Goal: Task Accomplishment & Management: Manage account settings

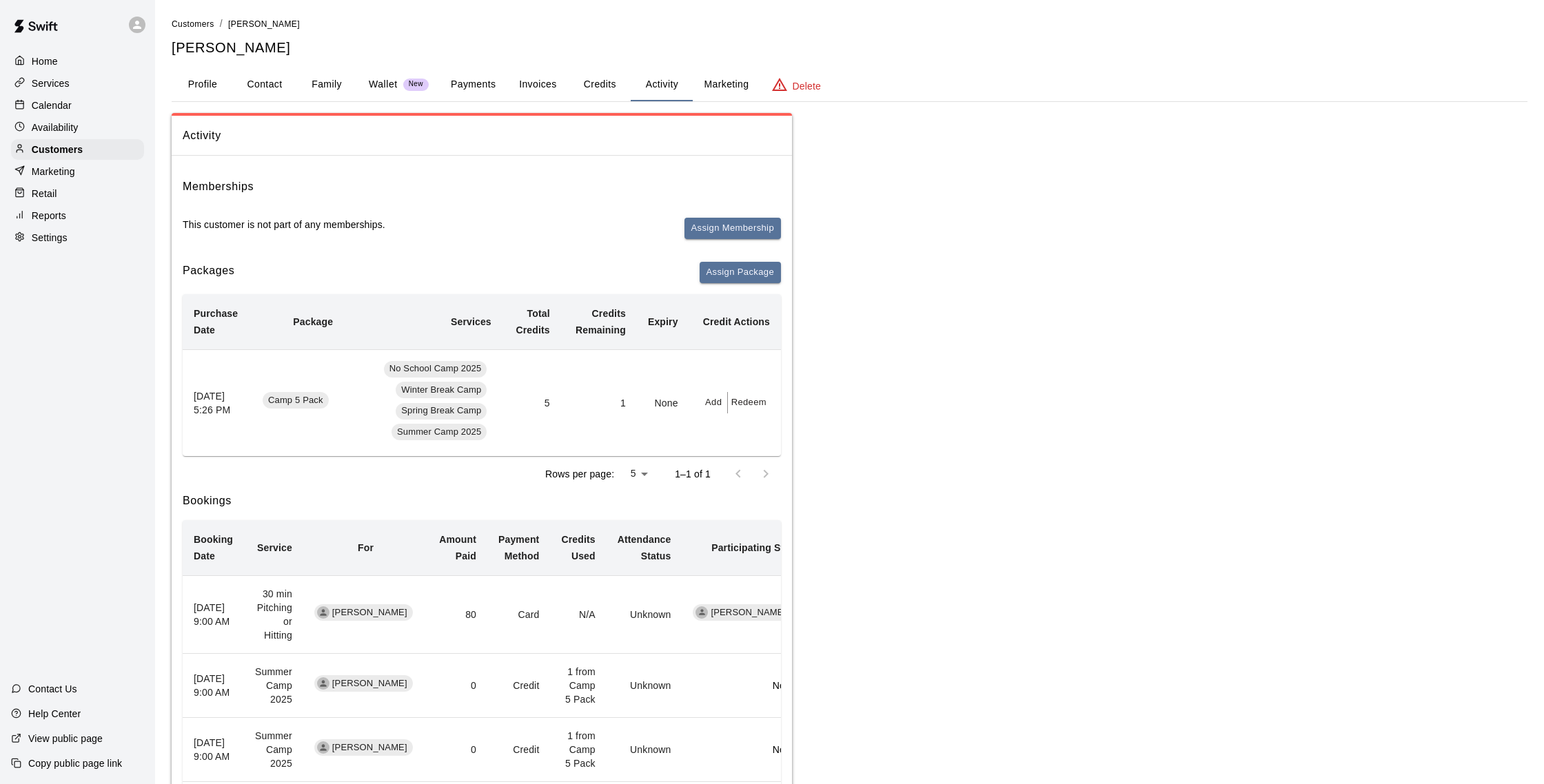
scroll to position [192, 0]
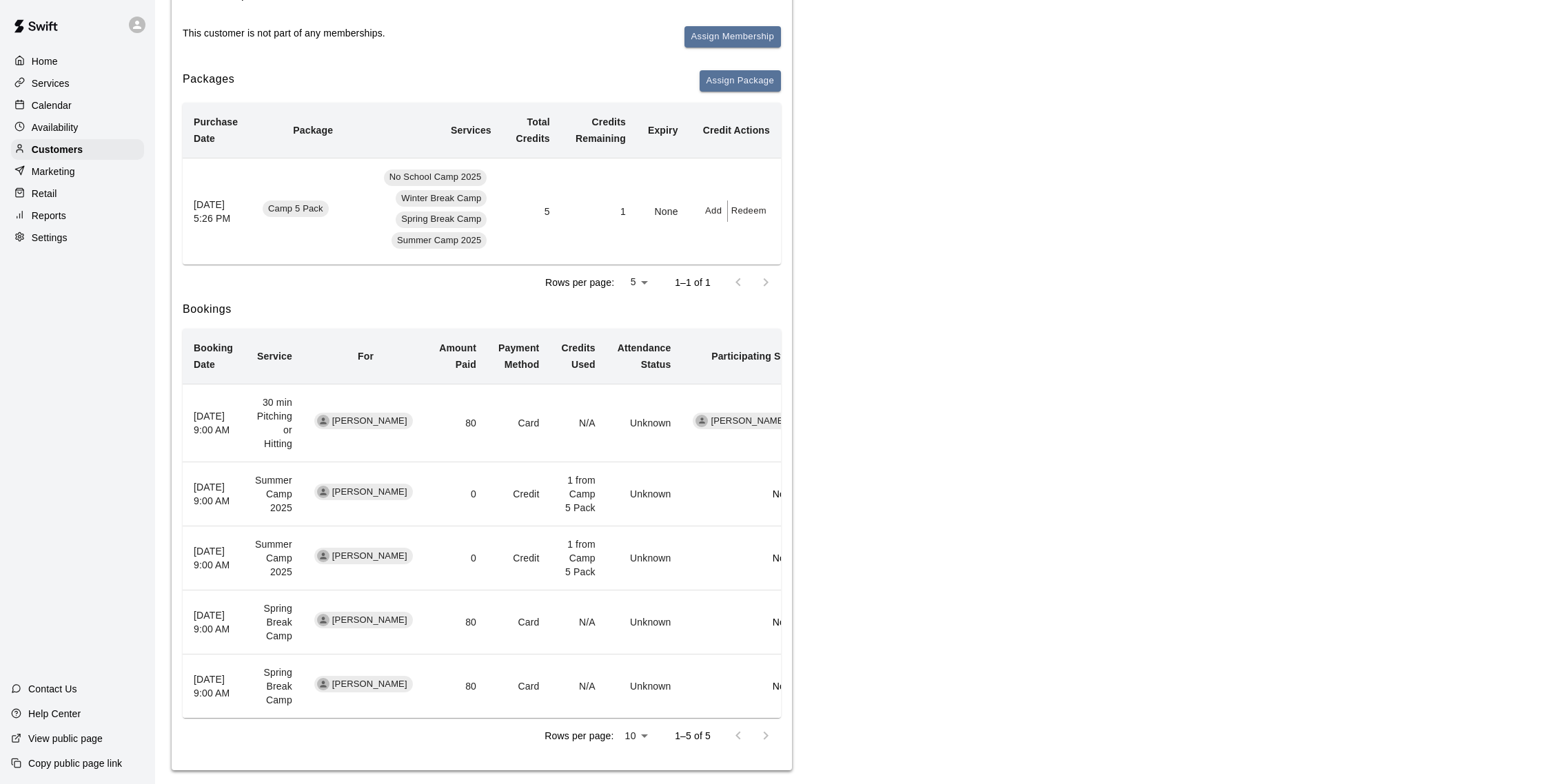
click at [49, 108] on p "Calendar" at bounding box center [51, 105] width 40 height 14
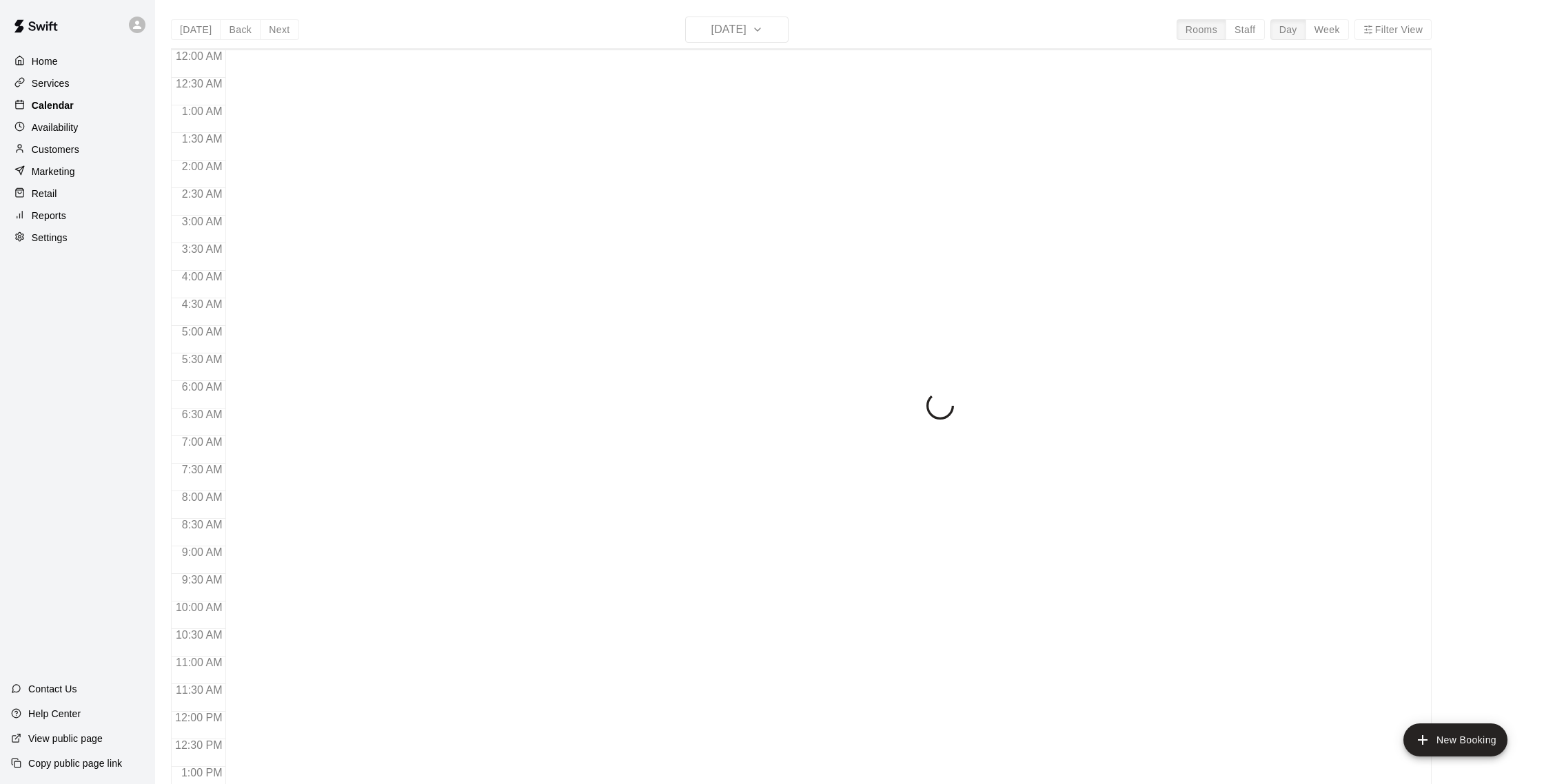
scroll to position [574, 0]
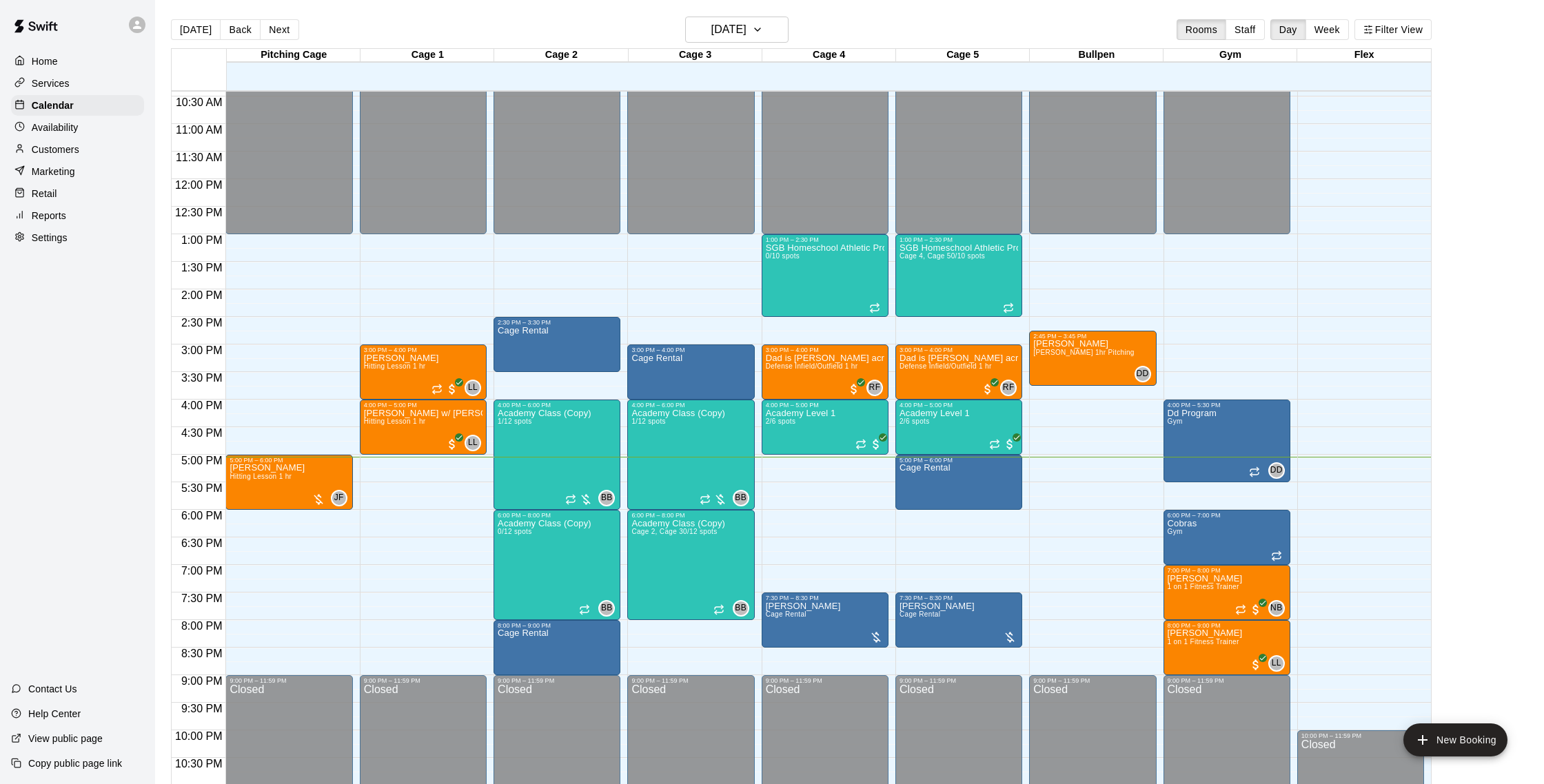
click at [52, 149] on p "Customers" at bounding box center [56, 149] width 48 height 14
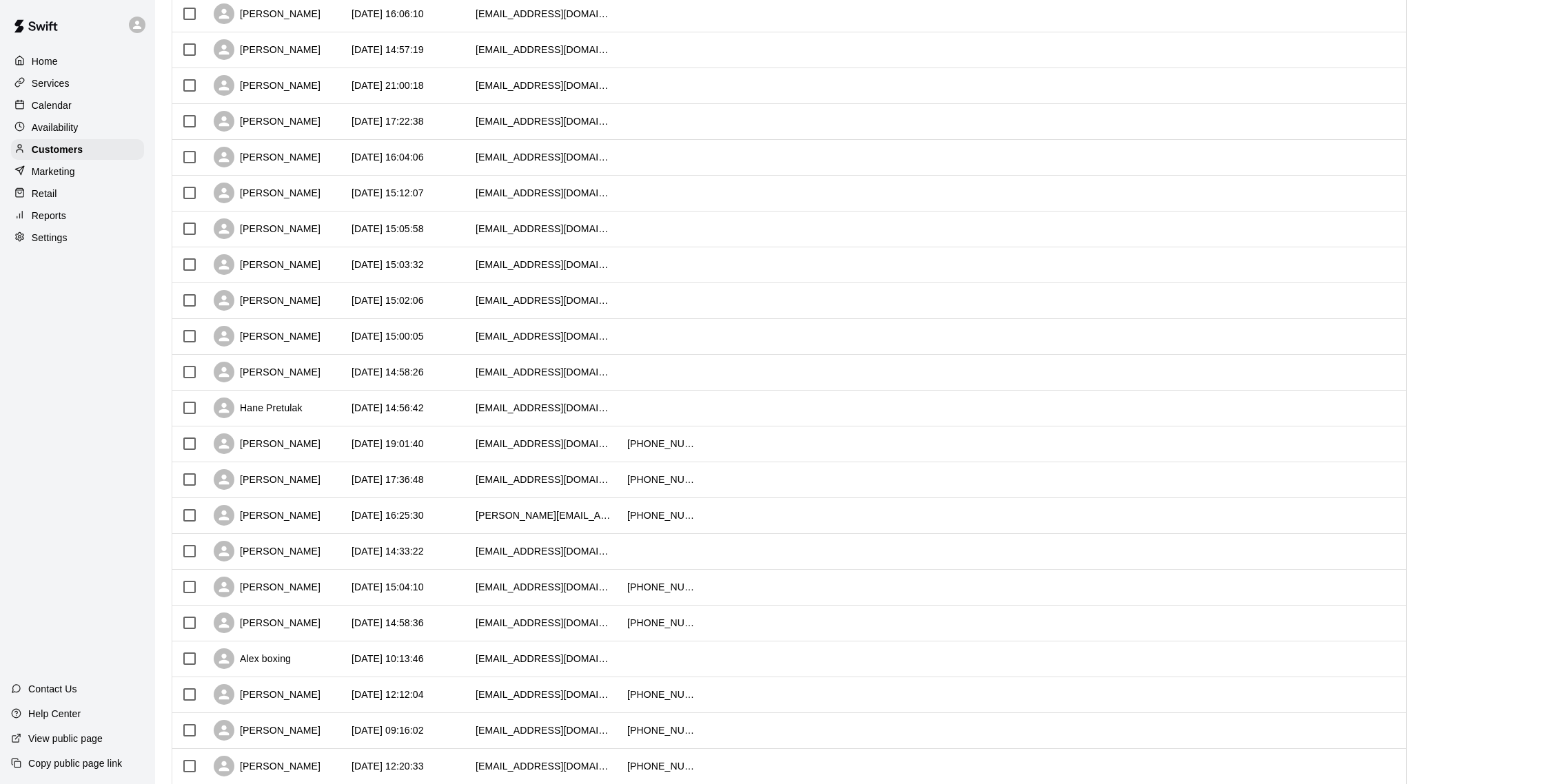
scroll to position [223, 0]
click at [309, 231] on div "[PERSON_NAME]" at bounding box center [267, 226] width 107 height 21
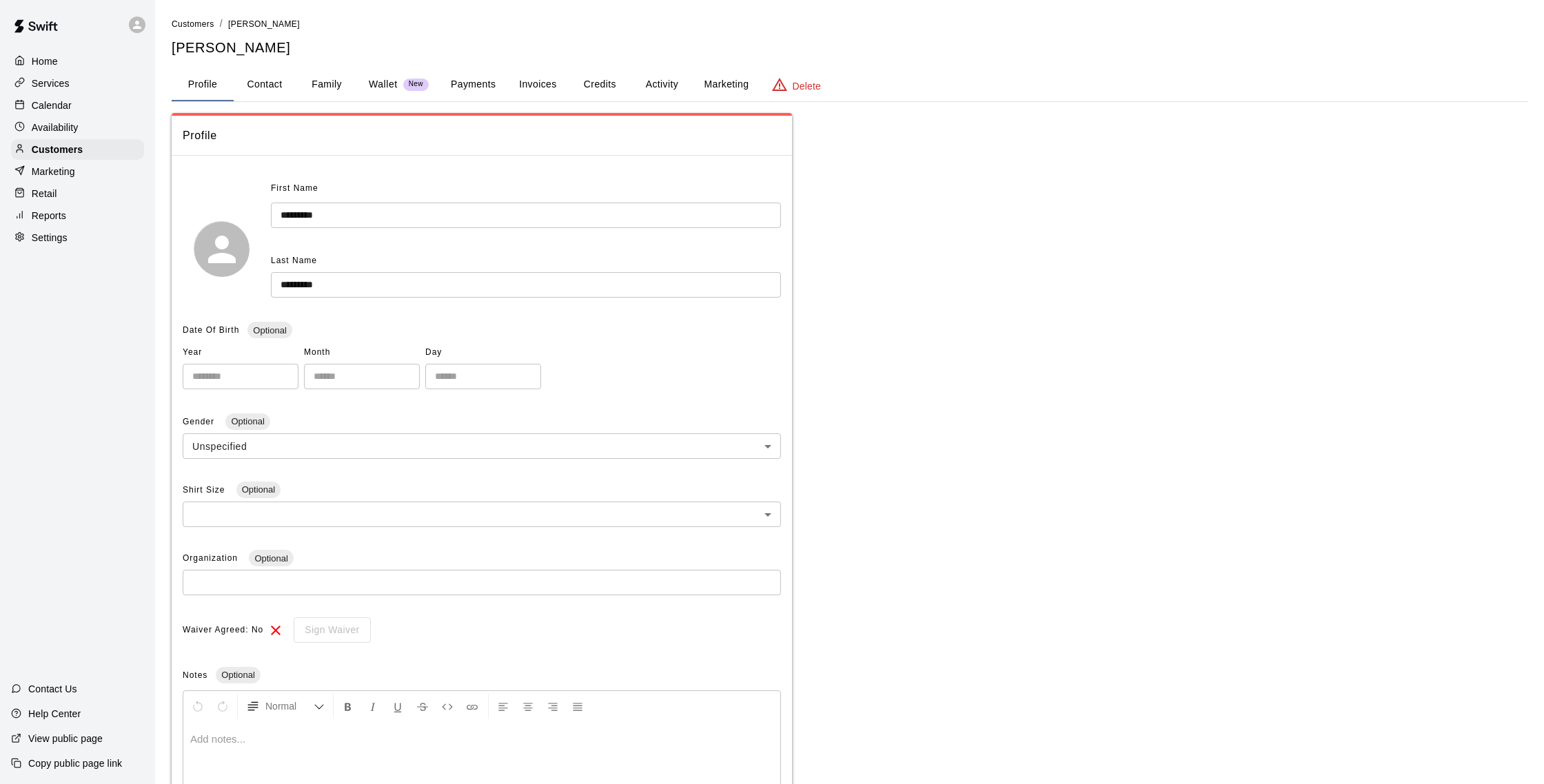
click at [255, 74] on button "Contact" at bounding box center [265, 85] width 62 height 33
select select "**"
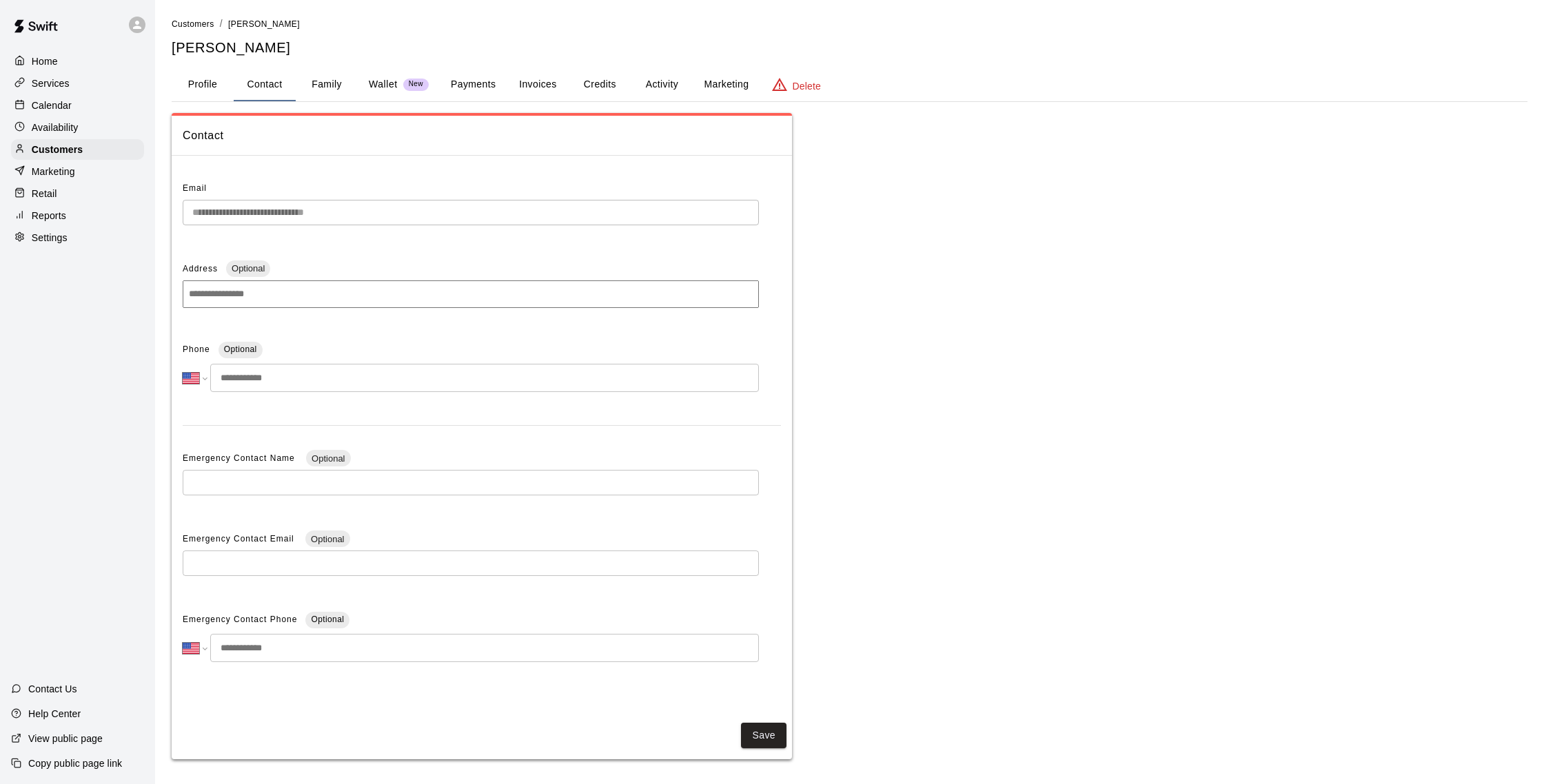
click at [45, 107] on p "Calendar" at bounding box center [51, 105] width 40 height 14
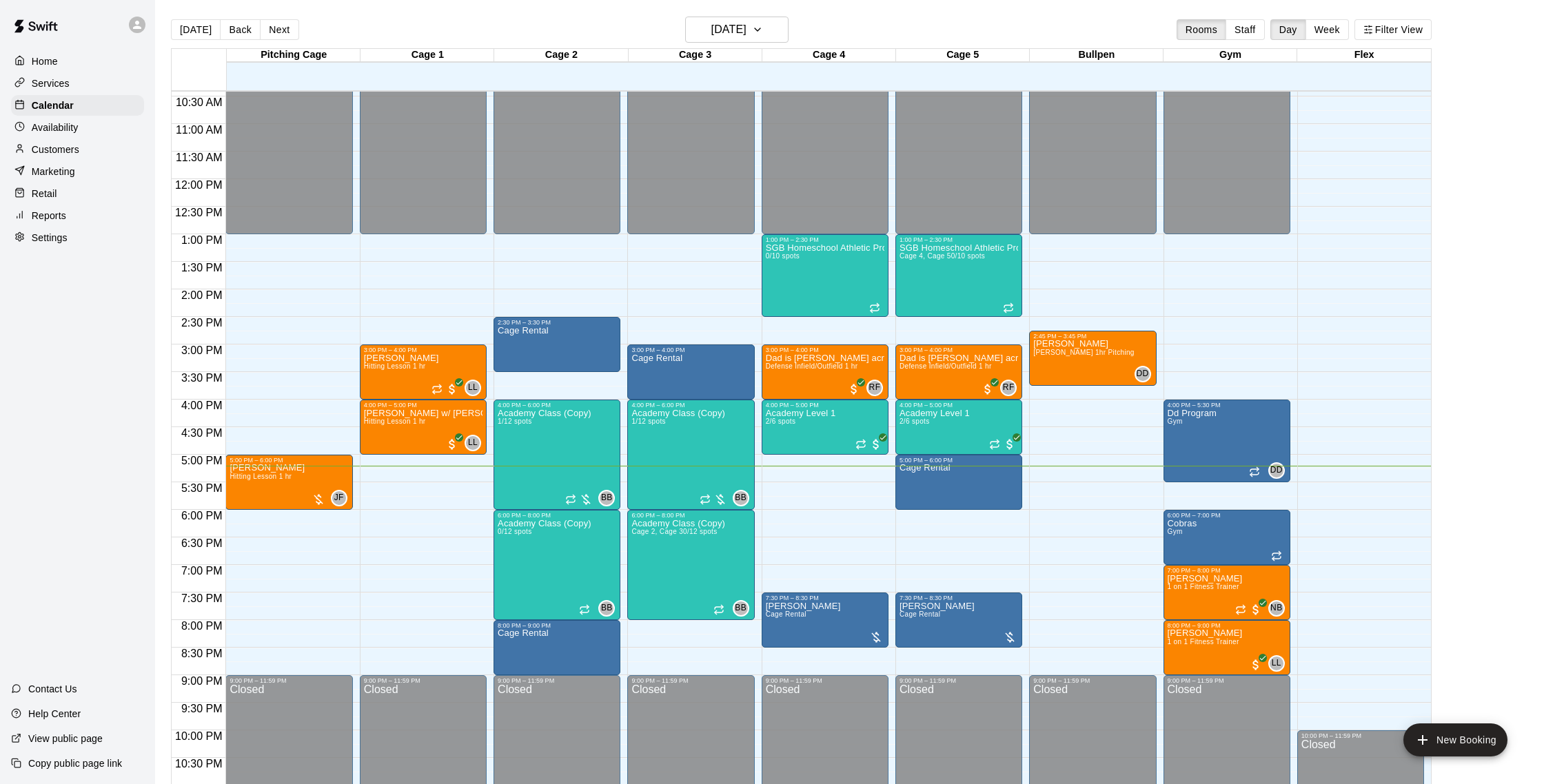
scroll to position [22, 0]
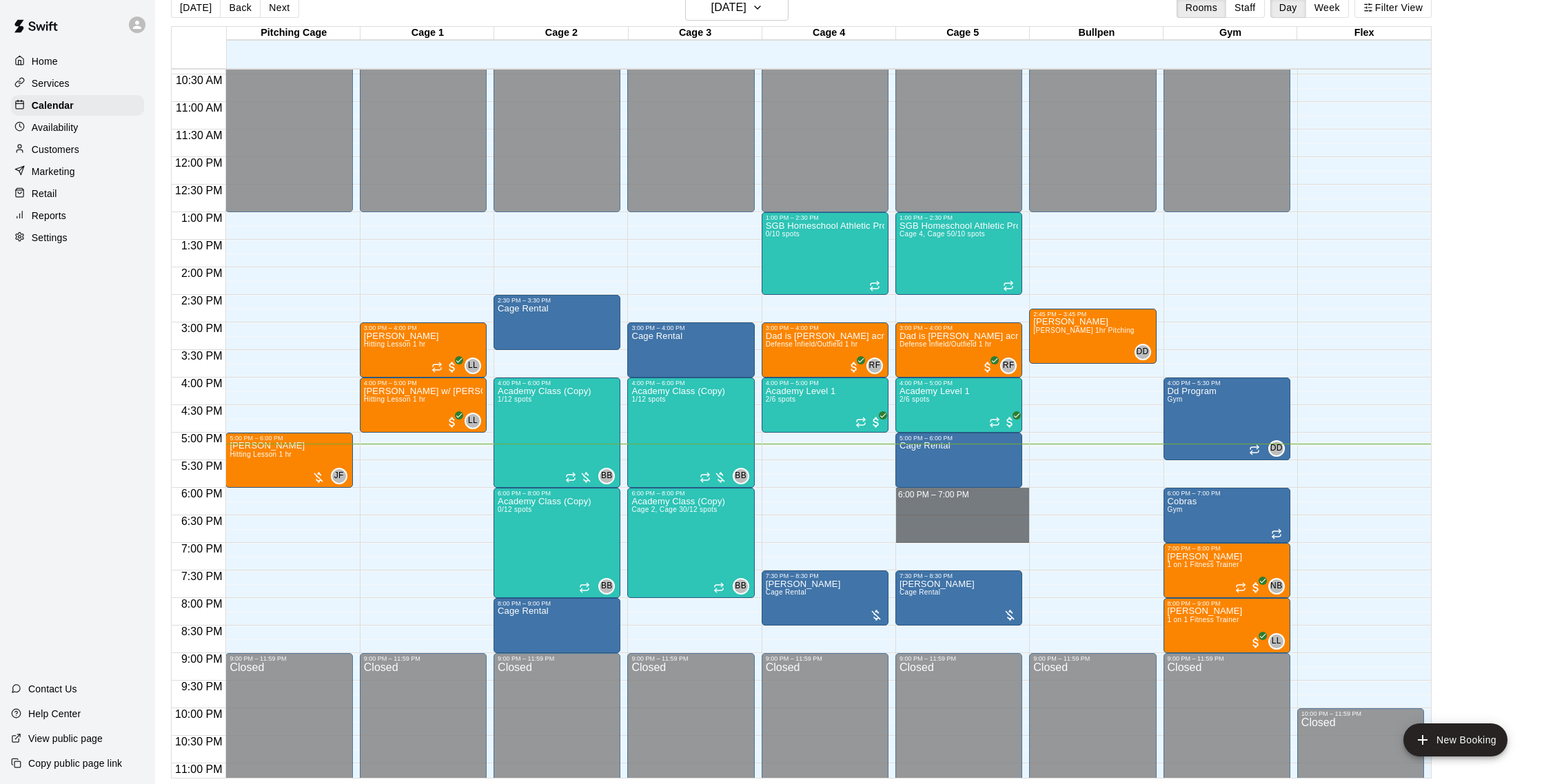
drag, startPoint x: 915, startPoint y: 494, endPoint x: 915, endPoint y: 530, distance: 36.0
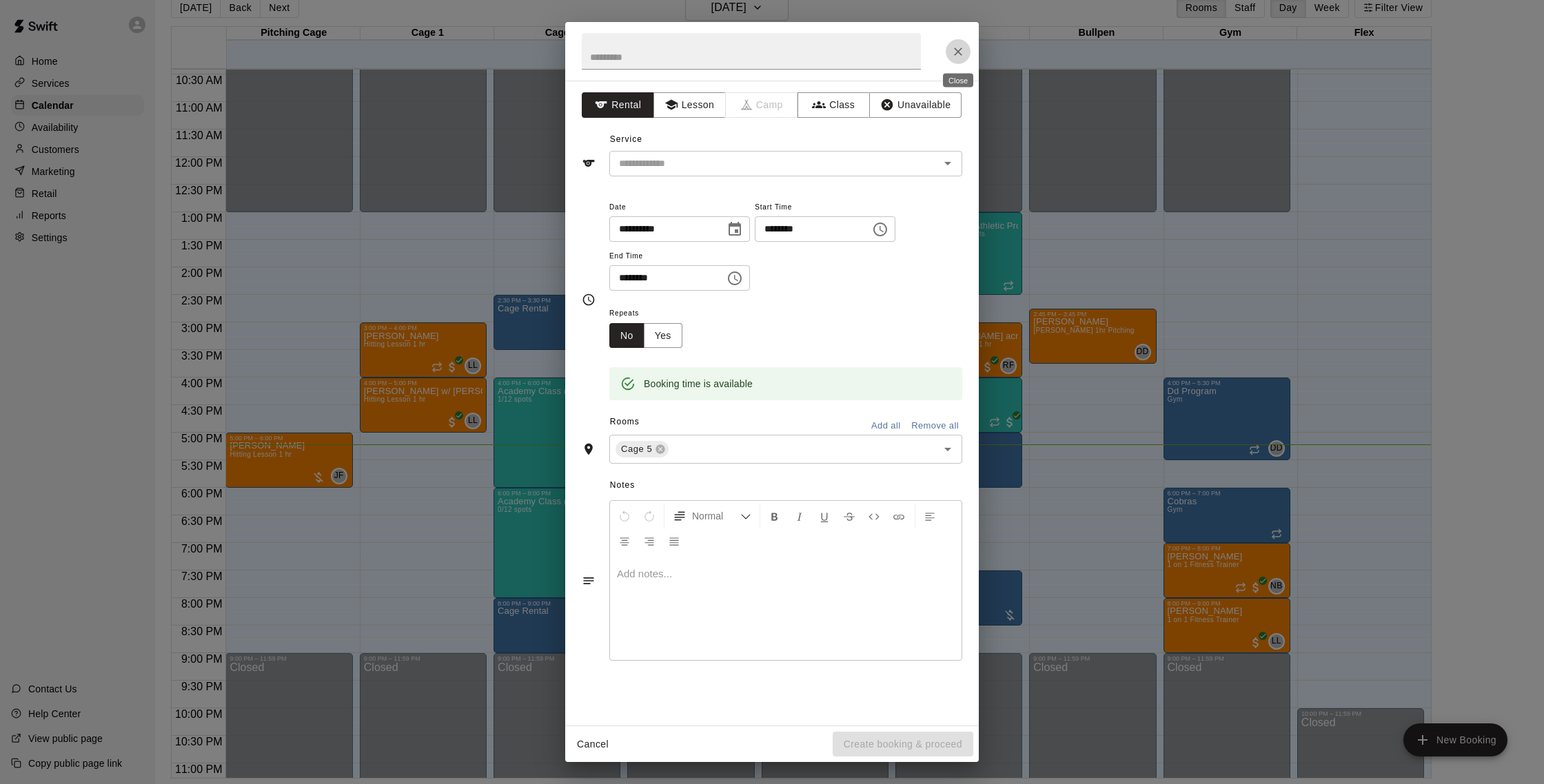
click at [957, 53] on icon "Close" at bounding box center [958, 51] width 14 height 14
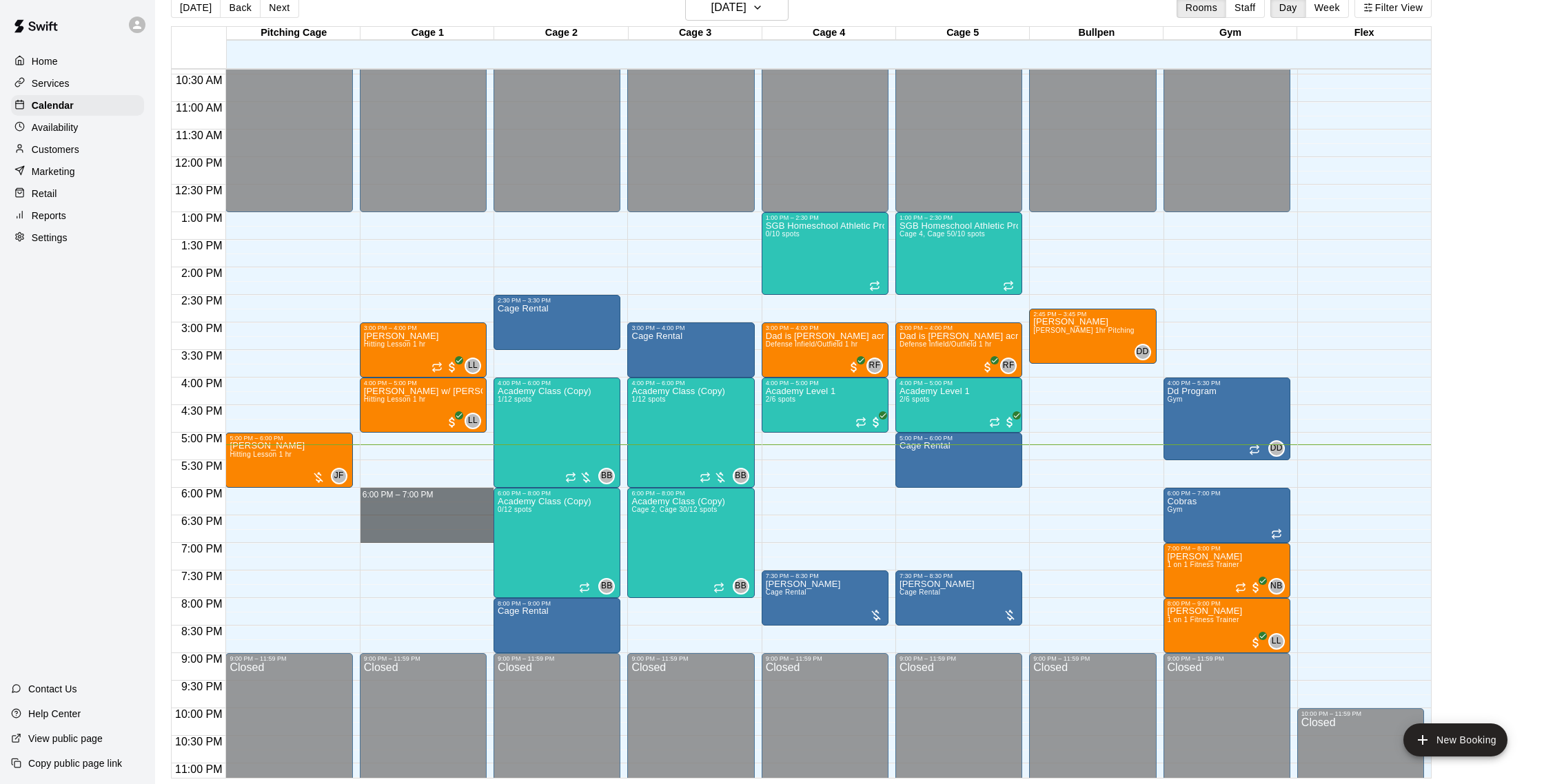
drag, startPoint x: 363, startPoint y: 494, endPoint x: 368, endPoint y: 542, distance: 48.3
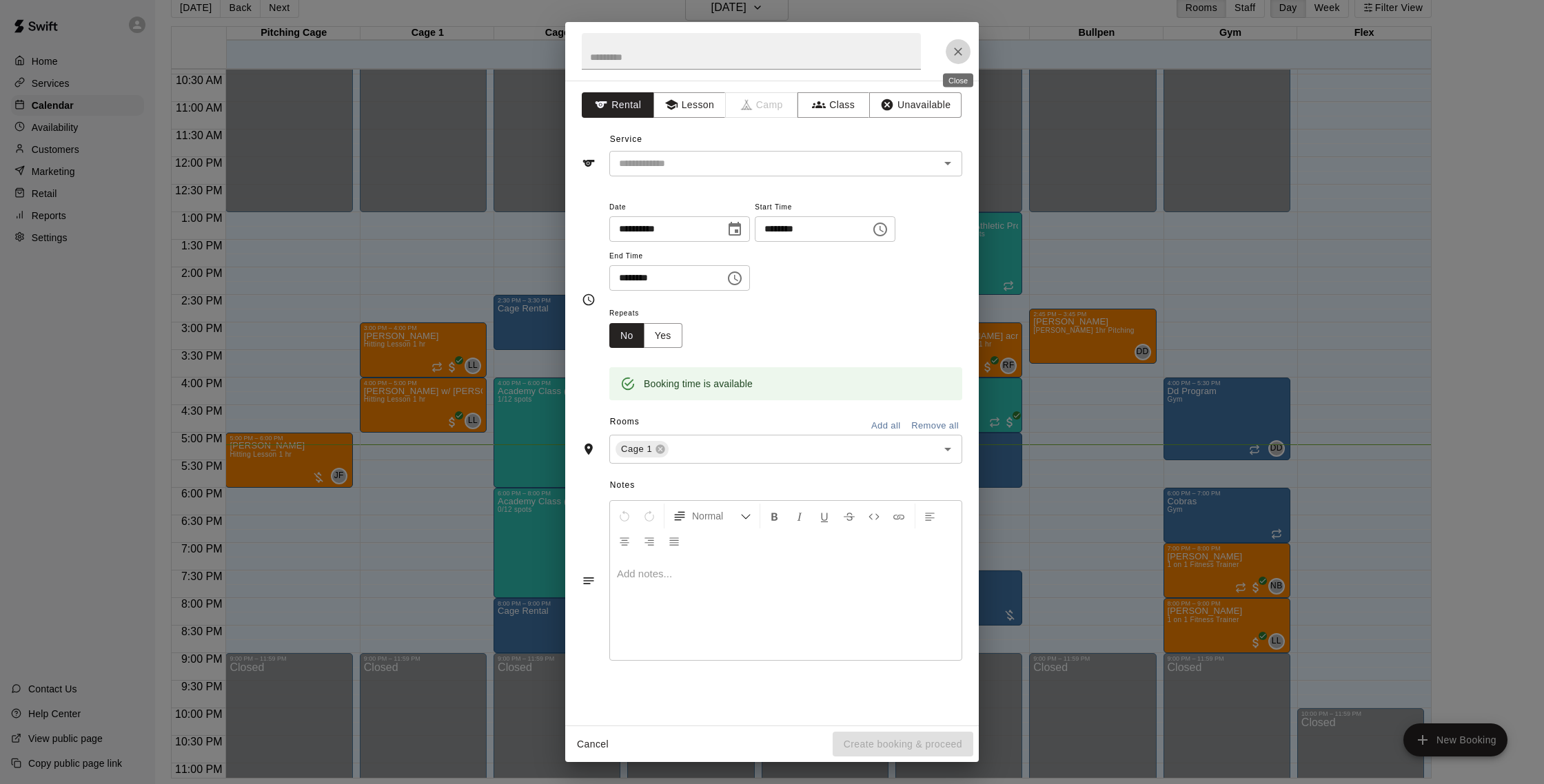
click at [964, 53] on icon "Close" at bounding box center [958, 51] width 14 height 14
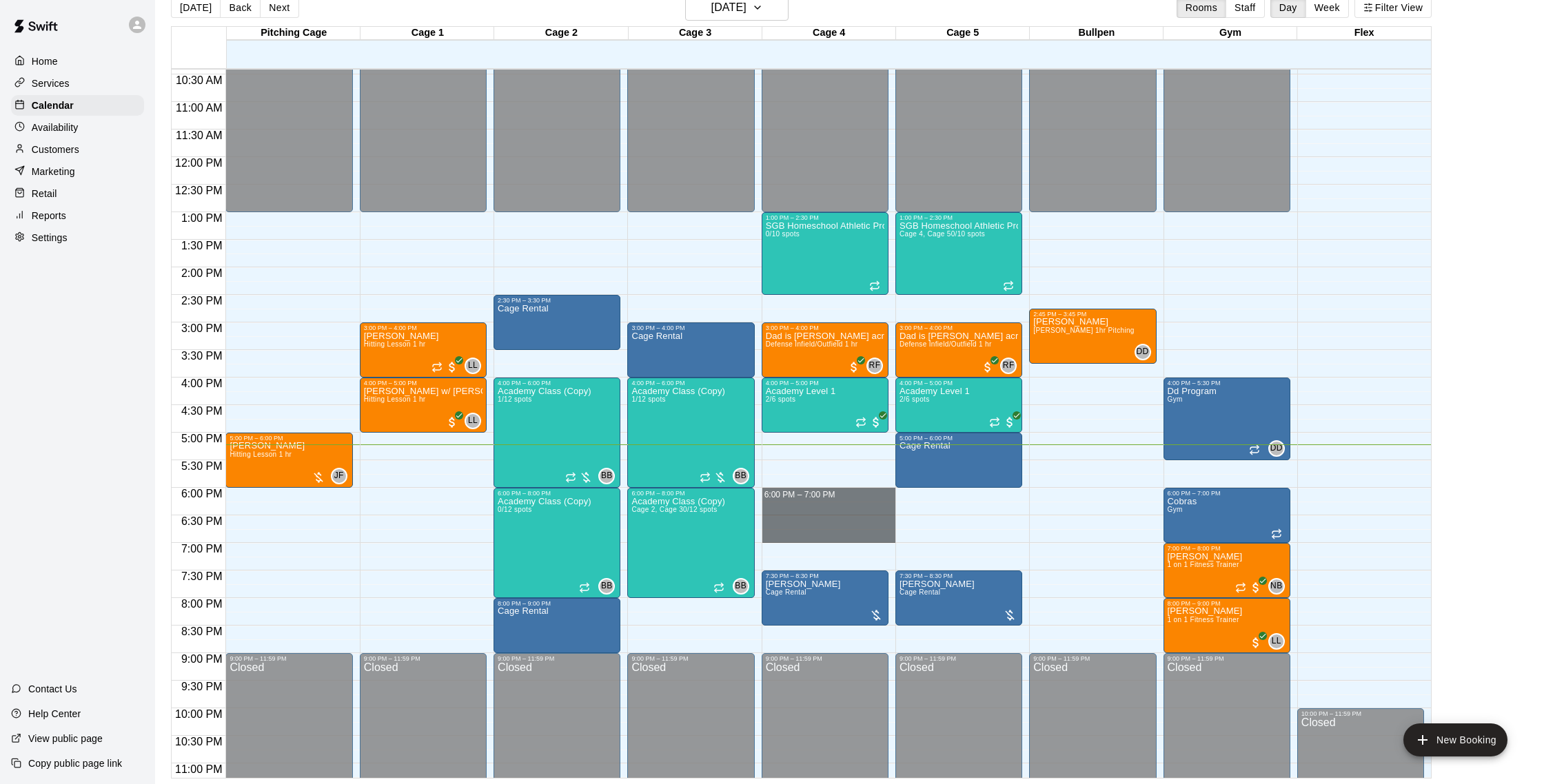
drag, startPoint x: 773, startPoint y: 494, endPoint x: 771, endPoint y: 532, distance: 38.1
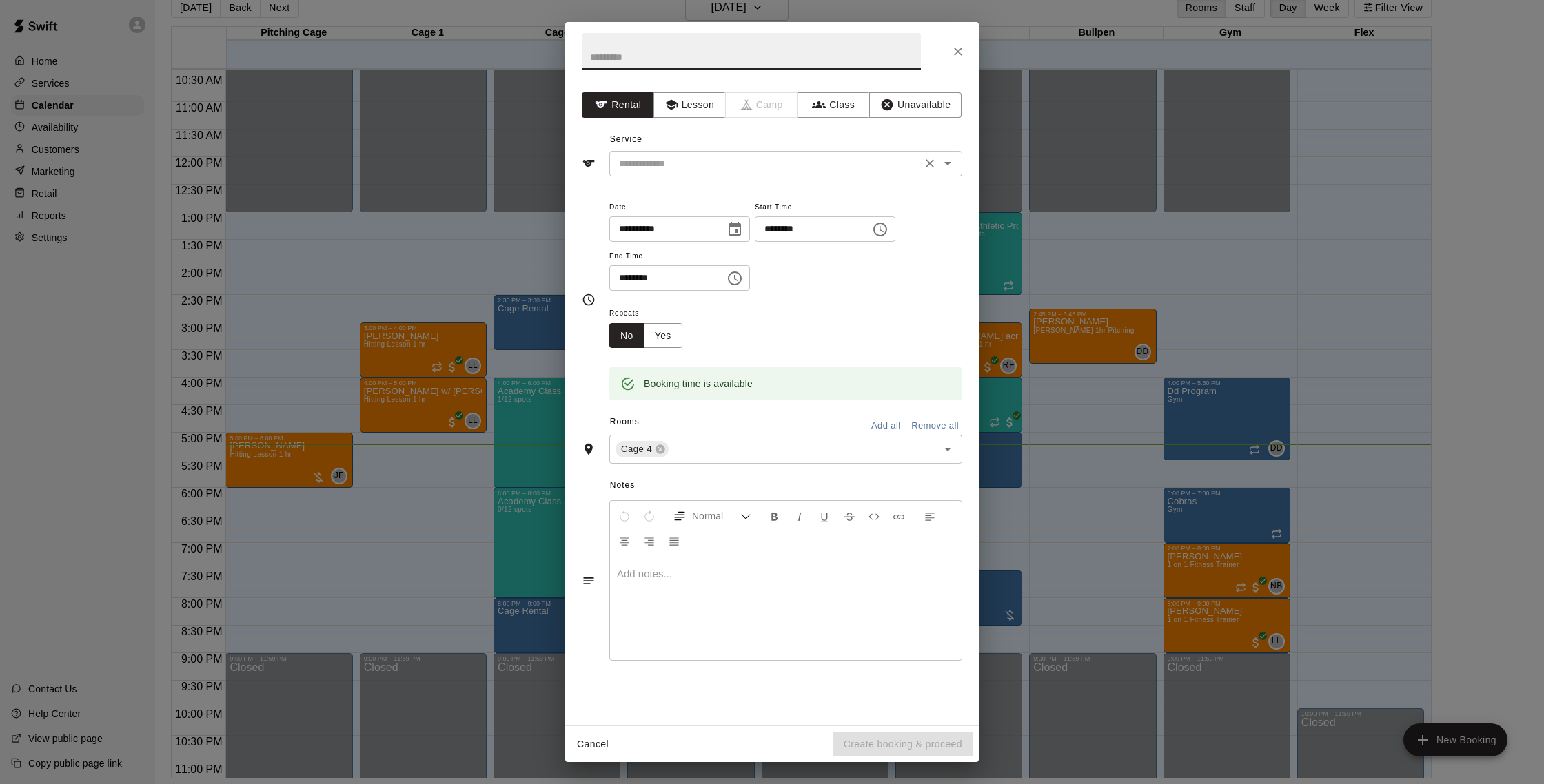
click at [688, 153] on div "​" at bounding box center [786, 163] width 353 height 25
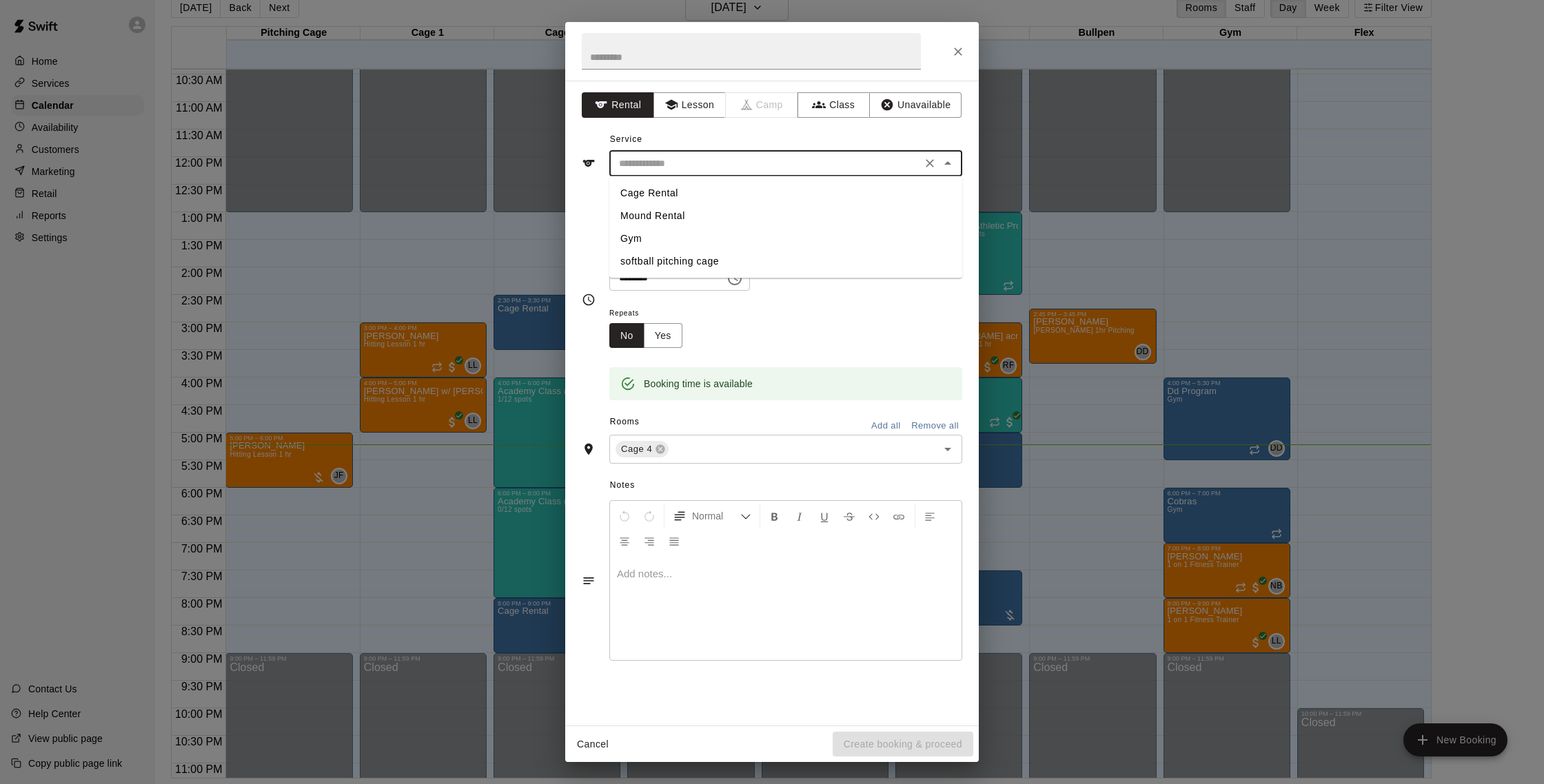
click at [678, 197] on li "Cage Rental" at bounding box center [786, 193] width 353 height 23
type input "**********"
click at [913, 744] on button "Create booking & proceed" at bounding box center [902, 744] width 141 height 25
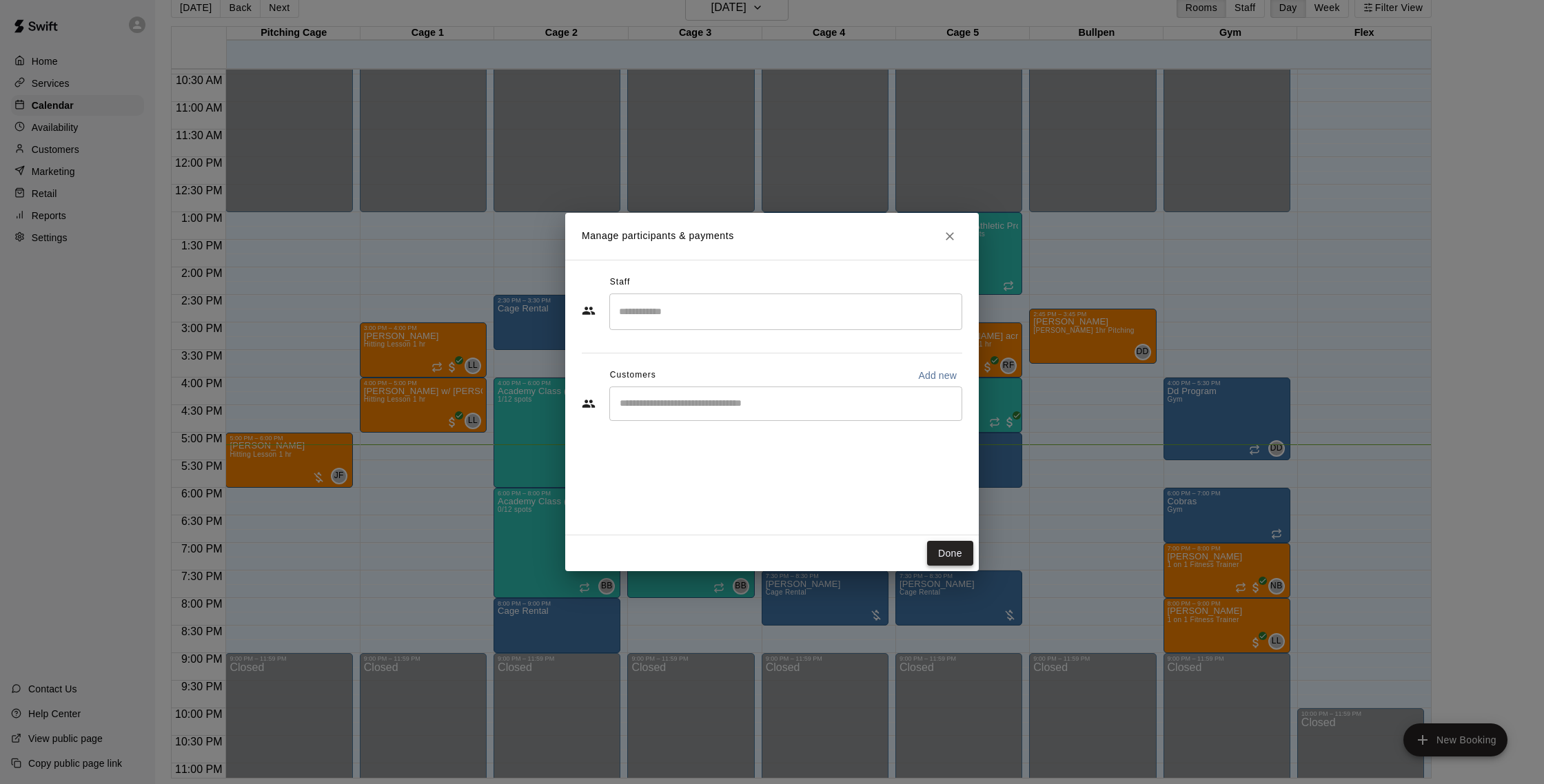
click at [933, 556] on button "Done" at bounding box center [950, 553] width 46 height 25
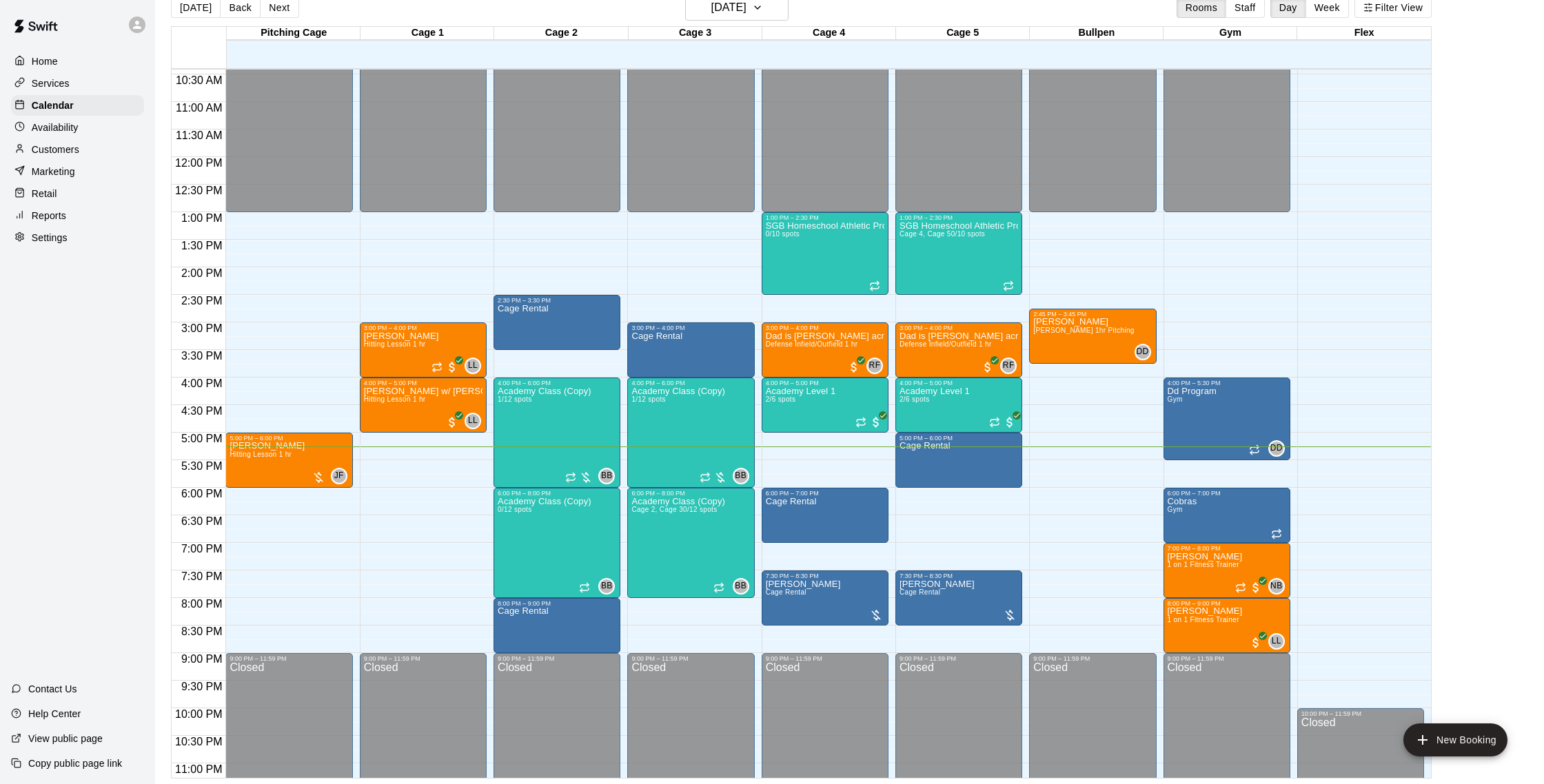
click at [60, 148] on p "Customers" at bounding box center [56, 149] width 48 height 14
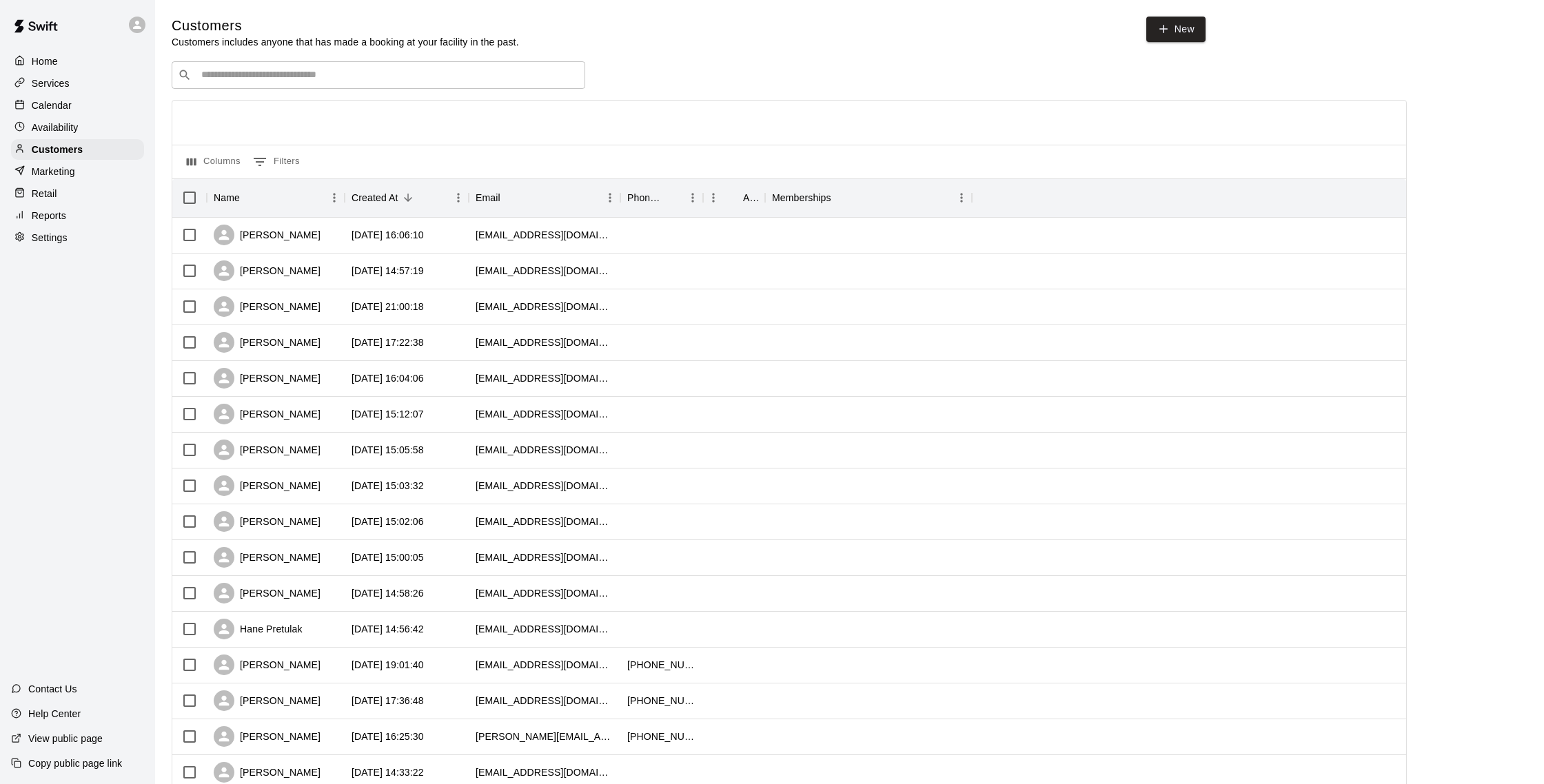
click at [55, 109] on p "Calendar" at bounding box center [51, 105] width 40 height 14
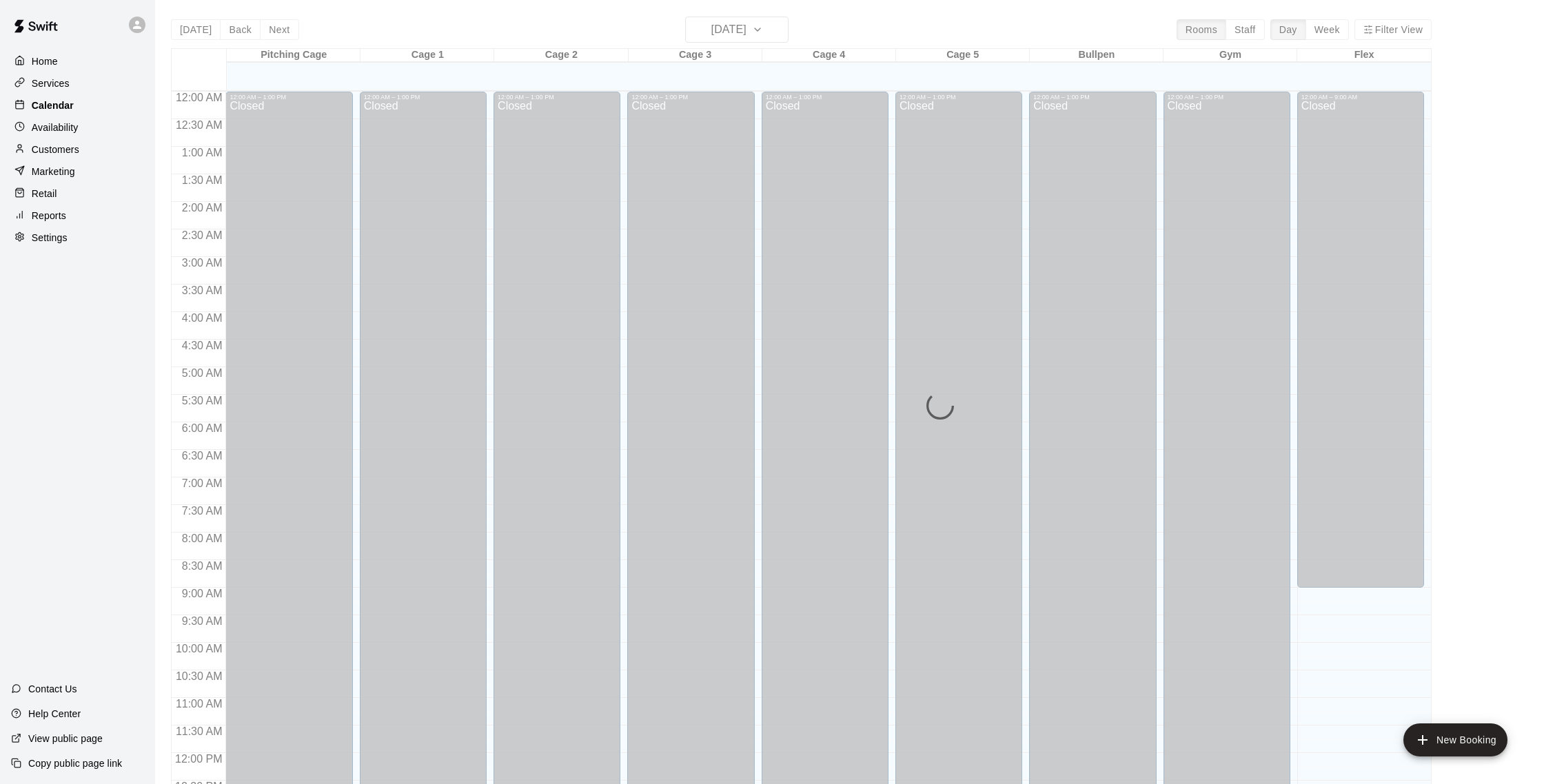
scroll to position [574, 0]
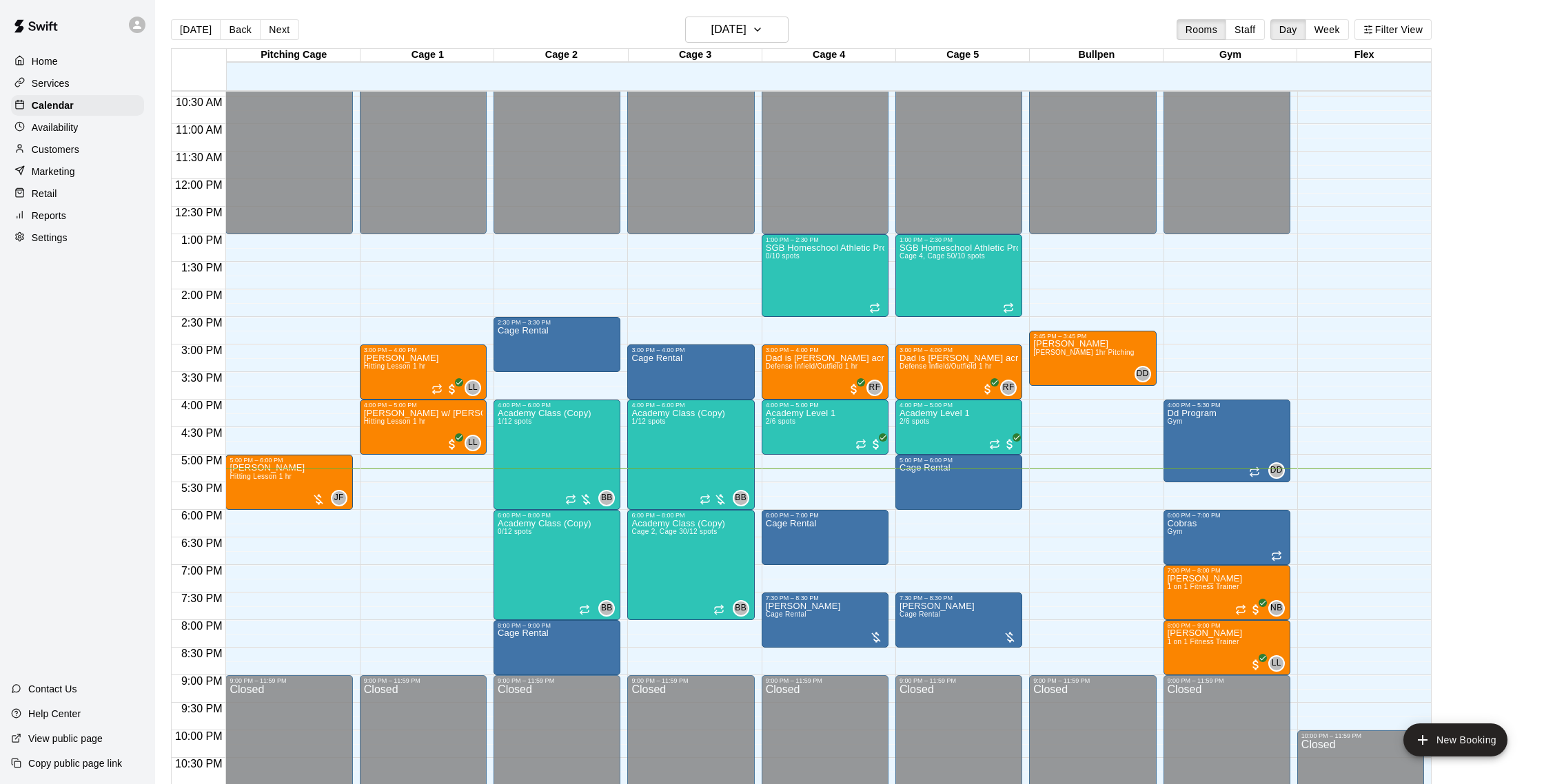
click at [70, 151] on p "Customers" at bounding box center [56, 149] width 48 height 14
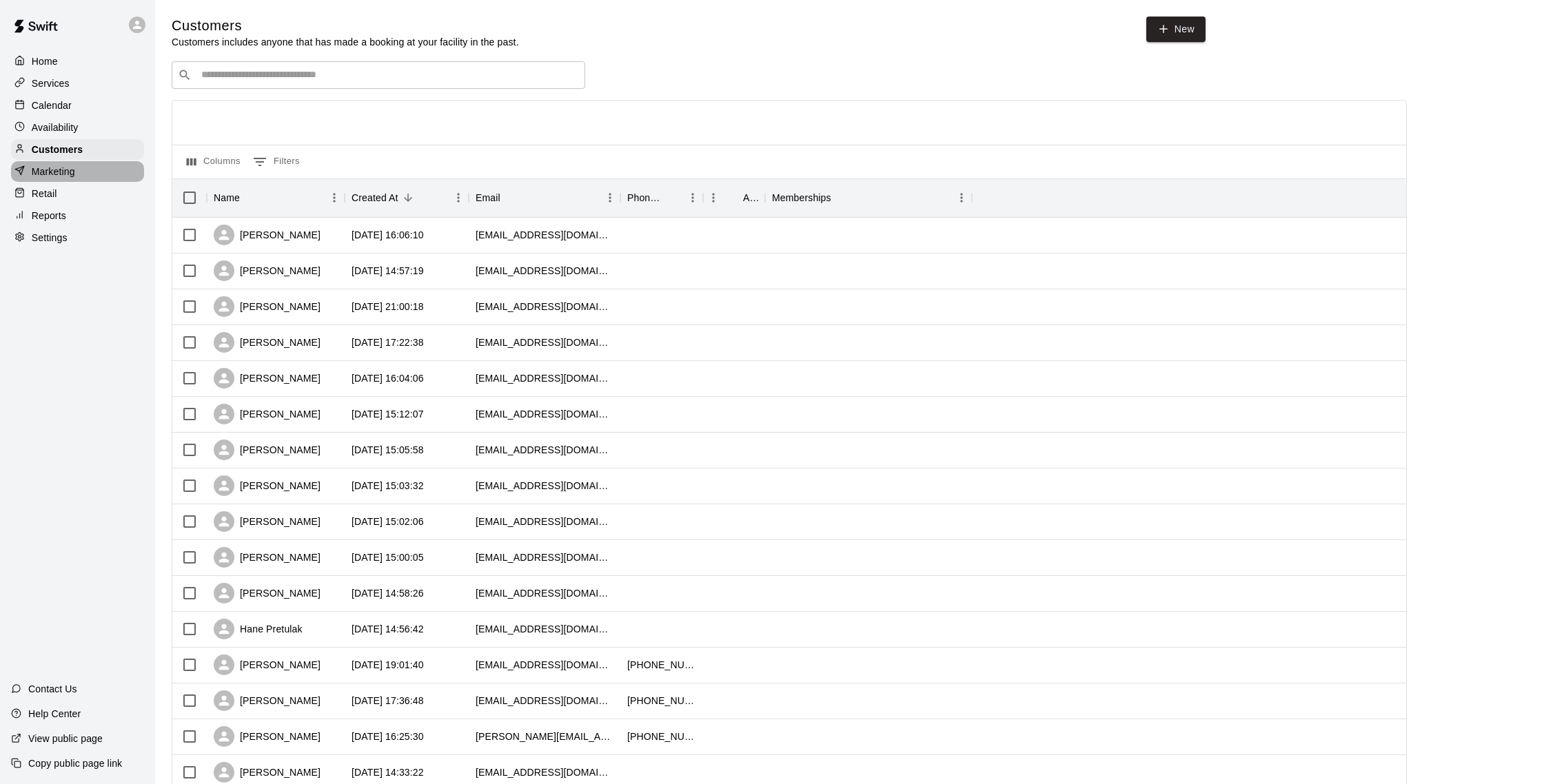
click at [67, 165] on p "Marketing" at bounding box center [53, 172] width 43 height 14
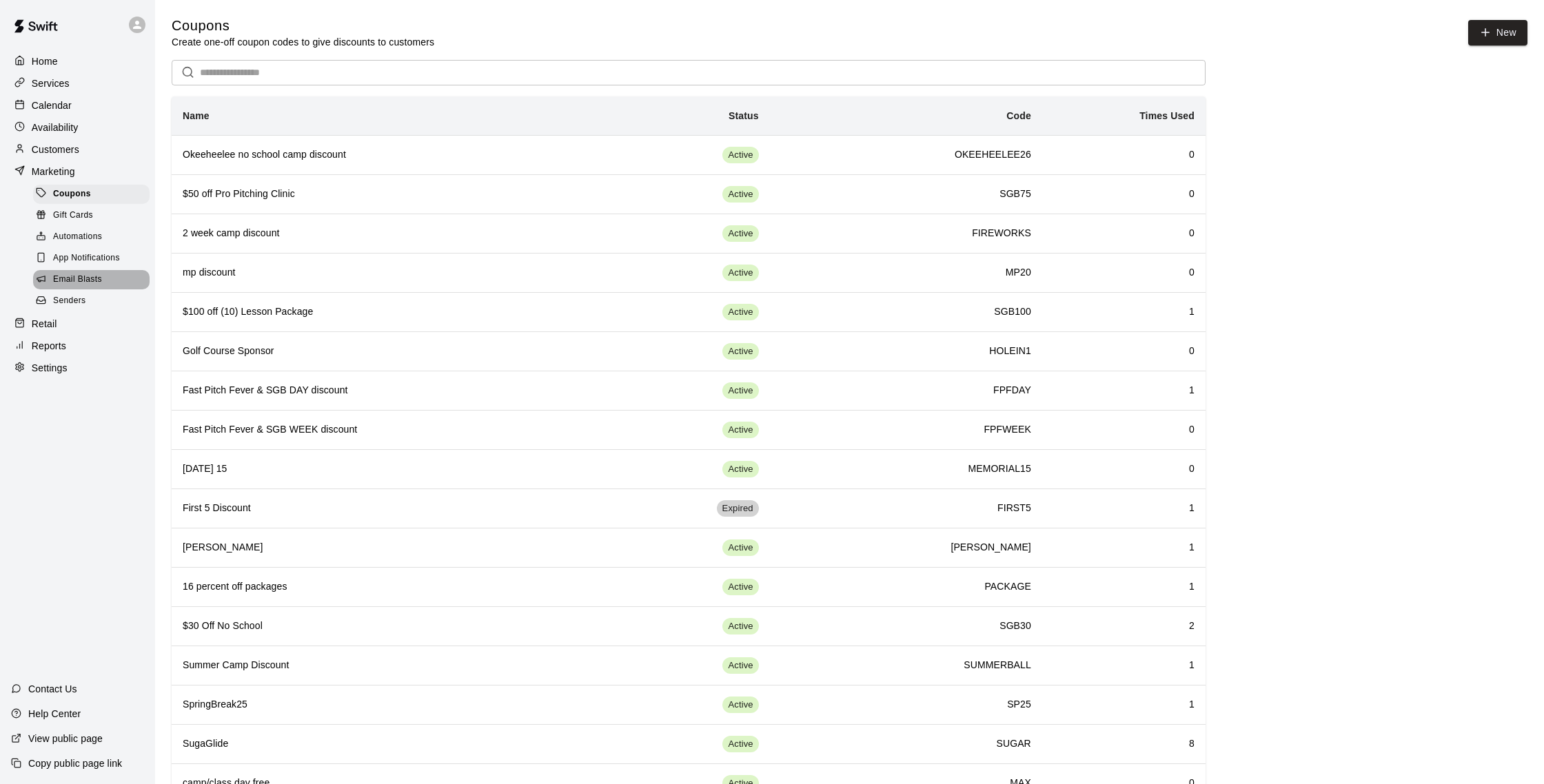
click at [89, 275] on span "Email Blasts" at bounding box center [78, 280] width 49 height 14
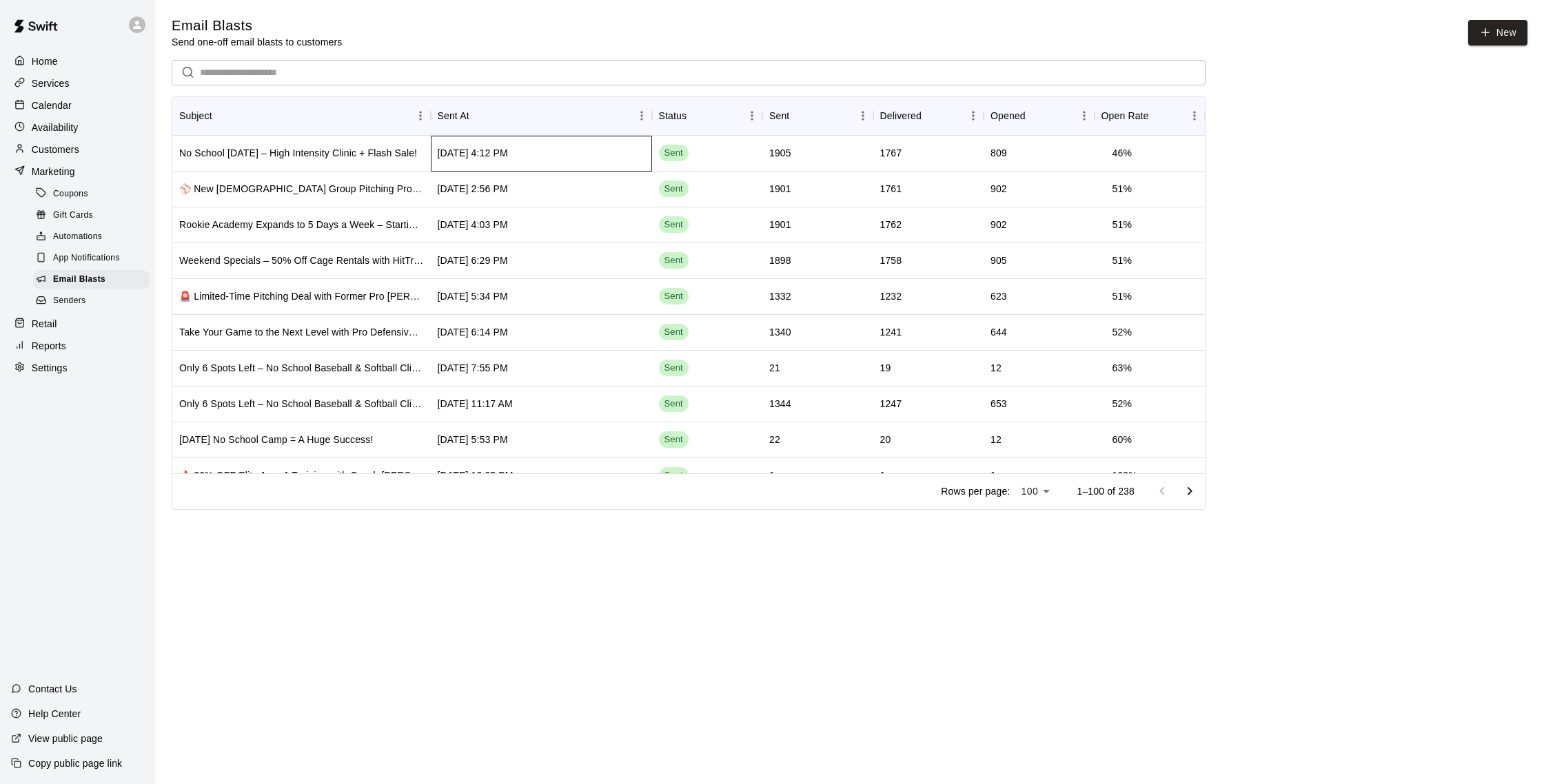
click at [602, 155] on div "[DATE] 4:12 PM" at bounding box center [541, 153] width 221 height 36
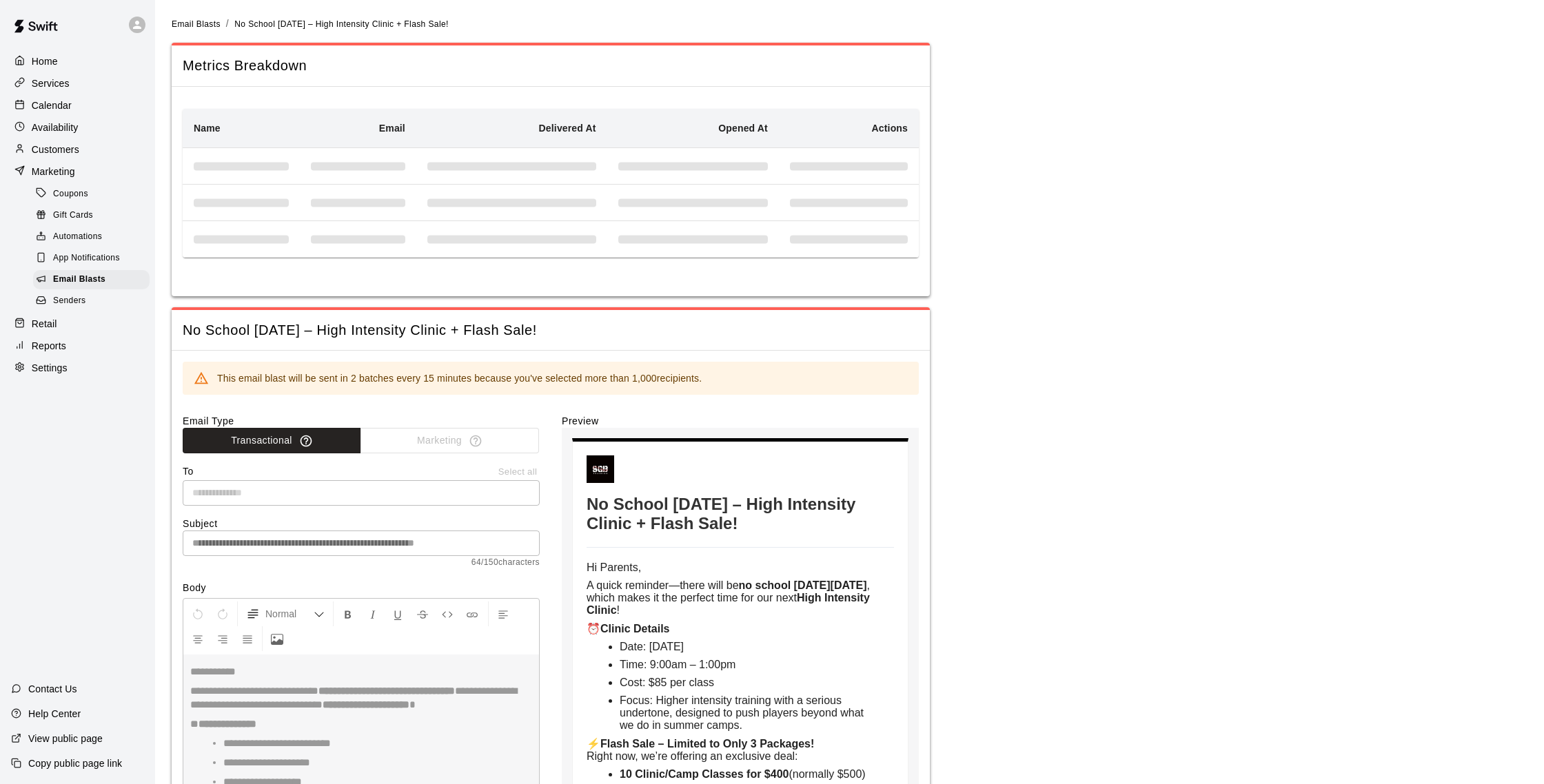
click at [59, 104] on p "Calendar" at bounding box center [51, 105] width 40 height 14
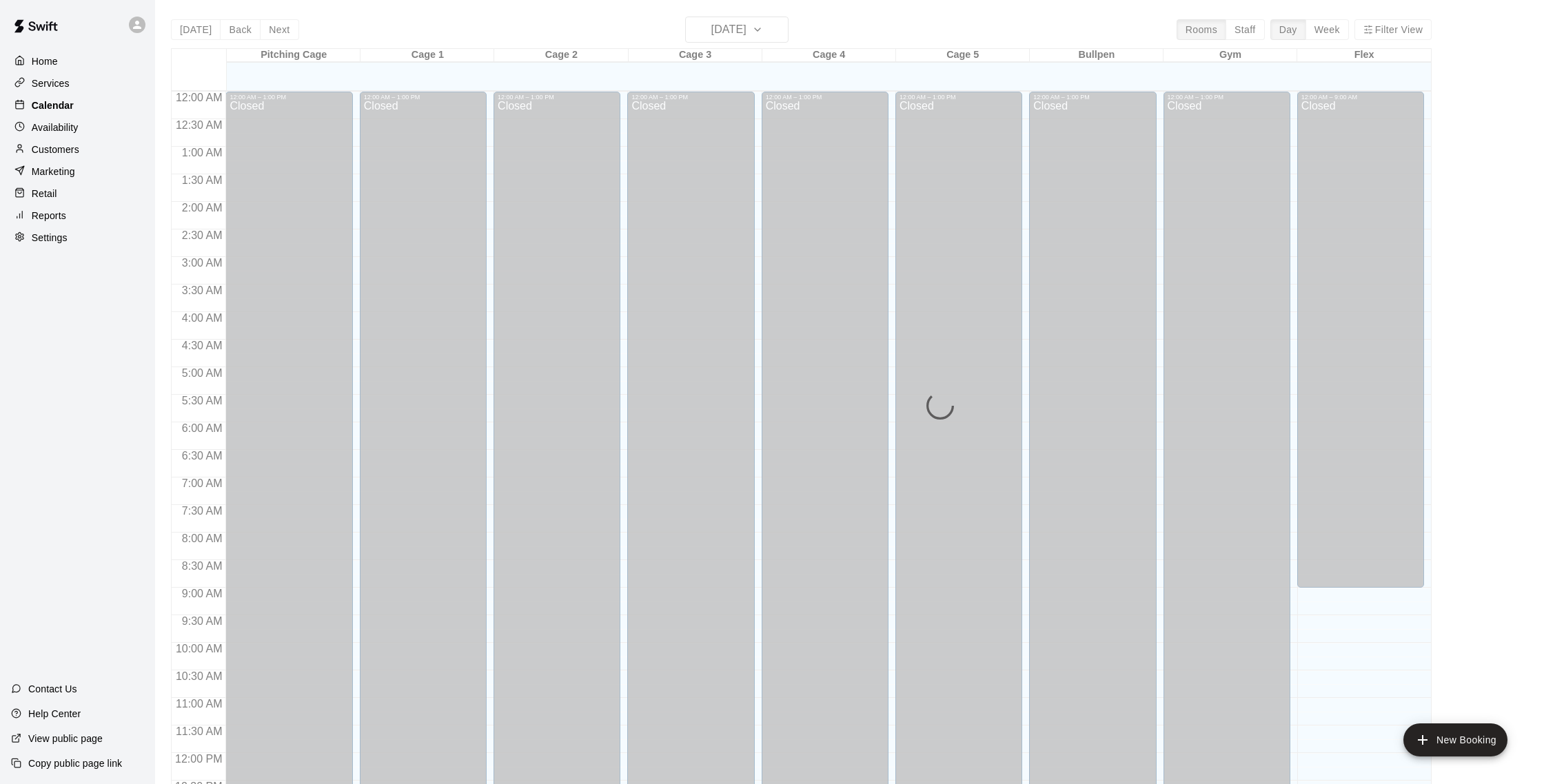
scroll to position [574, 0]
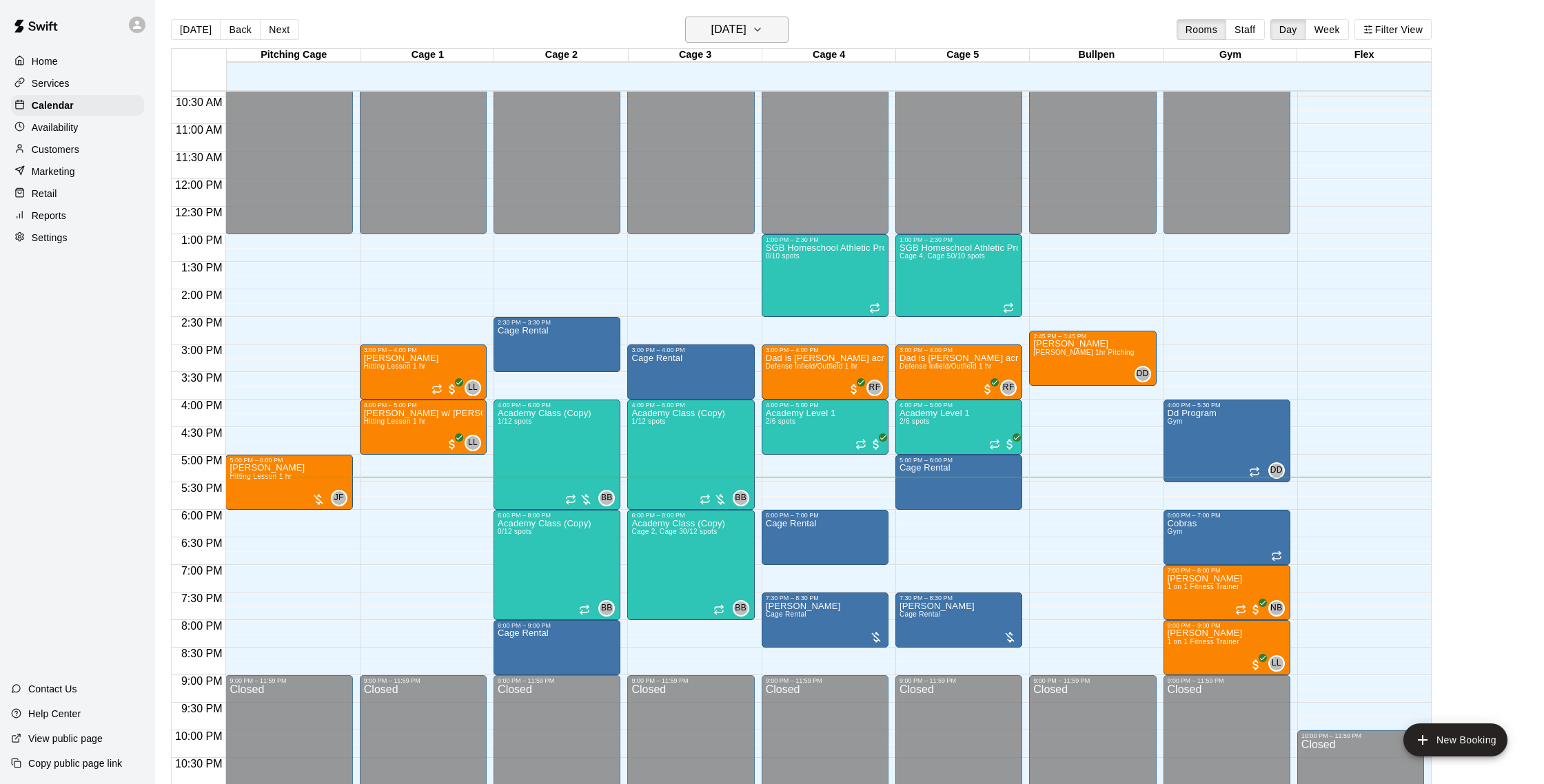
click at [760, 30] on icon "button" at bounding box center [758, 30] width 6 height 3
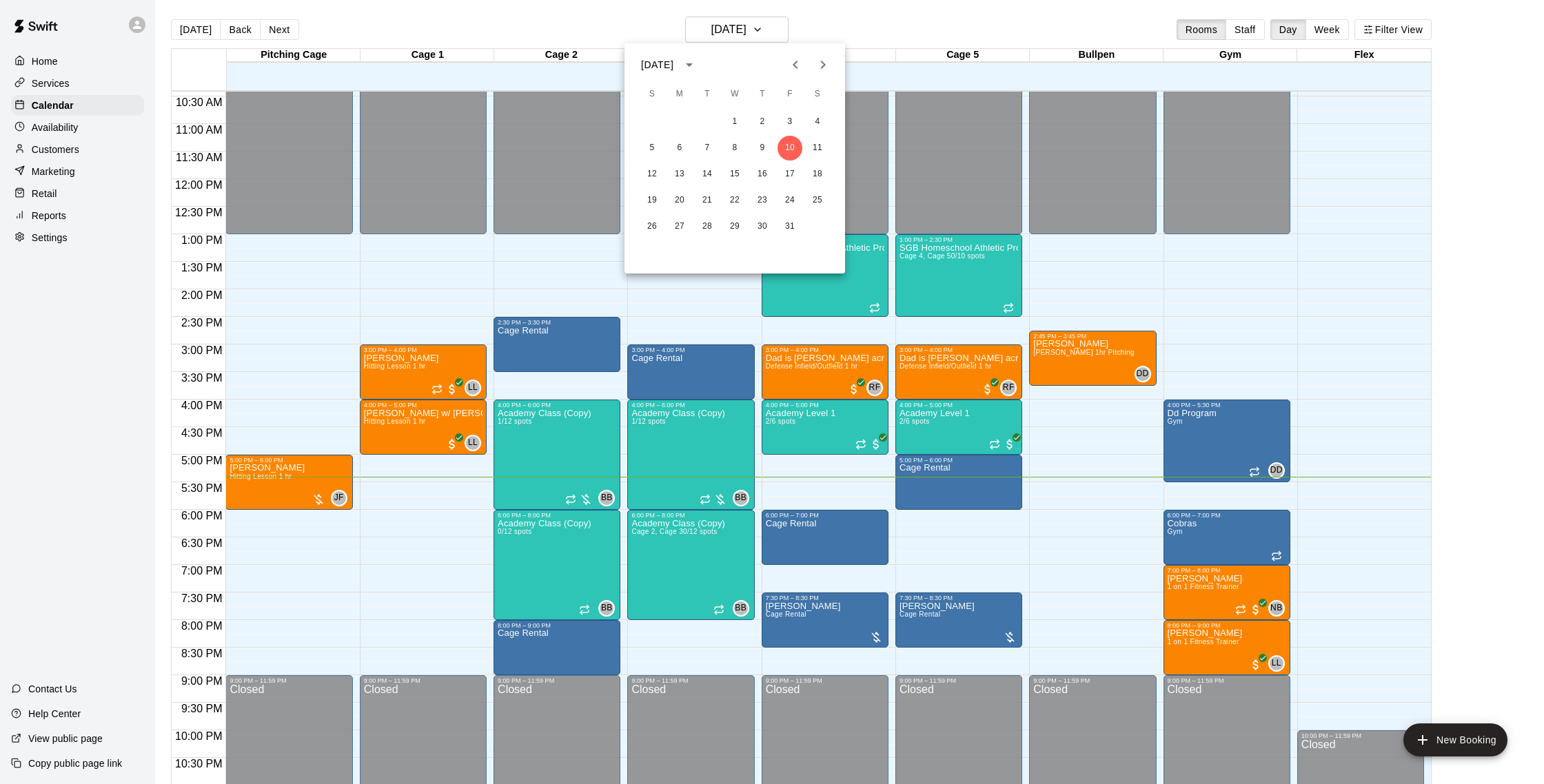
click at [579, 8] on div at bounding box center [772, 392] width 1544 height 784
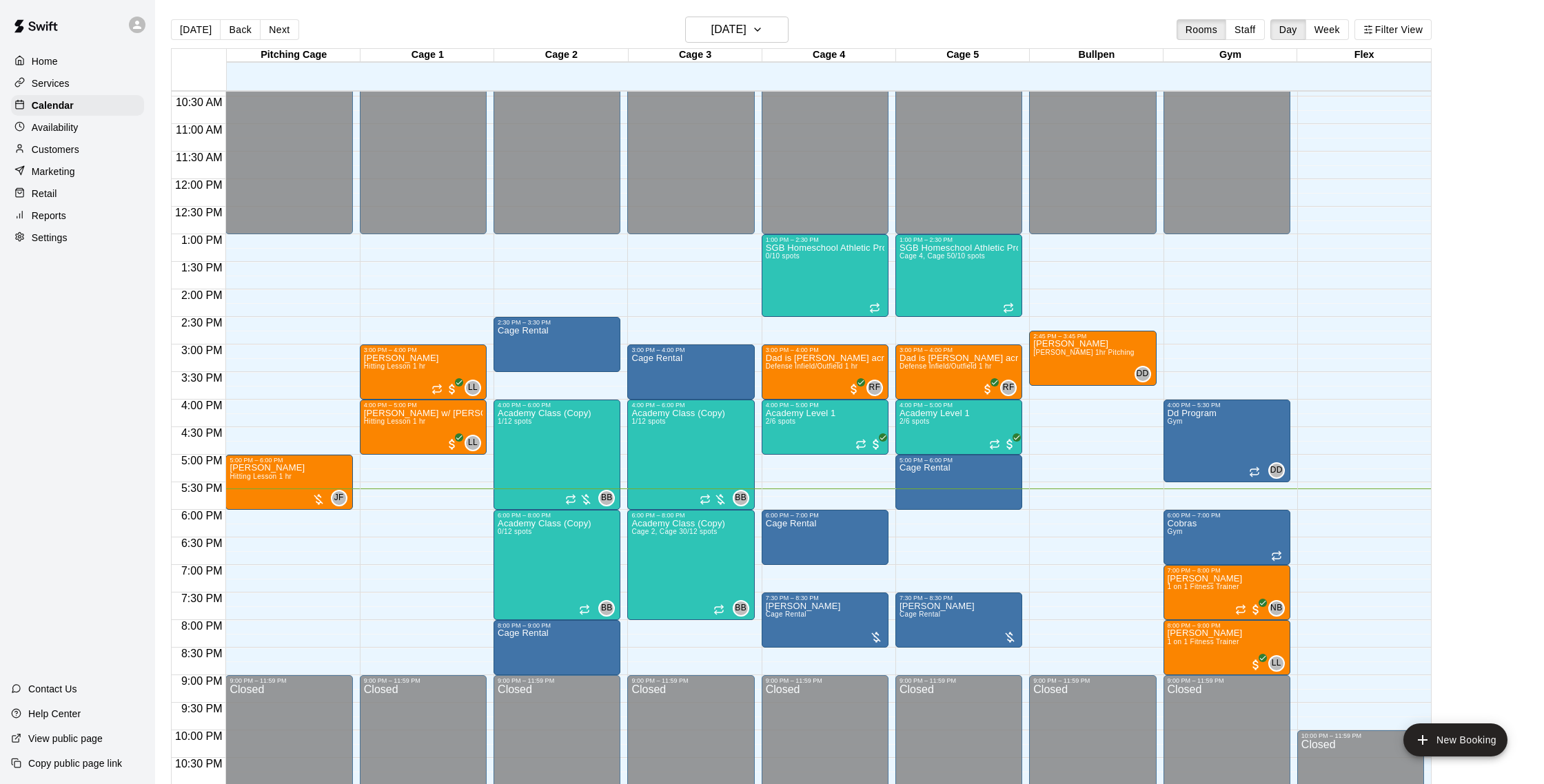
click at [48, 214] on p "Reports" at bounding box center [49, 215] width 35 height 14
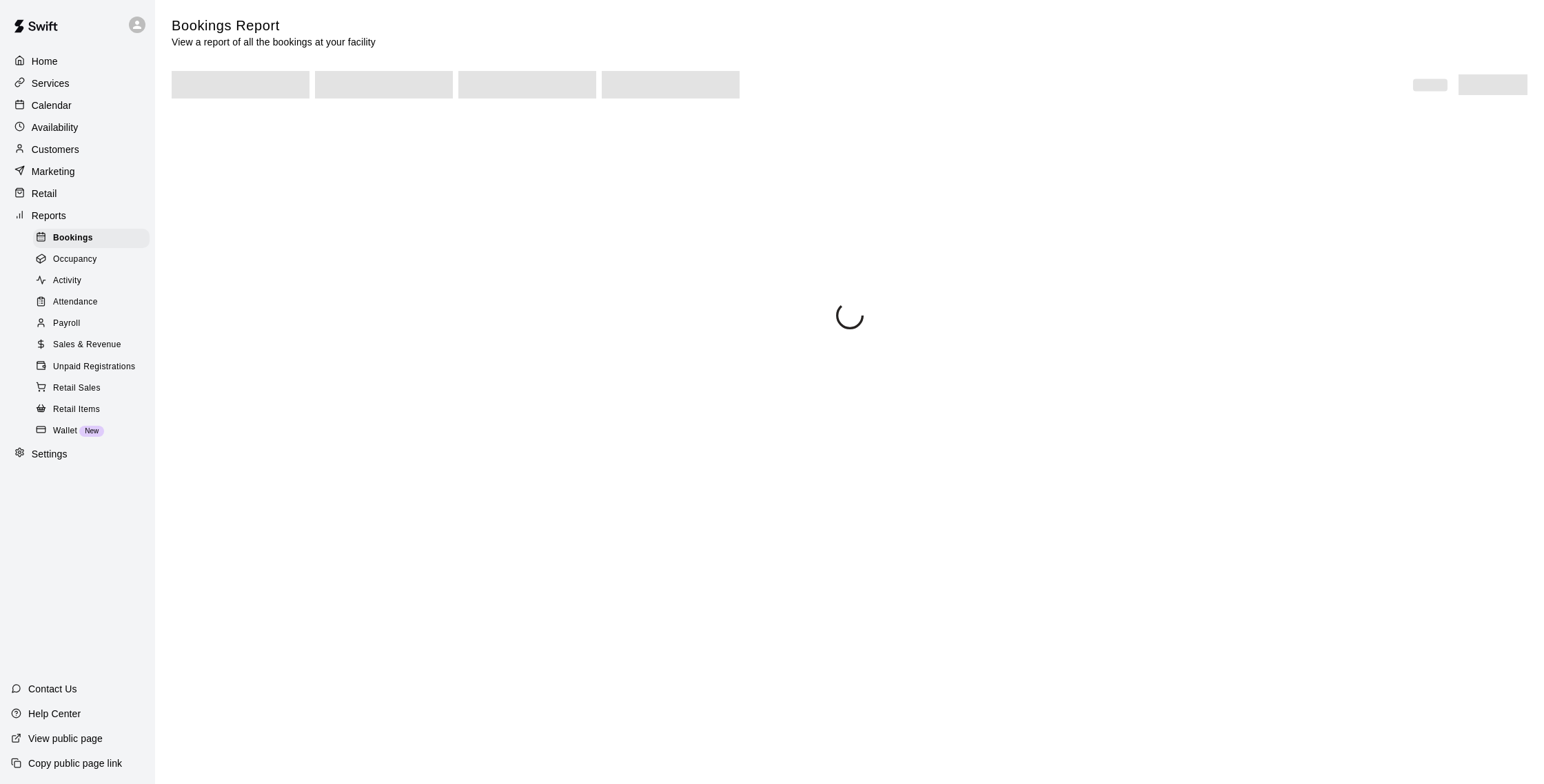
click at [112, 344] on span "Sales & Revenue" at bounding box center [87, 345] width 68 height 14
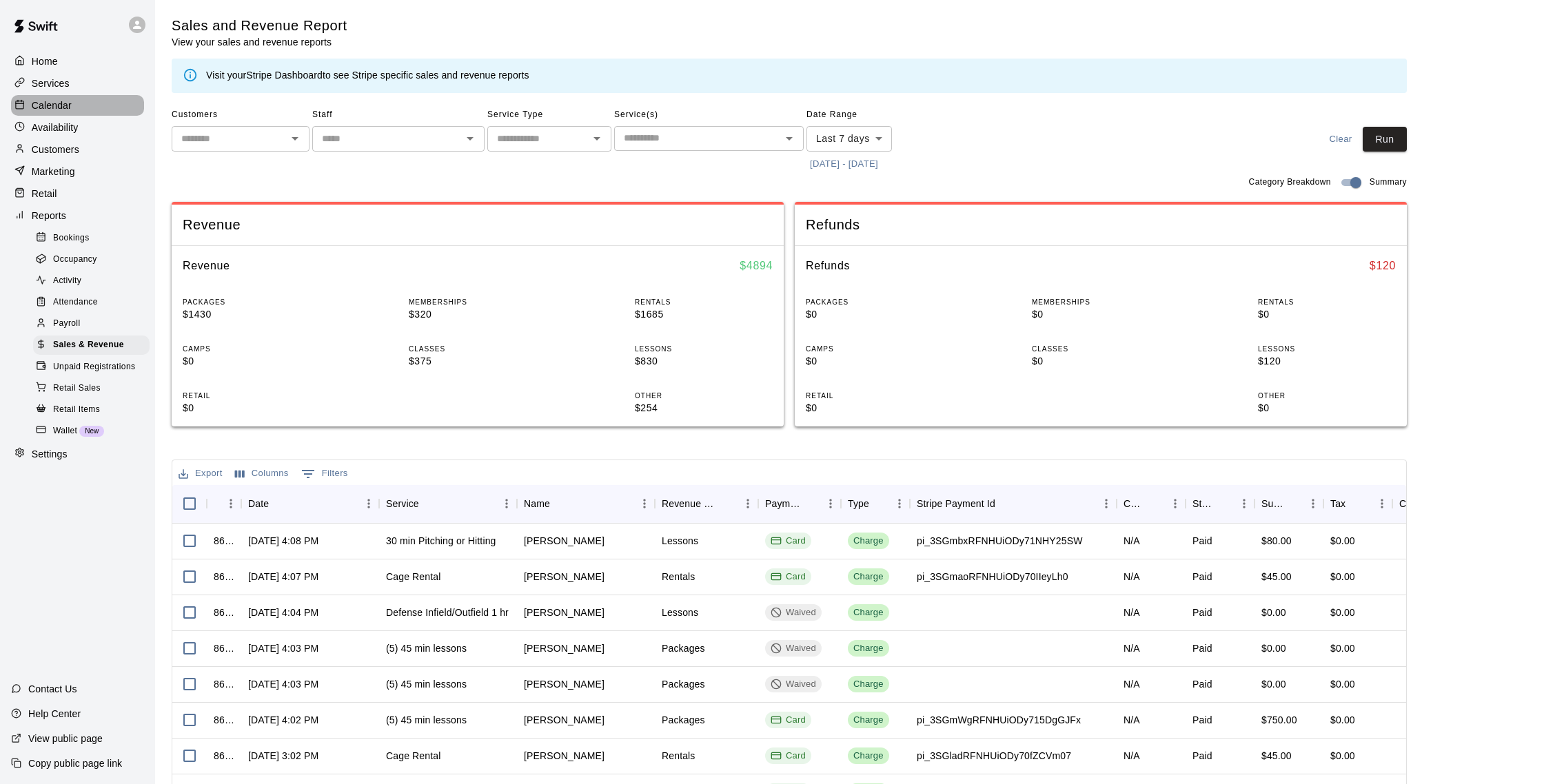
click at [63, 105] on p "Calendar" at bounding box center [51, 105] width 40 height 14
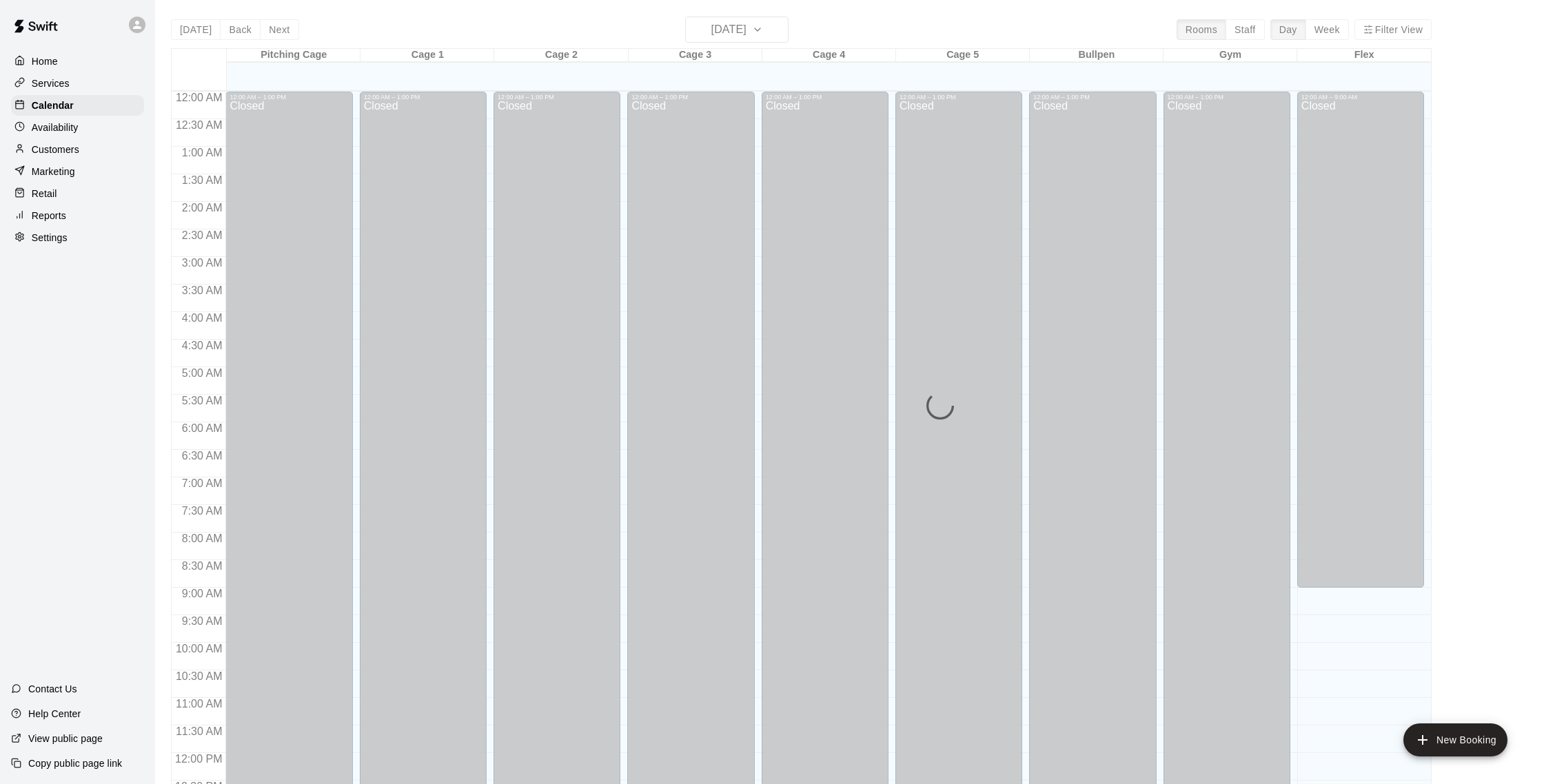
scroll to position [574, 0]
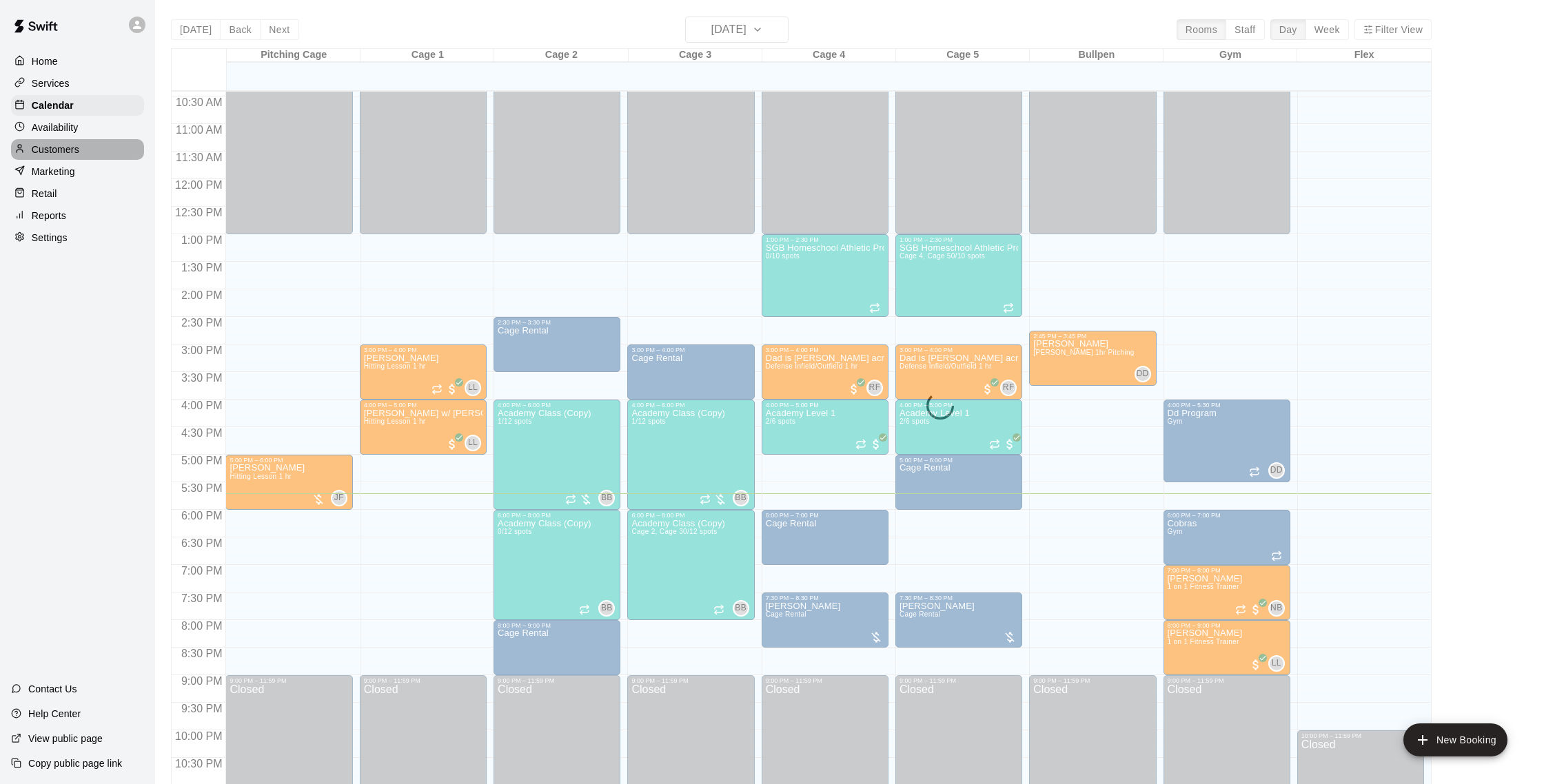
click at [71, 147] on p "Customers" at bounding box center [56, 149] width 48 height 14
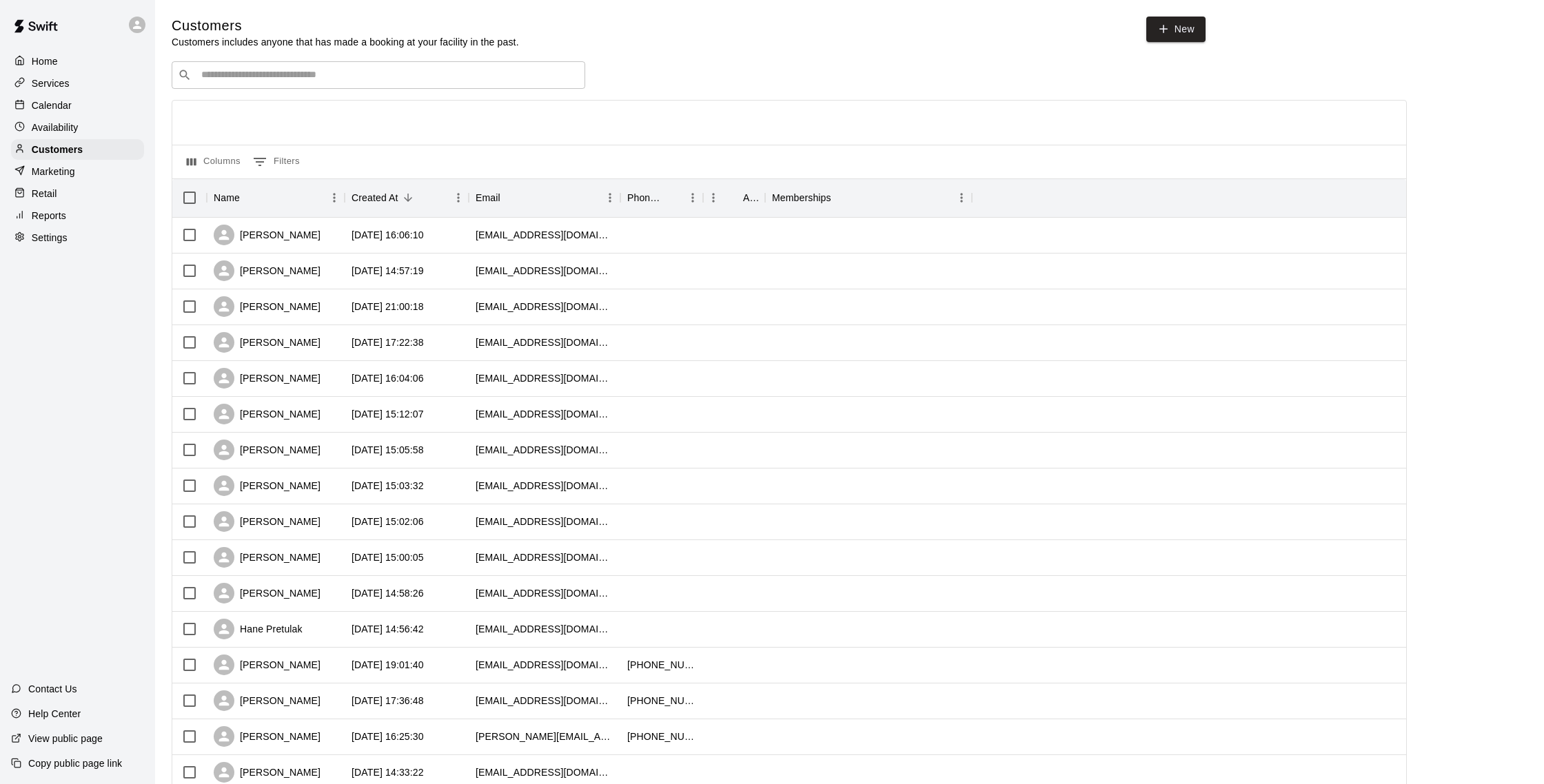
click at [55, 108] on p "Calendar" at bounding box center [51, 105] width 40 height 14
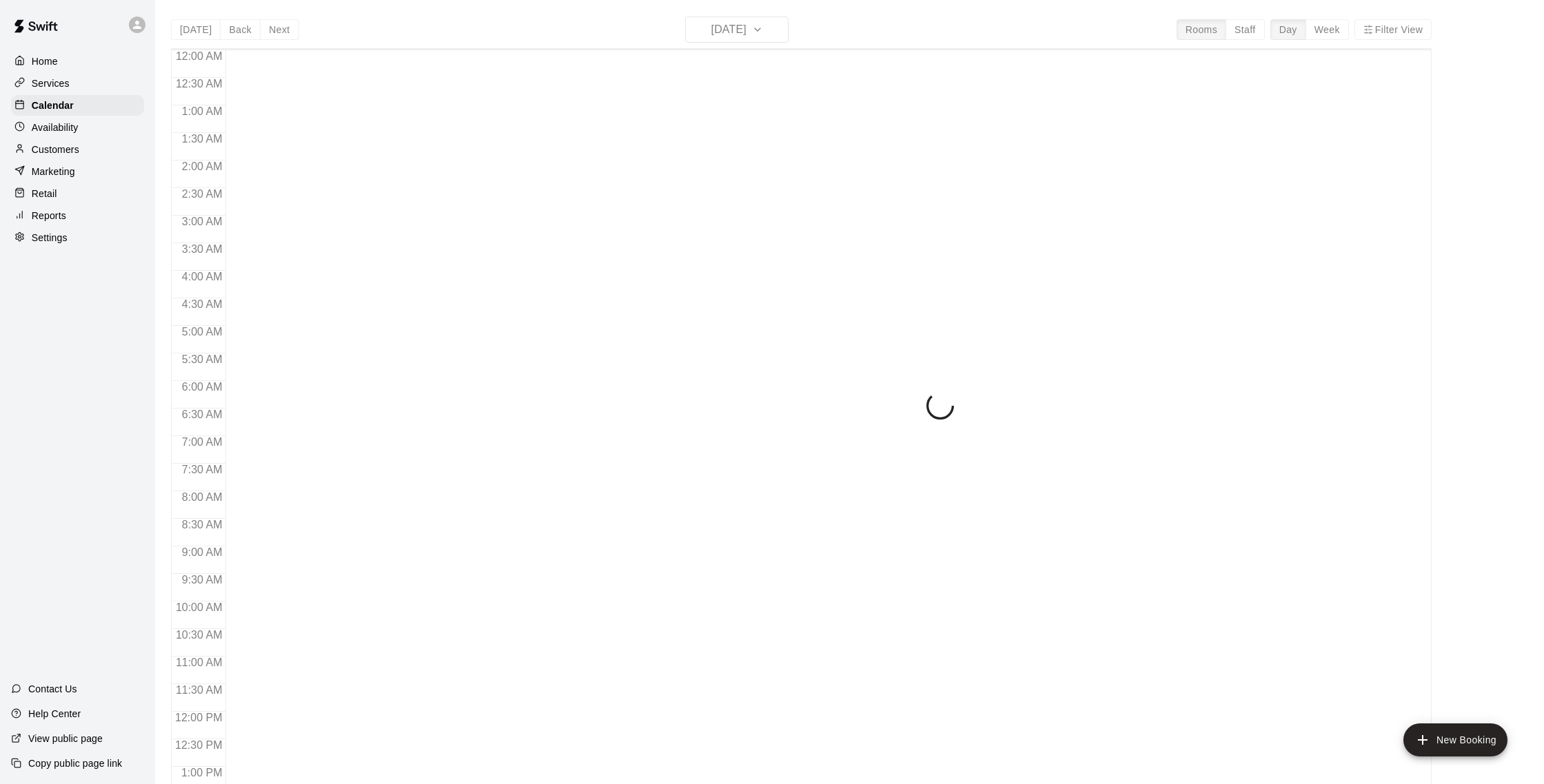
scroll to position [574, 0]
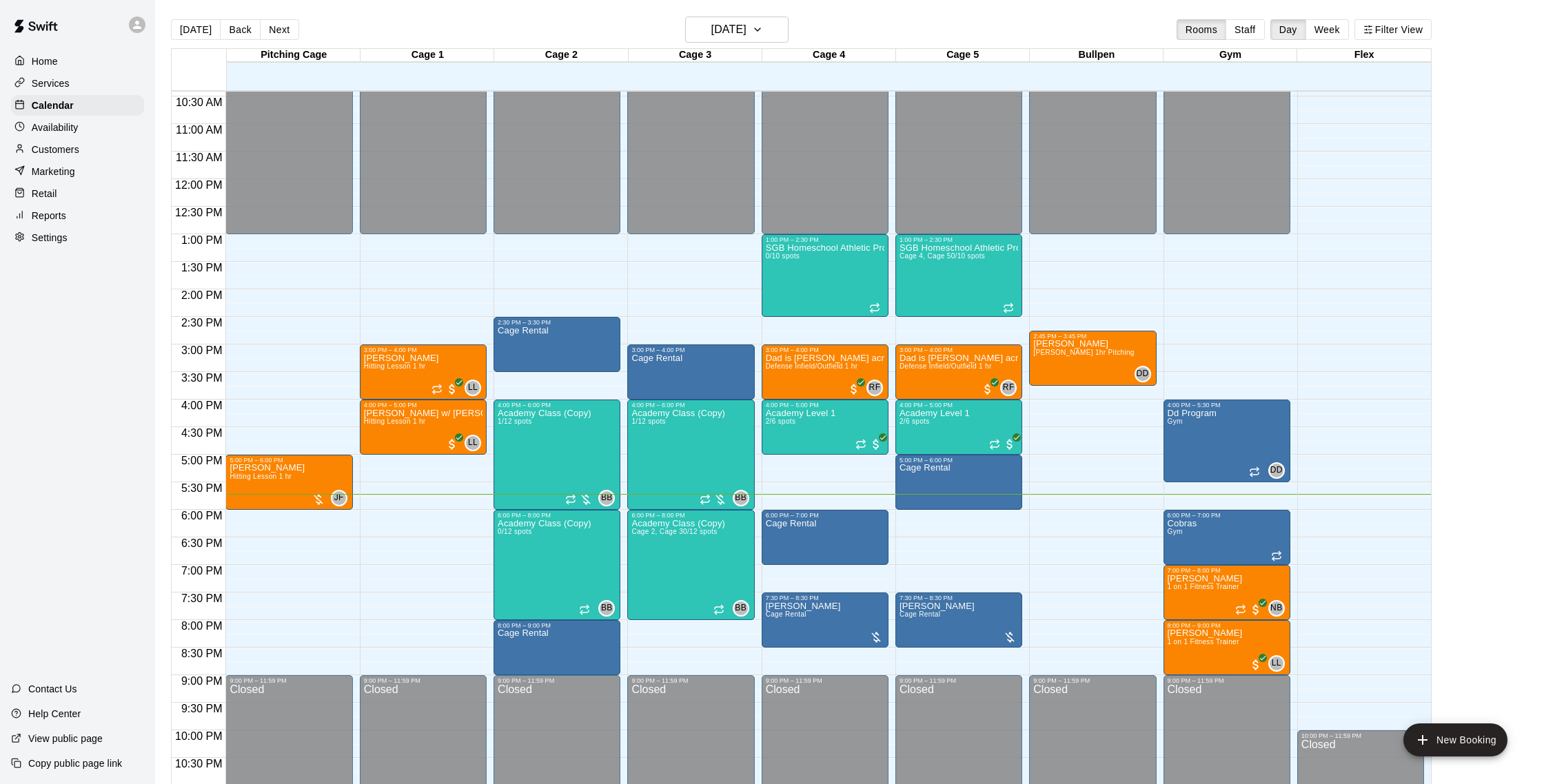
click at [63, 219] on p "Reports" at bounding box center [49, 215] width 35 height 14
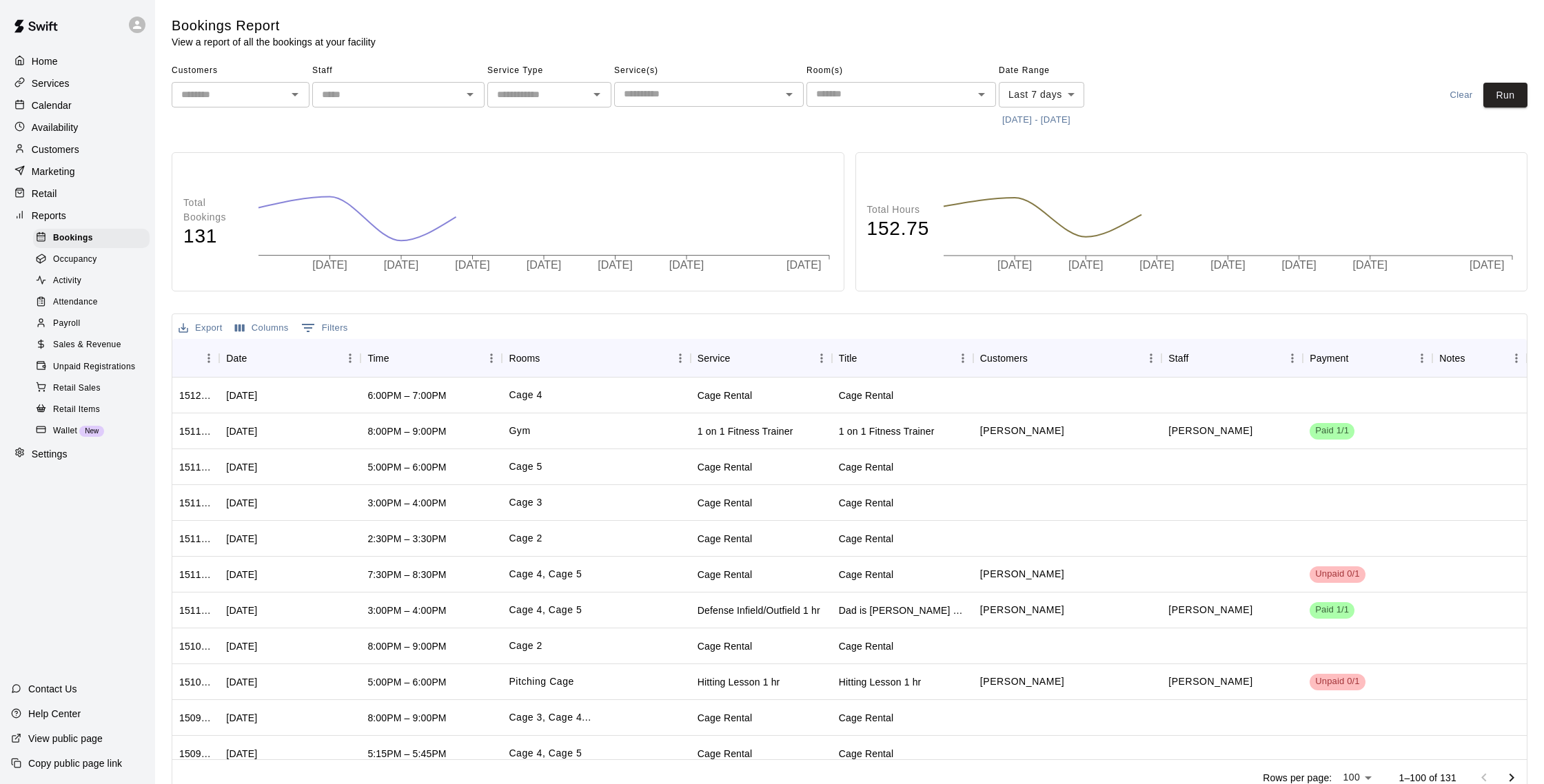
click at [111, 339] on span "Sales & Revenue" at bounding box center [87, 345] width 68 height 14
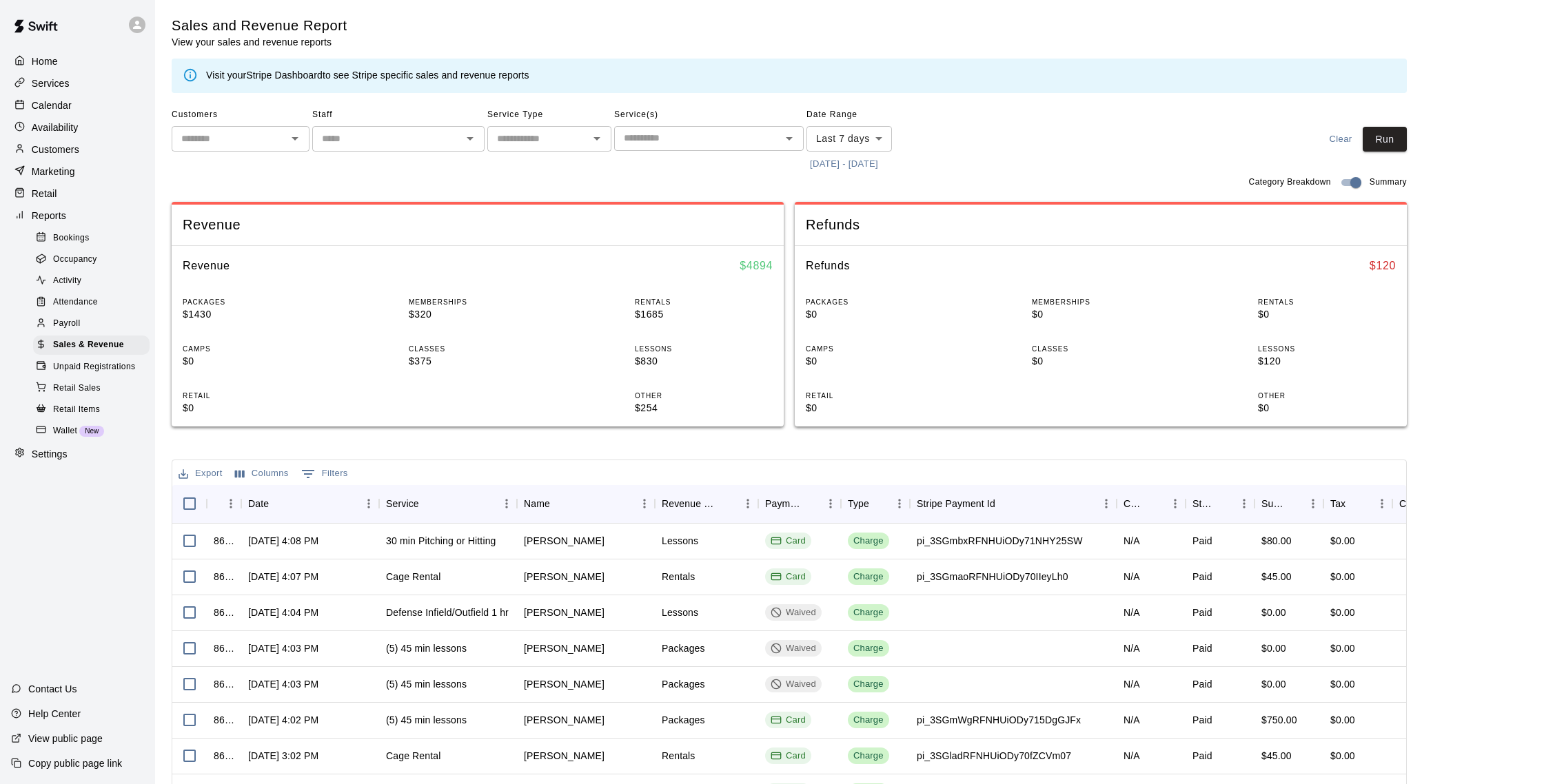
click at [868, 144] on body "Home Services Calendar Availability Customers Marketing Retail Reports Bookings…" at bounding box center [772, 473] width 1544 height 948
click at [838, 300] on li "Custom" at bounding box center [849, 305] width 86 height 23
type input "******"
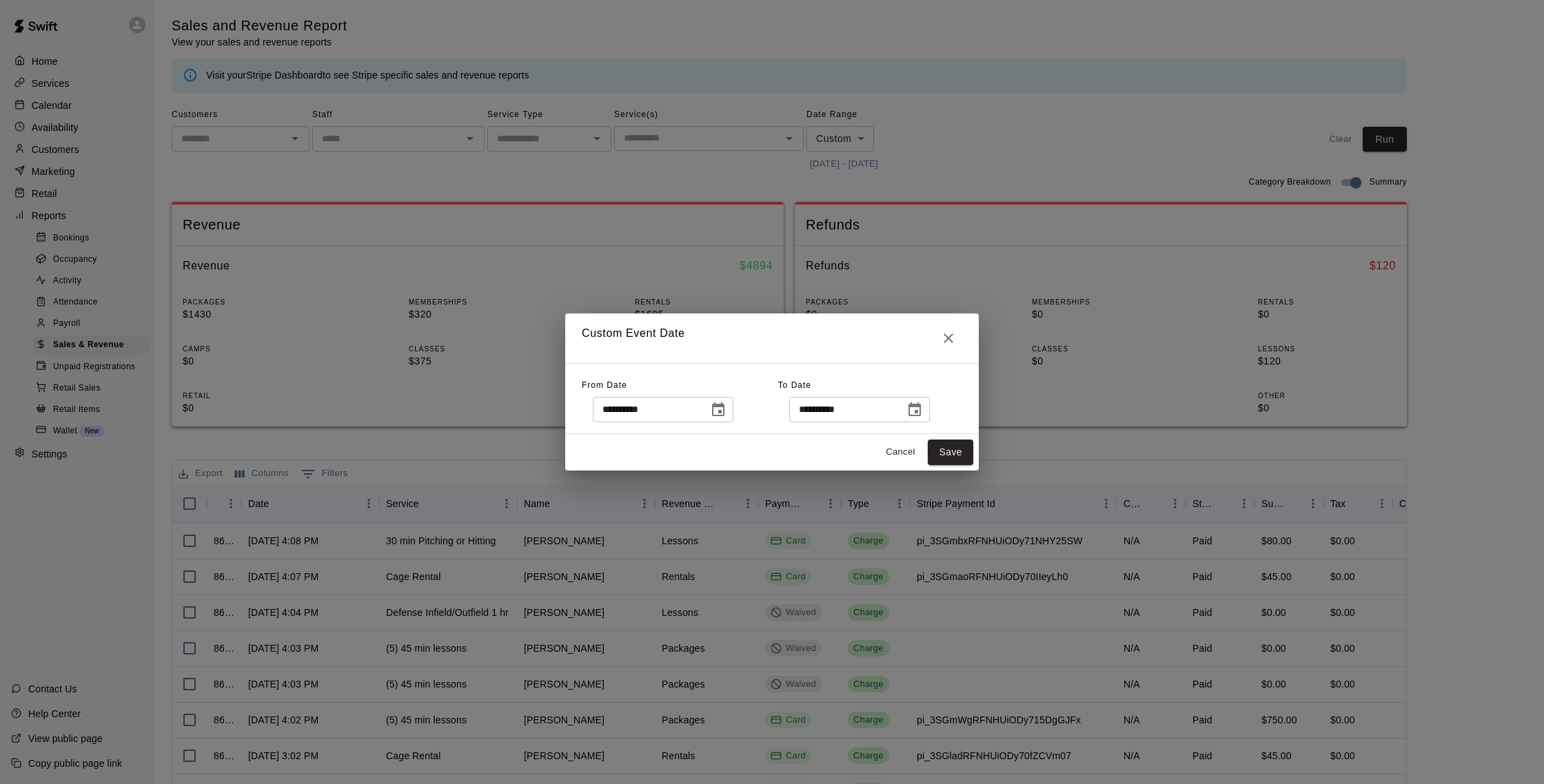
drag, startPoint x: 724, startPoint y: 407, endPoint x: 721, endPoint y: 400, distance: 7.6
click at [726, 404] on icon "Choose date, selected date is Oct 3, 2025" at bounding box center [718, 410] width 17 height 17
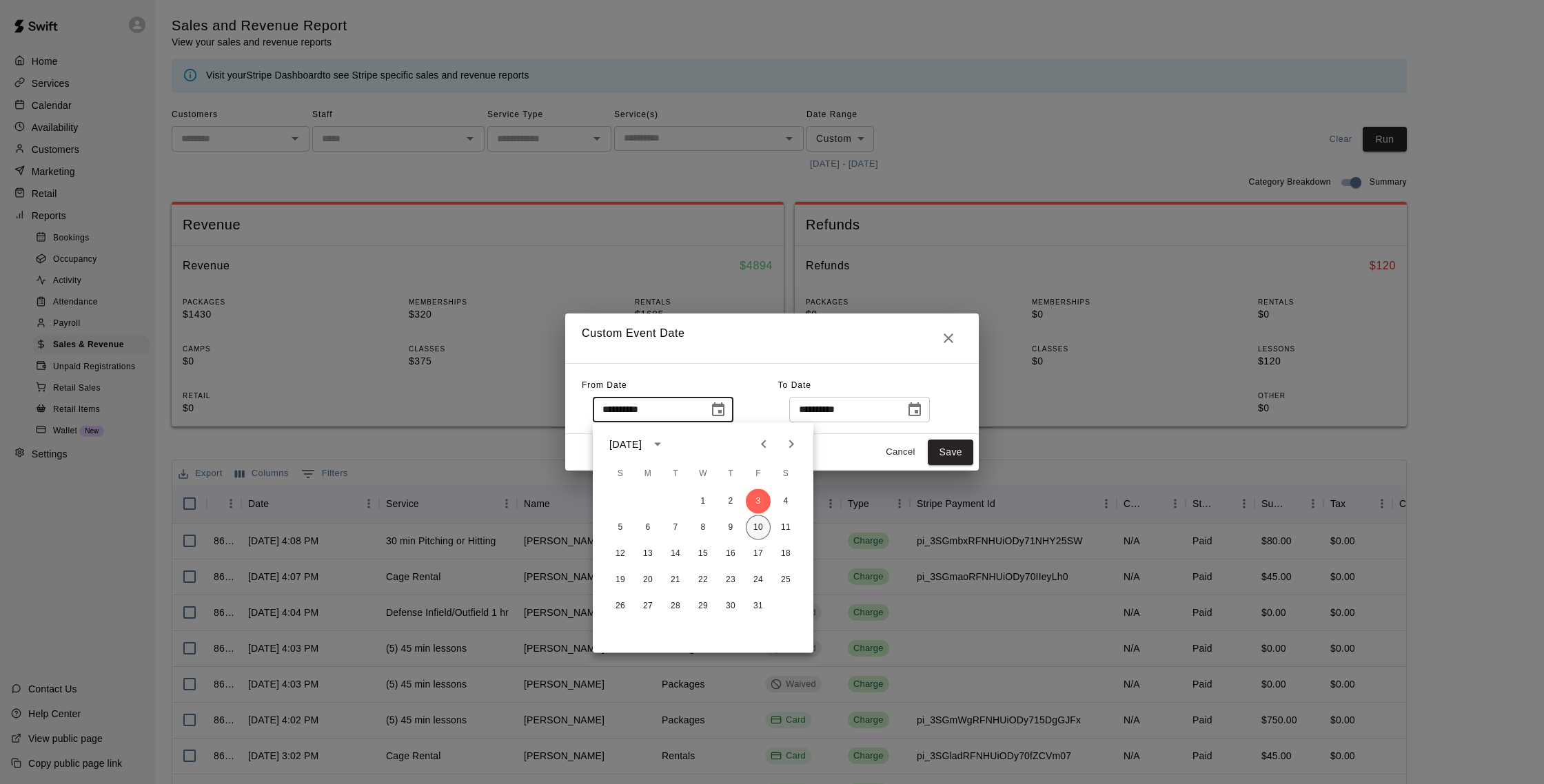
click at [762, 525] on button "10" at bounding box center [758, 527] width 25 height 24
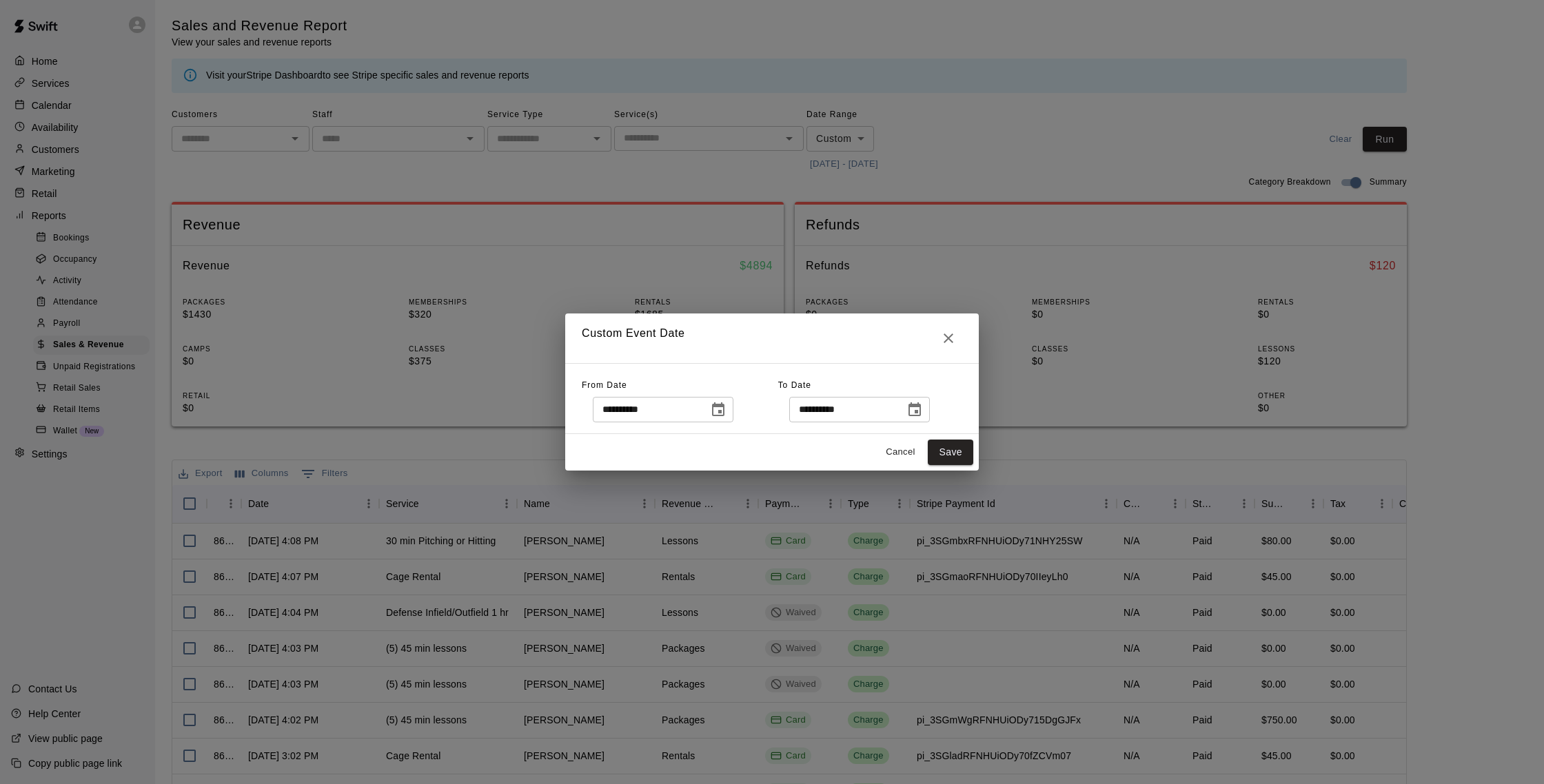
type input "**********"
drag, startPoint x: 954, startPoint y: 450, endPoint x: 944, endPoint y: 450, distance: 10.0
click at [953, 450] on button "Save" at bounding box center [950, 452] width 45 height 25
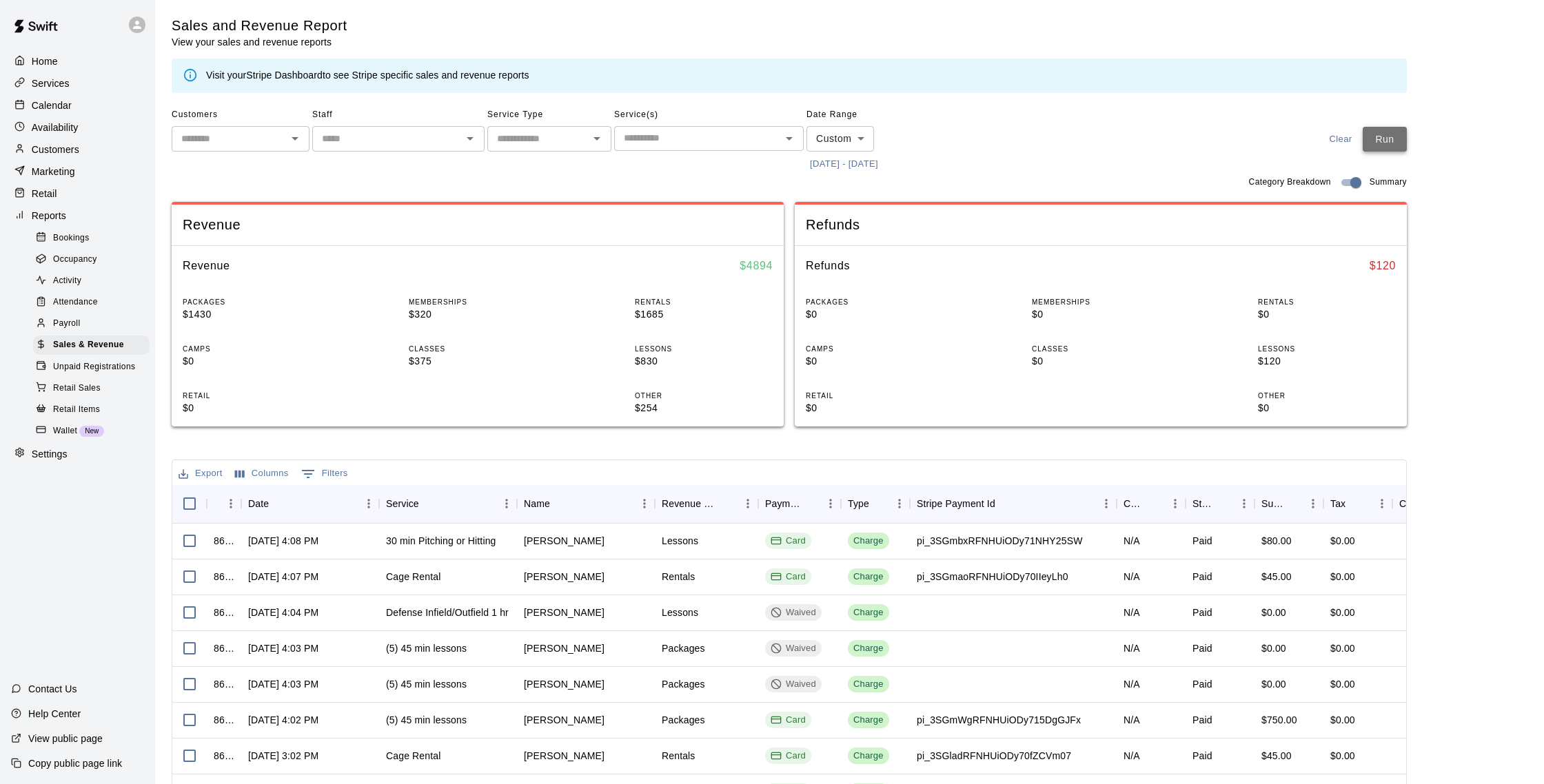
click at [1387, 142] on button "Run" at bounding box center [1385, 139] width 44 height 25
click at [53, 107] on p "Calendar" at bounding box center [51, 105] width 40 height 14
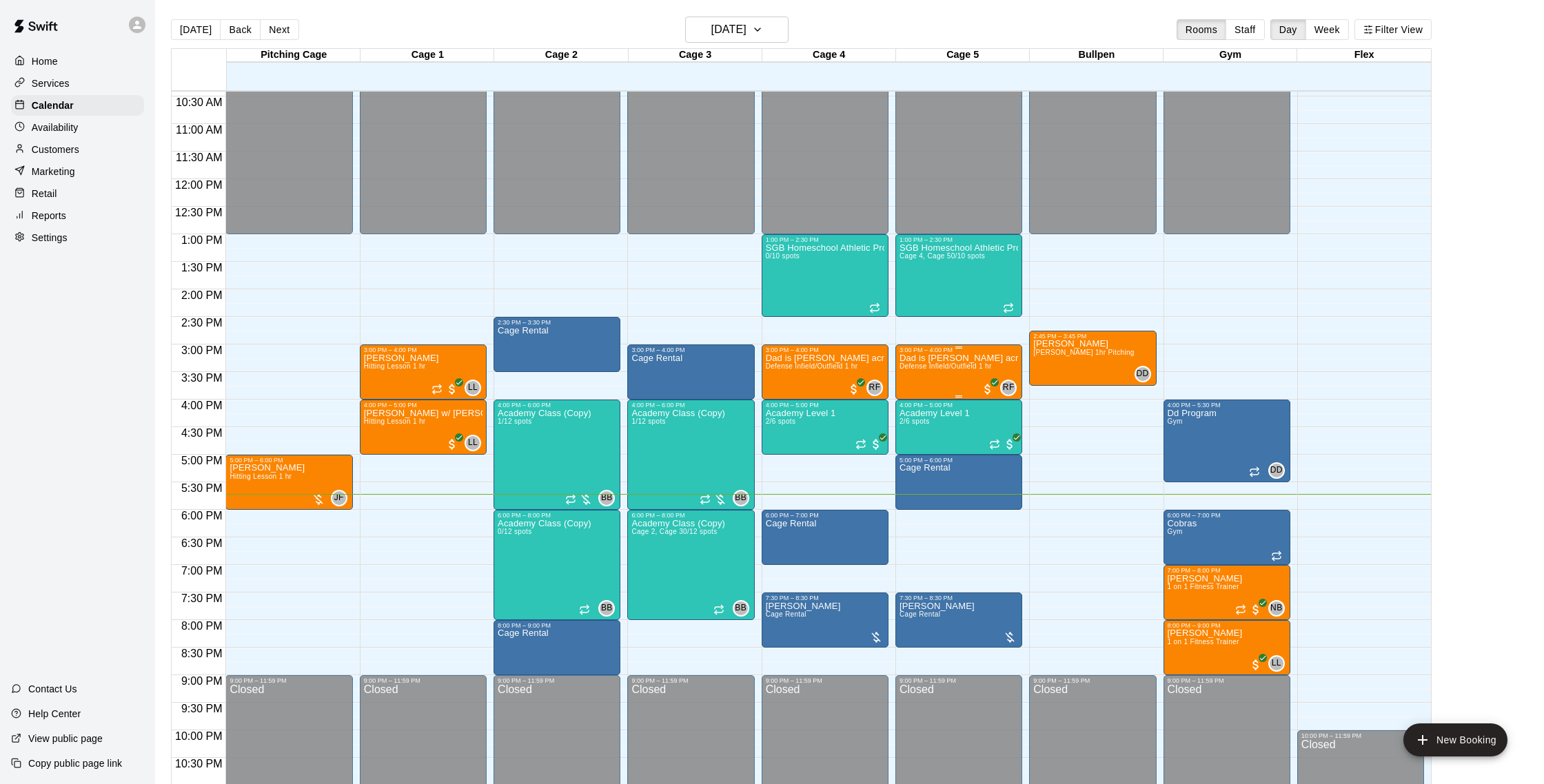
scroll to position [581, 0]
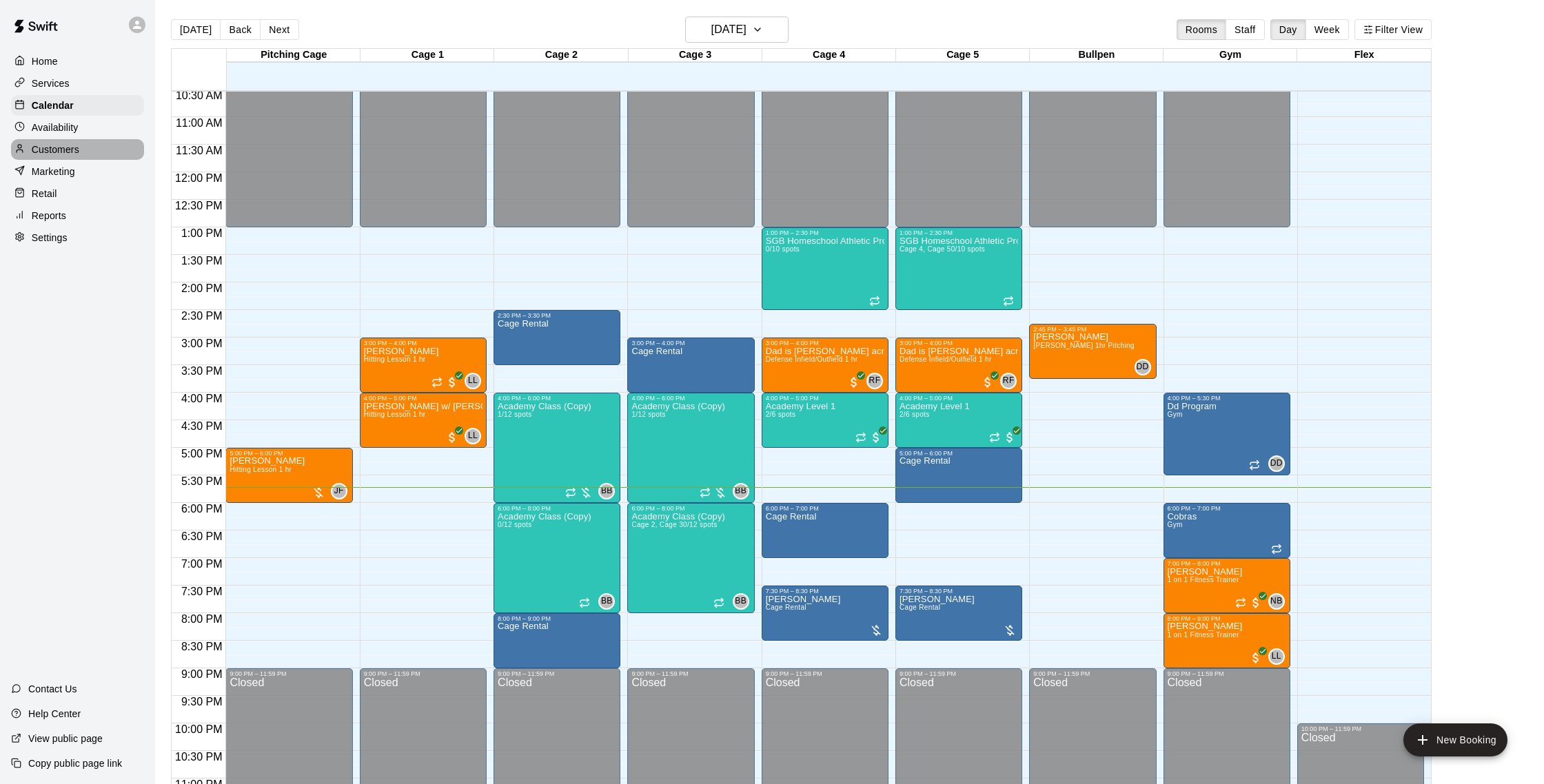
click at [69, 151] on p "Customers" at bounding box center [56, 149] width 48 height 14
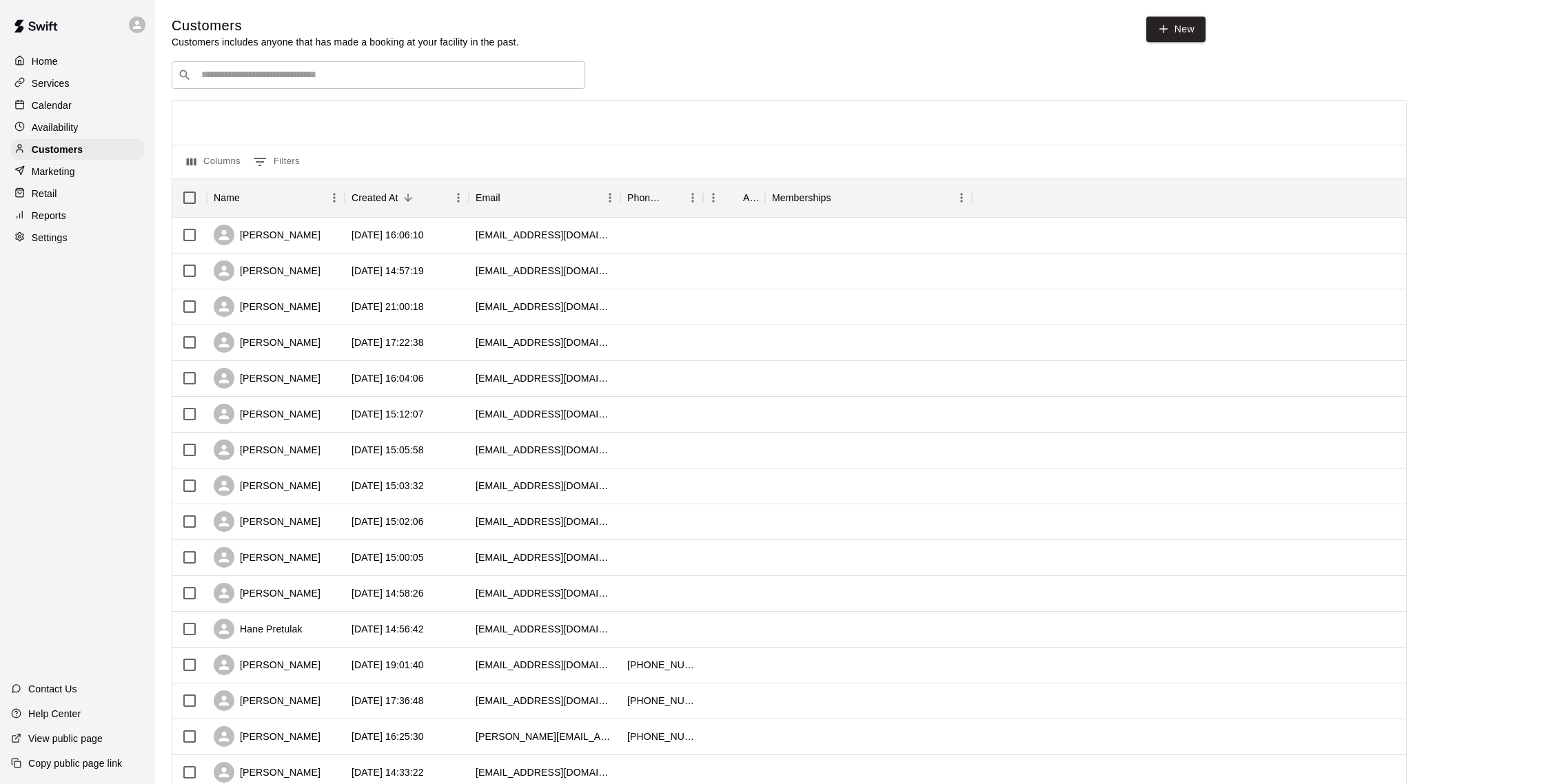
click at [48, 103] on p "Calendar" at bounding box center [51, 105] width 40 height 14
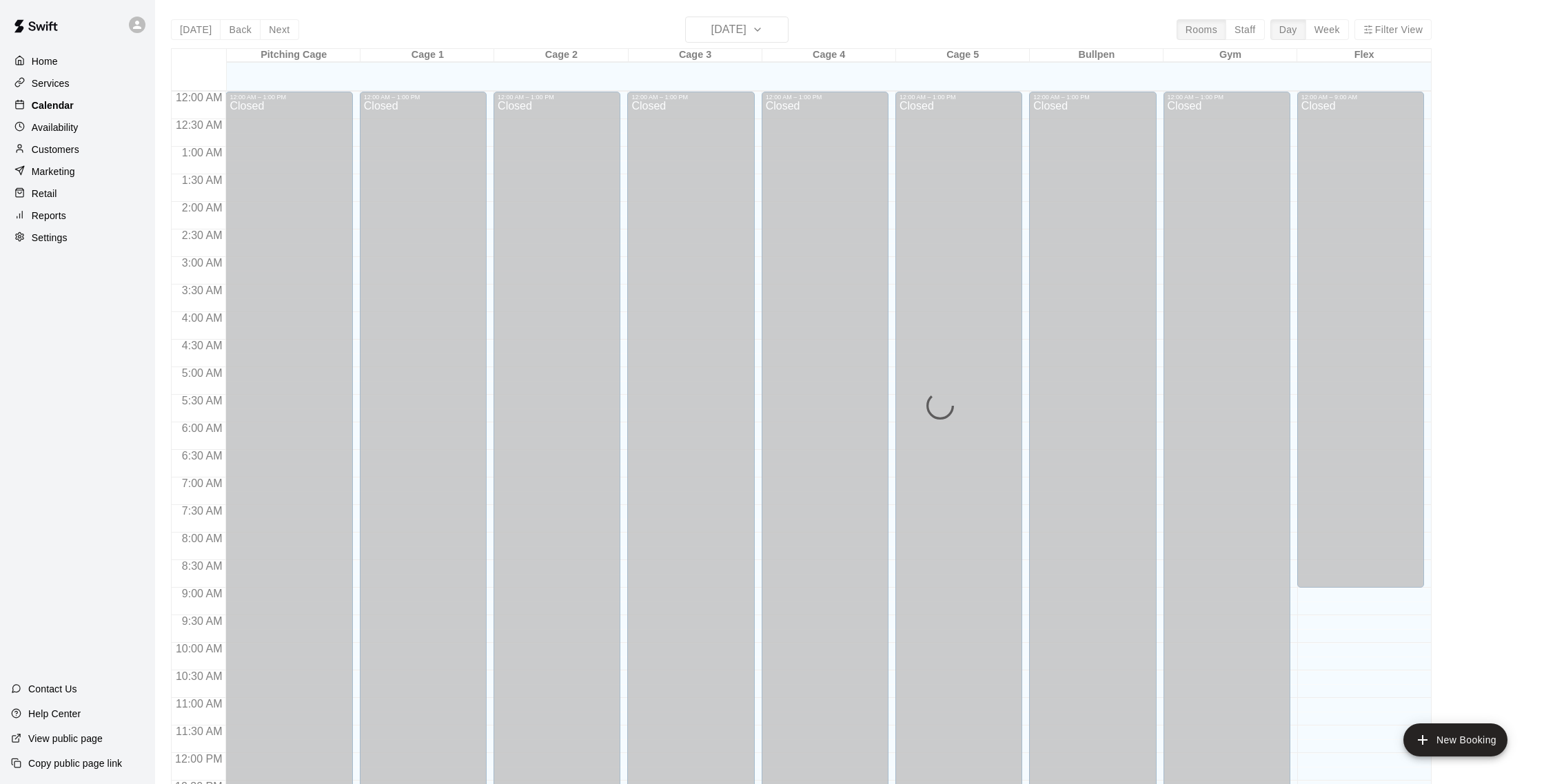
scroll to position [574, 0]
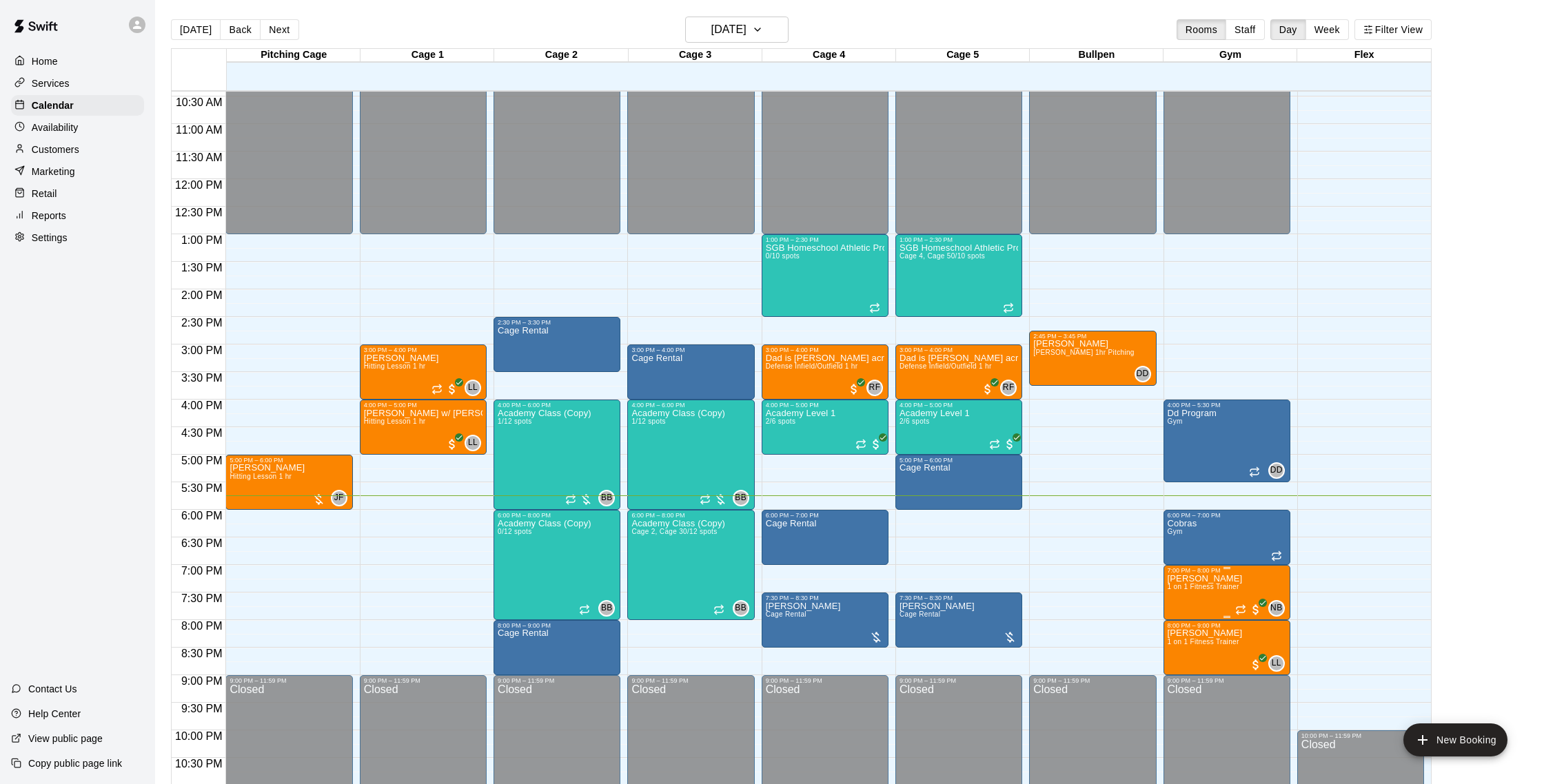
click at [1183, 621] on img "edit" at bounding box center [1182, 622] width 16 height 16
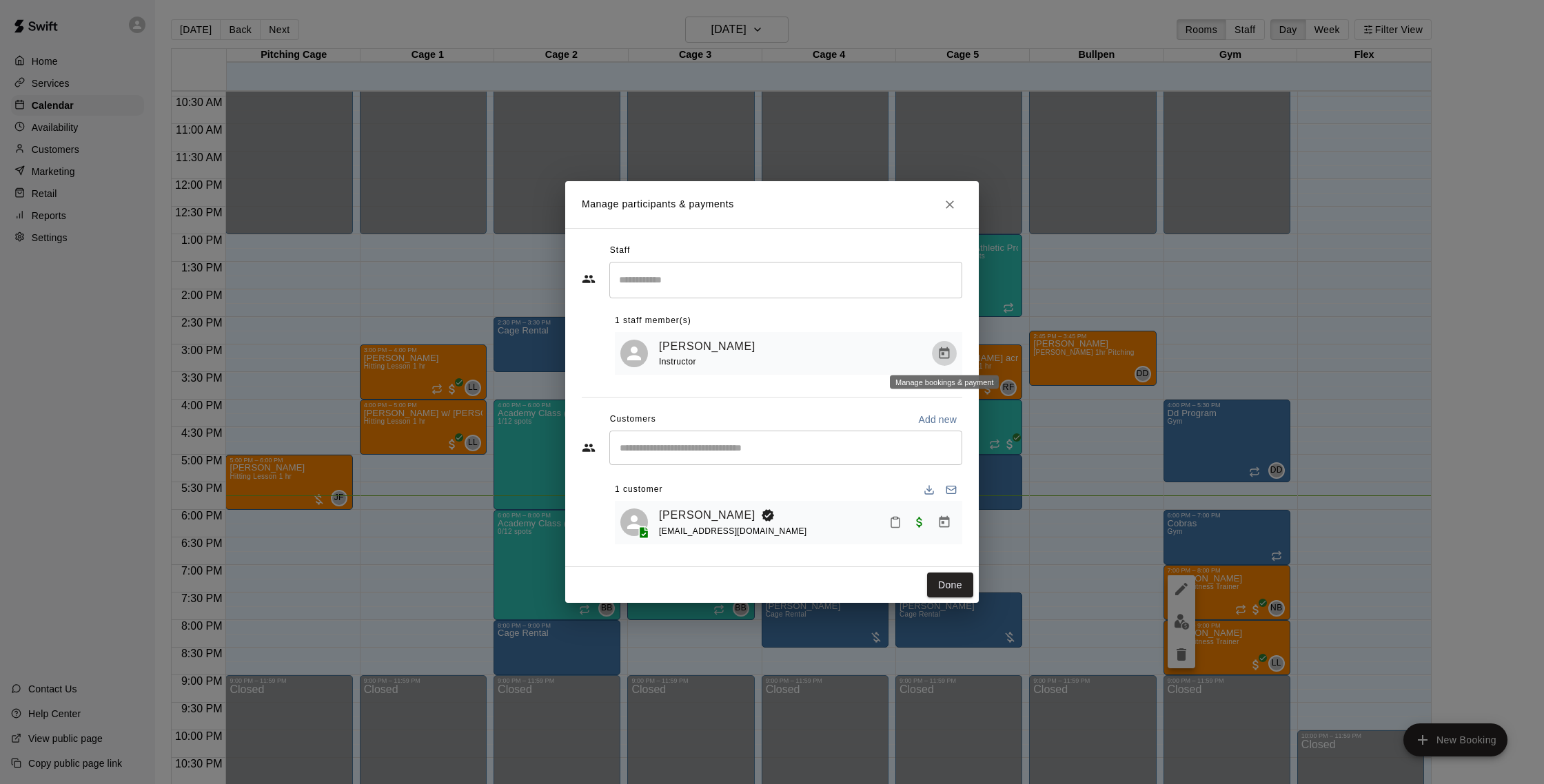
click at [947, 352] on icon "Manage bookings & payment" at bounding box center [944, 353] width 14 height 14
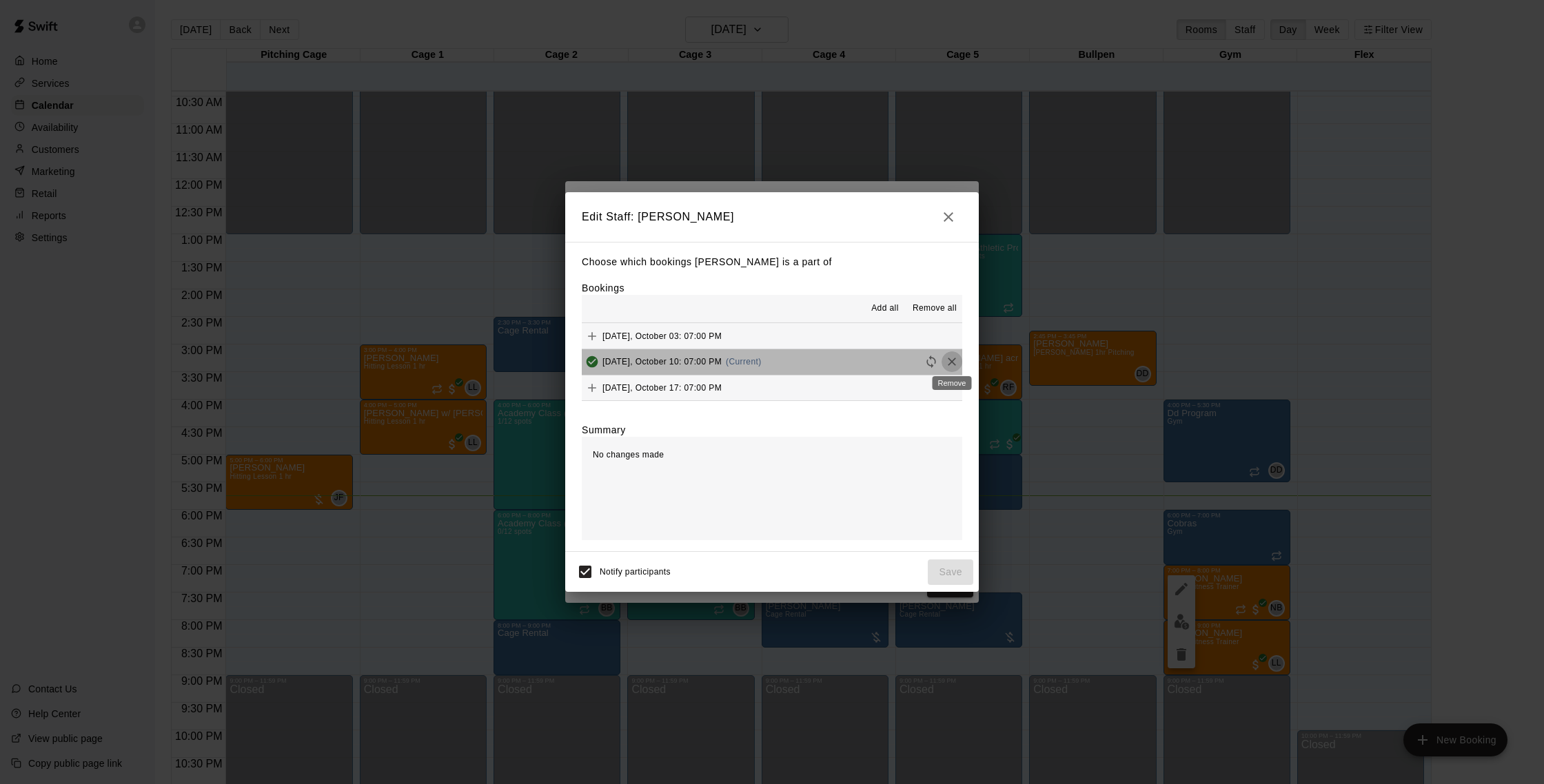
click at [954, 362] on icon "Remove" at bounding box center [951, 362] width 14 height 14
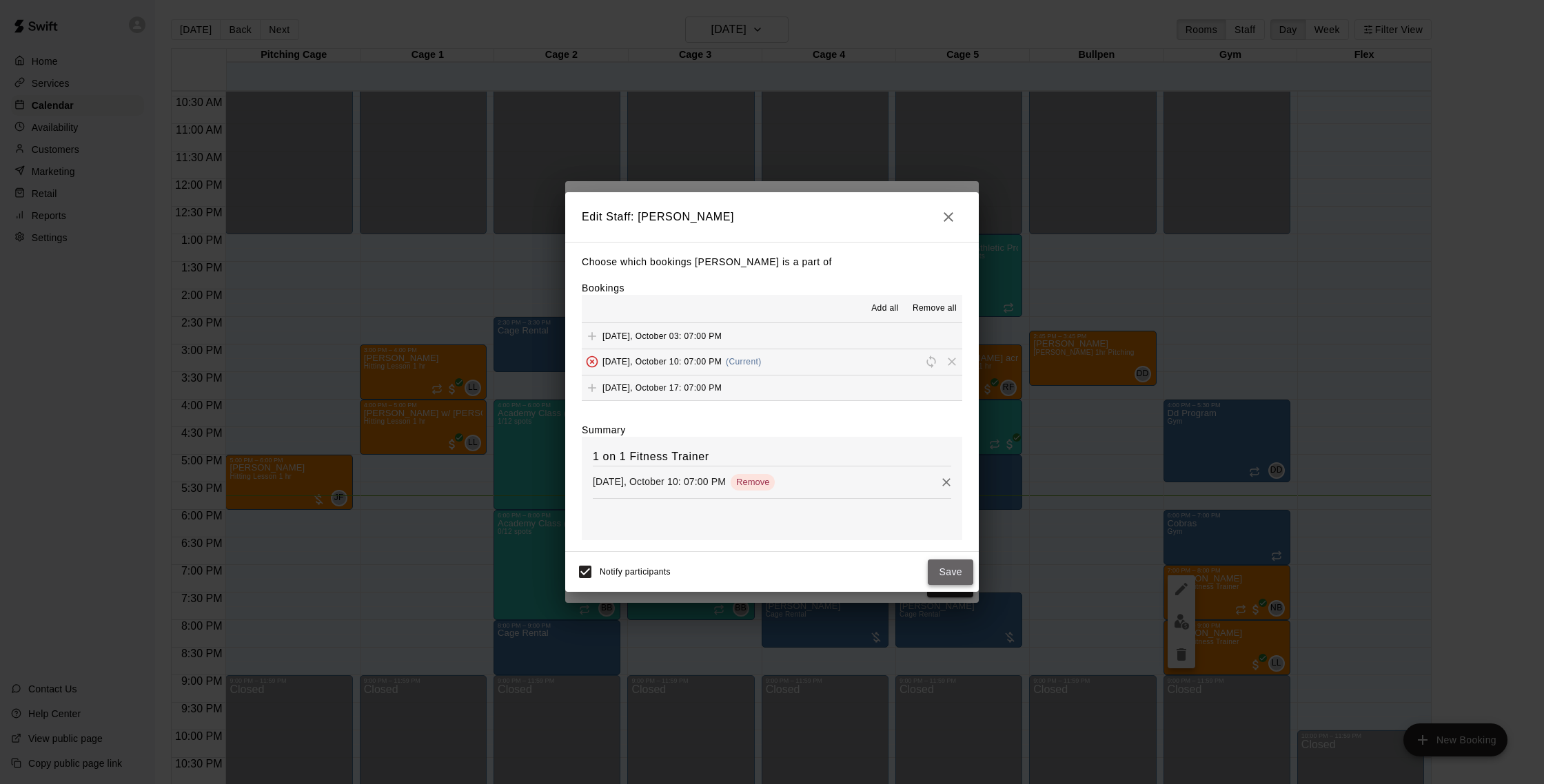
click at [949, 569] on button "Save" at bounding box center [950, 572] width 45 height 25
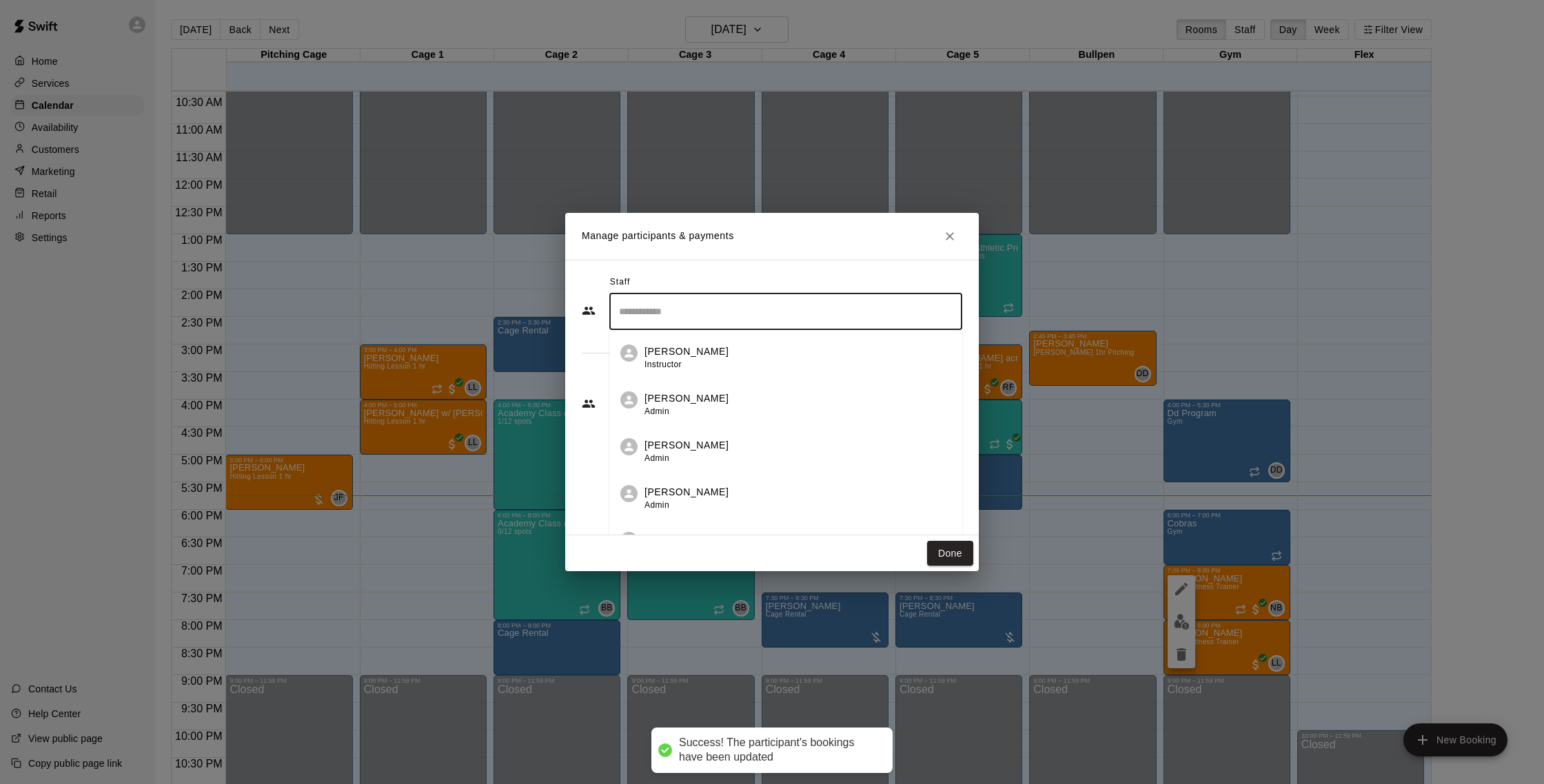
click at [818, 315] on input "Search staff" at bounding box center [786, 311] width 340 height 24
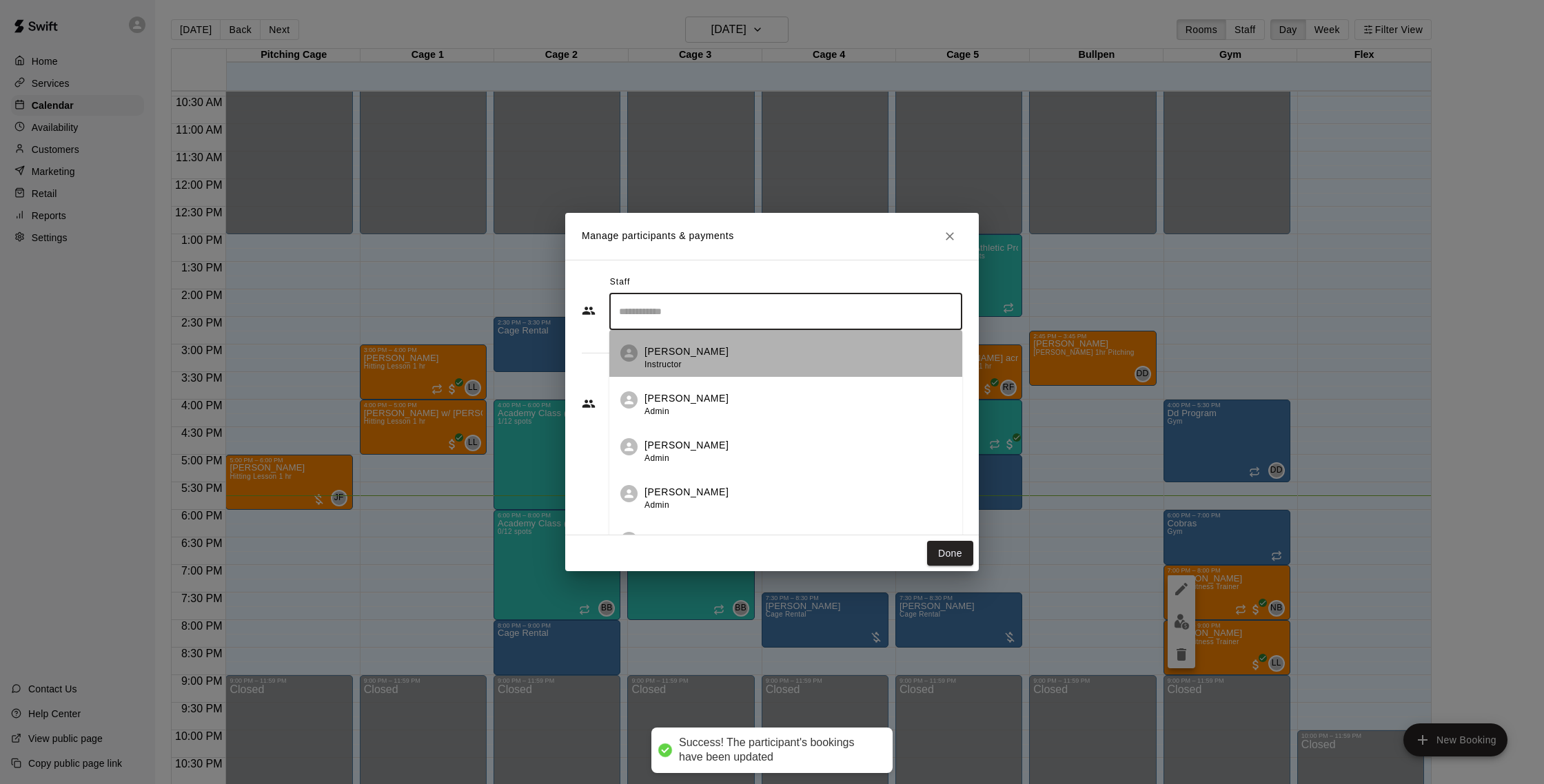
click at [771, 347] on div "[PERSON_NAME] Instructor" at bounding box center [798, 357] width 307 height 27
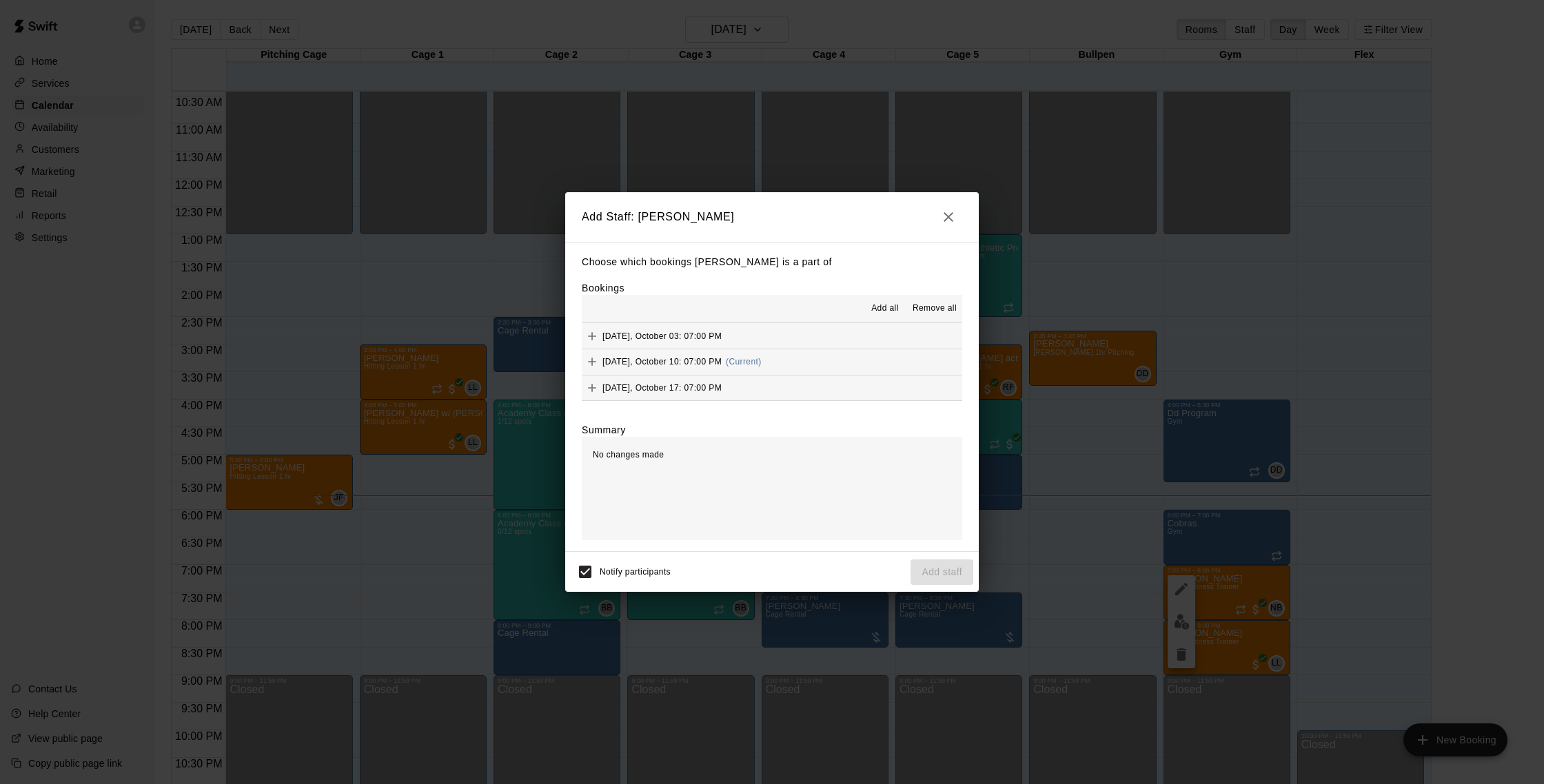
click at [799, 356] on button "[DATE], October 10: 07:00 PM (Current)" at bounding box center [772, 362] width 381 height 25
click at [956, 568] on button "Add staff" at bounding box center [941, 572] width 63 height 25
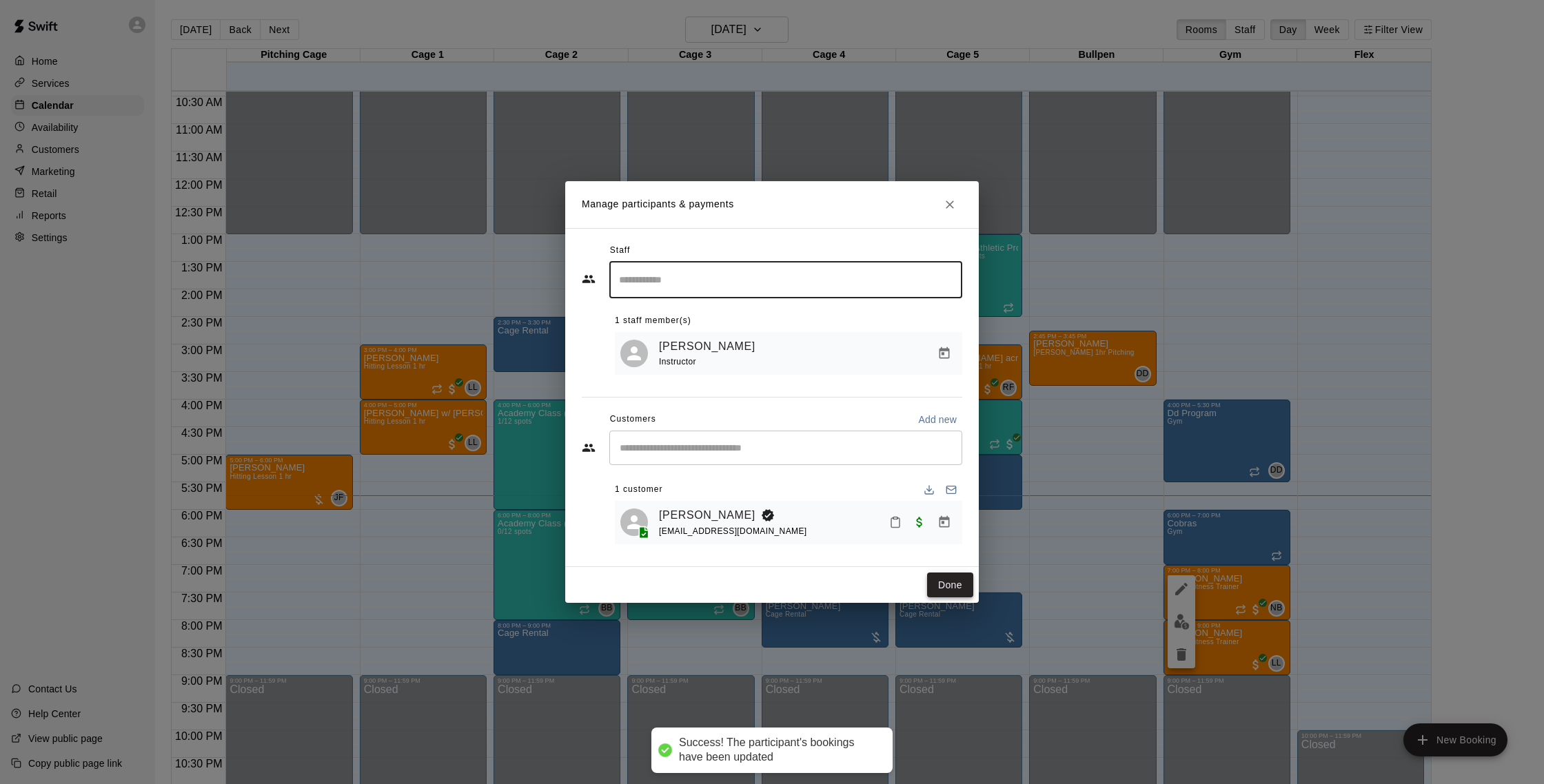
click at [957, 583] on button "Done" at bounding box center [950, 585] width 46 height 25
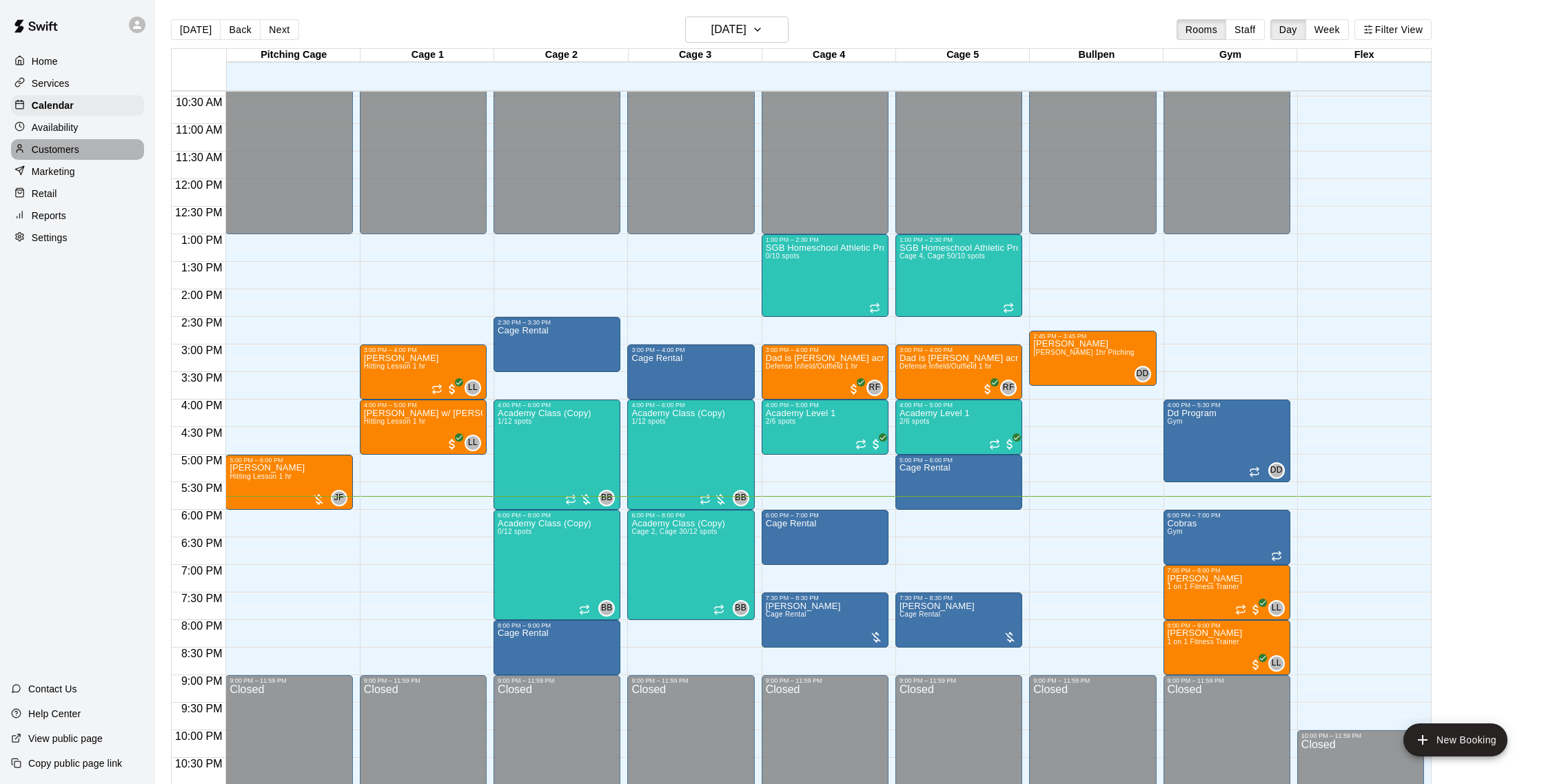
click at [71, 143] on p "Customers" at bounding box center [56, 149] width 48 height 14
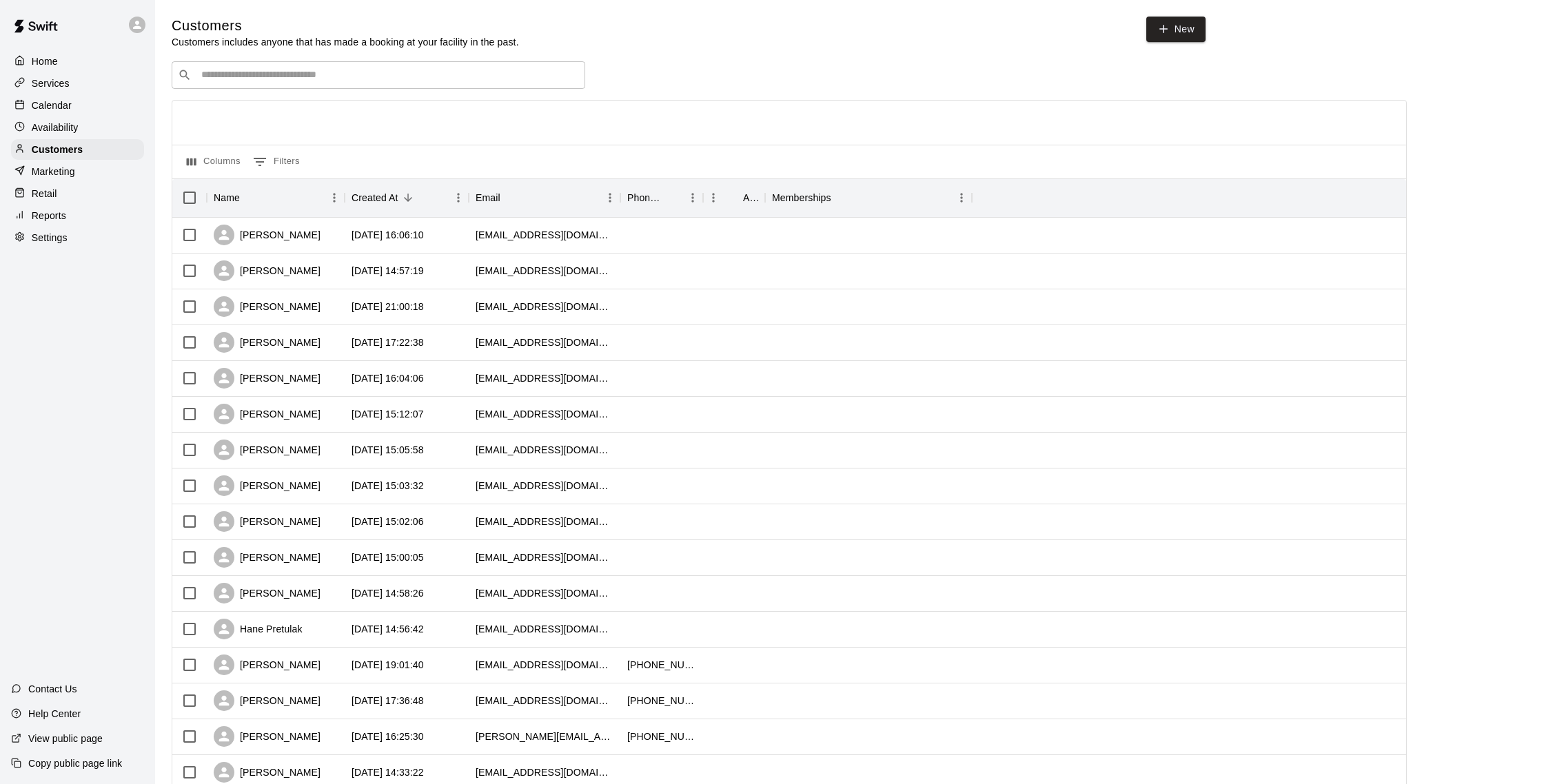
click at [67, 100] on p "Calendar" at bounding box center [51, 105] width 40 height 14
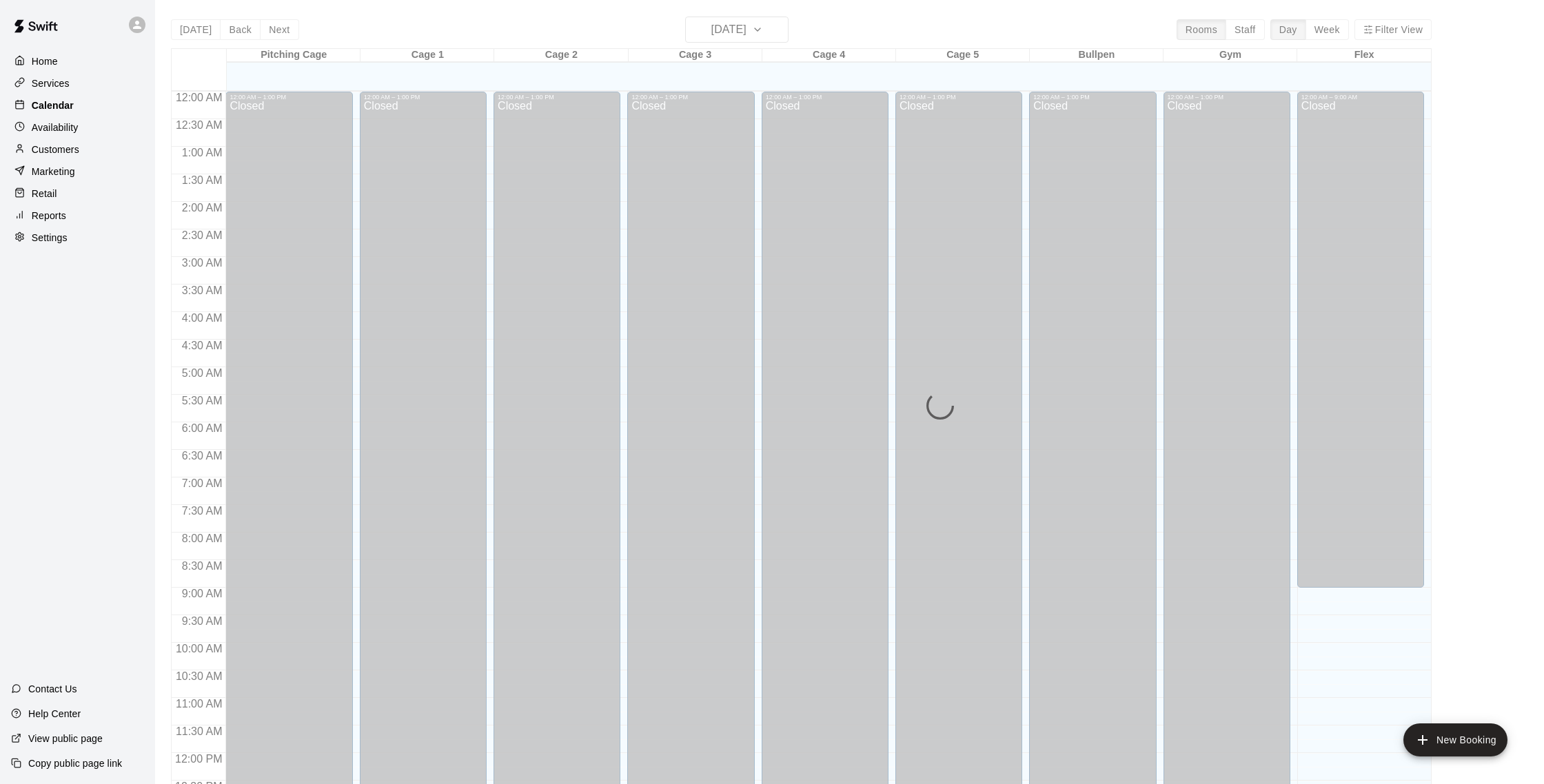
scroll to position [574, 0]
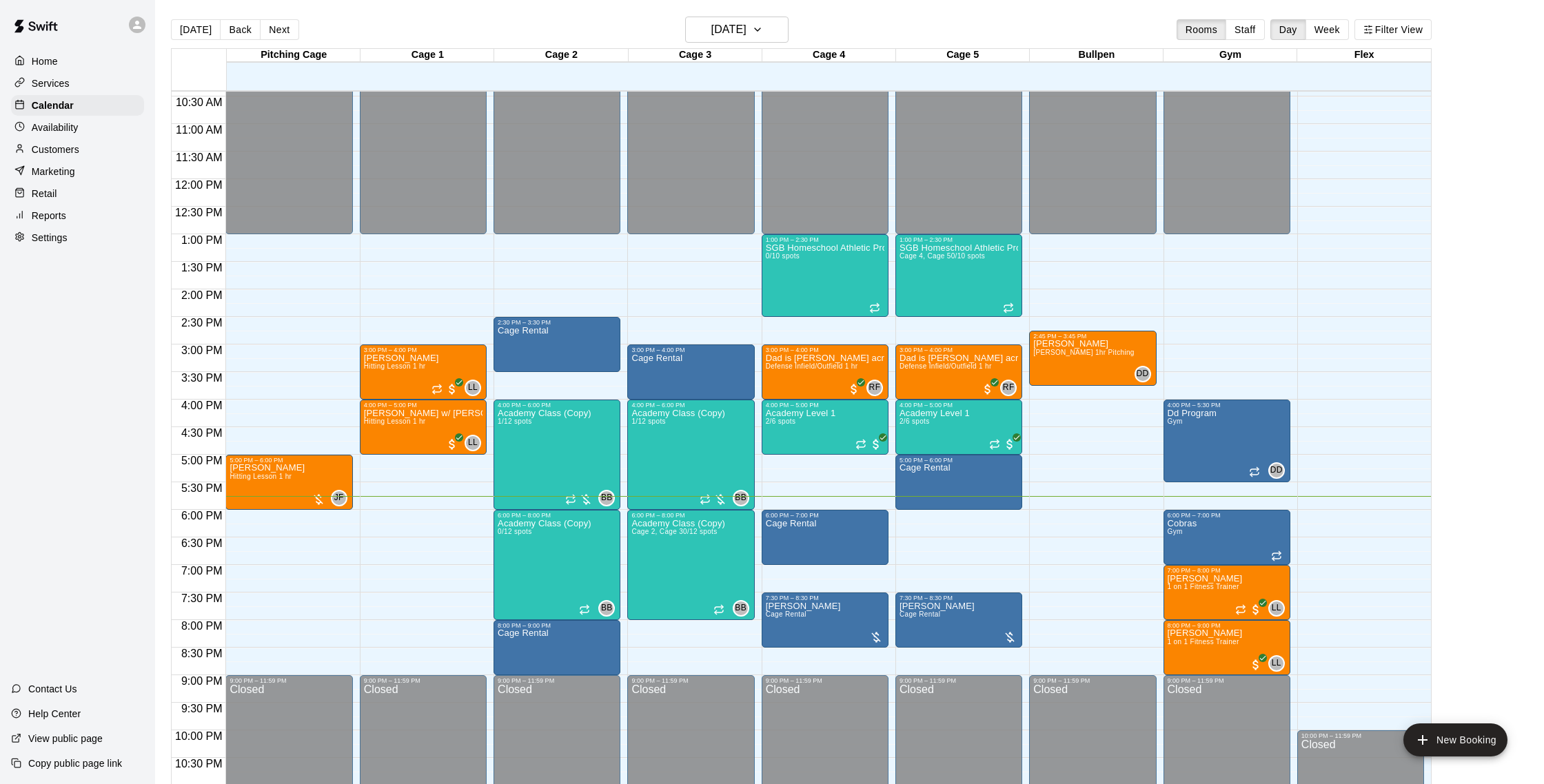
click at [68, 152] on p "Customers" at bounding box center [56, 149] width 48 height 14
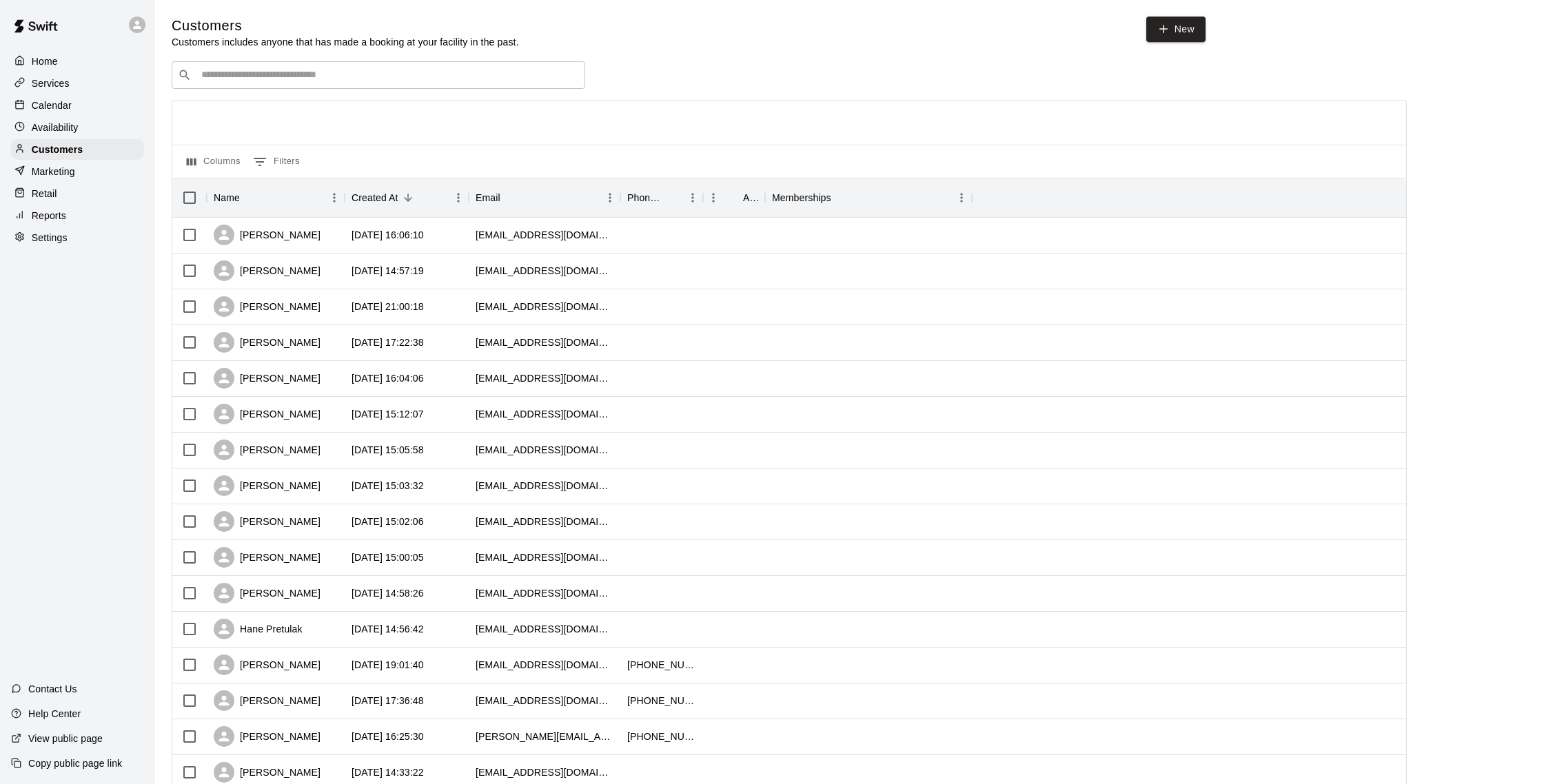
click at [63, 104] on p "Calendar" at bounding box center [51, 105] width 40 height 14
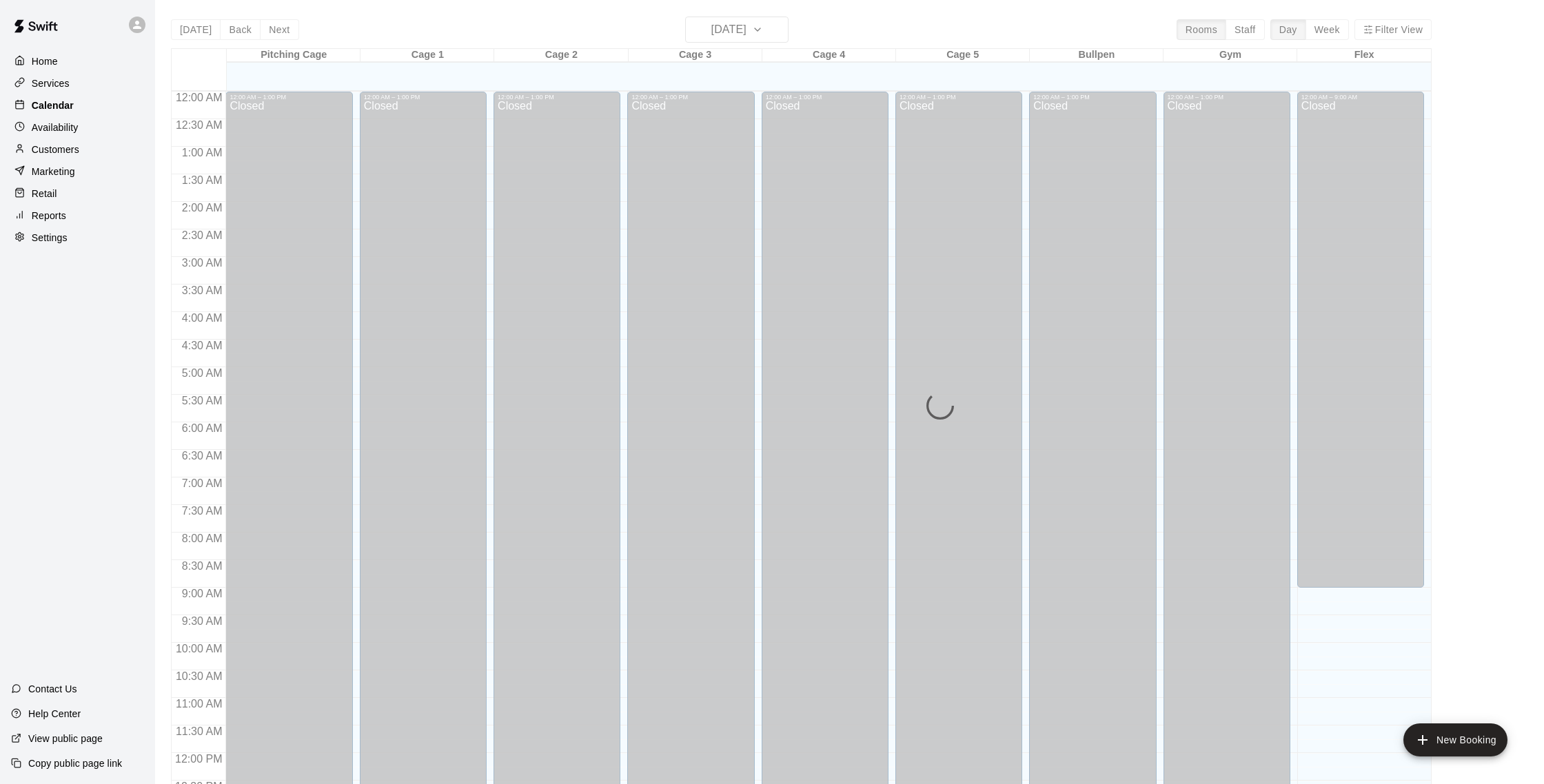
scroll to position [574, 0]
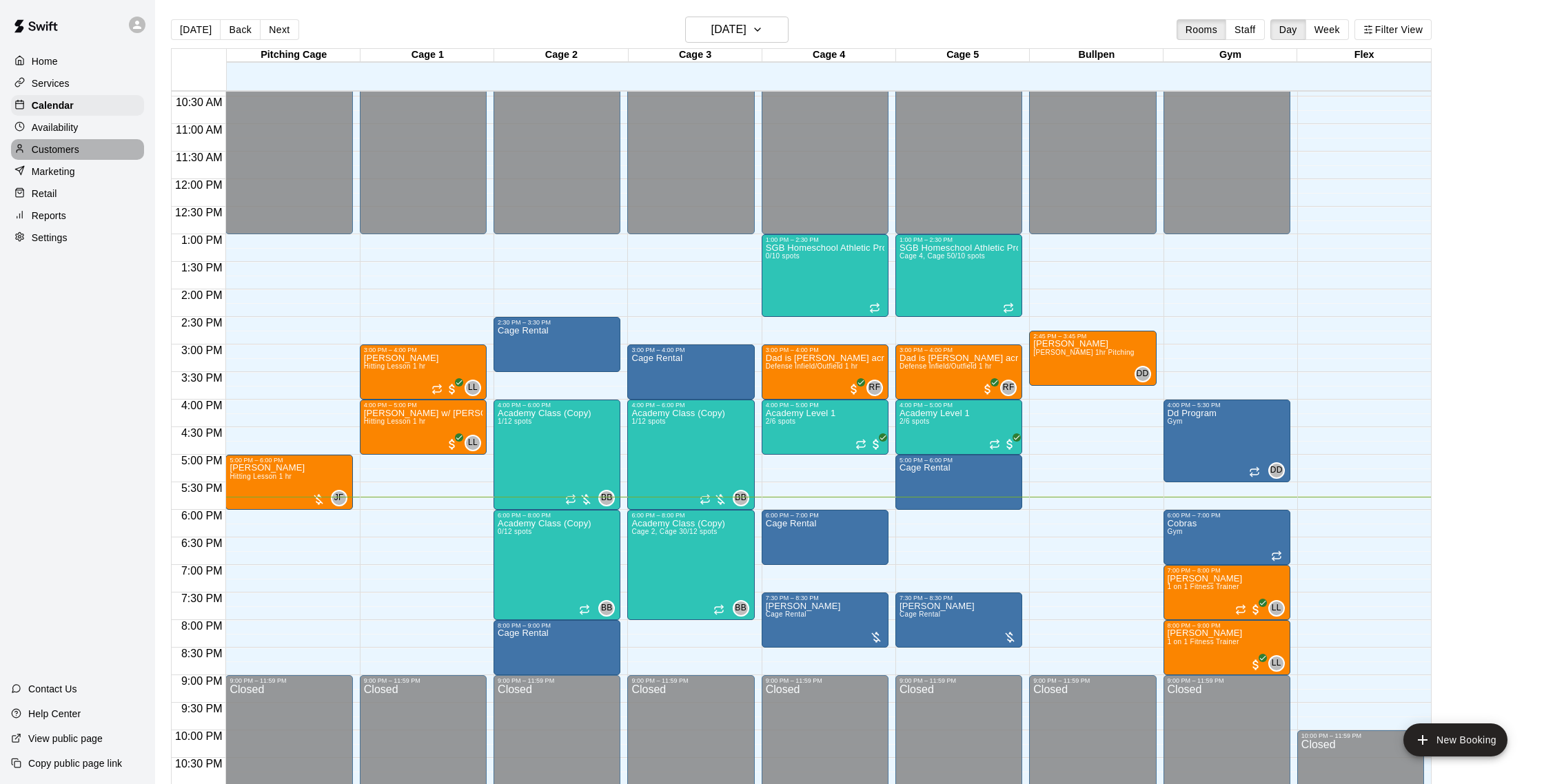
click at [52, 151] on p "Customers" at bounding box center [56, 149] width 48 height 14
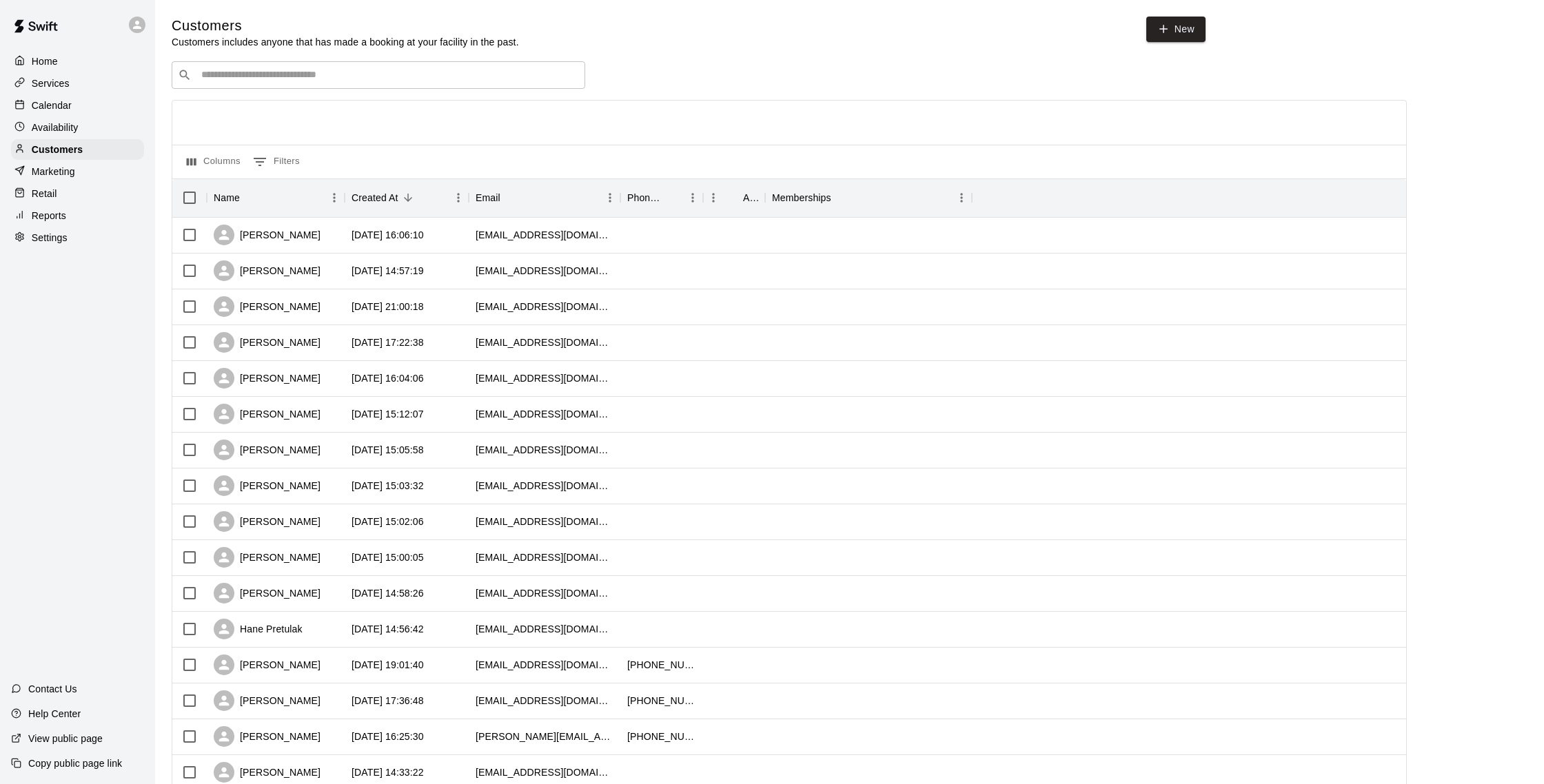
click at [59, 110] on p "Calendar" at bounding box center [51, 105] width 40 height 14
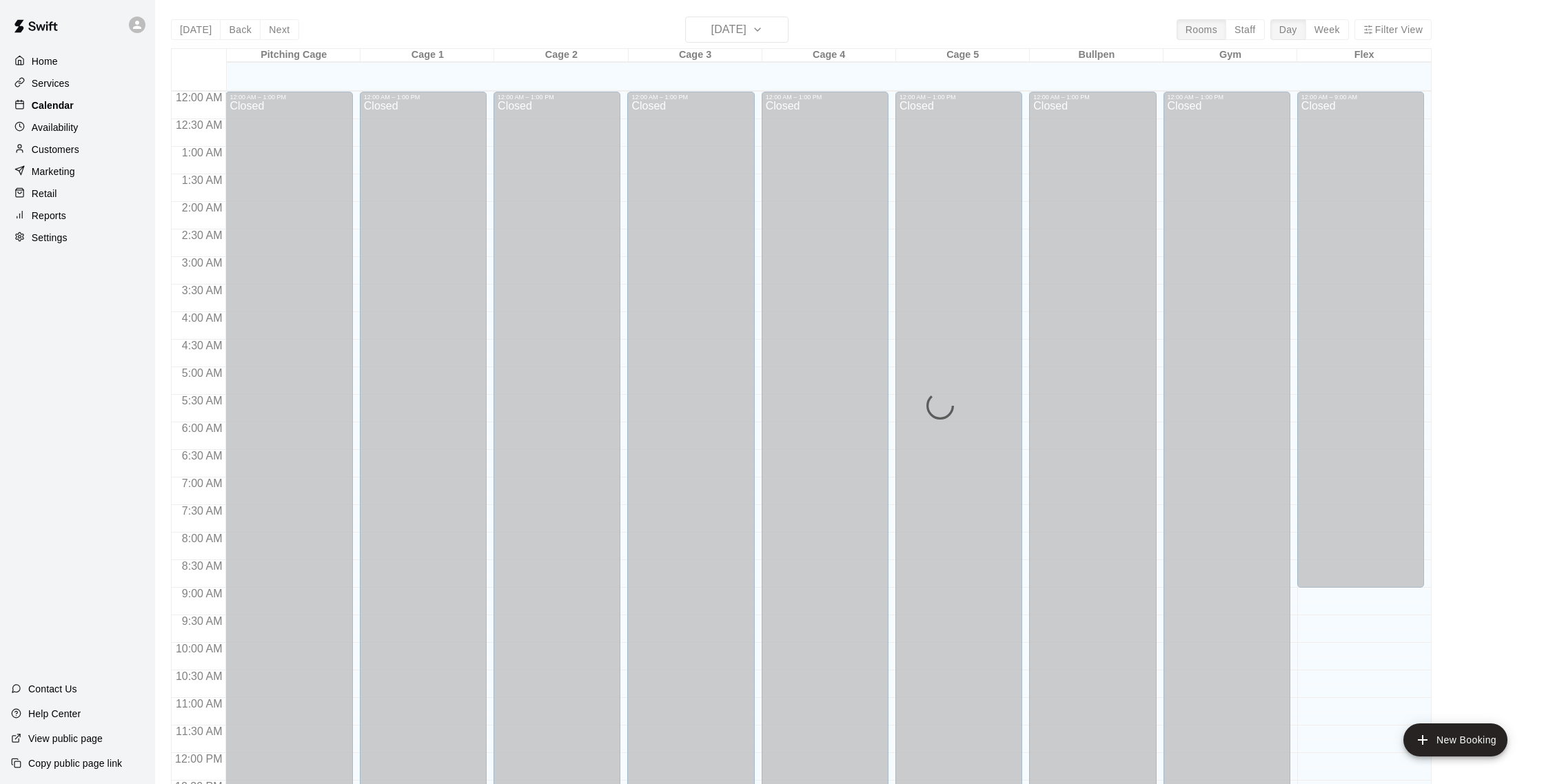
scroll to position [574, 0]
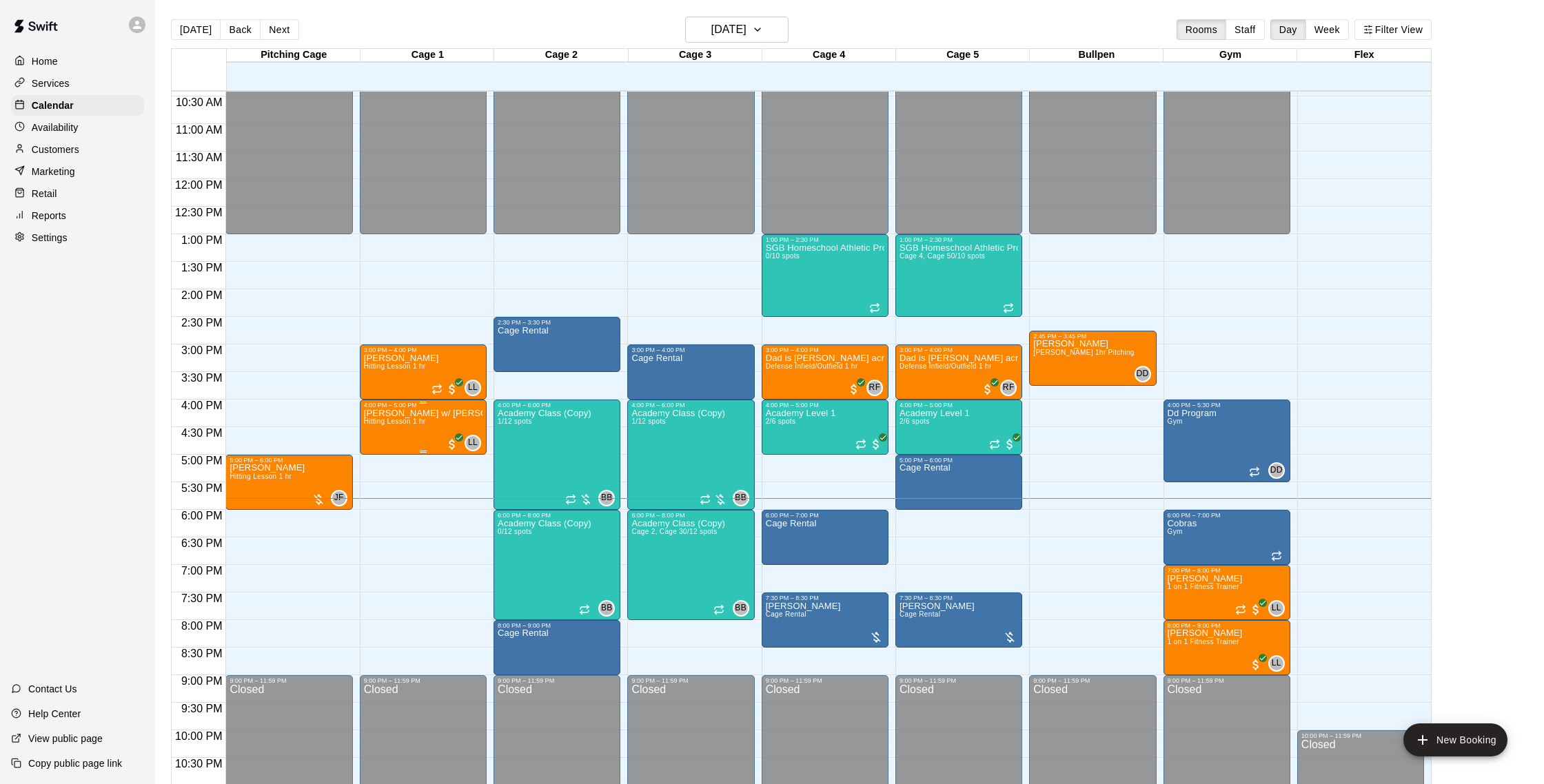
click at [384, 451] on img "edit" at bounding box center [378, 456] width 16 height 16
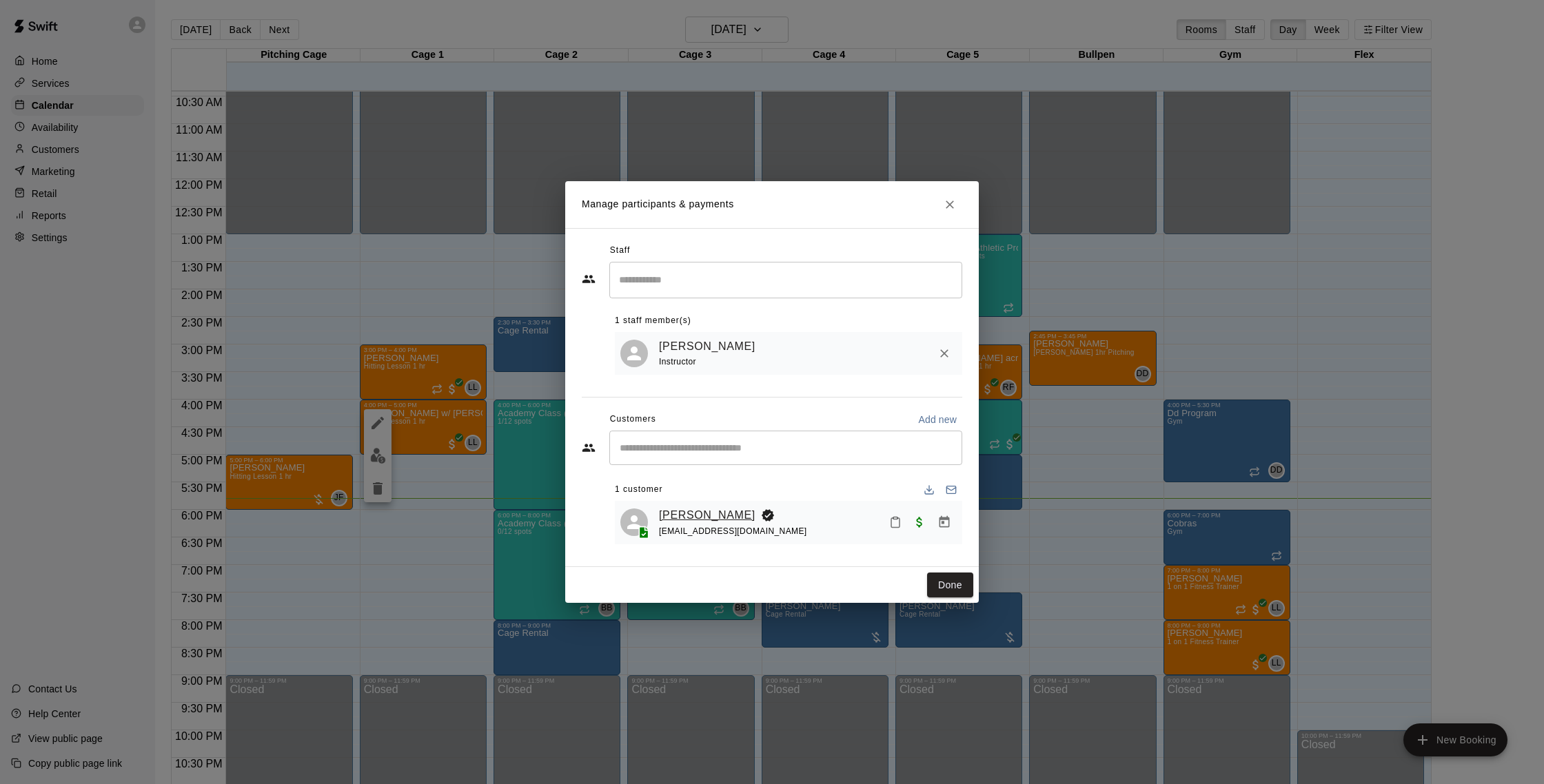
click at [678, 514] on link "[PERSON_NAME]" at bounding box center [707, 515] width 97 height 18
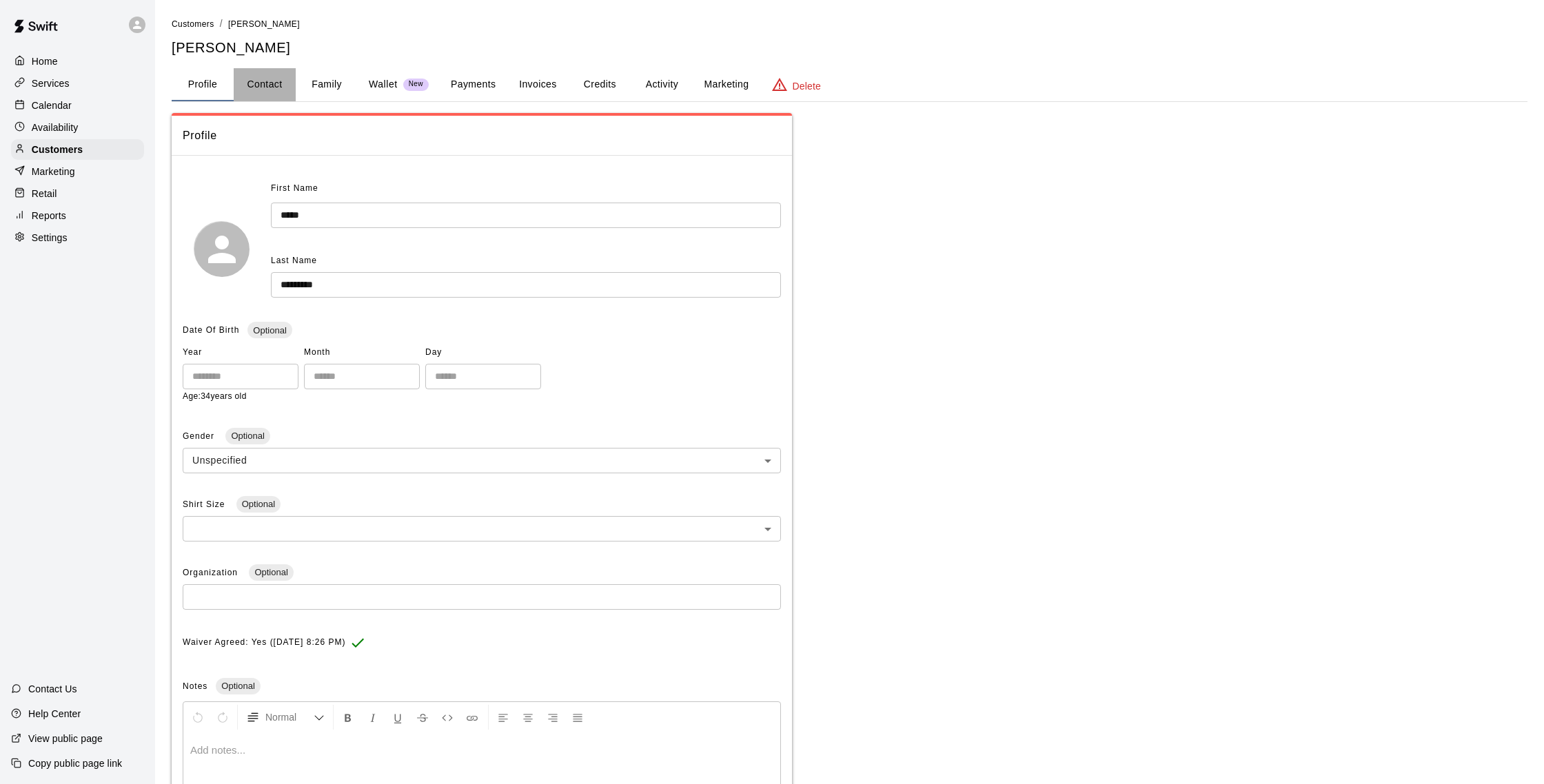
click at [275, 84] on button "Contact" at bounding box center [265, 85] width 62 height 33
select select "**"
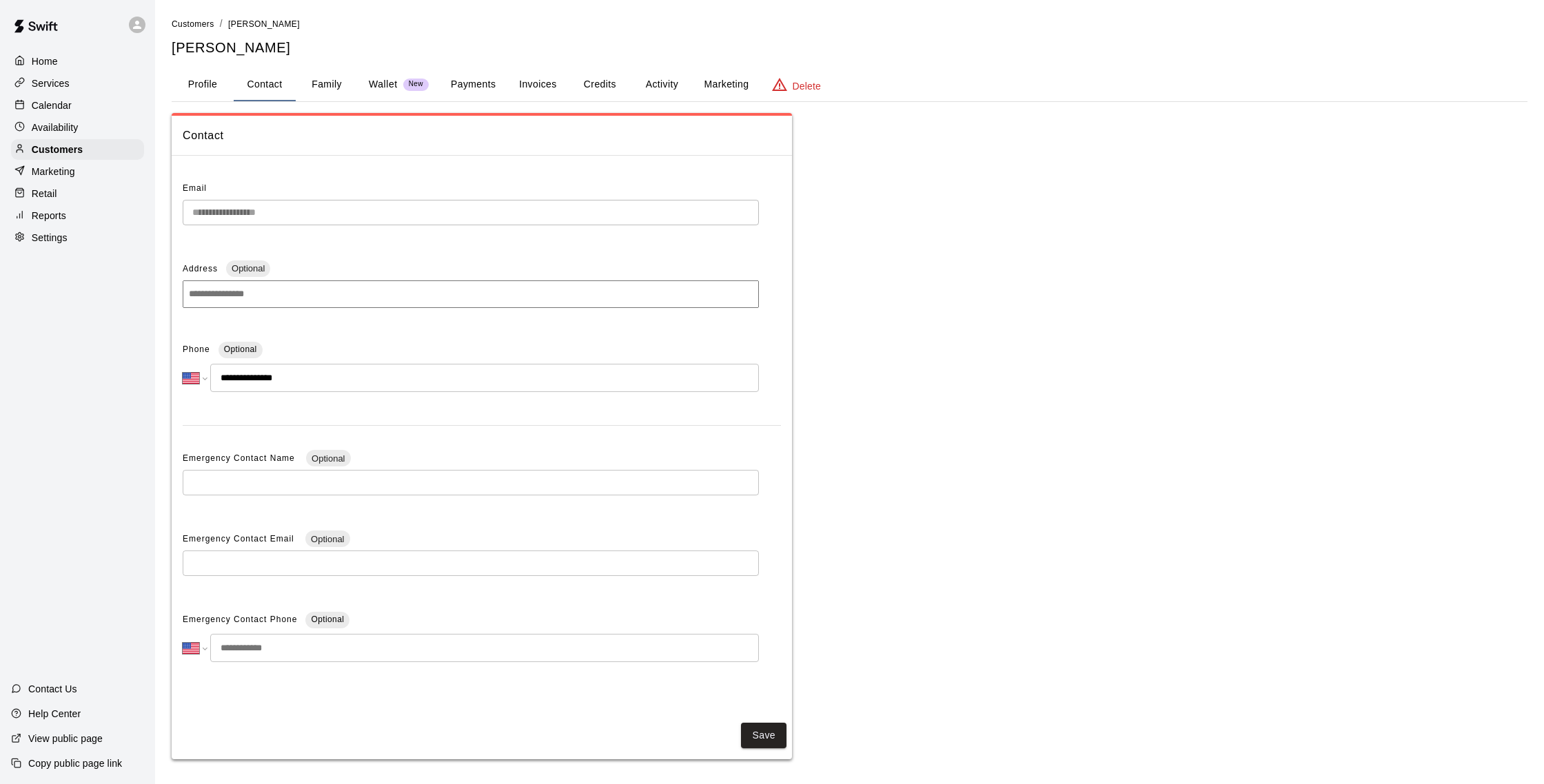
click at [80, 101] on div "Calendar" at bounding box center [77, 105] width 133 height 21
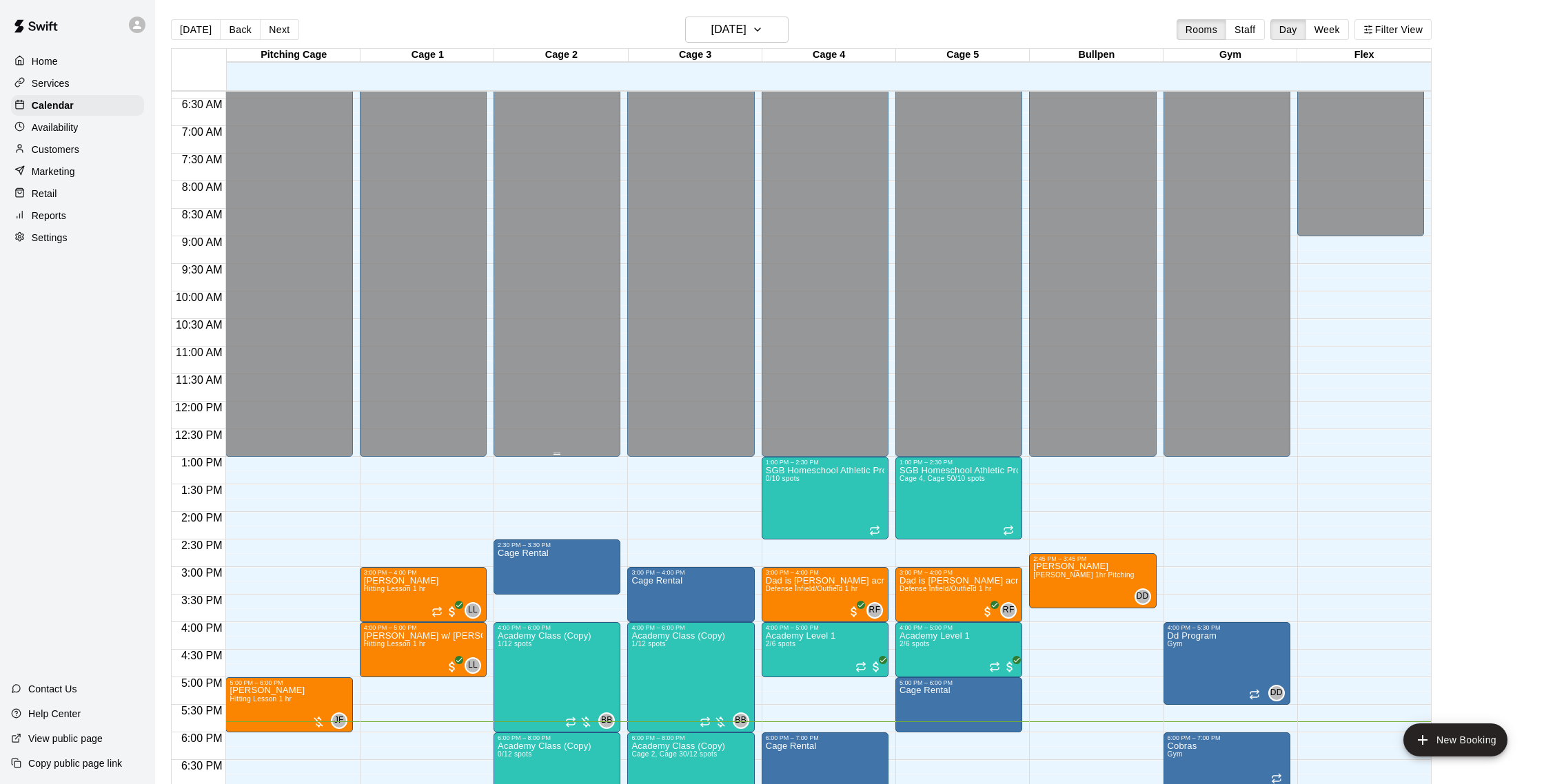
scroll to position [348, 0]
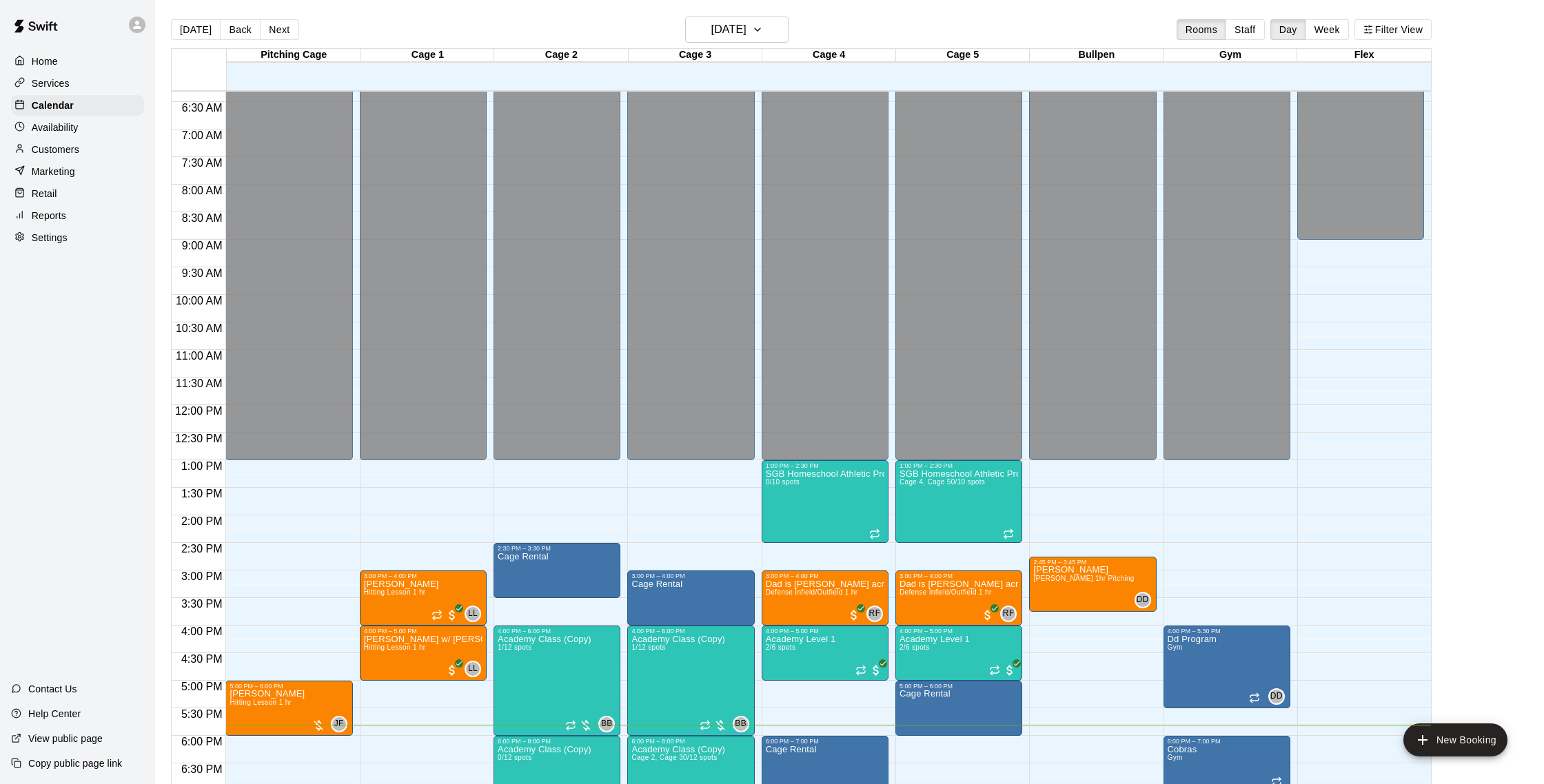
drag, startPoint x: 68, startPoint y: 155, endPoint x: 84, endPoint y: 144, distance: 19.4
click at [68, 154] on p "Customers" at bounding box center [56, 149] width 48 height 14
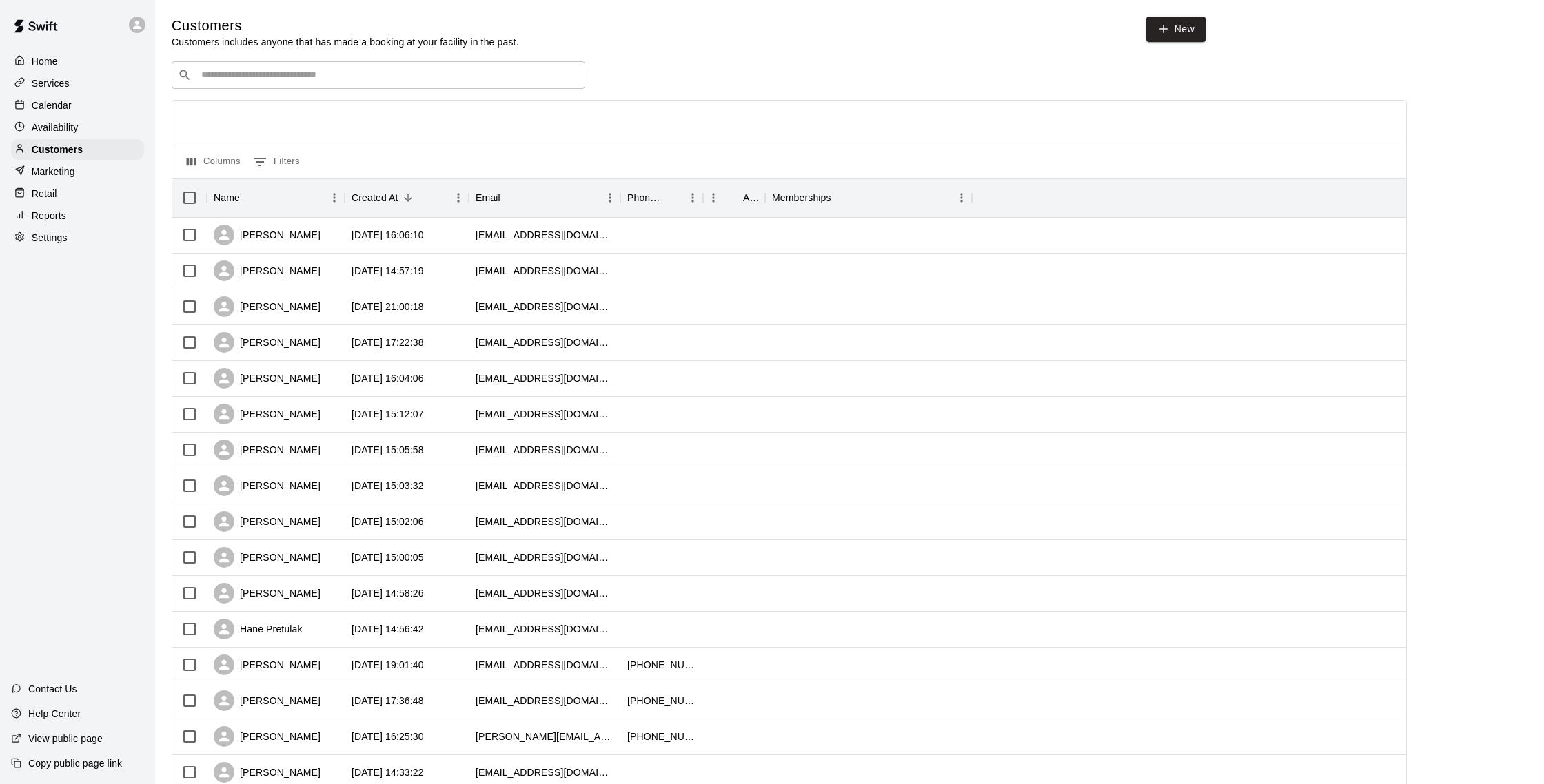
click at [388, 69] on input "Search customers by name or email" at bounding box center [389, 75] width 382 height 14
type input "****"
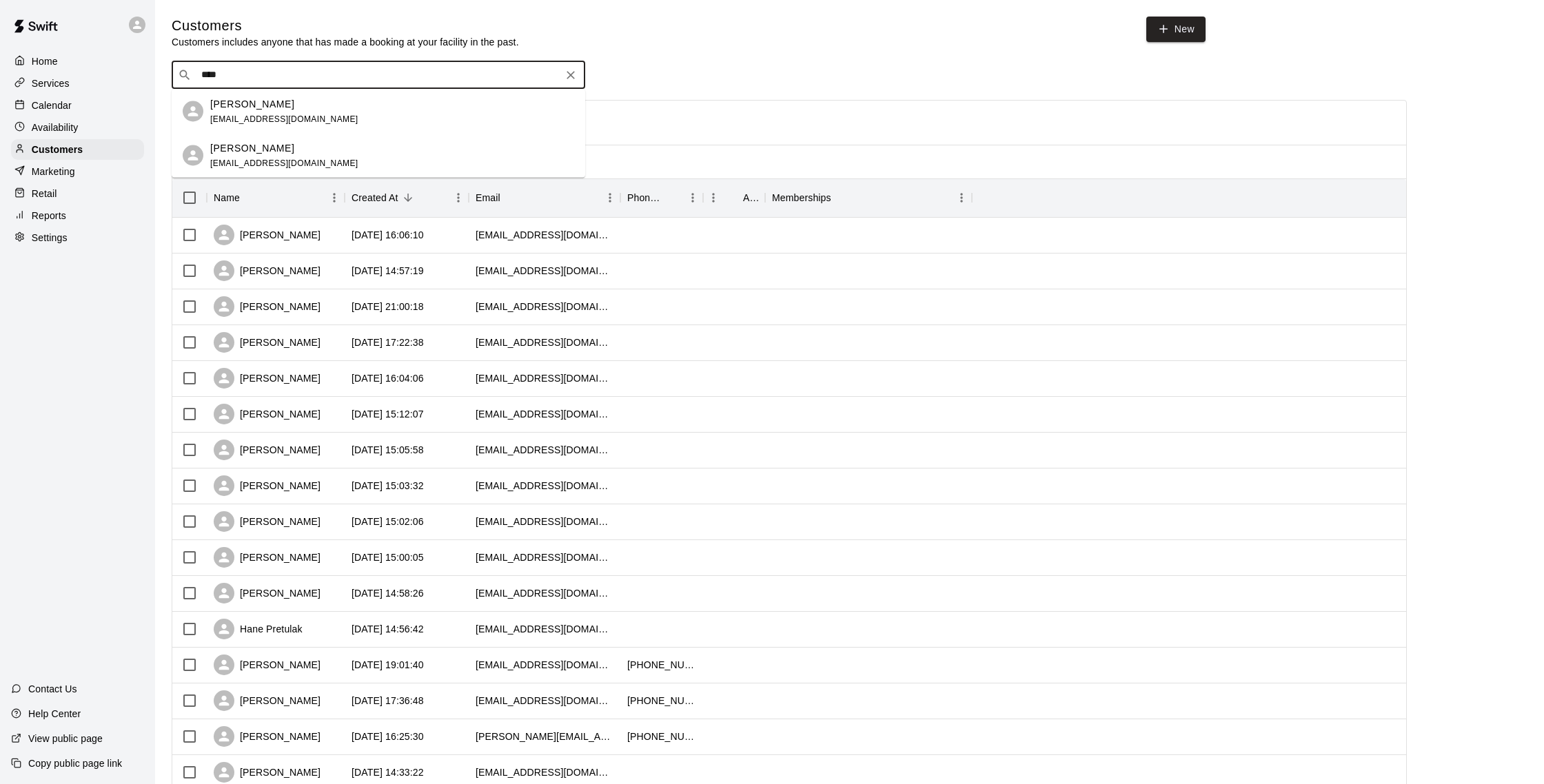
click at [254, 156] on div "[PERSON_NAME] [EMAIL_ADDRESS][DOMAIN_NAME]" at bounding box center [285, 155] width 148 height 30
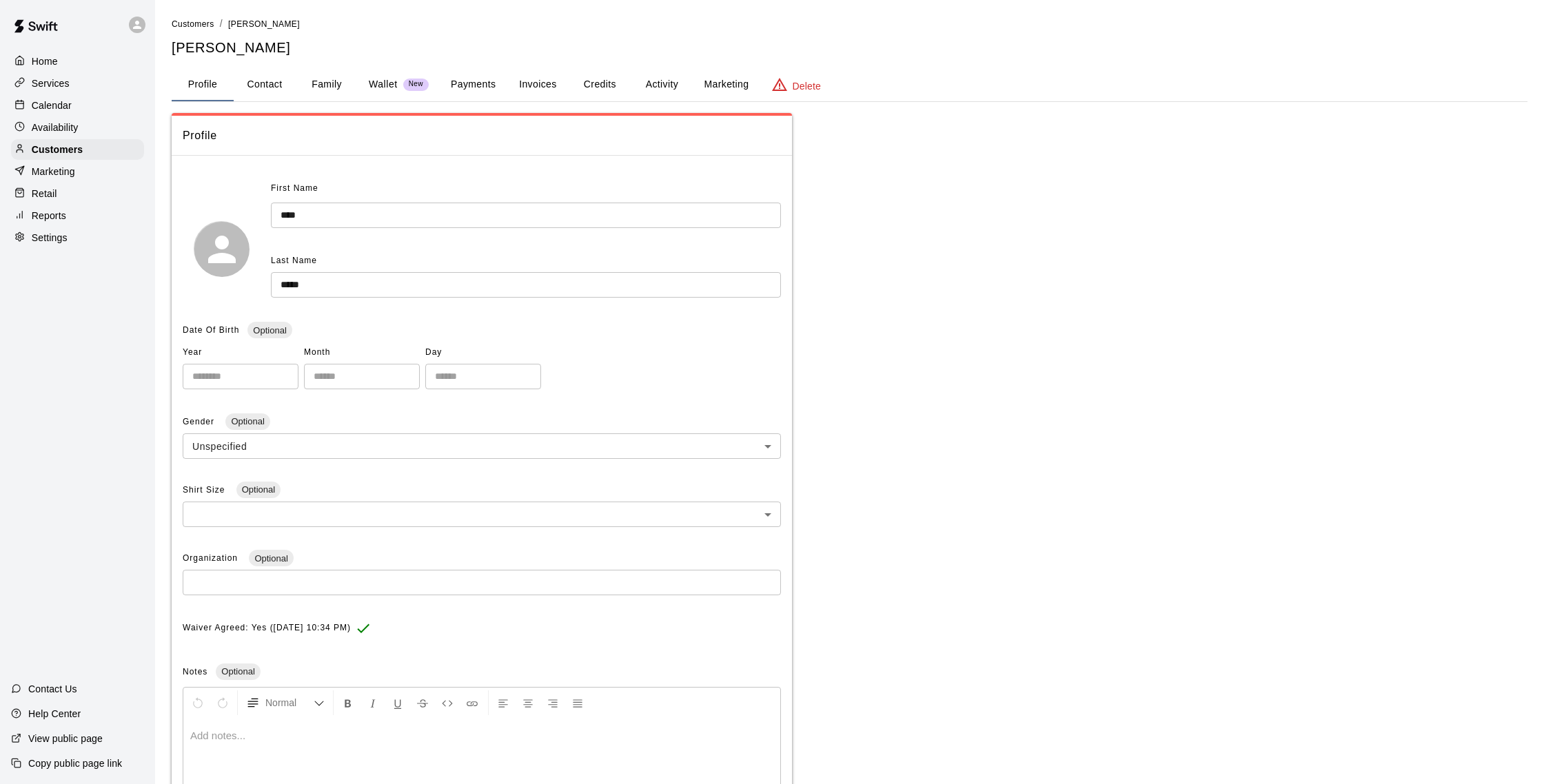
click at [593, 81] on button "Credits" at bounding box center [600, 85] width 62 height 33
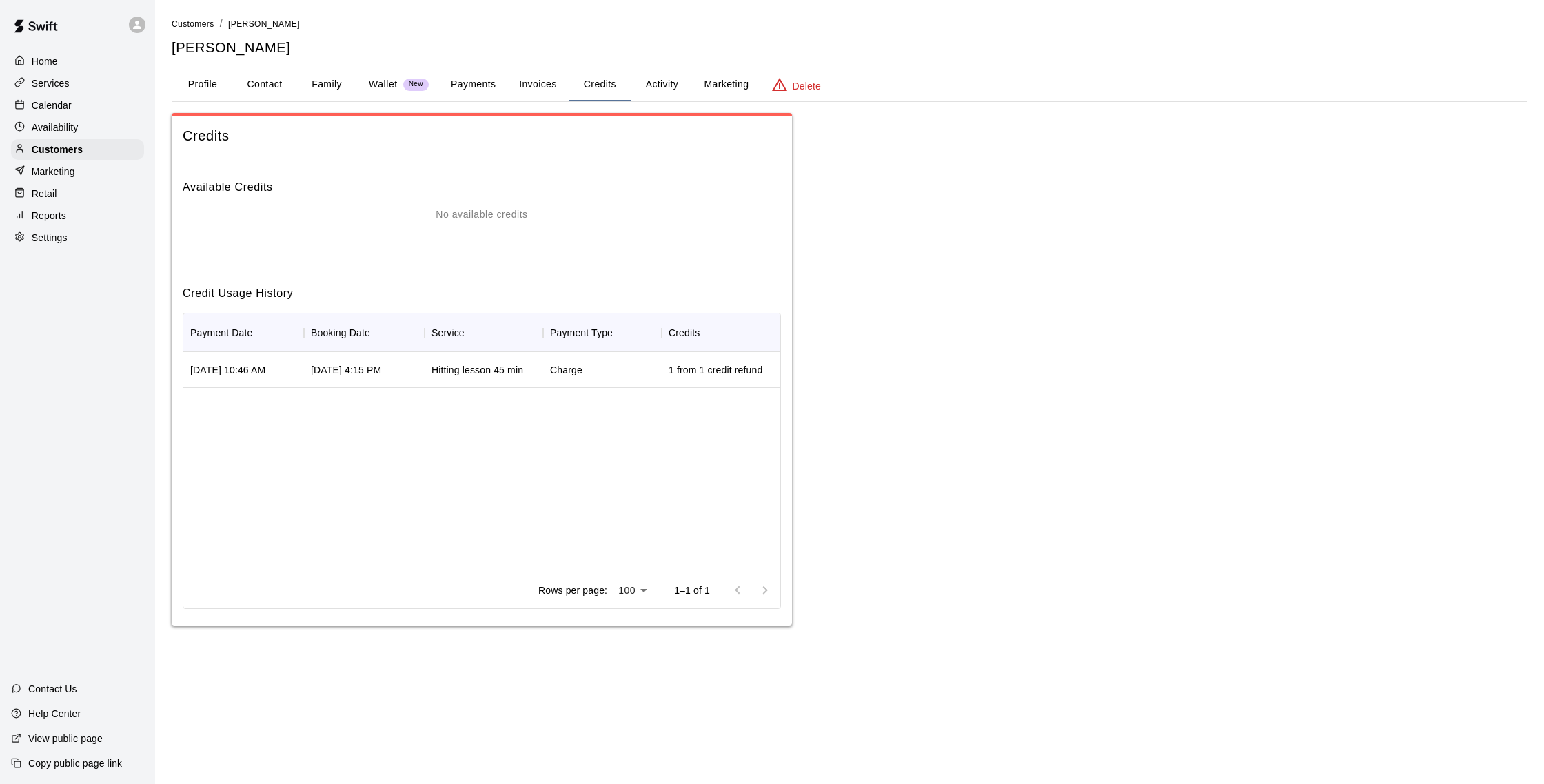
click at [480, 81] on button "Payments" at bounding box center [473, 85] width 67 height 33
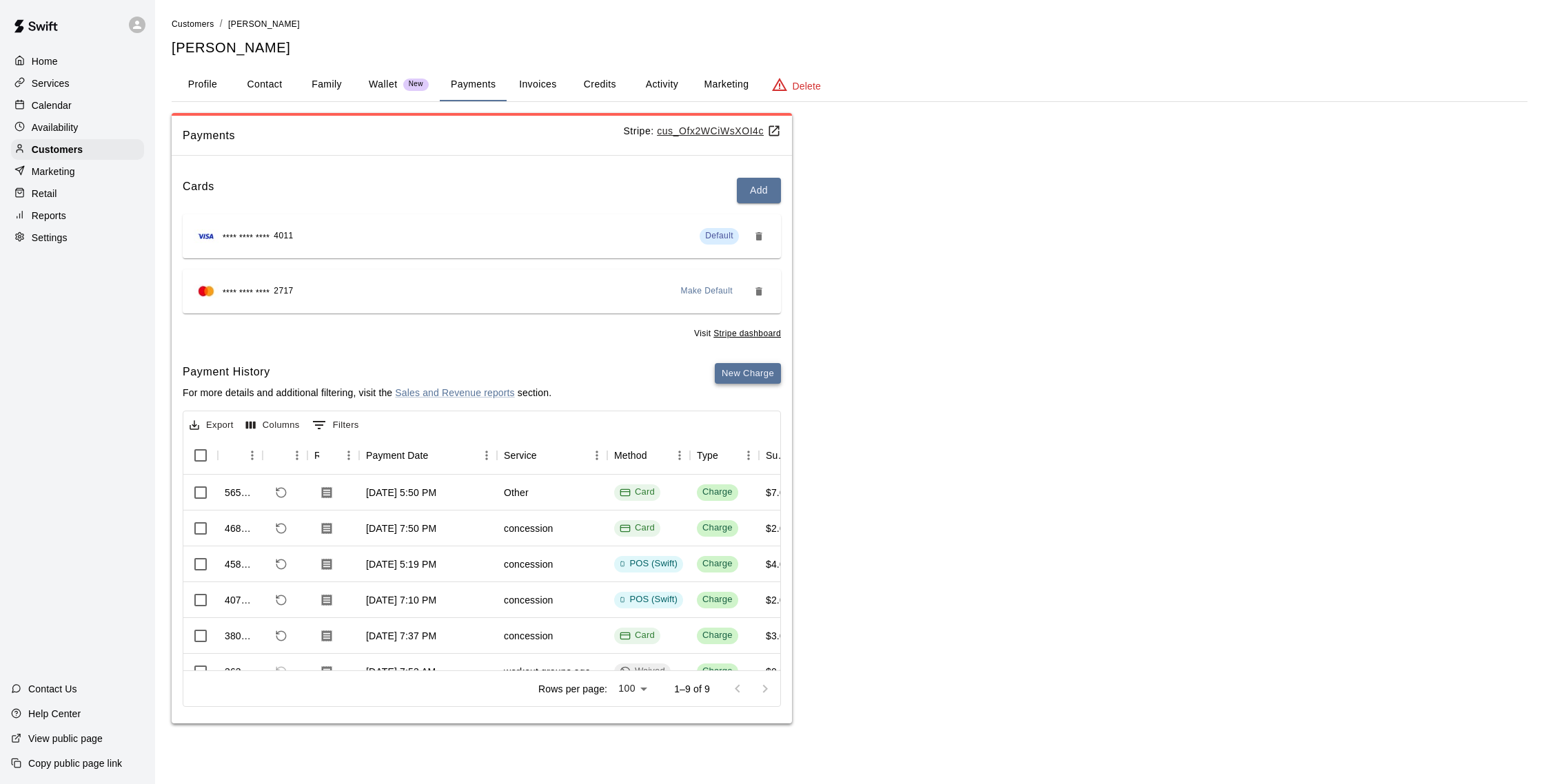
click at [761, 366] on button "New Charge" at bounding box center [748, 374] width 66 height 22
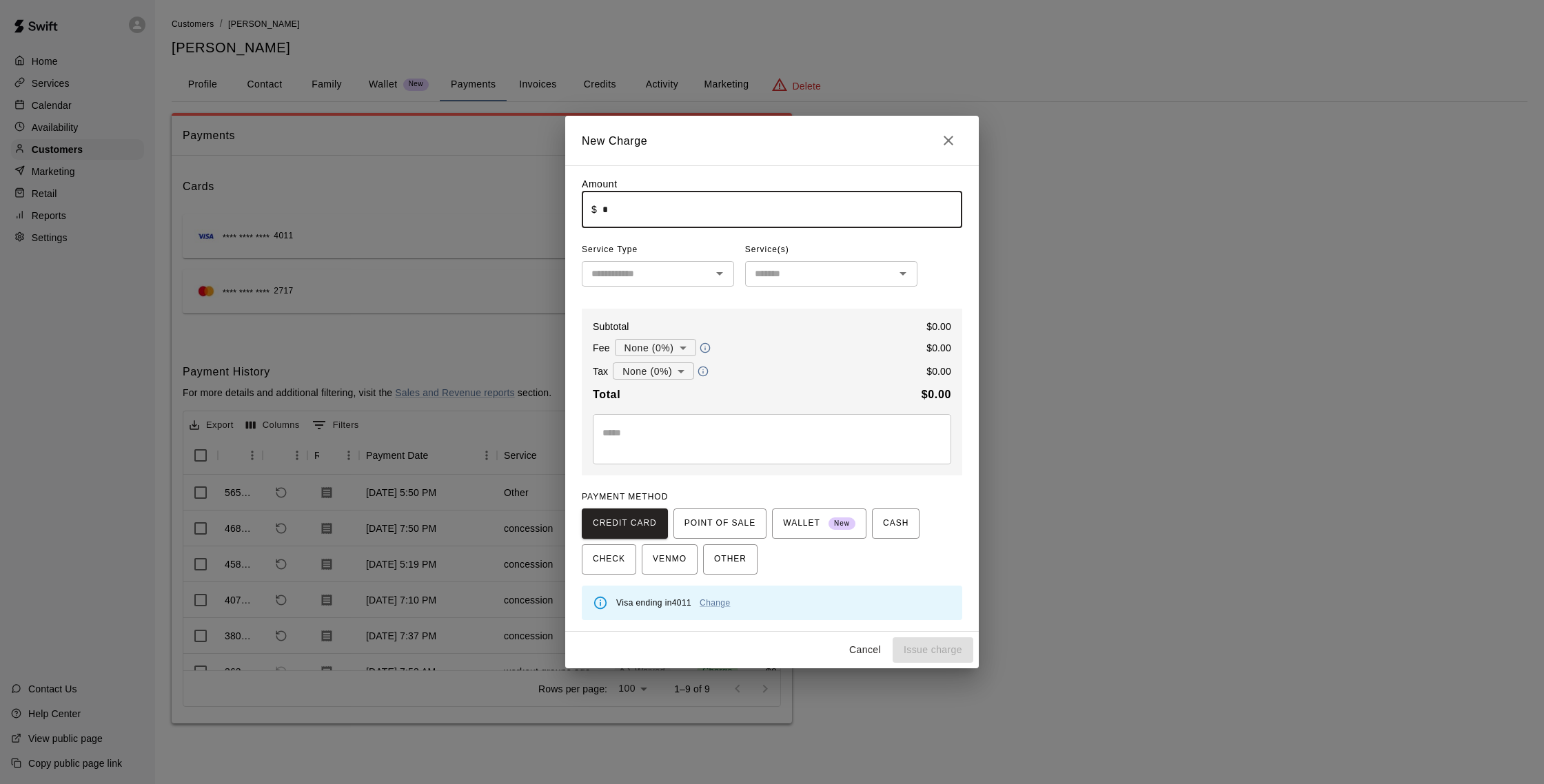
click at [630, 218] on input "*" at bounding box center [782, 210] width 360 height 37
click at [698, 264] on div "​" at bounding box center [657, 273] width 152 height 25
type input "****"
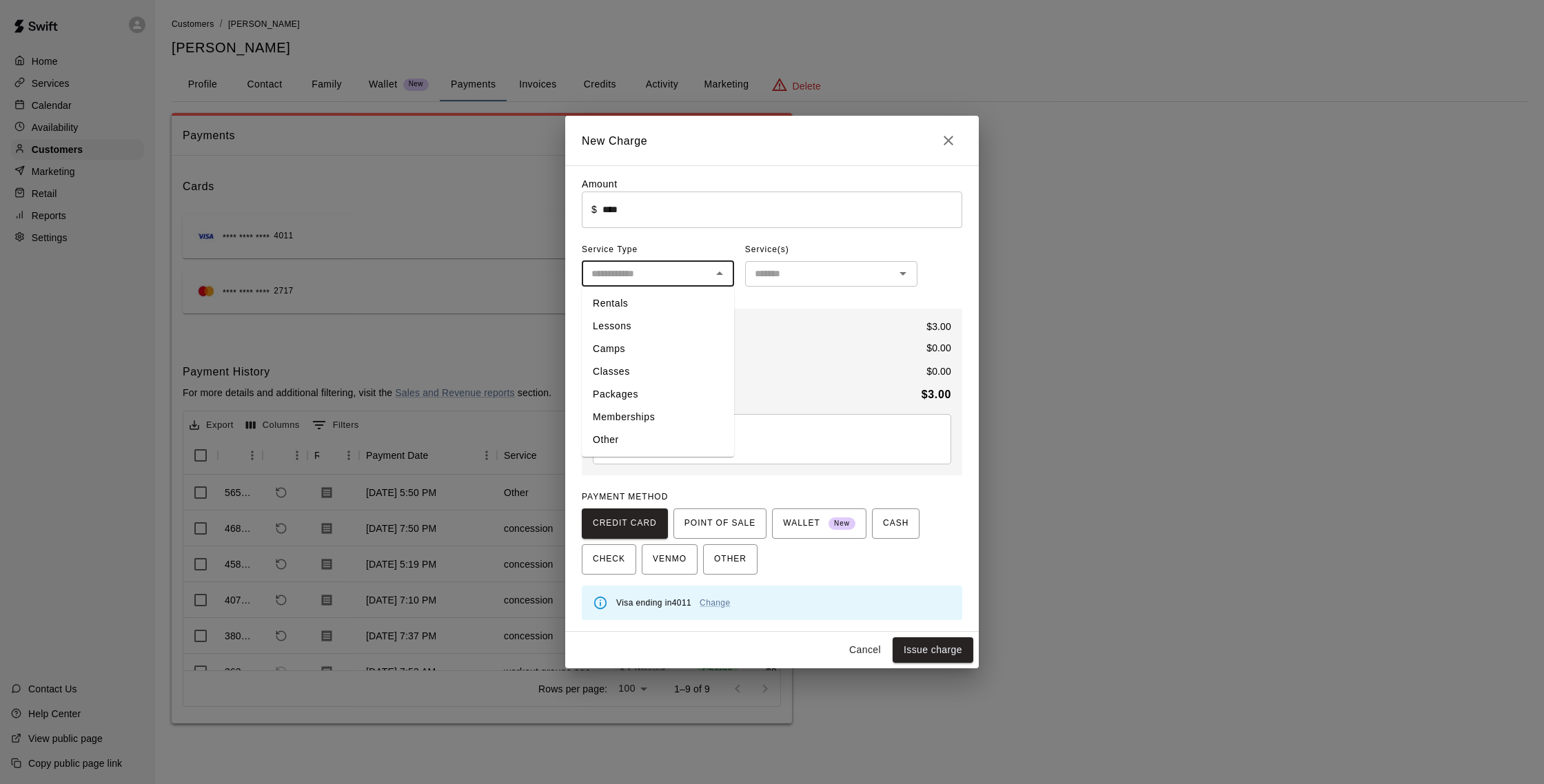
click at [638, 436] on li "Other" at bounding box center [657, 440] width 152 height 23
type input "*****"
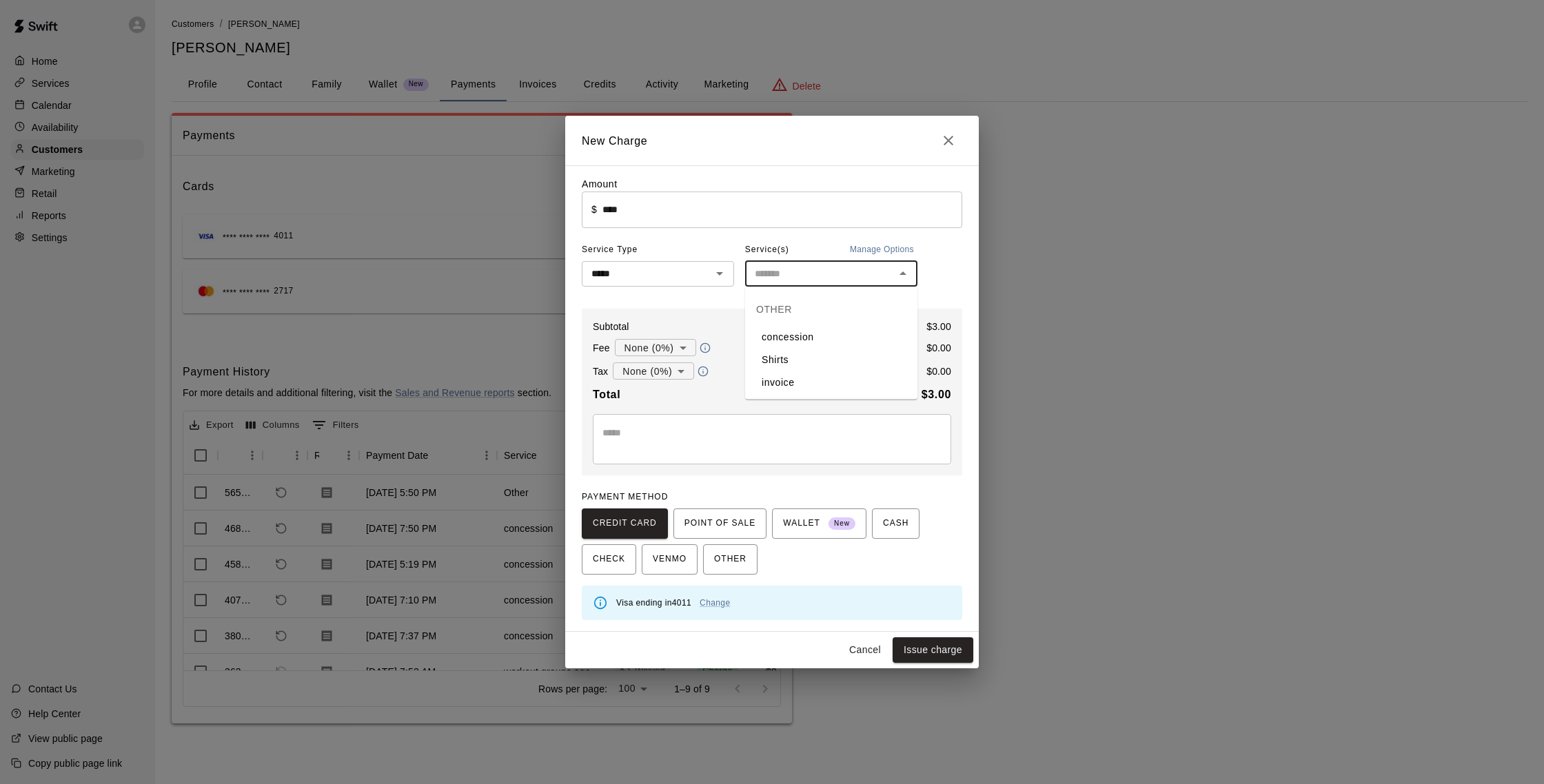
click at [871, 268] on input "text" at bounding box center [820, 274] width 141 height 17
click at [830, 333] on li "concession" at bounding box center [831, 337] width 172 height 23
type input "**********"
click at [942, 647] on button "Issue charge" at bounding box center [933, 650] width 81 height 25
type input "*"
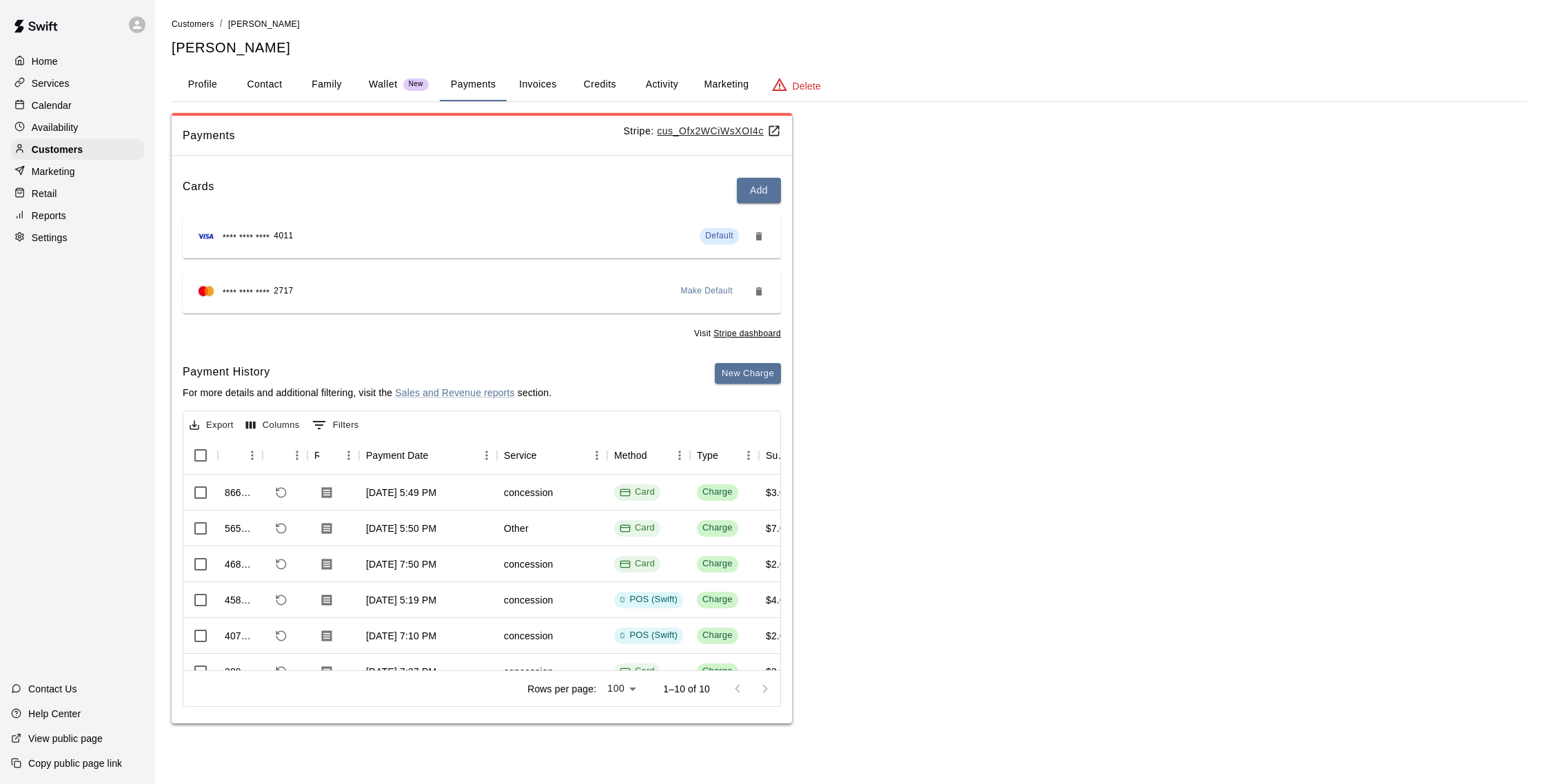
click at [73, 111] on div "Calendar" at bounding box center [77, 105] width 133 height 21
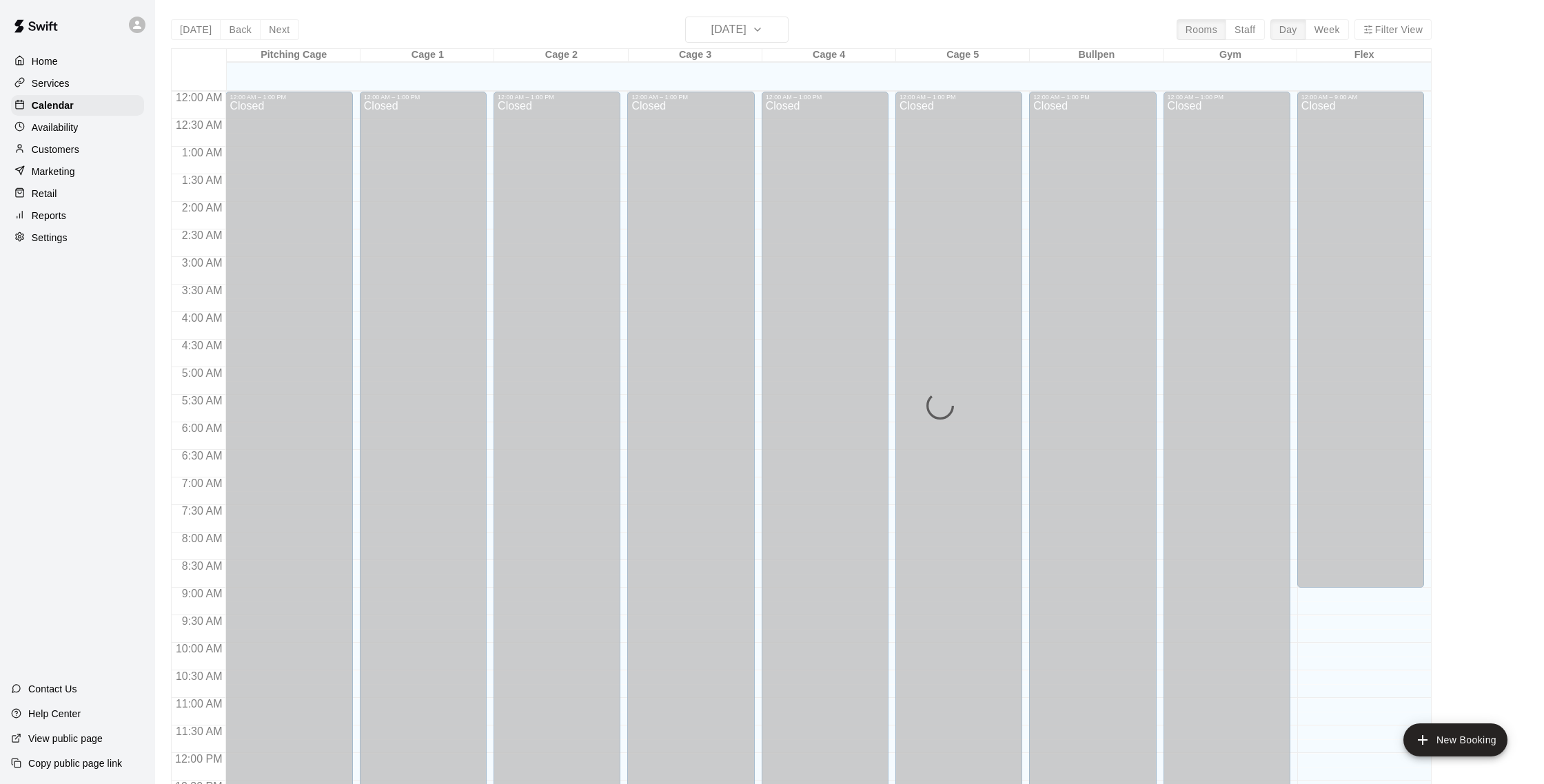
scroll to position [574, 0]
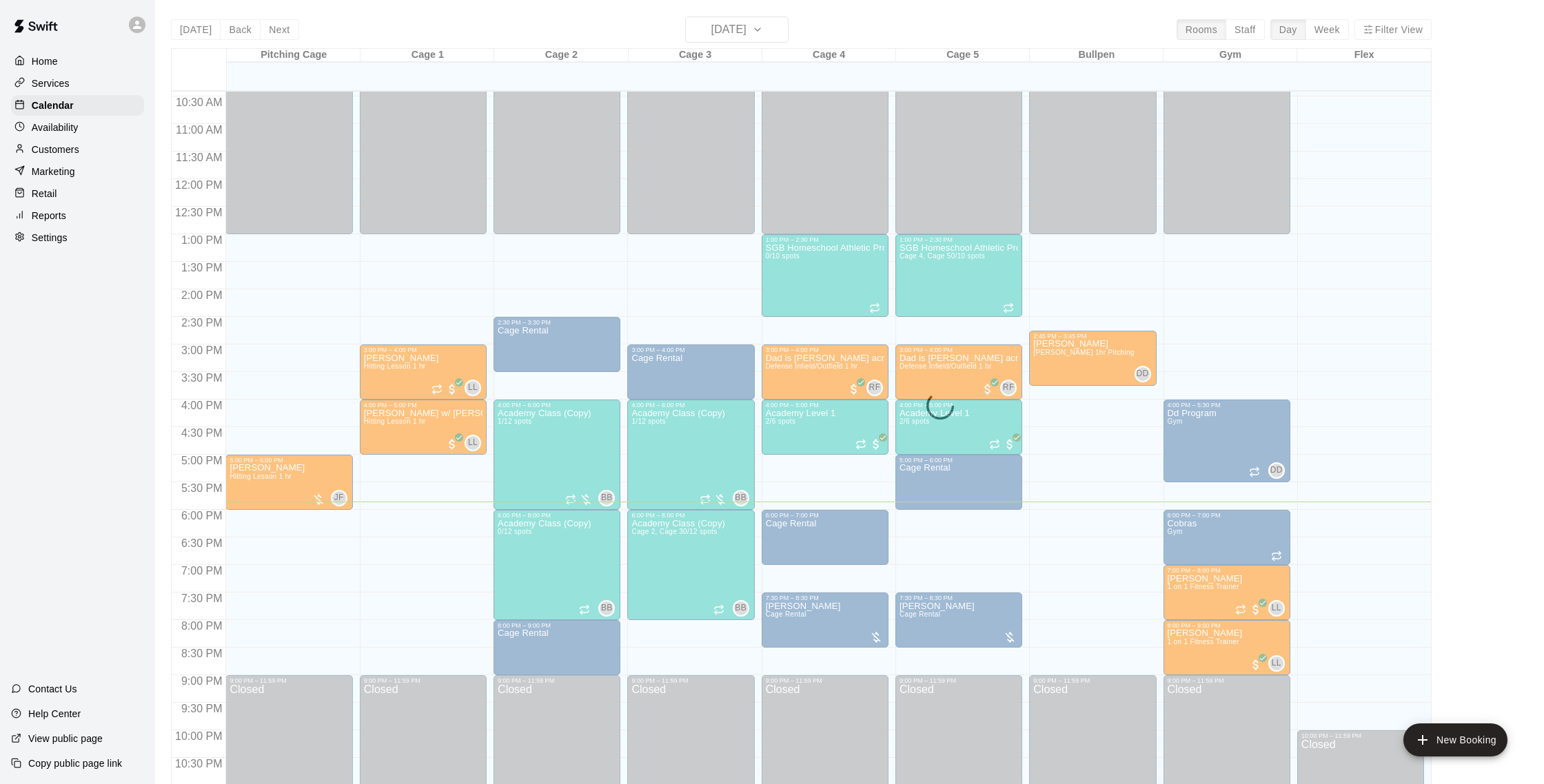
click at [74, 146] on p "Customers" at bounding box center [56, 149] width 48 height 14
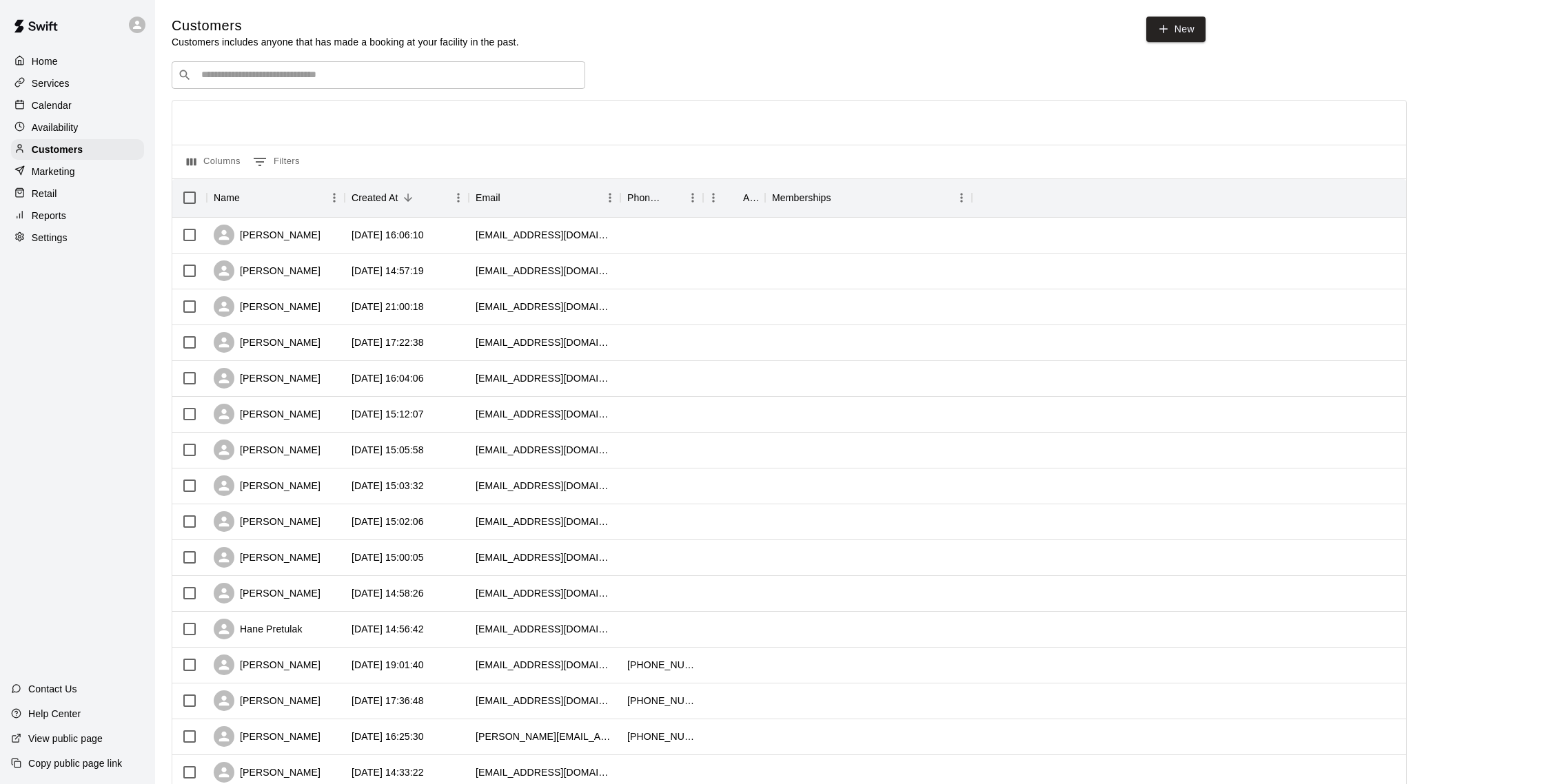
click at [58, 107] on p "Calendar" at bounding box center [51, 105] width 40 height 14
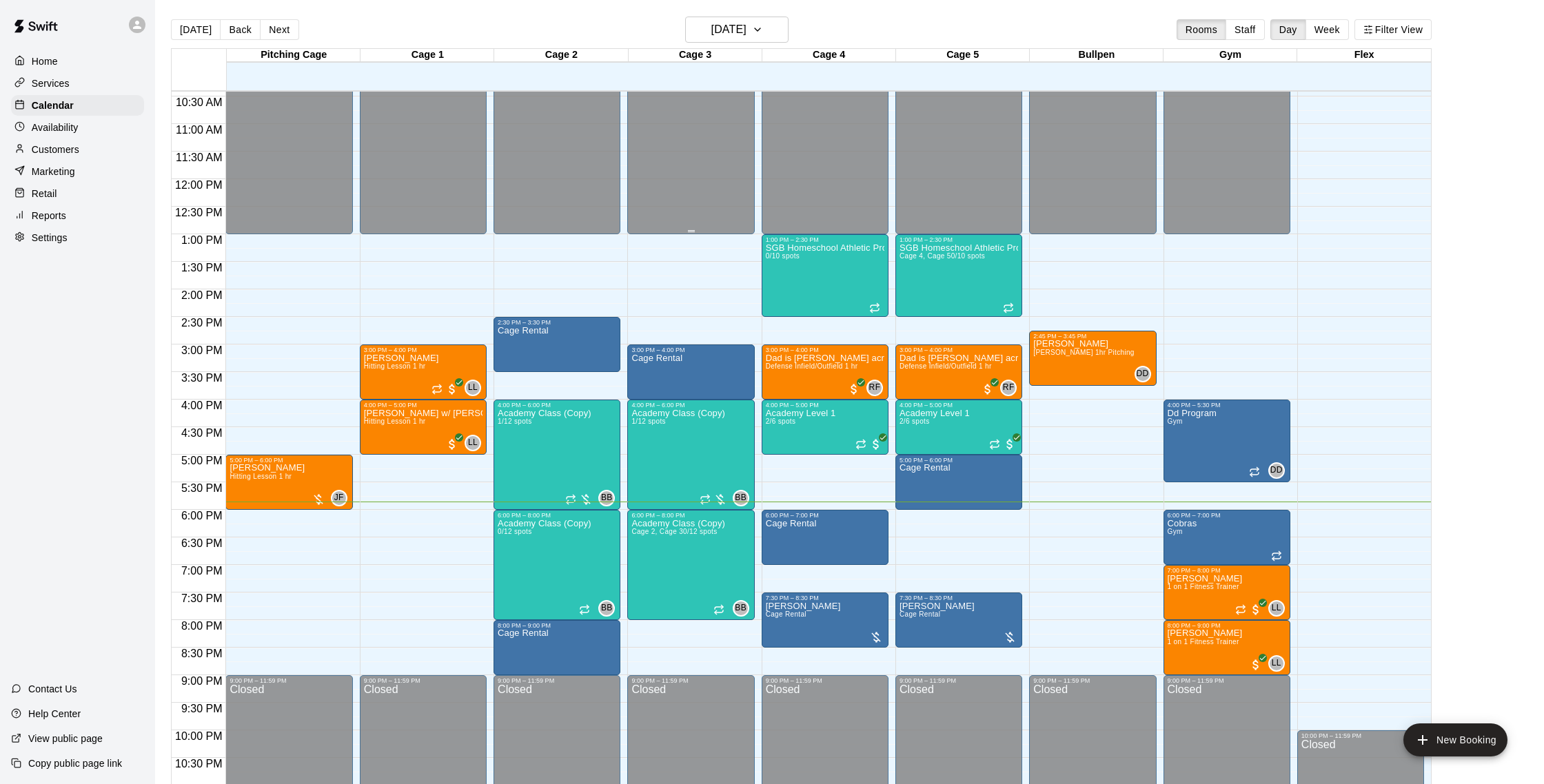
scroll to position [4, 0]
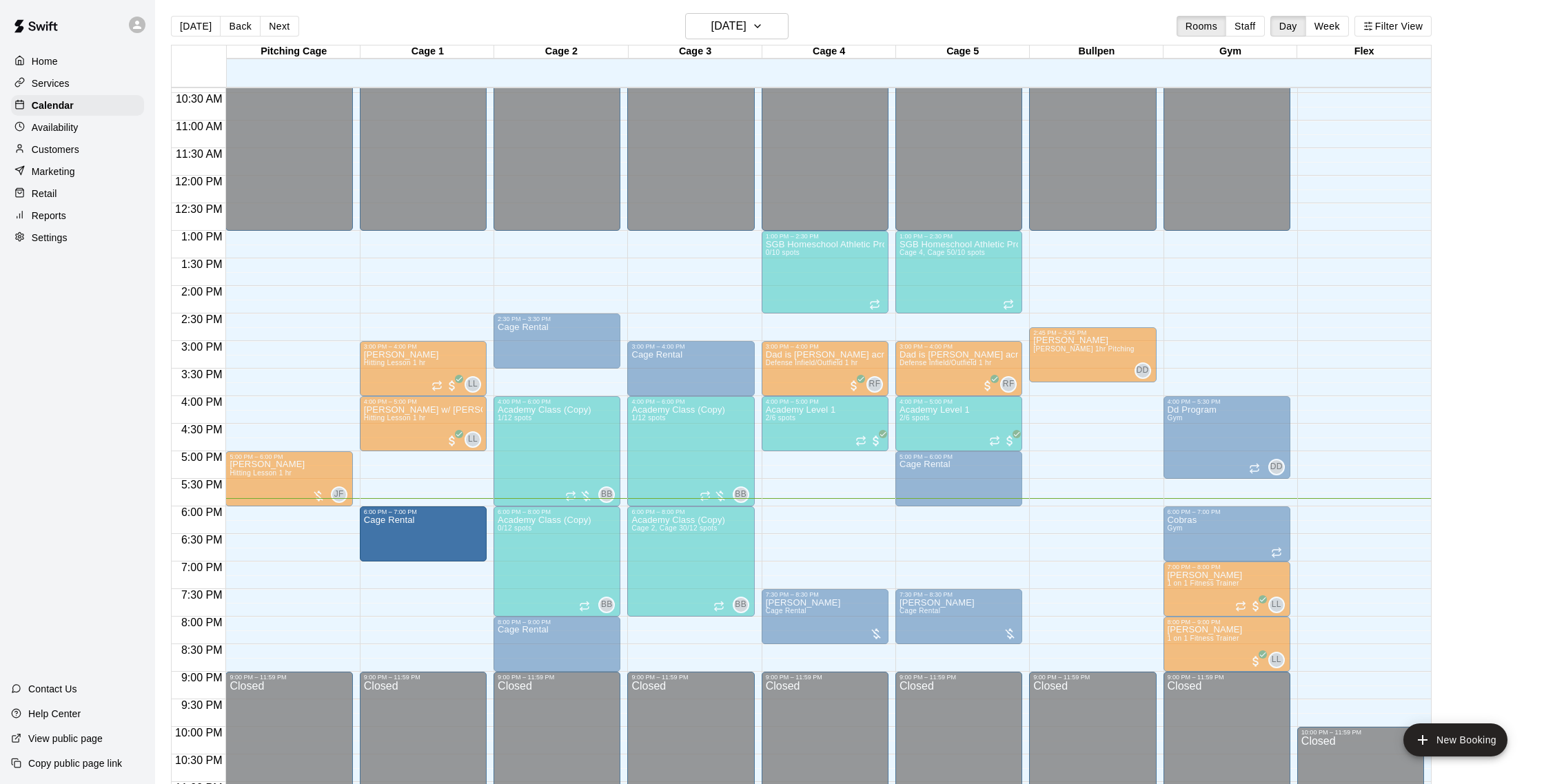
drag, startPoint x: 831, startPoint y: 530, endPoint x: 437, endPoint y: 538, distance: 394.1
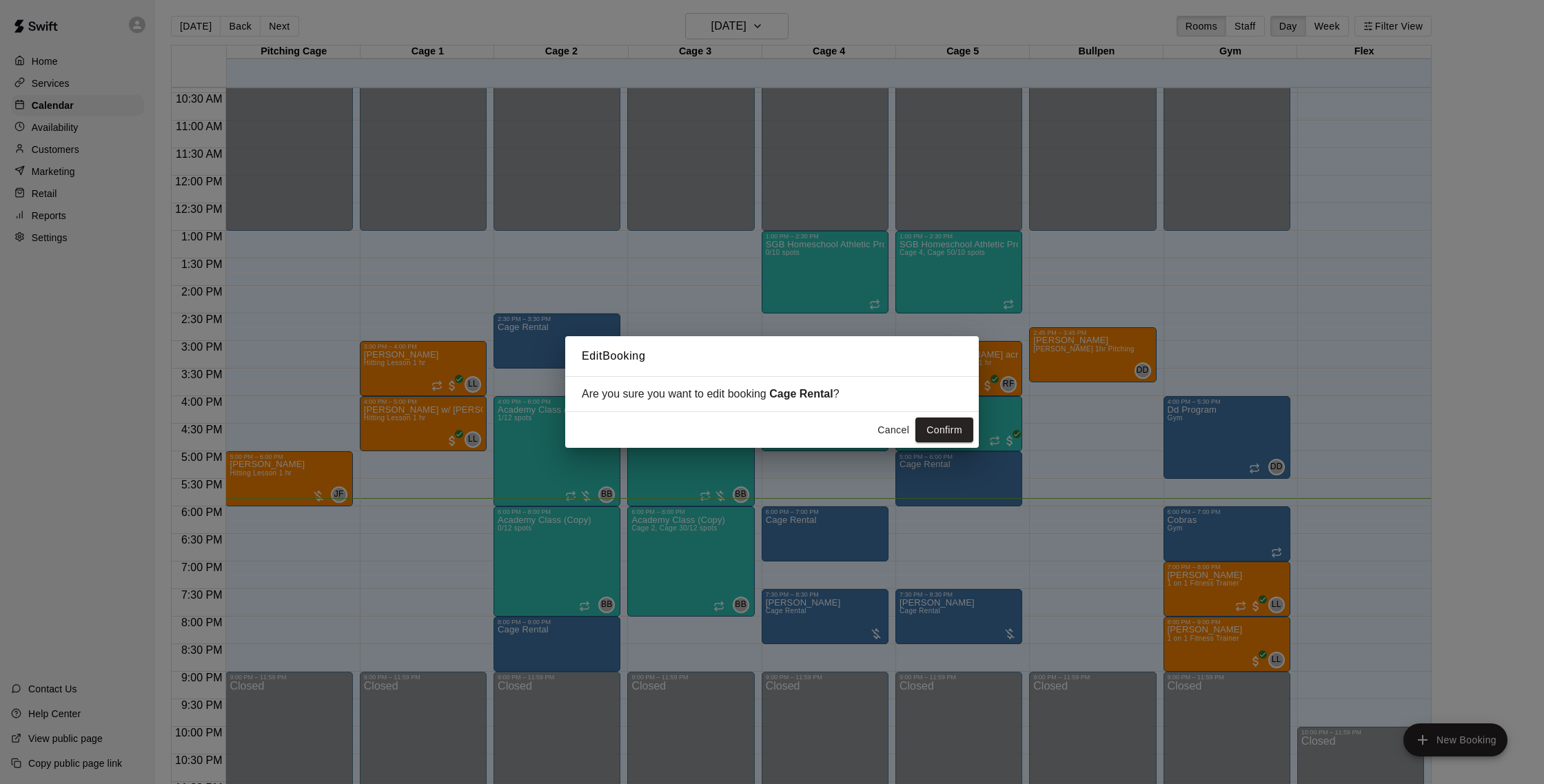
click at [902, 435] on button "Cancel" at bounding box center [893, 430] width 44 height 25
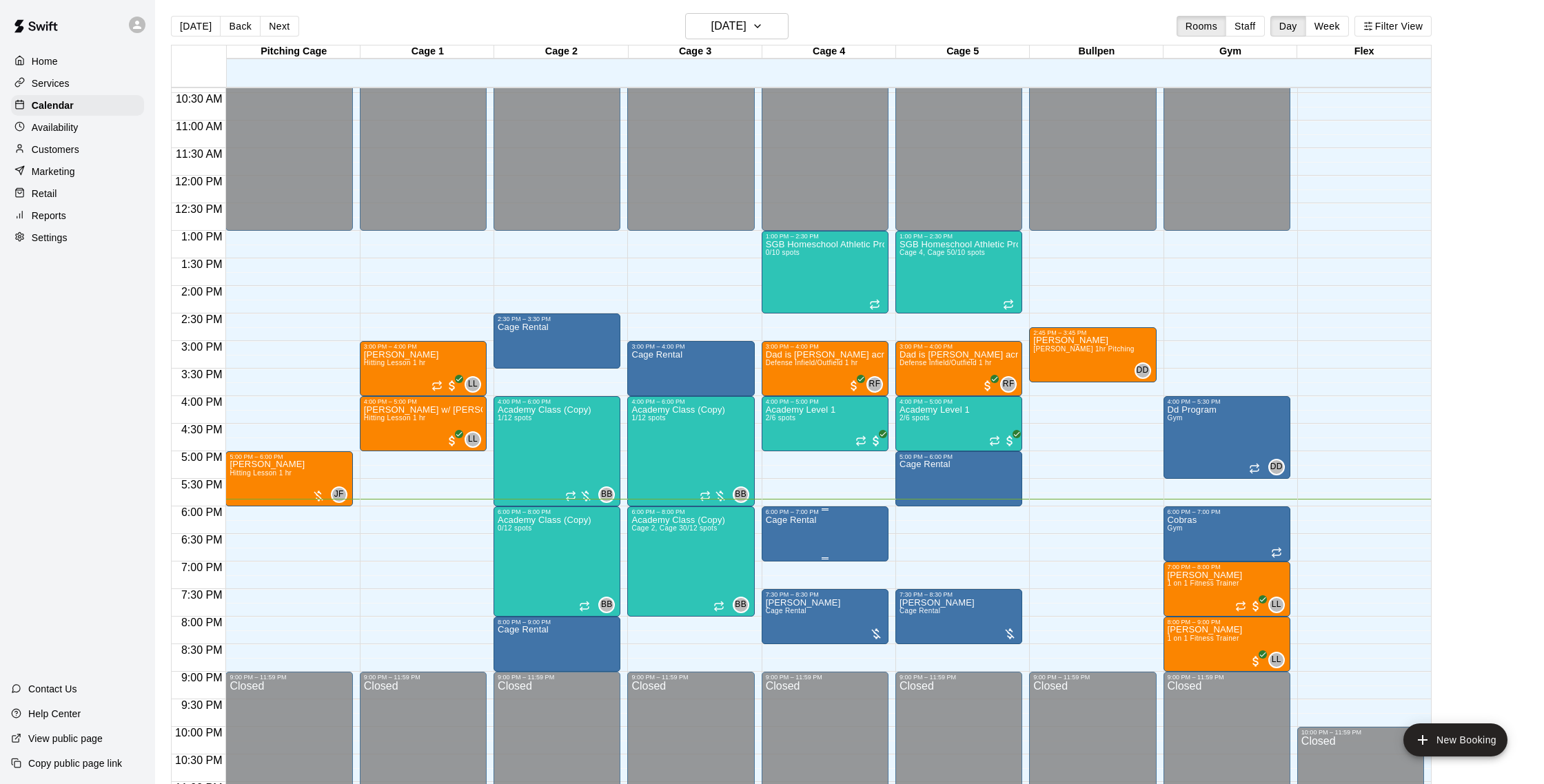
scroll to position [615, 0]
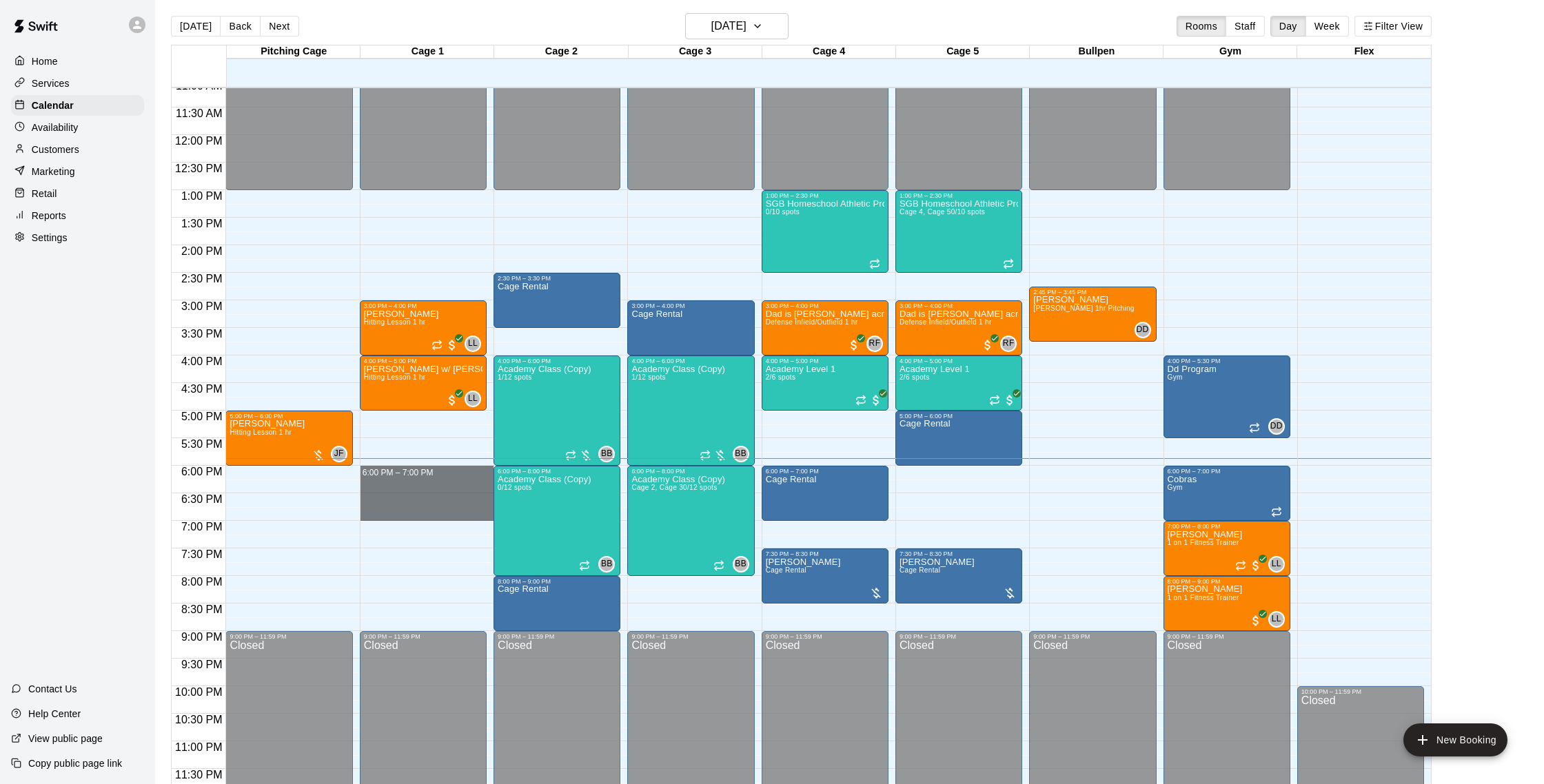
drag, startPoint x: 381, startPoint y: 469, endPoint x: 385, endPoint y: 517, distance: 48.2
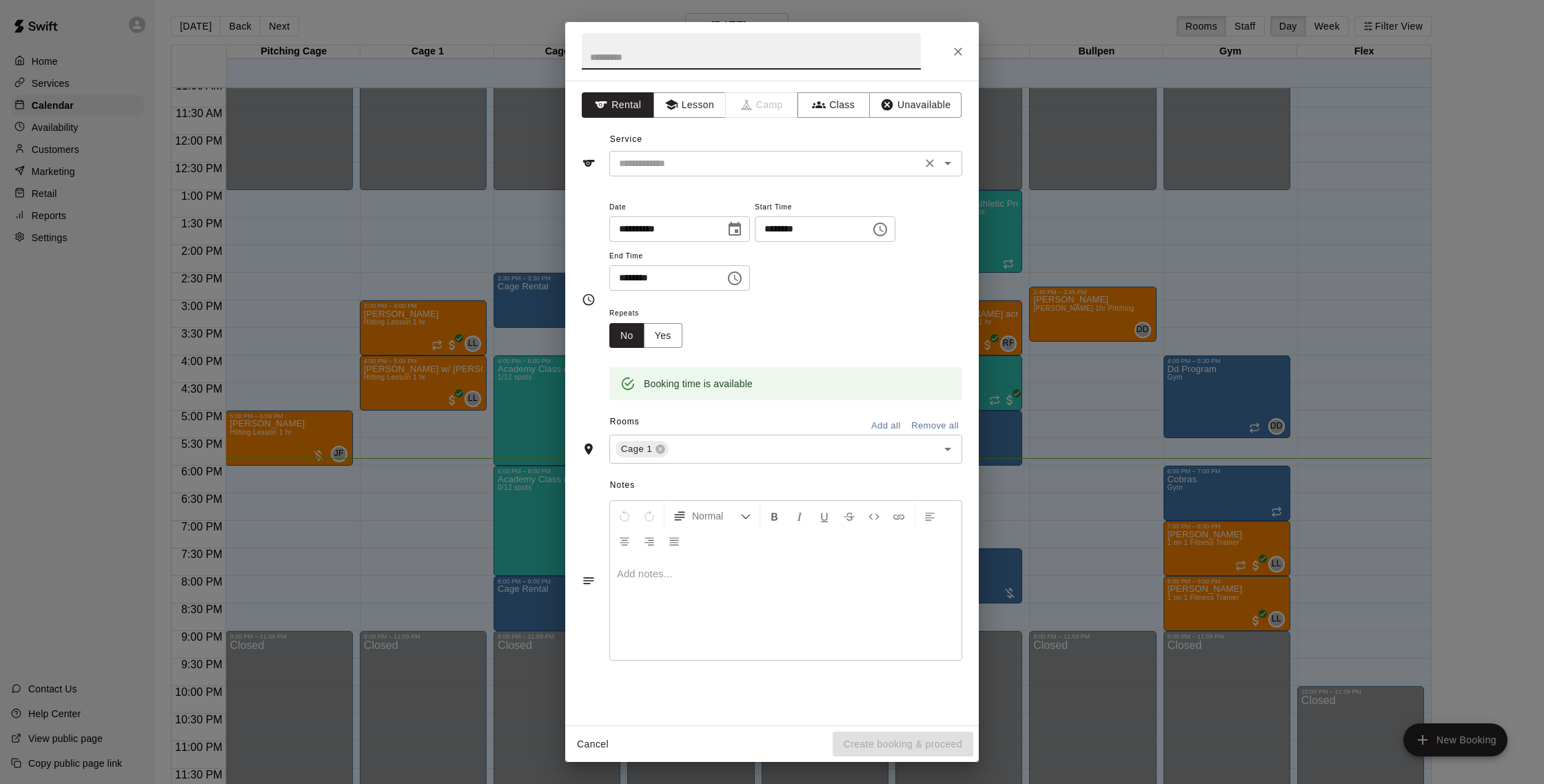
click at [727, 161] on input "text" at bounding box center [766, 164] width 304 height 17
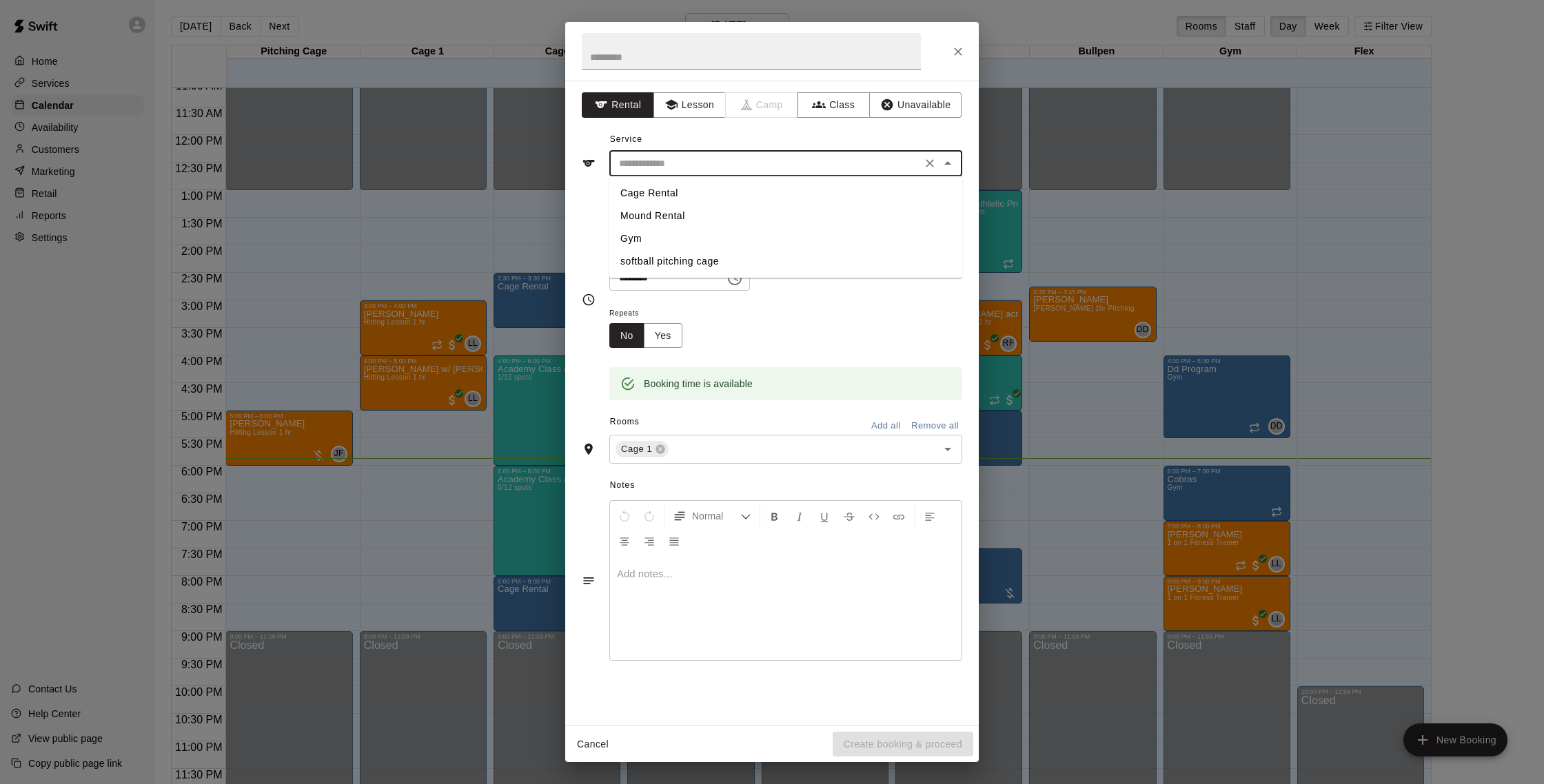
click at [694, 195] on li "Cage Rental" at bounding box center [786, 193] width 353 height 23
type input "**********"
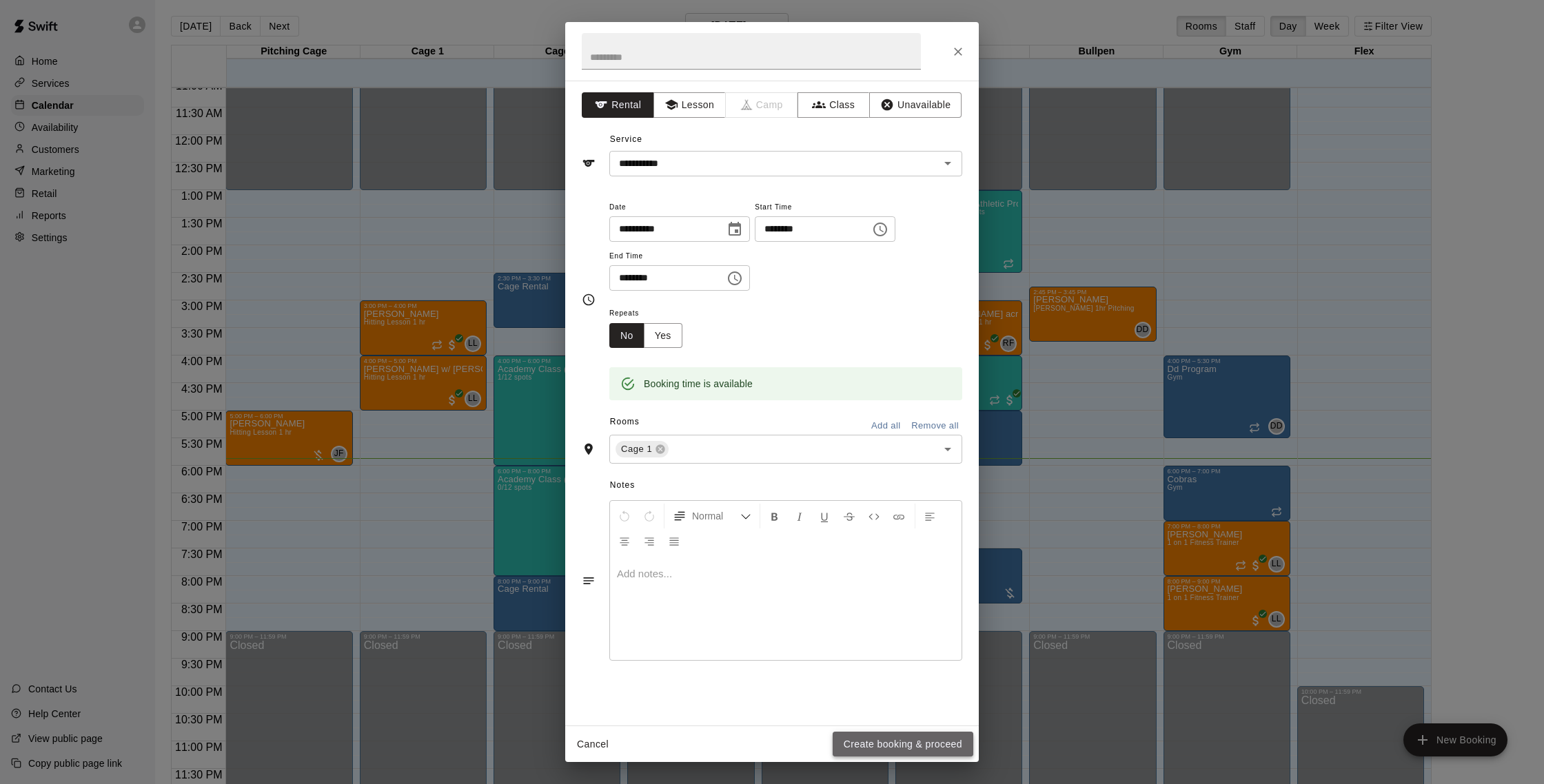
click at [926, 738] on button "Create booking & proceed" at bounding box center [902, 744] width 141 height 25
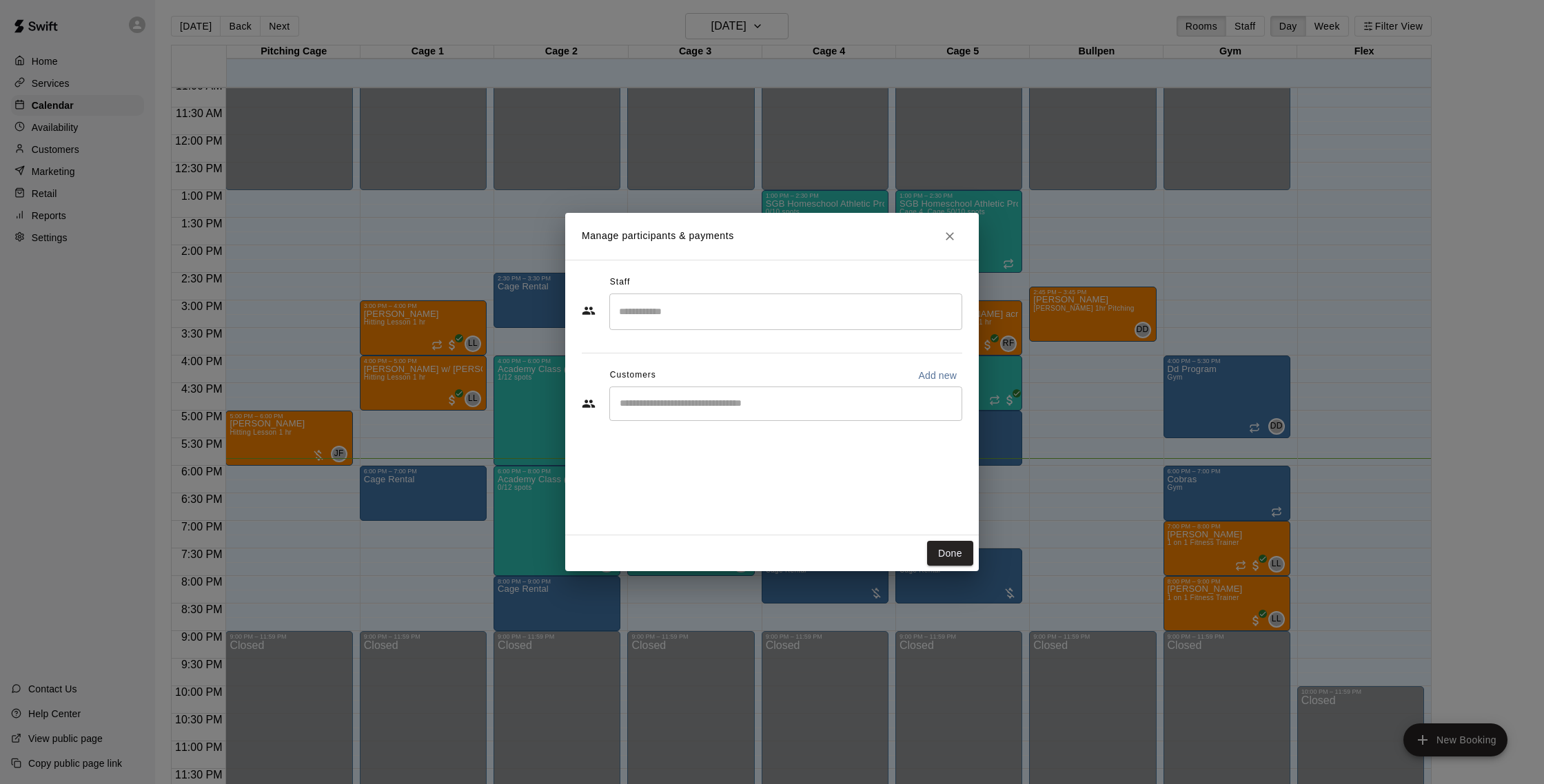
drag, startPoint x: 951, startPoint y: 545, endPoint x: 833, endPoint y: 358, distance: 221.1
click at [952, 544] on button "Done" at bounding box center [950, 553] width 46 height 25
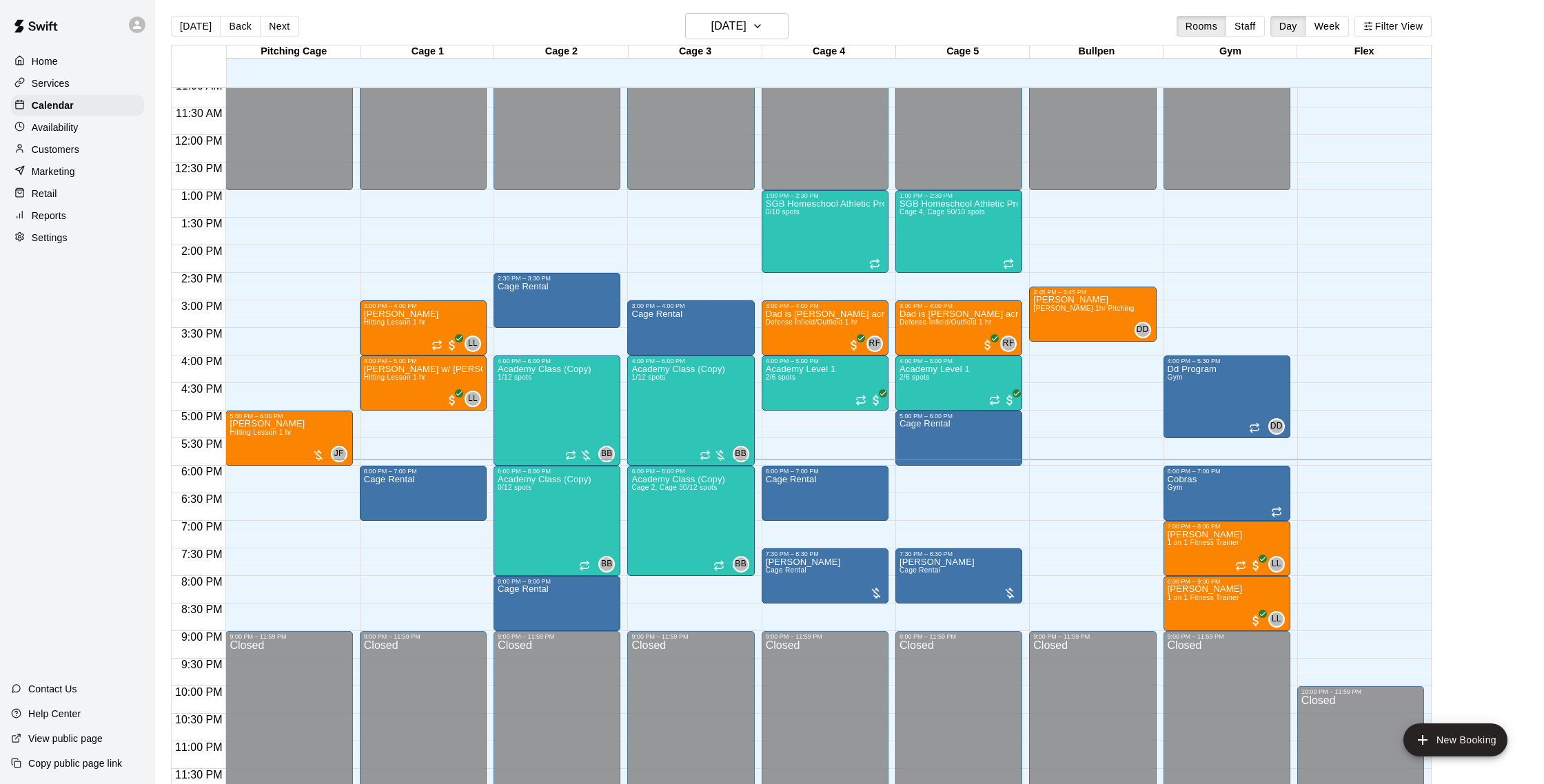
scroll to position [0, 0]
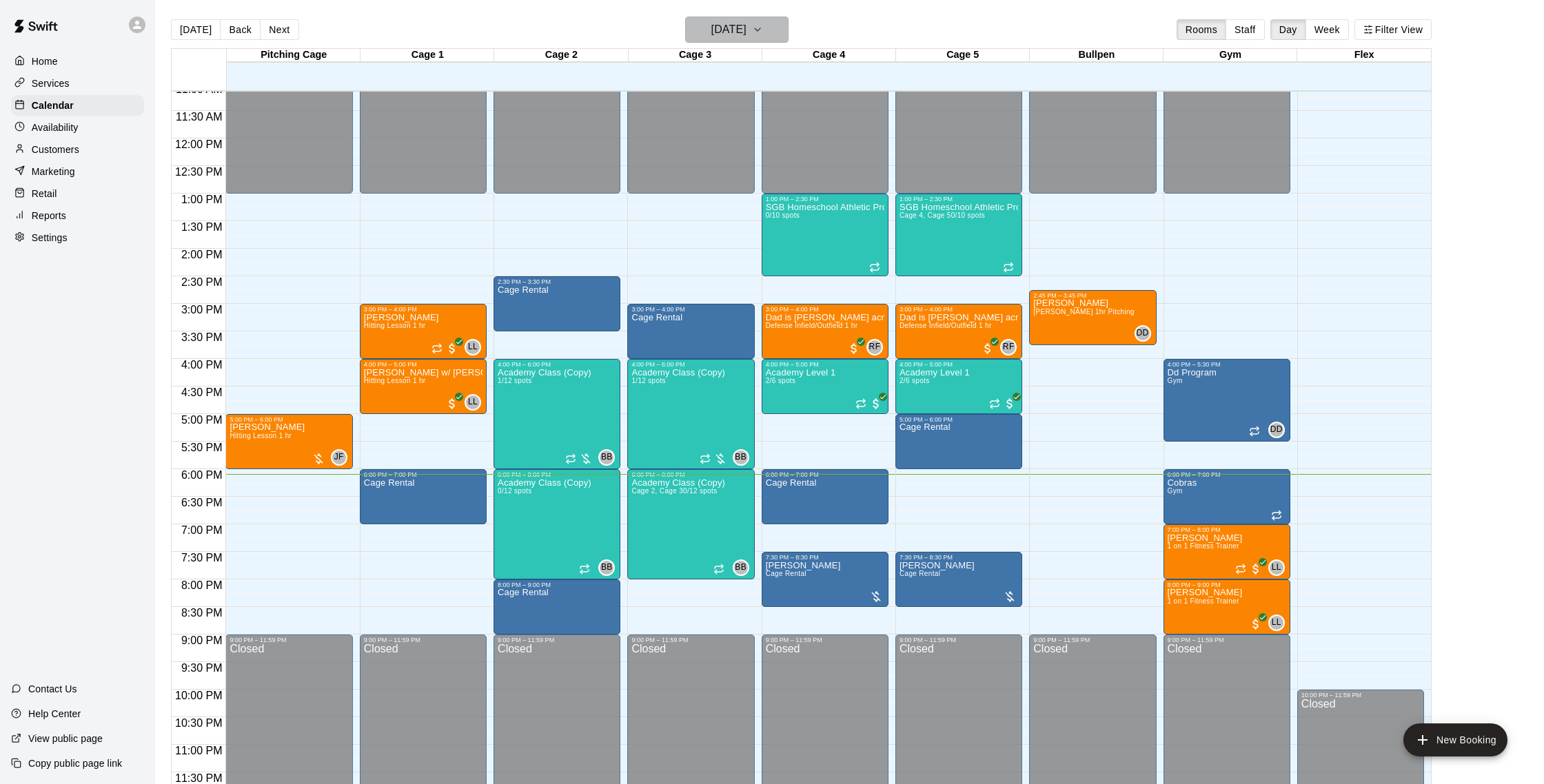
click at [739, 35] on h6 "[DATE]" at bounding box center [729, 30] width 35 height 19
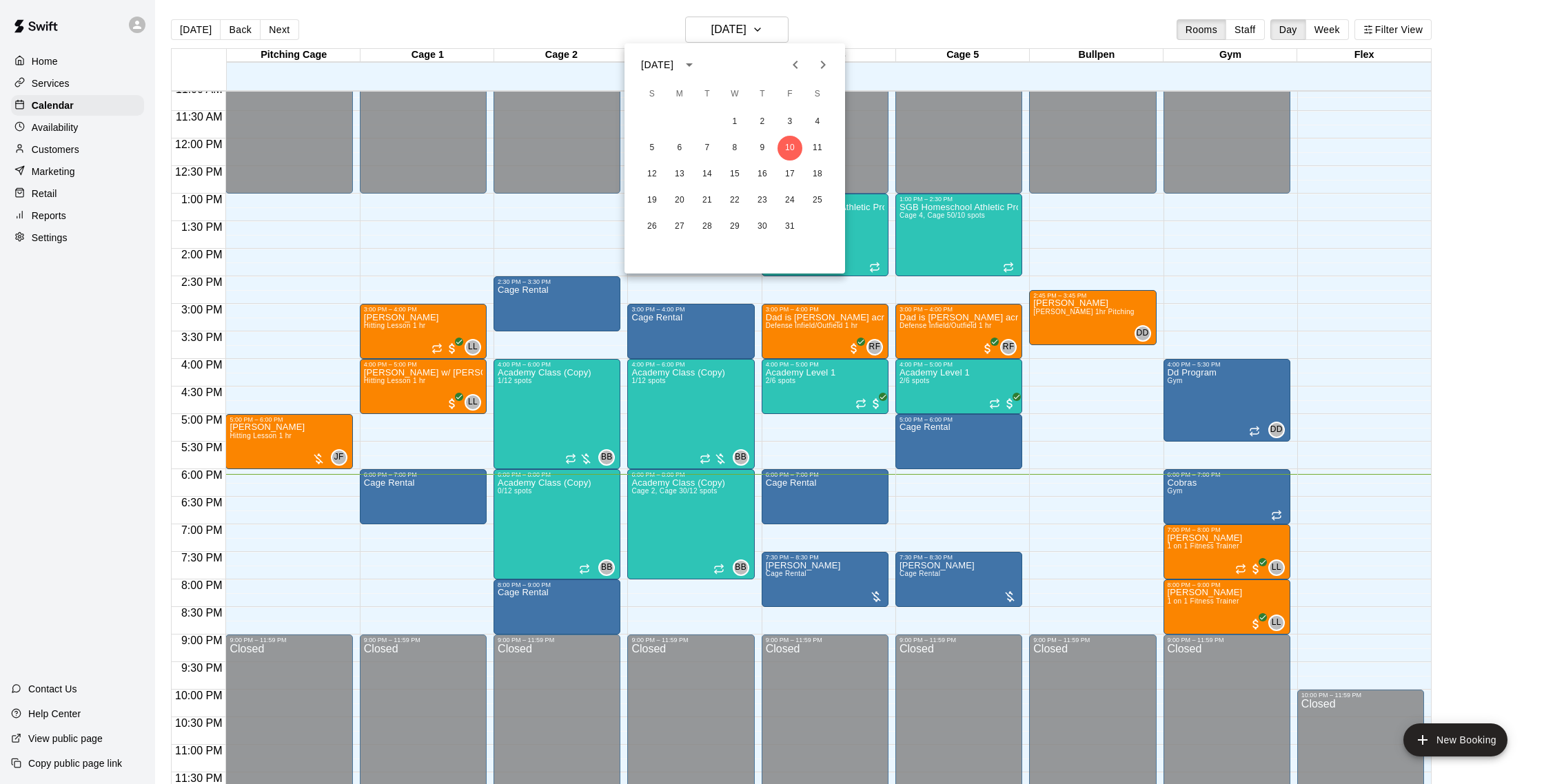
click at [616, 30] on div at bounding box center [772, 392] width 1544 height 784
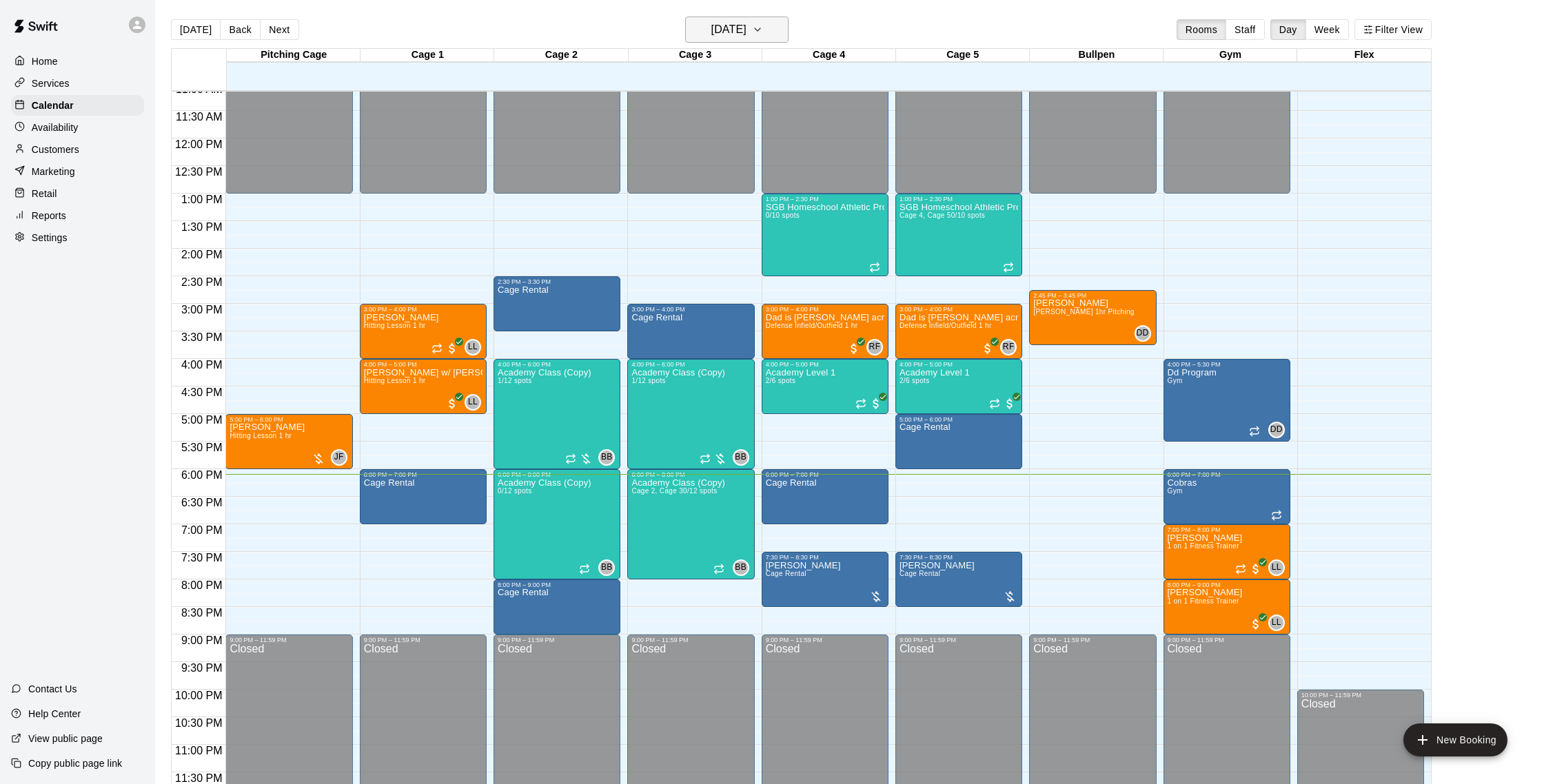
click at [714, 26] on h6 "[DATE]" at bounding box center [729, 30] width 35 height 19
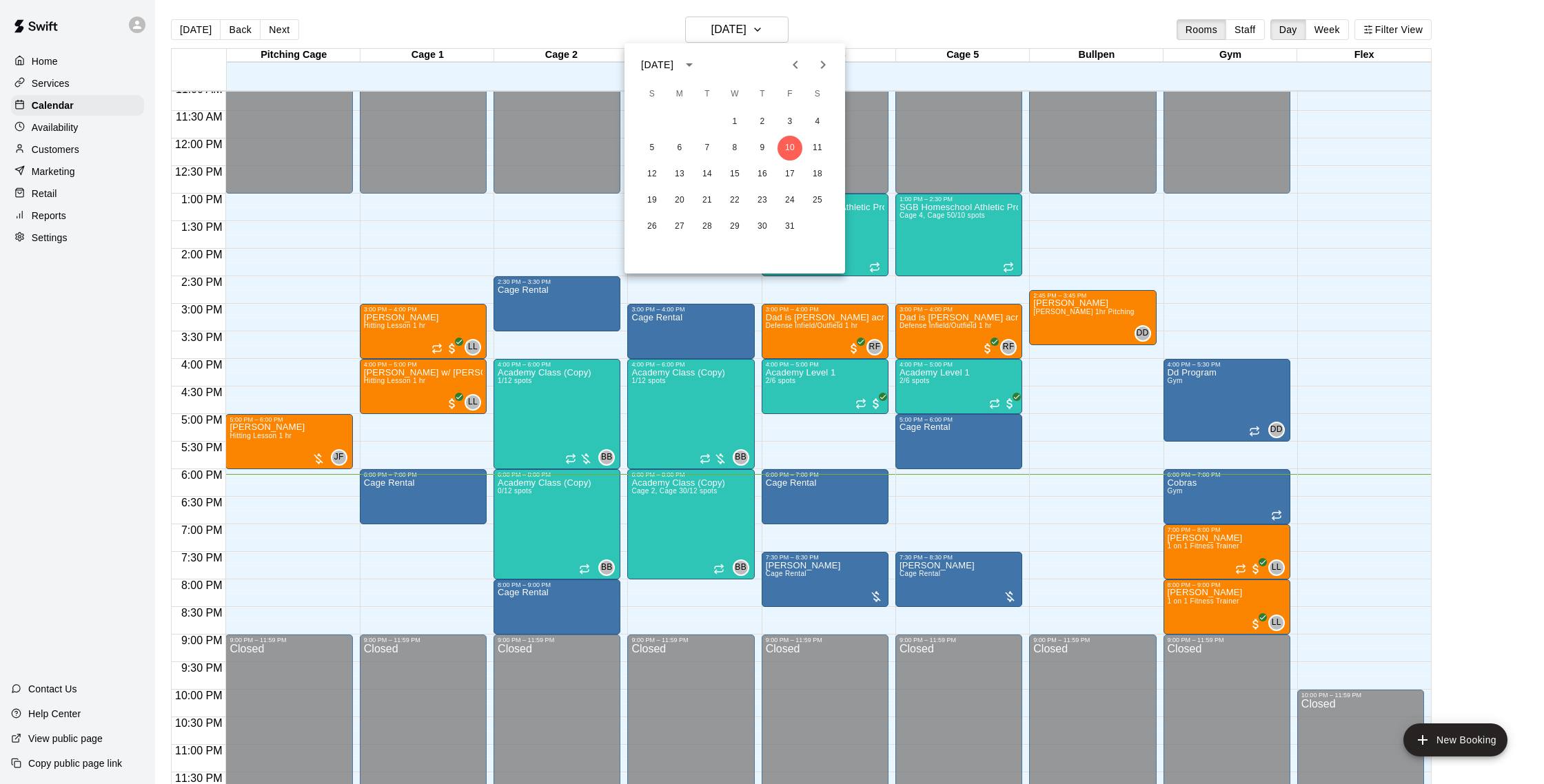
click at [660, 20] on div at bounding box center [772, 392] width 1544 height 784
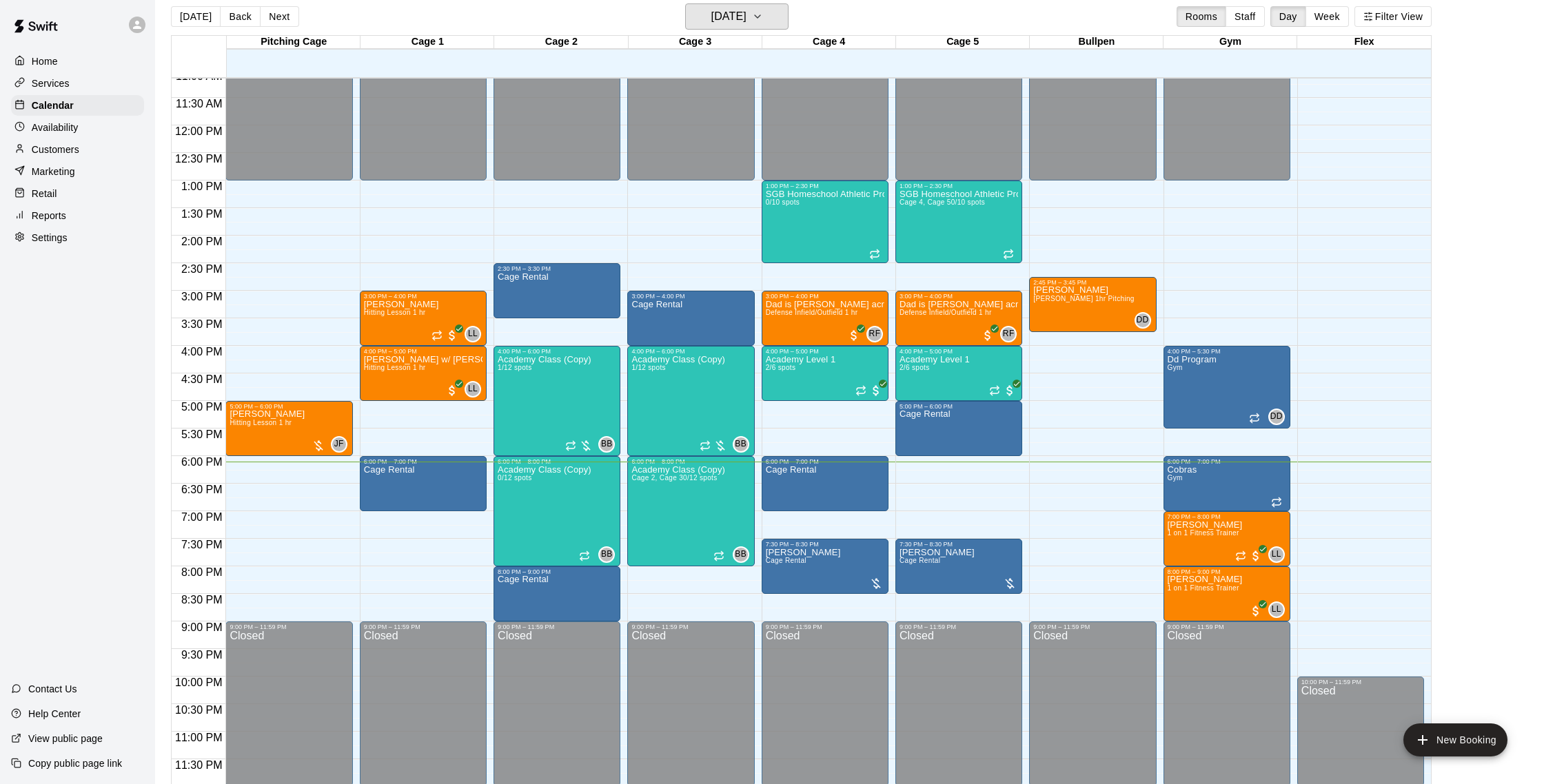
scroll to position [15, 0]
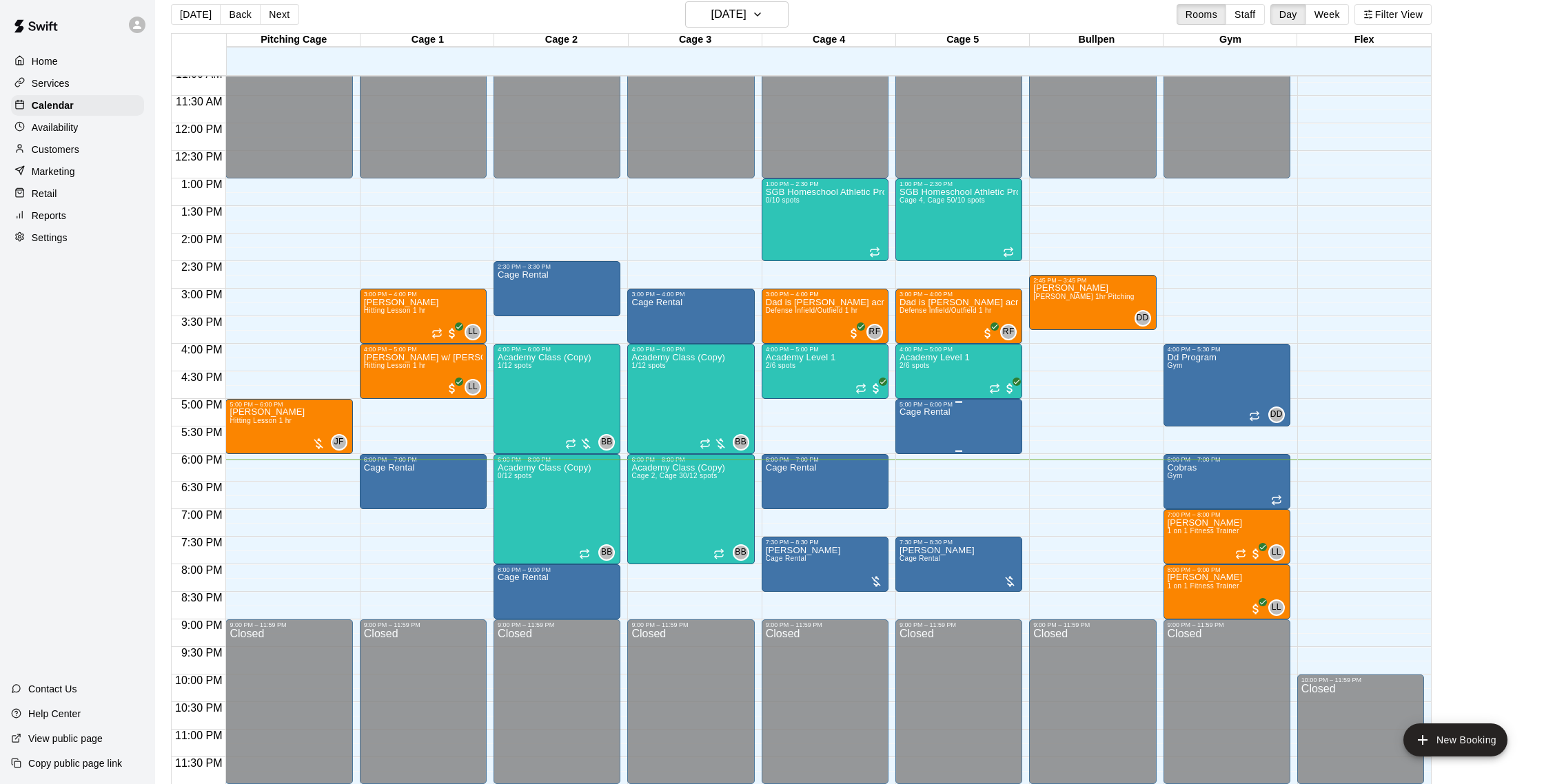
click at [39, 145] on div at bounding box center [772, 392] width 1544 height 784
click at [45, 151] on p "Customers" at bounding box center [56, 149] width 48 height 14
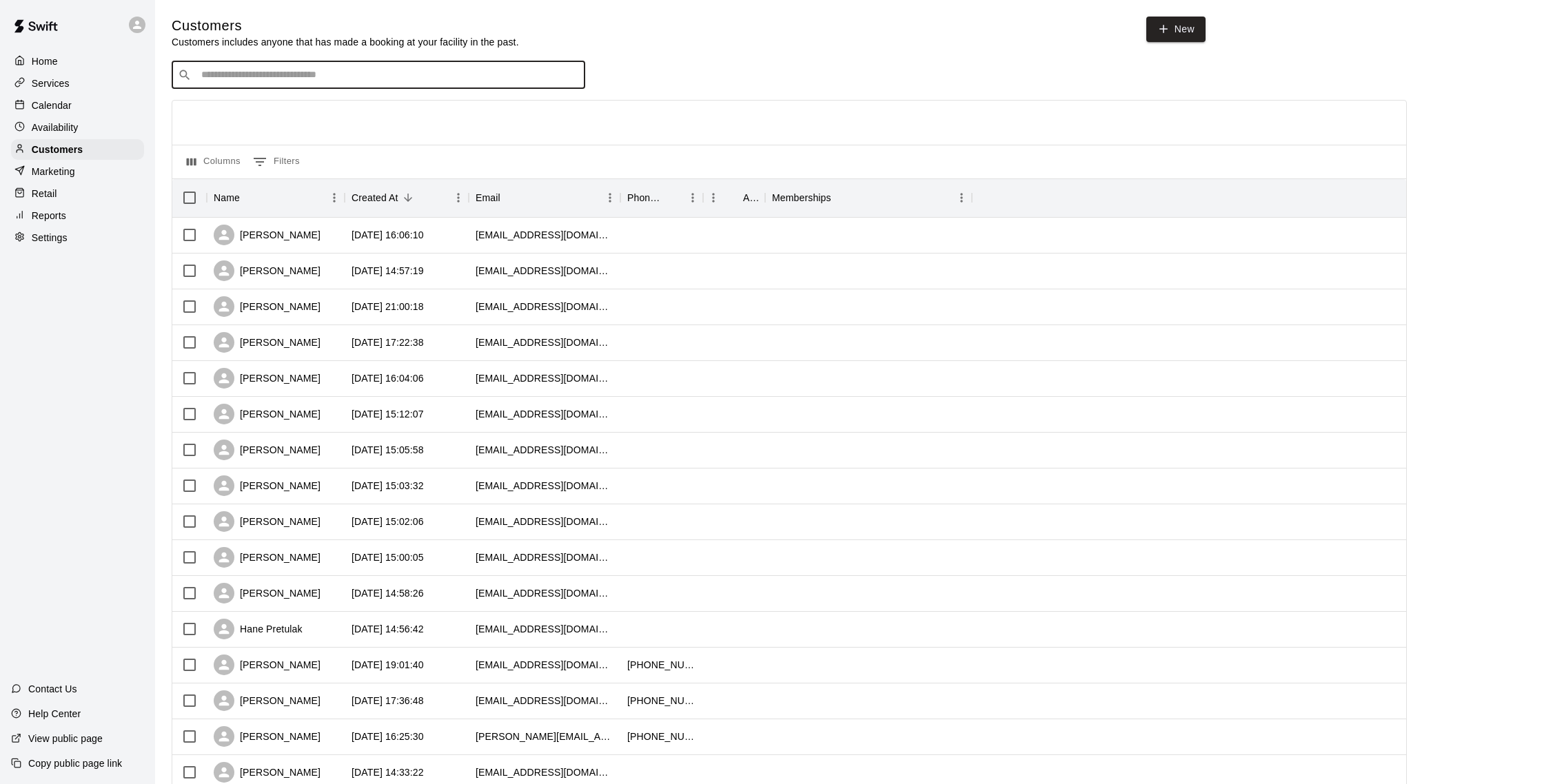
click at [279, 81] on input "Search customers by name or email" at bounding box center [389, 75] width 382 height 14
type input "*******"
click at [1181, 24] on link "New" at bounding box center [1176, 29] width 59 height 25
select select "**"
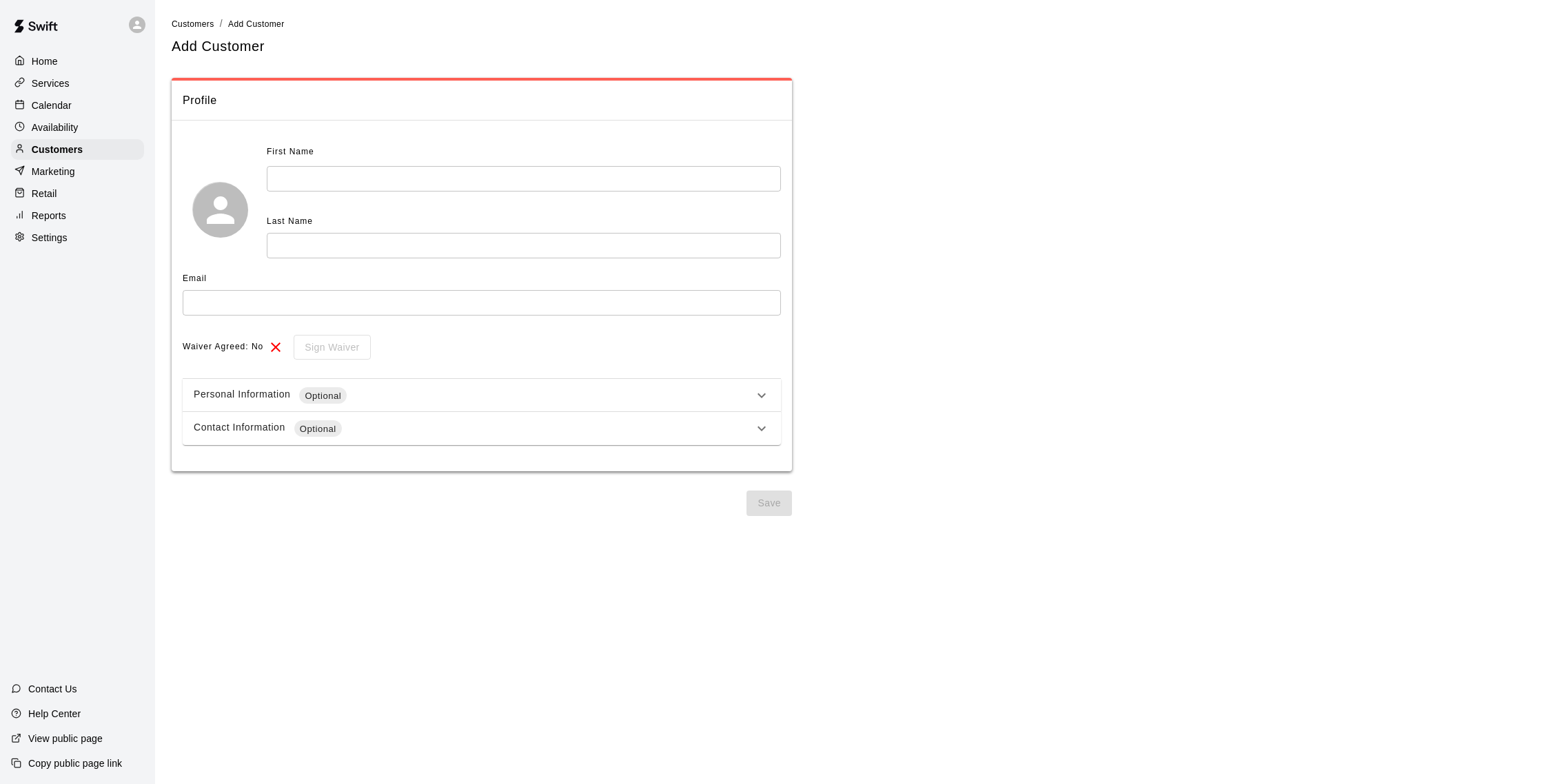
click at [340, 176] on input "text" at bounding box center [523, 179] width 514 height 25
type input "*******"
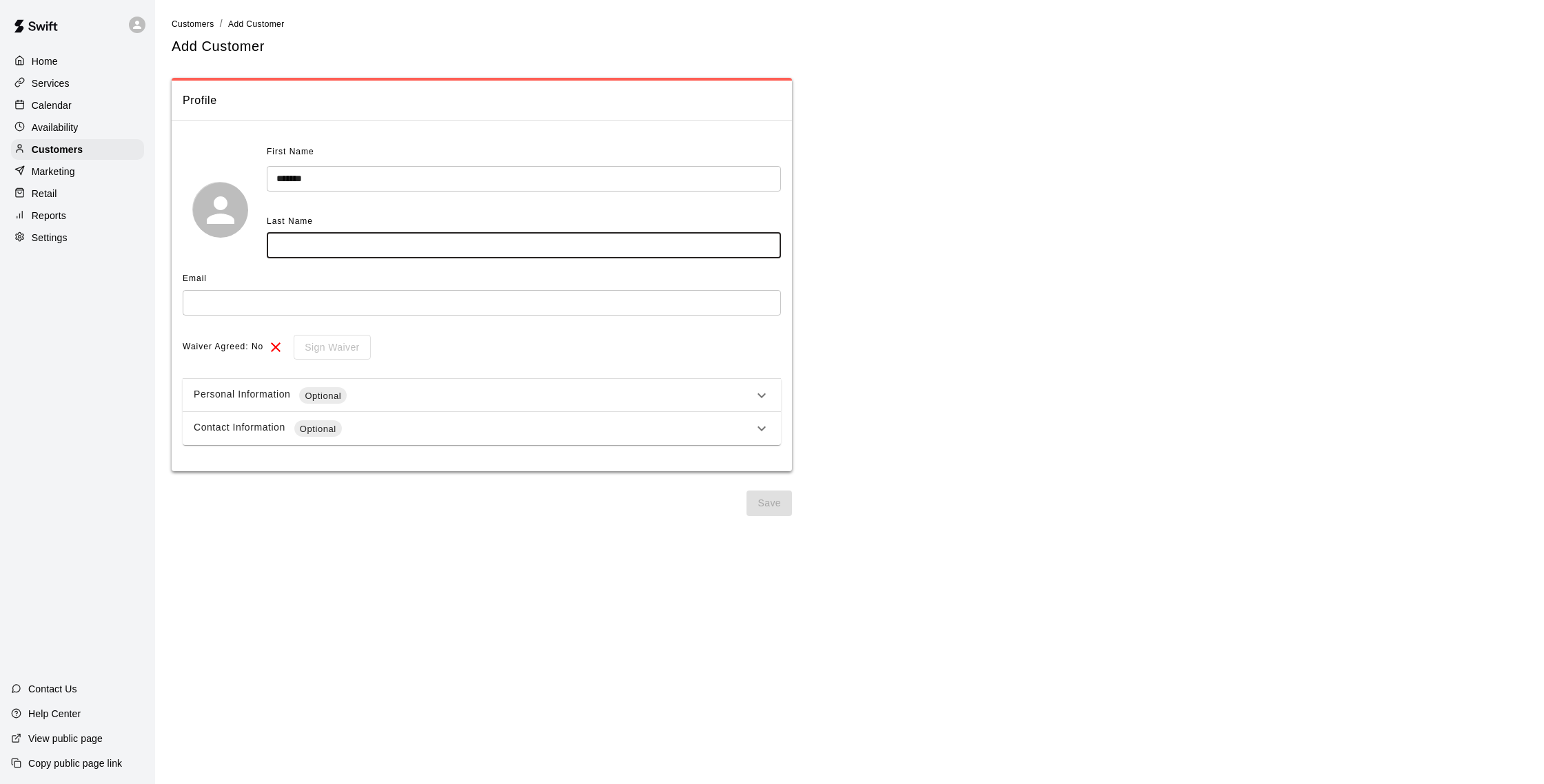
click at [407, 241] on input "text" at bounding box center [523, 245] width 514 height 25
type input "*******"
click at [379, 307] on input "text" at bounding box center [482, 303] width 598 height 25
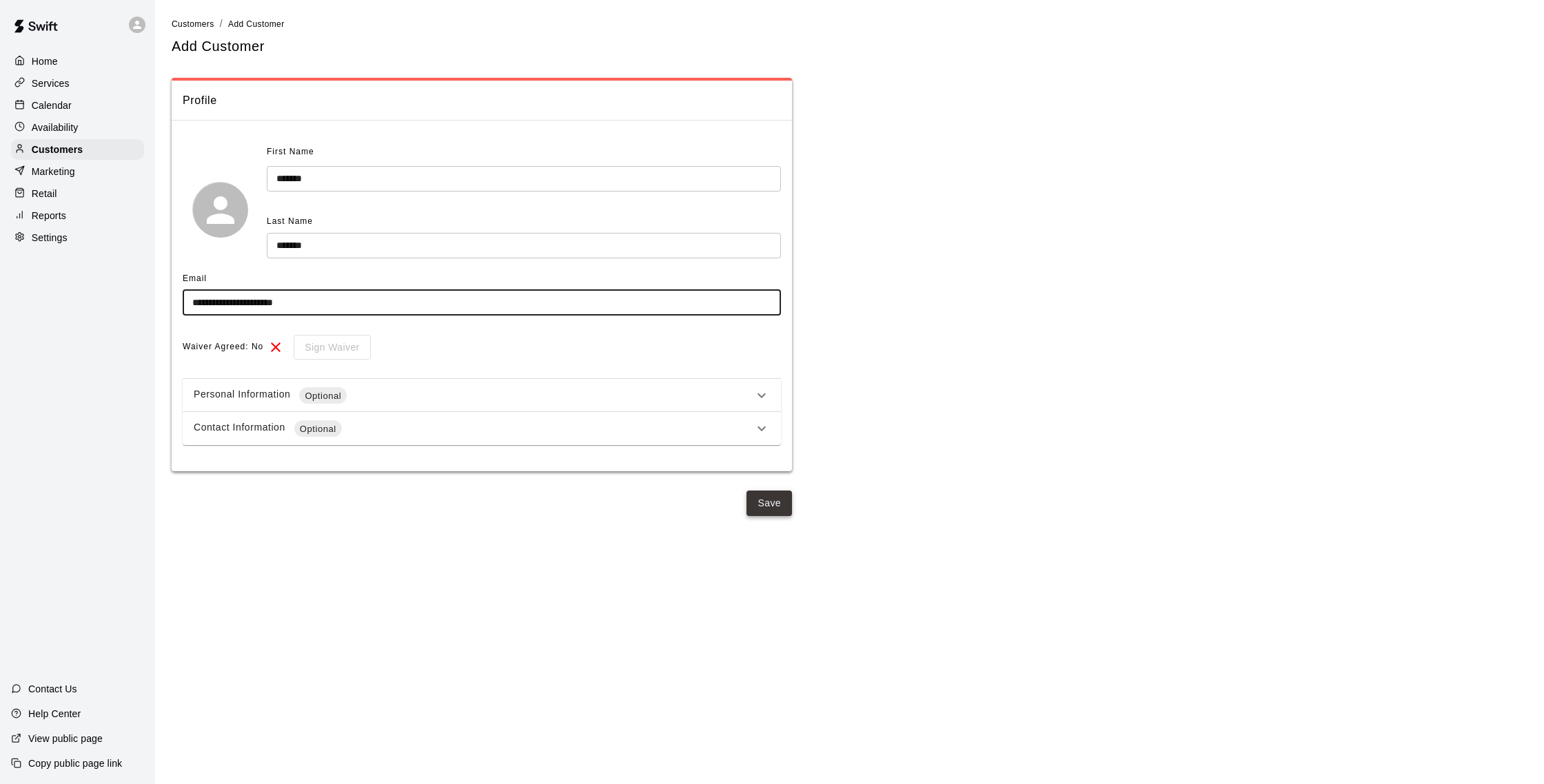
type input "**********"
click at [761, 502] on button "Save" at bounding box center [769, 503] width 45 height 25
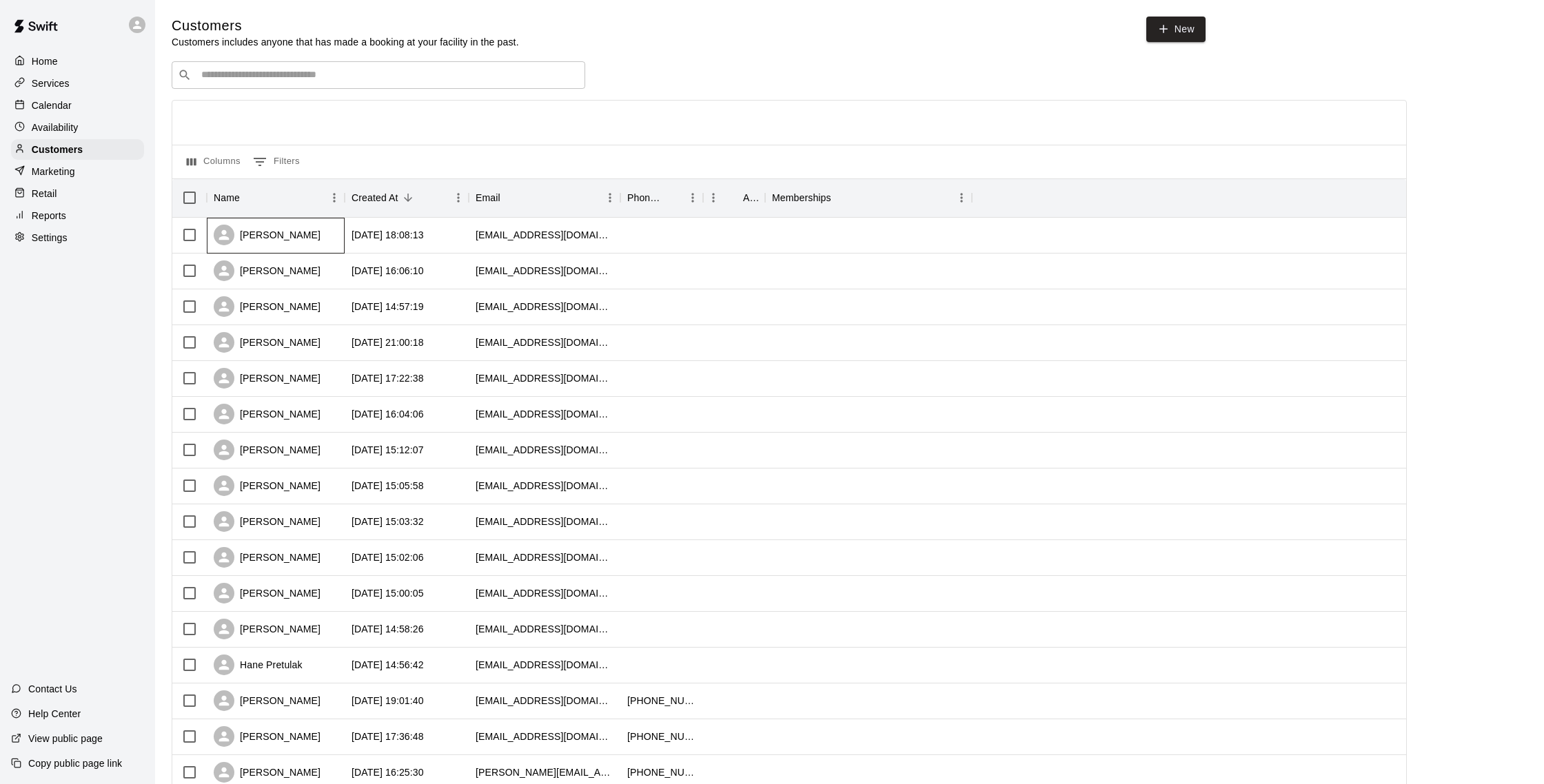
click at [318, 237] on div "[PERSON_NAME]" at bounding box center [275, 236] width 138 height 36
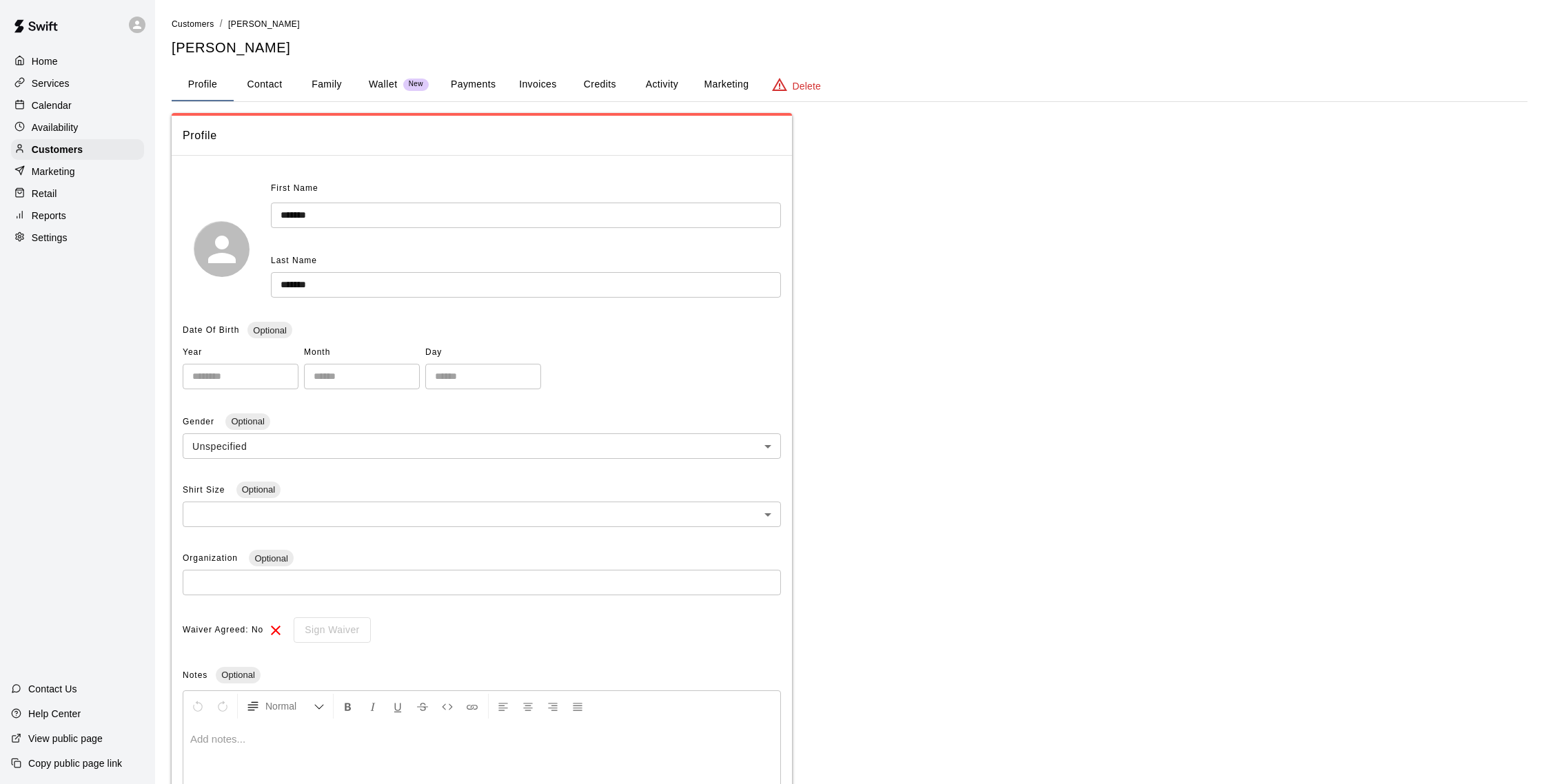
click at [325, 81] on button "Family" at bounding box center [327, 85] width 62 height 33
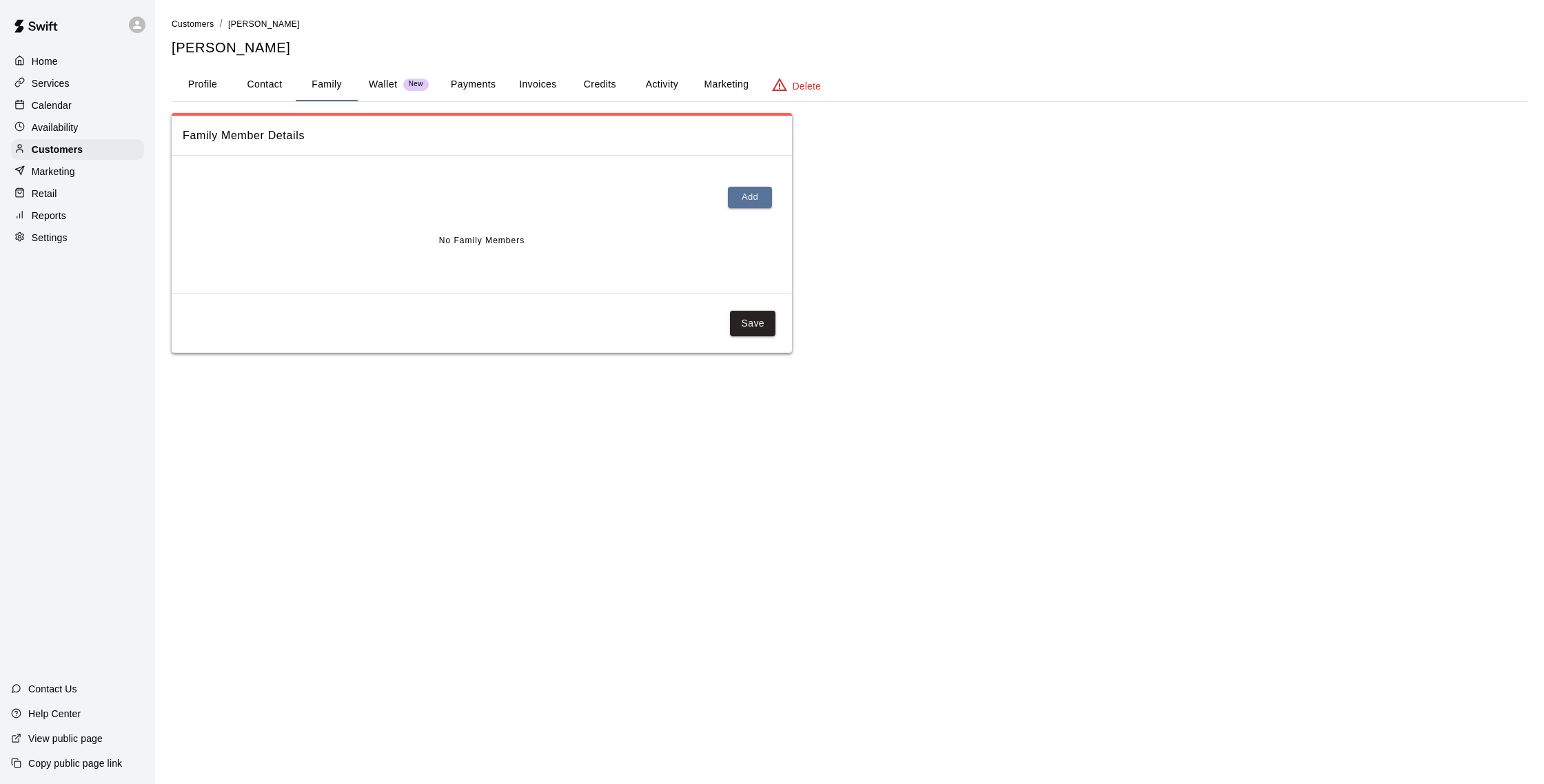
click at [678, 87] on button "Activity" at bounding box center [662, 85] width 62 height 33
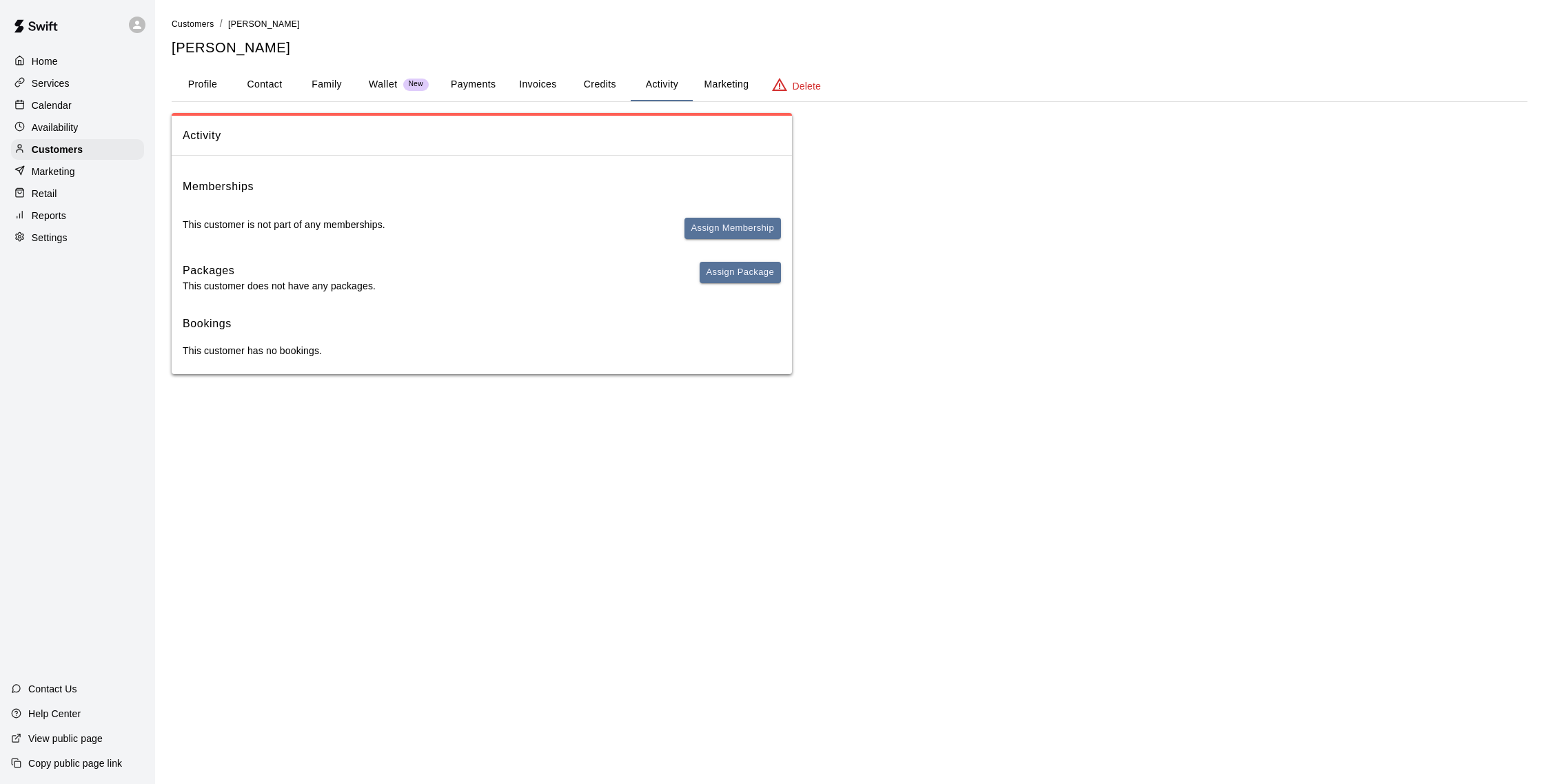
click at [470, 89] on button "Payments" at bounding box center [473, 85] width 67 height 33
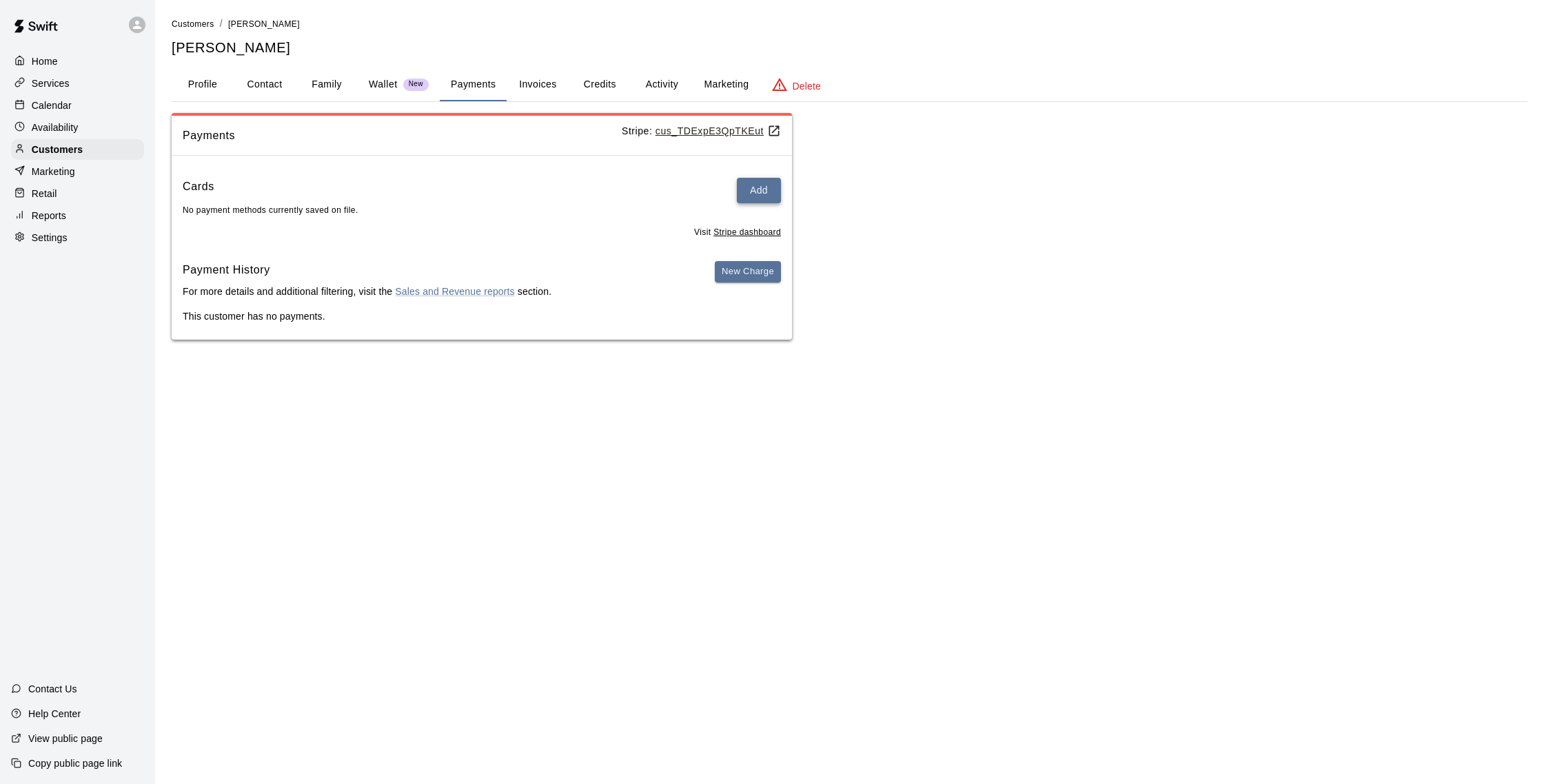
click at [762, 195] on button "Add" at bounding box center [758, 190] width 44 height 25
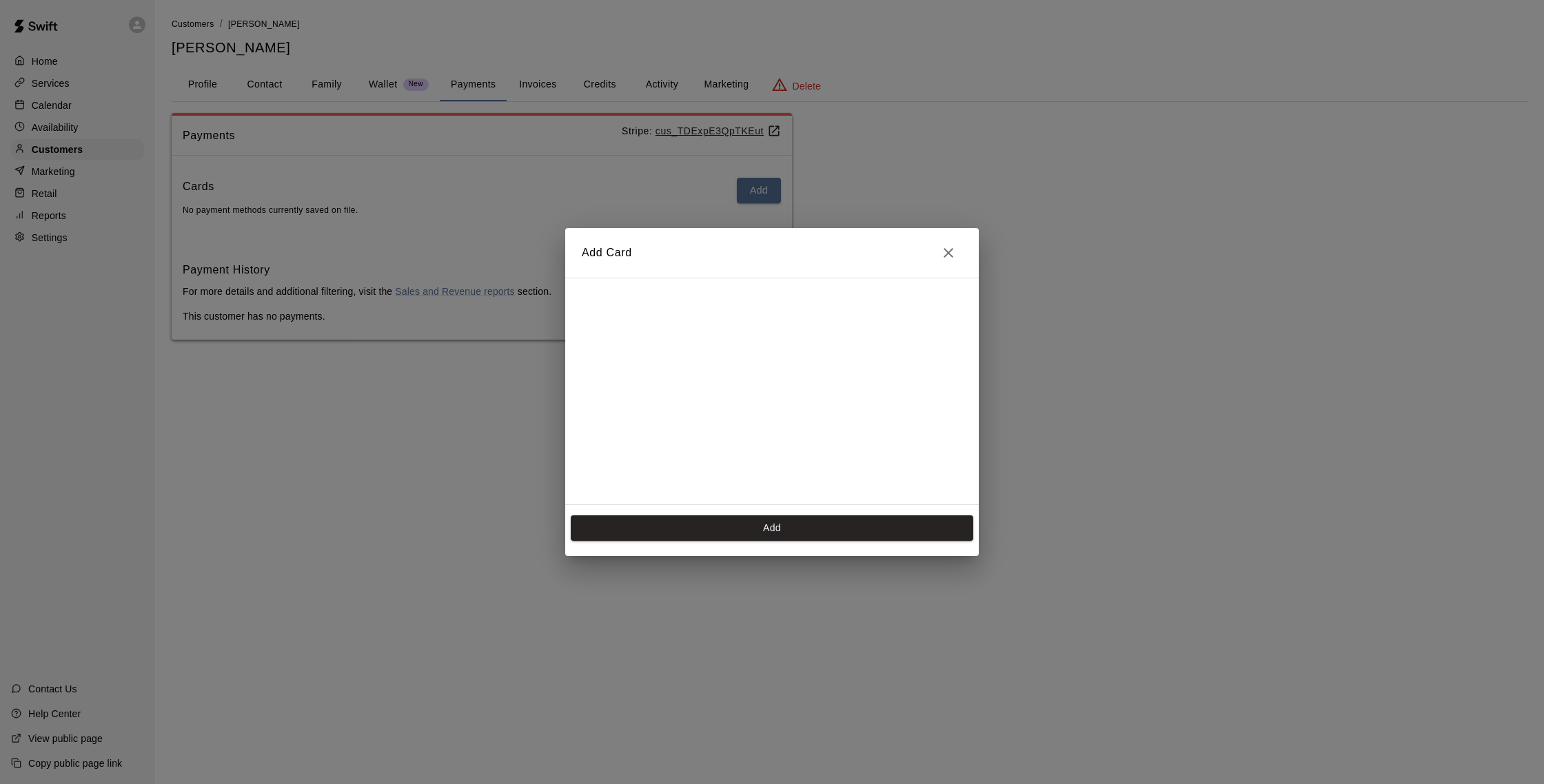
scroll to position [223, 0]
click at [835, 525] on button "Add" at bounding box center [772, 527] width 403 height 25
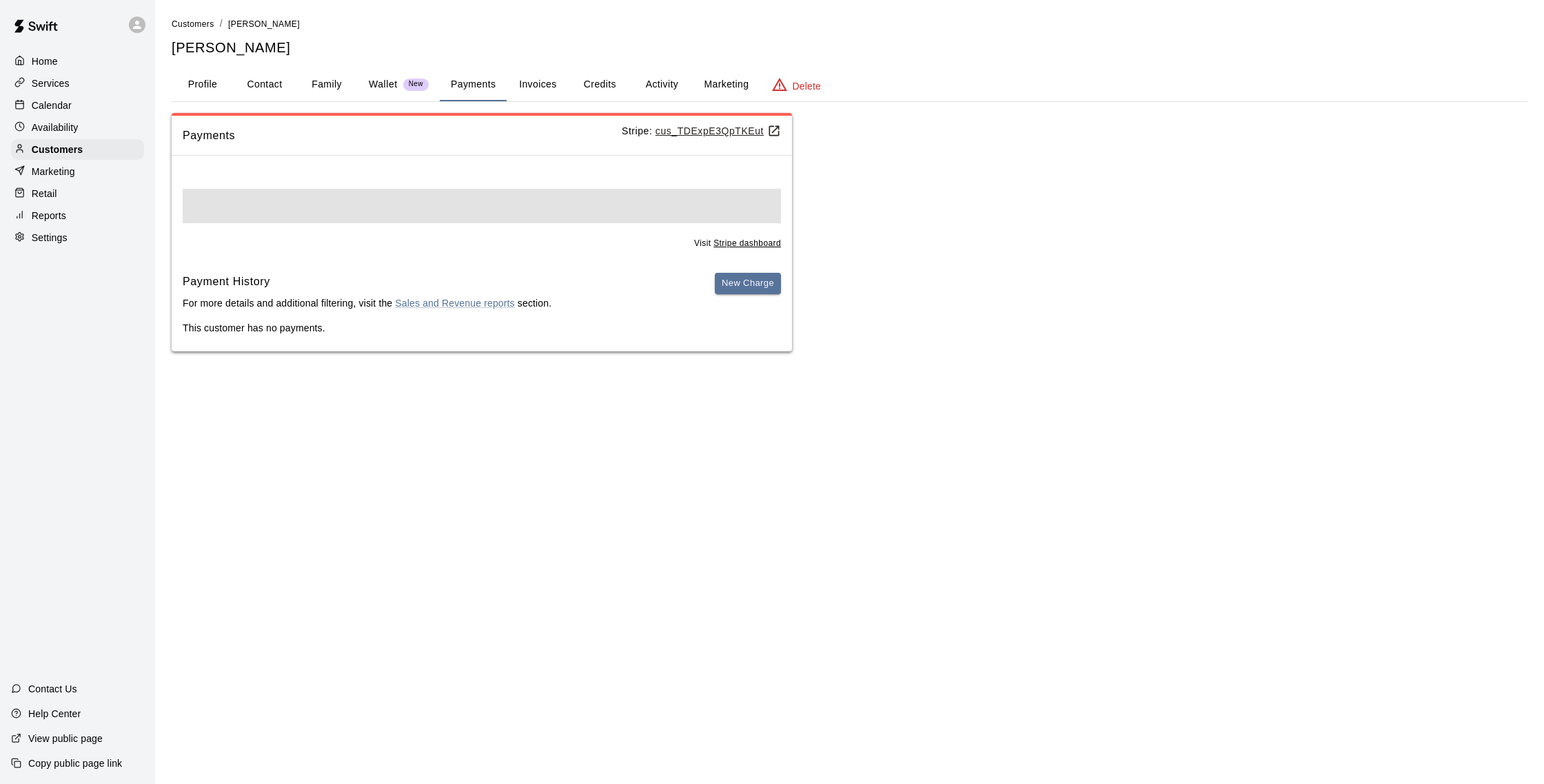
scroll to position [0, 0]
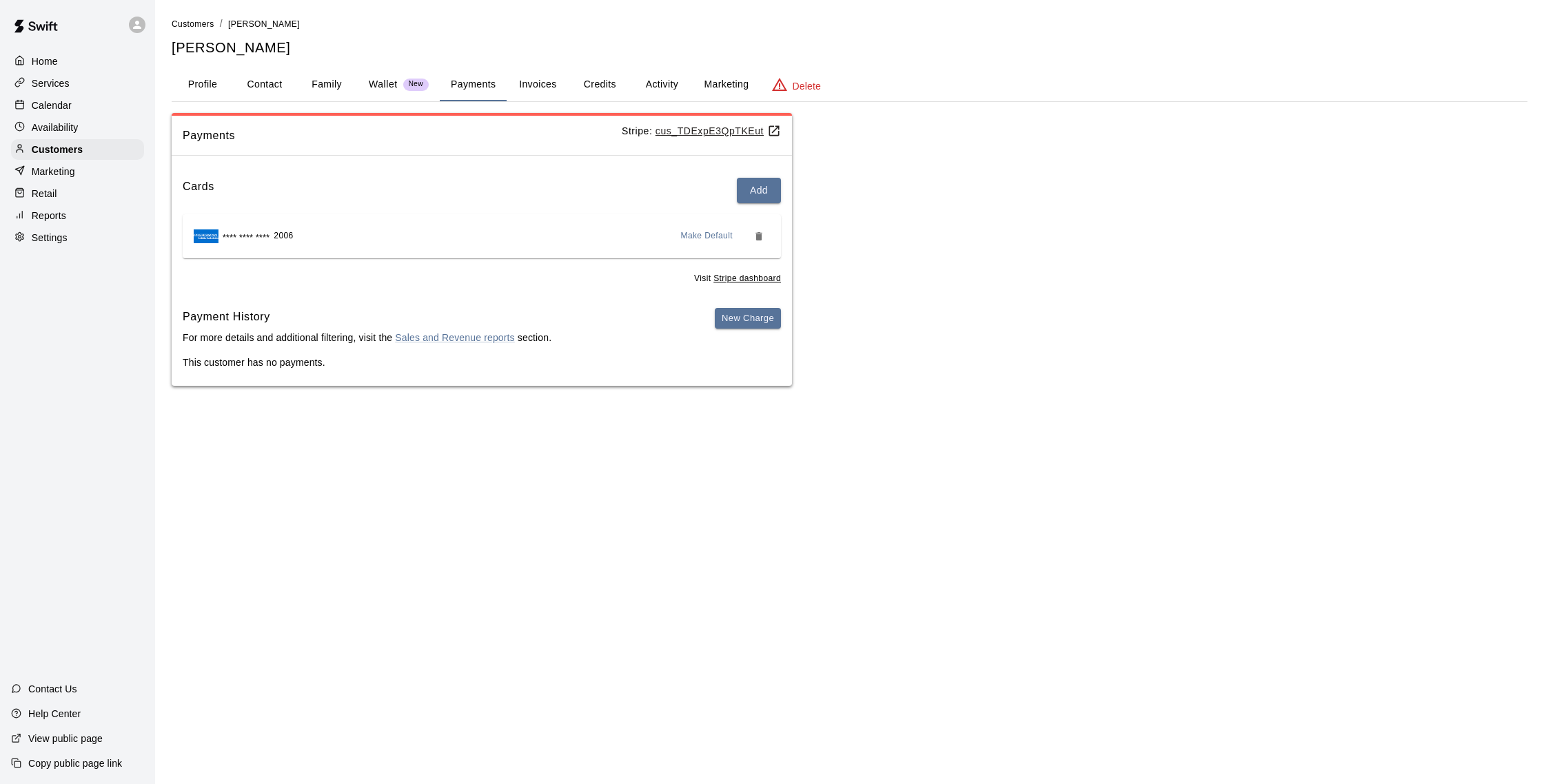
drag, startPoint x: 657, startPoint y: 82, endPoint x: 641, endPoint y: 81, distance: 16.0
click at [657, 82] on button "Activity" at bounding box center [662, 85] width 62 height 33
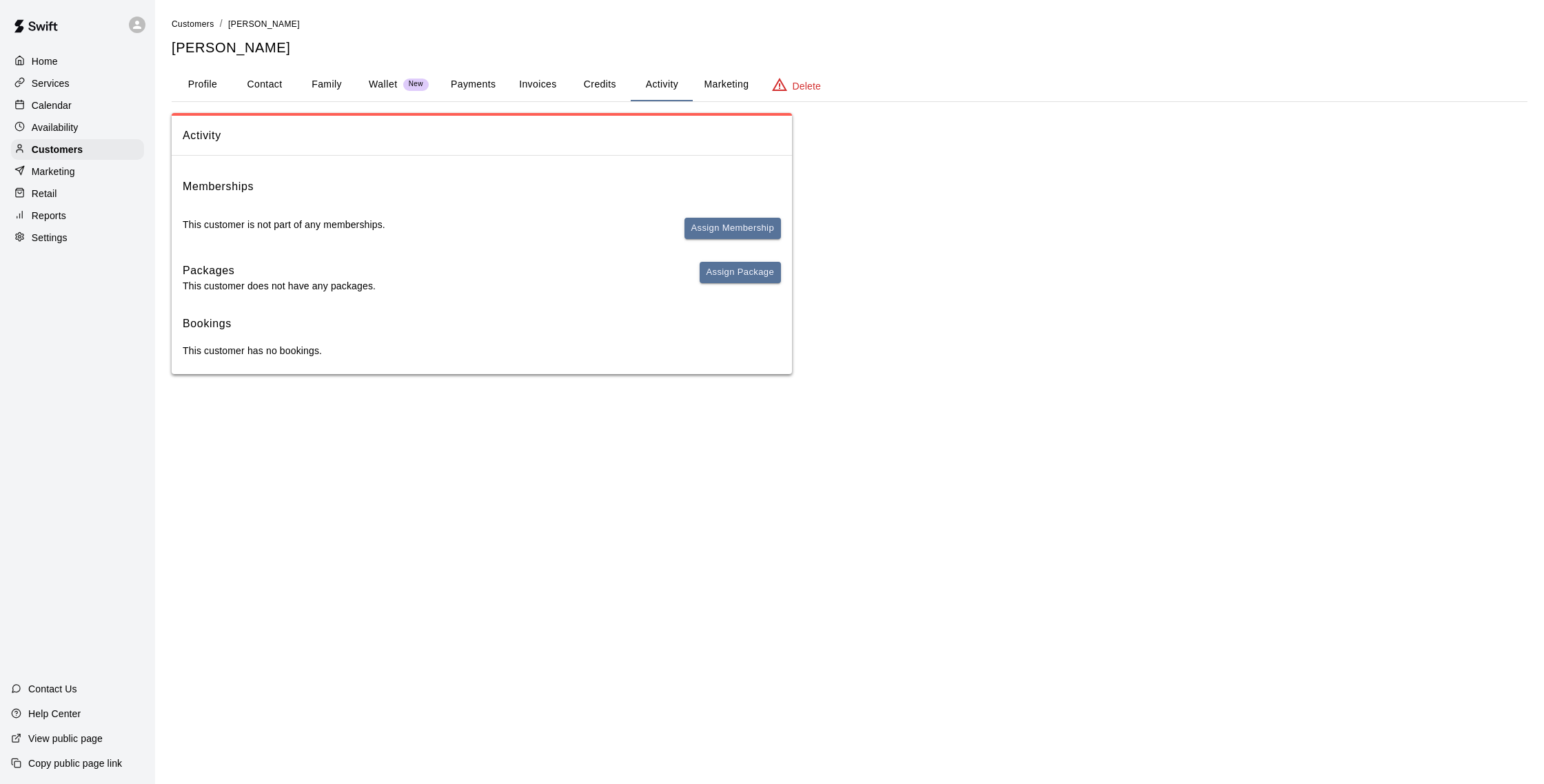
click at [456, 77] on button "Payments" at bounding box center [473, 85] width 67 height 33
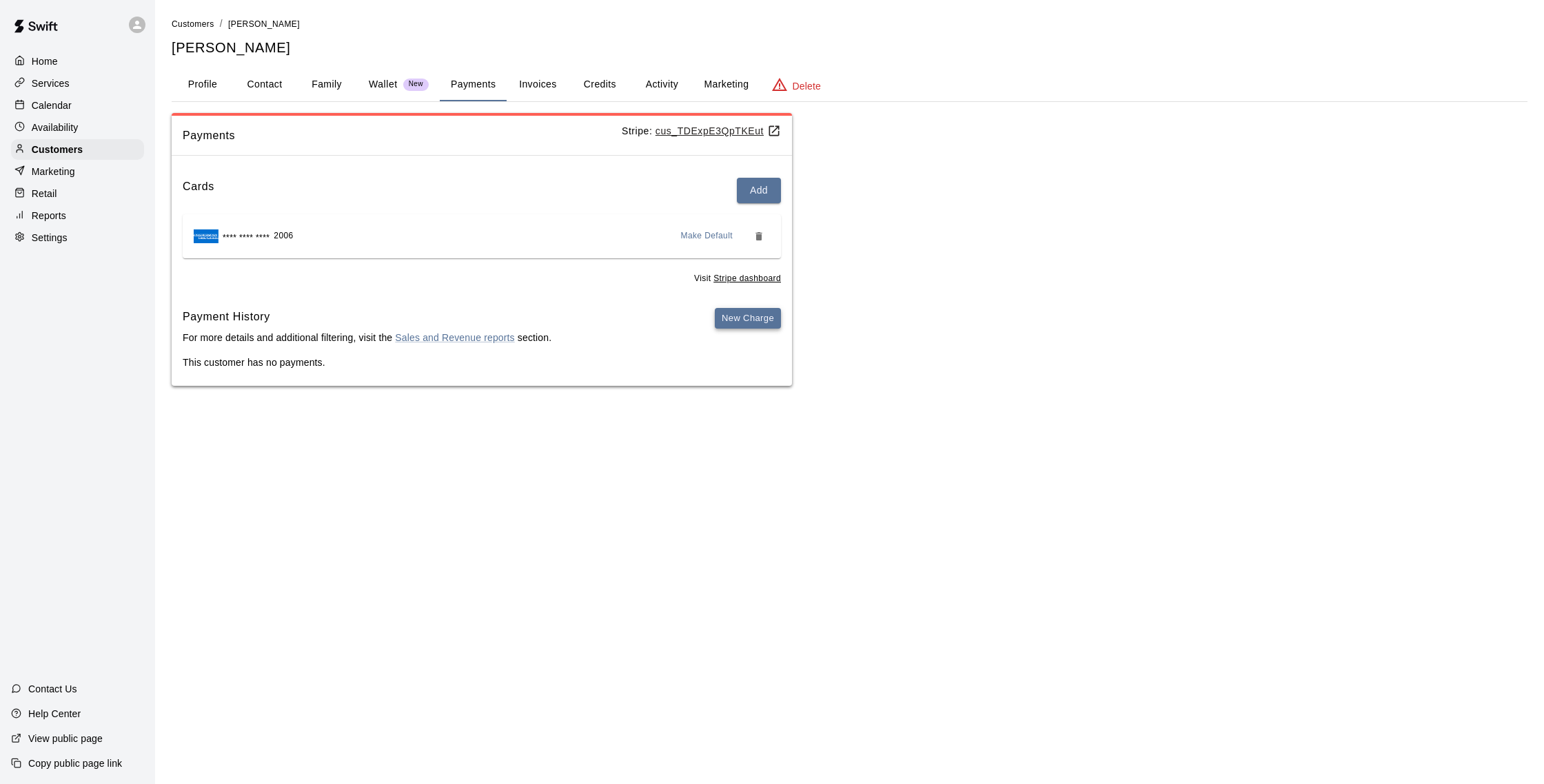
click at [772, 313] on button "New Charge" at bounding box center [748, 319] width 66 height 22
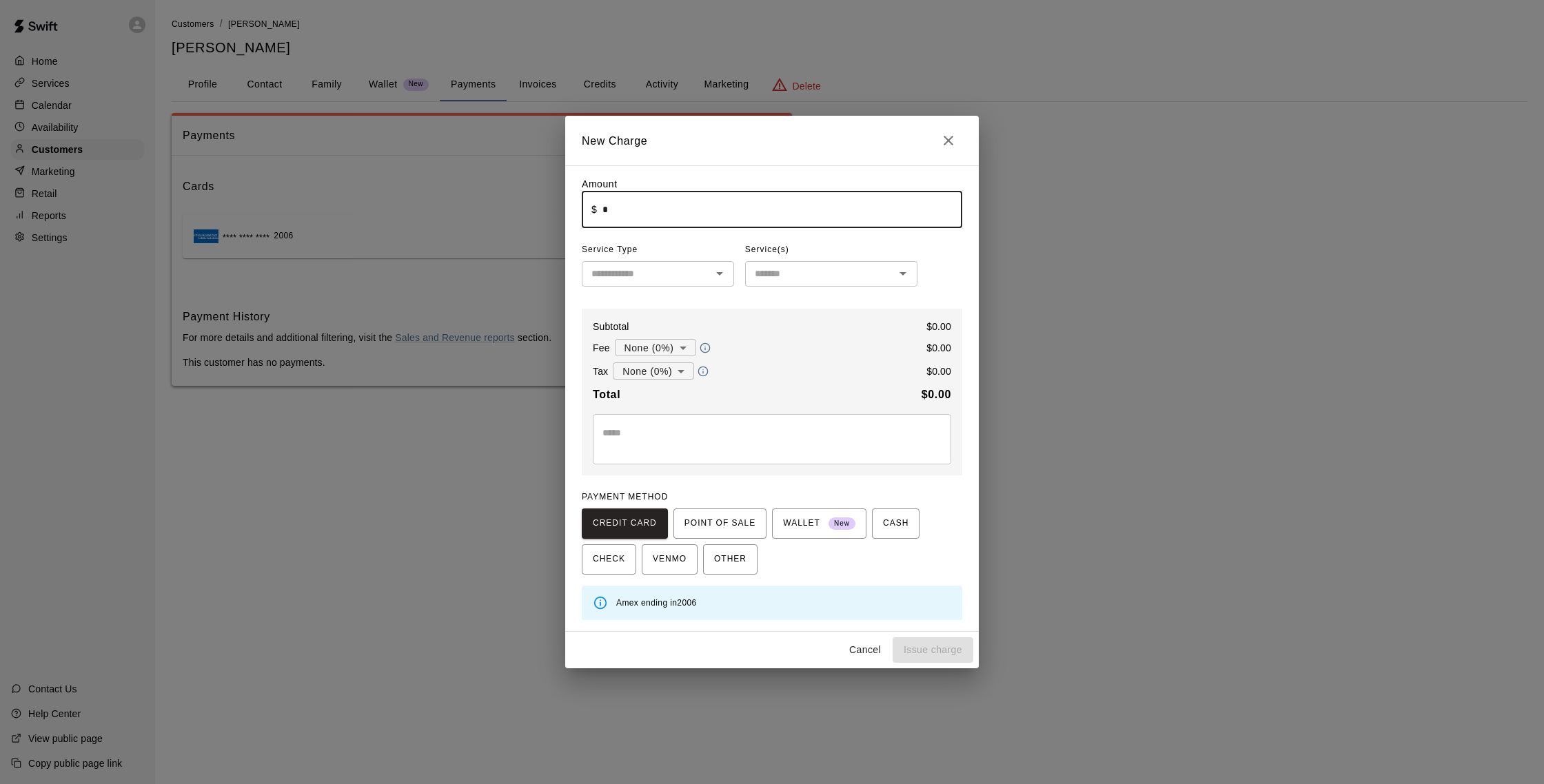
click at [680, 198] on input "*" at bounding box center [782, 210] width 360 height 37
type input "*****"
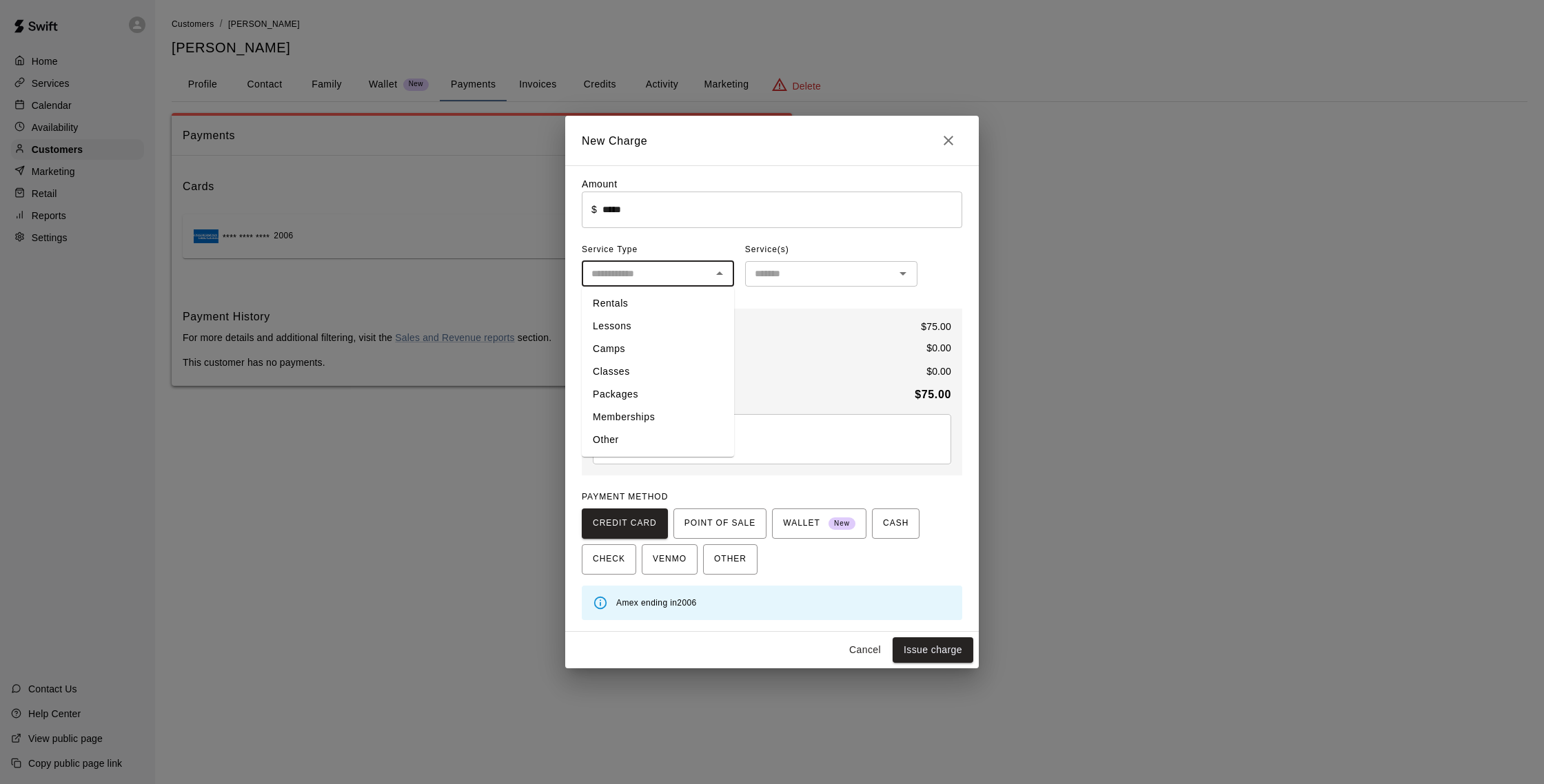
click at [688, 279] on input "text" at bounding box center [647, 274] width 121 height 17
drag, startPoint x: 635, startPoint y: 308, endPoint x: 750, endPoint y: 285, distance: 117.3
click at [635, 308] on li "Rentals" at bounding box center [657, 304] width 152 height 23
type input "*******"
click at [815, 267] on input "text" at bounding box center [820, 274] width 141 height 17
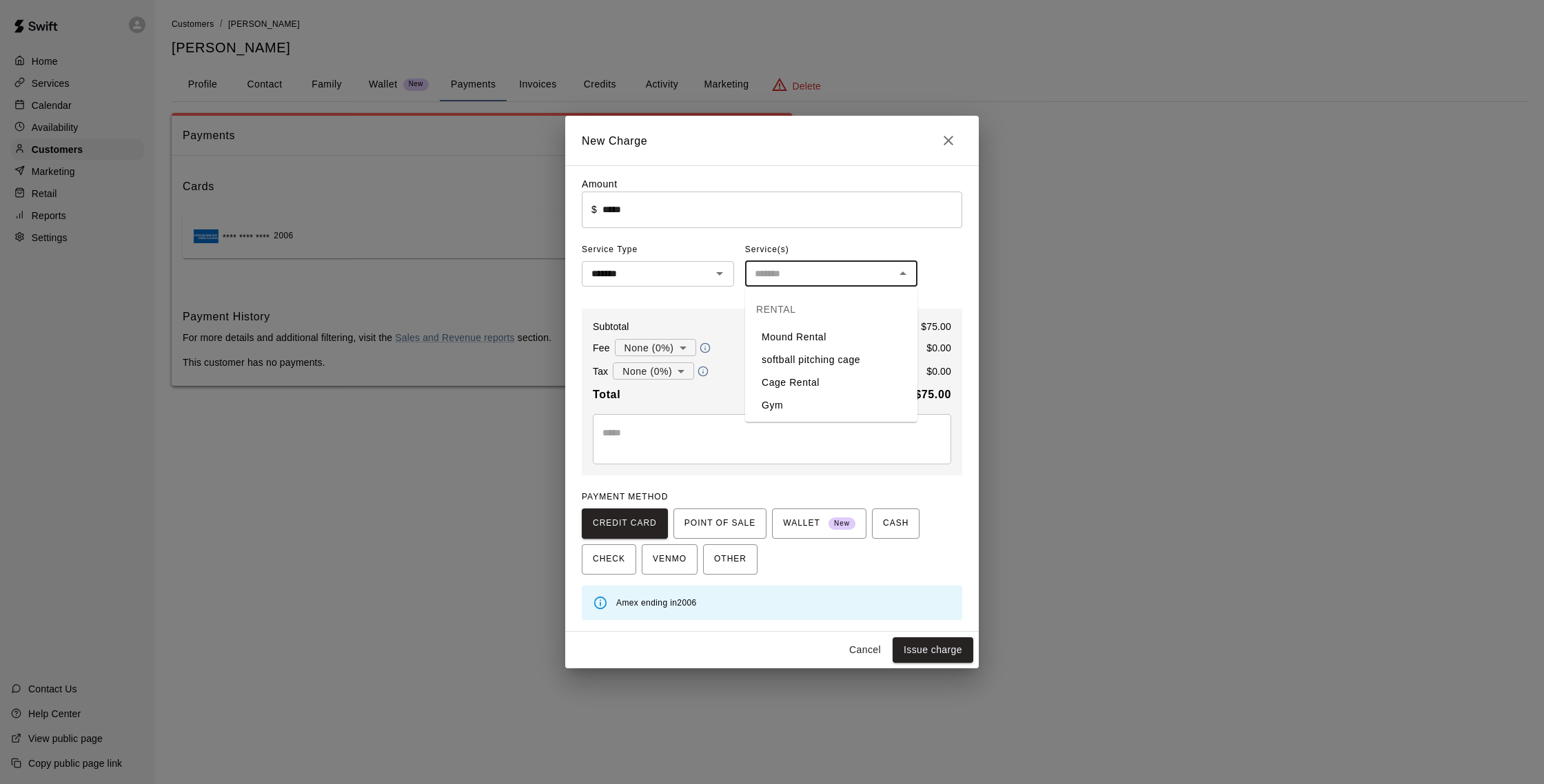
click at [808, 378] on li "Cage Rental" at bounding box center [831, 383] width 172 height 23
type input "**********"
click at [960, 658] on button "Issue charge" at bounding box center [933, 650] width 81 height 25
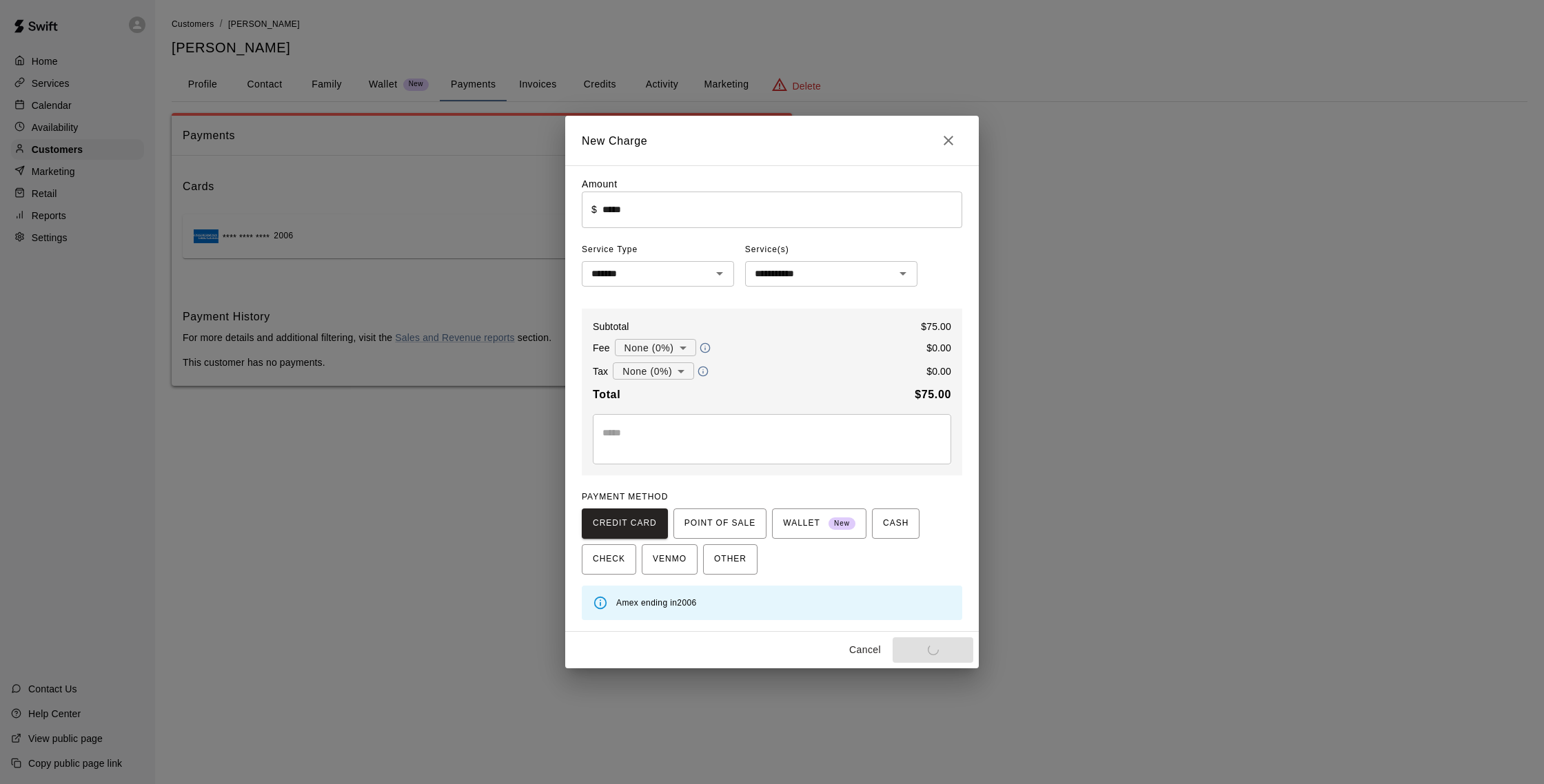
type input "*"
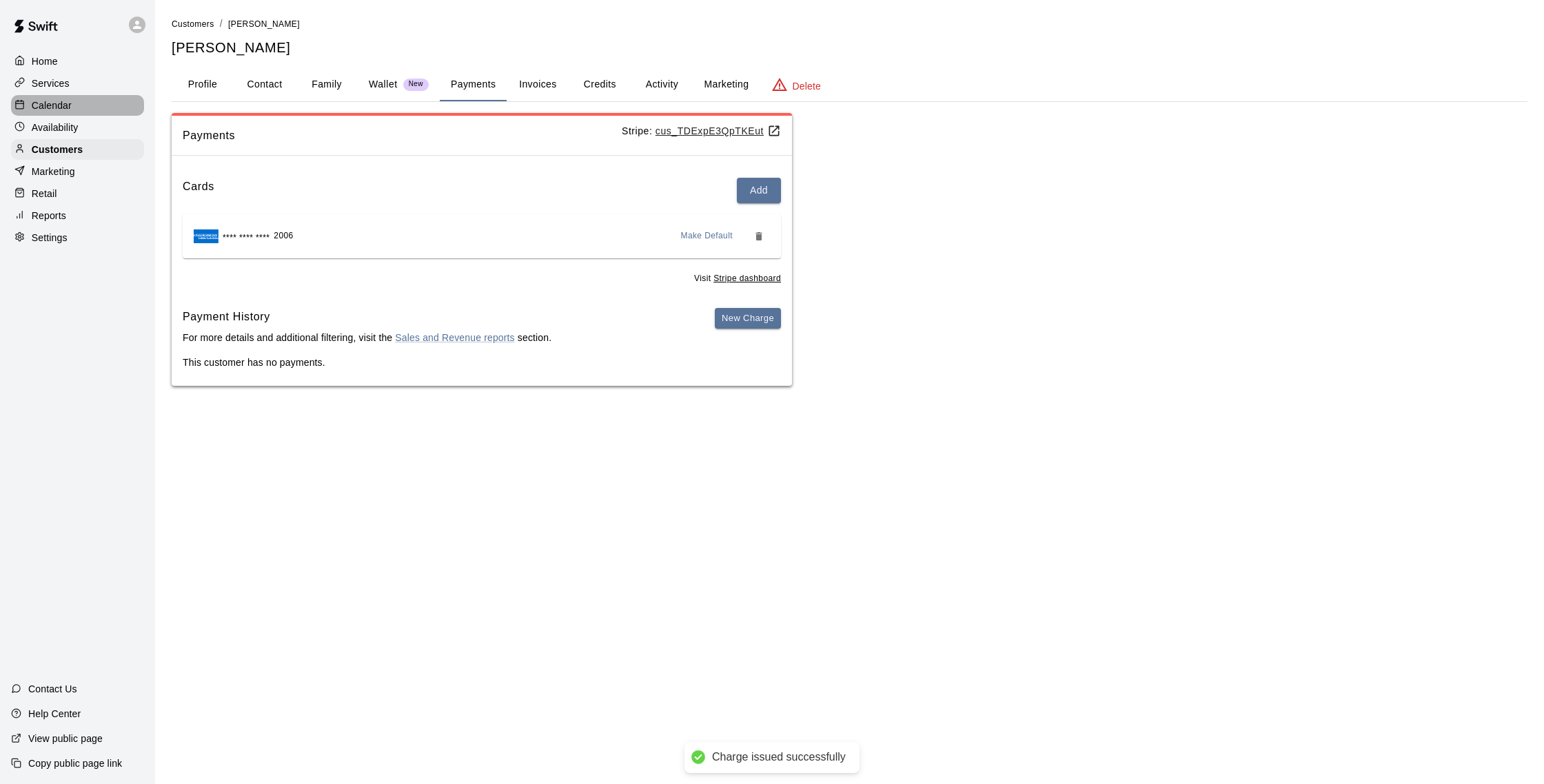
click at [73, 100] on div "Calendar" at bounding box center [77, 105] width 133 height 21
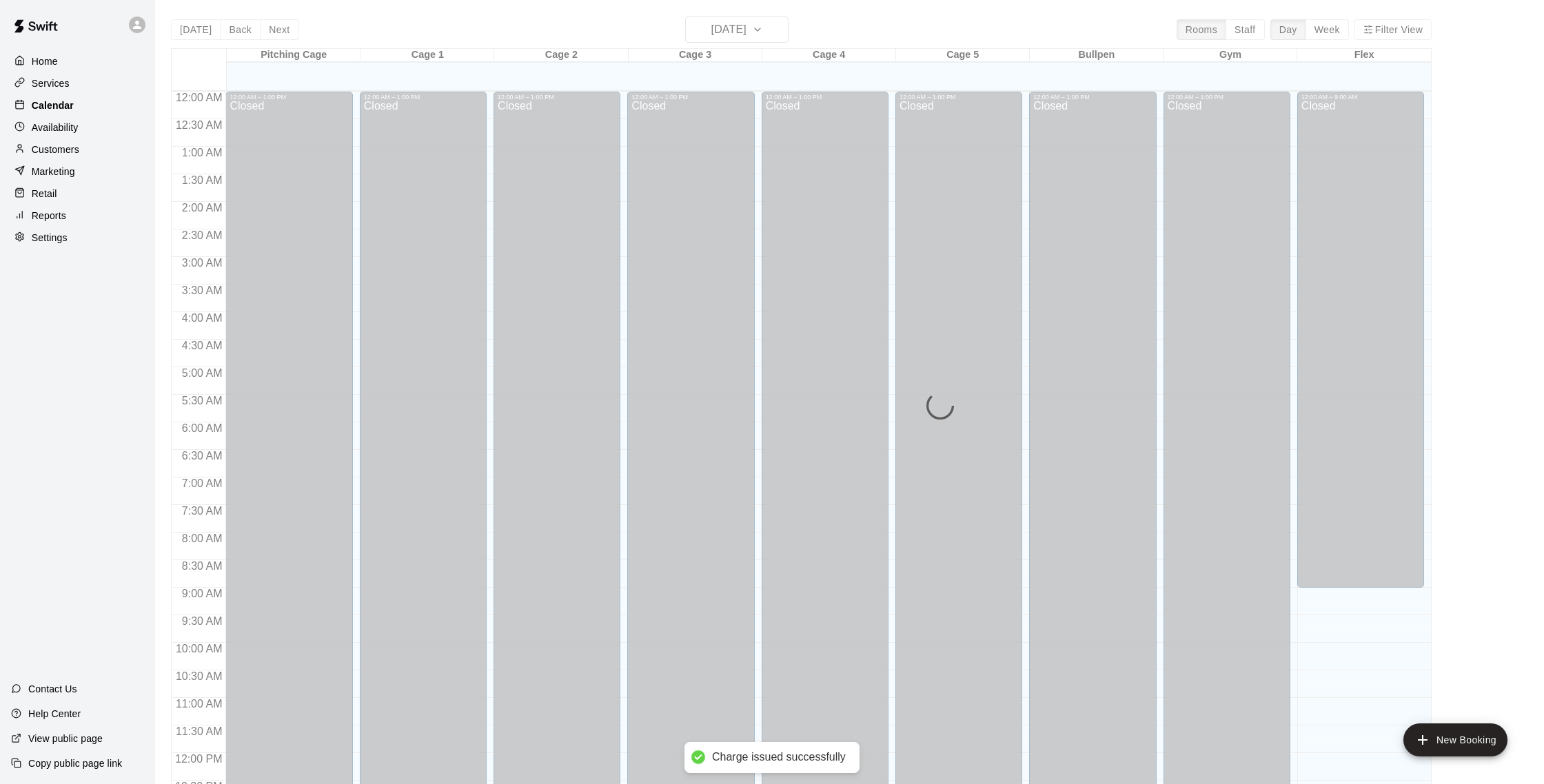
scroll to position [574, 0]
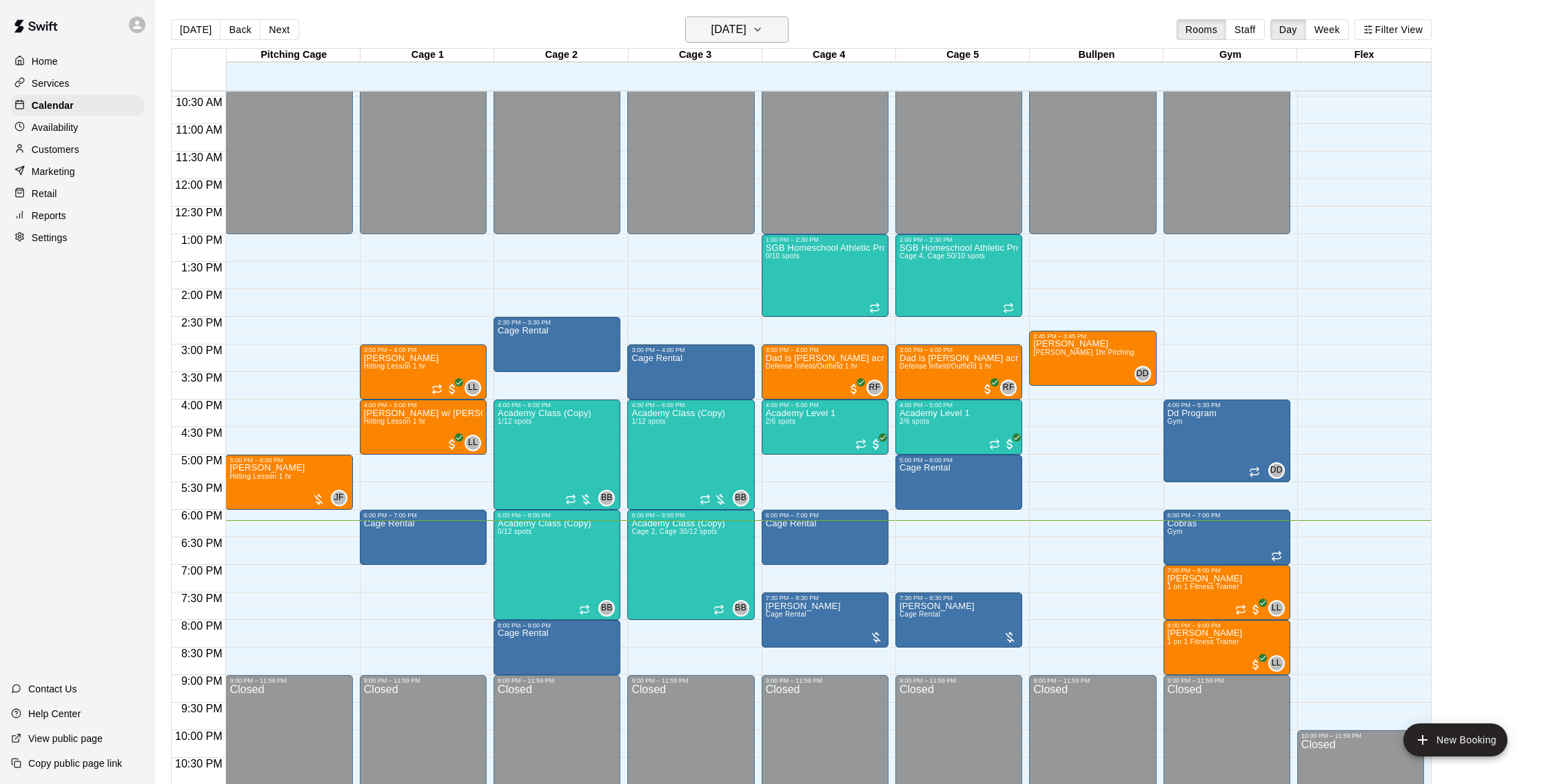
click at [732, 26] on h6 "[DATE]" at bounding box center [729, 30] width 35 height 19
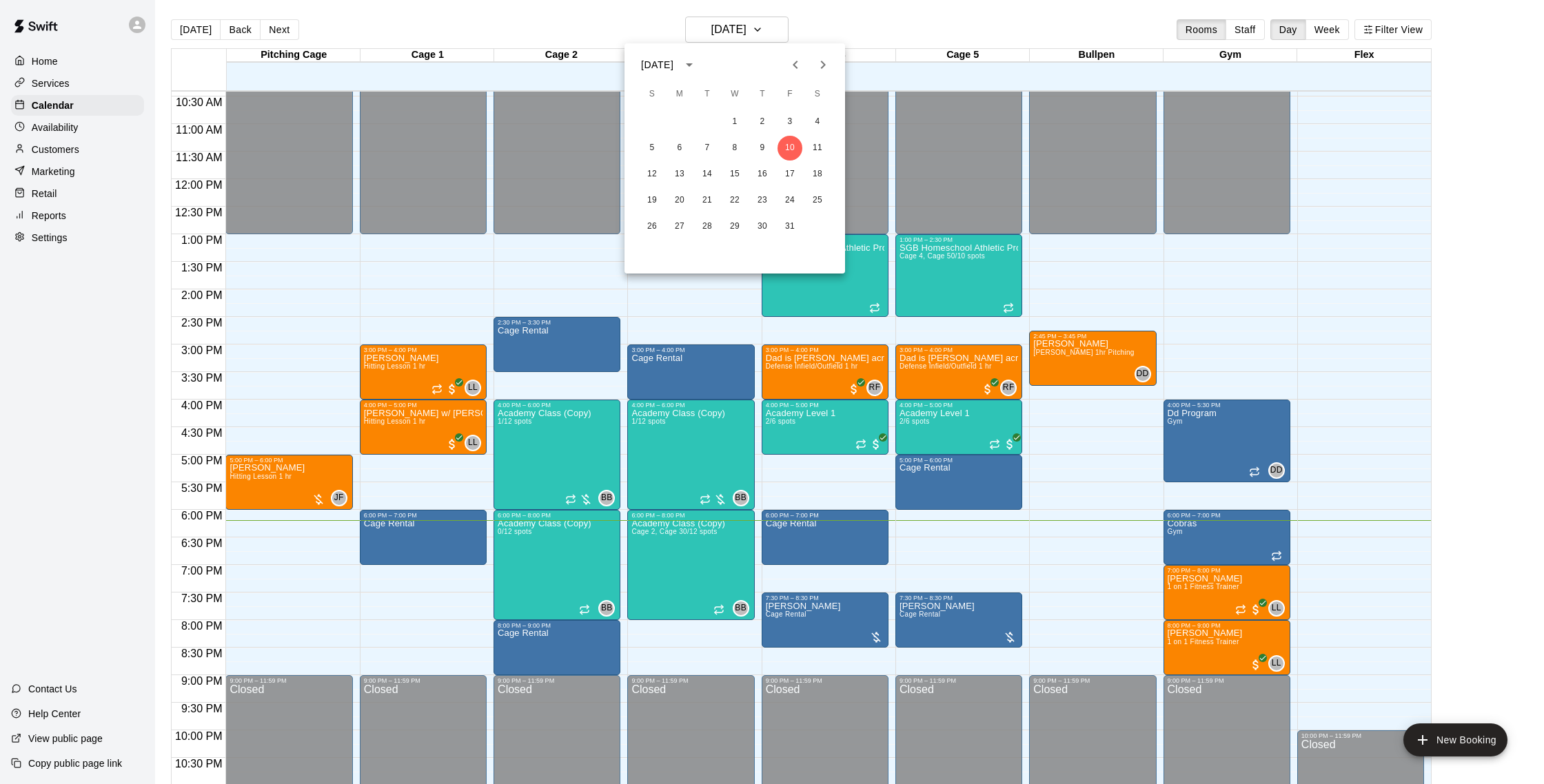
click at [664, 21] on div at bounding box center [772, 392] width 1544 height 784
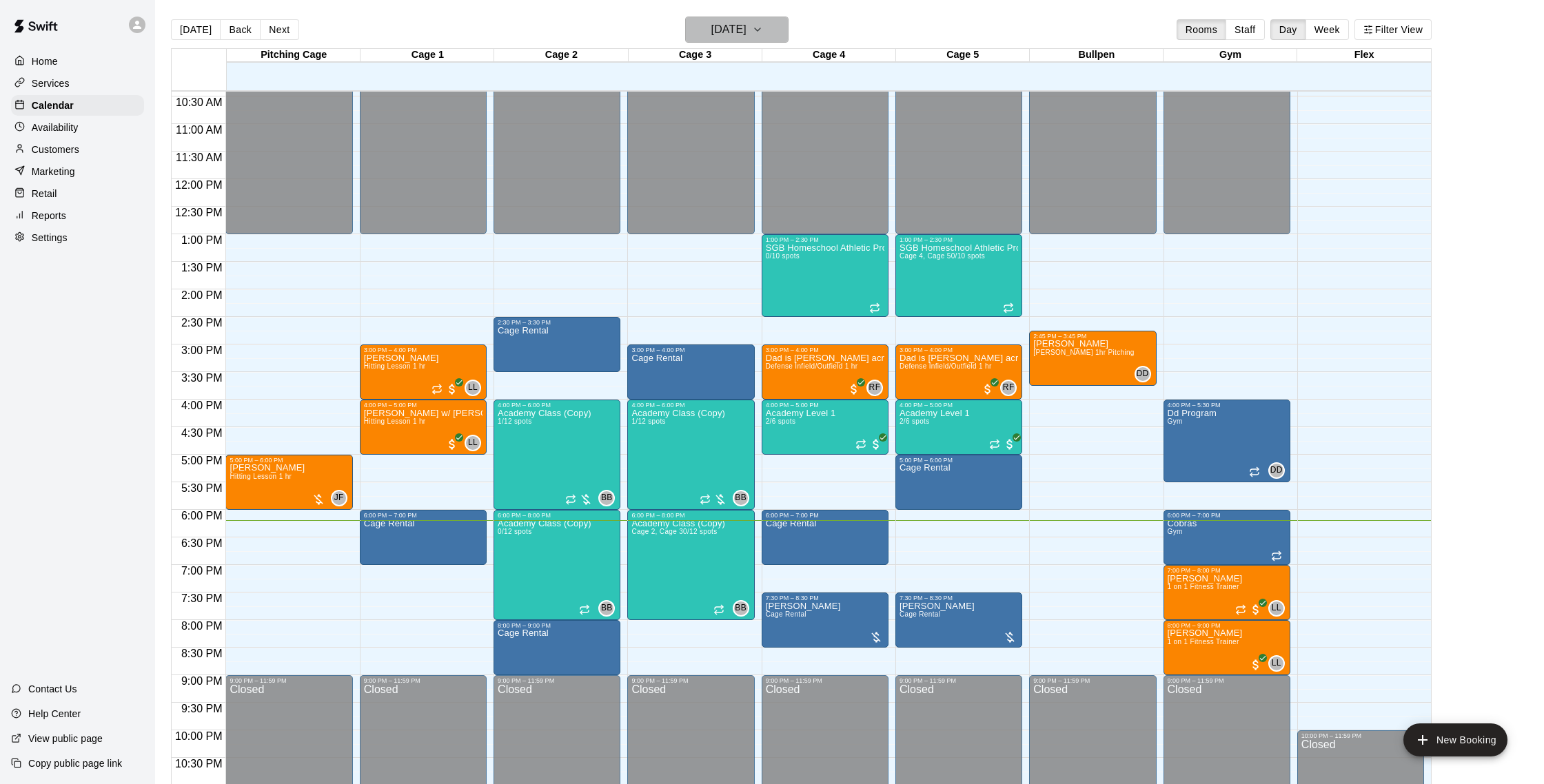
click at [716, 28] on h6 "[DATE]" at bounding box center [729, 30] width 35 height 19
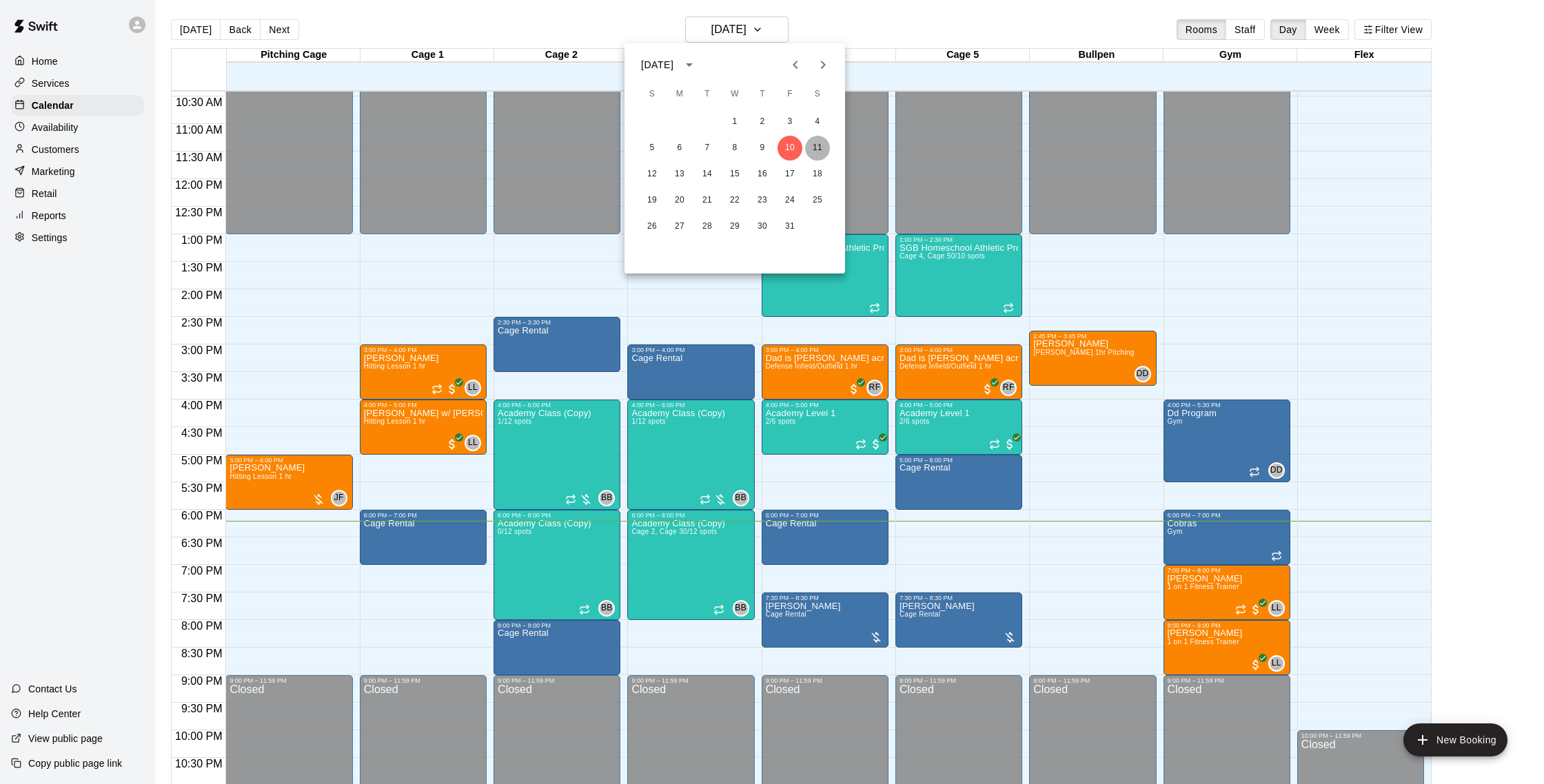
click at [815, 150] on button "11" at bounding box center [817, 148] width 25 height 24
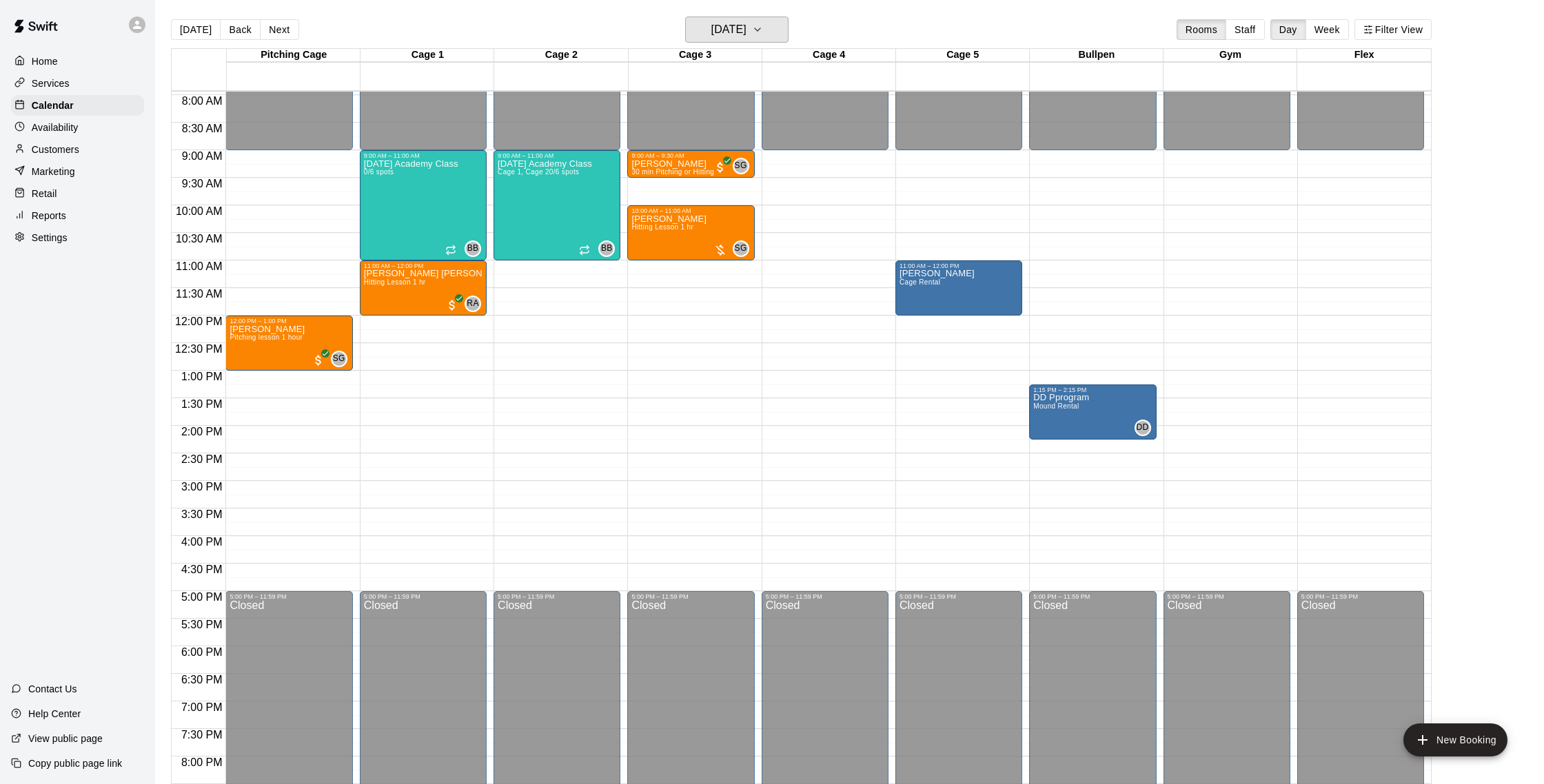
scroll to position [435, 0]
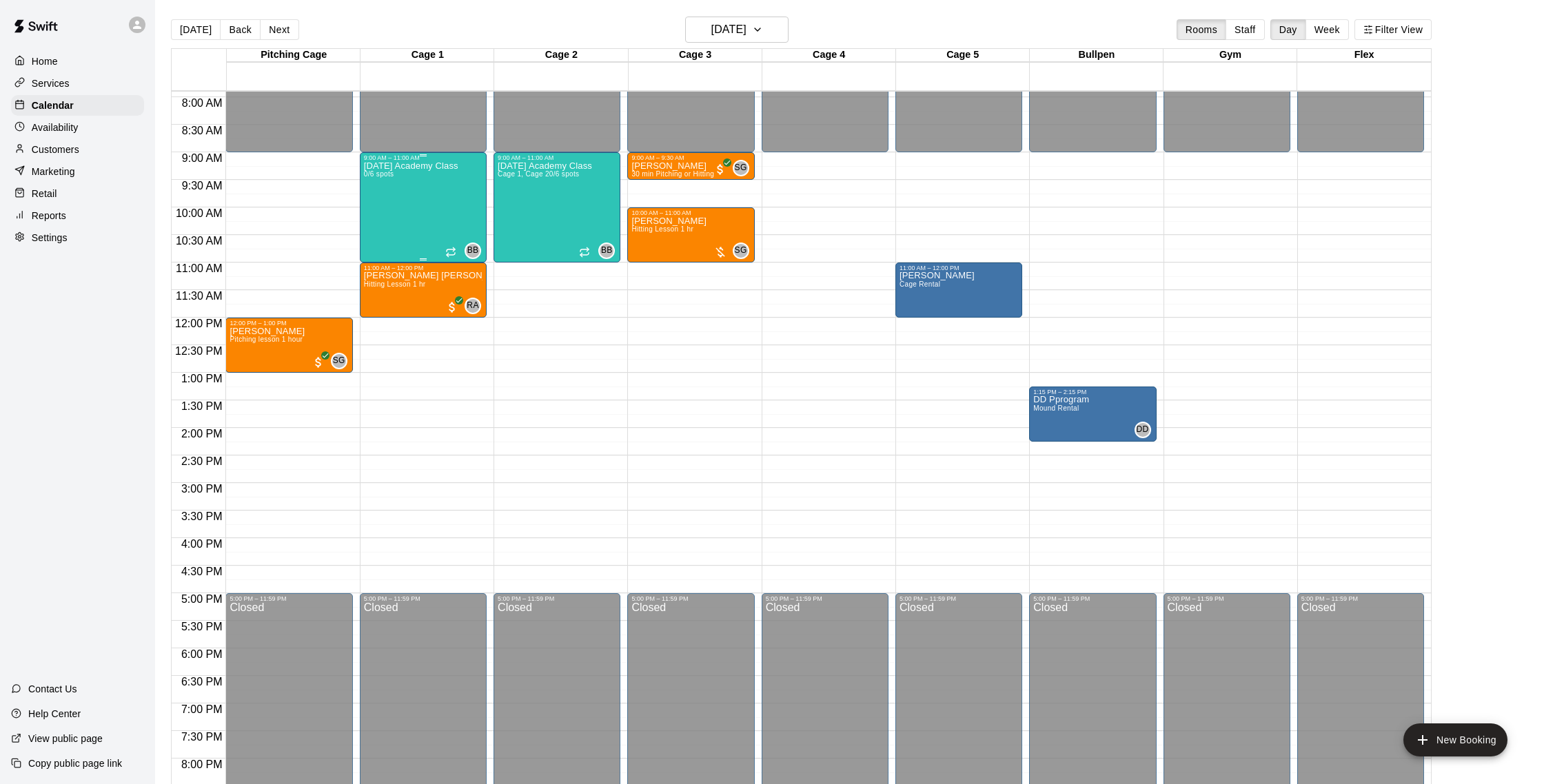
click at [446, 183] on div "[DATE] Academy Class 0/6 spots" at bounding box center [411, 553] width 94 height 784
click at [465, 13] on div at bounding box center [772, 392] width 1544 height 784
click at [281, 28] on button "Next" at bounding box center [280, 30] width 39 height 21
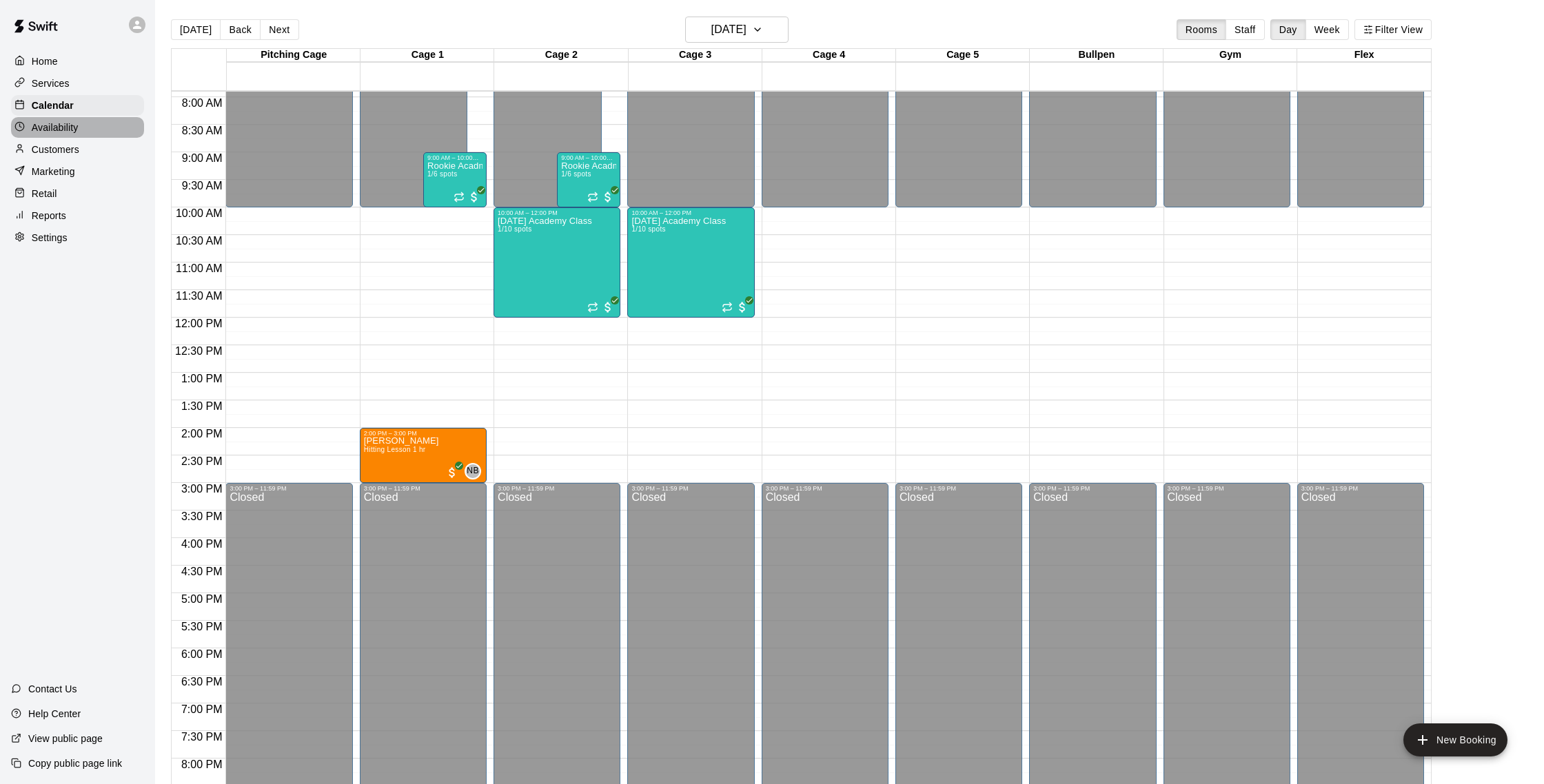
click at [73, 130] on p "Availability" at bounding box center [55, 127] width 47 height 14
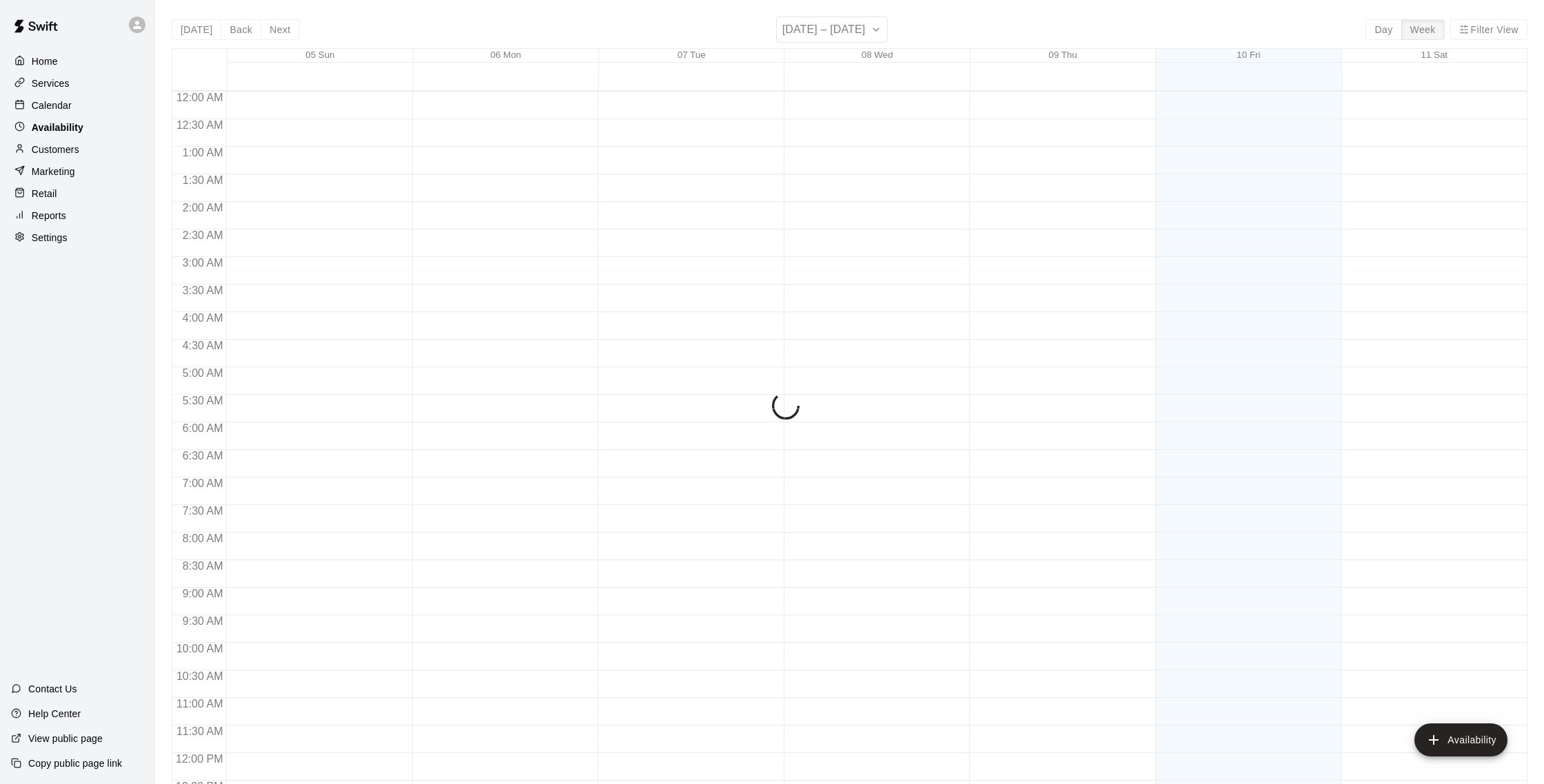
scroll to position [615, 0]
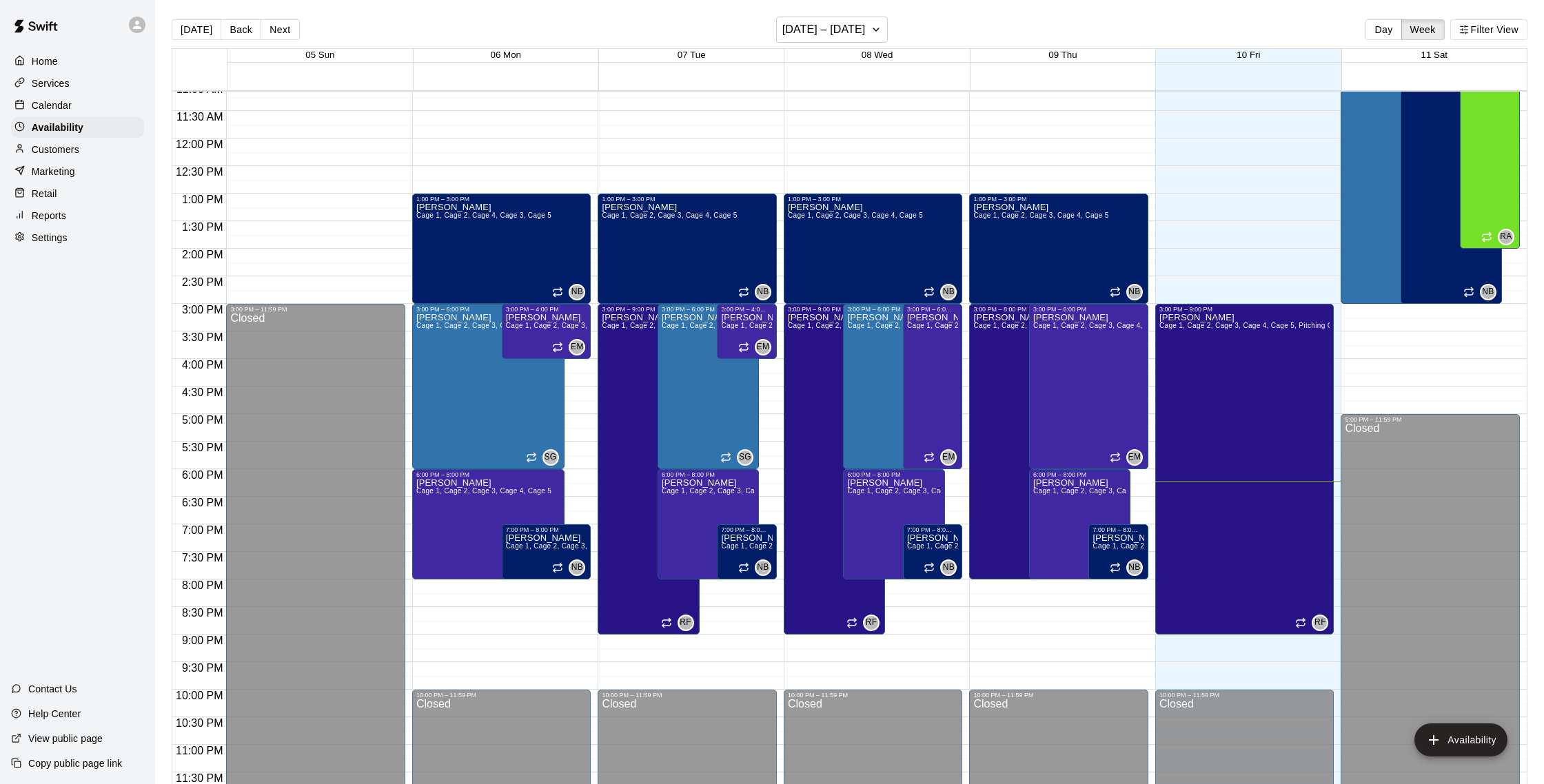
click at [63, 88] on p "Services" at bounding box center [50, 83] width 38 height 14
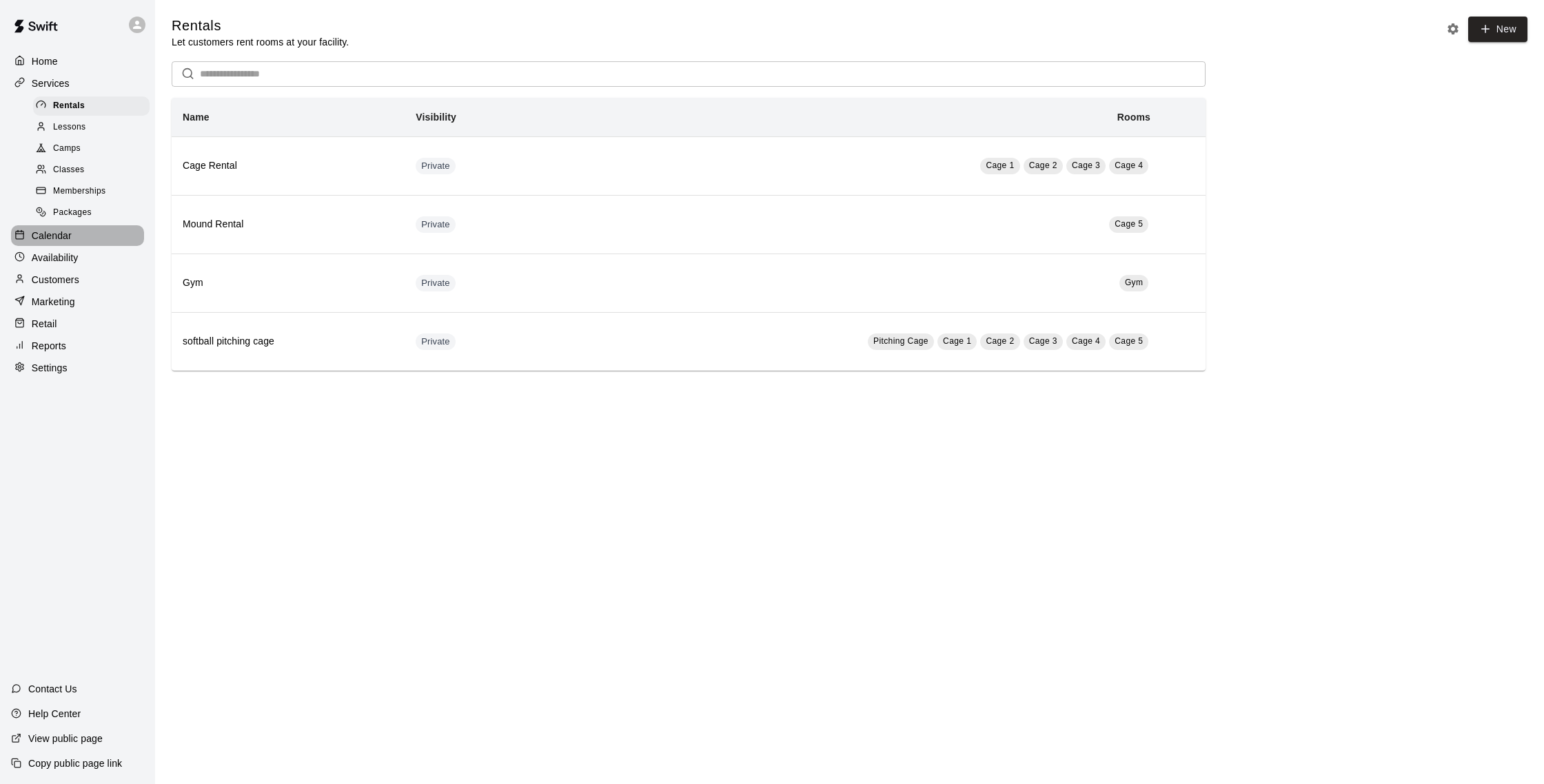
click at [56, 234] on p "Calendar" at bounding box center [51, 236] width 40 height 14
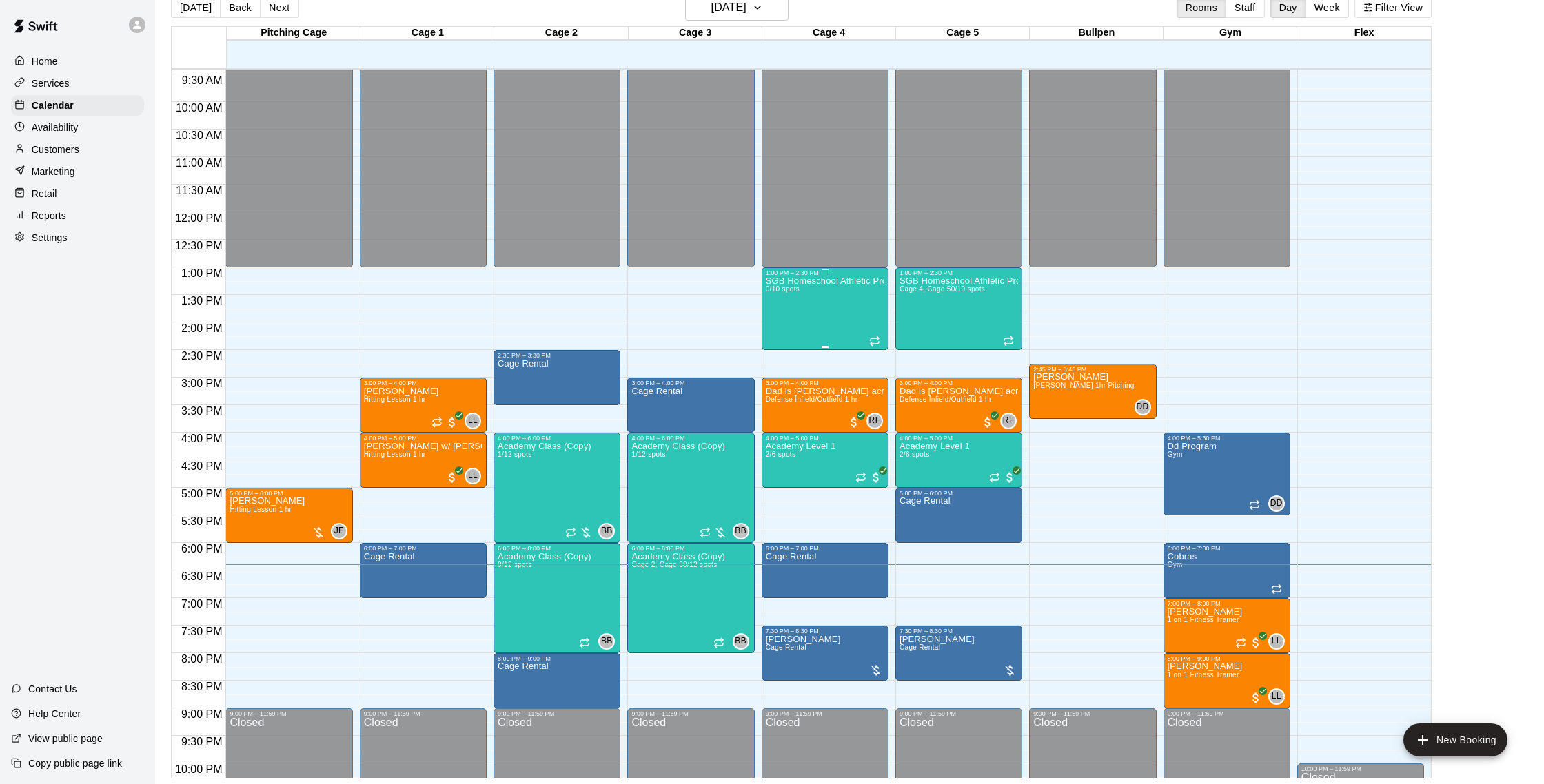
scroll to position [515, 0]
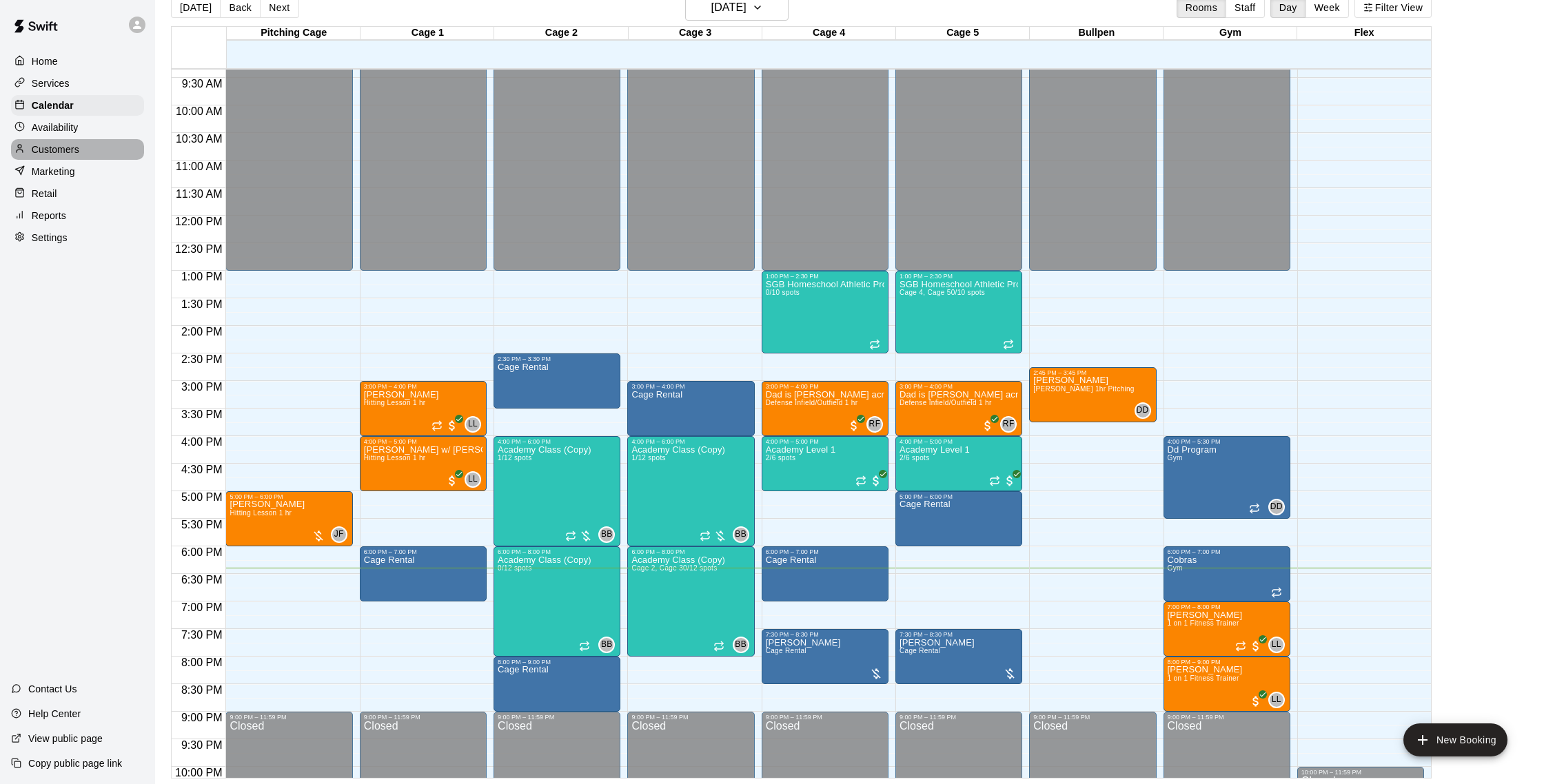
click at [79, 140] on div "Customers" at bounding box center [77, 149] width 133 height 21
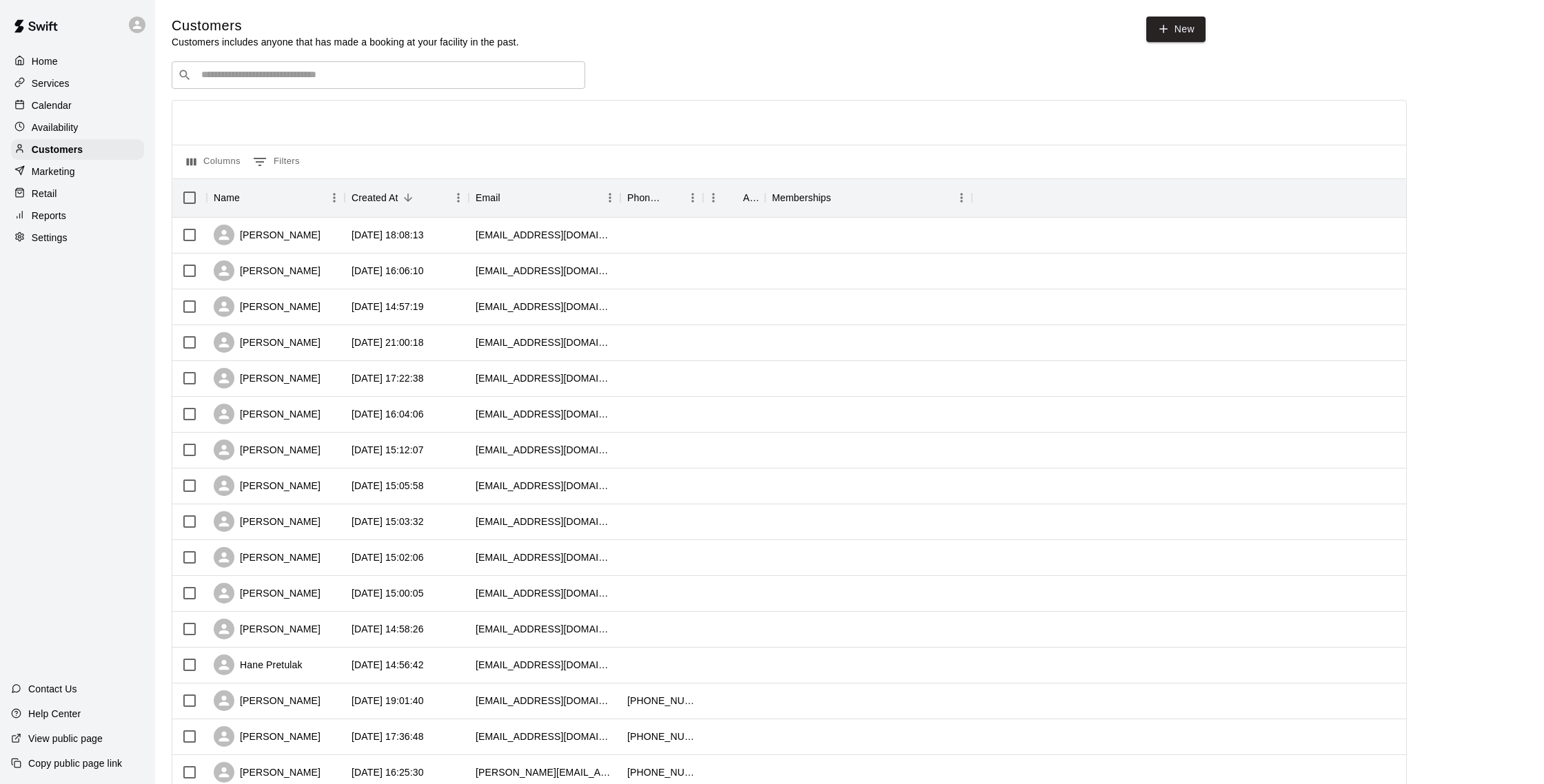
click at [50, 99] on p "Calendar" at bounding box center [51, 105] width 40 height 14
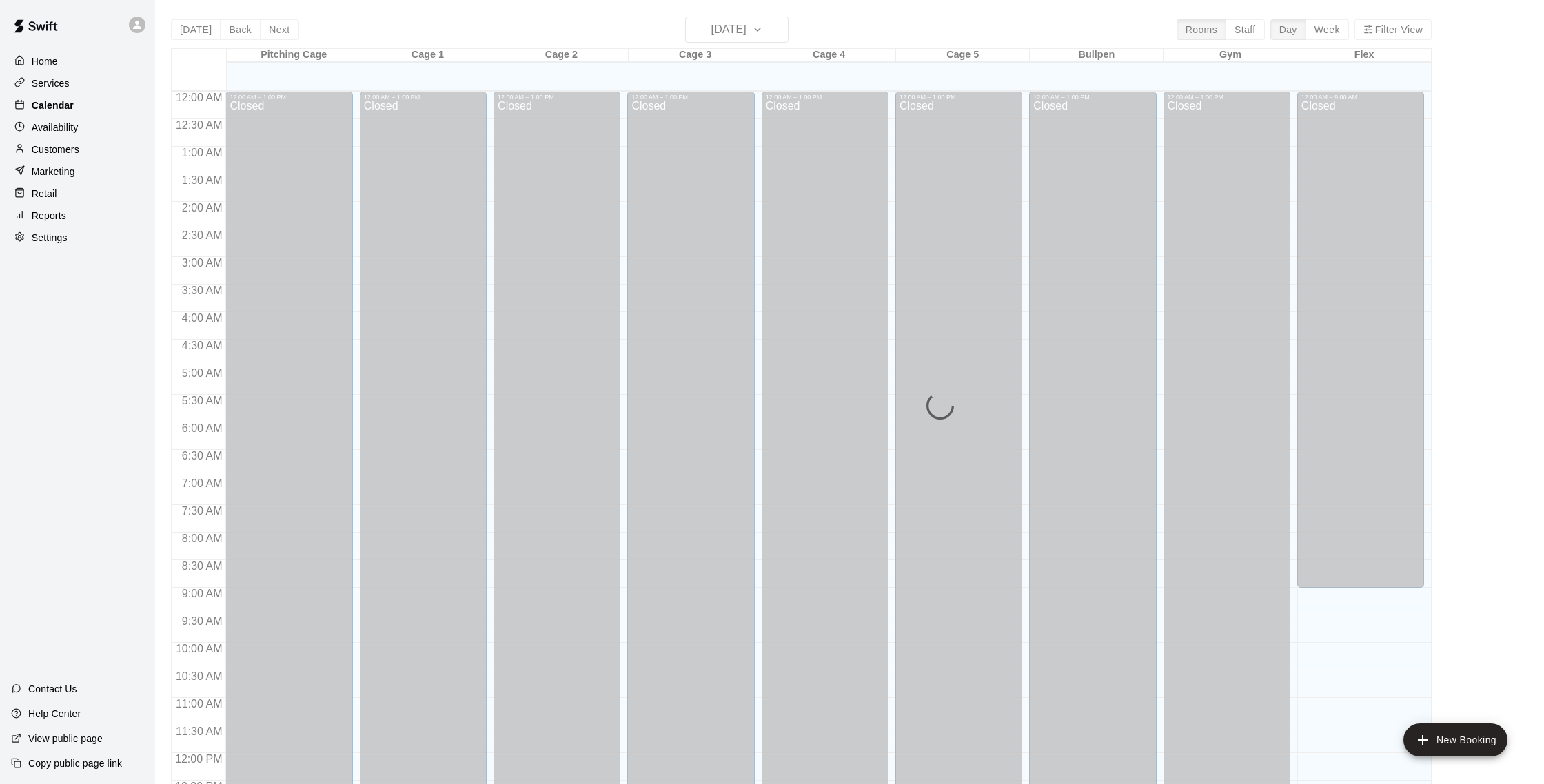
scroll to position [574, 0]
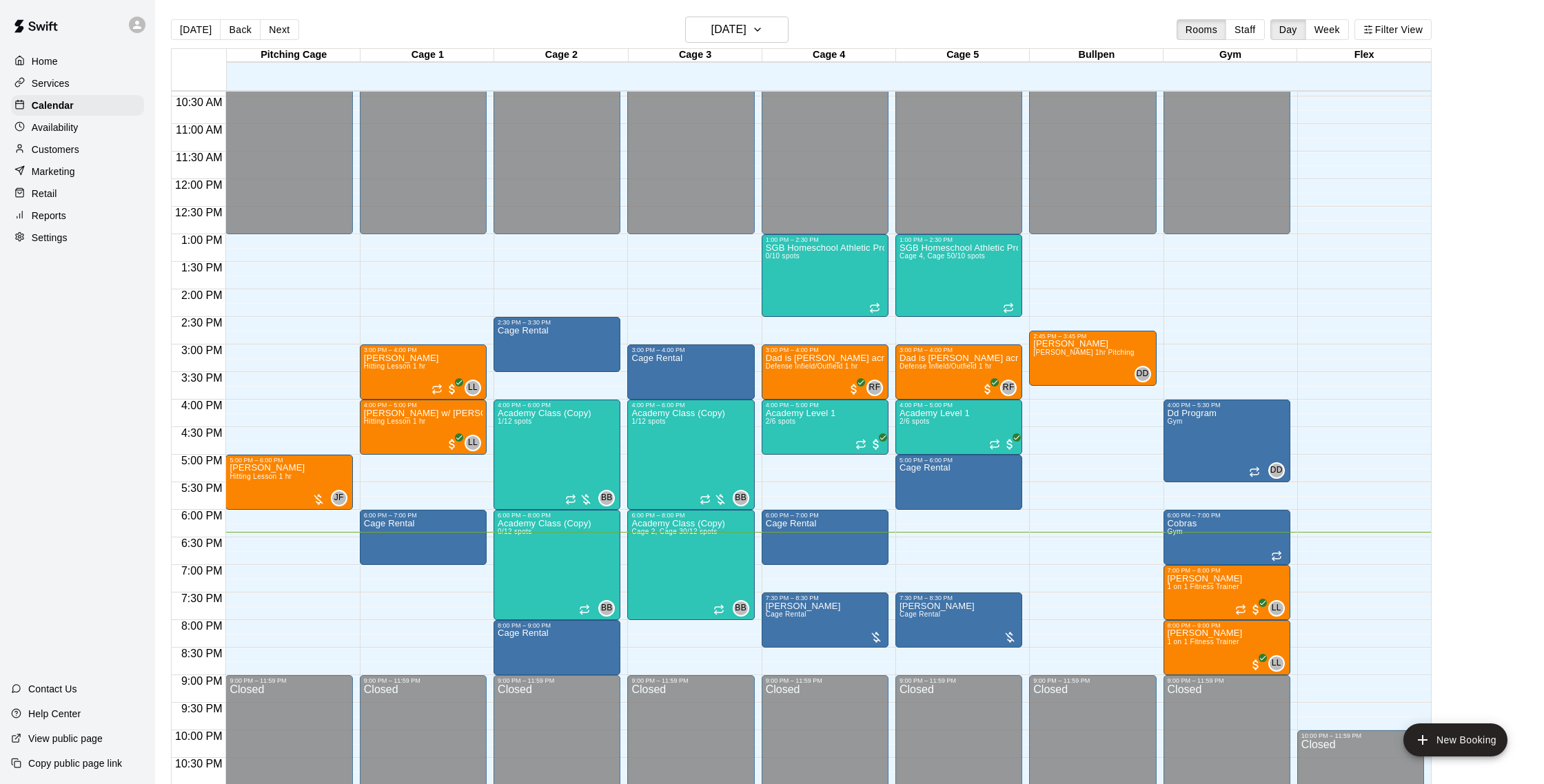
click at [75, 142] on div "Customers" at bounding box center [77, 149] width 133 height 21
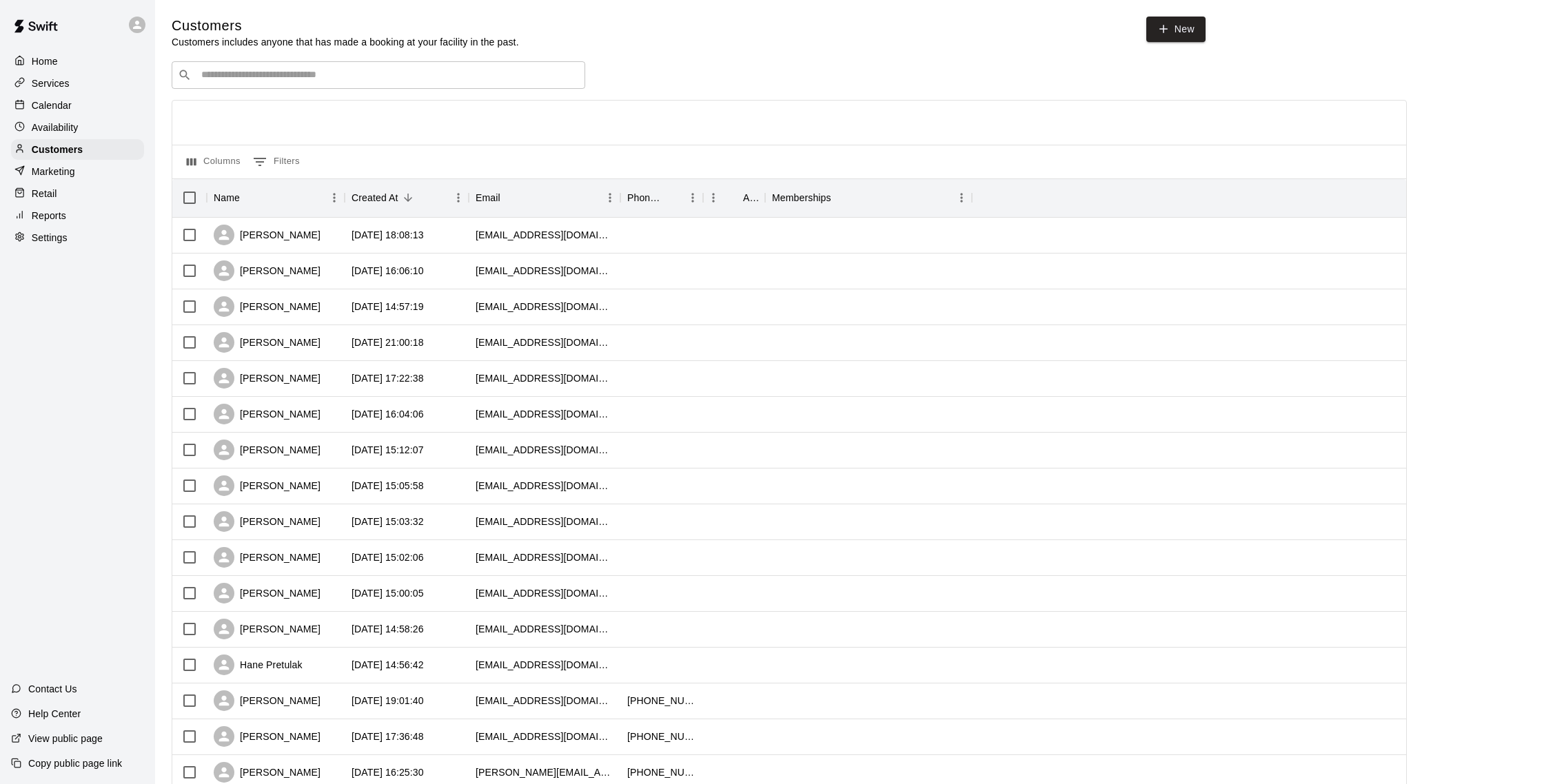
click at [67, 118] on div "Availability" at bounding box center [77, 128] width 133 height 21
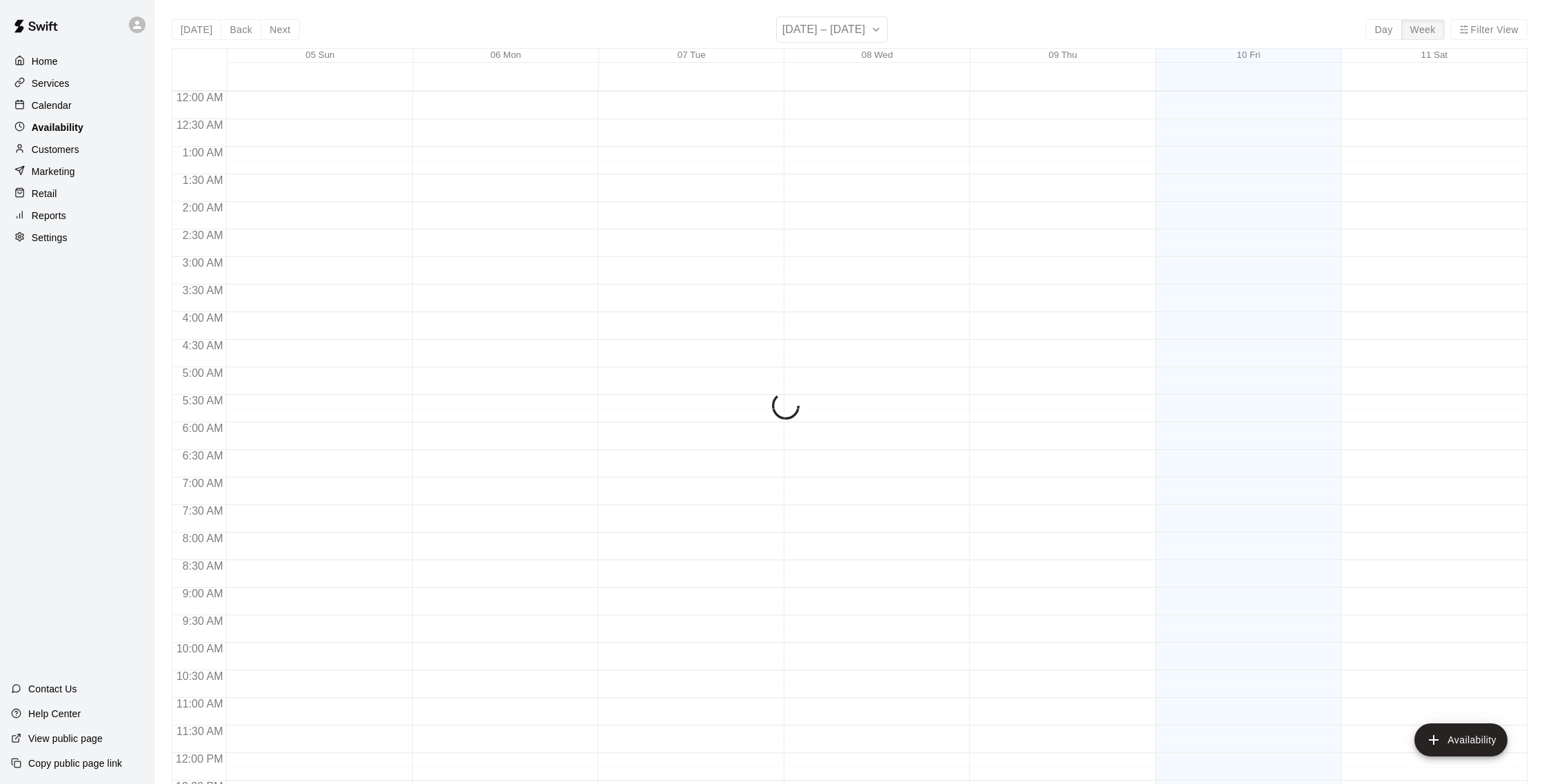
scroll to position [615, 0]
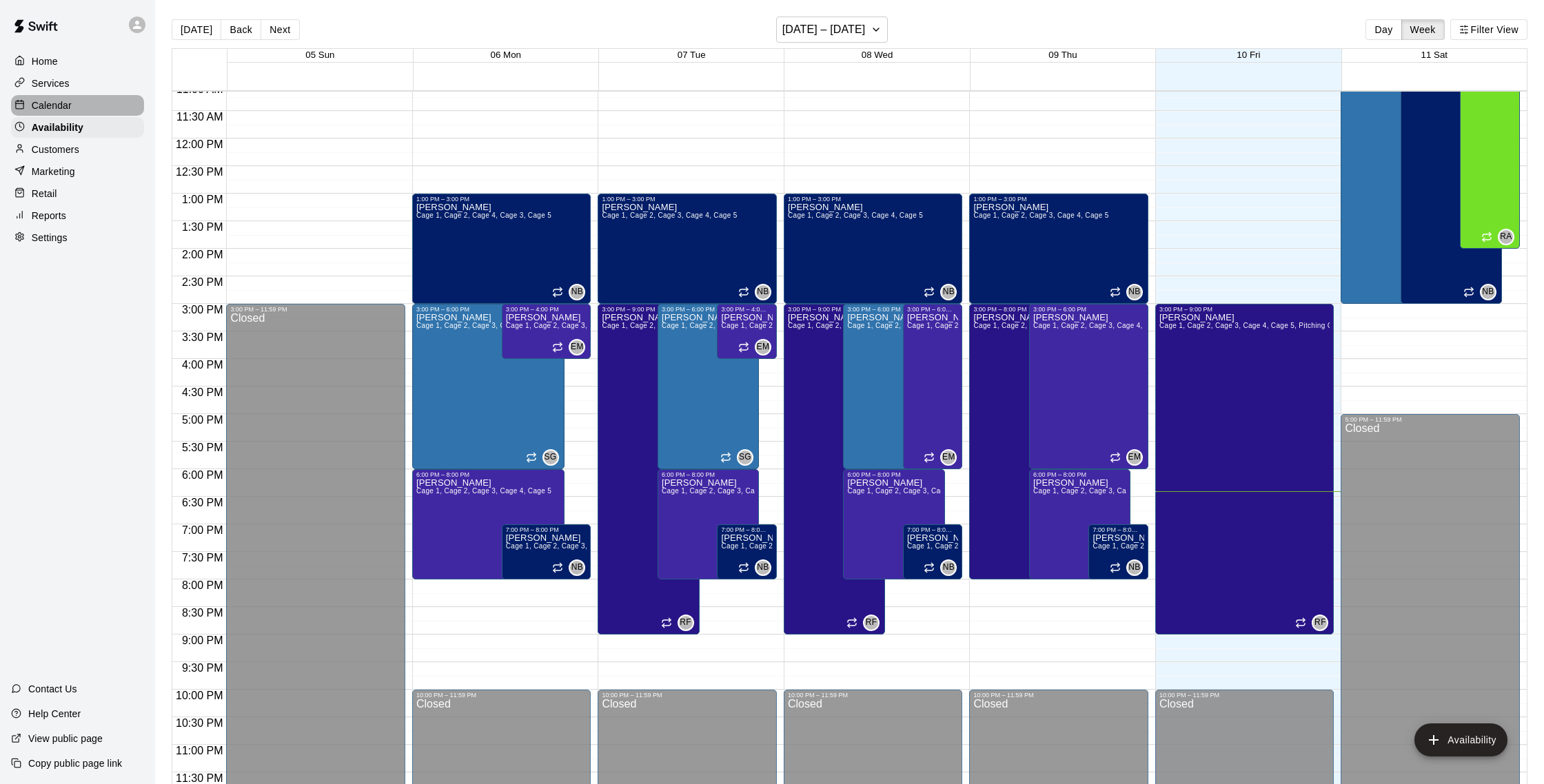
click at [66, 112] on p "Calendar" at bounding box center [51, 105] width 40 height 14
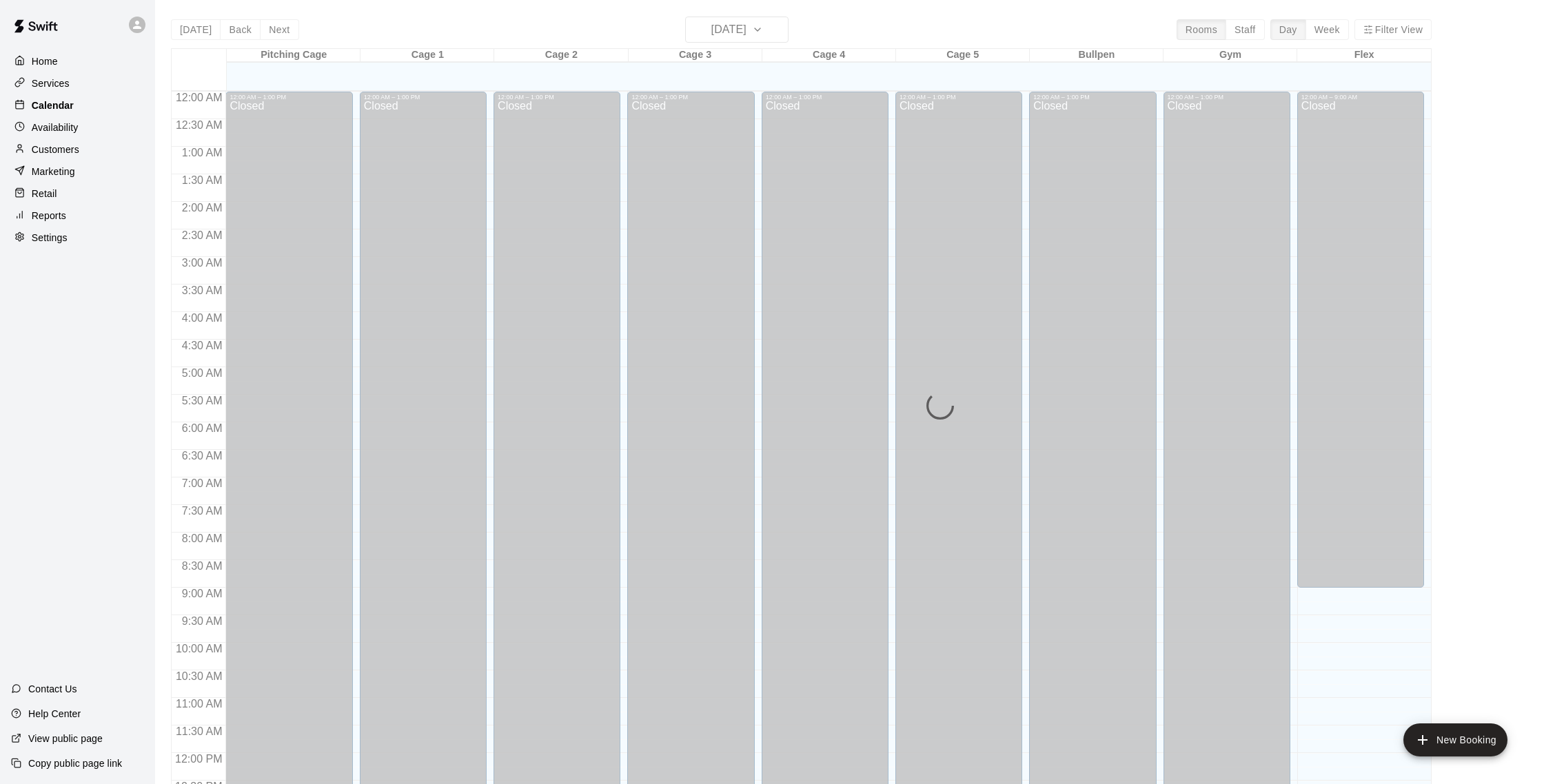
scroll to position [574, 0]
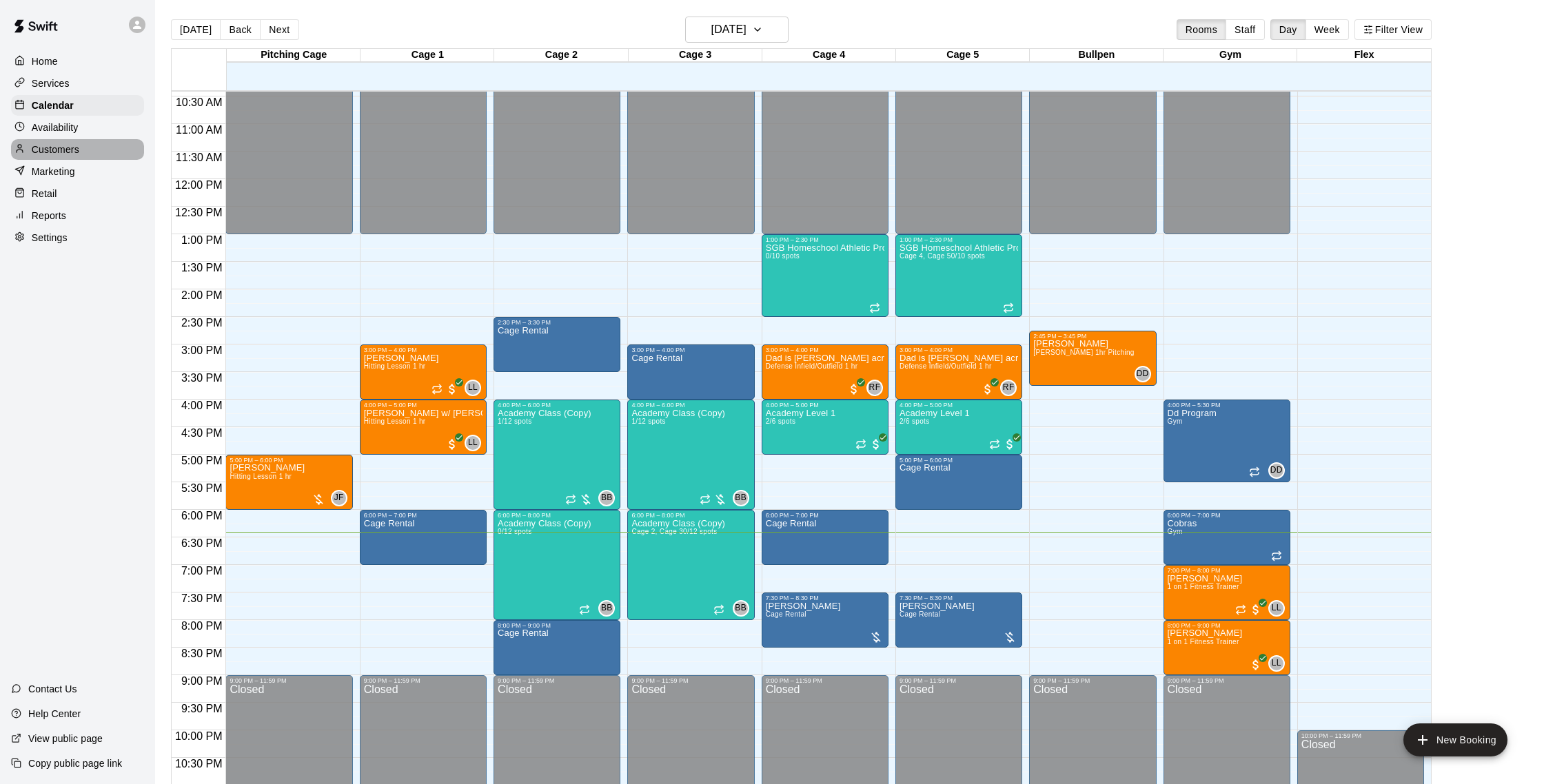
click at [61, 145] on p "Customers" at bounding box center [56, 149] width 48 height 14
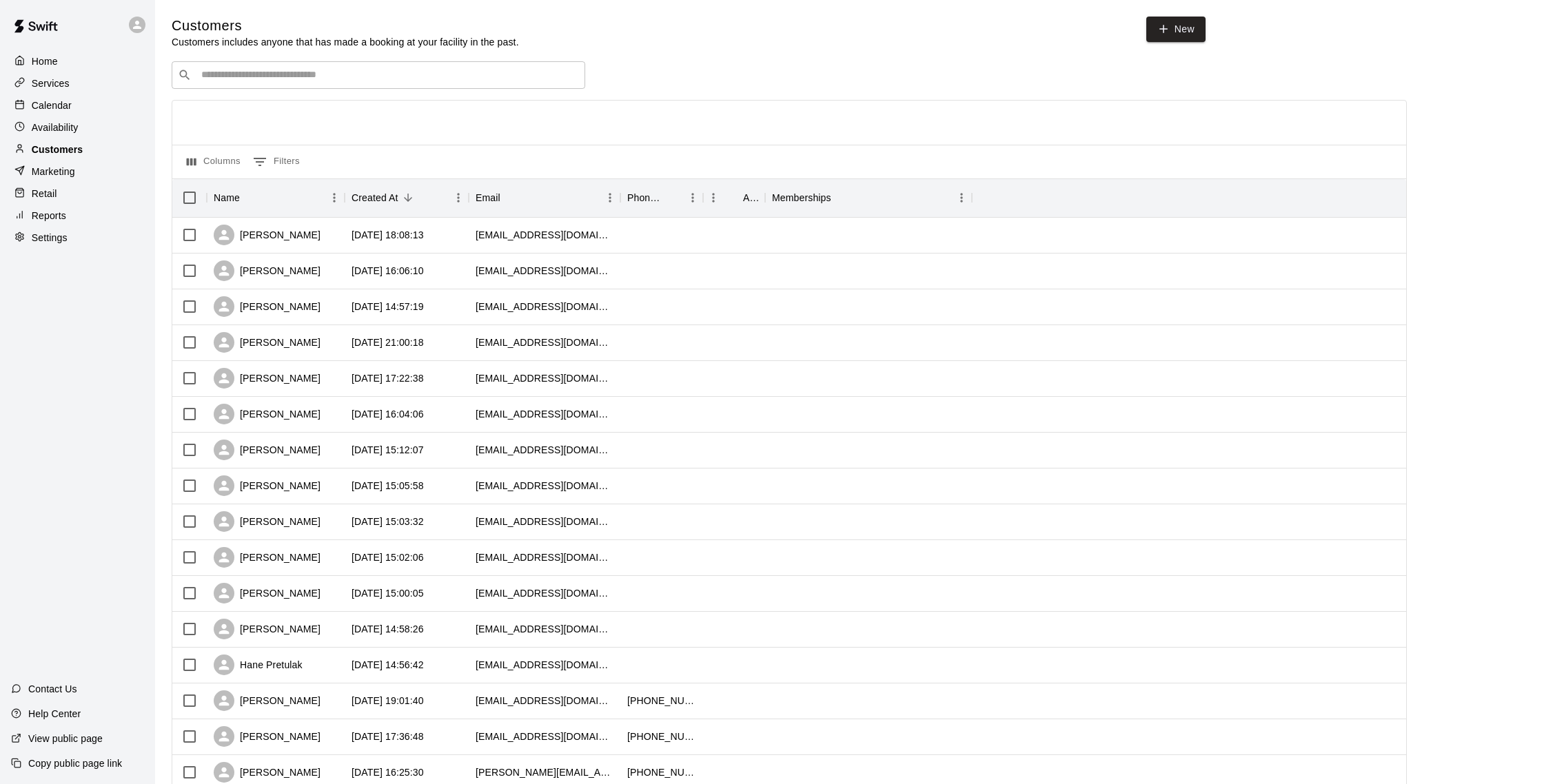
scroll to position [1, 0]
click at [87, 103] on div "Calendar" at bounding box center [77, 105] width 133 height 21
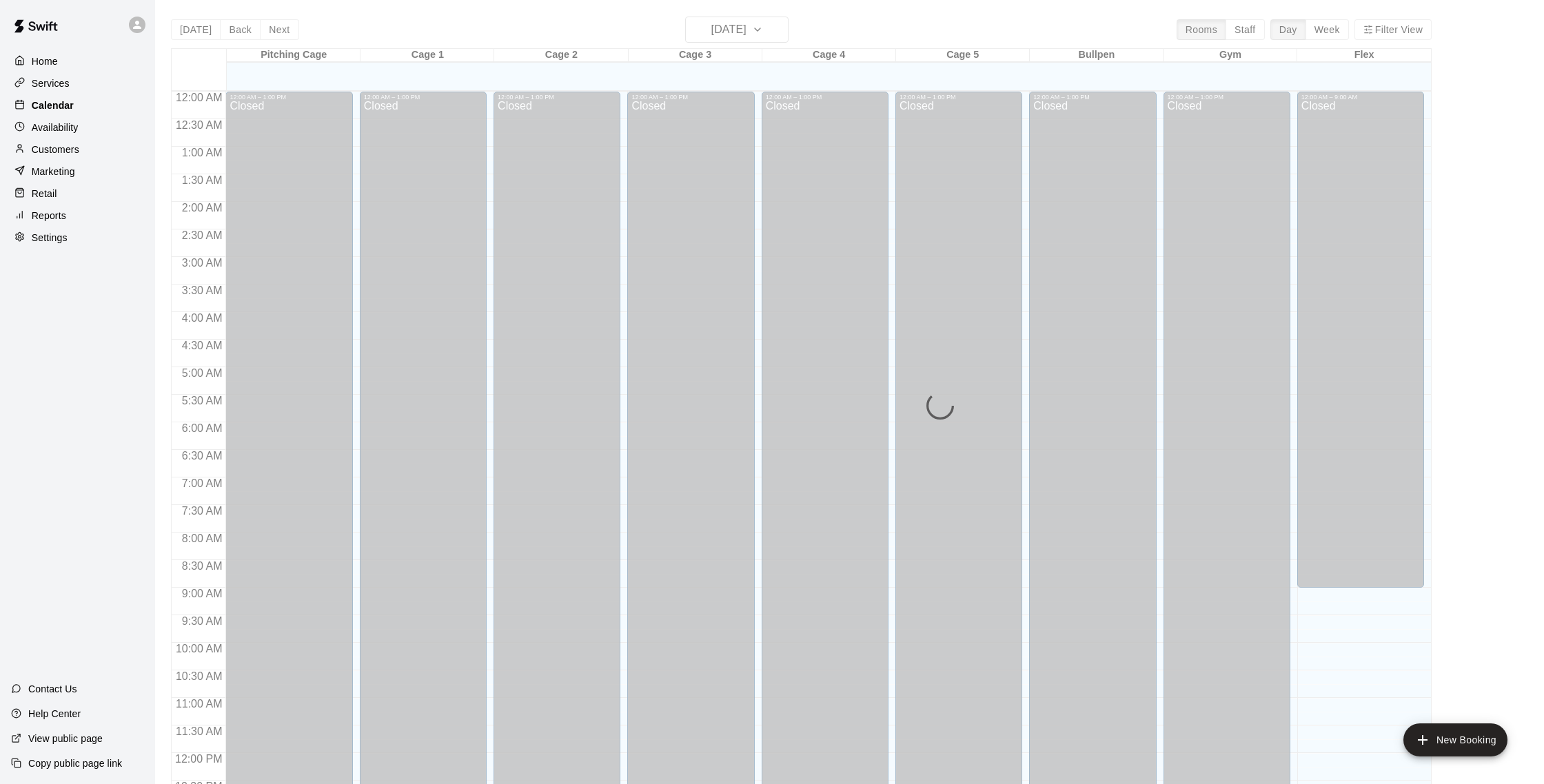
scroll to position [574, 0]
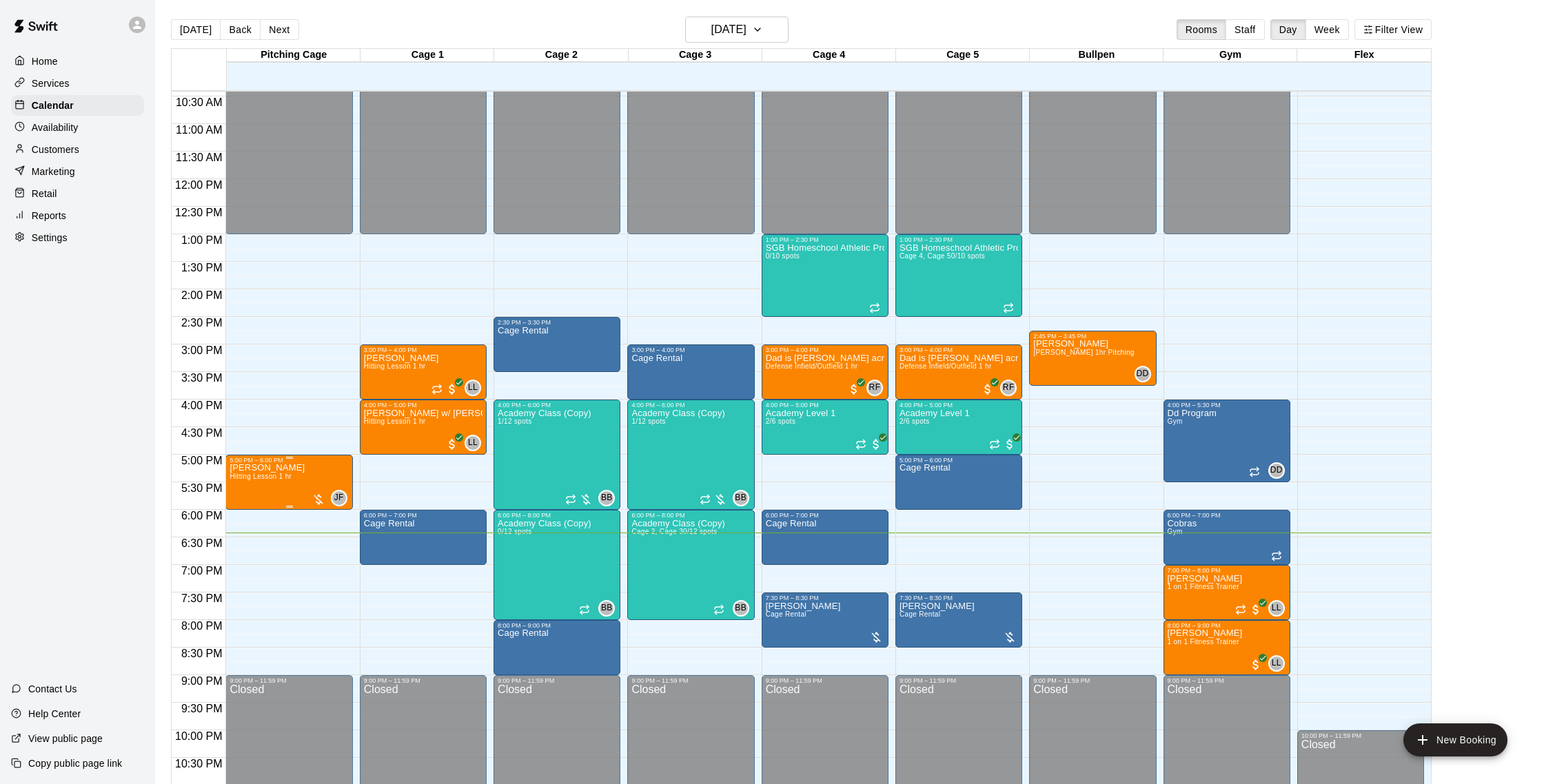
click at [247, 514] on img "edit" at bounding box center [244, 512] width 16 height 16
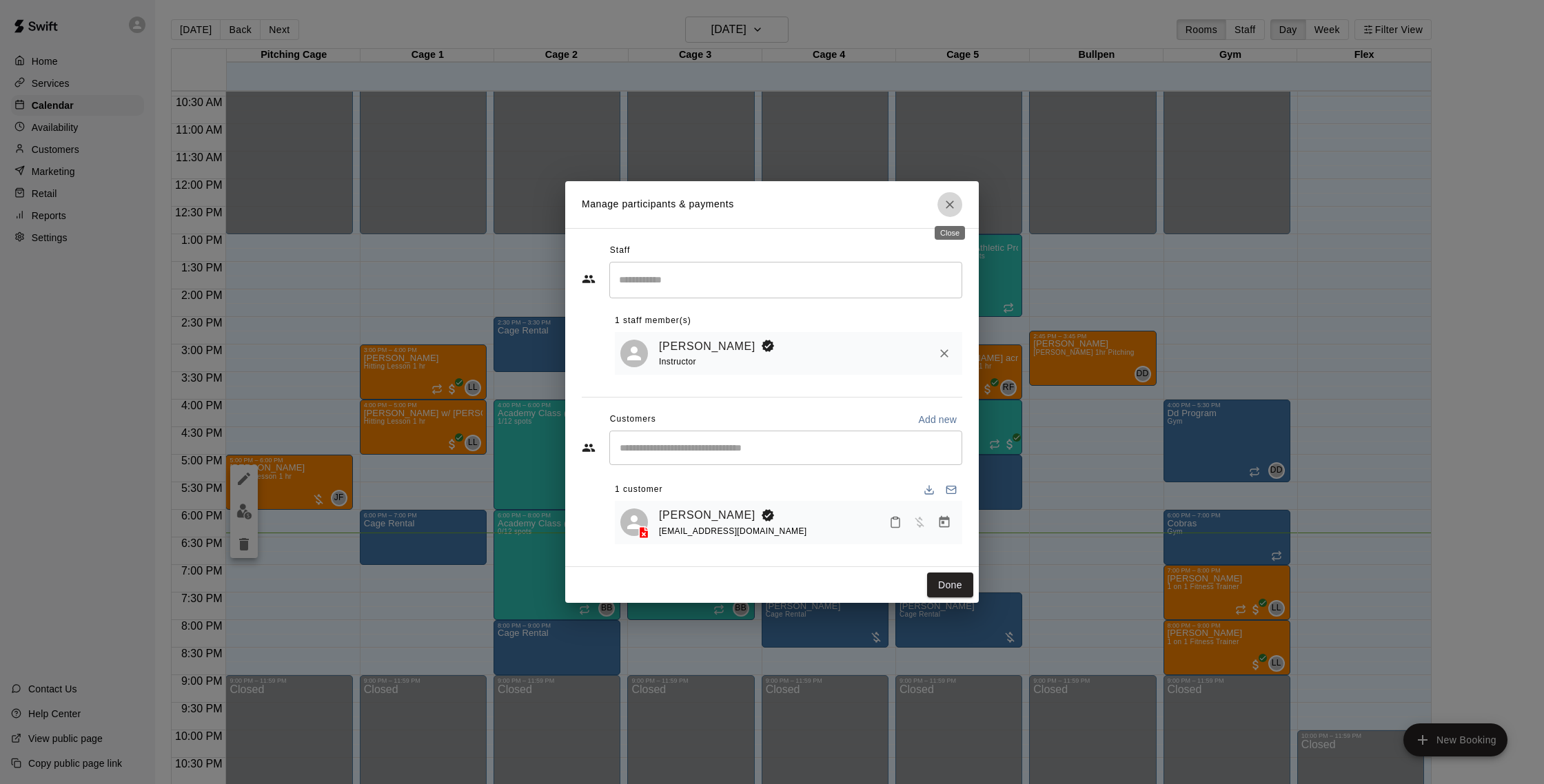
click at [957, 210] on button "Close" at bounding box center [950, 205] width 25 height 24
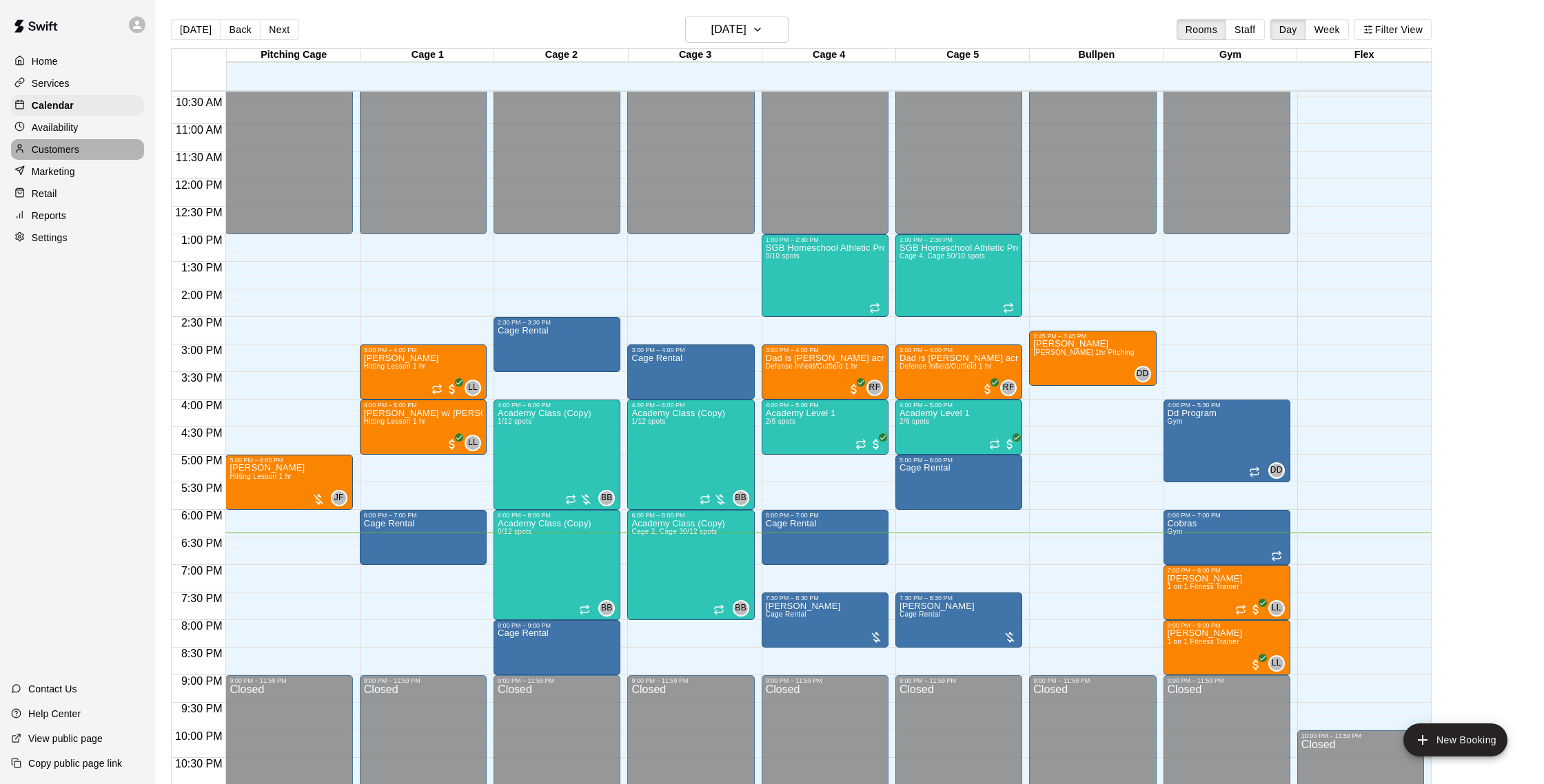
click at [73, 148] on p "Customers" at bounding box center [56, 149] width 48 height 14
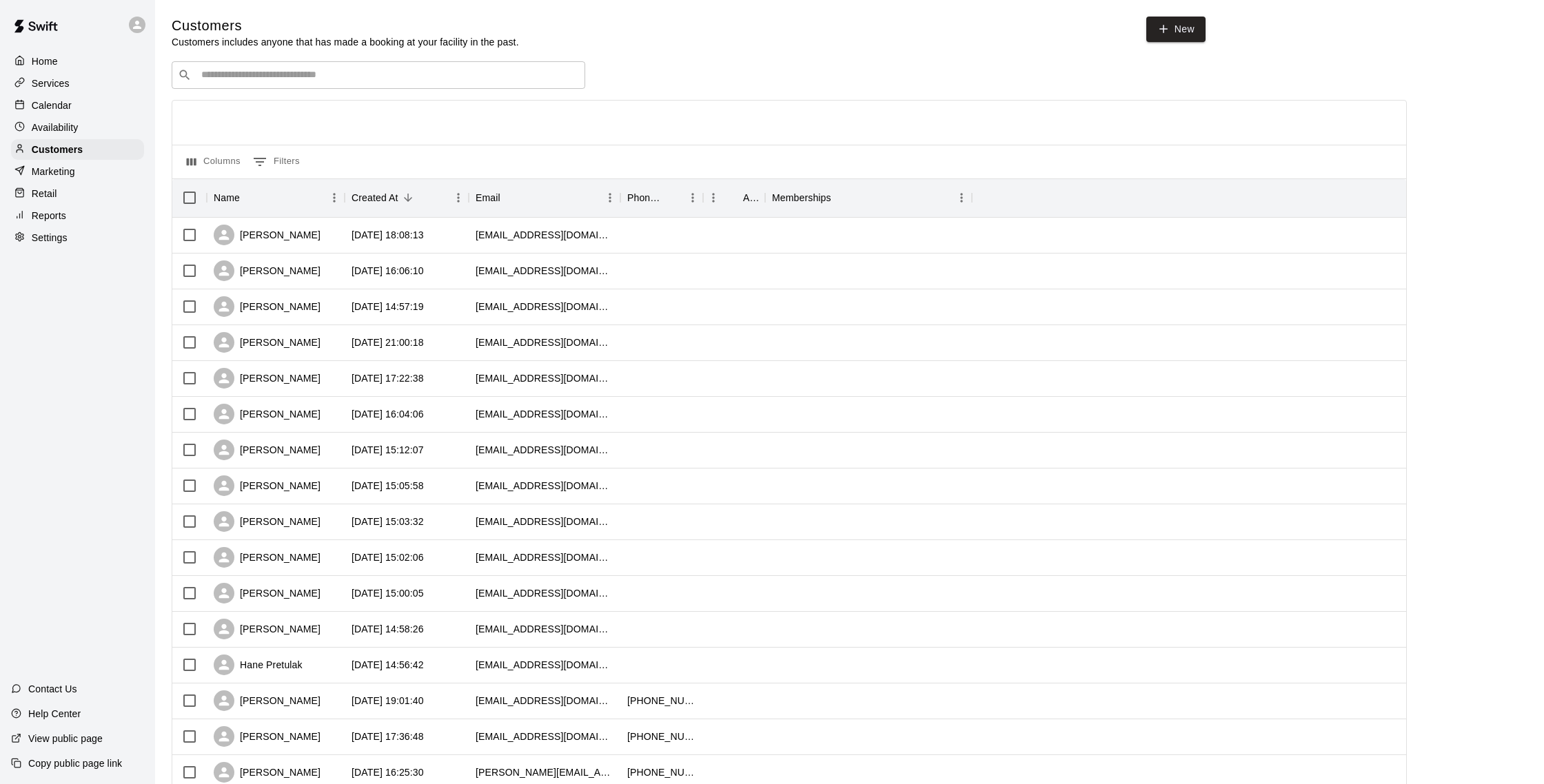
click at [68, 110] on p "Calendar" at bounding box center [51, 105] width 40 height 14
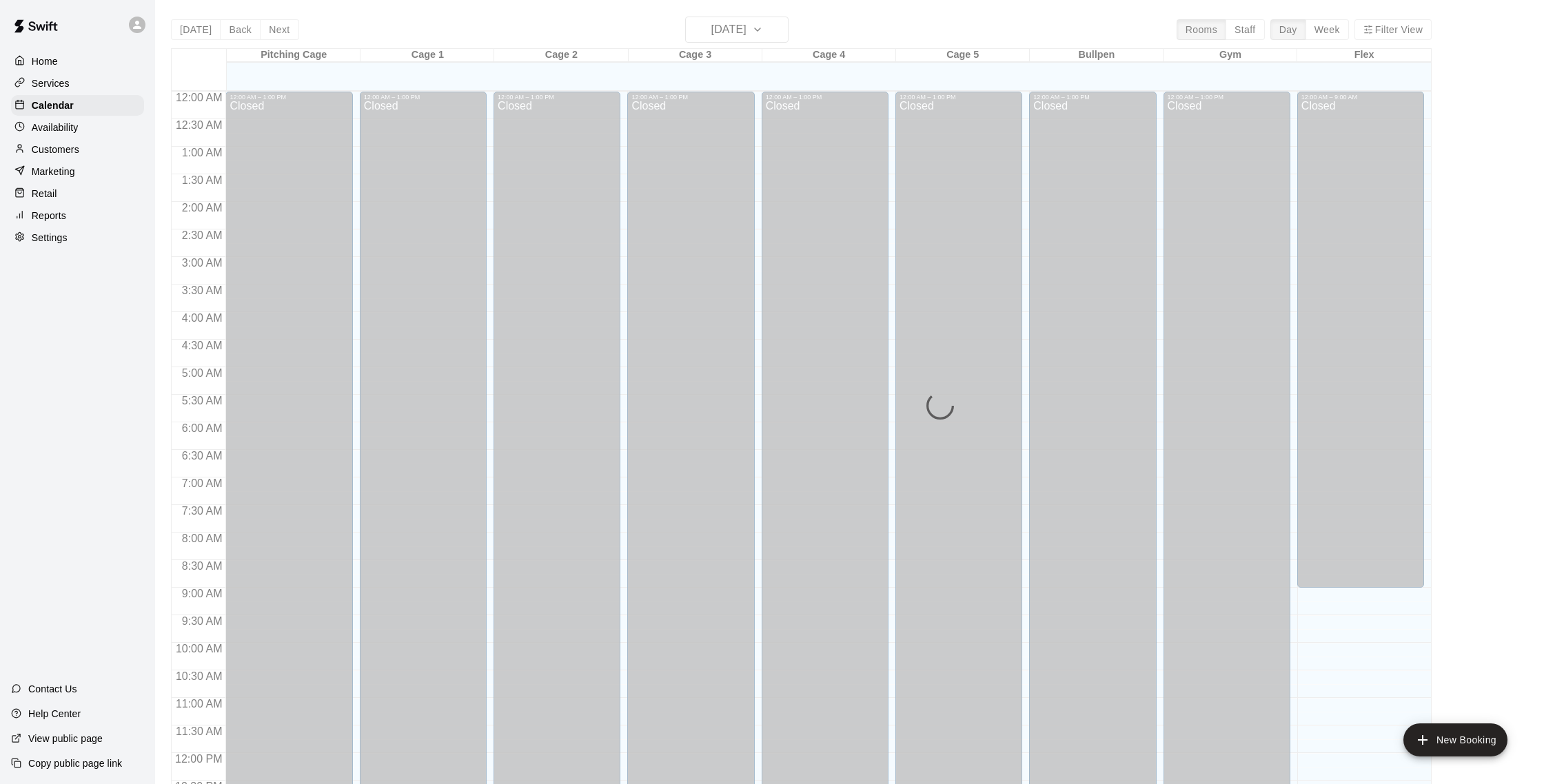
scroll to position [574, 0]
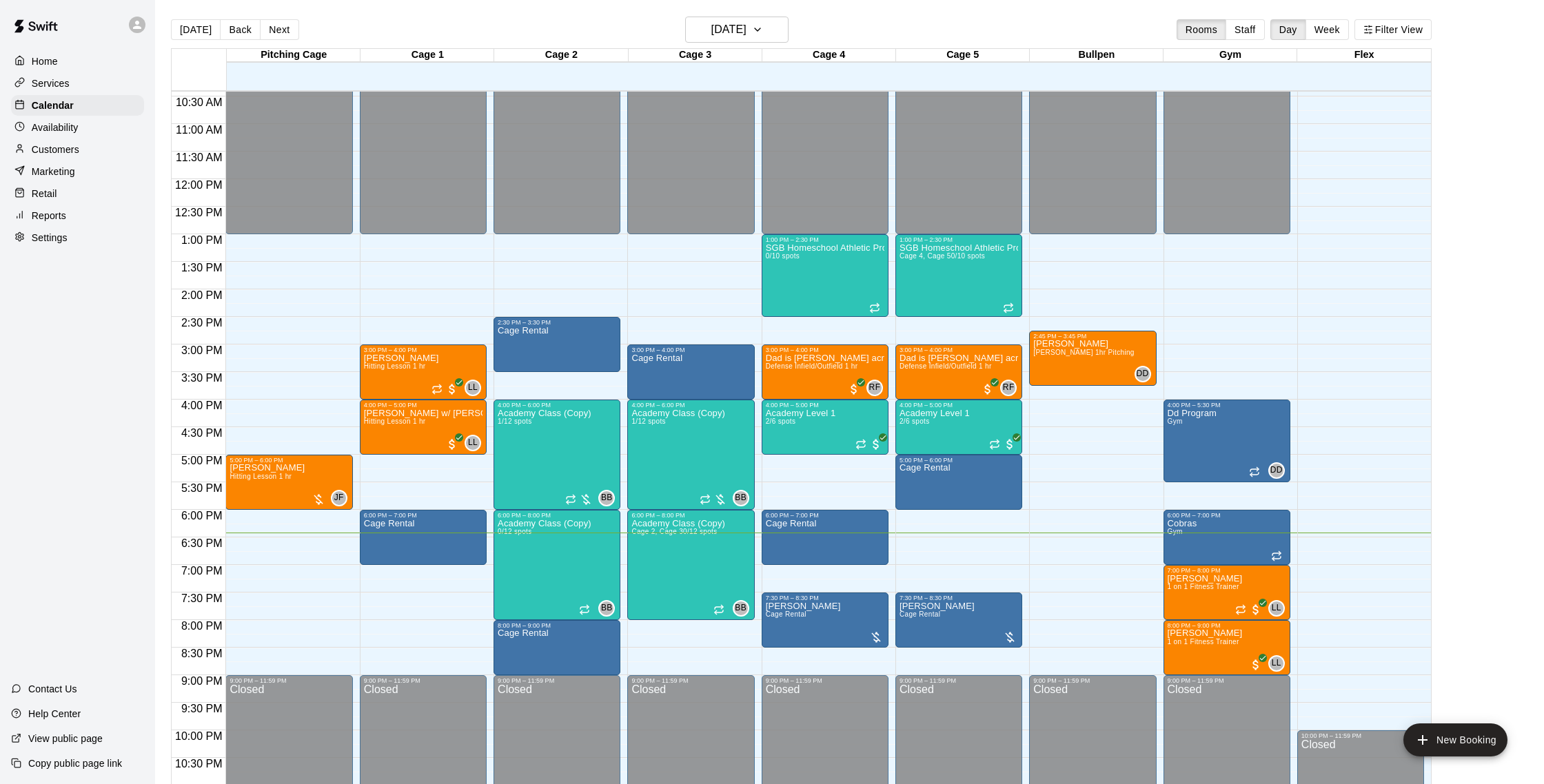
click at [83, 148] on div "Customers" at bounding box center [77, 149] width 133 height 21
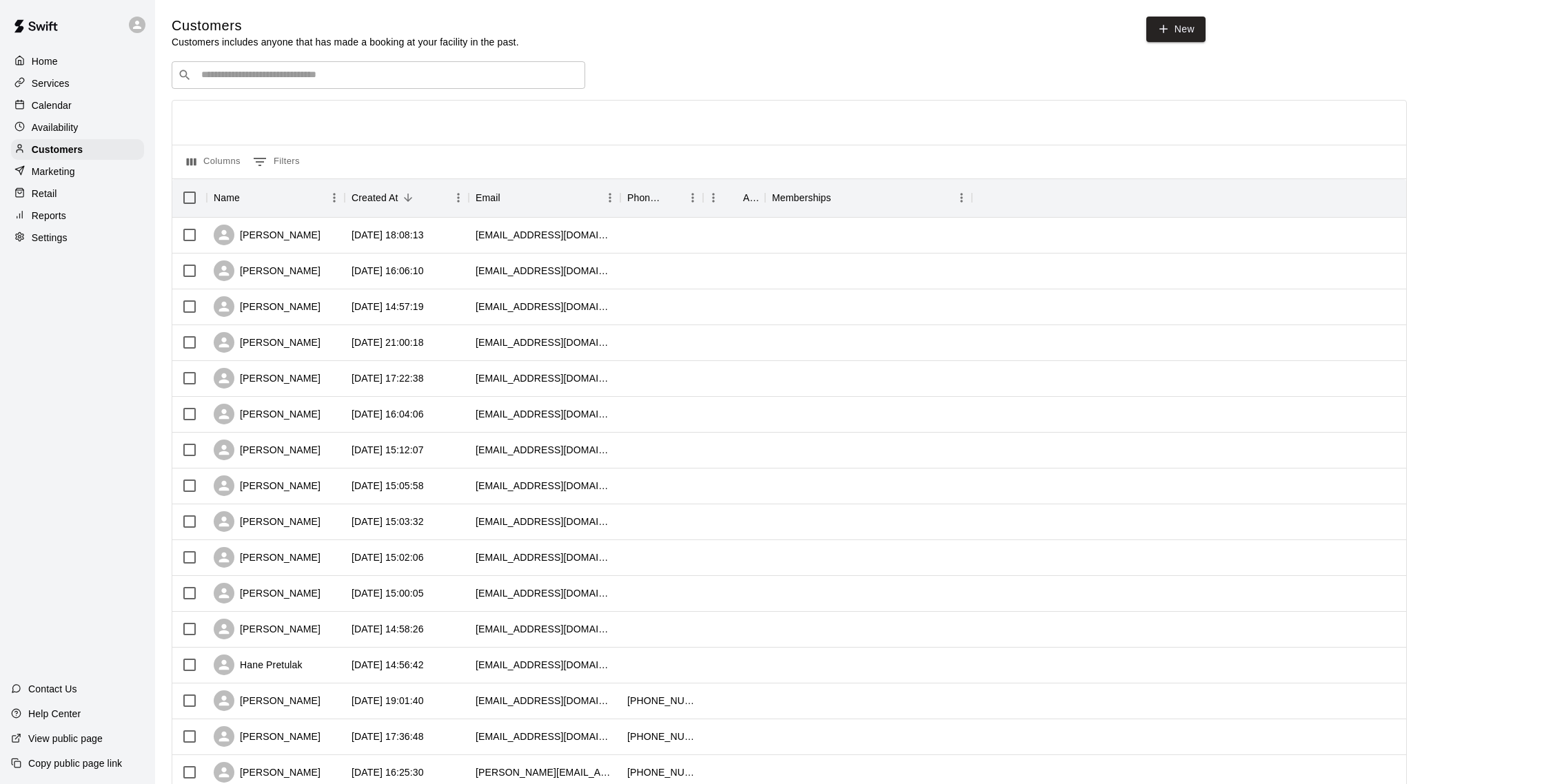
click at [68, 99] on p "Calendar" at bounding box center [51, 105] width 40 height 14
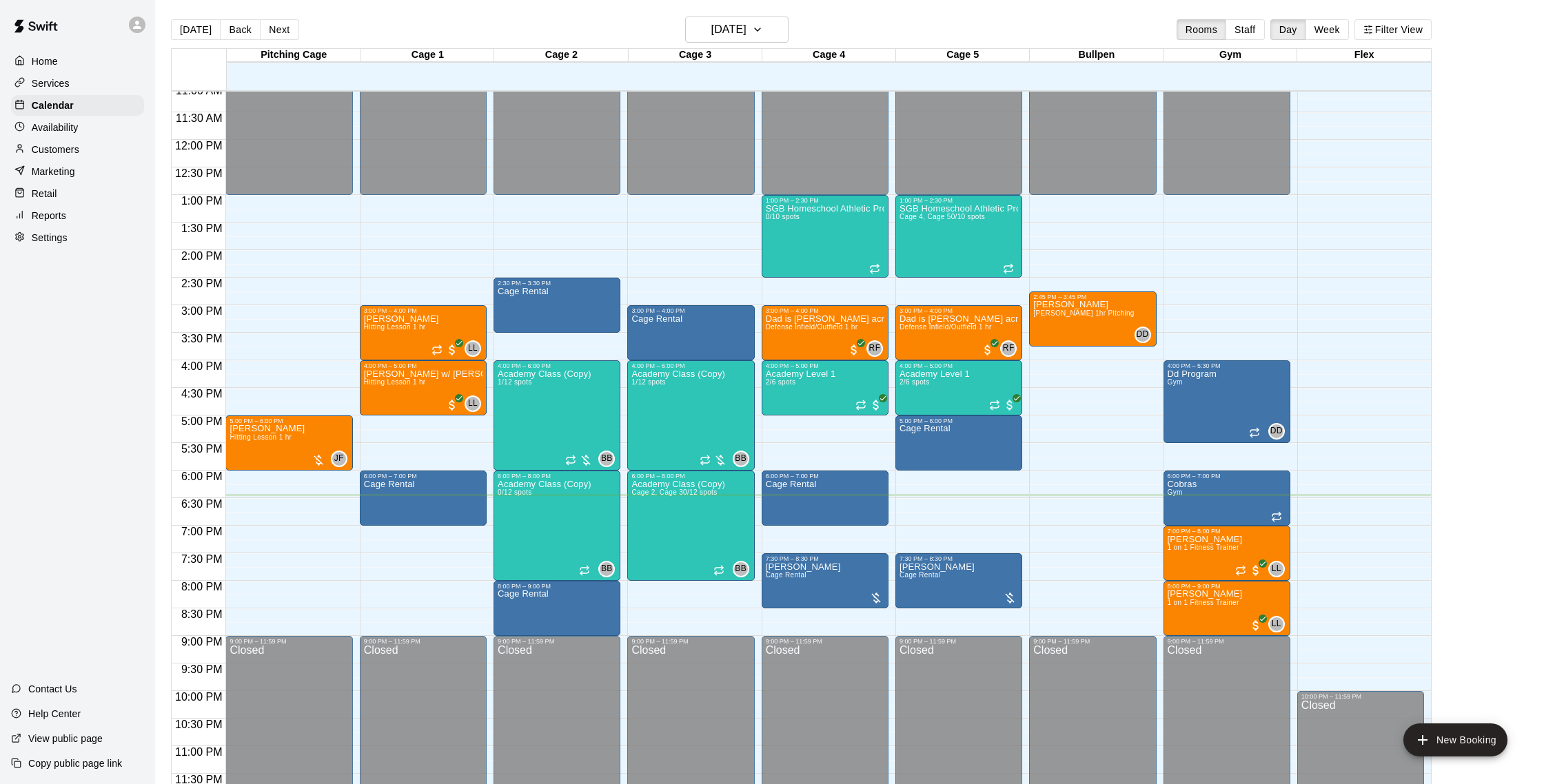
scroll to position [615, 0]
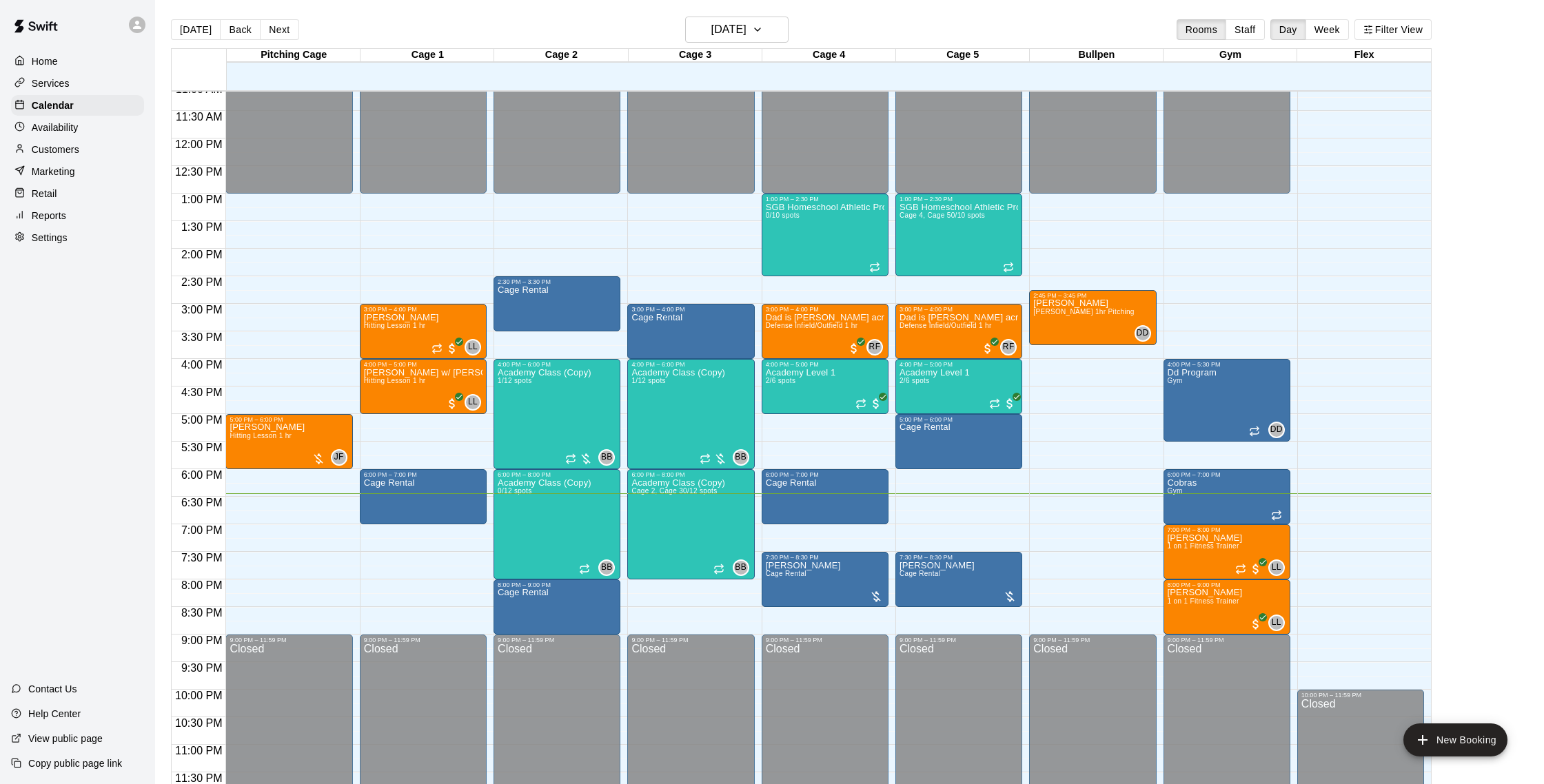
click at [82, 148] on div "Customers" at bounding box center [77, 149] width 133 height 21
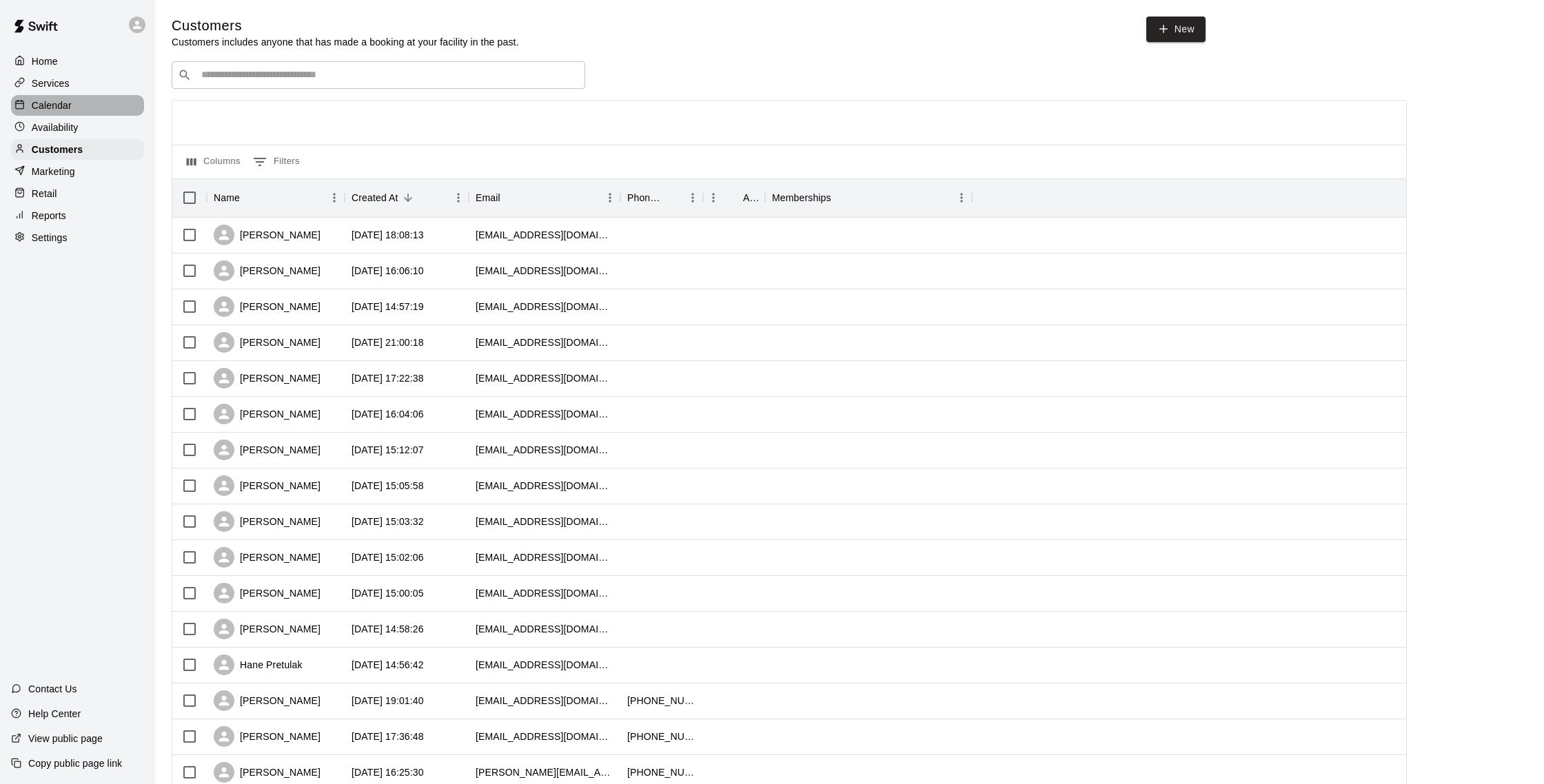
click at [32, 106] on p "Calendar" at bounding box center [51, 105] width 40 height 14
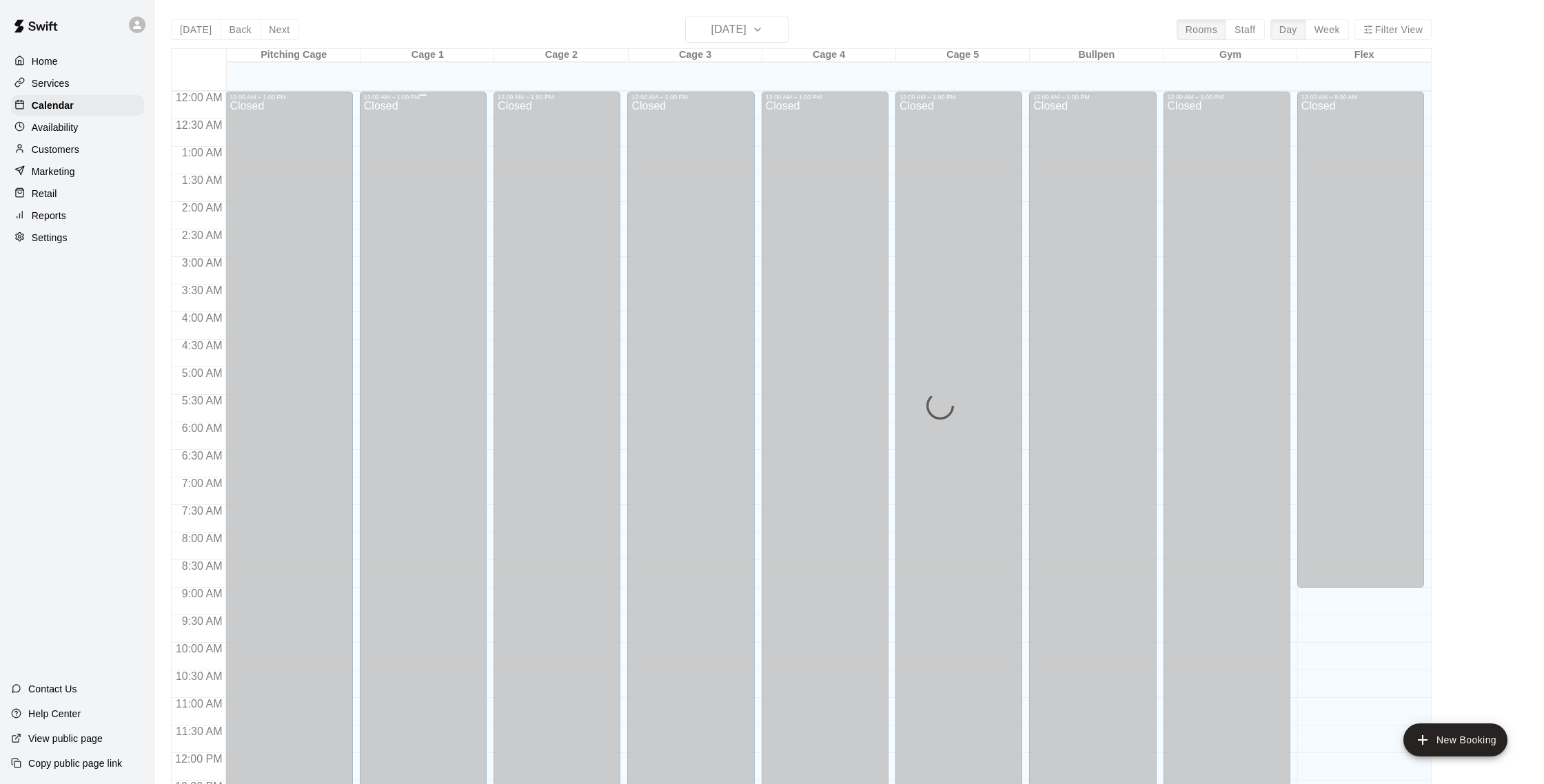
scroll to position [574, 0]
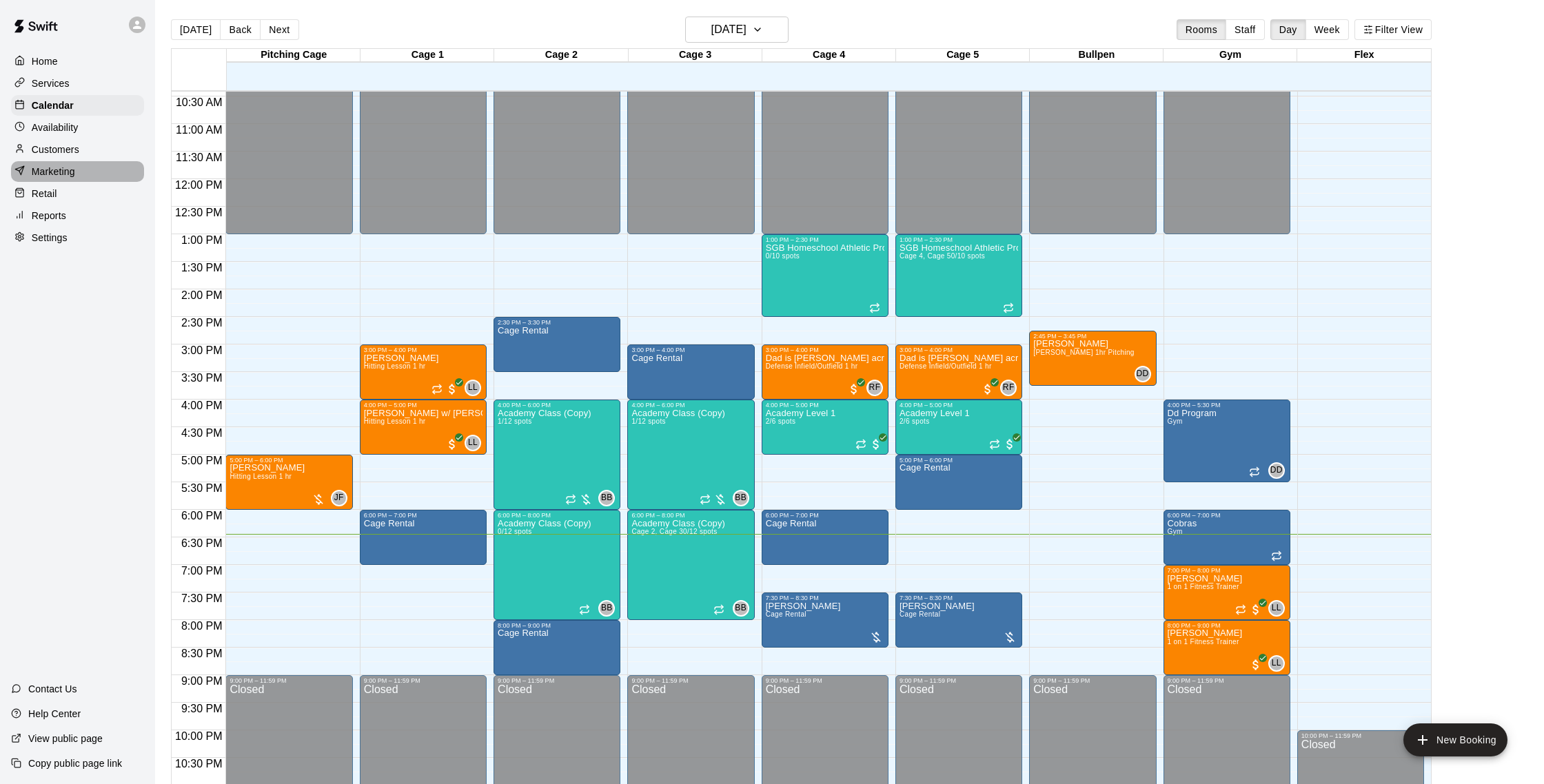
click at [43, 174] on p "Marketing" at bounding box center [53, 172] width 43 height 14
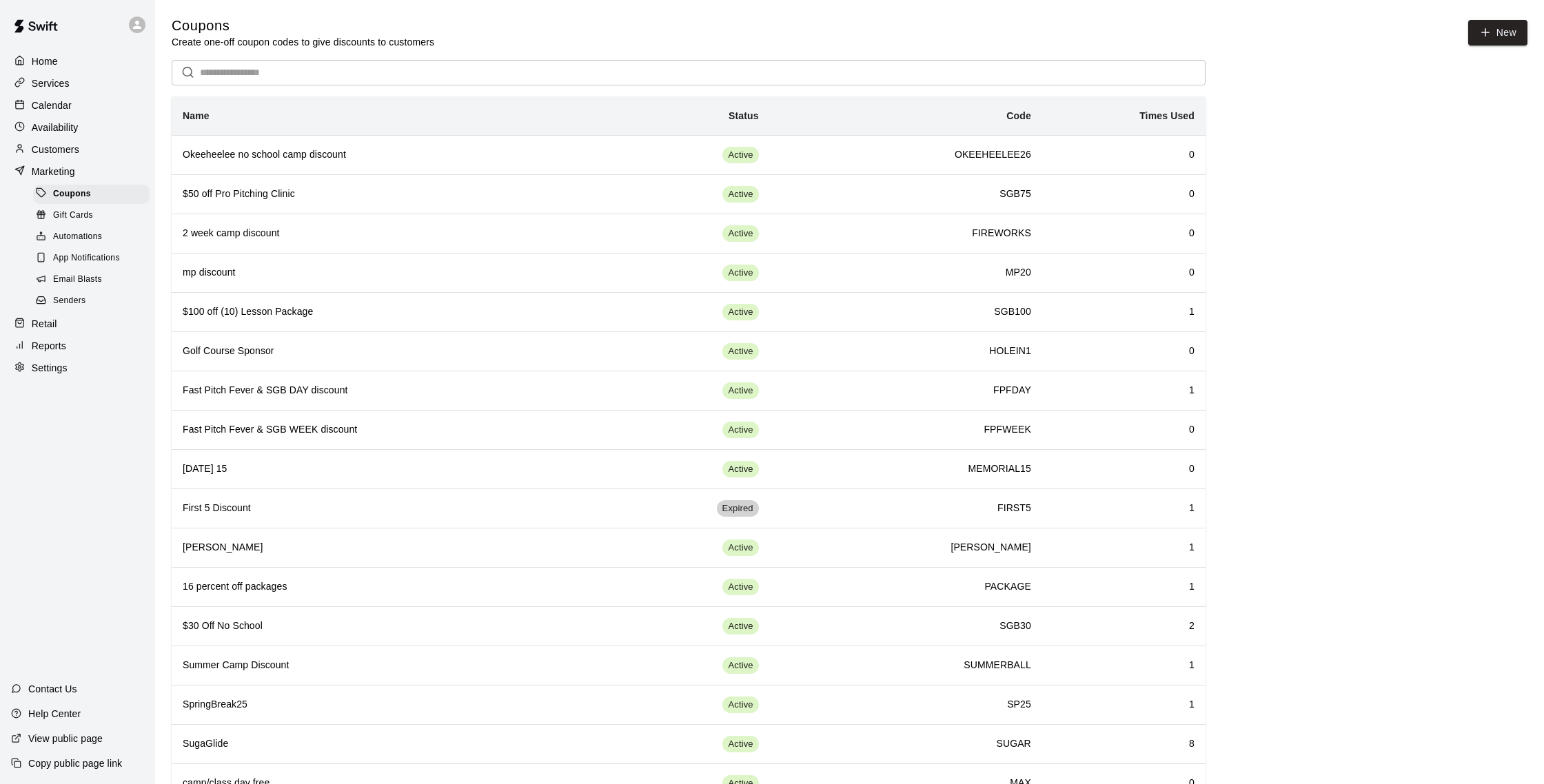
click at [82, 273] on span "Email Blasts" at bounding box center [78, 280] width 49 height 14
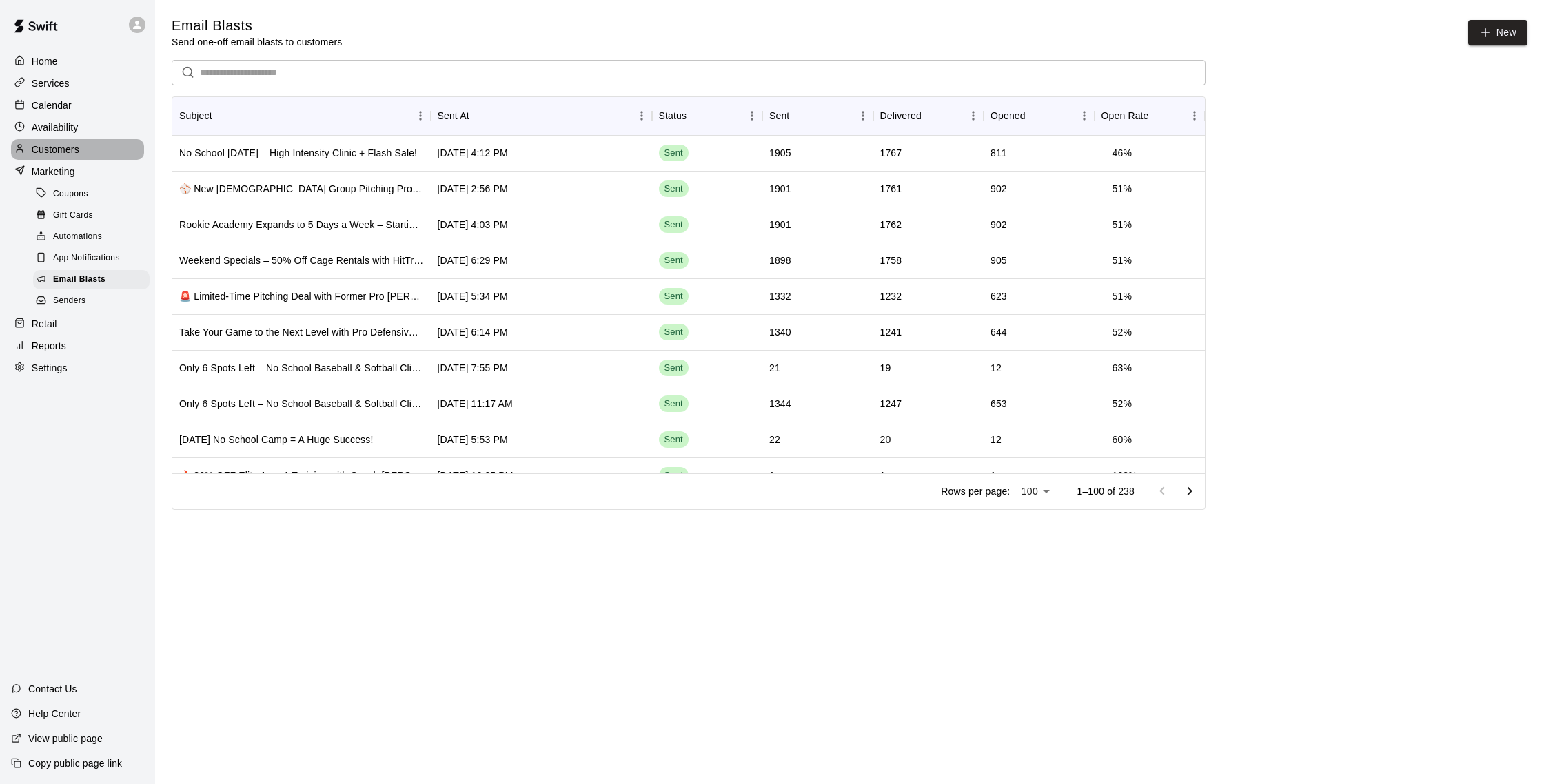
click at [42, 142] on div "Customers" at bounding box center [77, 149] width 133 height 21
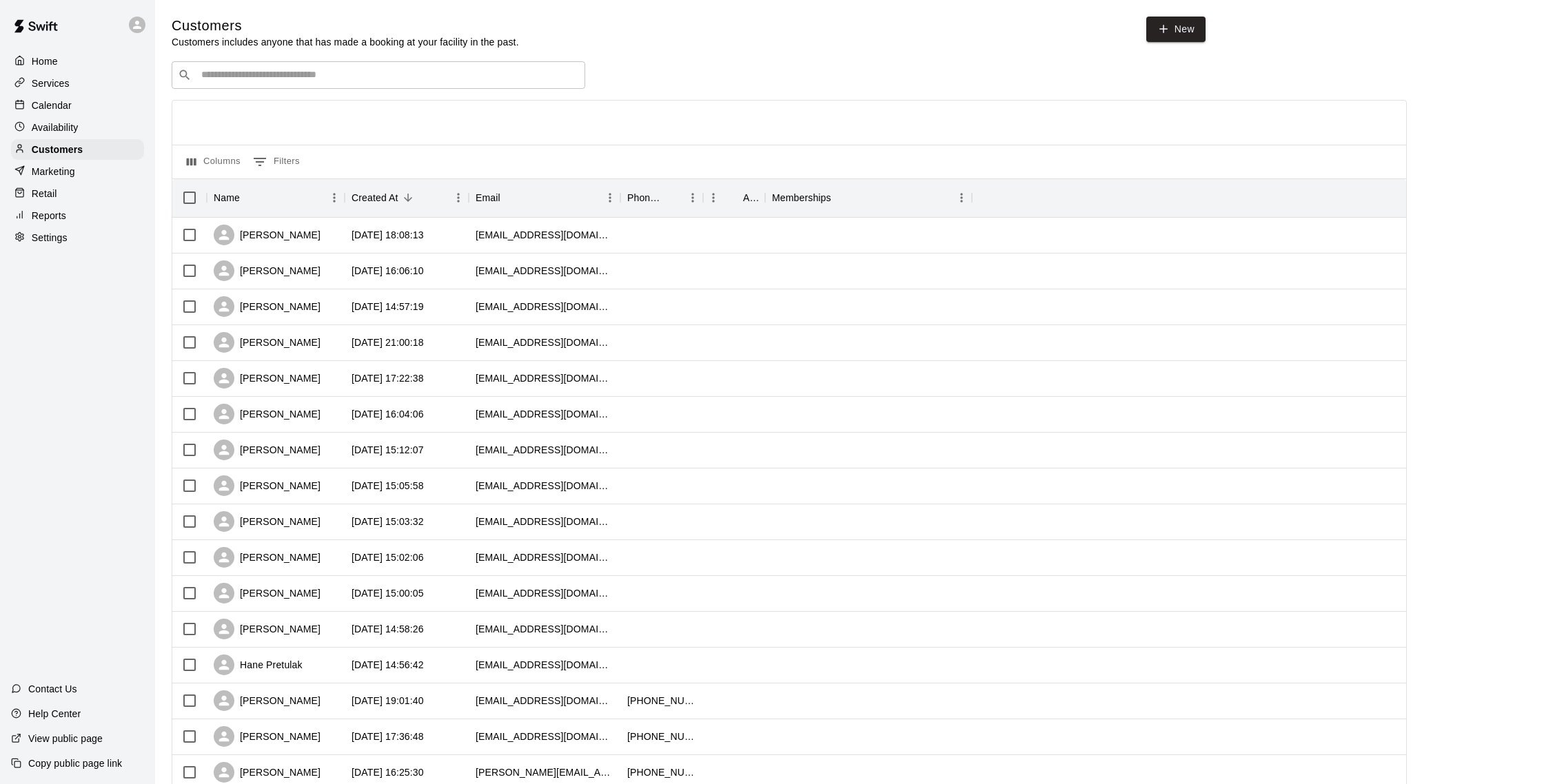
click at [280, 68] on div "​ ​" at bounding box center [378, 75] width 414 height 27
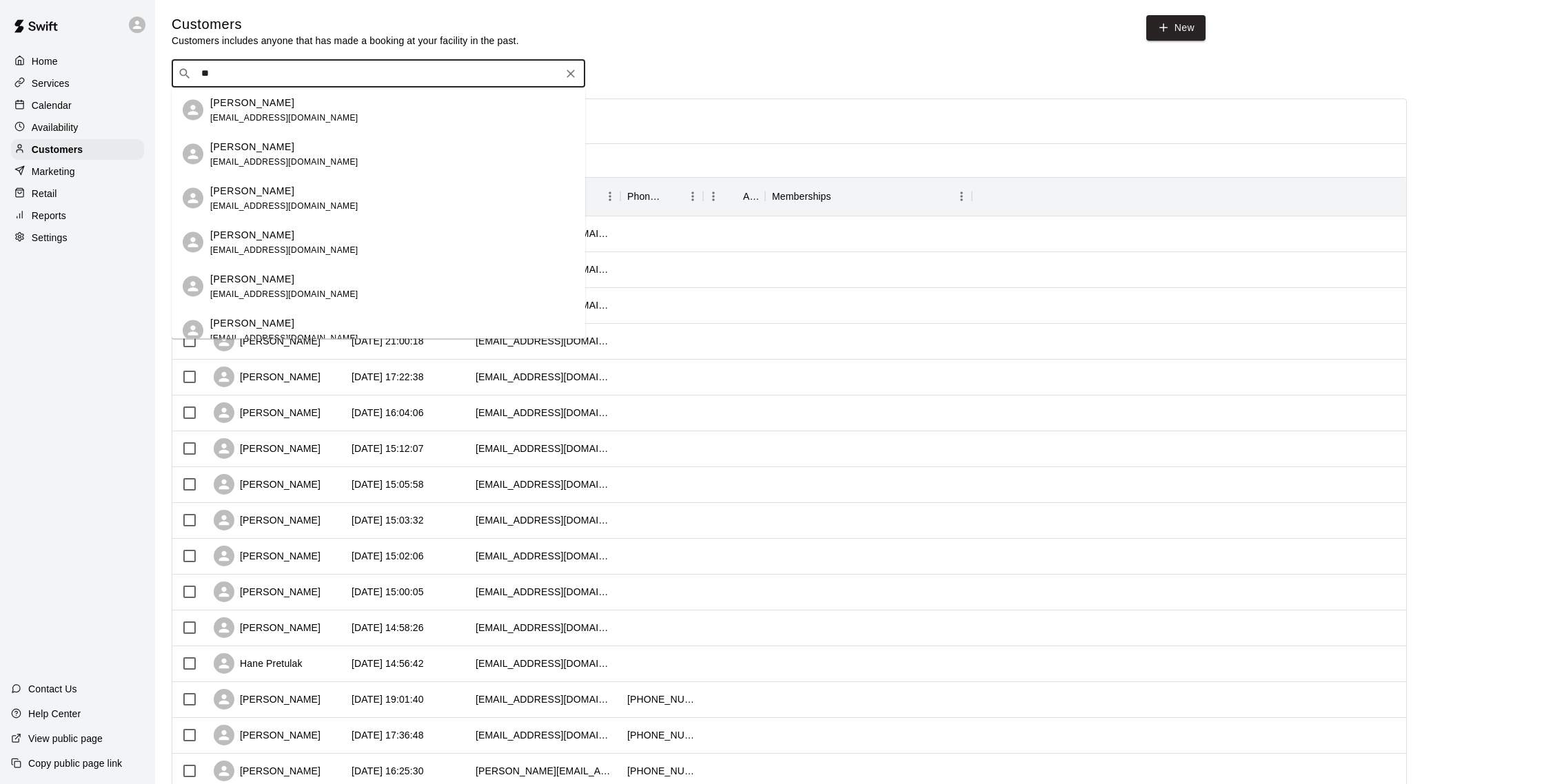
type input "*"
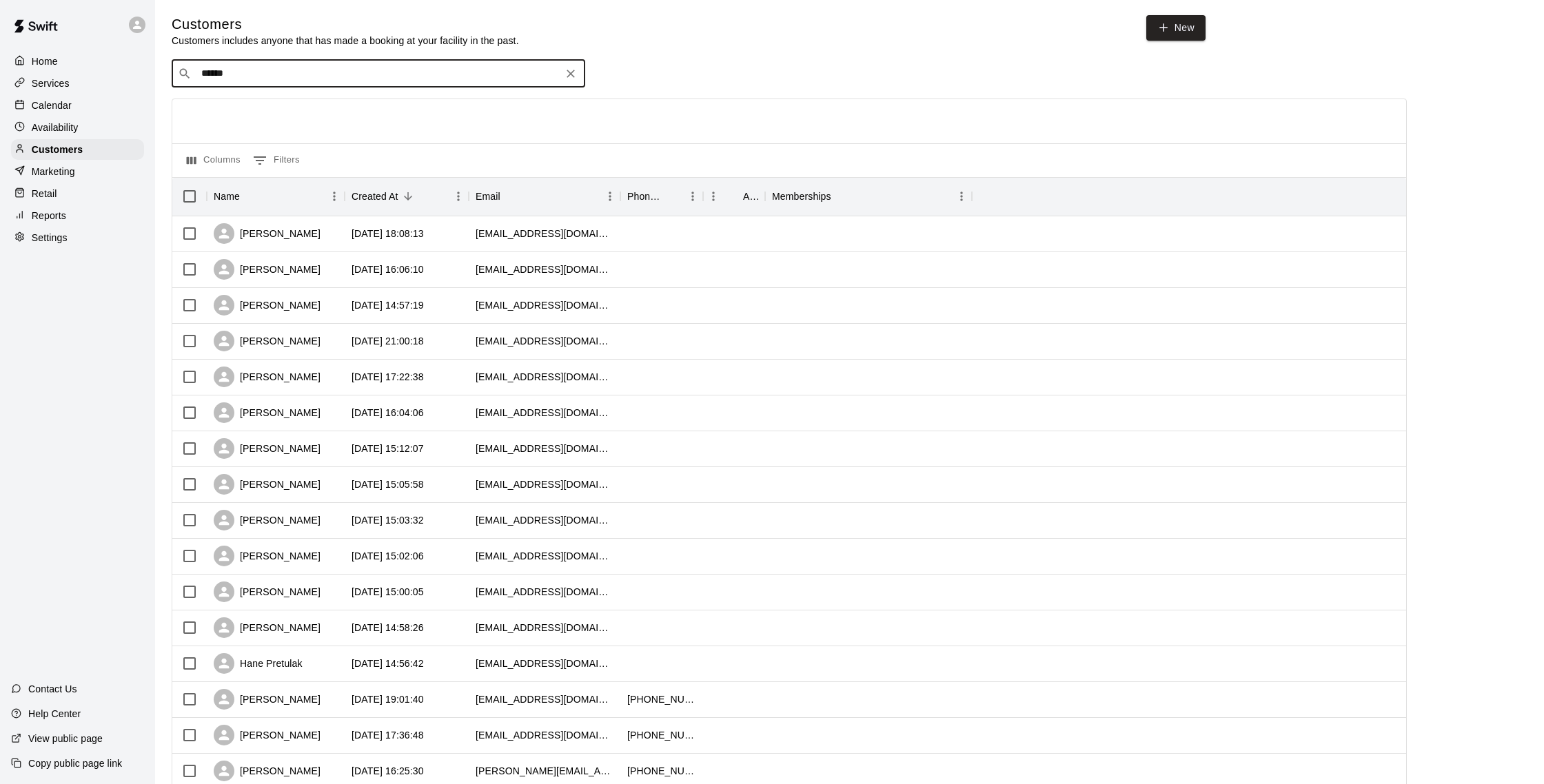
type input "*******"
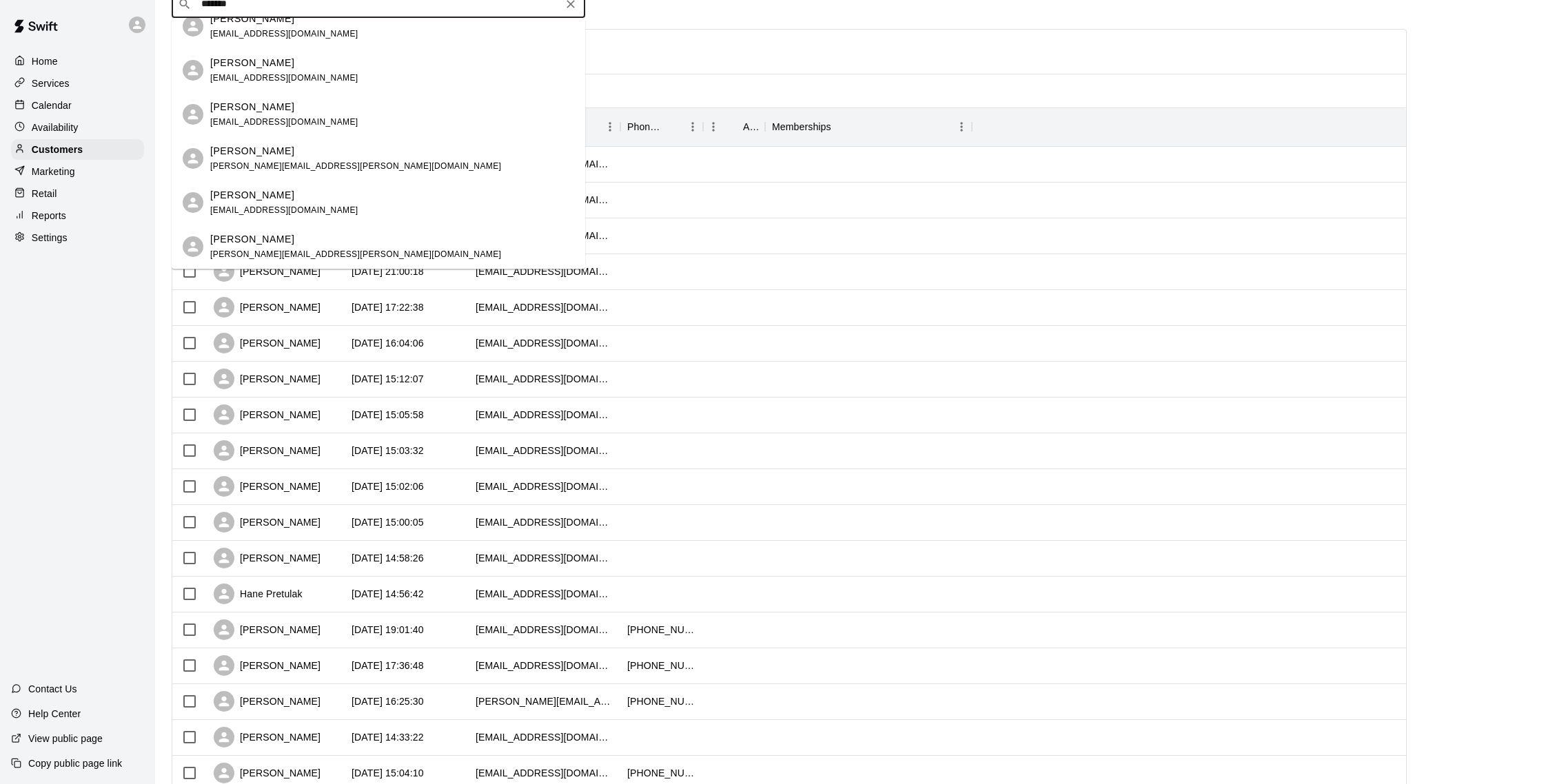
scroll to position [0, 0]
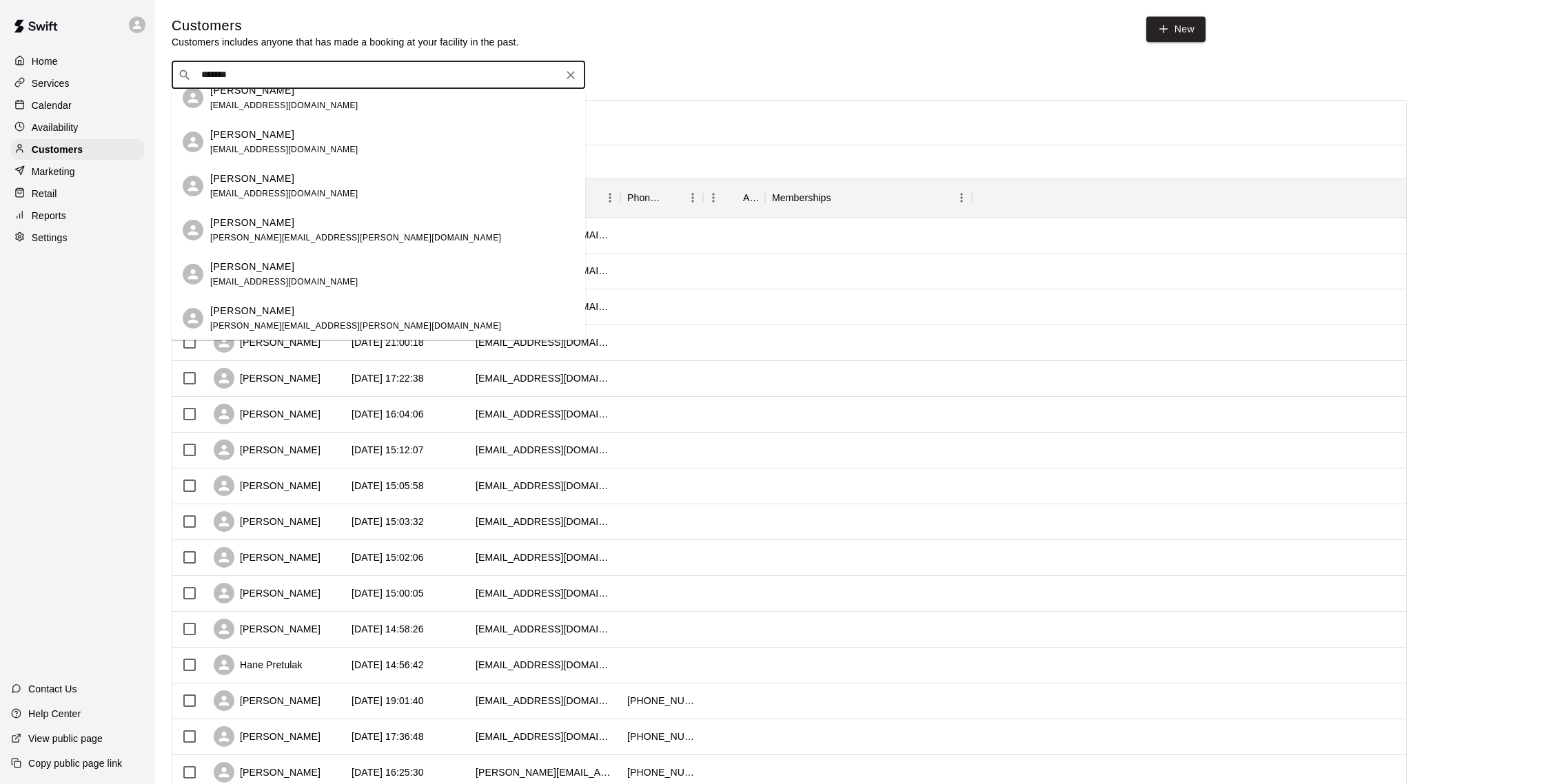
click at [569, 76] on icon "Clear" at bounding box center [570, 75] width 14 height 14
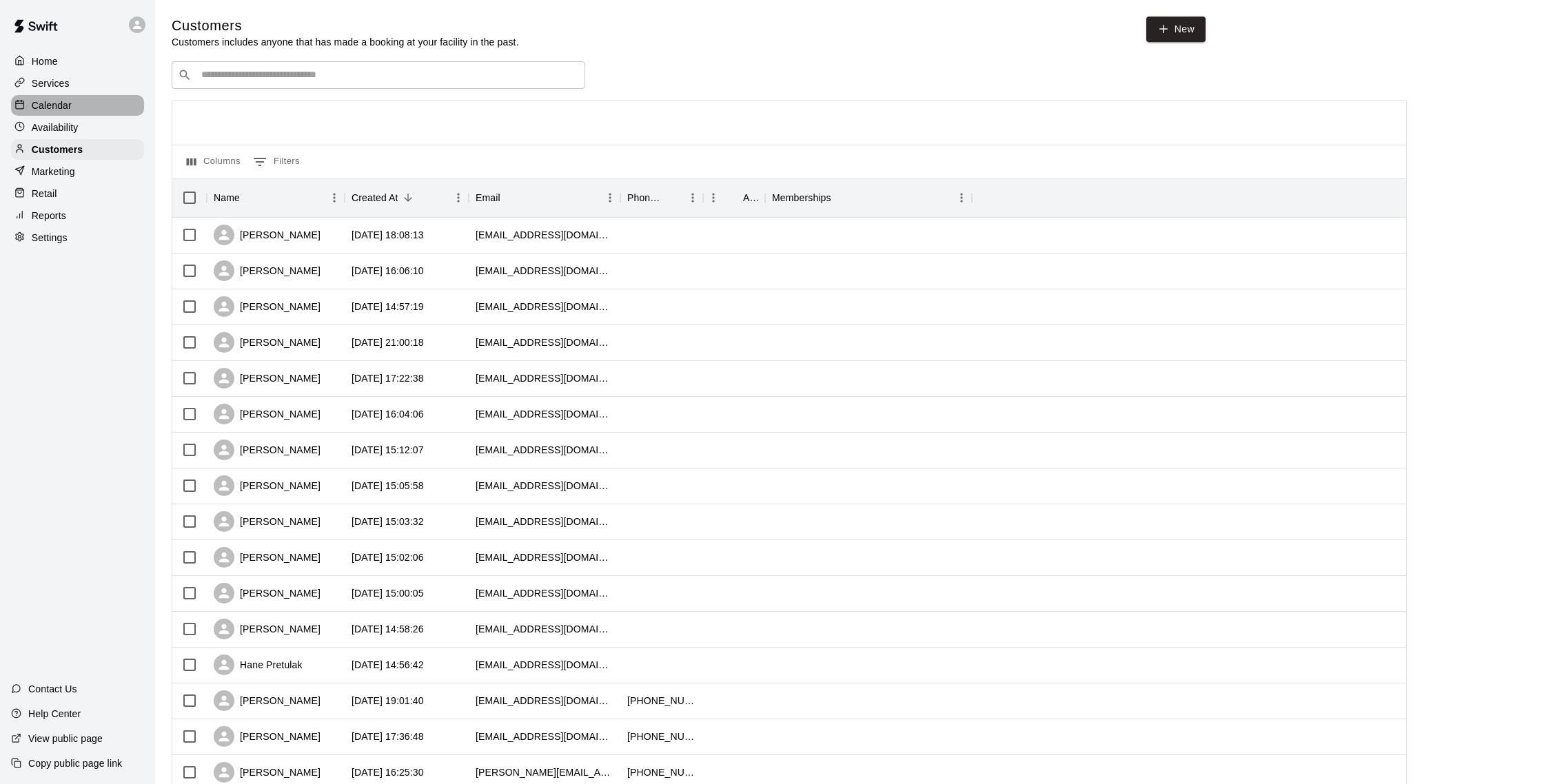
click at [50, 111] on p "Calendar" at bounding box center [51, 105] width 40 height 14
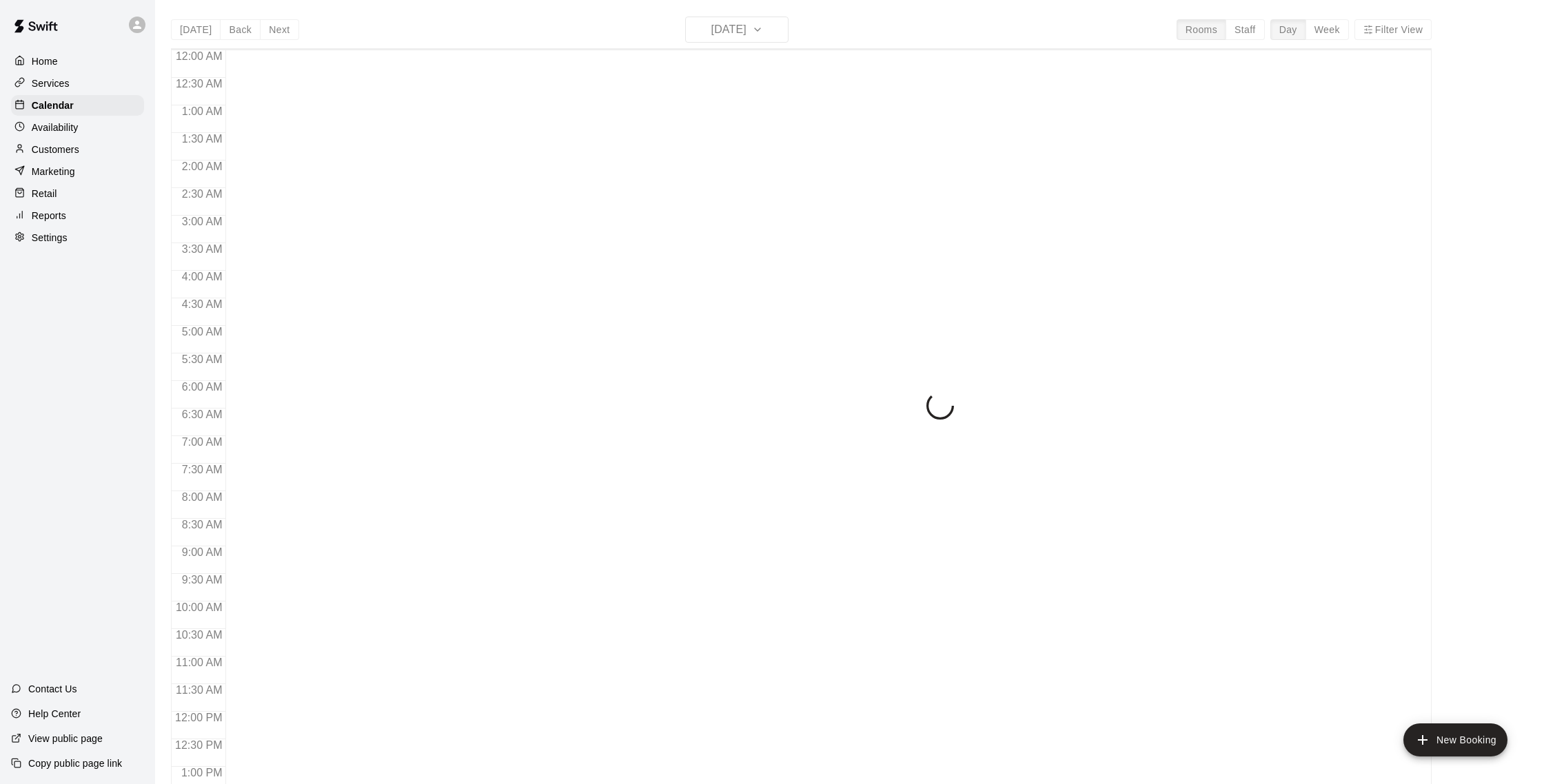
scroll to position [574, 0]
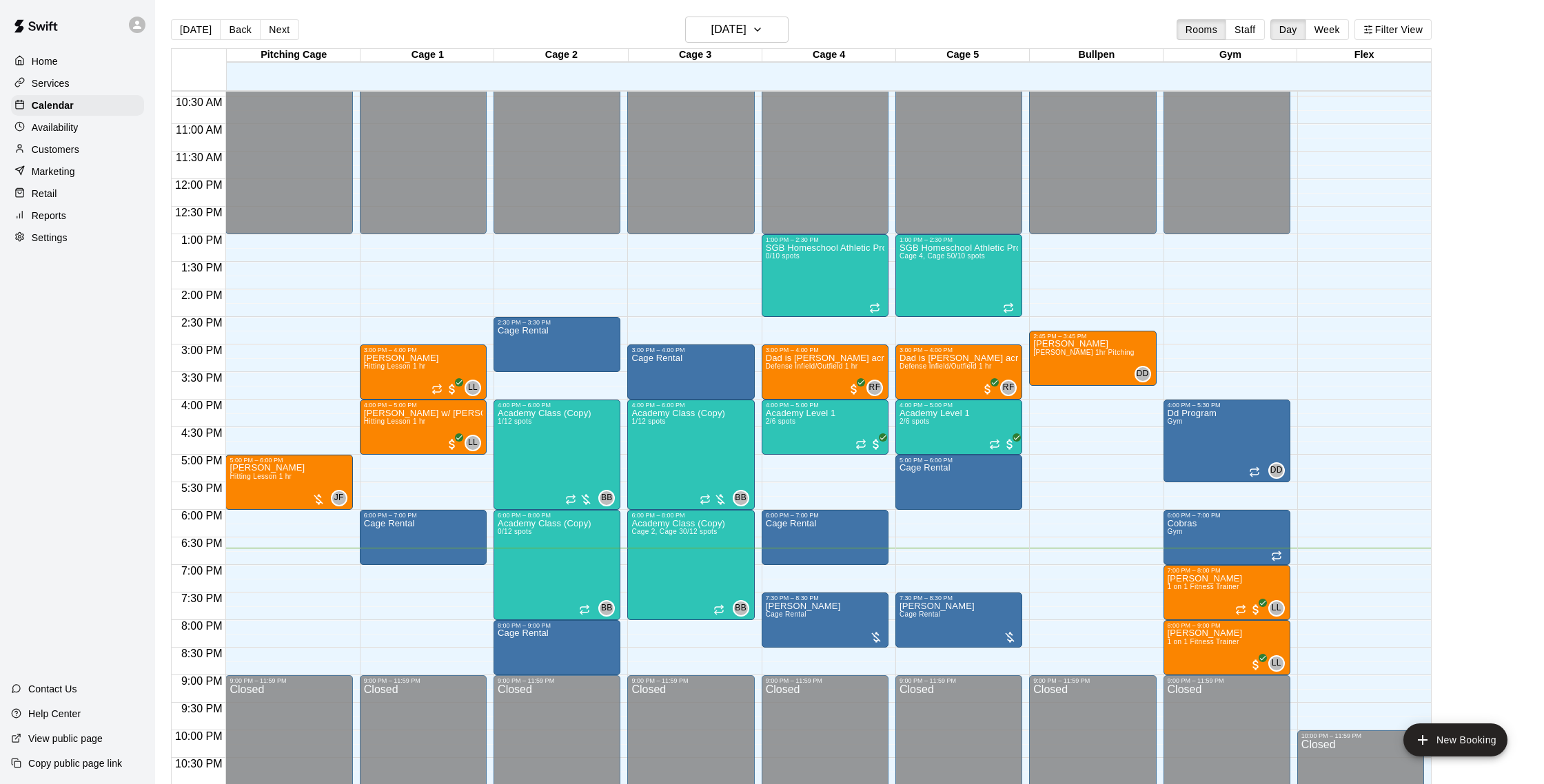
click at [56, 148] on p "Customers" at bounding box center [56, 149] width 48 height 14
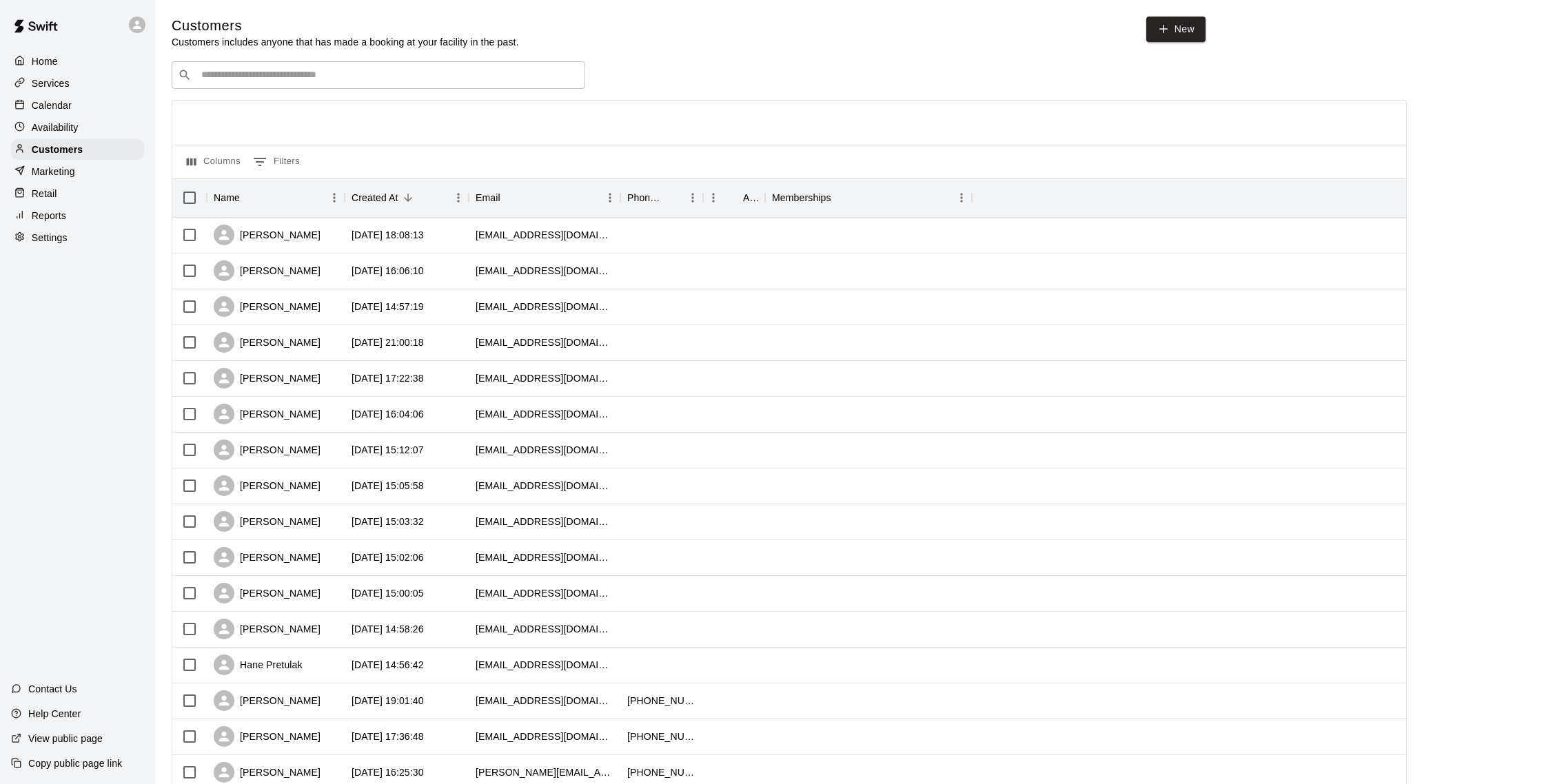
click at [284, 83] on div "​ ​" at bounding box center [378, 75] width 414 height 27
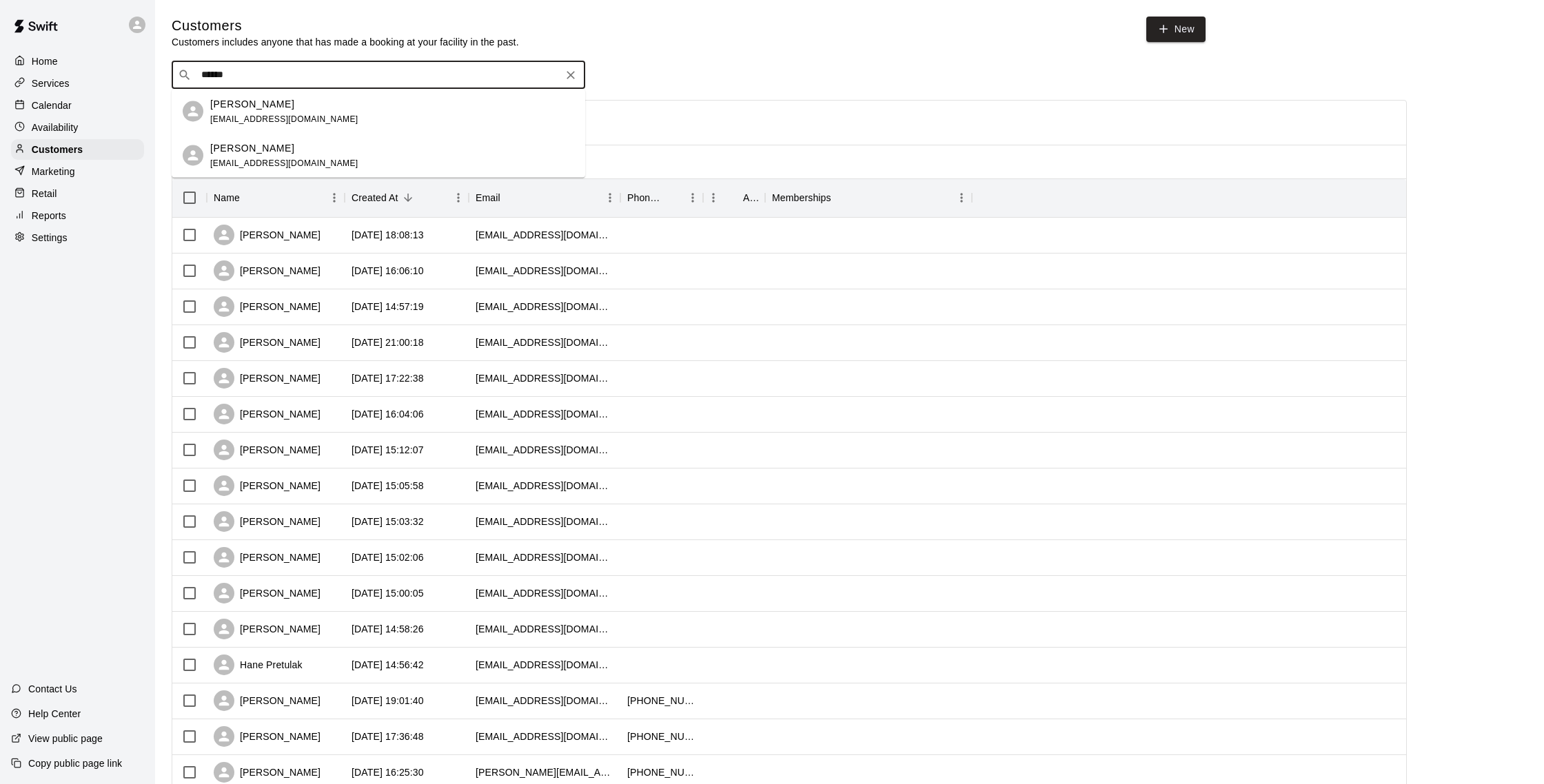
type input "*******"
click at [286, 107] on p "[PERSON_NAME]" at bounding box center [252, 104] width 84 height 14
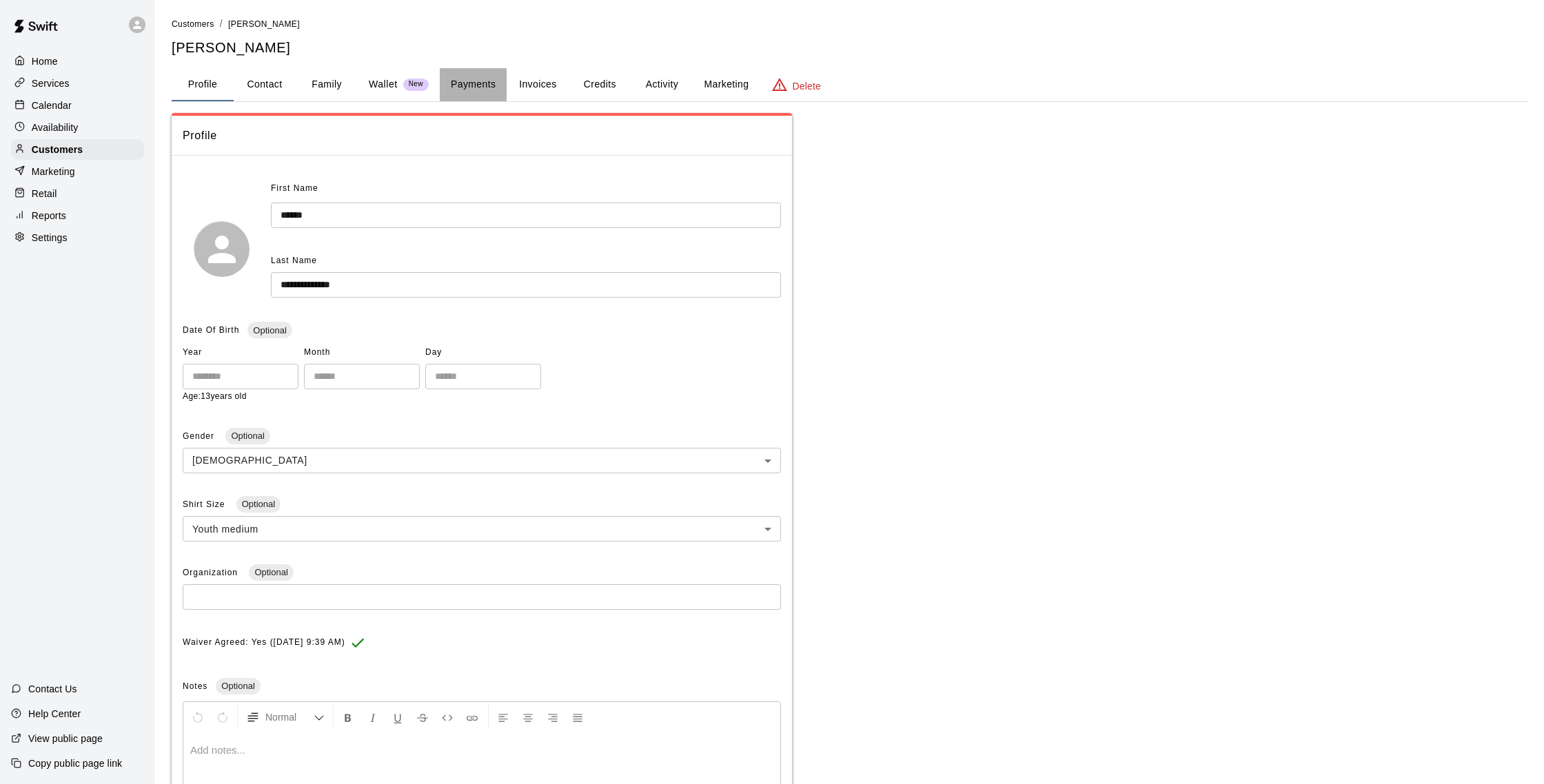
click at [494, 77] on button "Payments" at bounding box center [473, 85] width 67 height 33
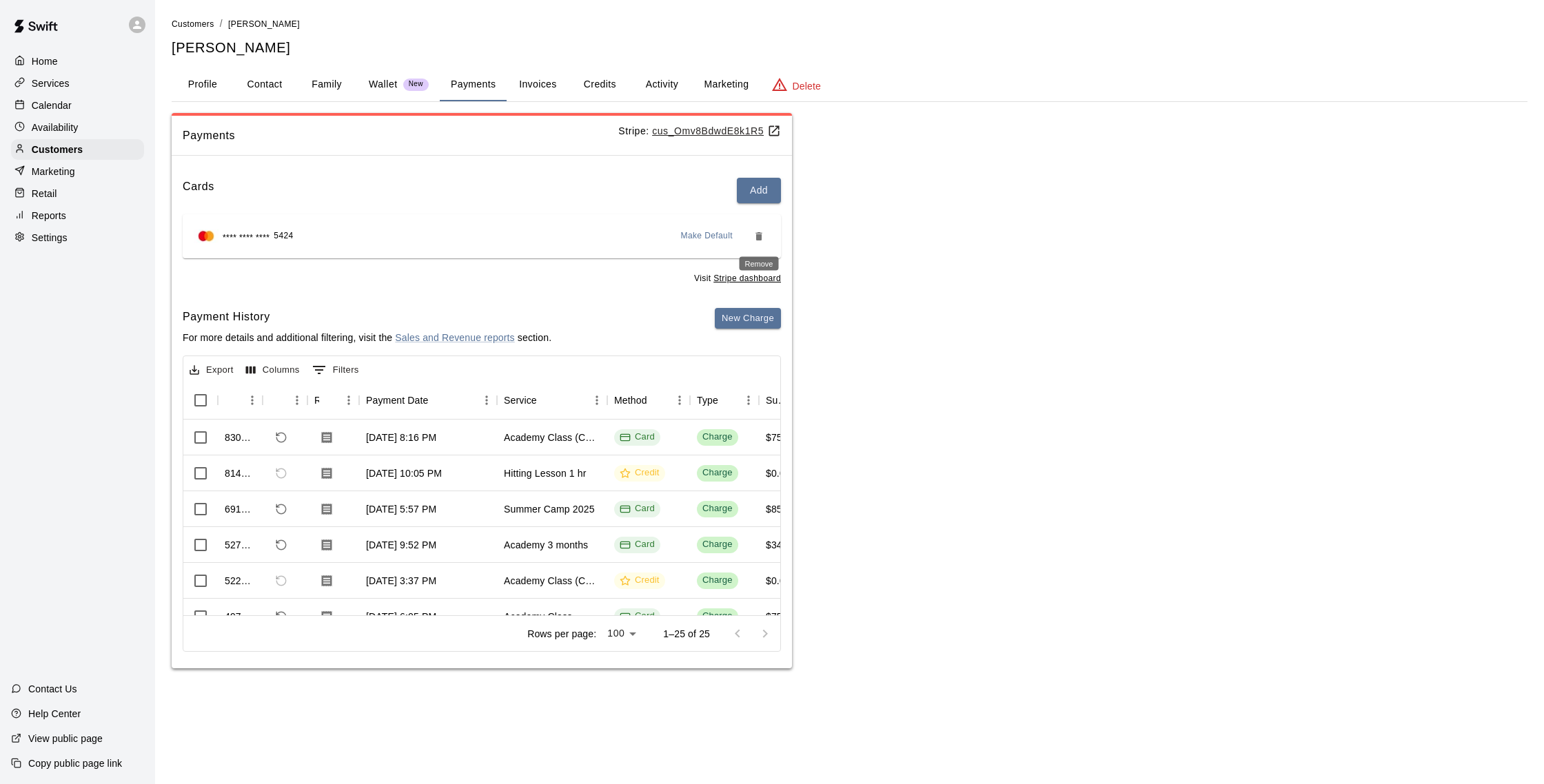
click at [764, 238] on icon "Remove" at bounding box center [758, 236] width 11 height 11
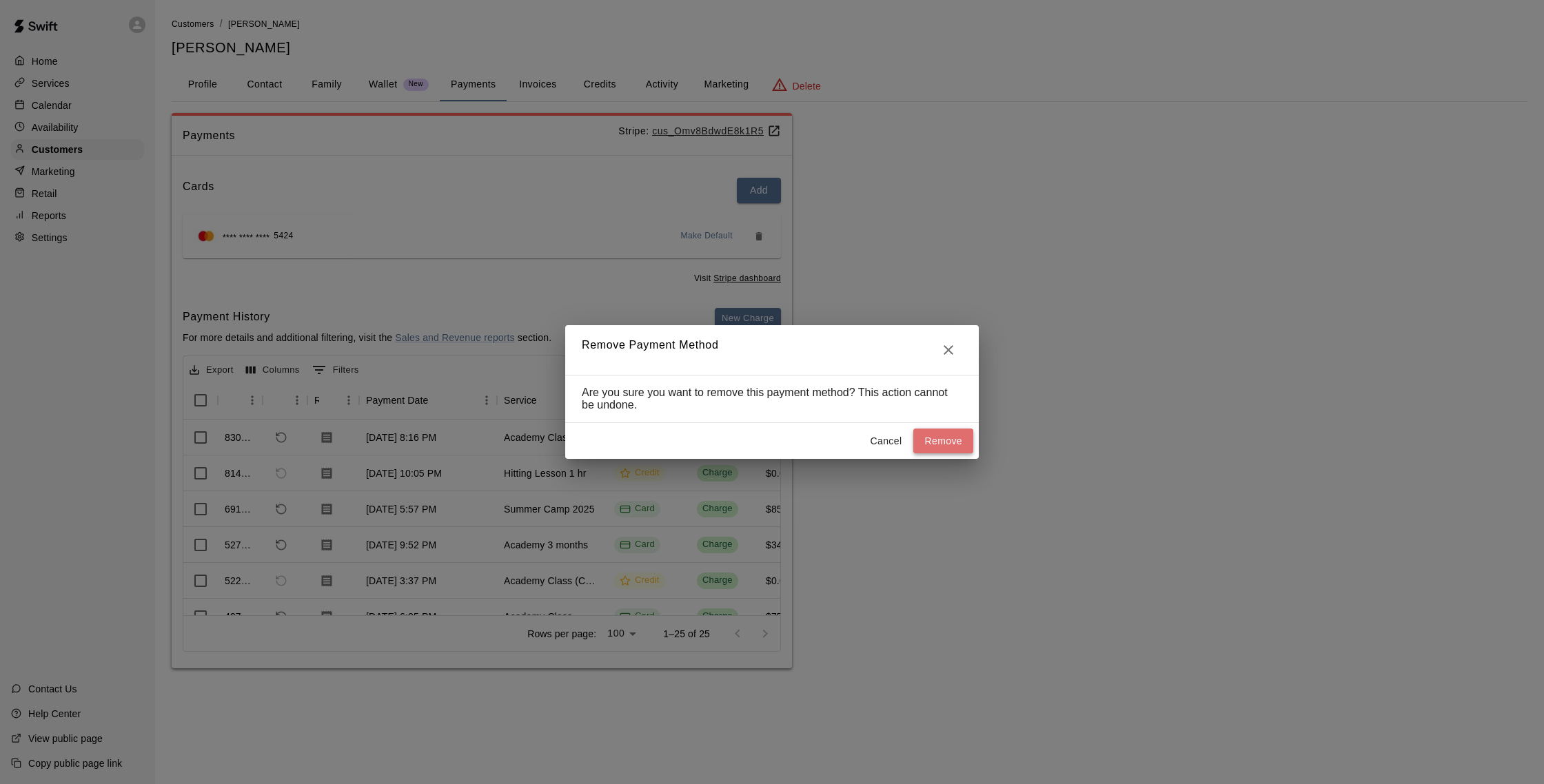
click at [920, 447] on button "Remove" at bounding box center [943, 441] width 60 height 25
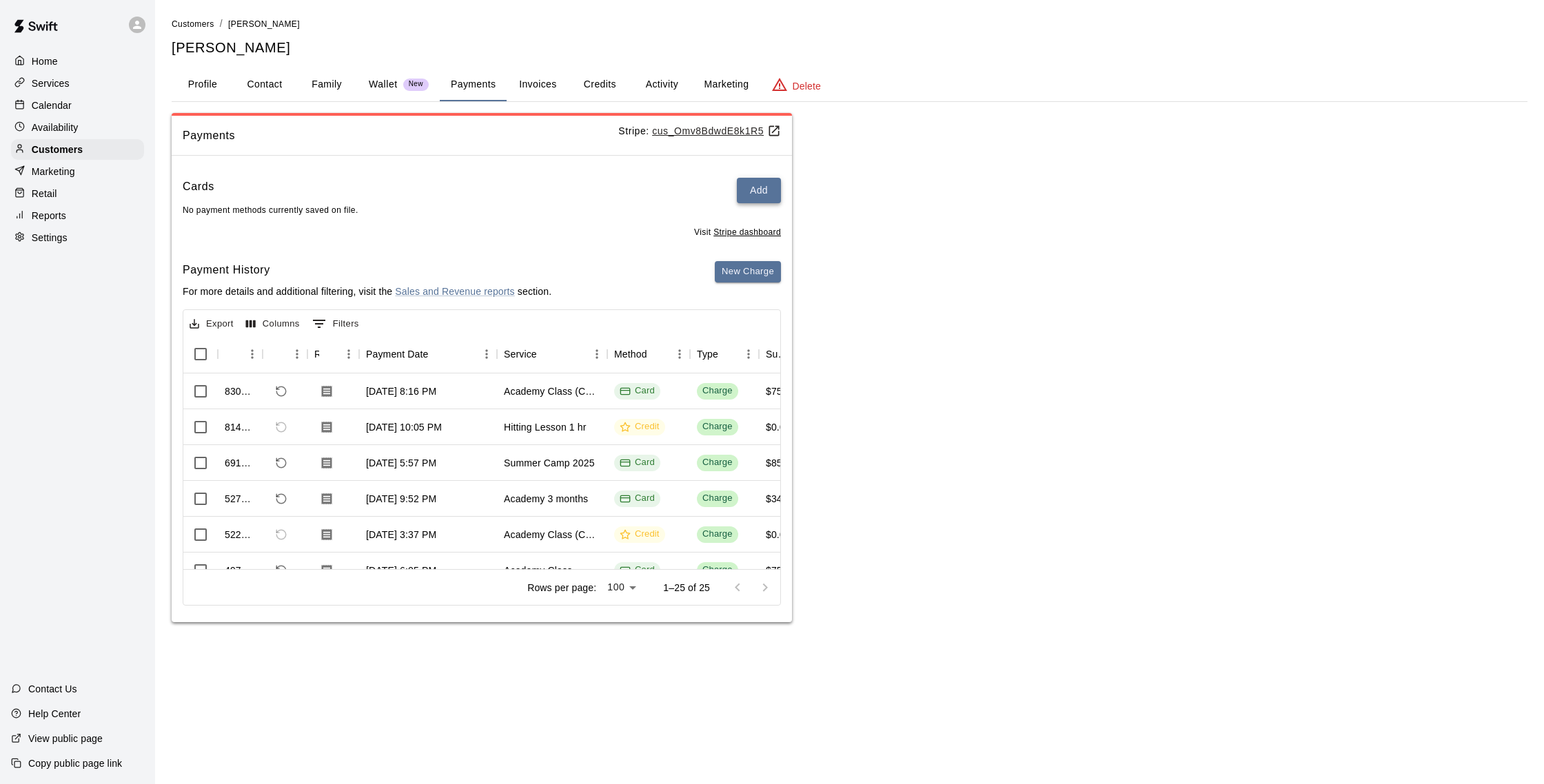
click at [757, 185] on button "Add" at bounding box center [758, 190] width 44 height 25
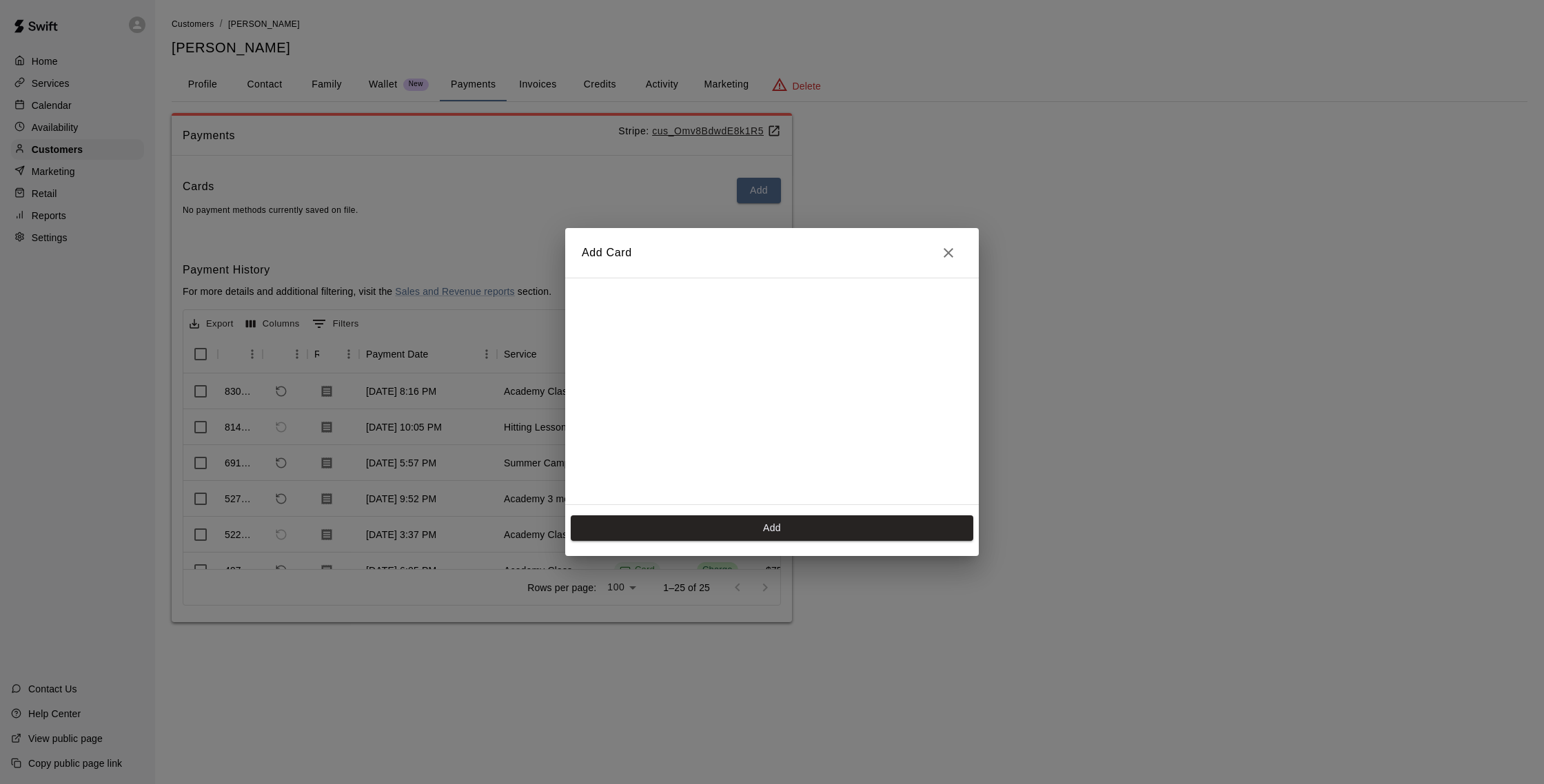
scroll to position [223, 0]
click at [728, 523] on button "Add" at bounding box center [772, 527] width 403 height 25
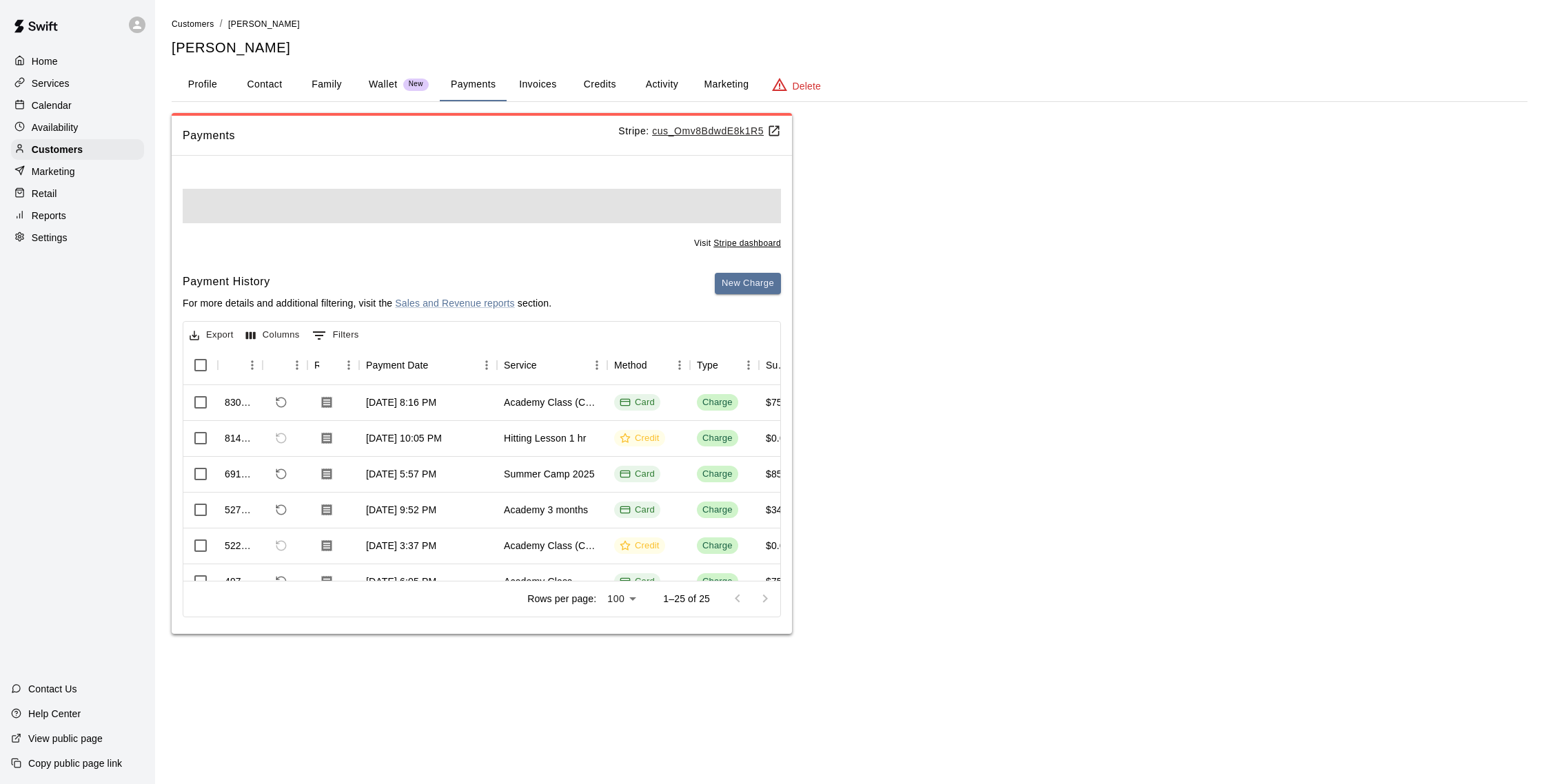
scroll to position [0, 0]
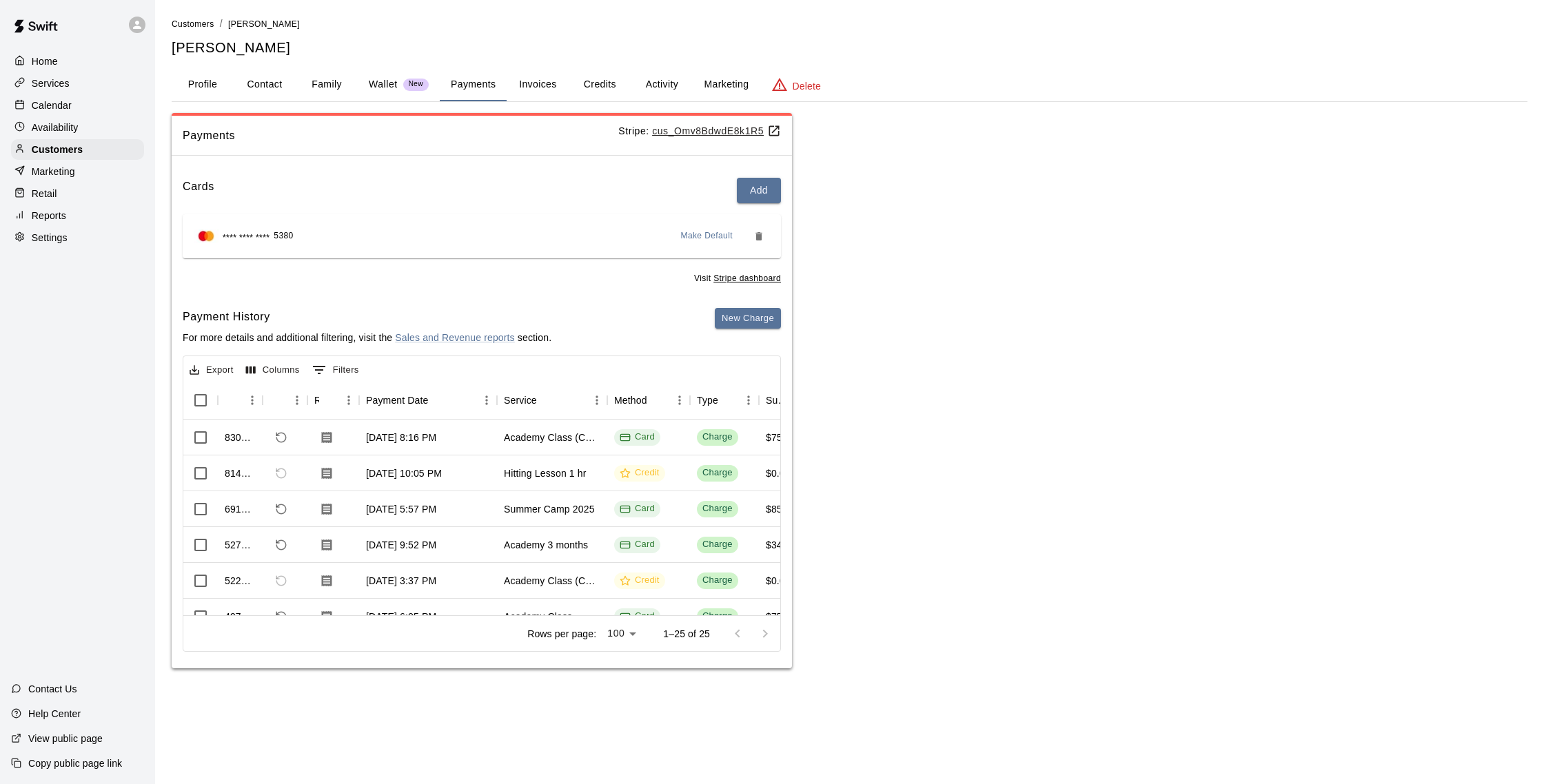
click at [561, 80] on button "Invoices" at bounding box center [538, 85] width 62 height 33
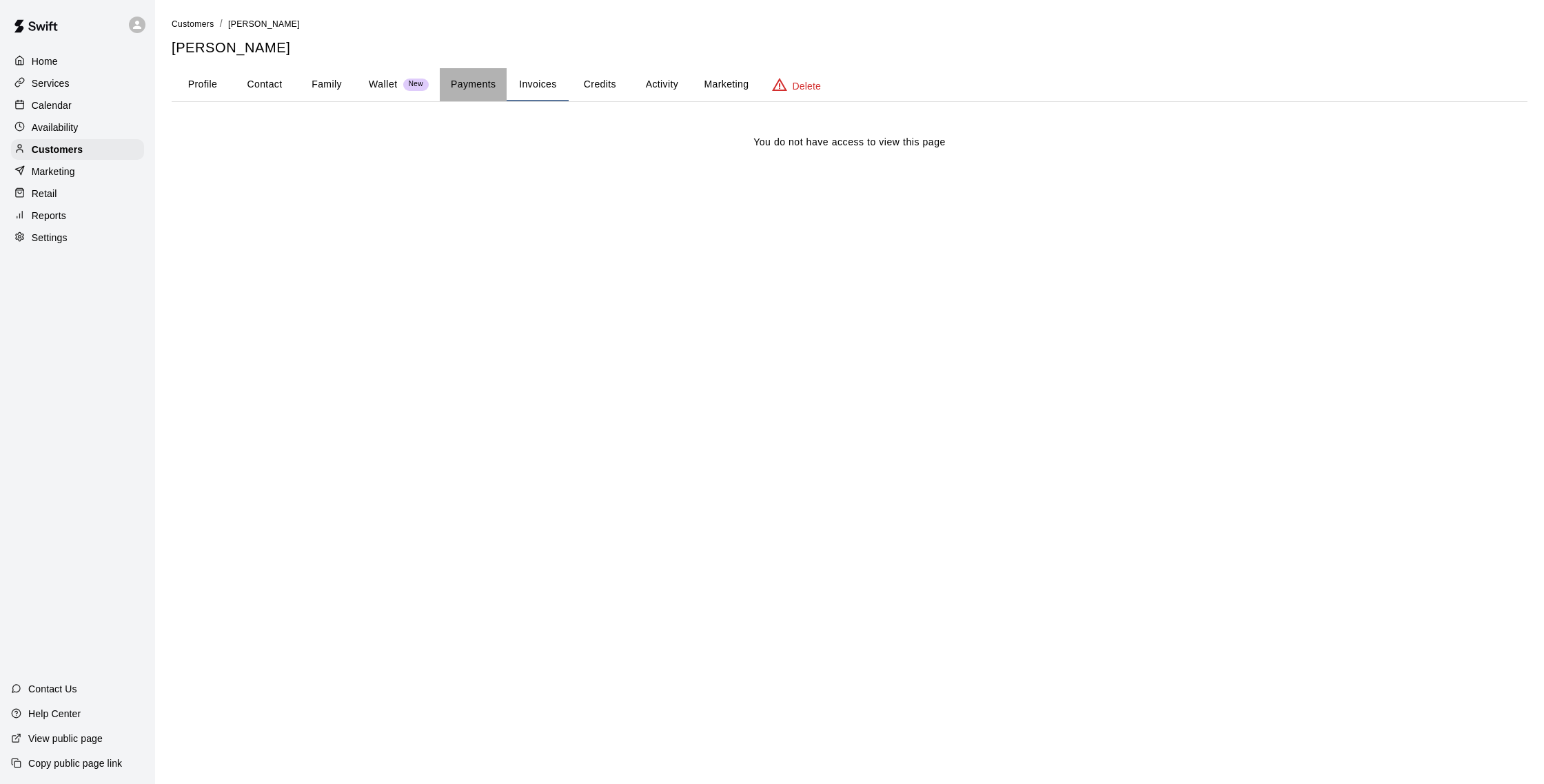
click at [492, 84] on button "Payments" at bounding box center [473, 85] width 67 height 33
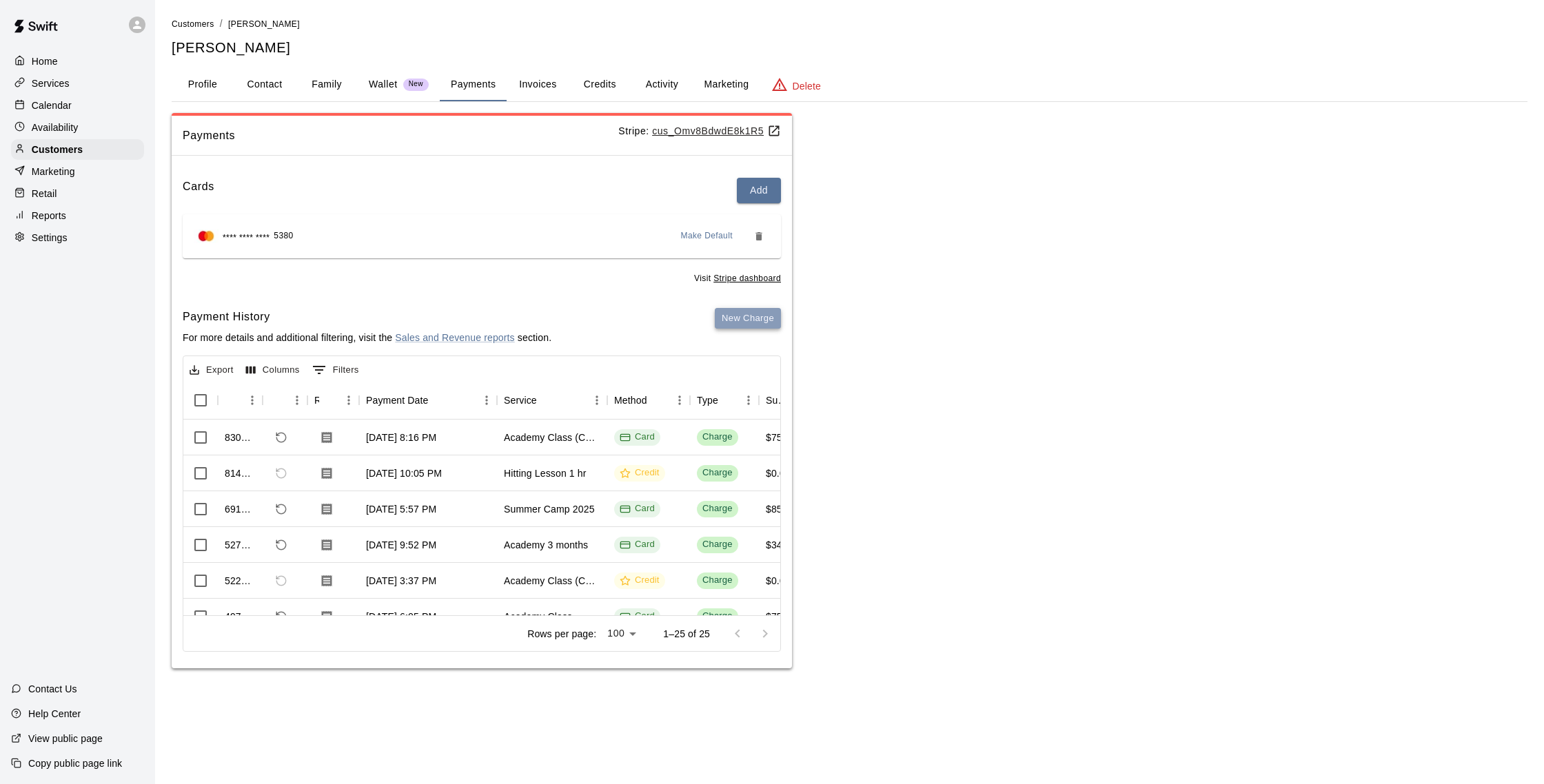
click at [755, 315] on button "New Charge" at bounding box center [748, 319] width 66 height 22
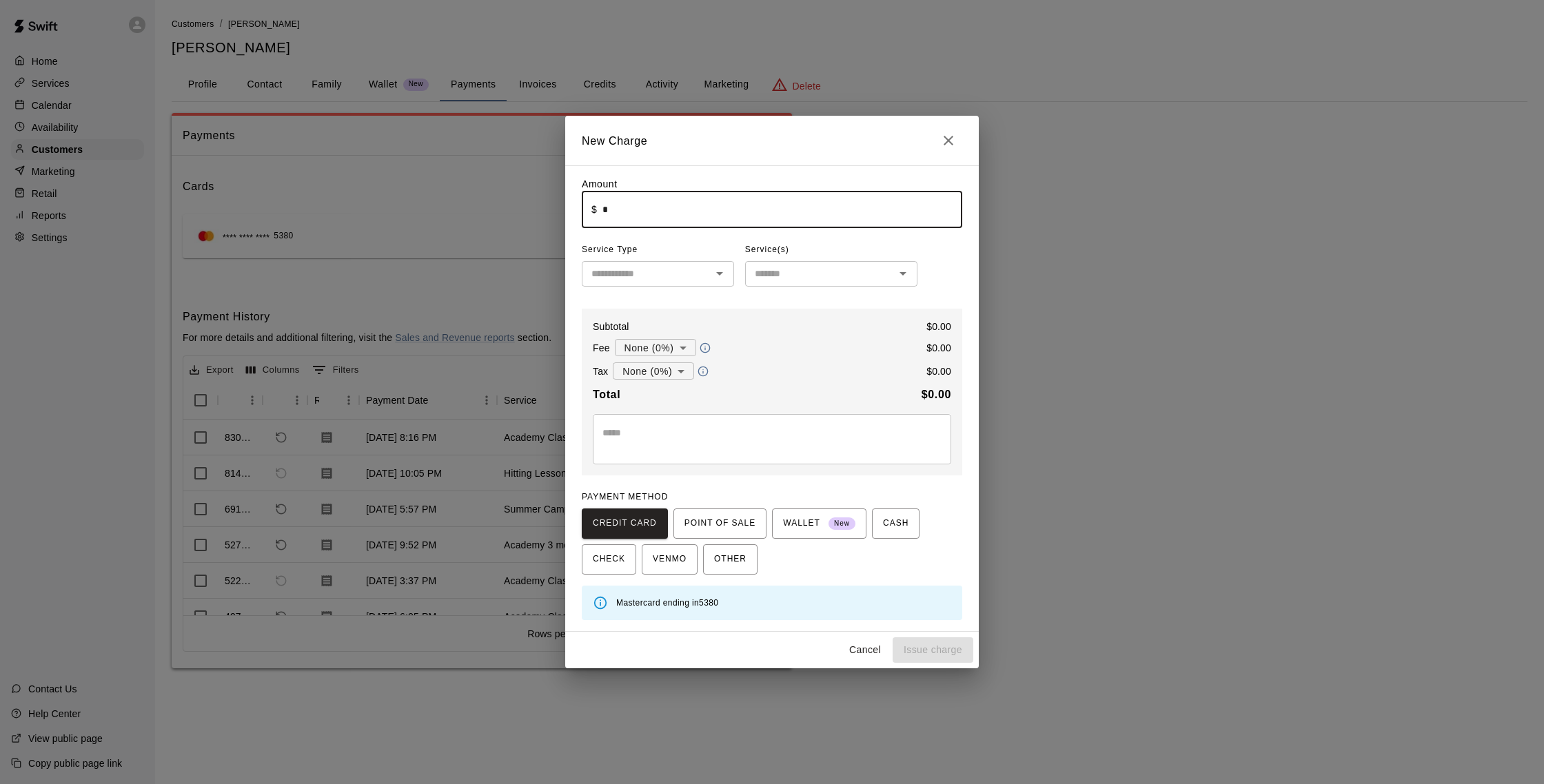
click at [621, 210] on input "*" at bounding box center [782, 210] width 360 height 37
type input "******"
click at [647, 277] on input "text" at bounding box center [647, 274] width 121 height 17
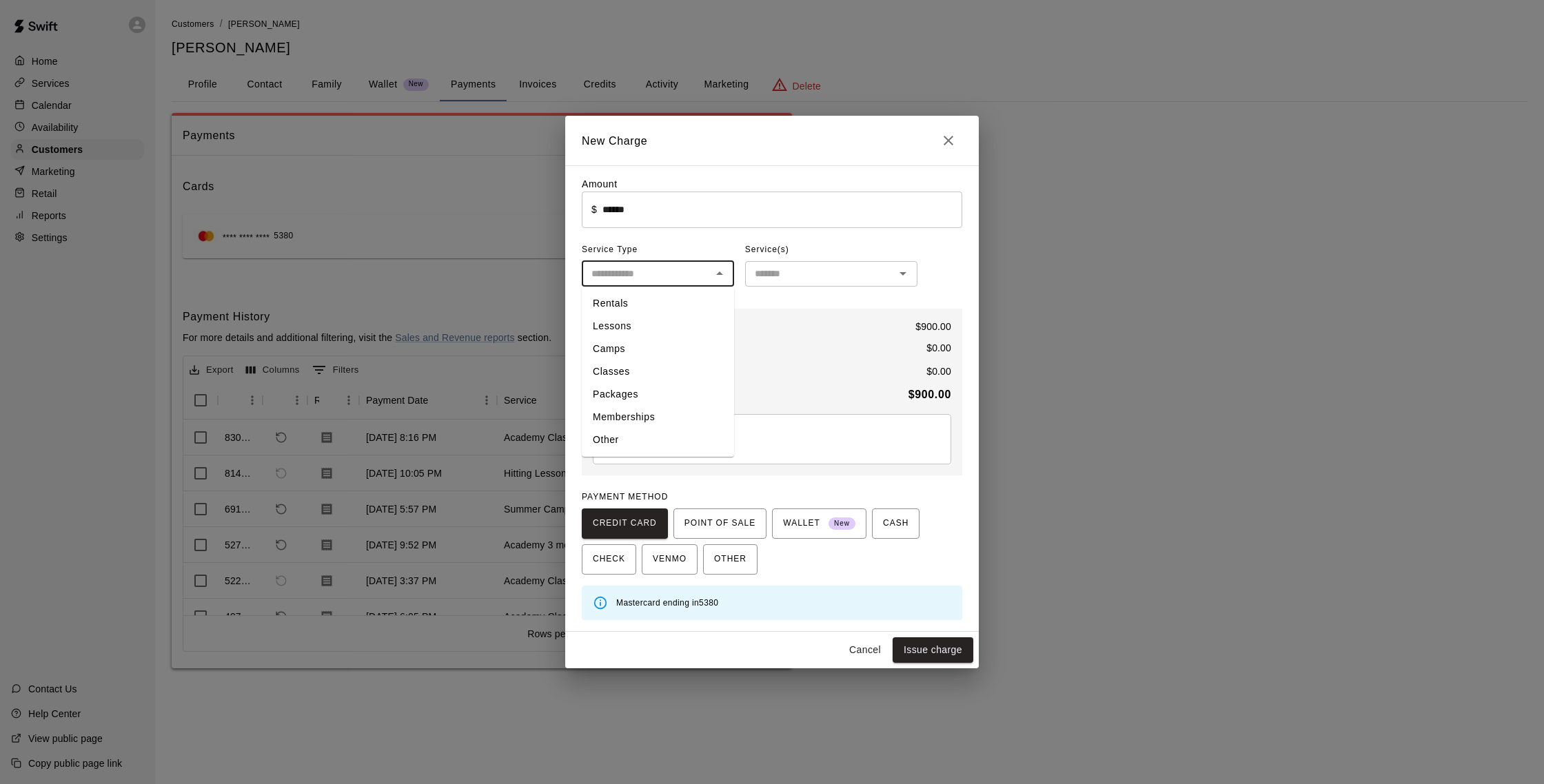
click at [641, 416] on li "Memberships" at bounding box center [657, 417] width 152 height 23
type input "**********"
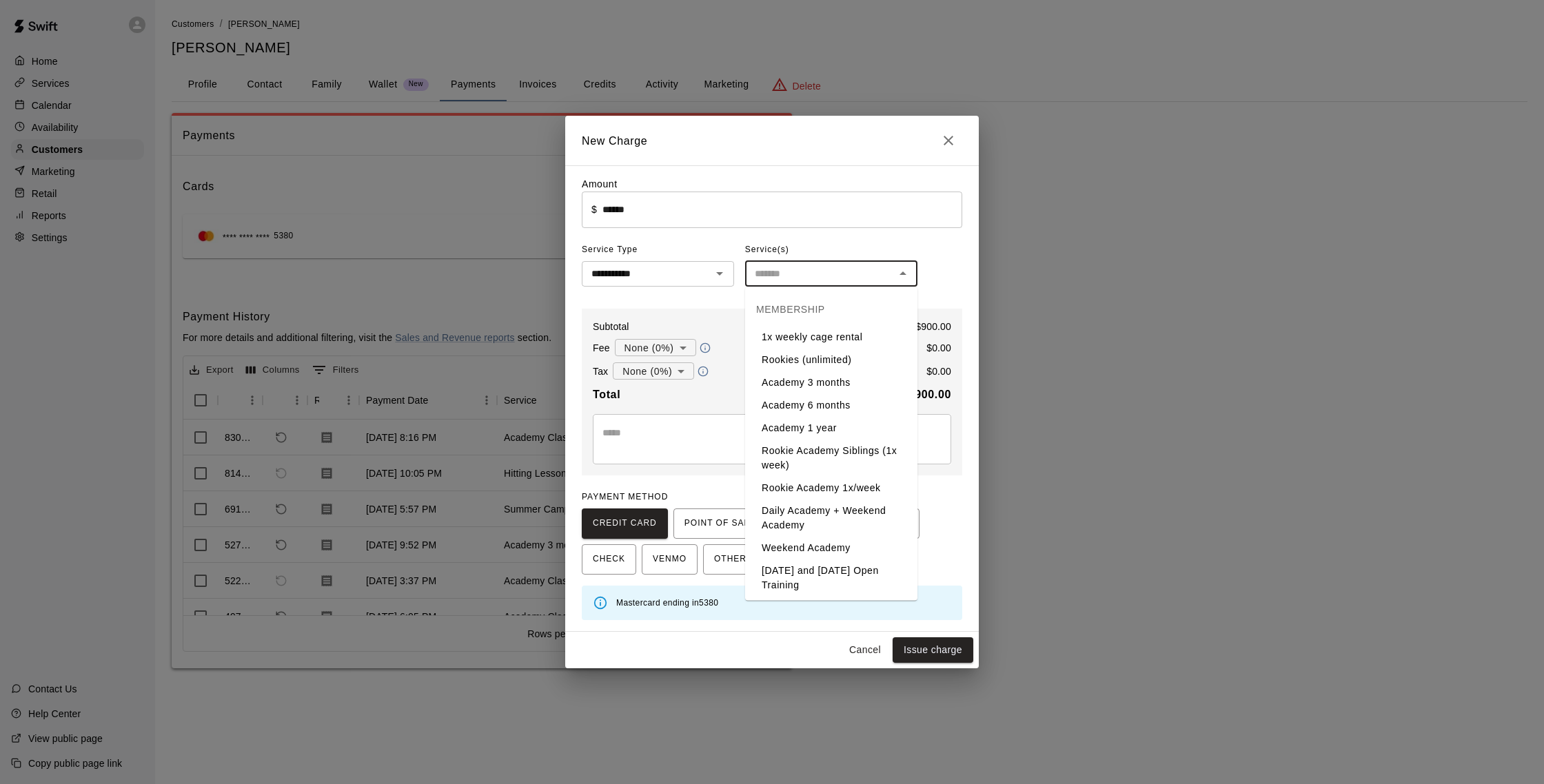
click at [831, 270] on input "text" at bounding box center [820, 274] width 141 height 17
click at [843, 376] on li "Academy 3 months" at bounding box center [831, 383] width 172 height 23
type input "**********"
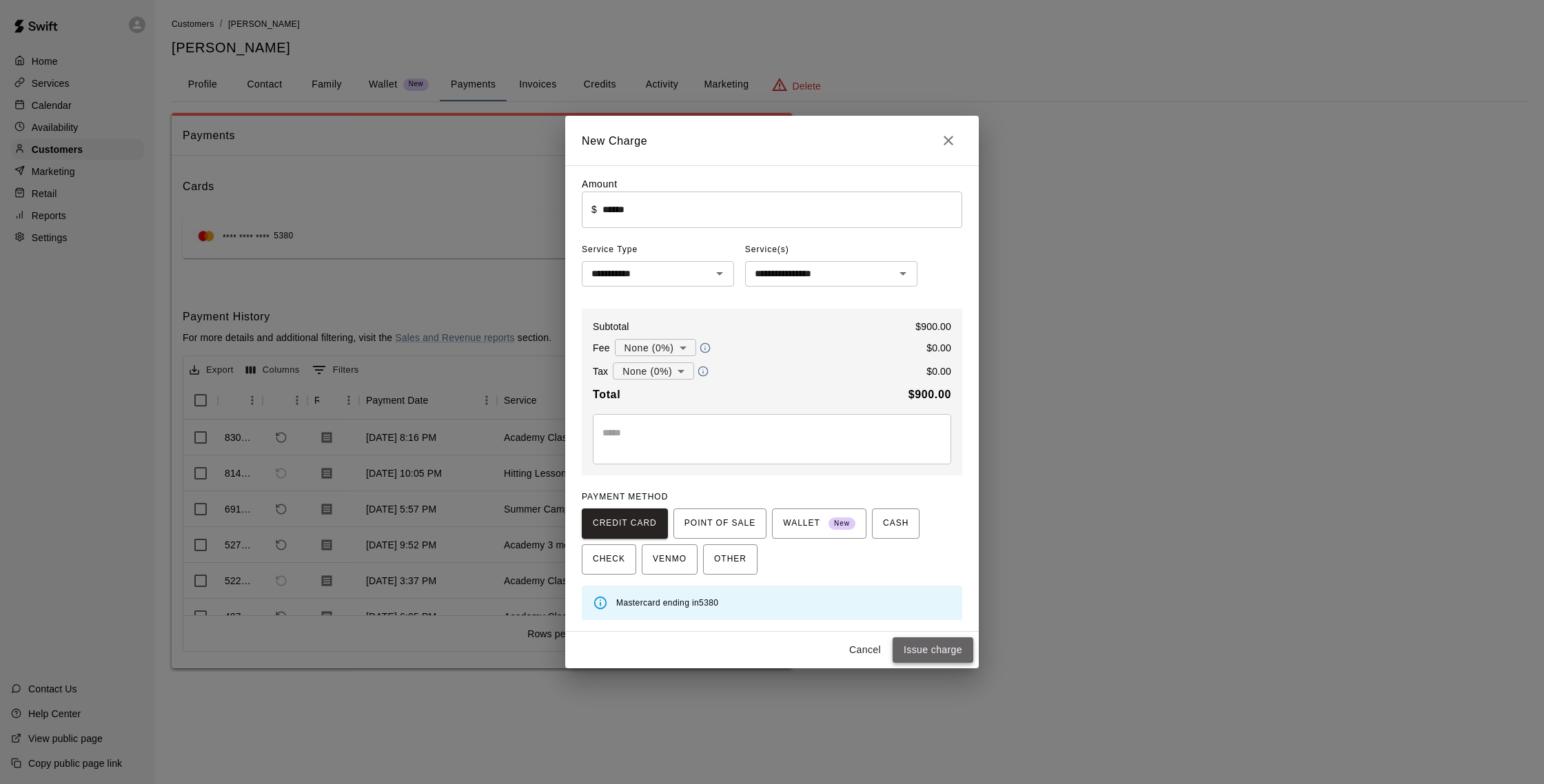
click at [950, 646] on button "Issue charge" at bounding box center [933, 650] width 81 height 25
type input "*"
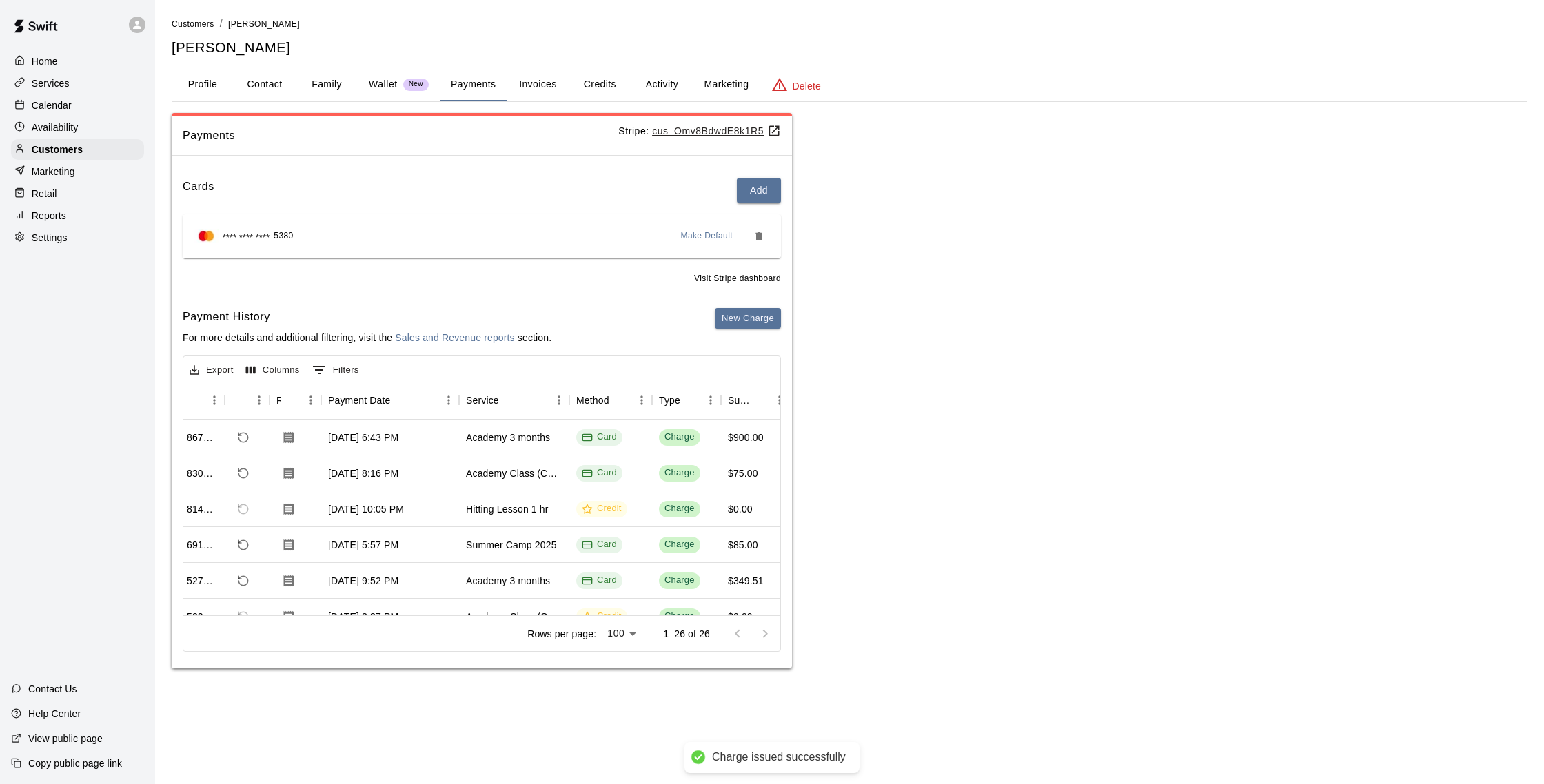
scroll to position [0, 48]
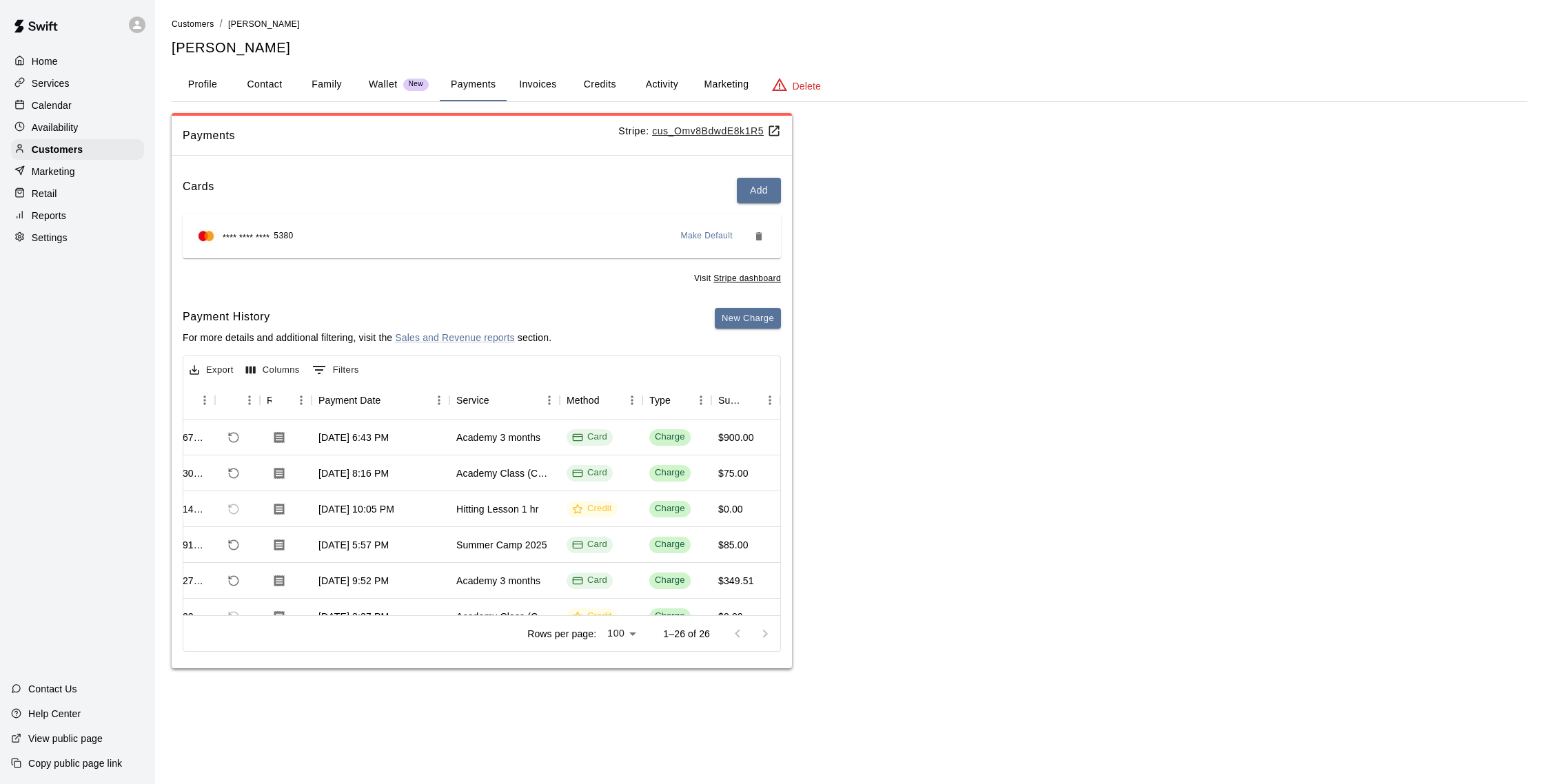
click at [43, 104] on p "Calendar" at bounding box center [51, 105] width 40 height 14
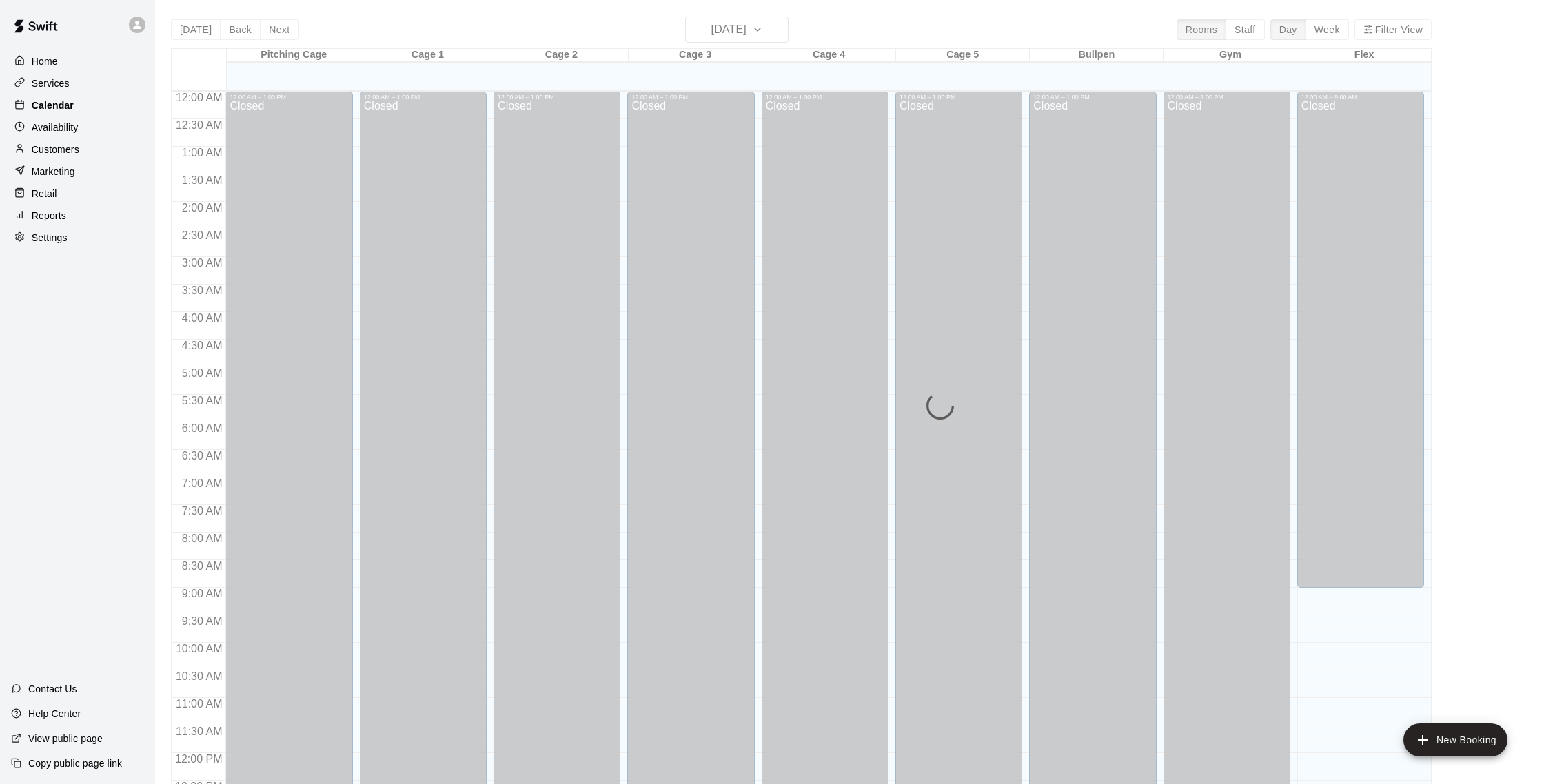
scroll to position [574, 0]
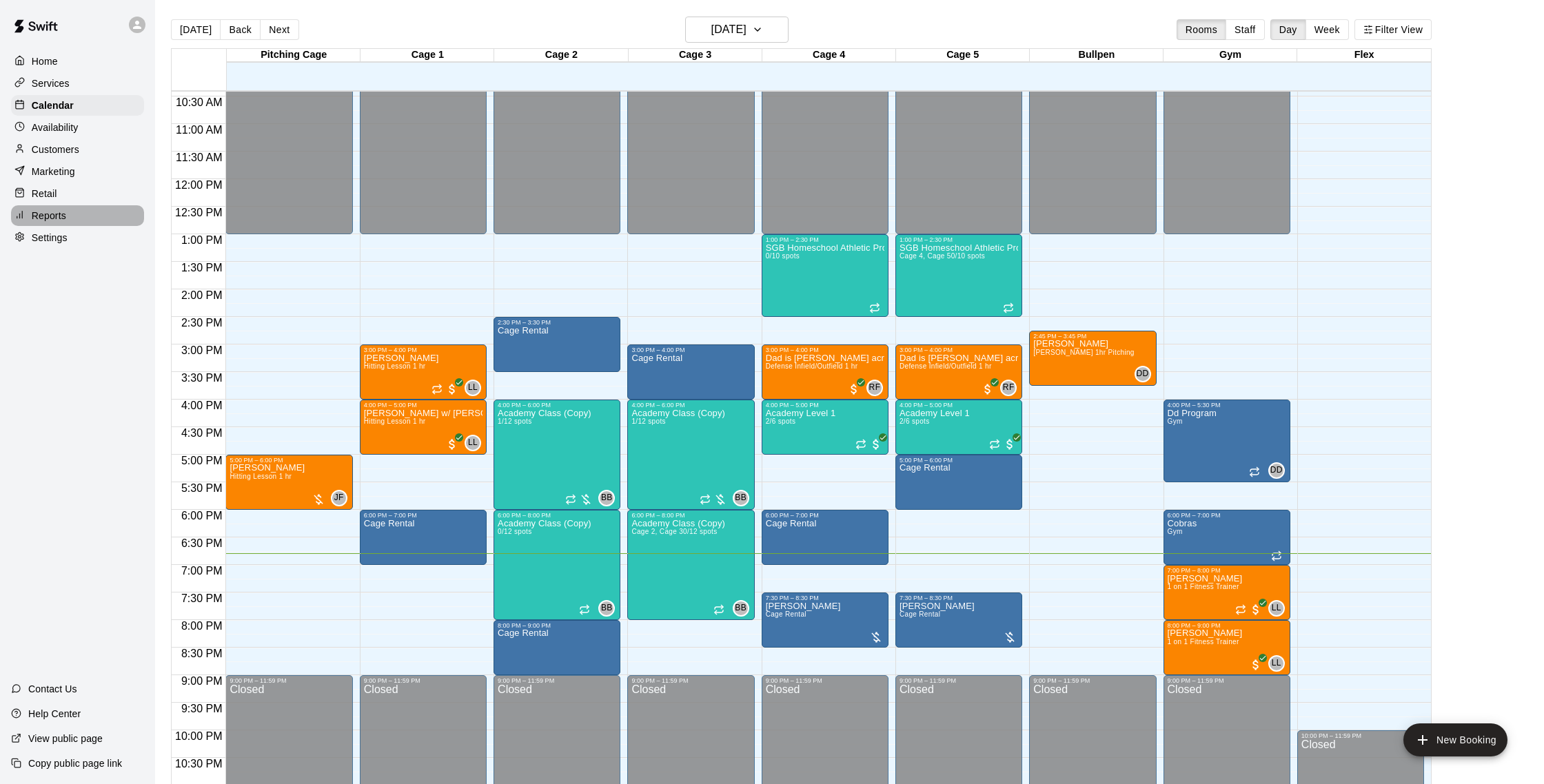
click at [71, 207] on div "Reports" at bounding box center [77, 215] width 133 height 21
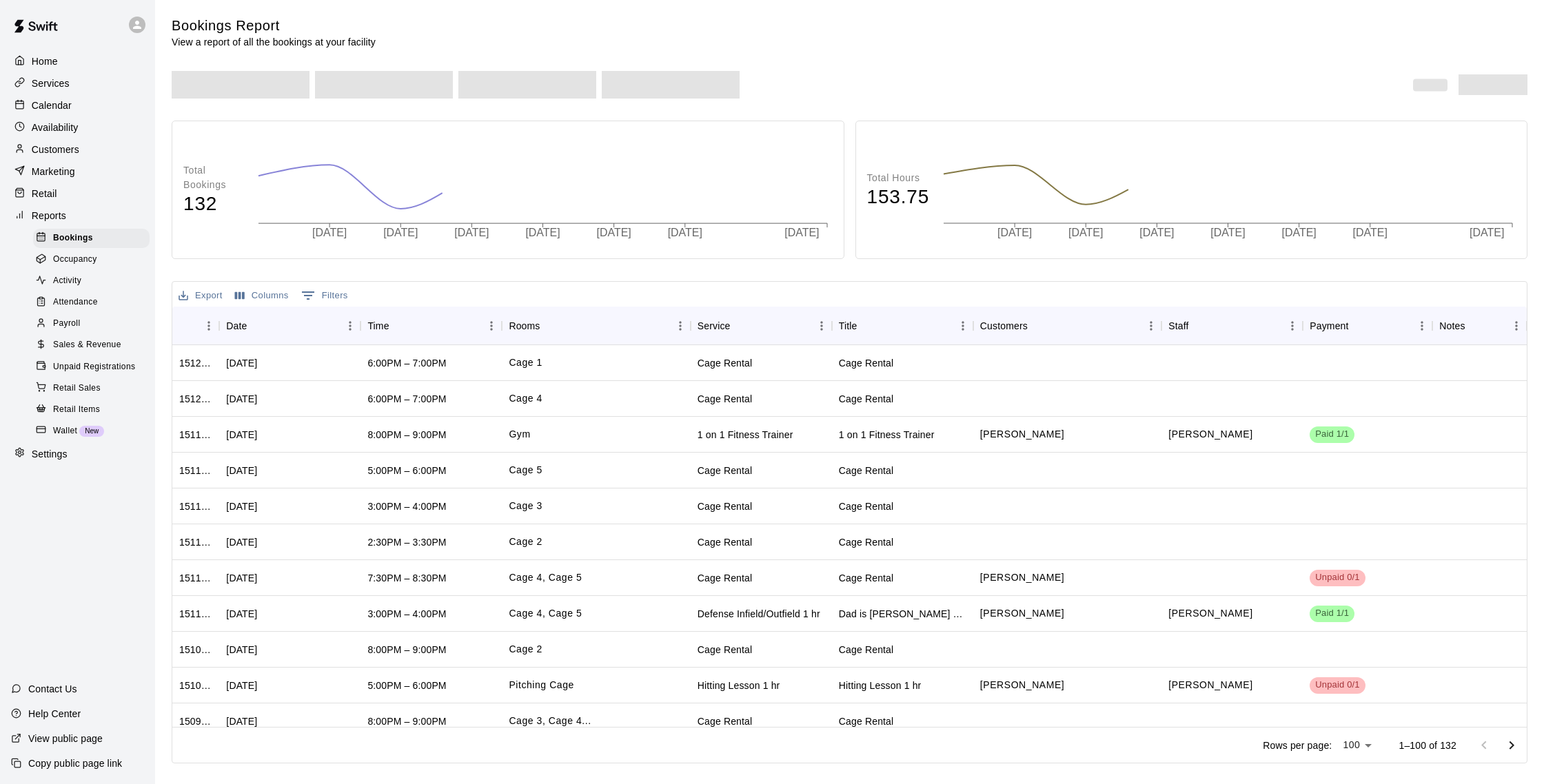
click at [107, 339] on span "Sales & Revenue" at bounding box center [87, 345] width 68 height 14
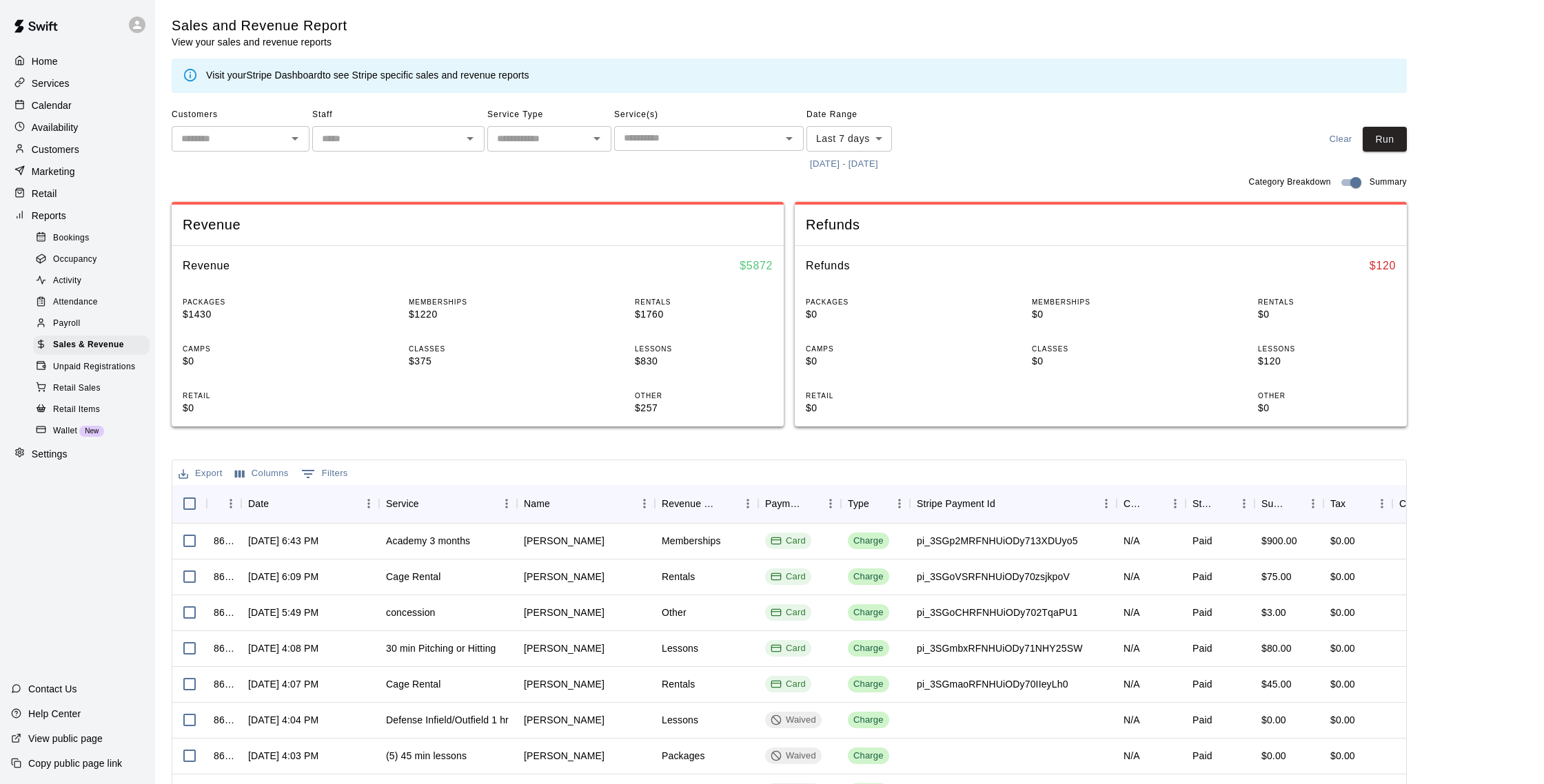
click at [26, 148] on div at bounding box center [23, 150] width 17 height 13
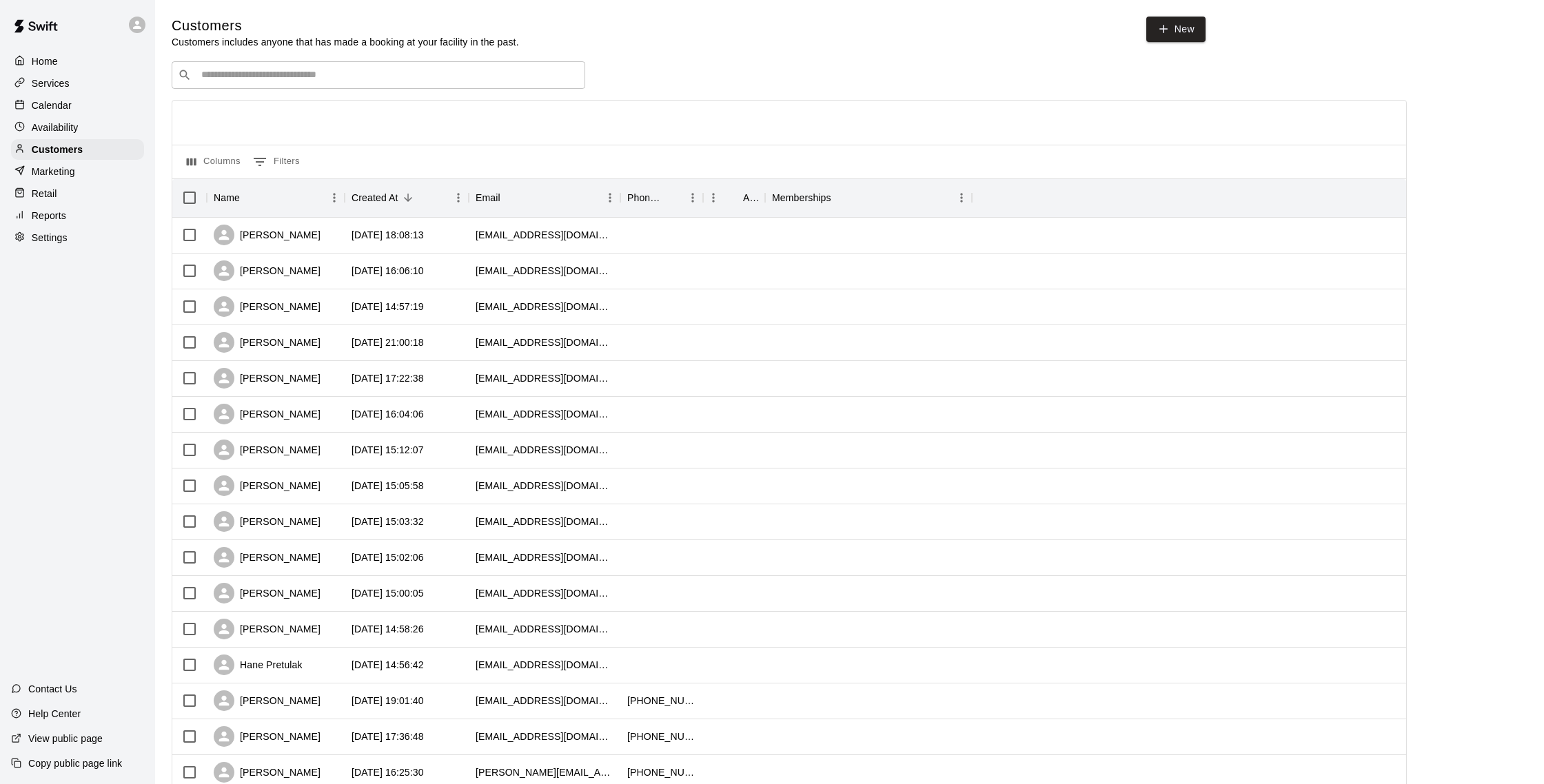
click at [431, 66] on div "​ ​" at bounding box center [378, 75] width 414 height 27
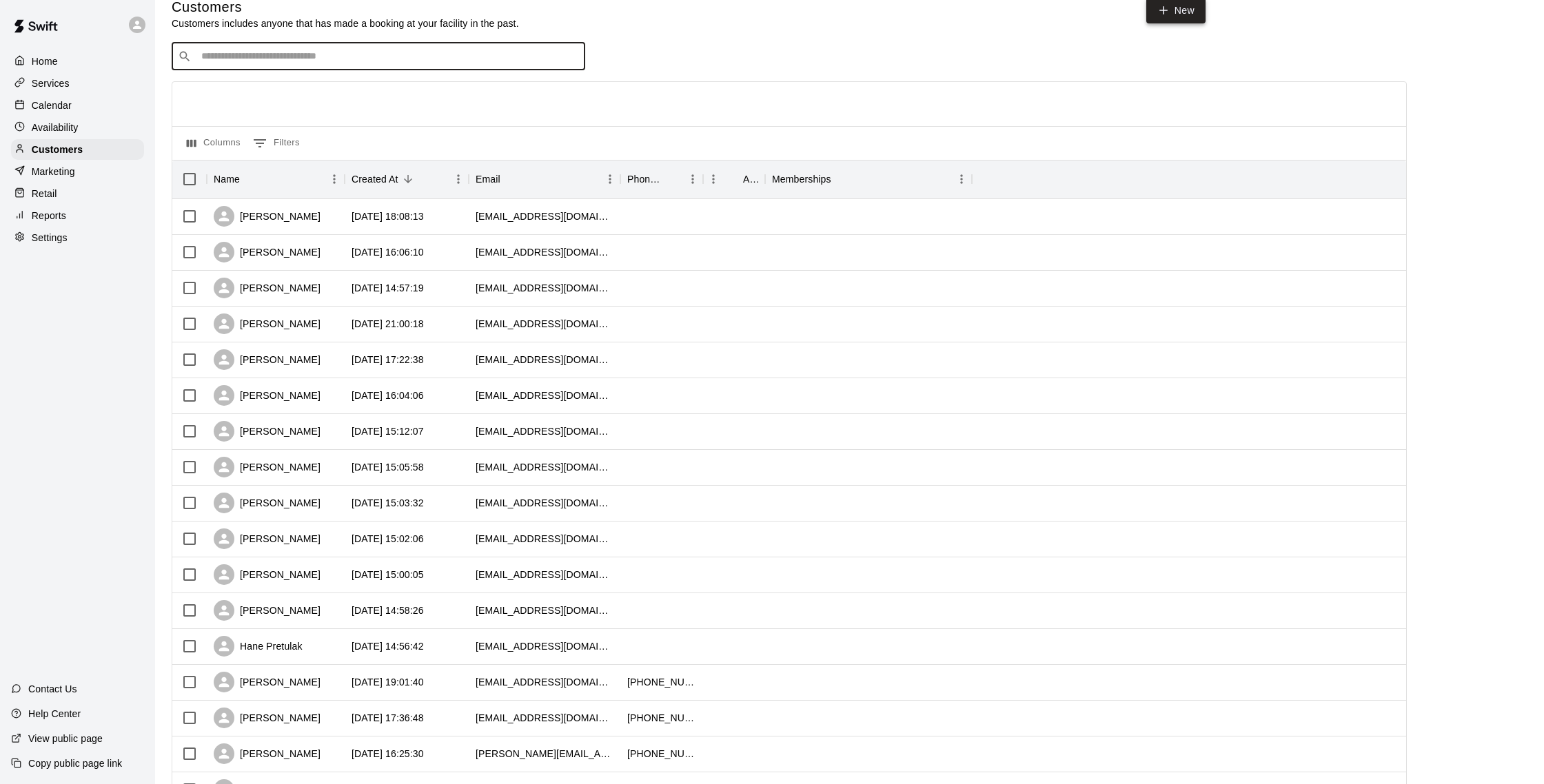
click at [1196, 16] on link "New" at bounding box center [1176, 10] width 59 height 25
select select "**"
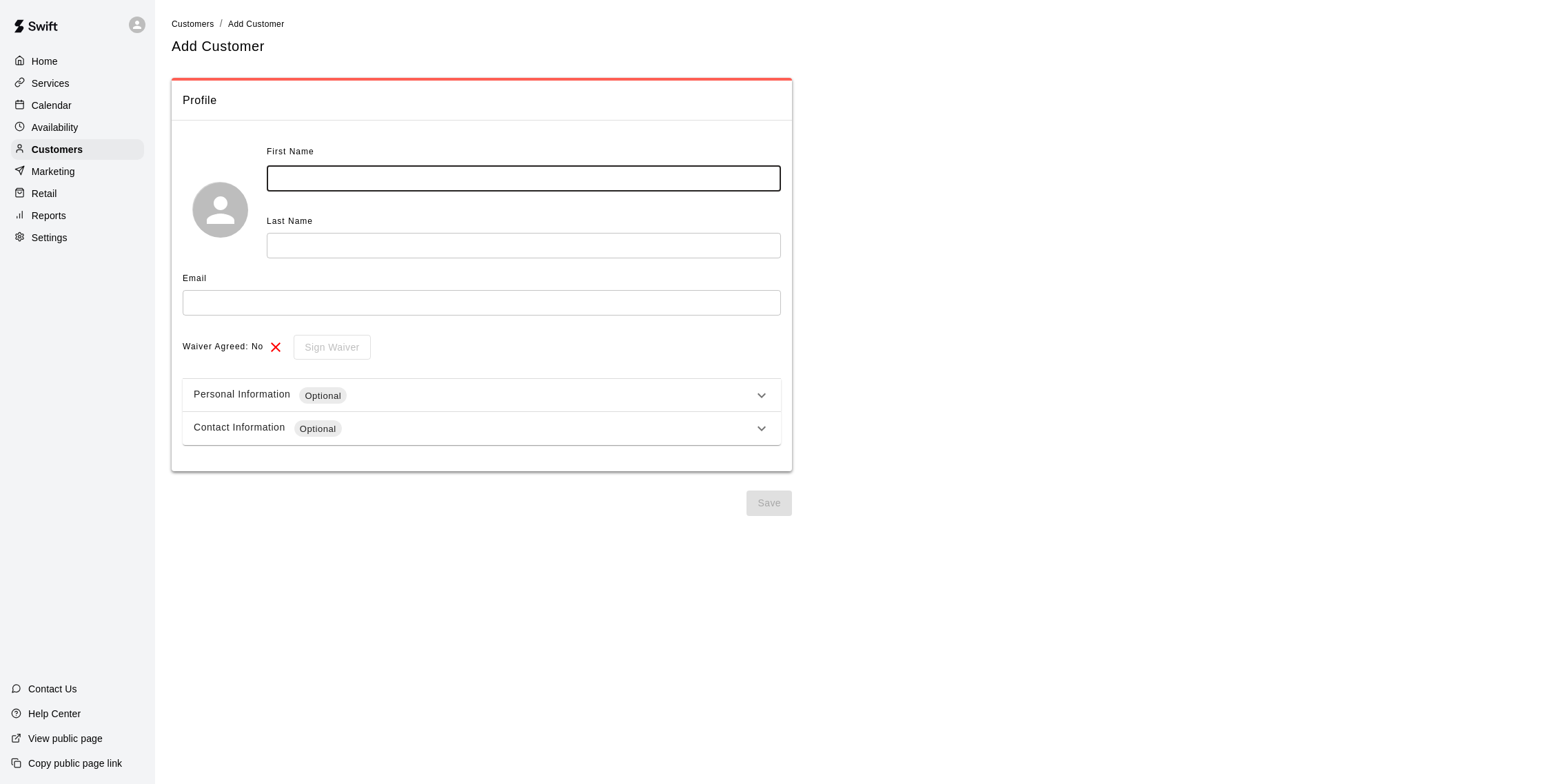
click at [513, 183] on input "text" at bounding box center [523, 179] width 514 height 25
type input "******"
click at [452, 252] on input "text" at bounding box center [523, 245] width 514 height 25
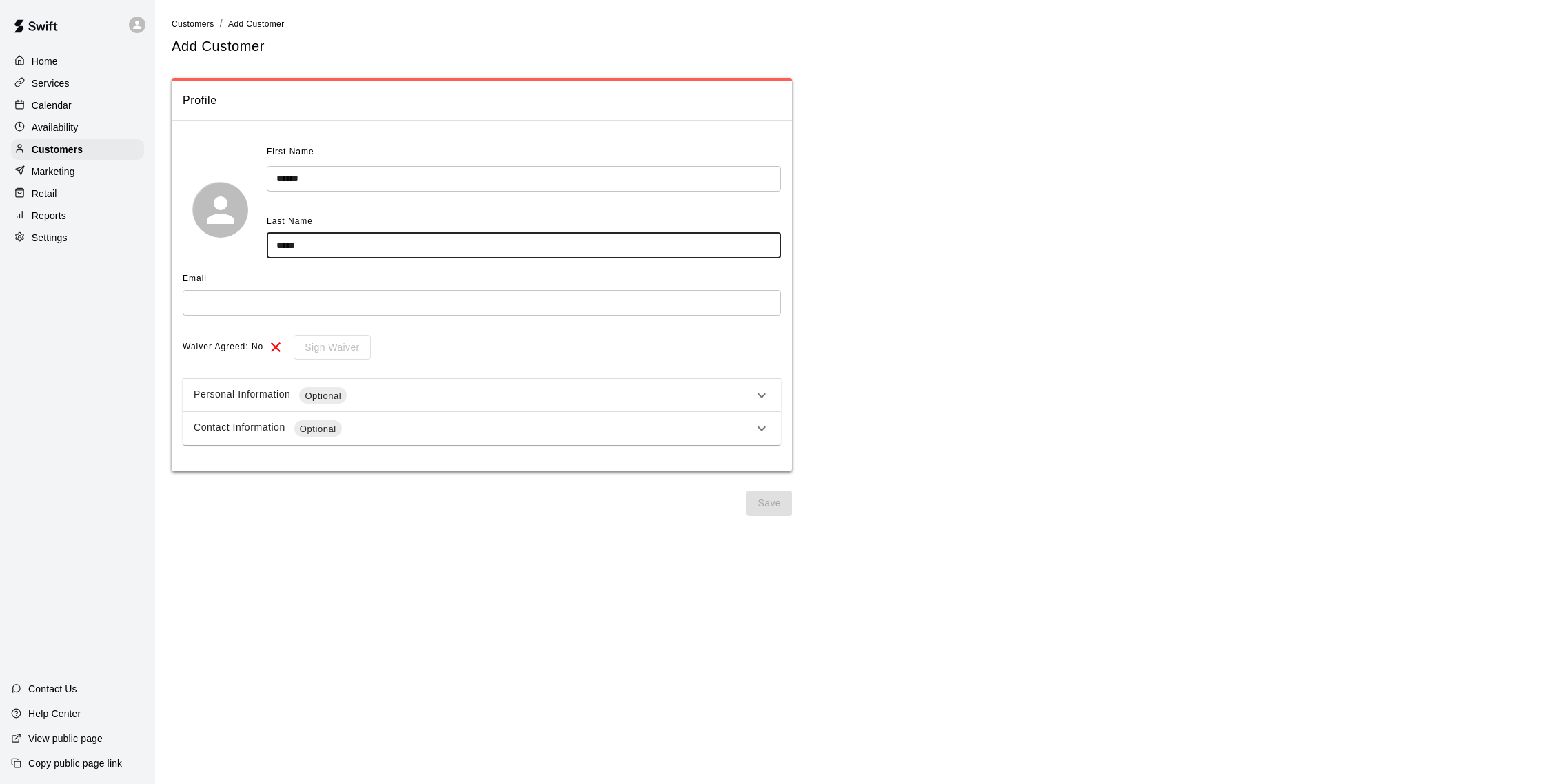
type input "*****"
click at [285, 302] on input "text" at bounding box center [482, 303] width 598 height 25
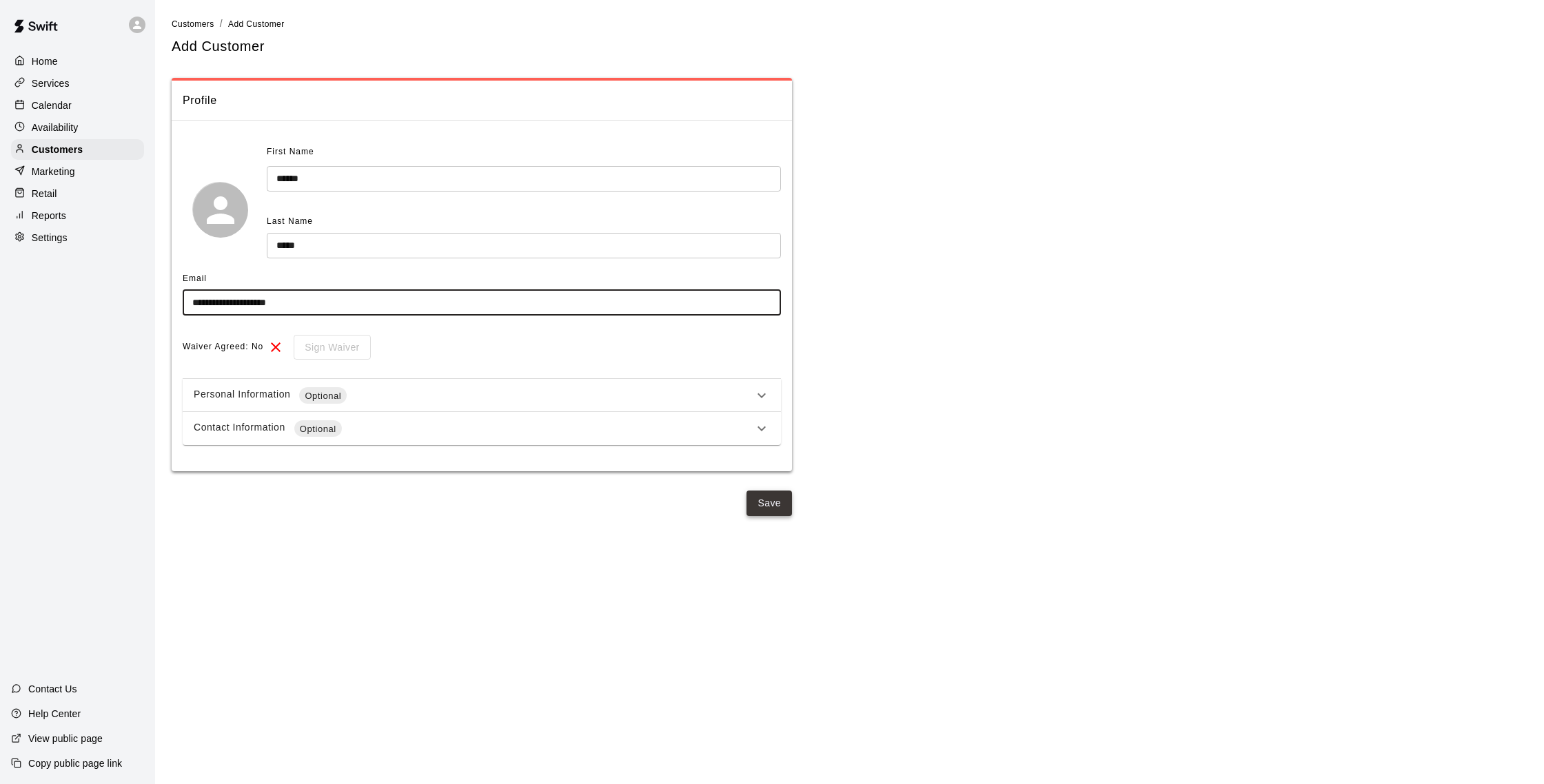
type input "**********"
click at [771, 502] on button "Save" at bounding box center [769, 503] width 45 height 25
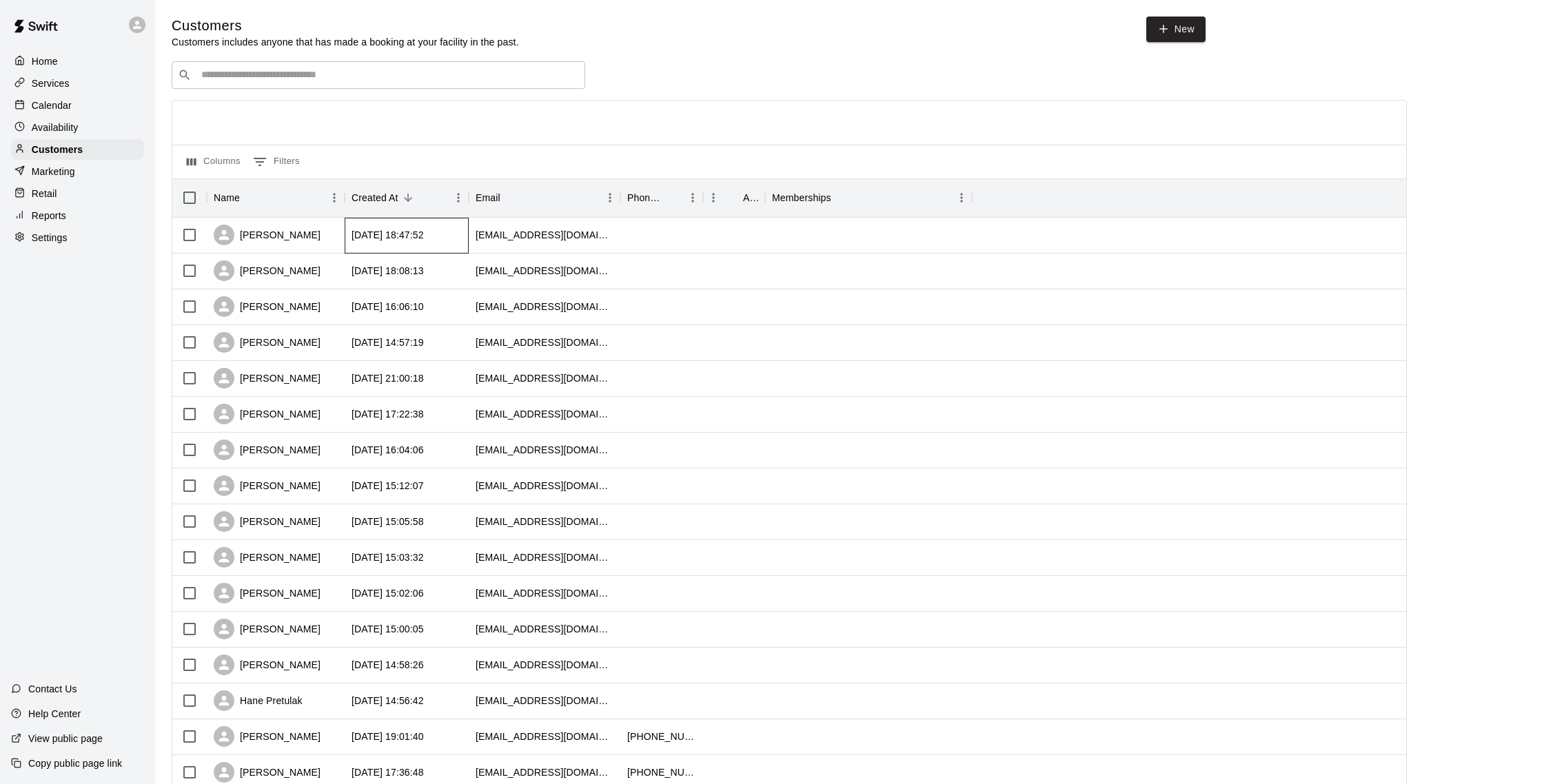
click at [407, 230] on div "[DATE] 18:47:52" at bounding box center [388, 235] width 72 height 14
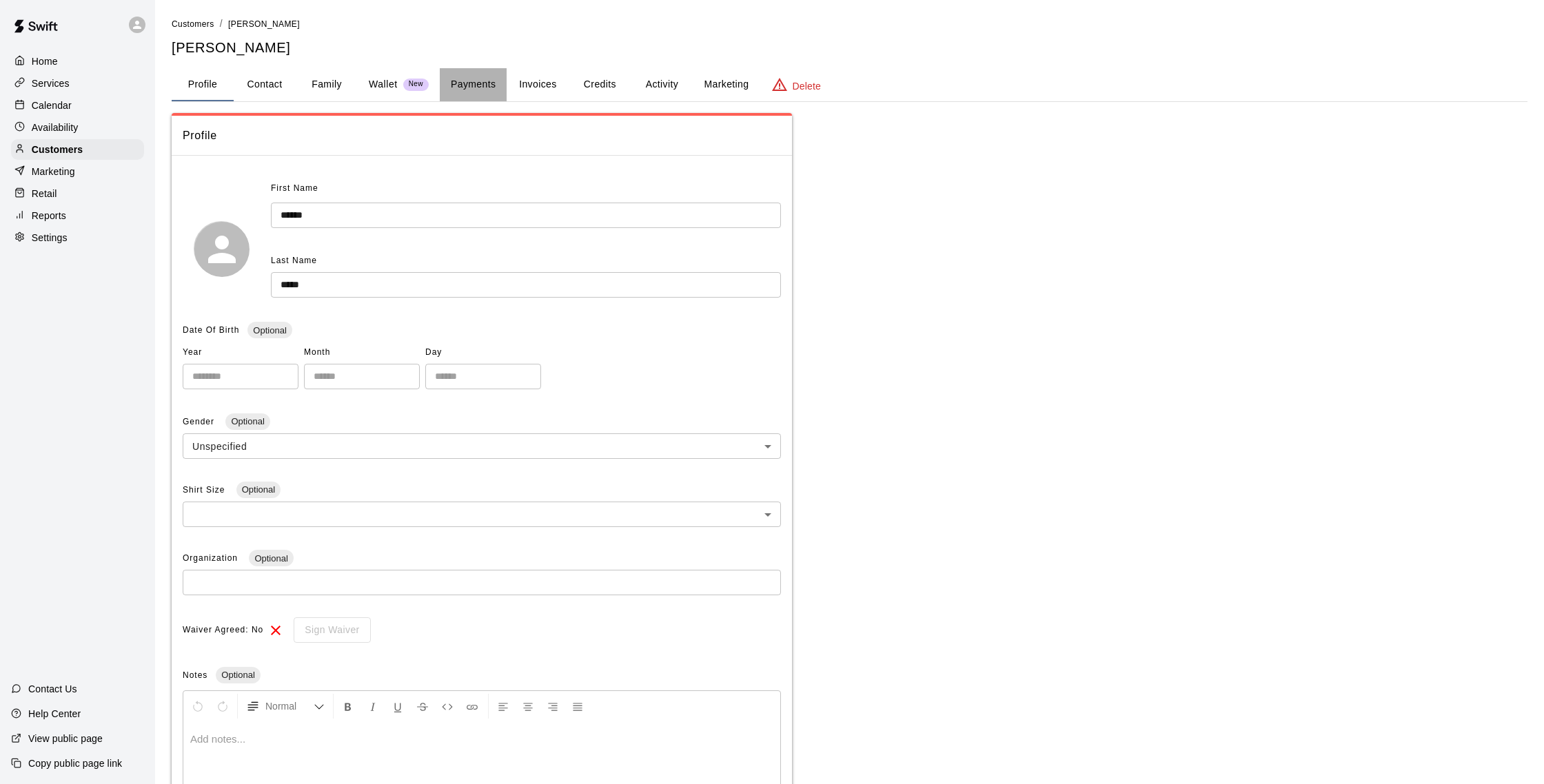
click at [478, 92] on button "Payments" at bounding box center [473, 85] width 67 height 33
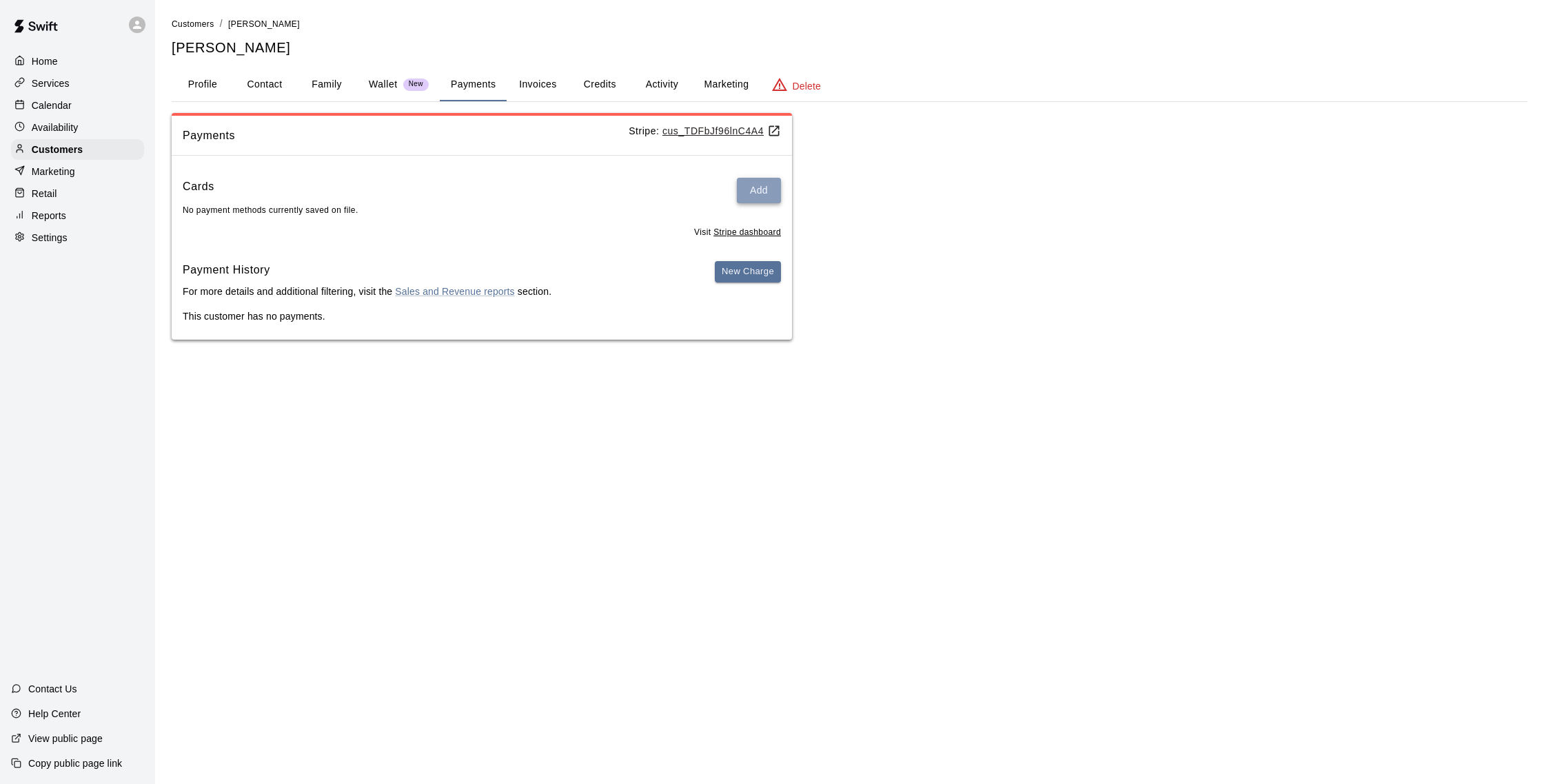
click at [759, 200] on button "Add" at bounding box center [758, 190] width 44 height 25
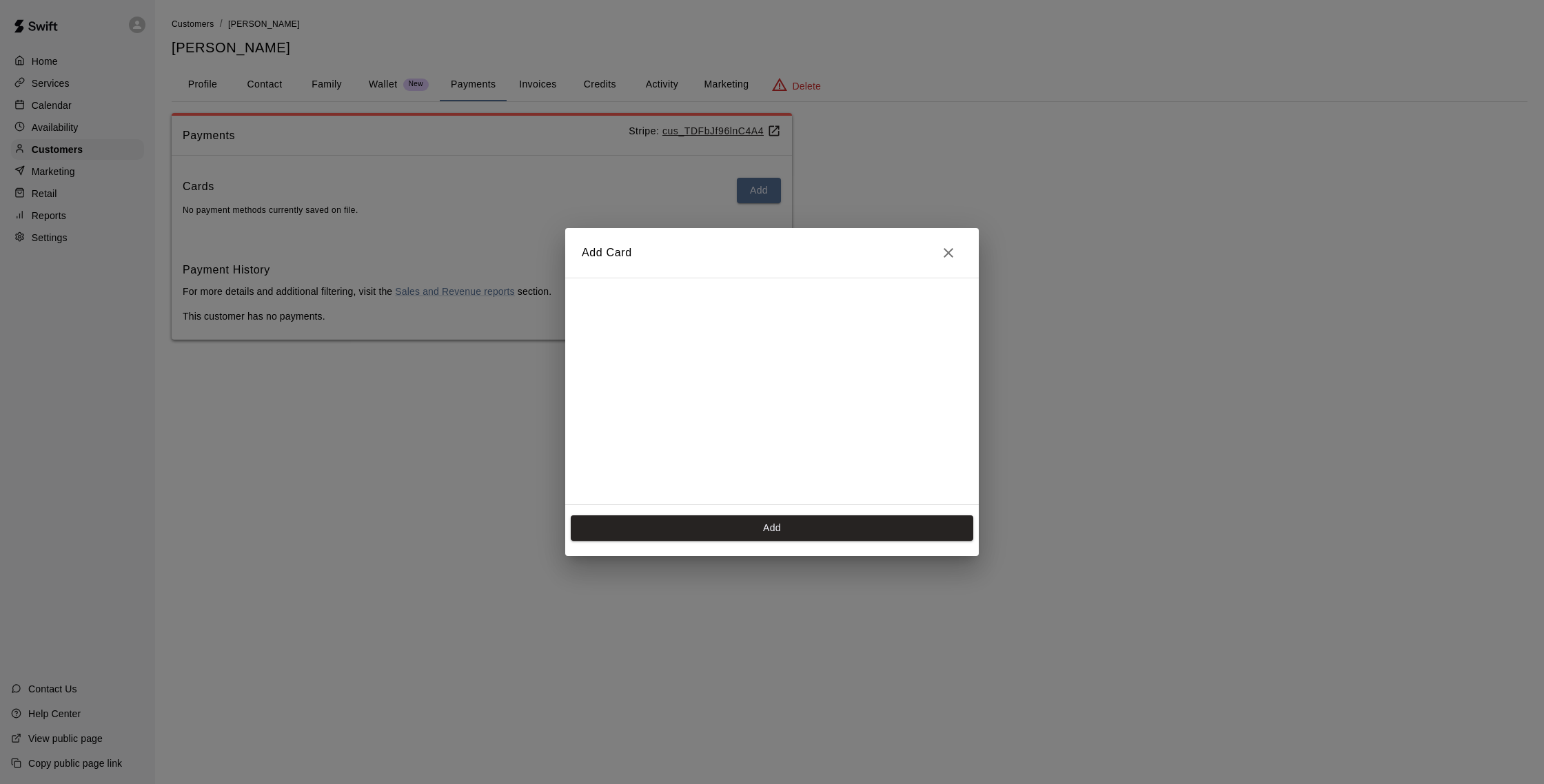
scroll to position [223, 0]
click at [765, 520] on button "Add" at bounding box center [772, 527] width 403 height 25
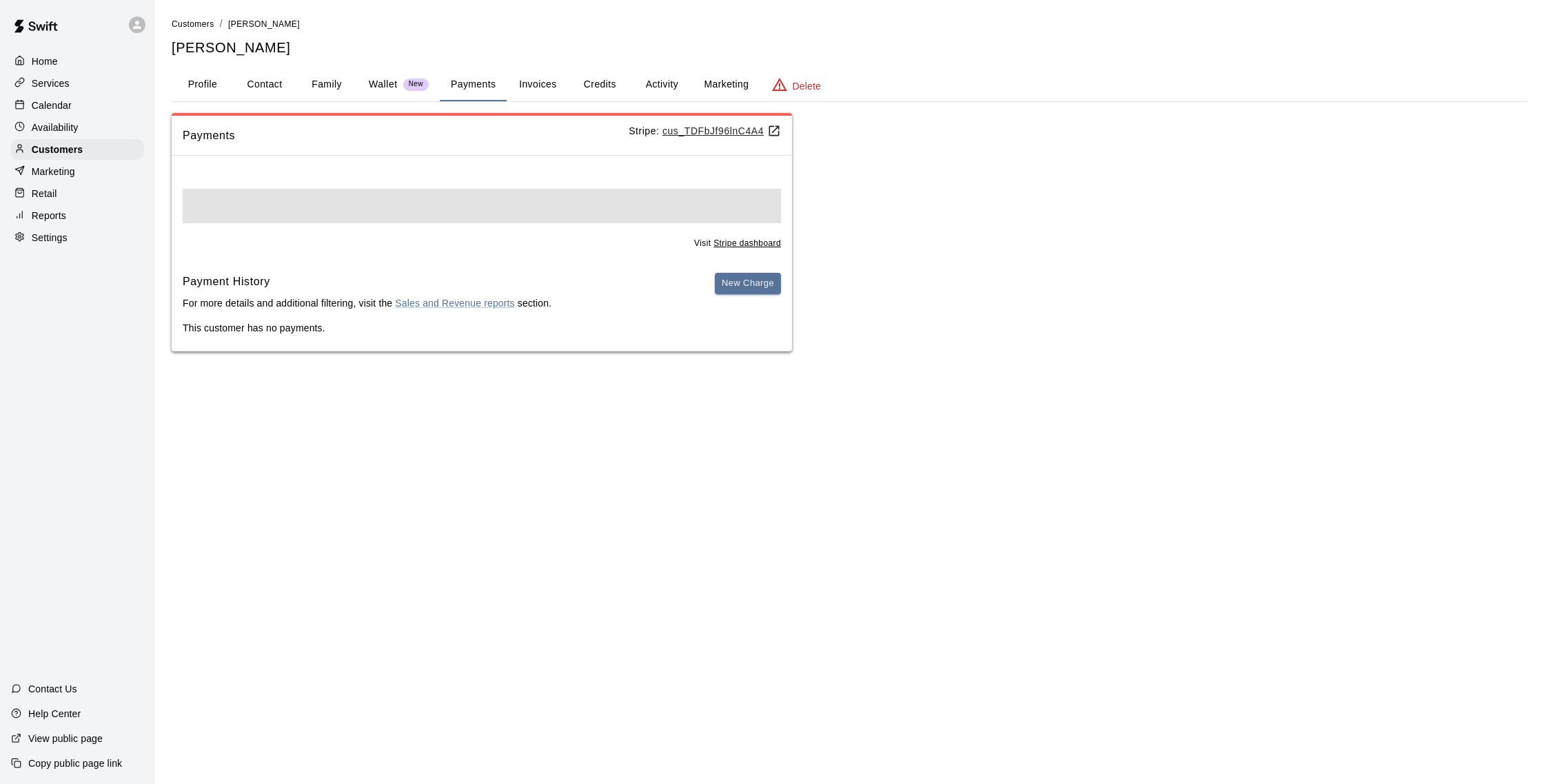
scroll to position [0, 0]
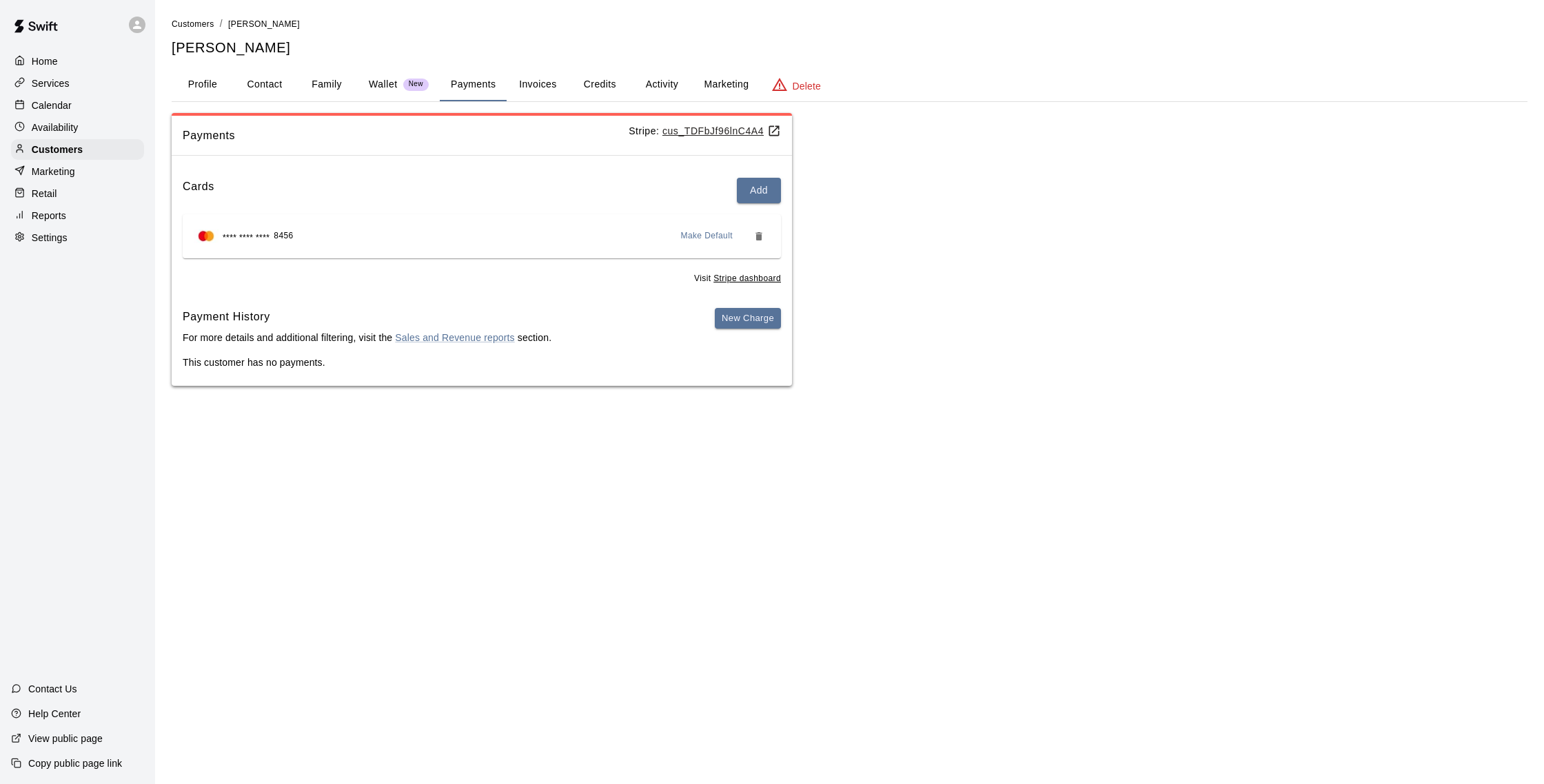
click at [598, 86] on button "Credits" at bounding box center [600, 85] width 62 height 33
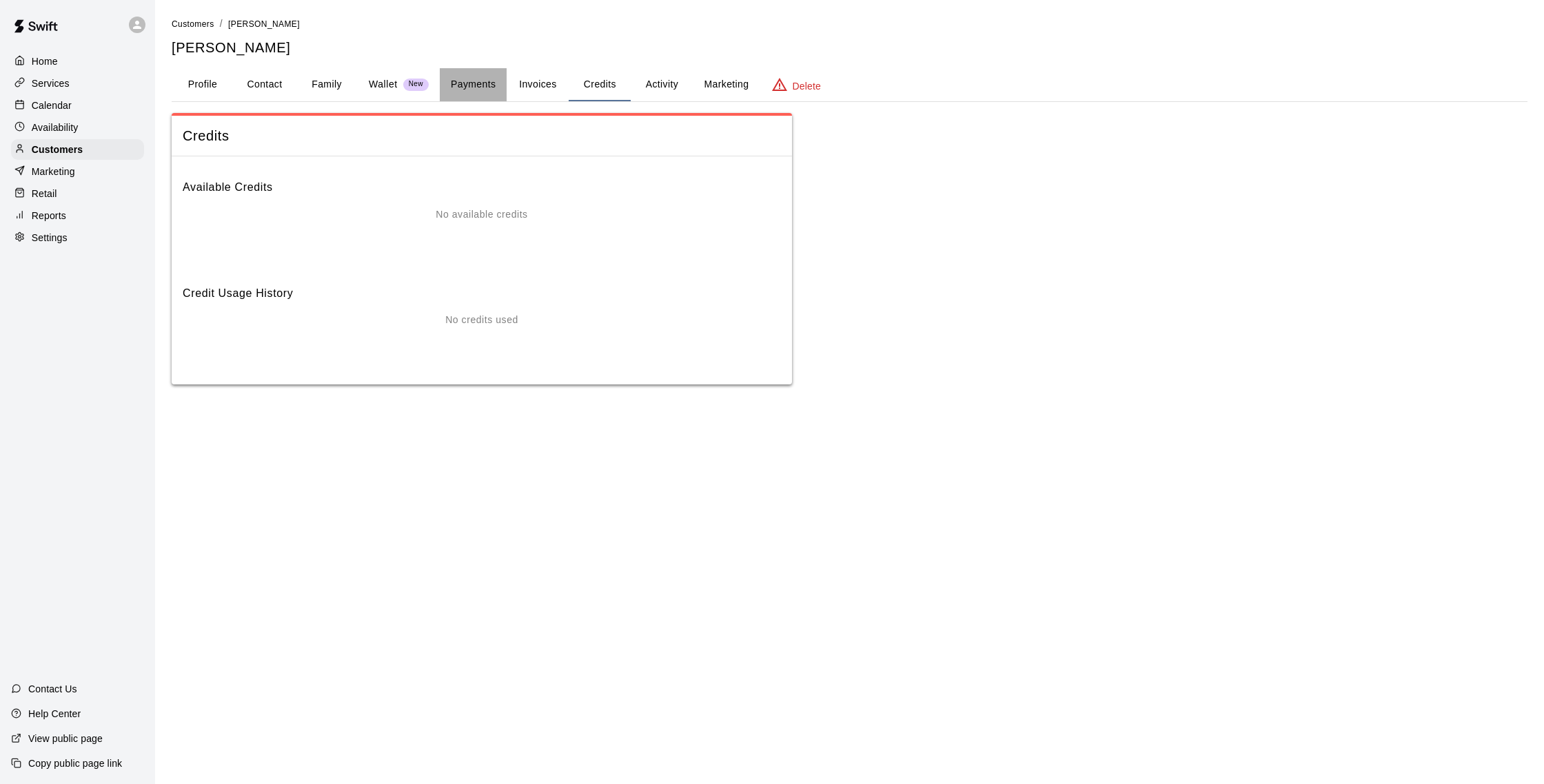
click at [483, 85] on button "Payments" at bounding box center [473, 85] width 67 height 33
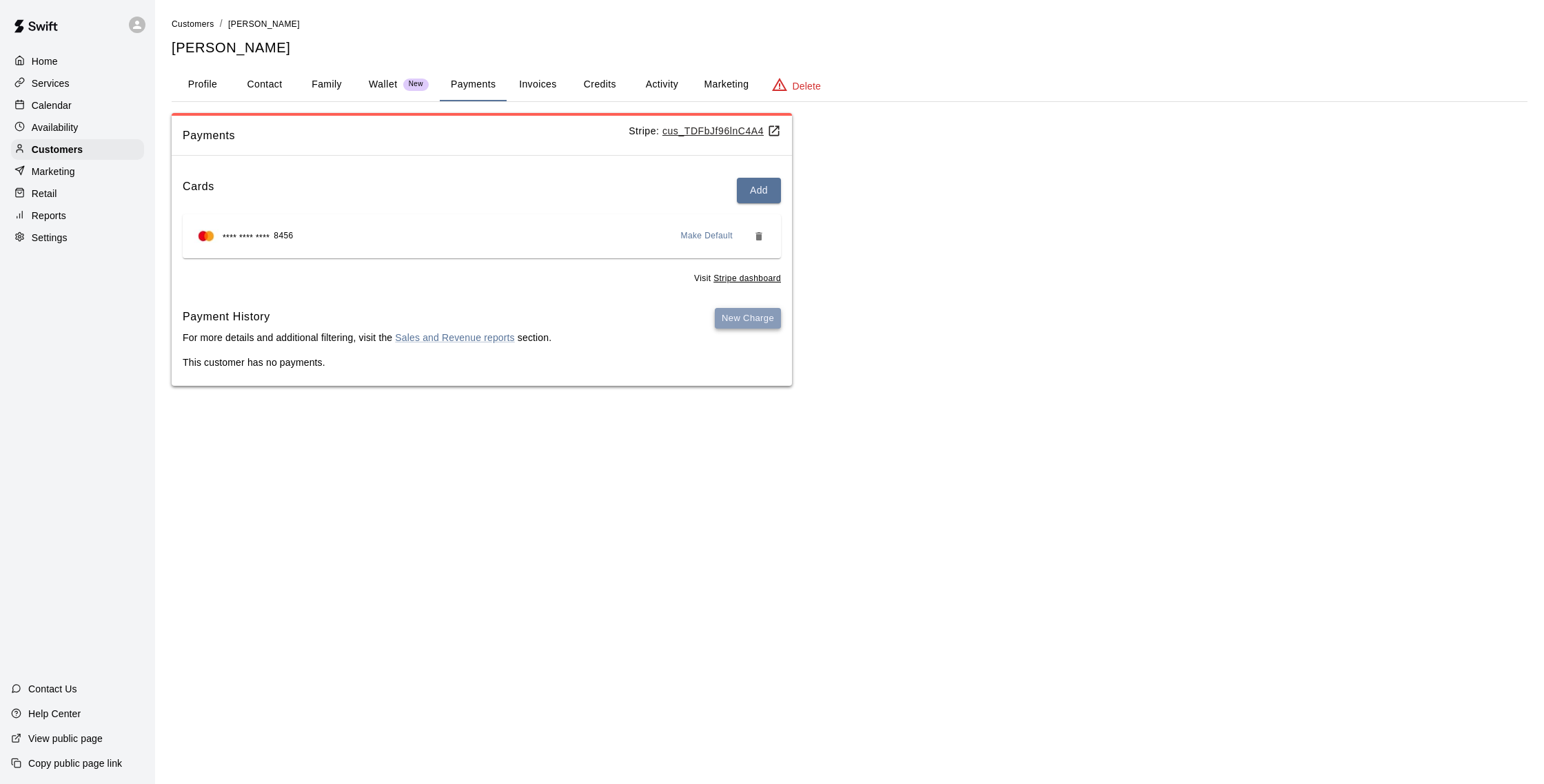
click at [772, 322] on button "New Charge" at bounding box center [748, 319] width 66 height 22
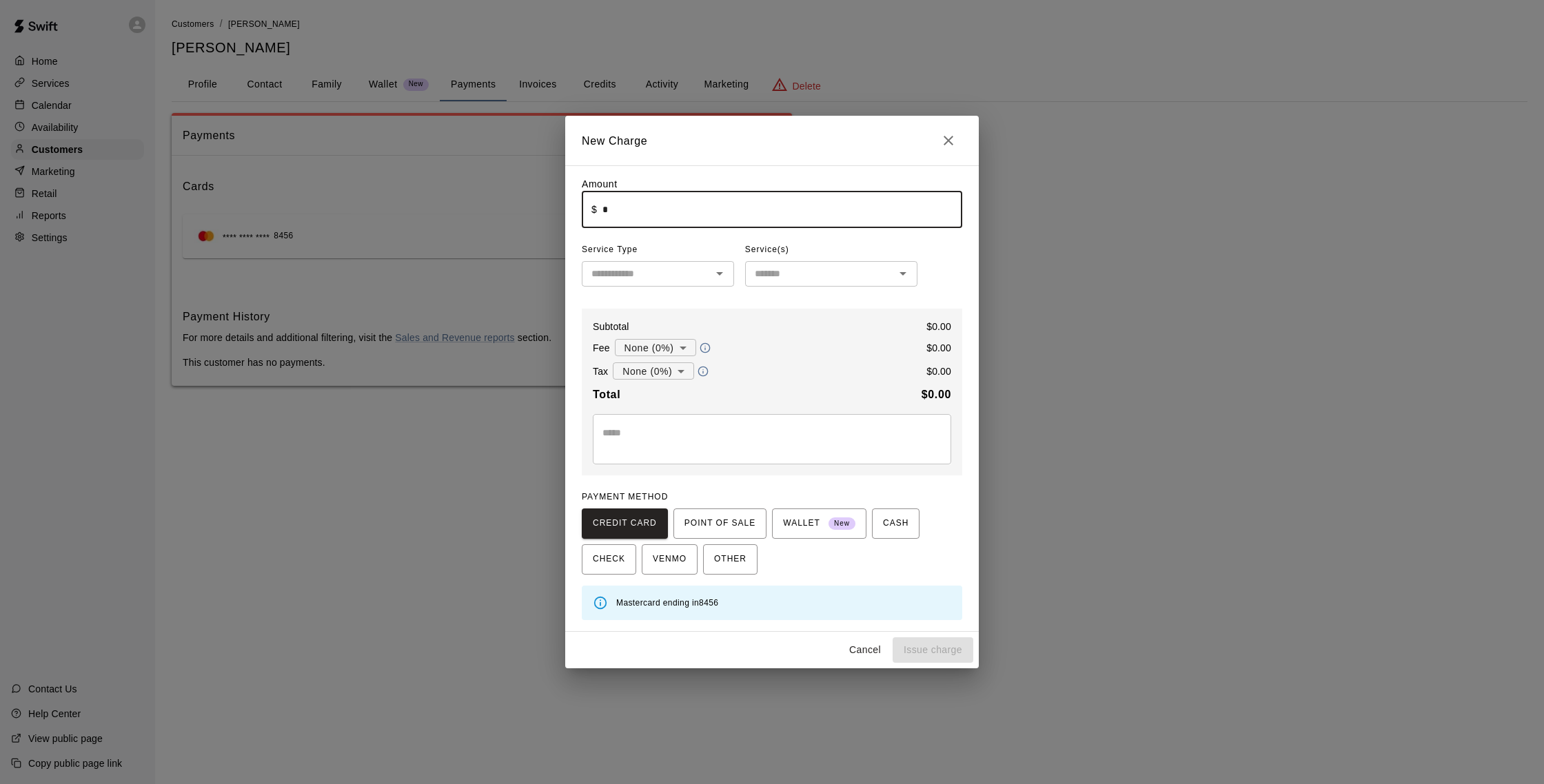
click at [658, 225] on input "*" at bounding box center [782, 210] width 360 height 37
click at [647, 285] on div "​" at bounding box center [657, 273] width 152 height 25
type input "*****"
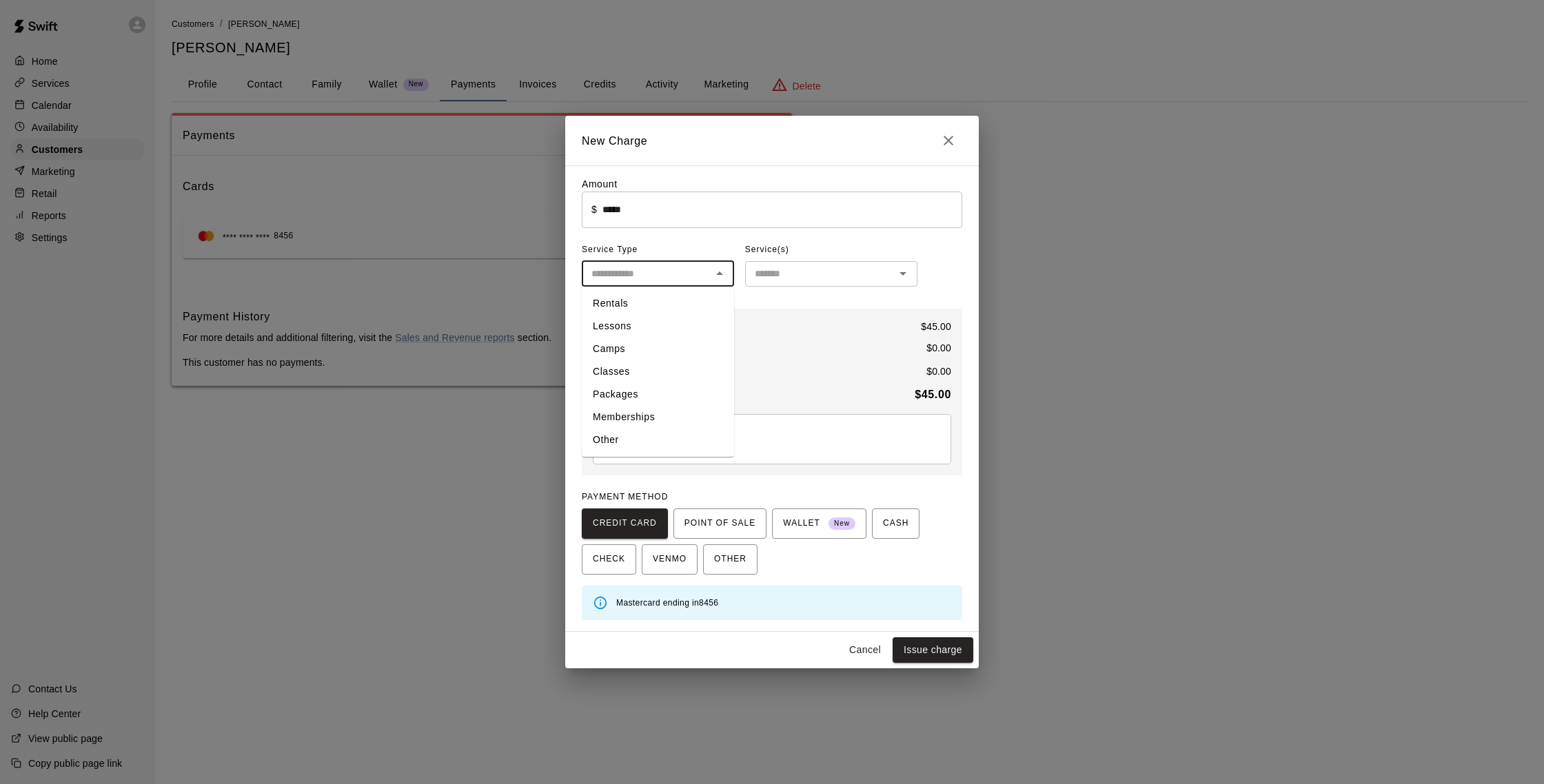
click at [638, 309] on li "Rentals" at bounding box center [657, 304] width 152 height 23
type input "*******"
click at [771, 277] on input "text" at bounding box center [820, 274] width 141 height 17
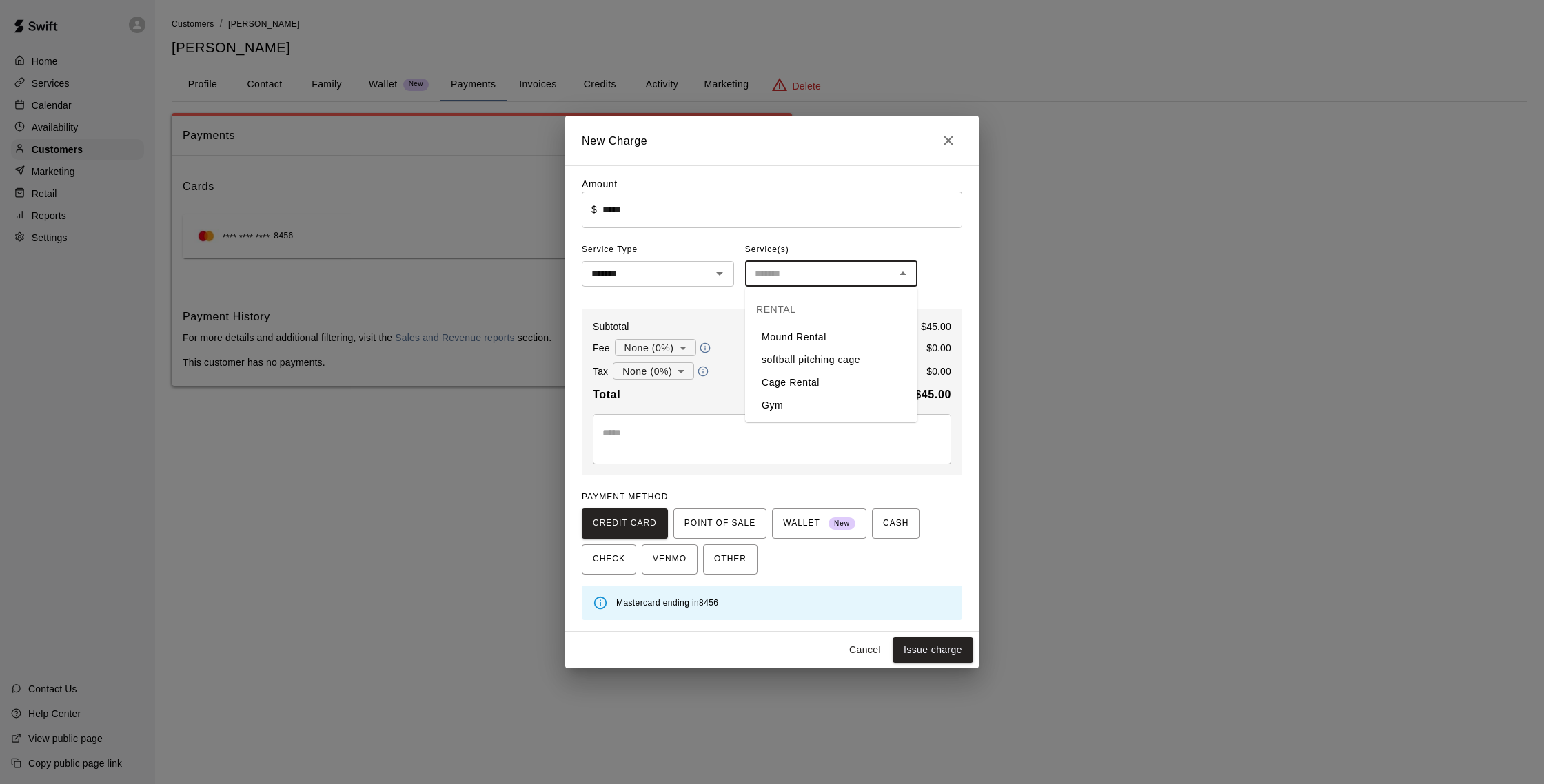
click at [802, 381] on li "Cage Rental" at bounding box center [831, 383] width 172 height 23
type input "**********"
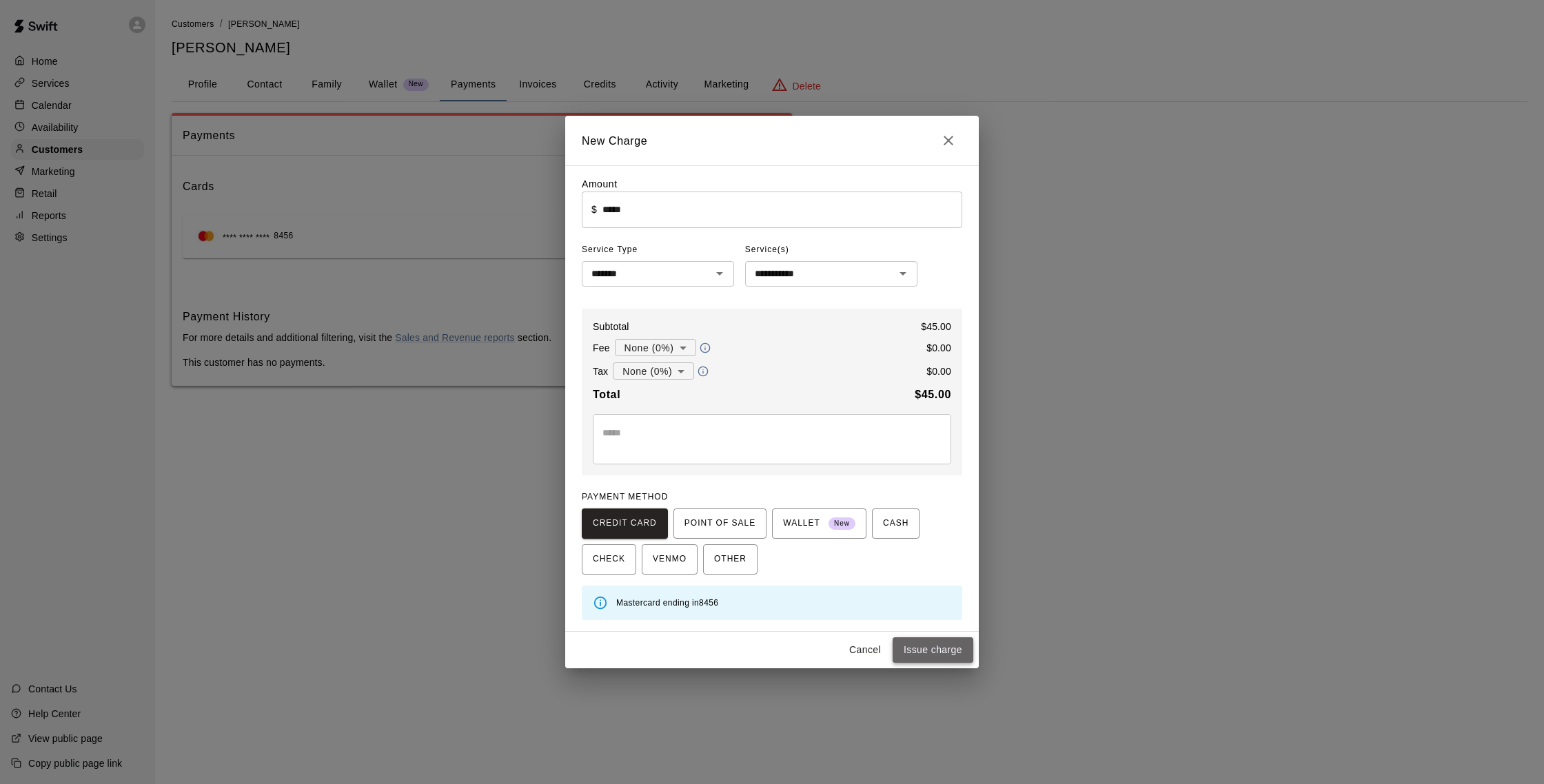
click at [945, 648] on button "Issue charge" at bounding box center [933, 650] width 81 height 25
type input "*"
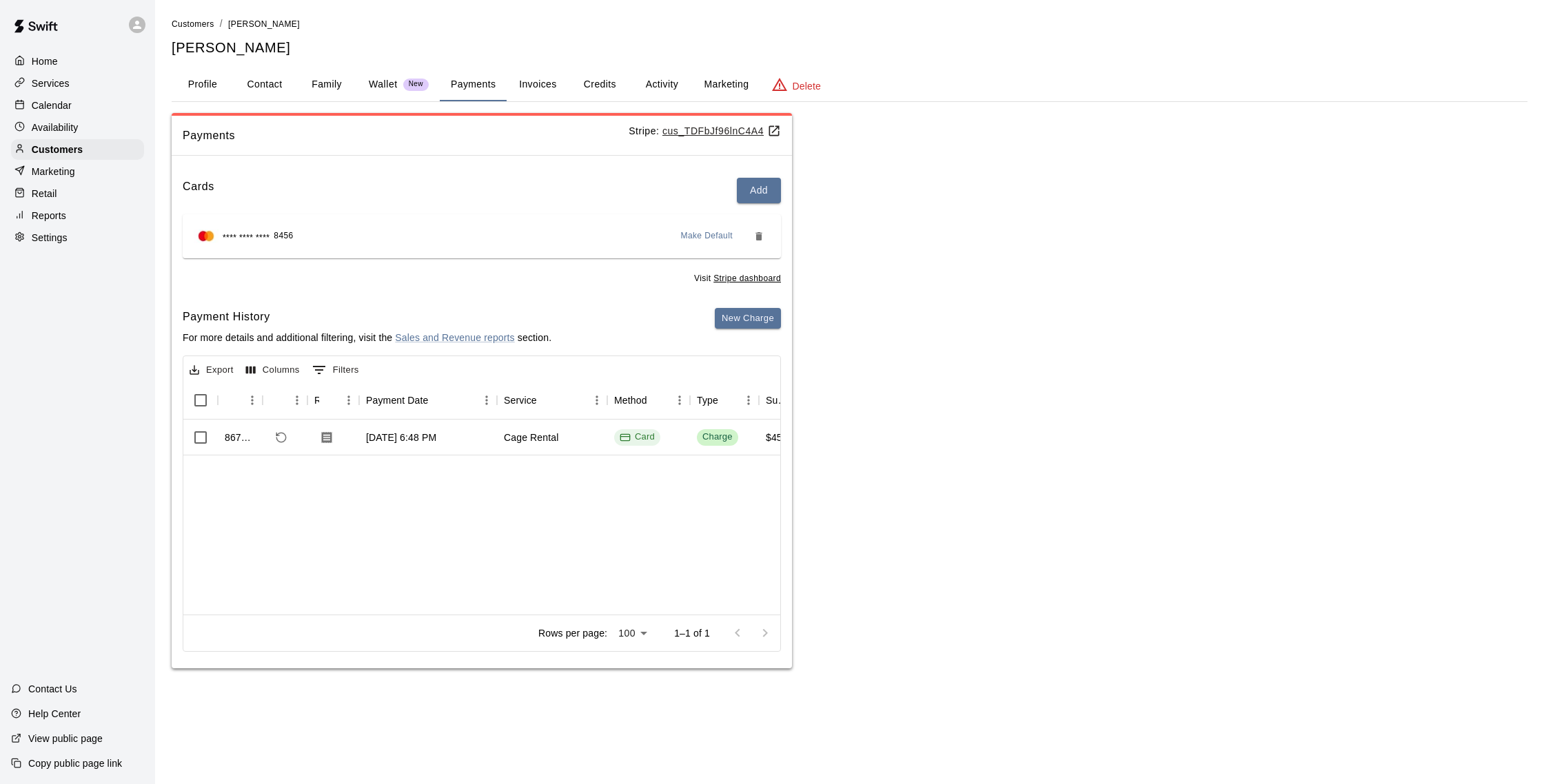
click at [63, 217] on p "Reports" at bounding box center [49, 215] width 35 height 14
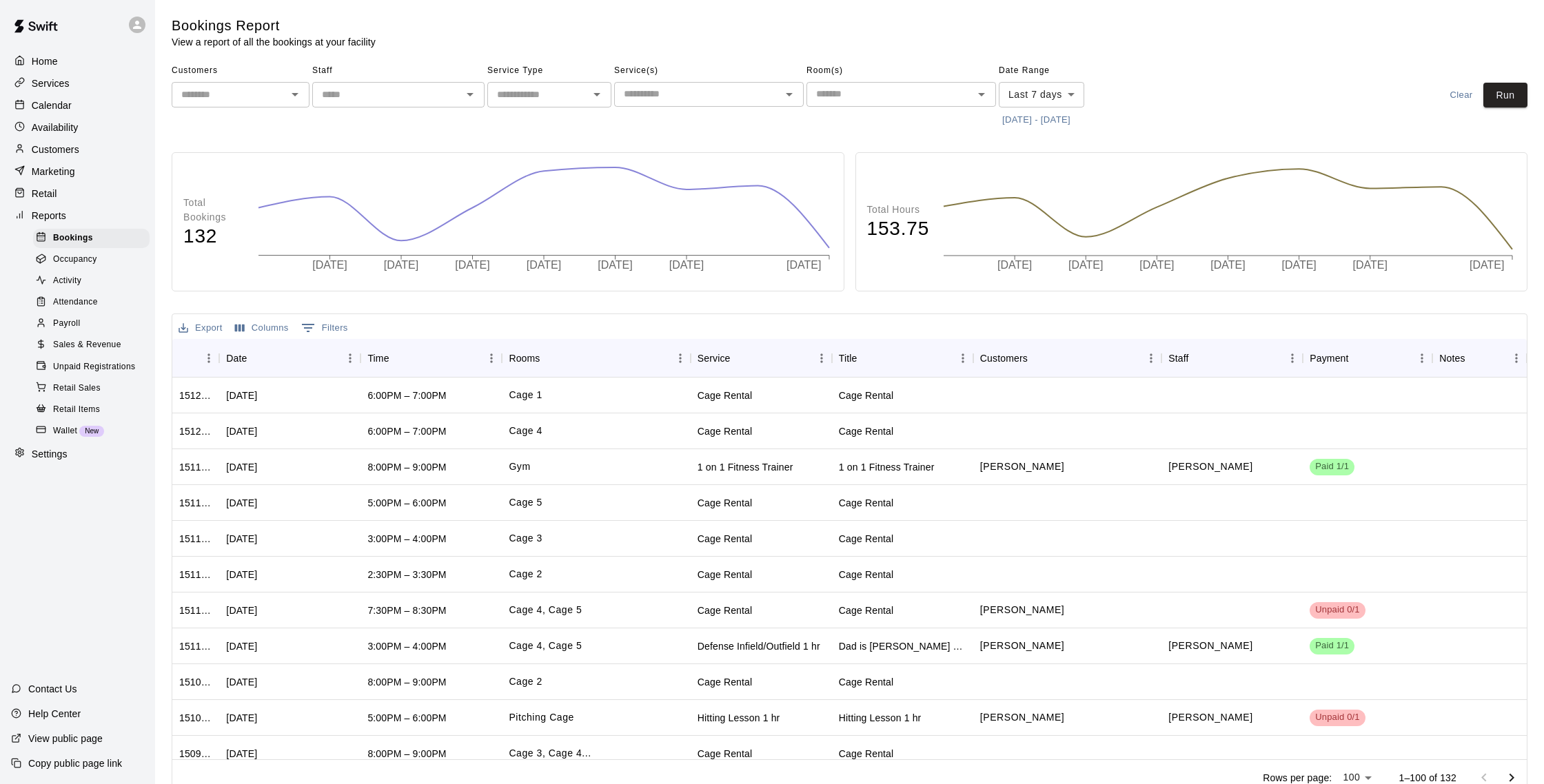
click at [114, 347] on span "Sales & Revenue" at bounding box center [87, 345] width 68 height 14
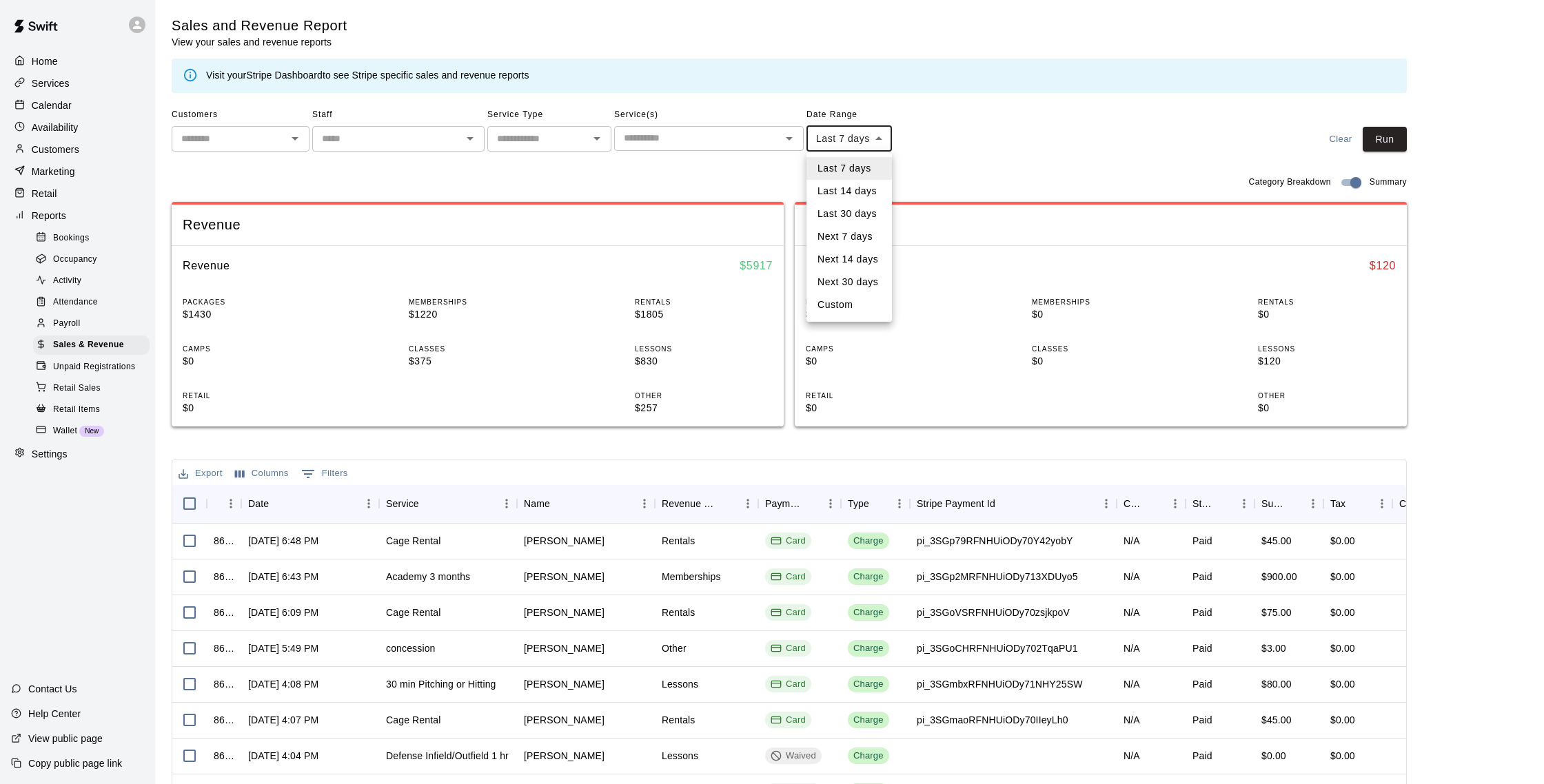
click at [842, 143] on body "Home Services Calendar Availability Customers Marketing Retail Reports Bookings…" at bounding box center [772, 473] width 1544 height 948
click at [851, 298] on li "Custom" at bounding box center [849, 305] width 86 height 23
type input "******"
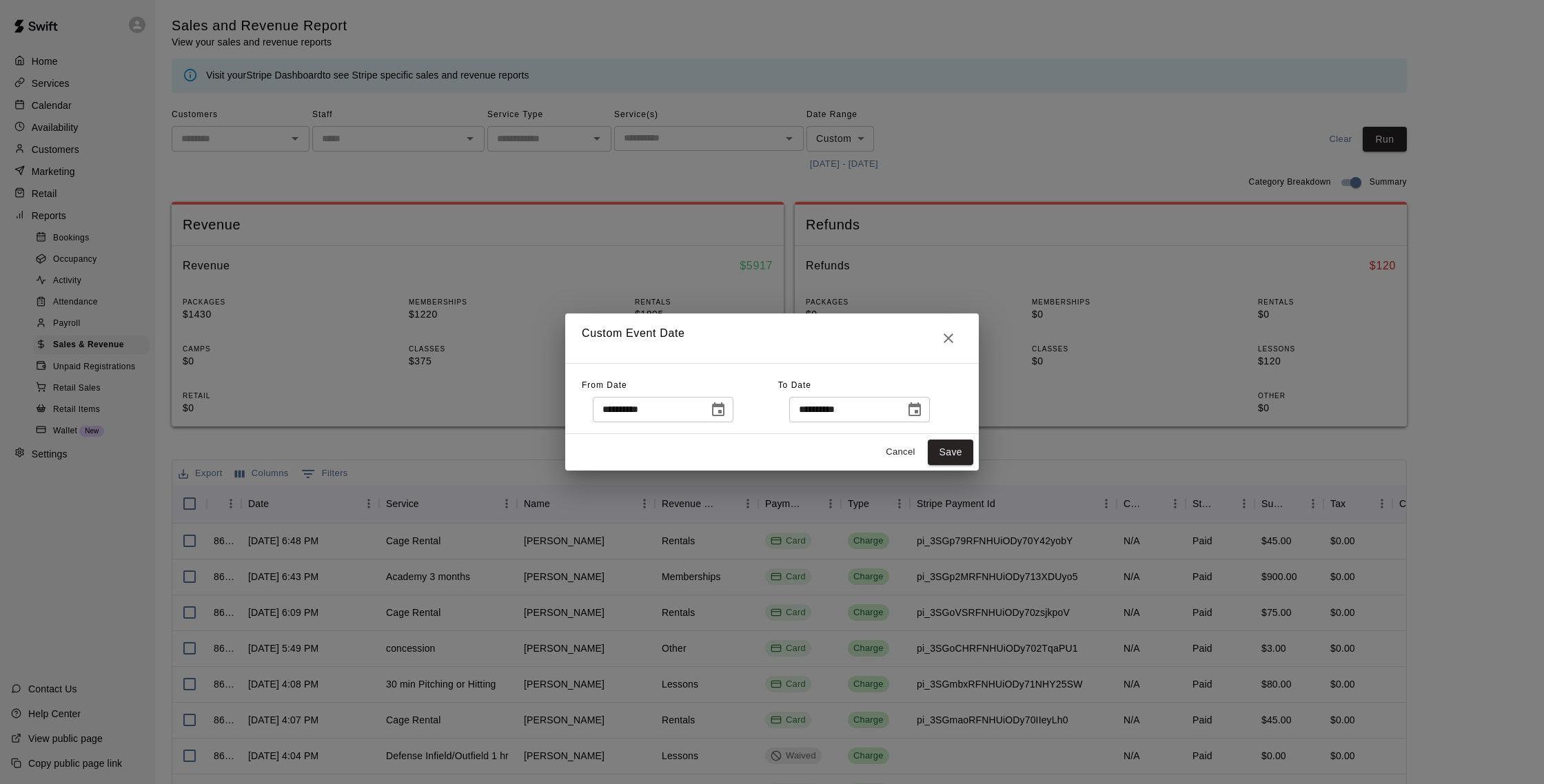
click at [726, 411] on icon "Choose date, selected date is Oct 3, 2025" at bounding box center [718, 410] width 17 height 17
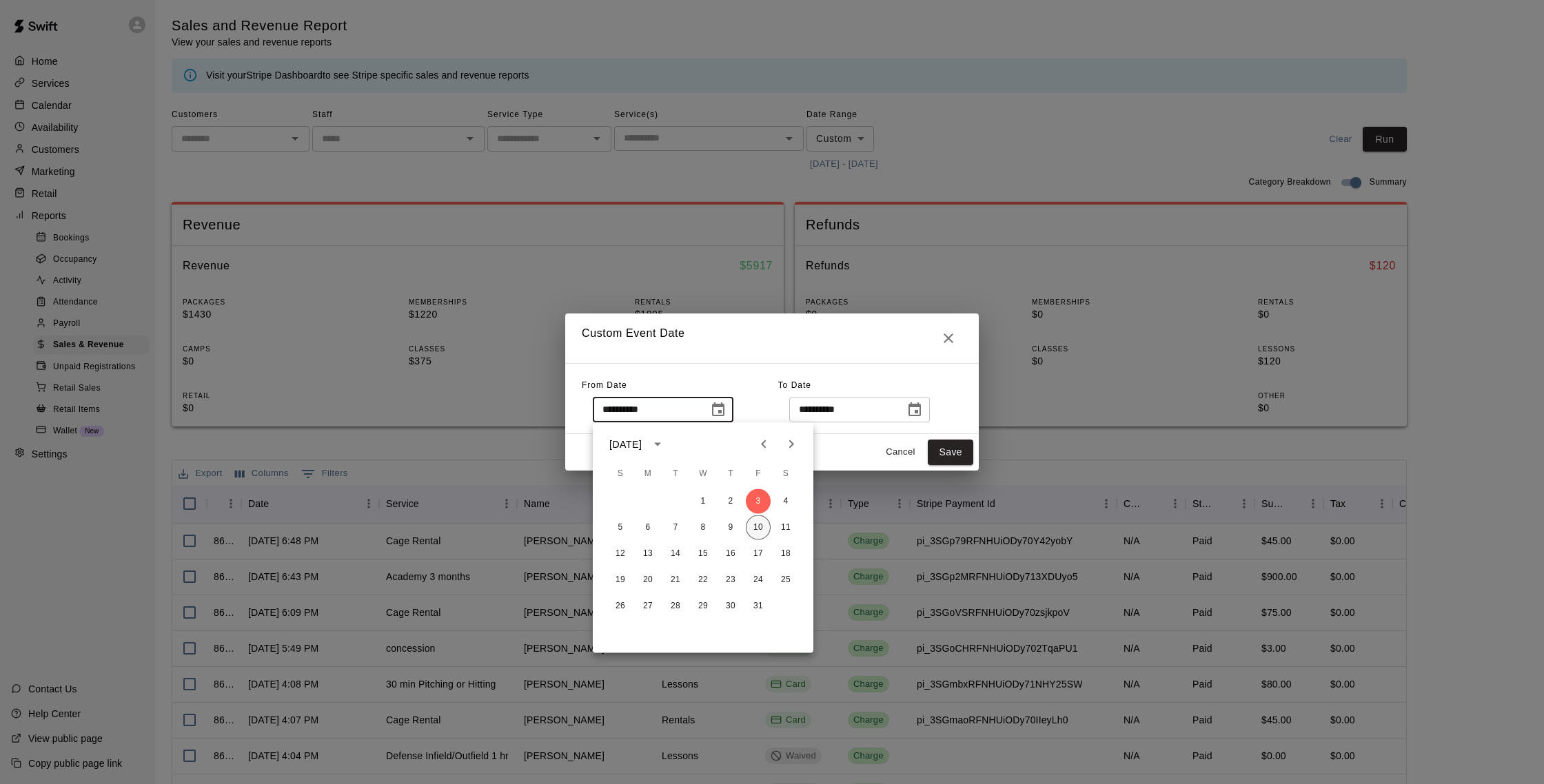
click at [750, 530] on button "10" at bounding box center [758, 527] width 25 height 24
type input "**********"
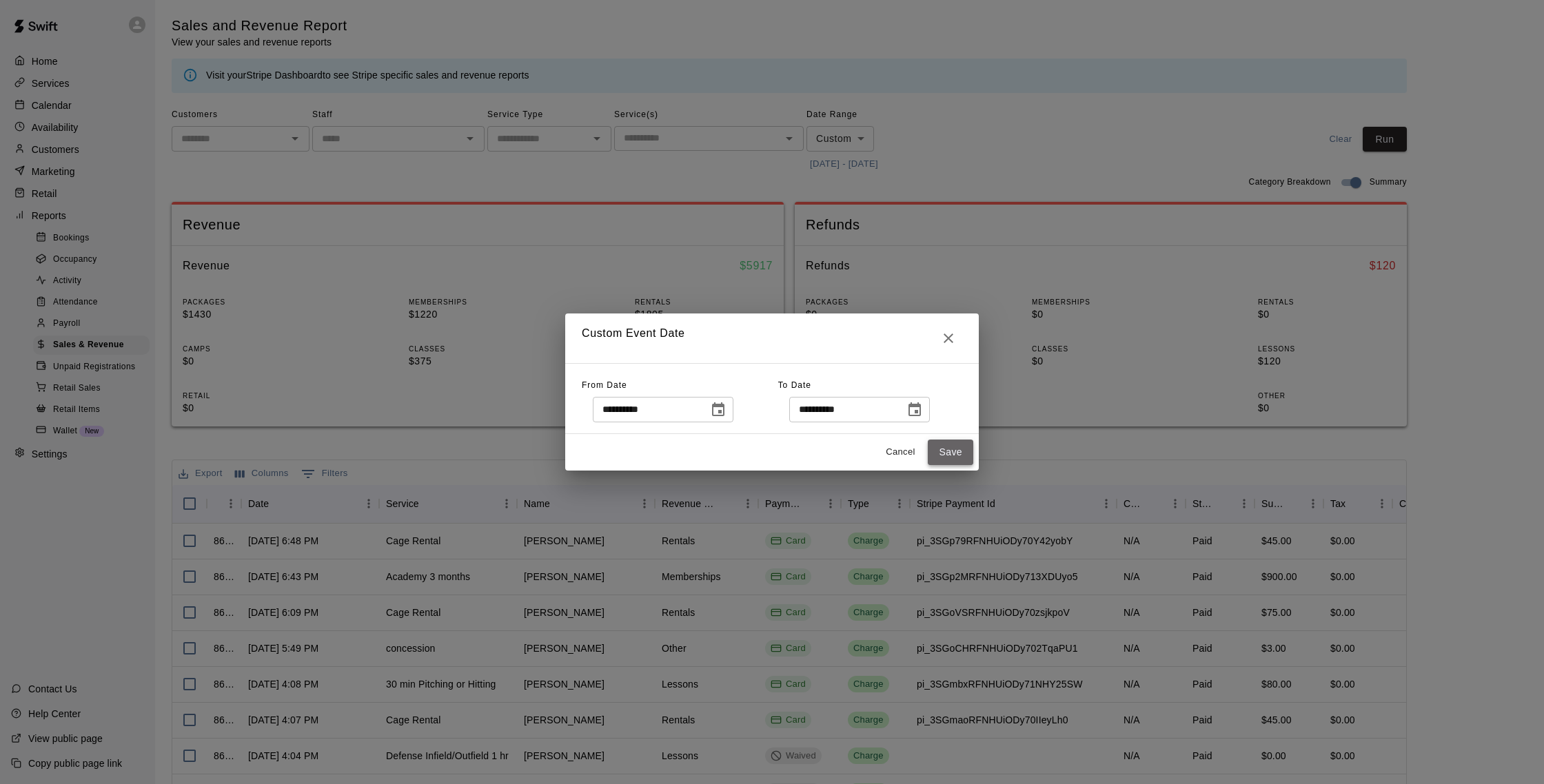
click at [933, 454] on button "Save" at bounding box center [950, 452] width 45 height 25
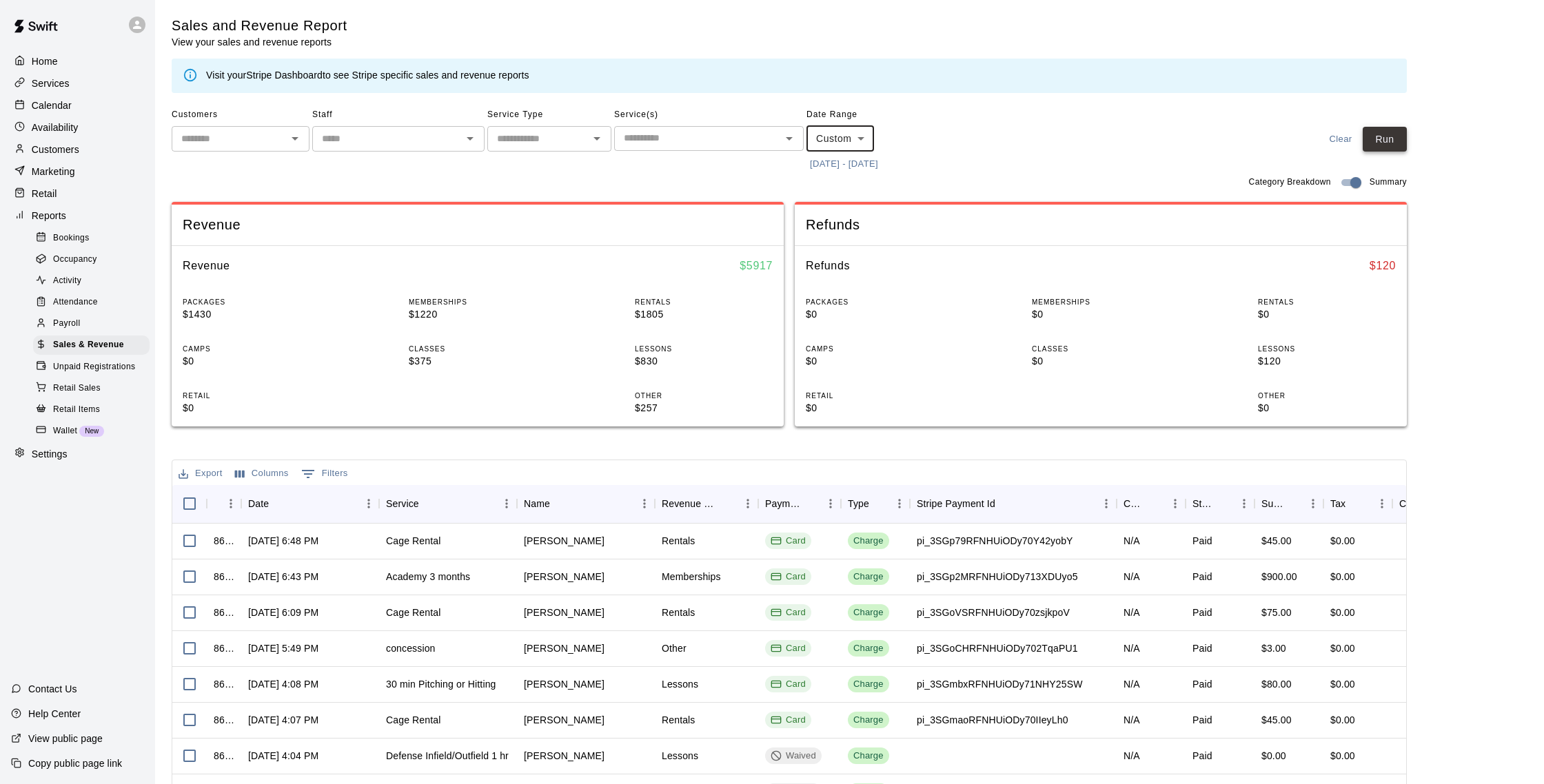
click at [1383, 143] on button "Run" at bounding box center [1385, 139] width 44 height 25
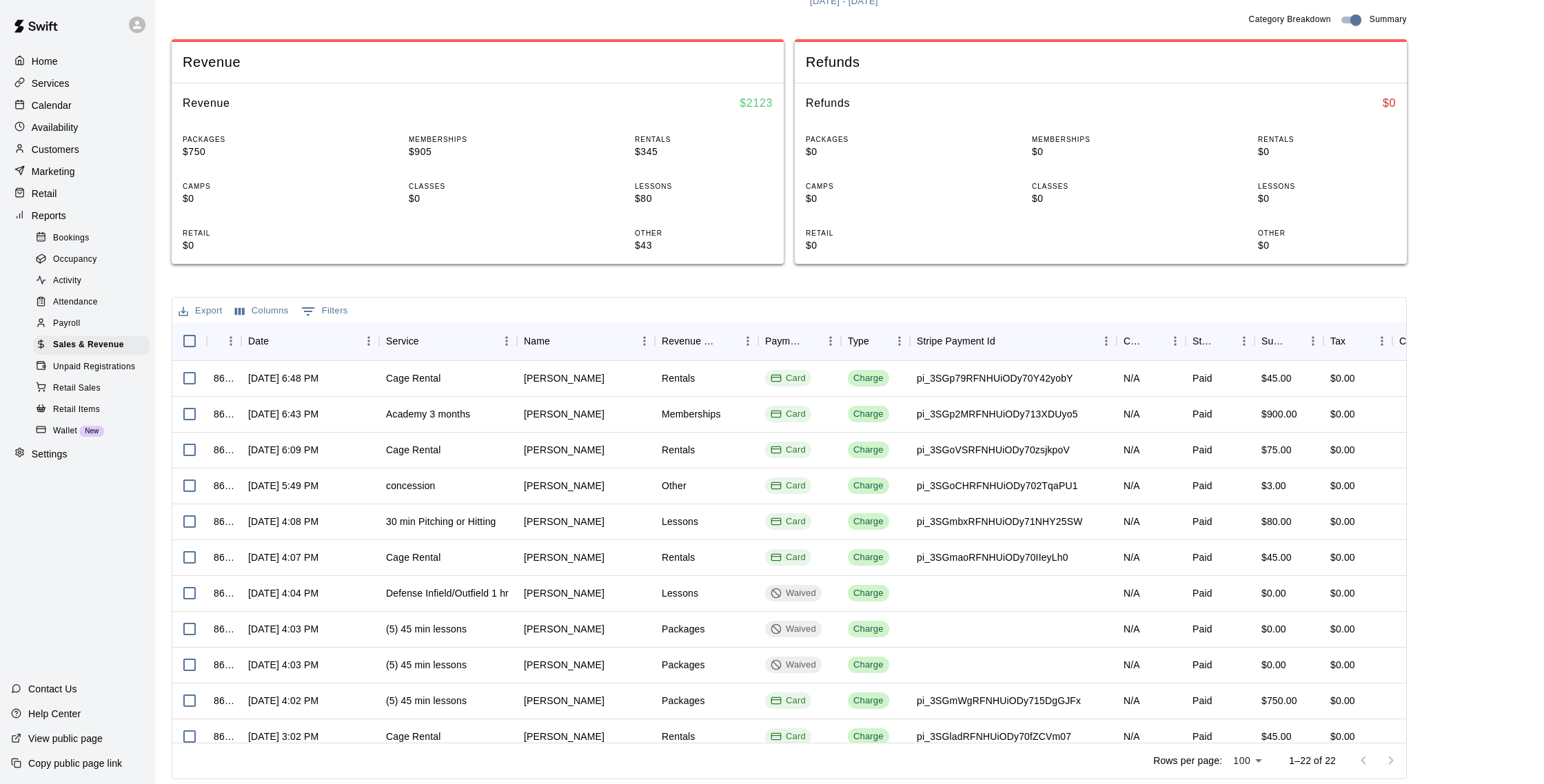
click at [49, 102] on p "Calendar" at bounding box center [51, 105] width 40 height 14
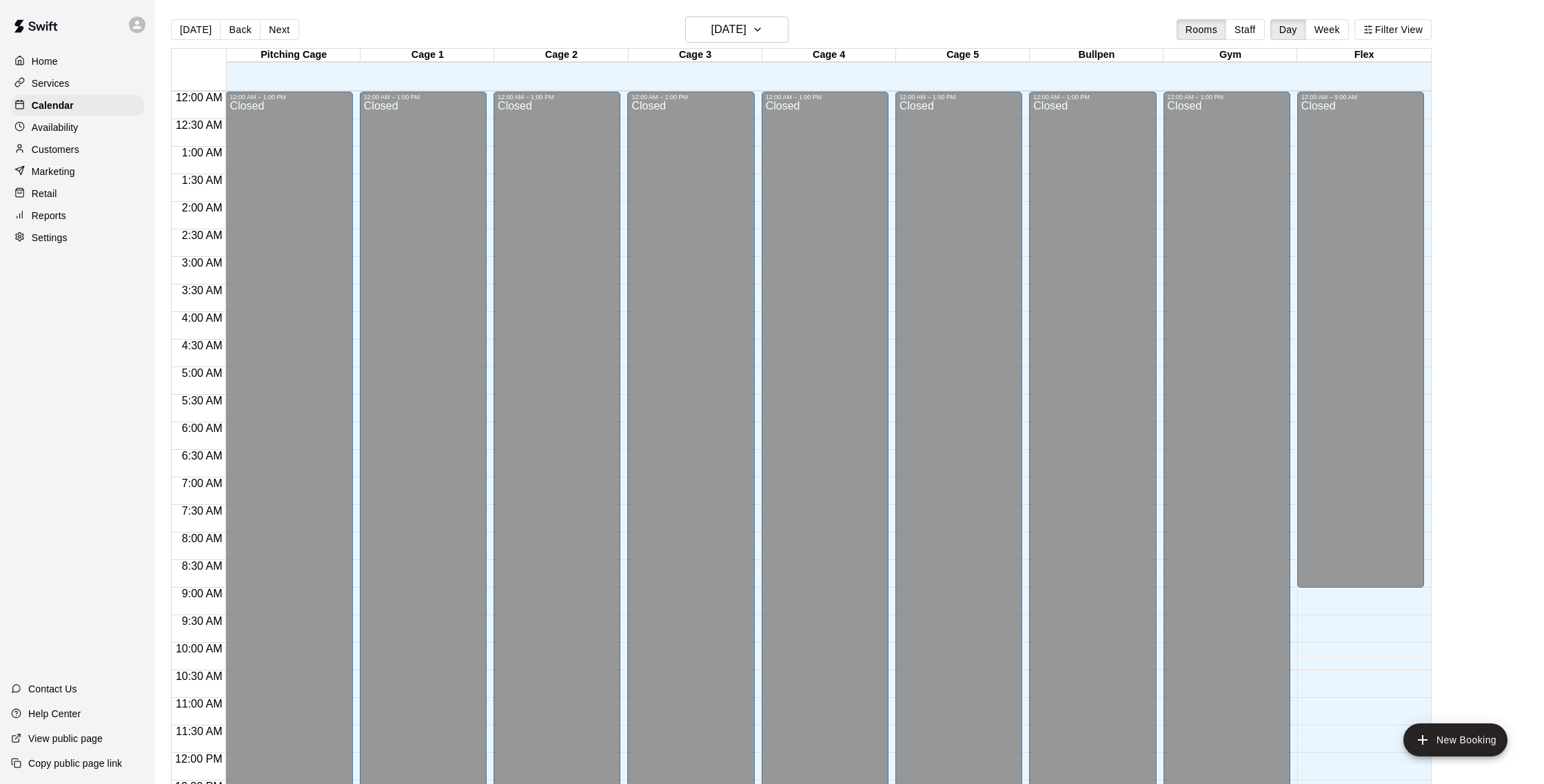
click at [63, 151] on p "Customers" at bounding box center [56, 149] width 48 height 14
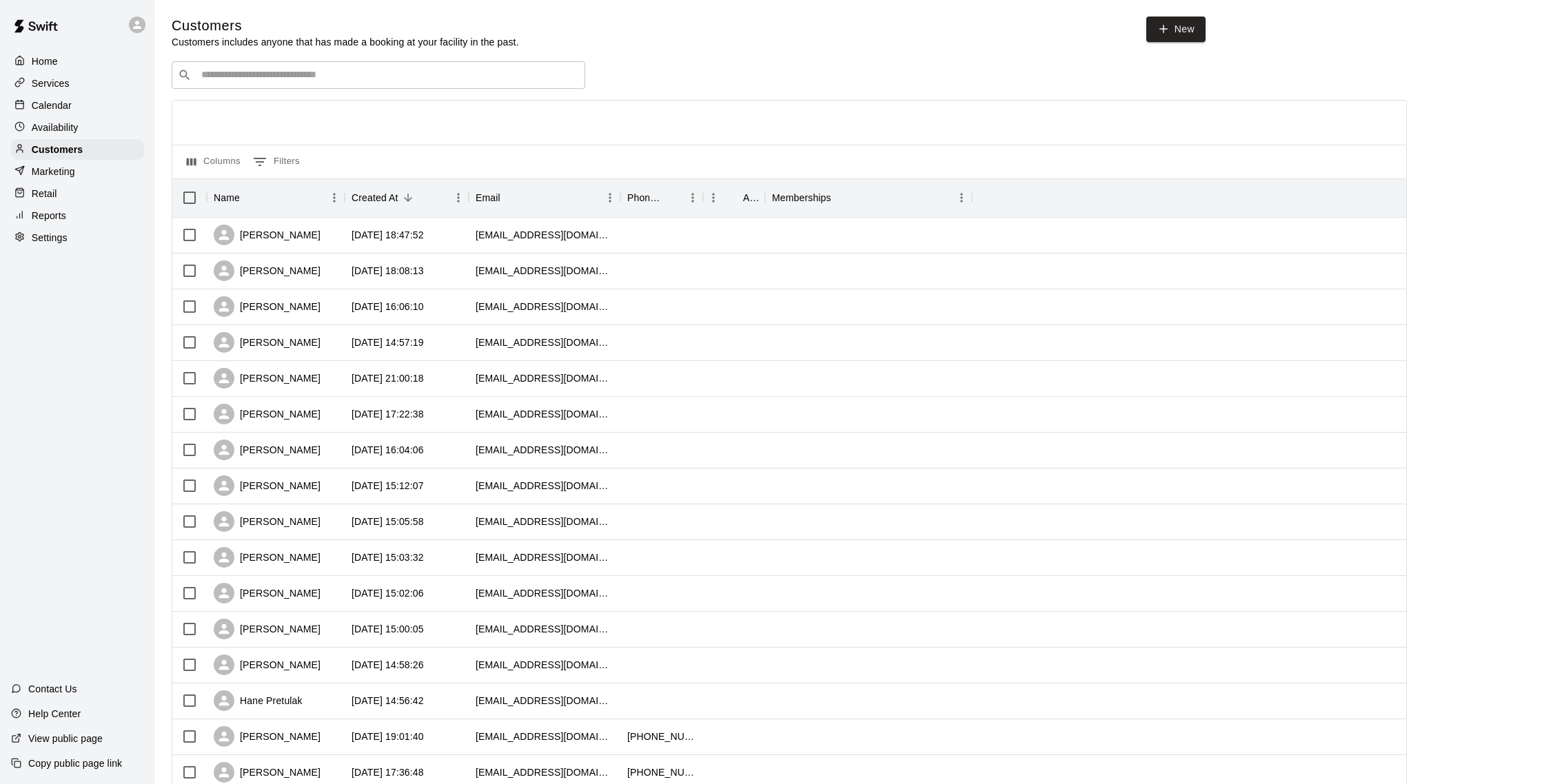
click at [50, 97] on div "Calendar" at bounding box center [77, 105] width 133 height 21
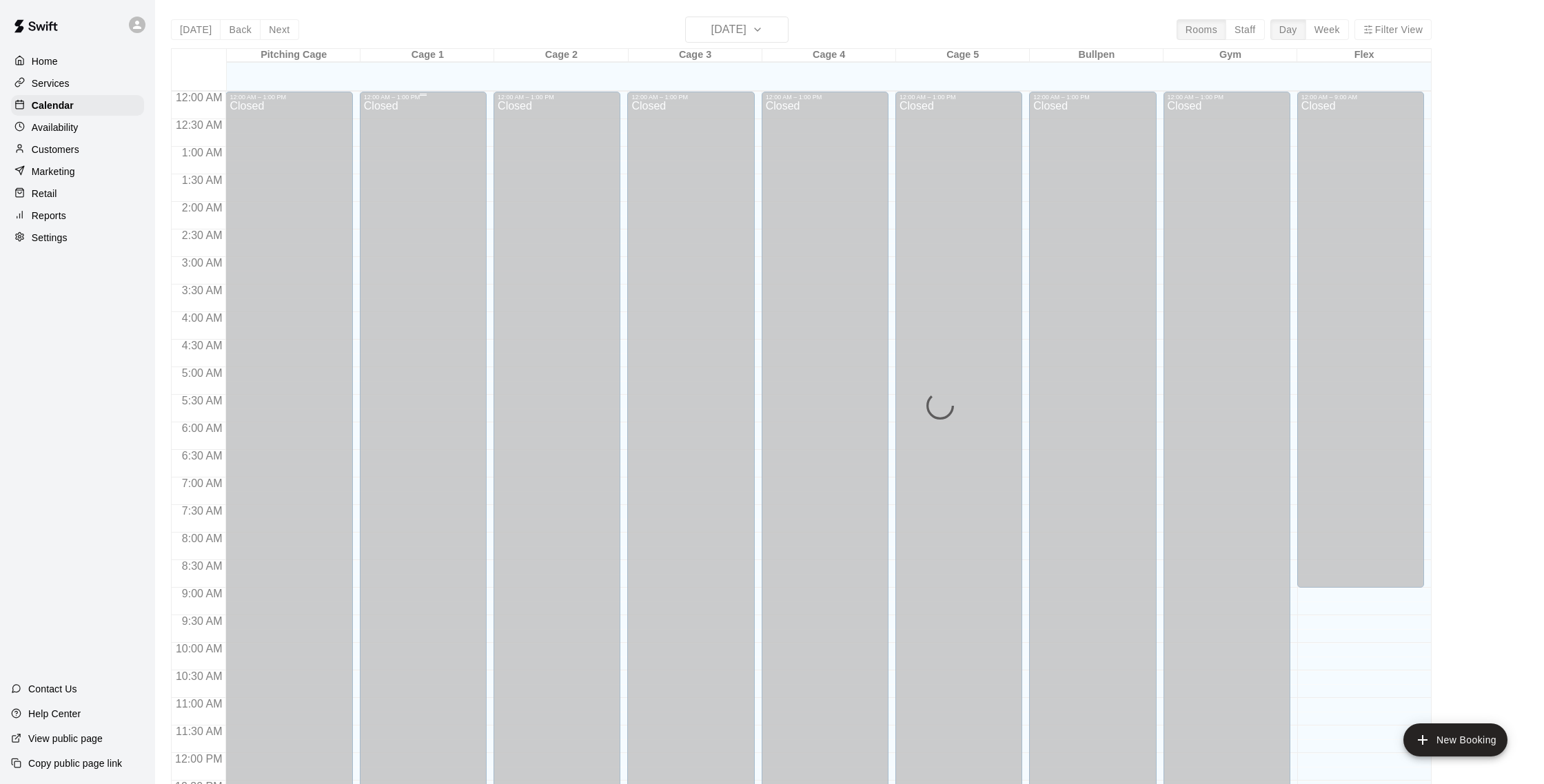
scroll to position [574, 0]
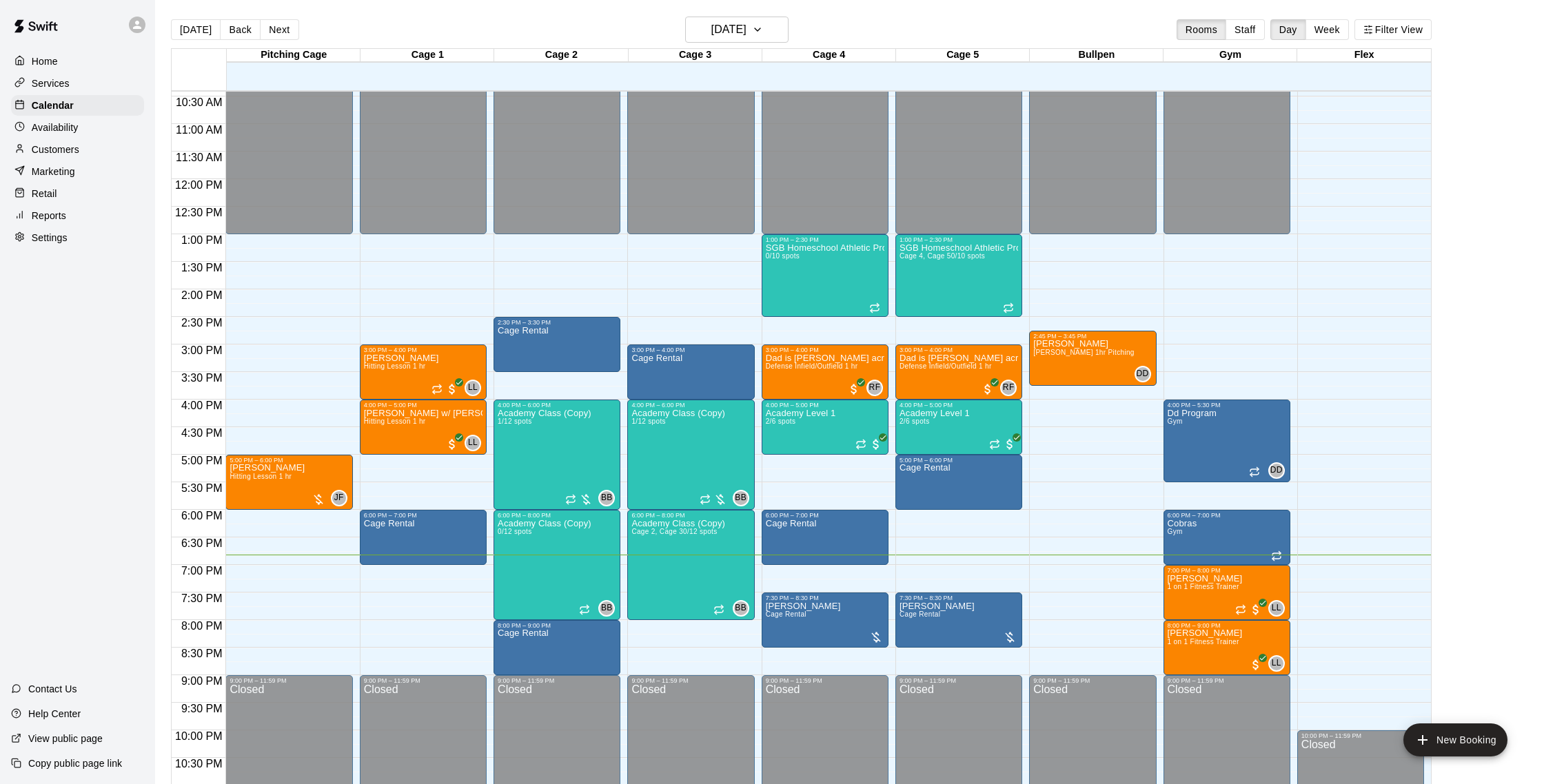
click at [62, 213] on p "Reports" at bounding box center [49, 215] width 35 height 14
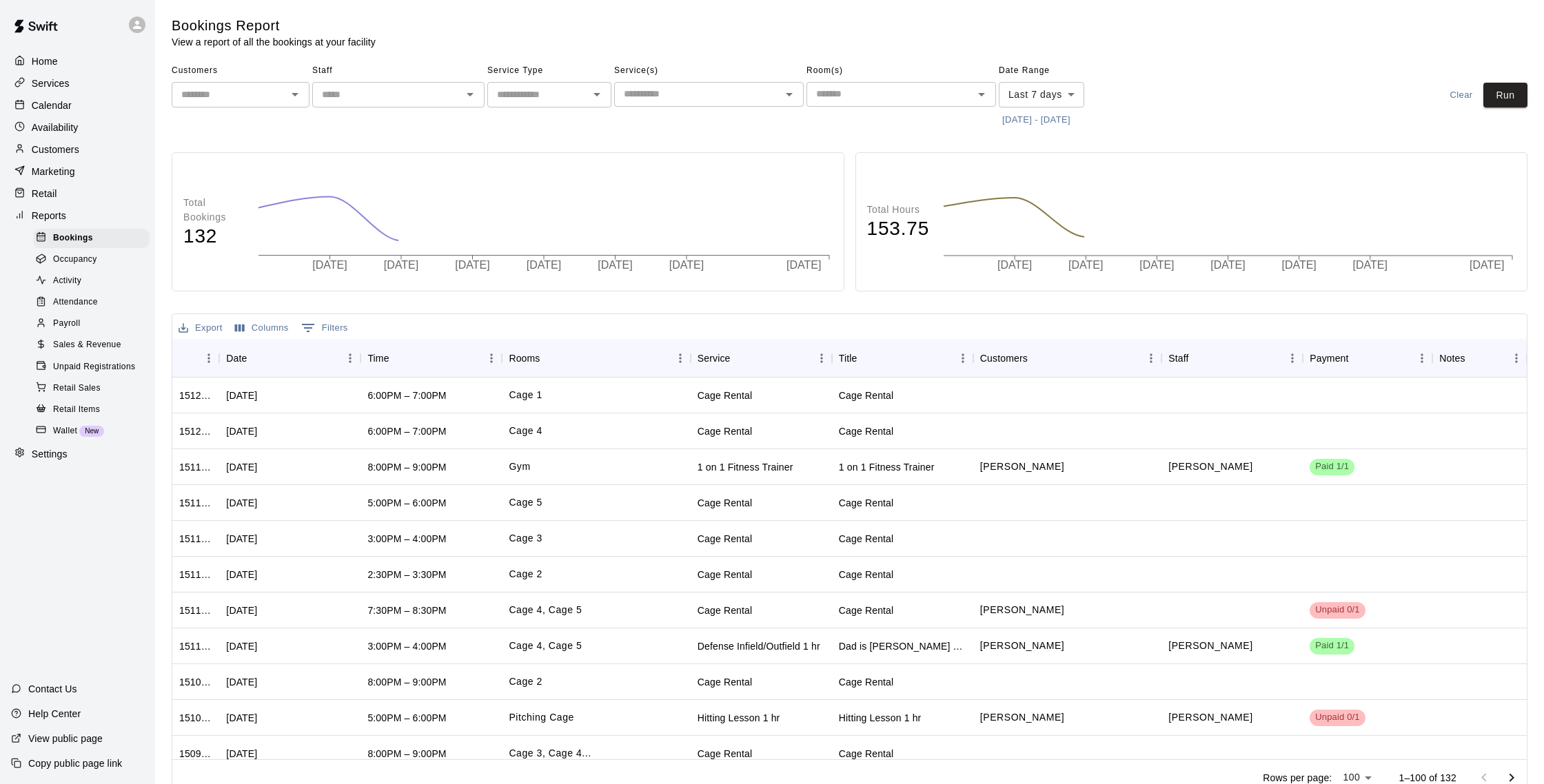
click at [112, 343] on span "Sales & Revenue" at bounding box center [87, 345] width 68 height 14
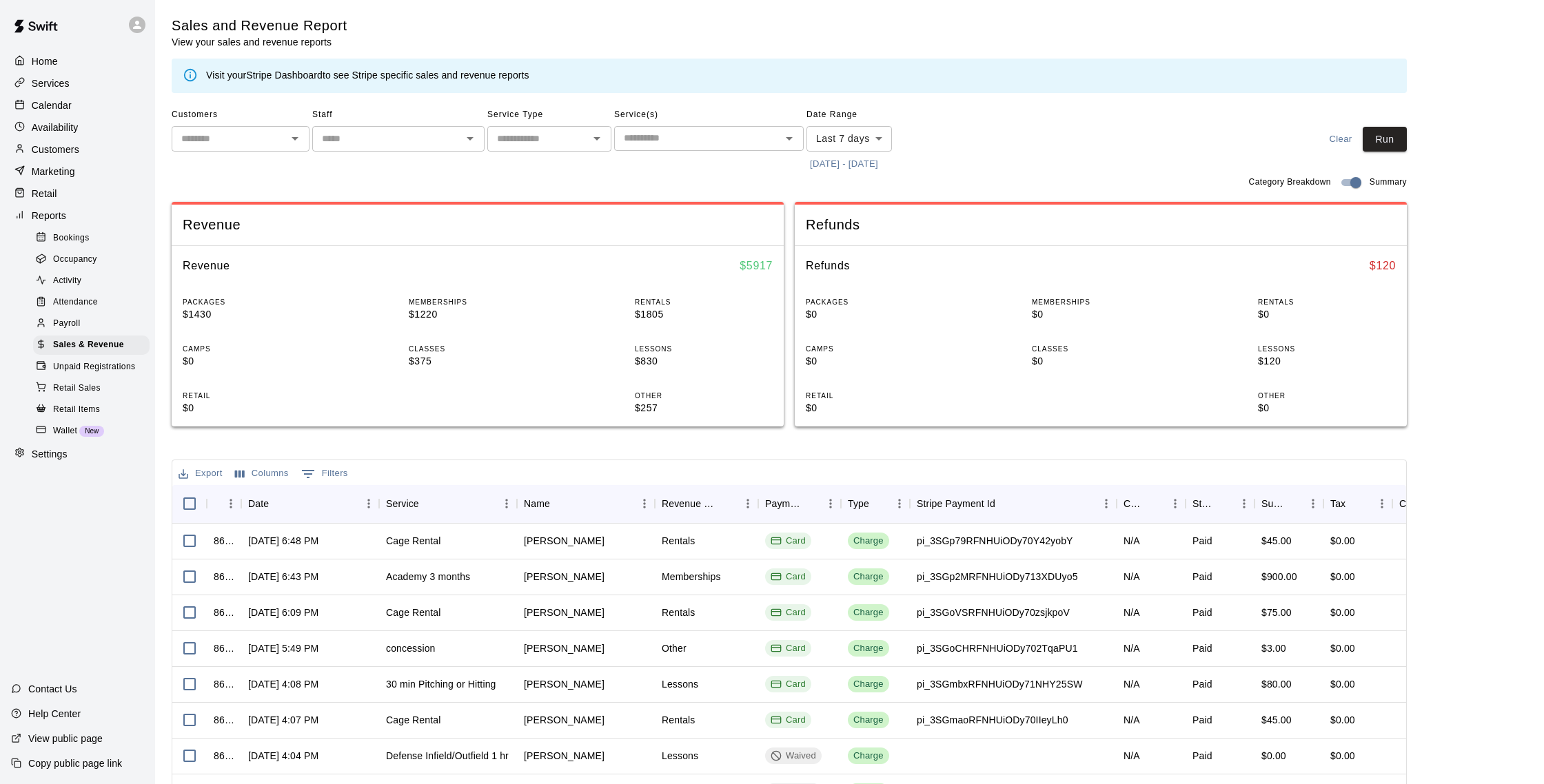
click at [882, 135] on body "Home Services Calendar Availability Customers Marketing Retail Reports Bookings…" at bounding box center [772, 473] width 1544 height 948
click at [981, 156] on div at bounding box center [772, 392] width 1544 height 784
click at [67, 155] on p "Customers" at bounding box center [56, 149] width 48 height 14
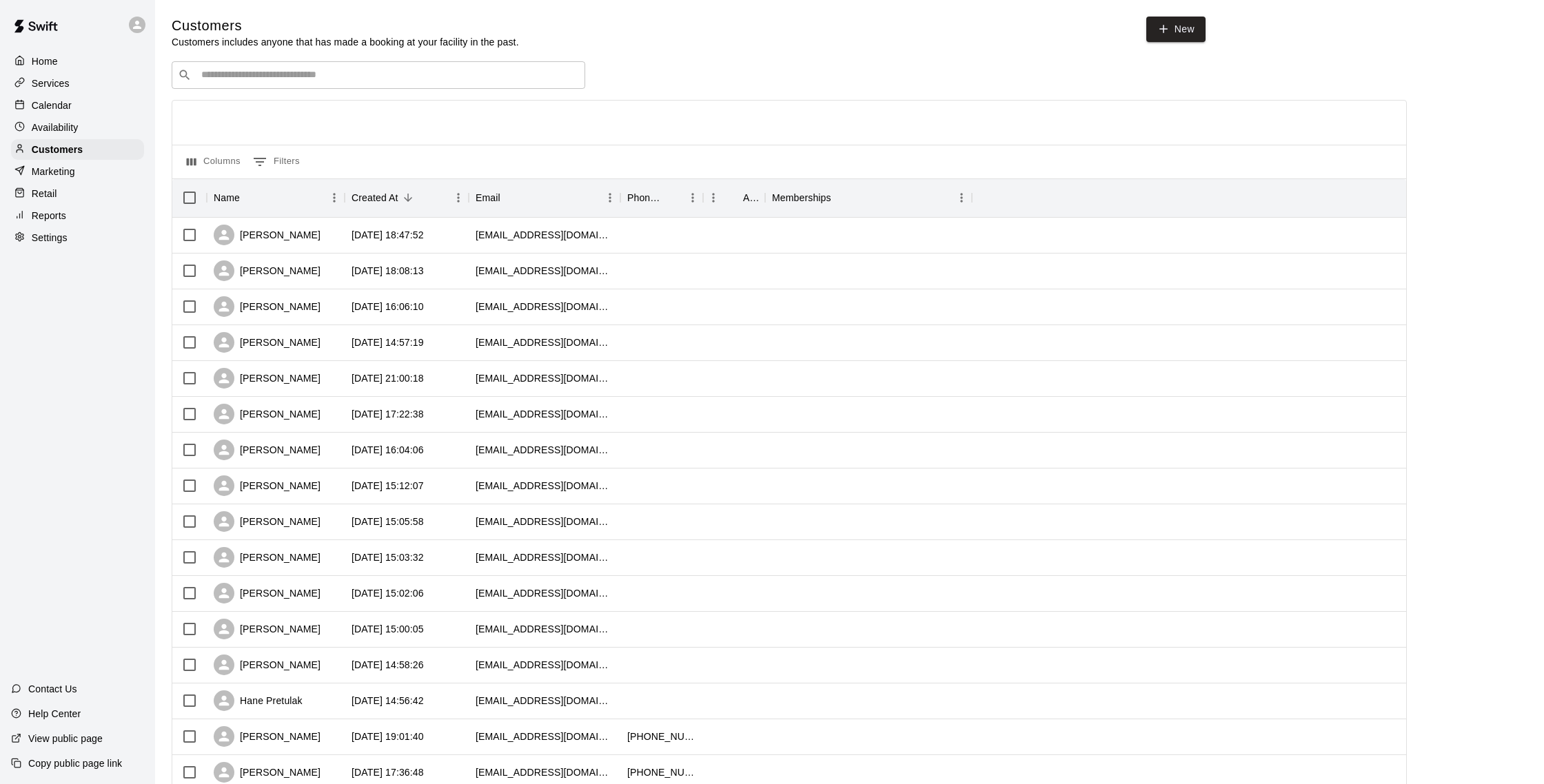
click at [58, 108] on p "Calendar" at bounding box center [51, 105] width 40 height 14
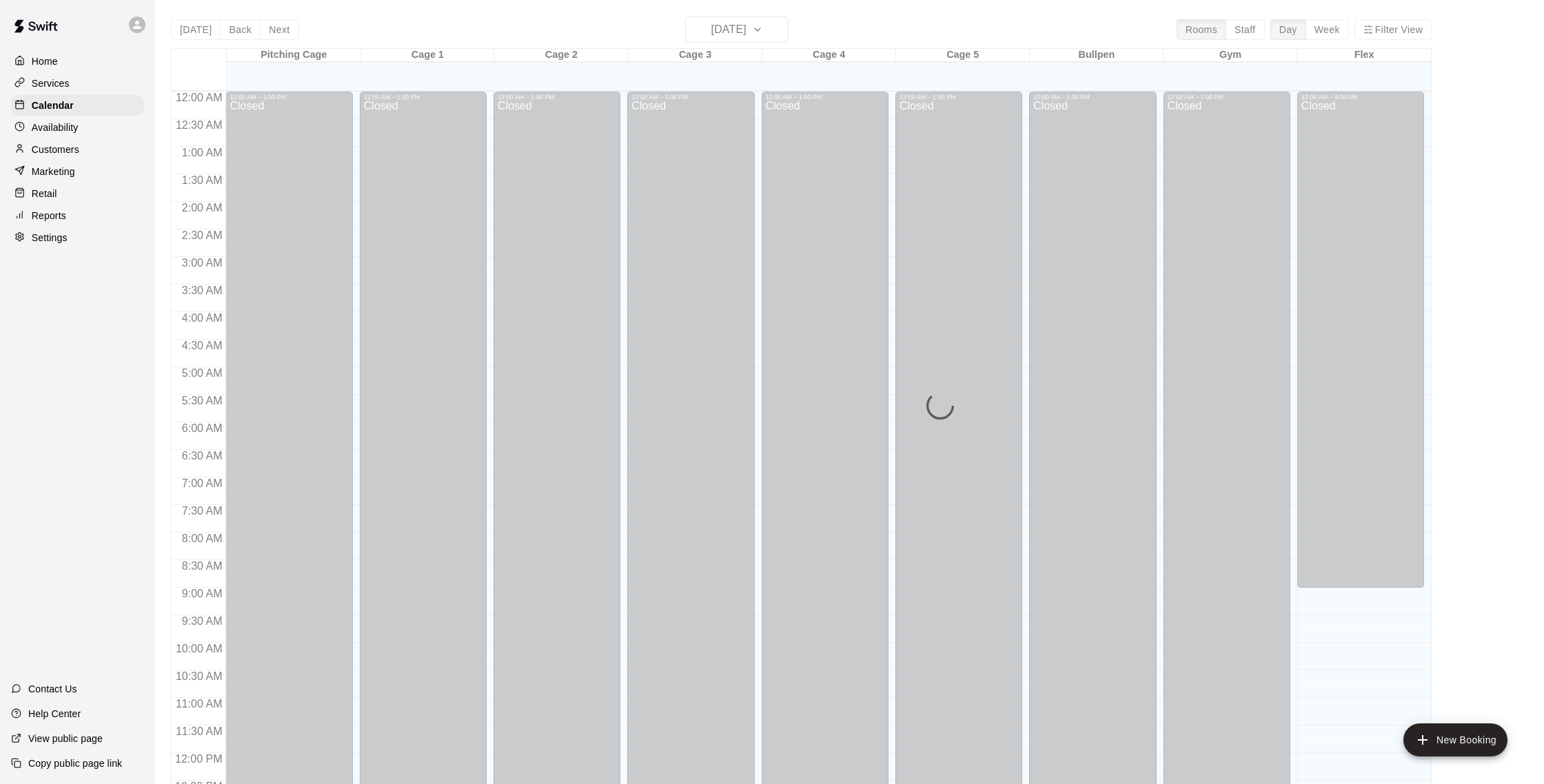
scroll to position [574, 0]
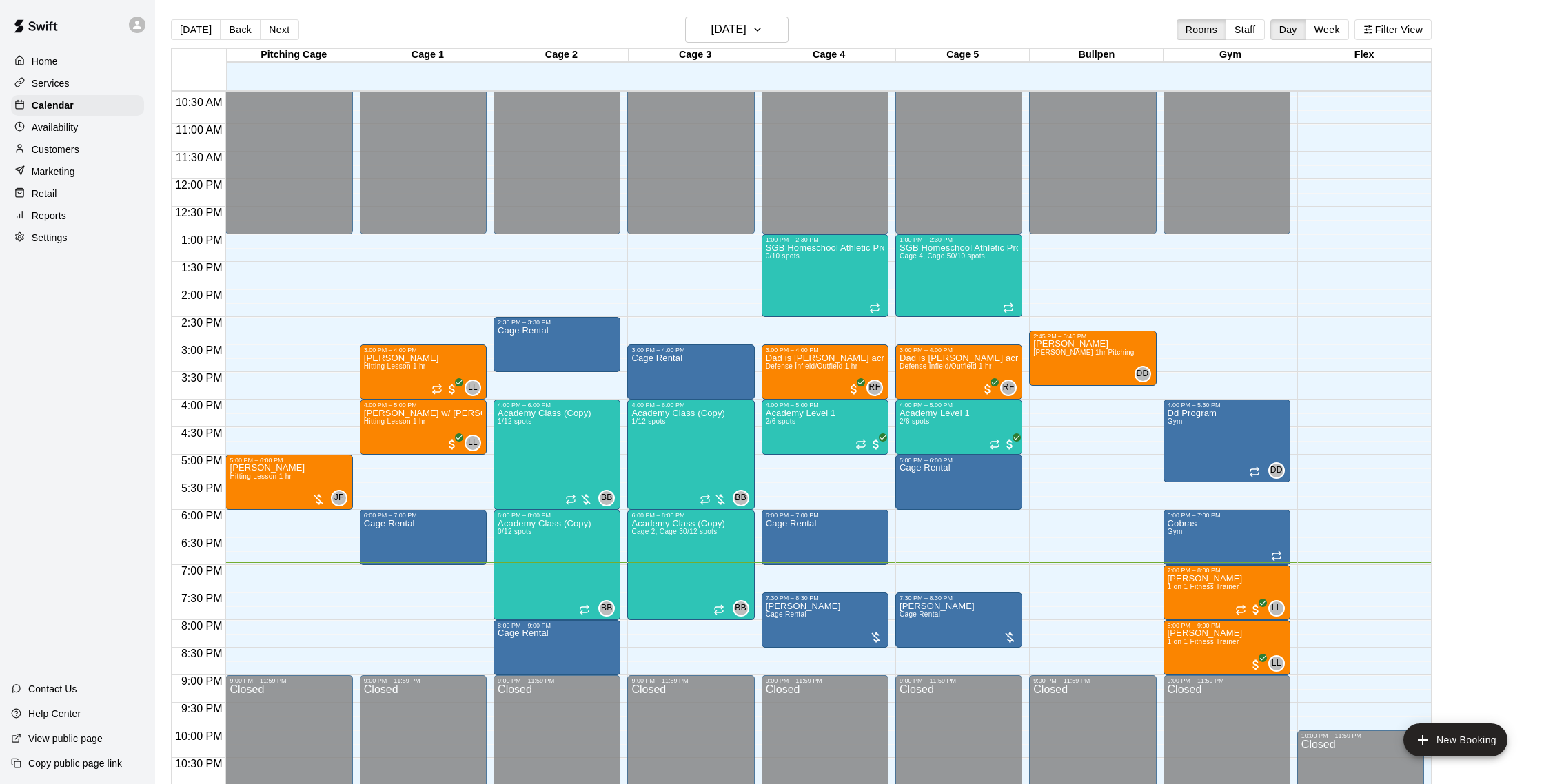
click at [73, 144] on p "Customers" at bounding box center [56, 149] width 48 height 14
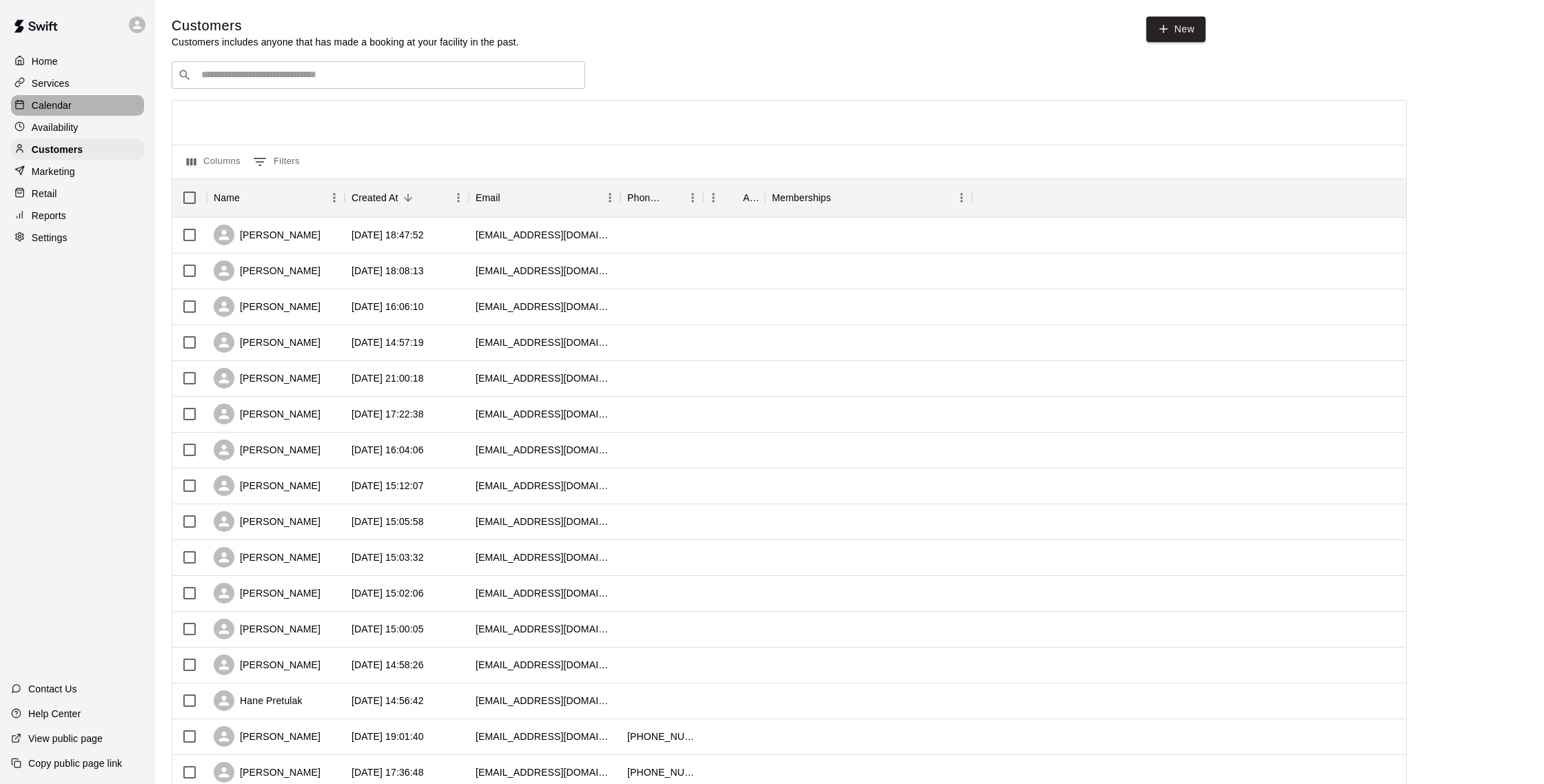
click at [63, 102] on p "Calendar" at bounding box center [51, 105] width 40 height 14
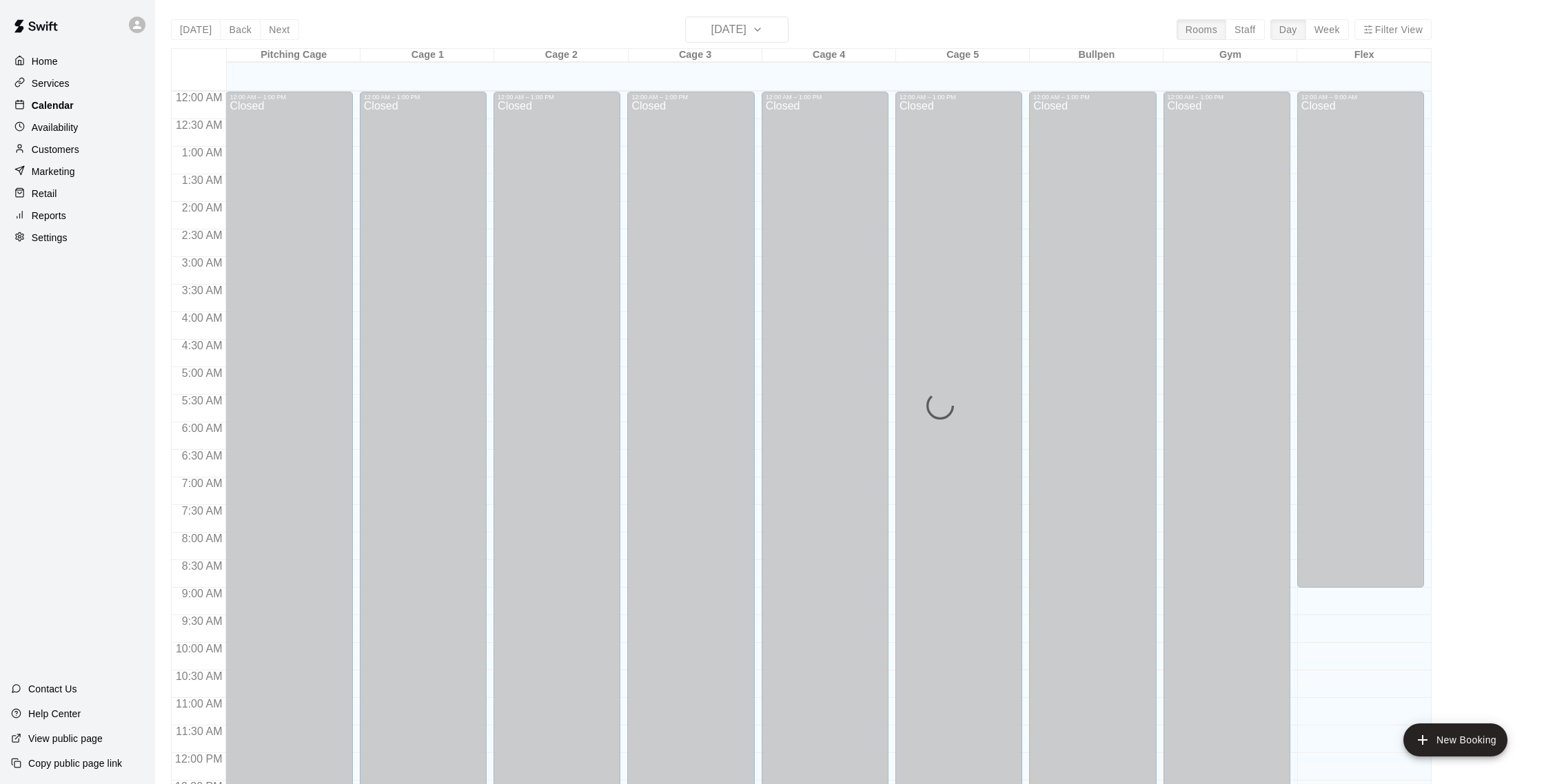
scroll to position [574, 0]
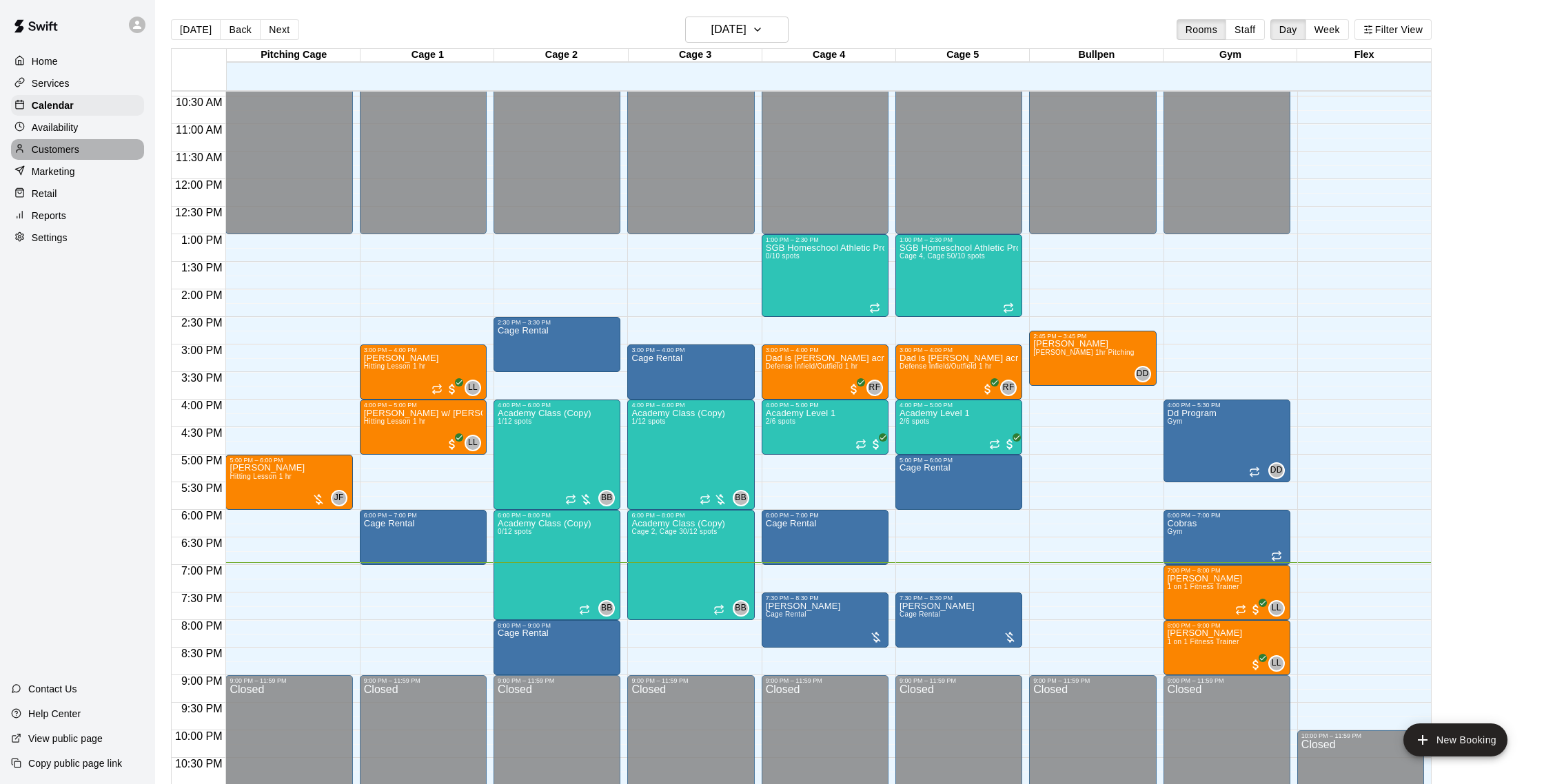
click at [76, 141] on div "Customers" at bounding box center [77, 149] width 133 height 21
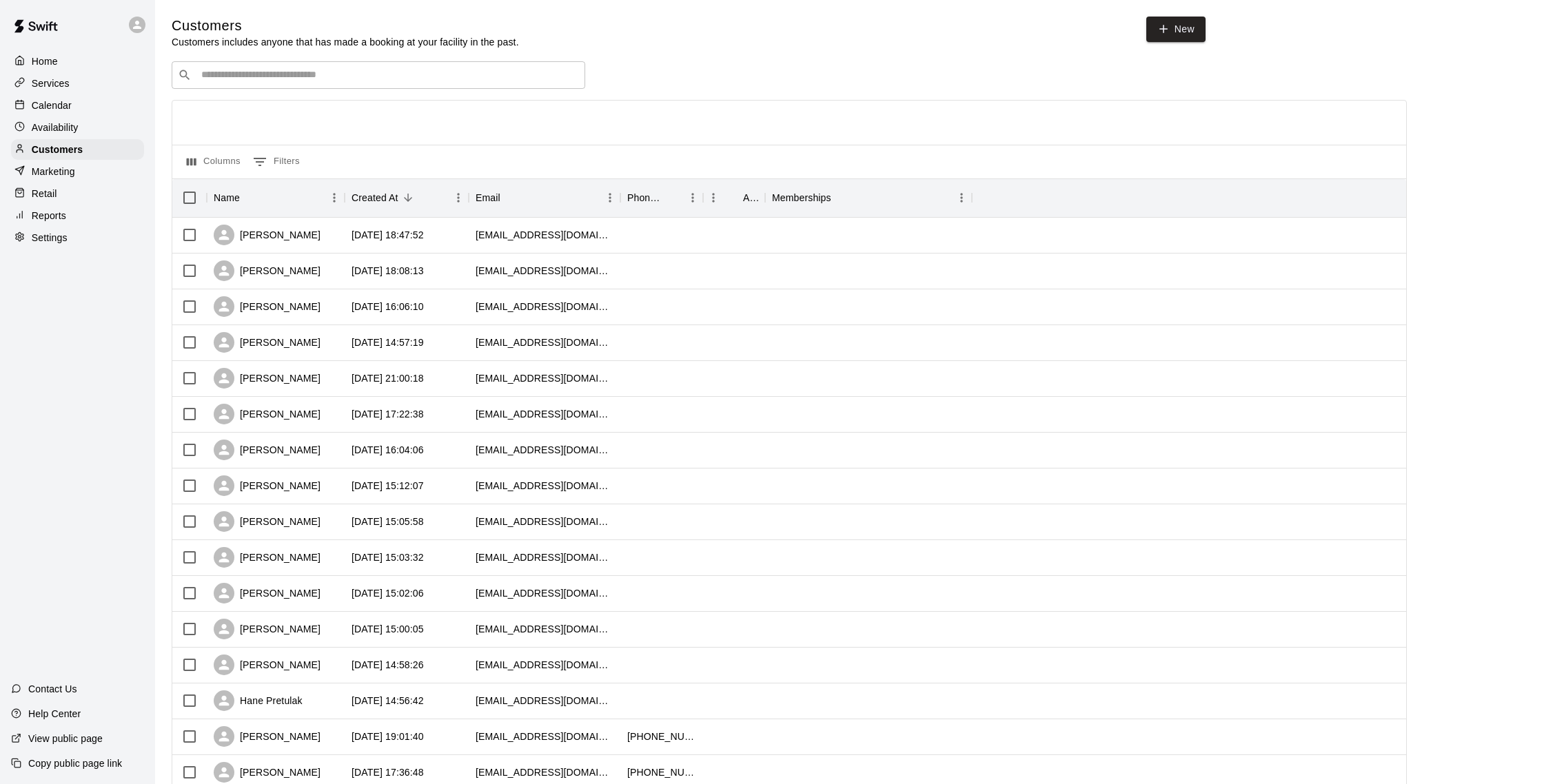
click at [97, 99] on div "Calendar" at bounding box center [77, 105] width 133 height 21
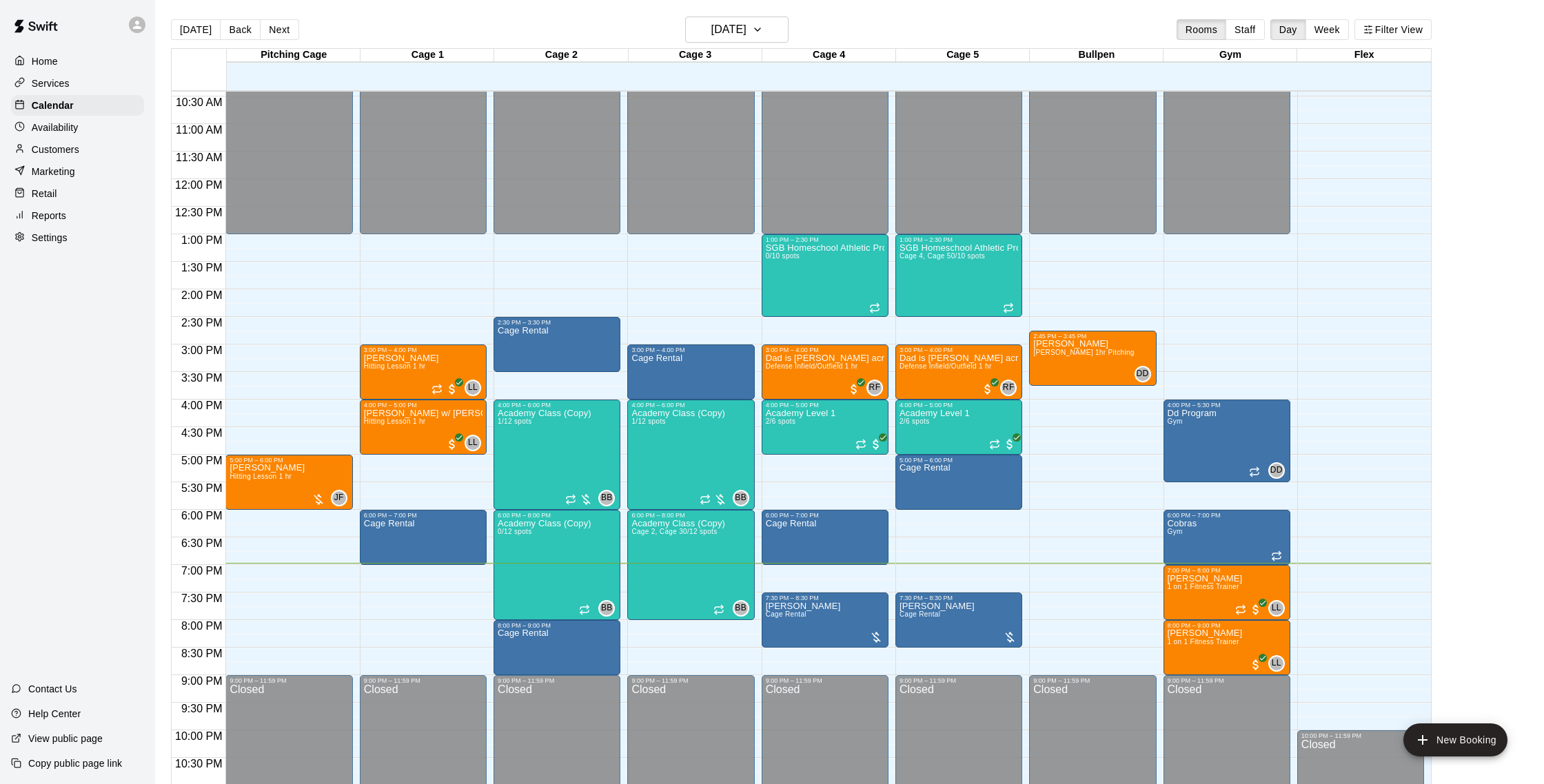
scroll to position [19, 0]
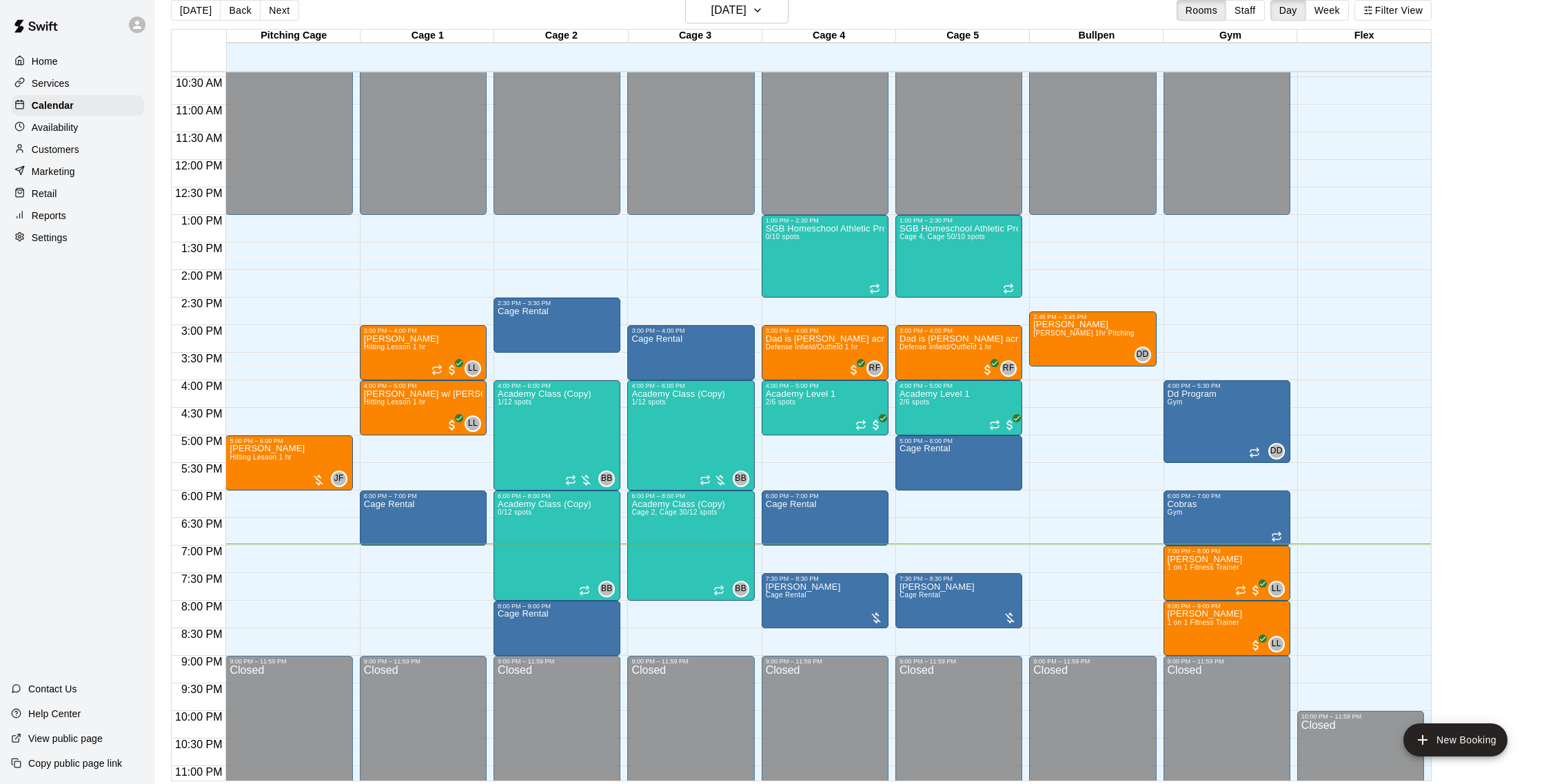
click at [59, 149] on p "Customers" at bounding box center [56, 149] width 48 height 14
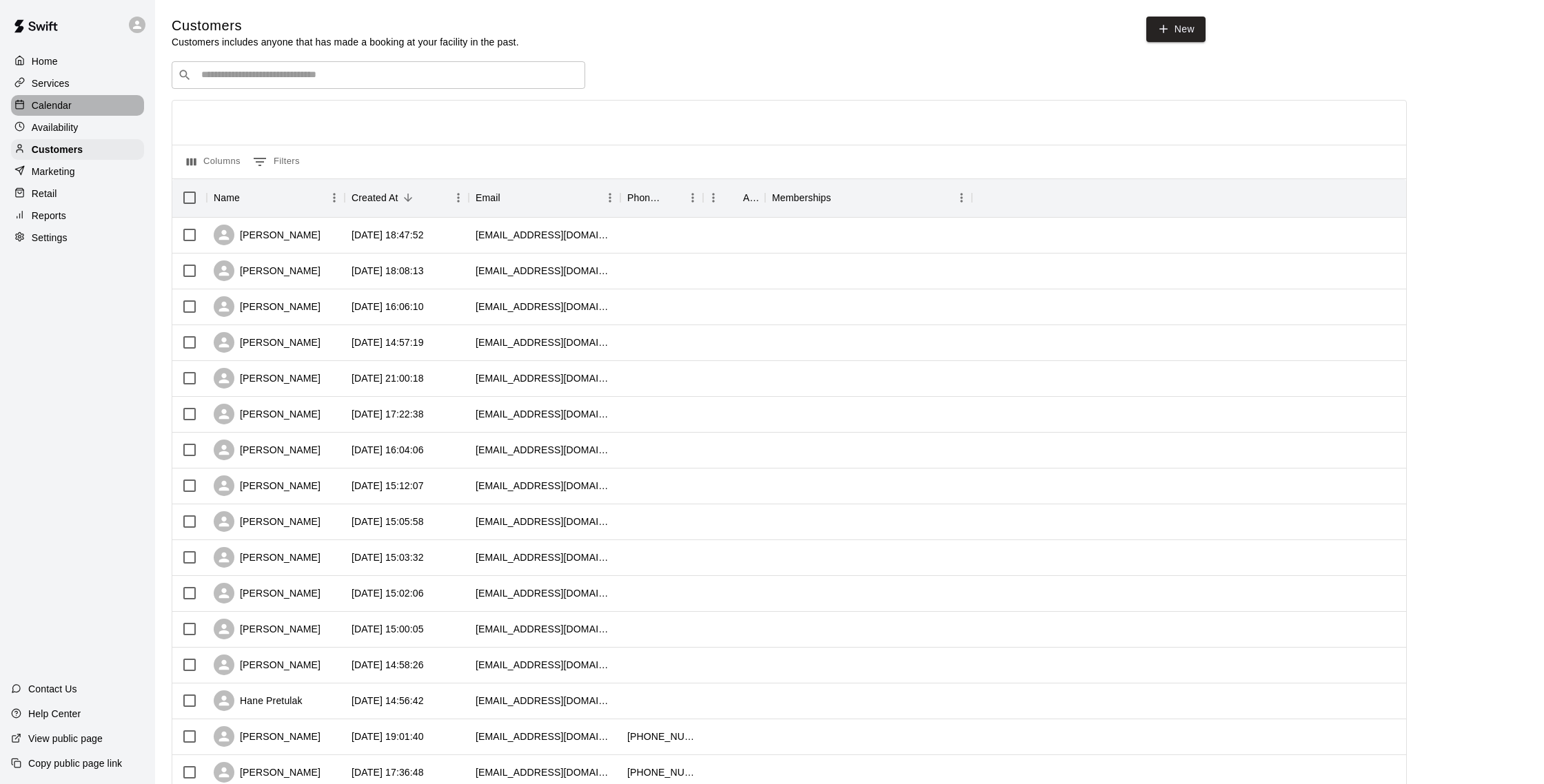
click at [51, 107] on p "Calendar" at bounding box center [51, 105] width 40 height 14
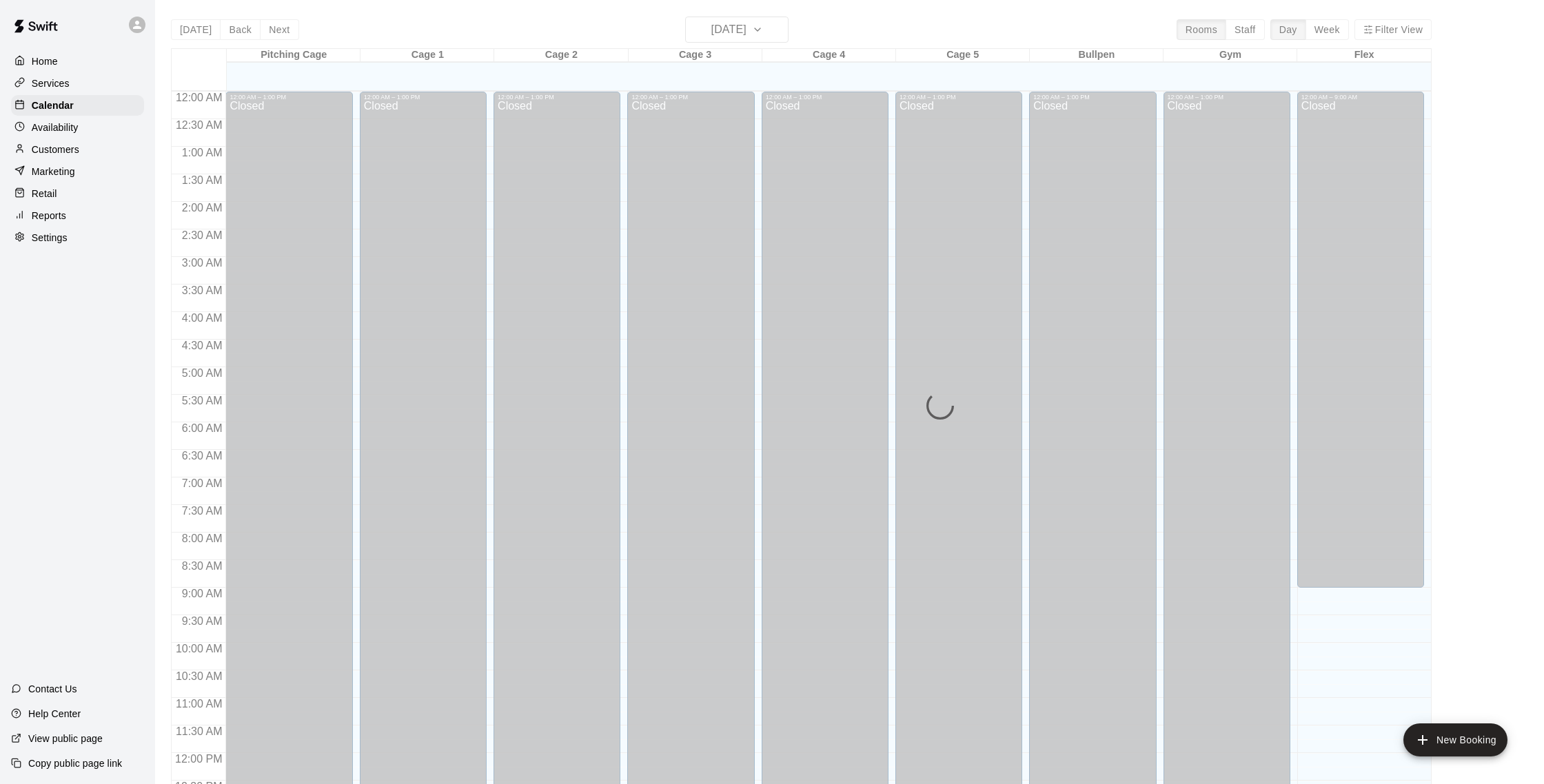
scroll to position [574, 0]
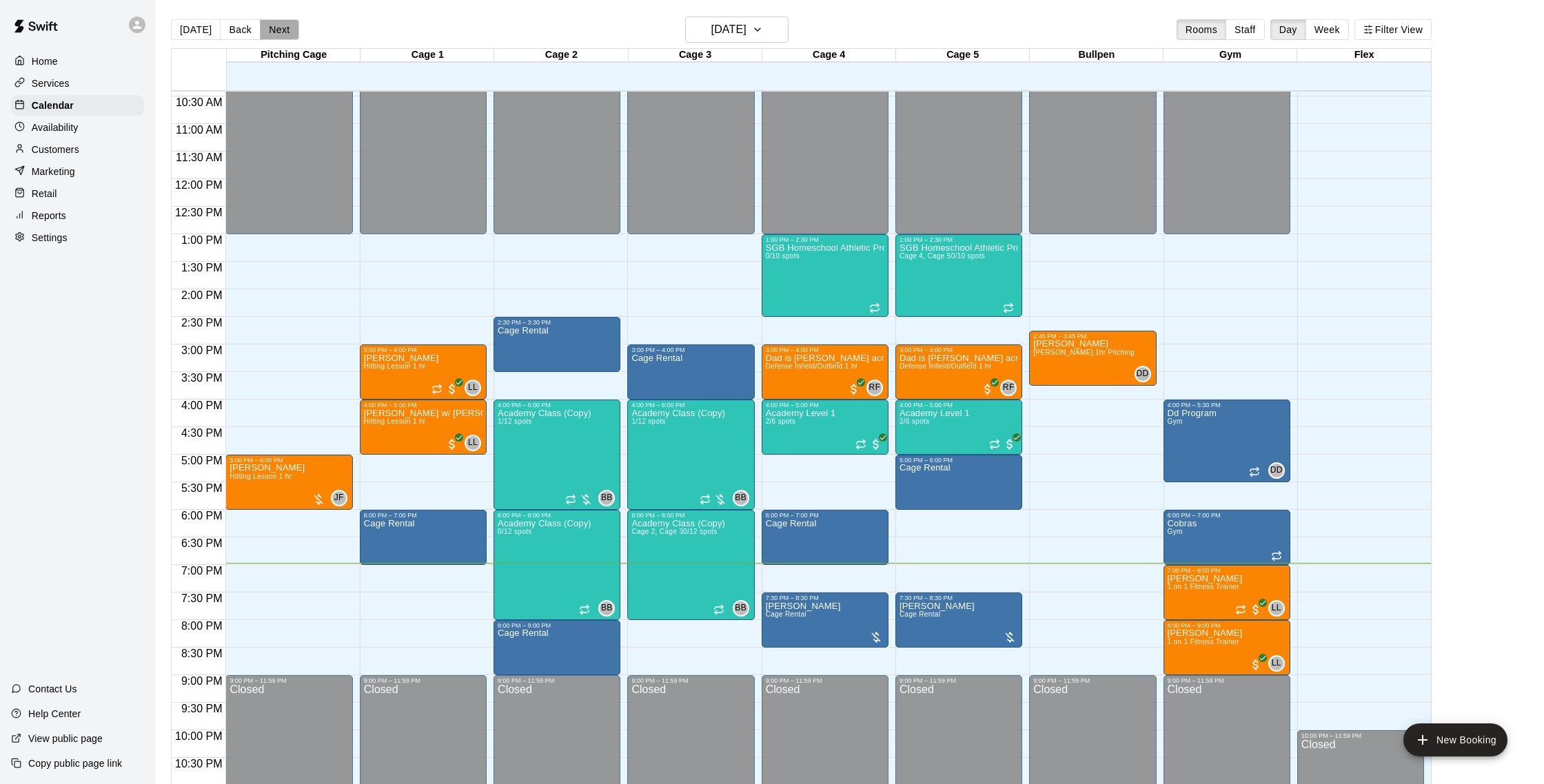
click at [282, 31] on button "Next" at bounding box center [280, 30] width 39 height 21
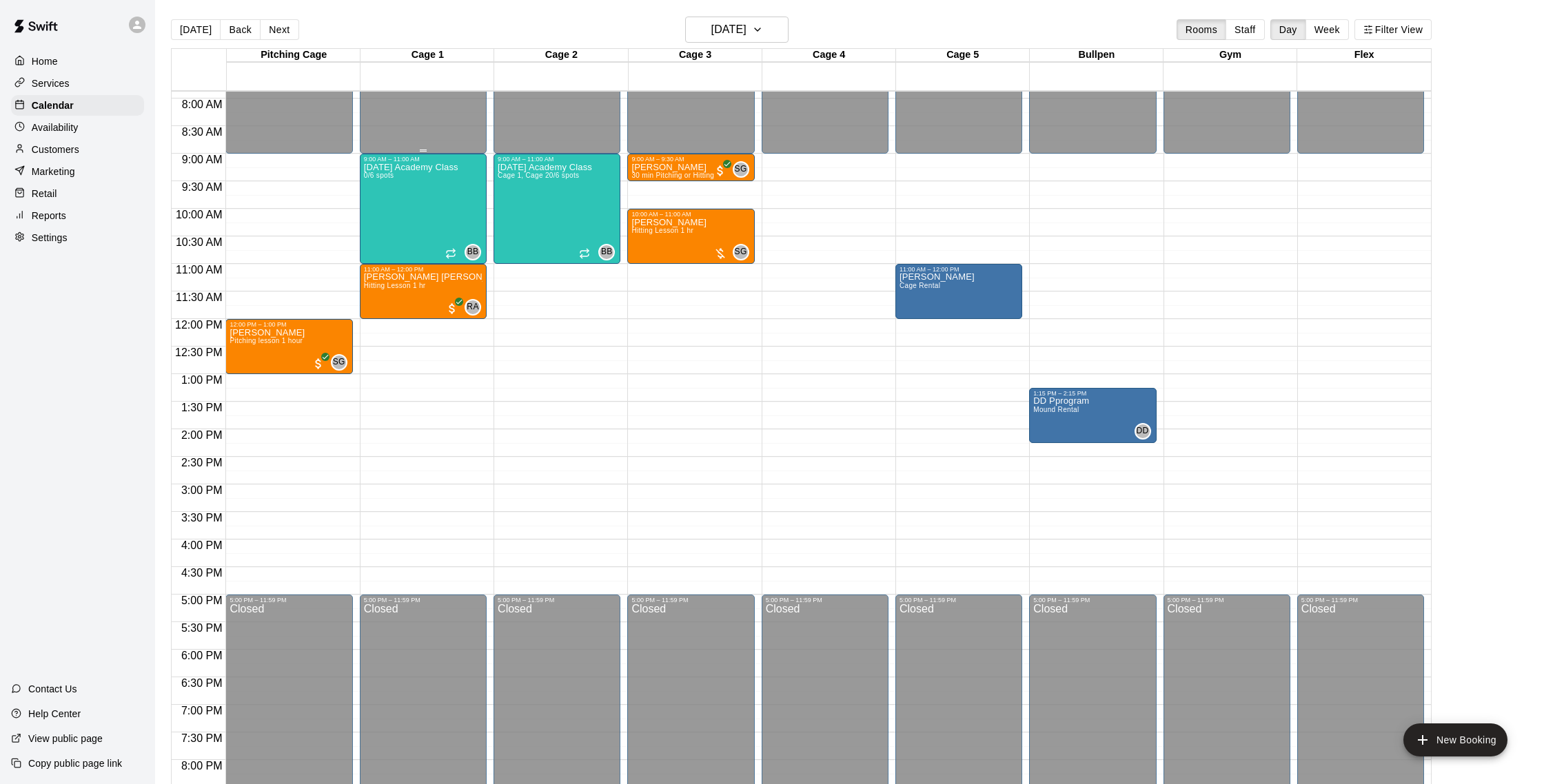
scroll to position [414, 0]
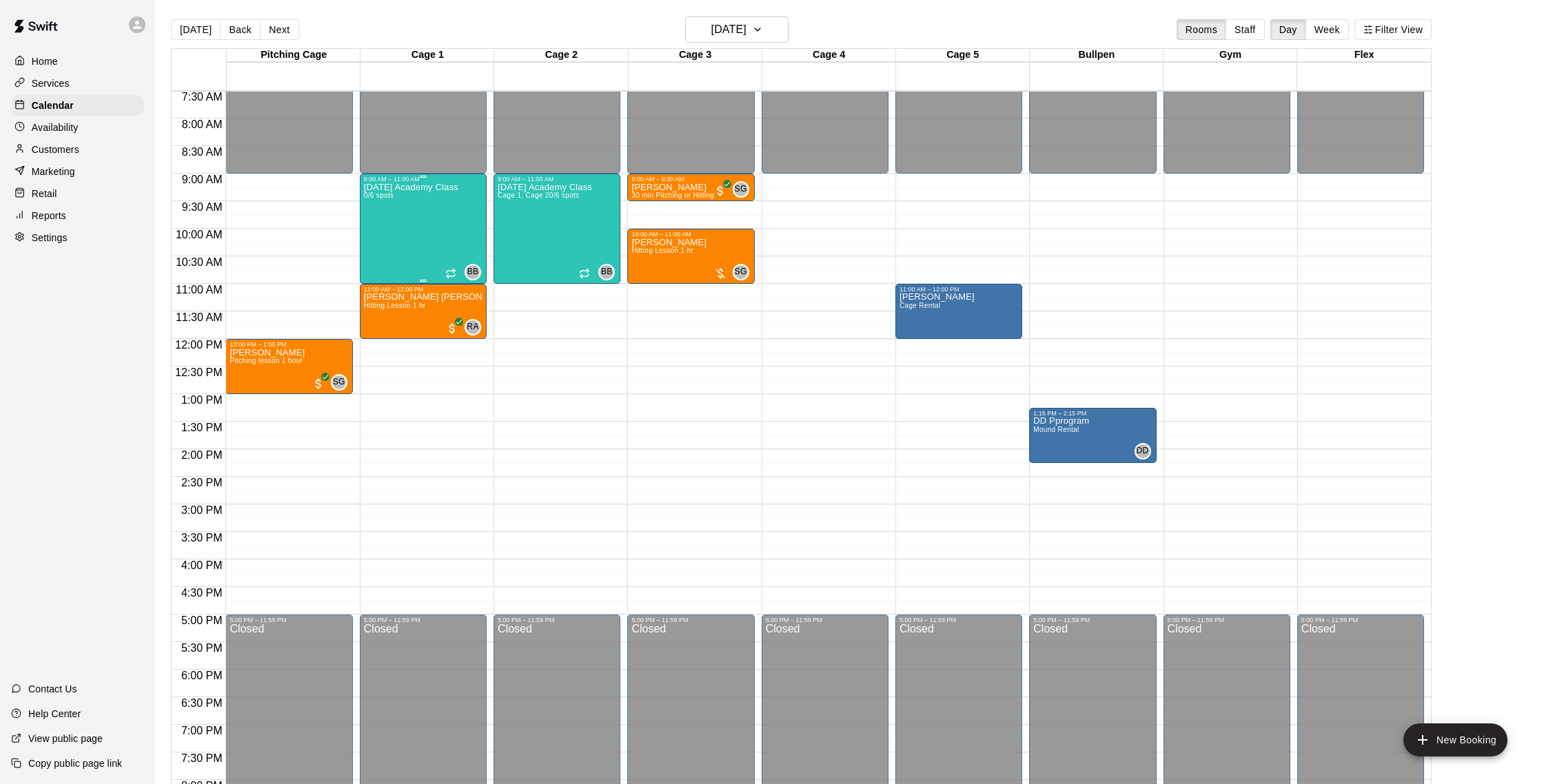
click at [425, 204] on div "[DATE] Academy Class 0/6 spots" at bounding box center [411, 574] width 94 height 784
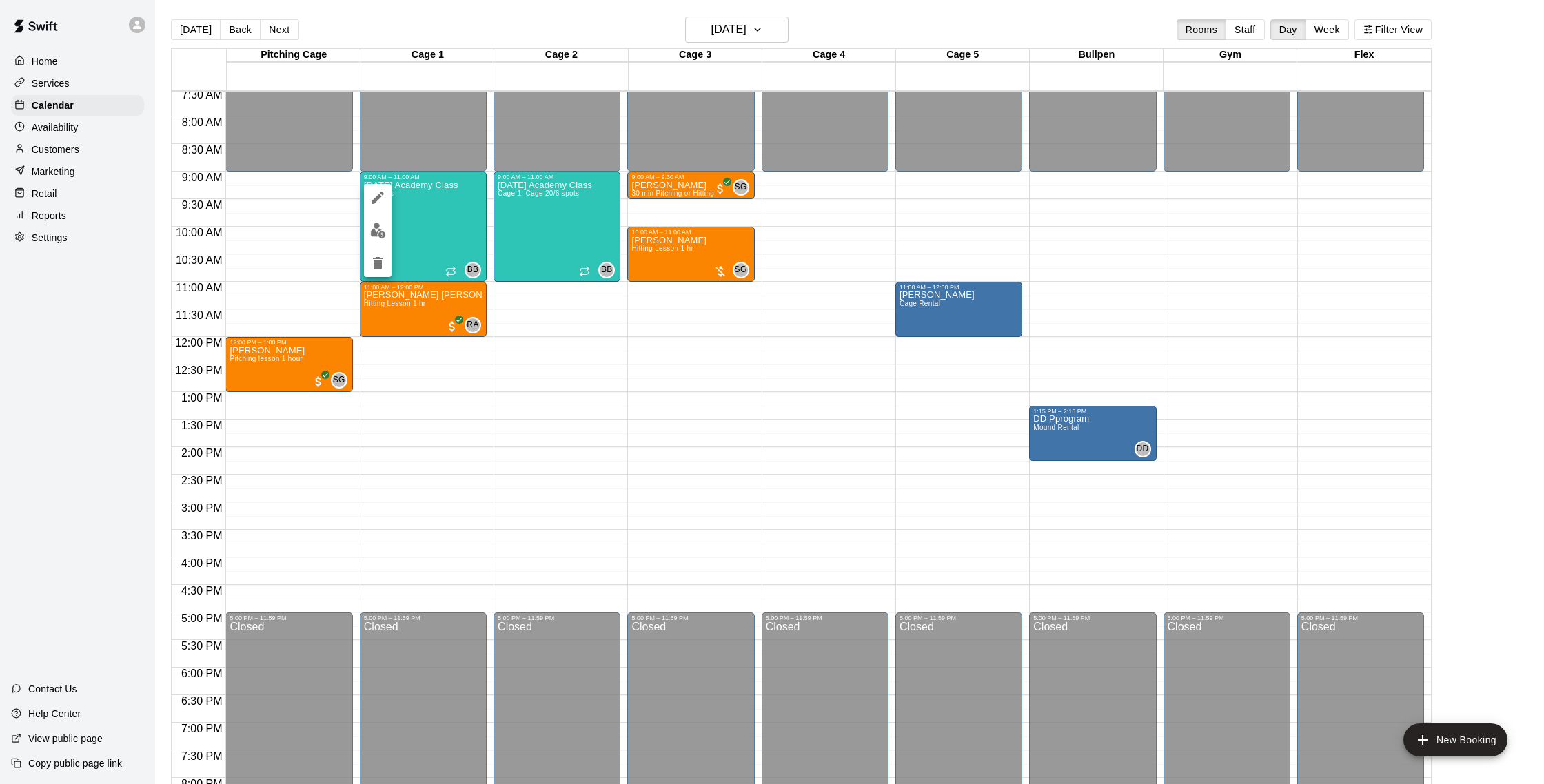
click at [328, 246] on div at bounding box center [772, 392] width 1544 height 784
click at [43, 148] on p "Customers" at bounding box center [56, 149] width 48 height 14
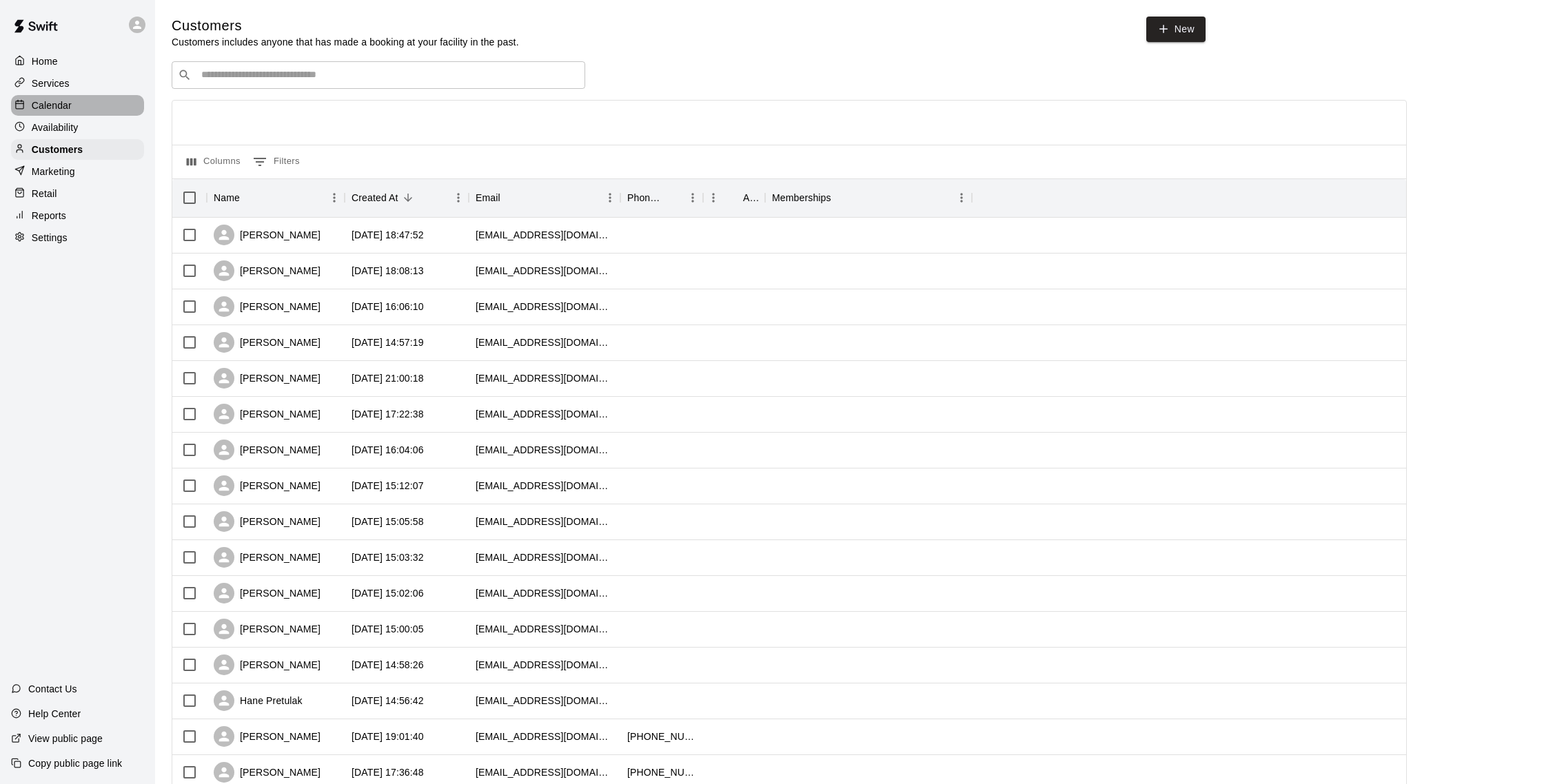
click at [56, 104] on p "Calendar" at bounding box center [51, 105] width 40 height 14
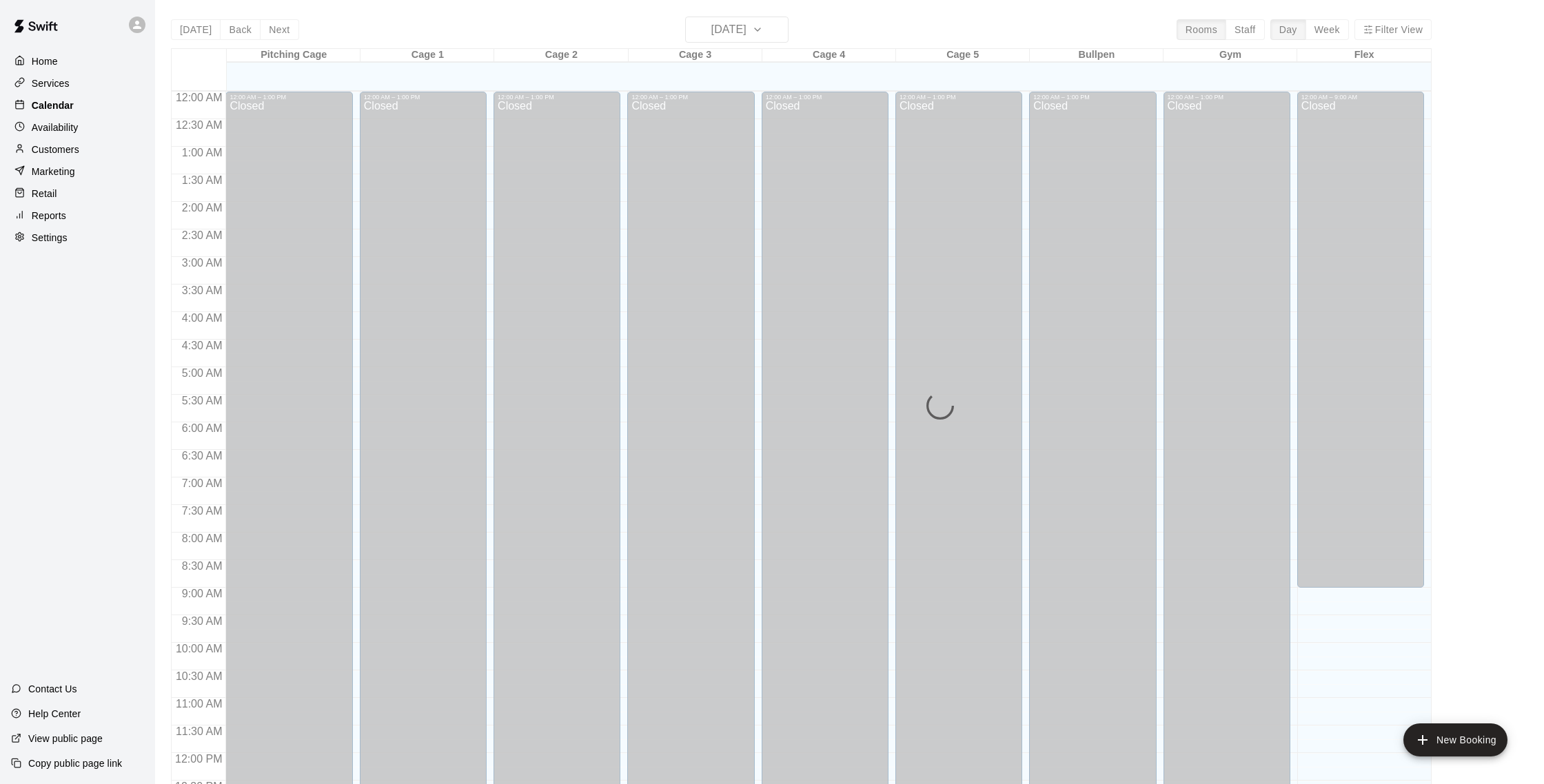
scroll to position [574, 0]
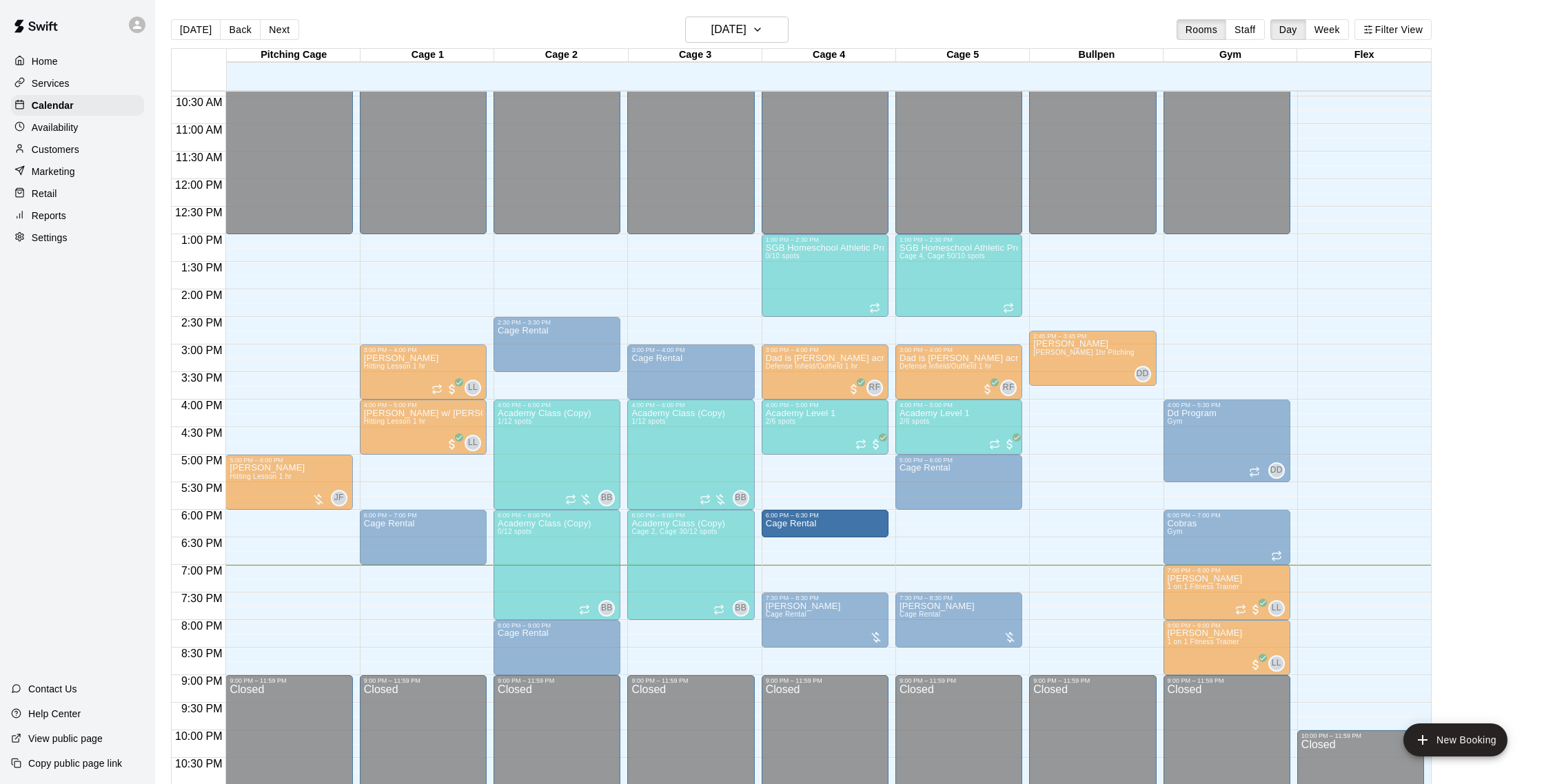
drag, startPoint x: 823, startPoint y: 562, endPoint x: 822, endPoint y: 550, distance: 12.0
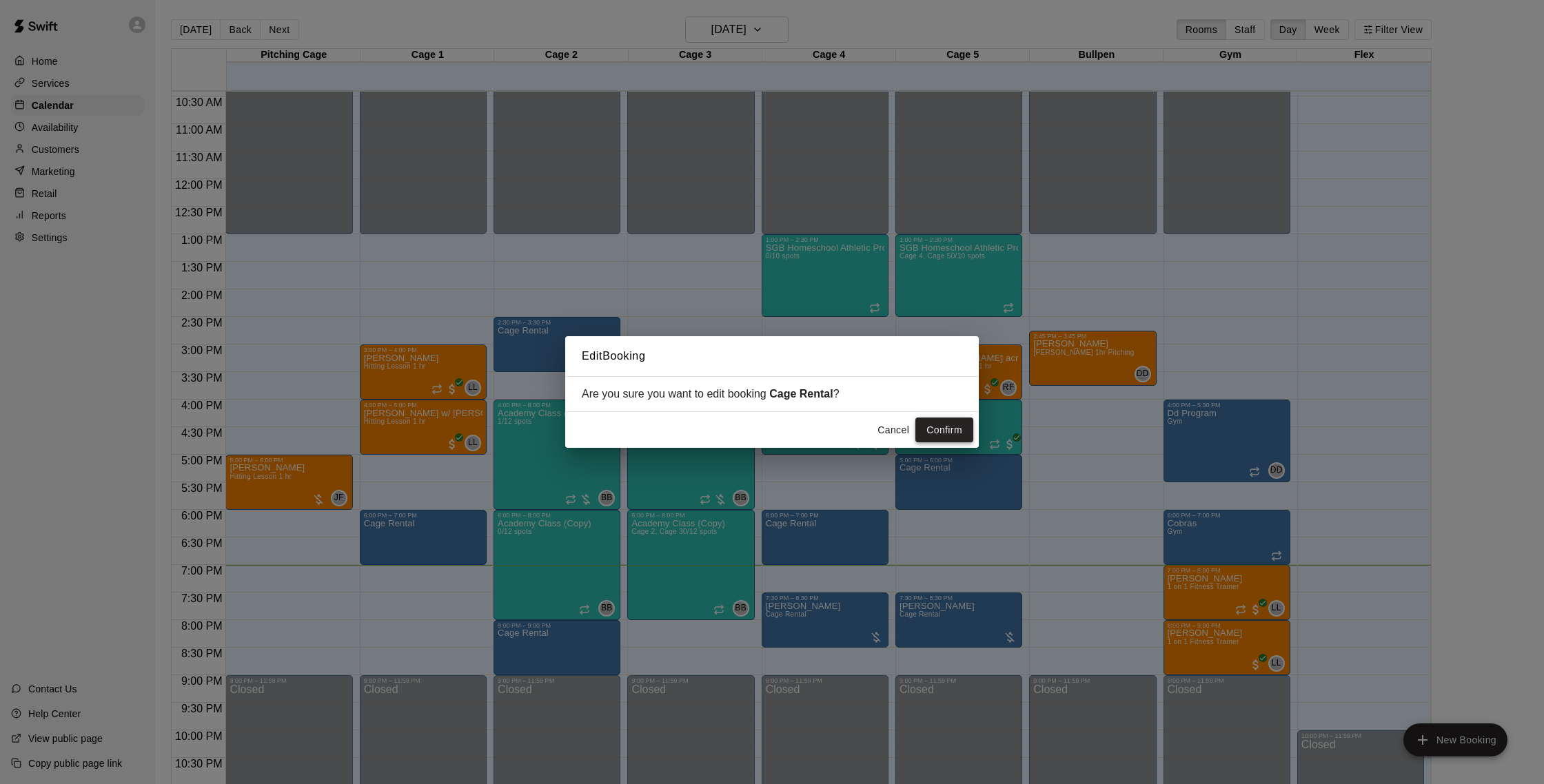
click at [949, 419] on button "Confirm" at bounding box center [944, 430] width 58 height 25
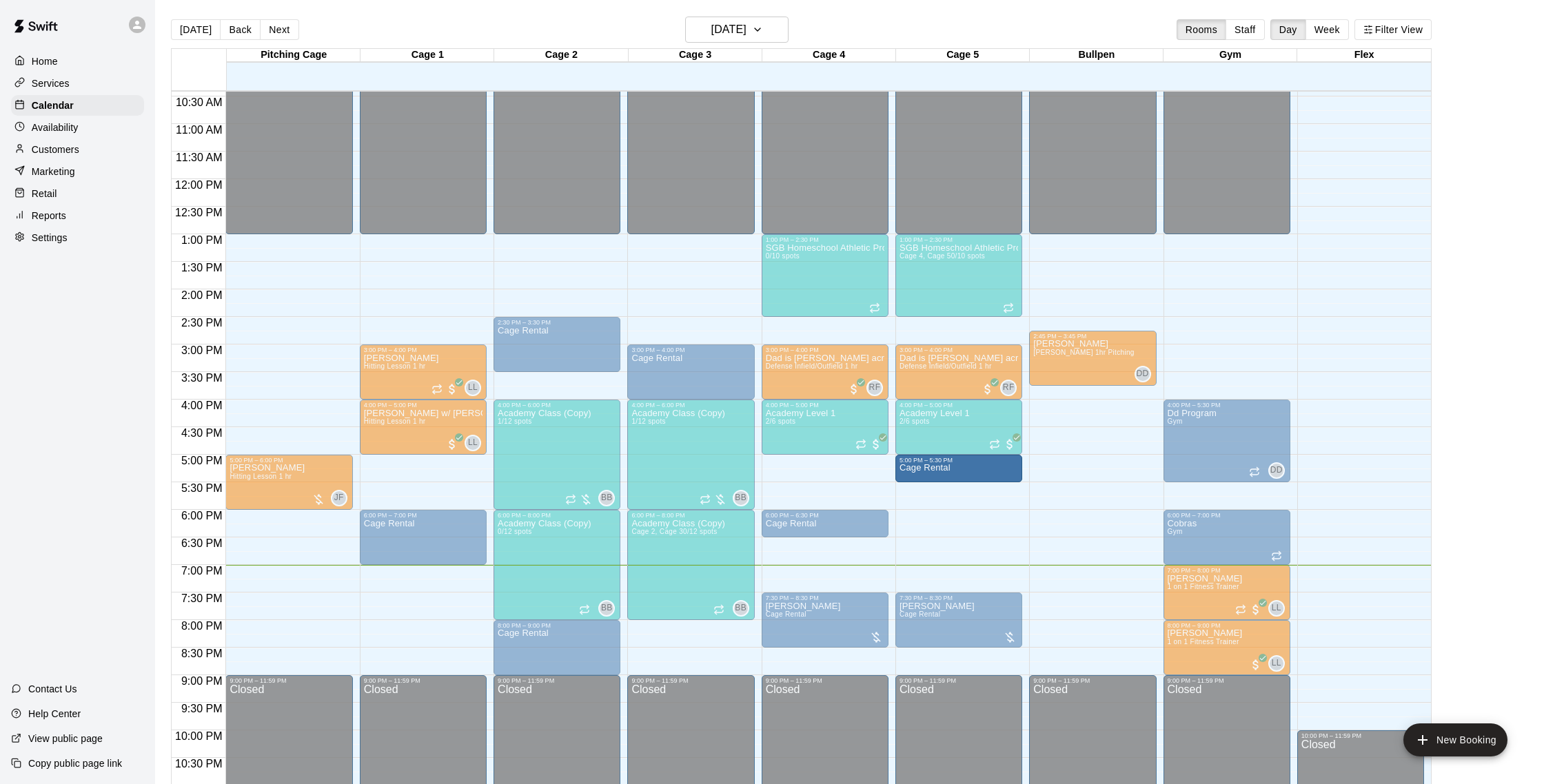
drag, startPoint x: 961, startPoint y: 507, endPoint x: 957, endPoint y: 485, distance: 22.4
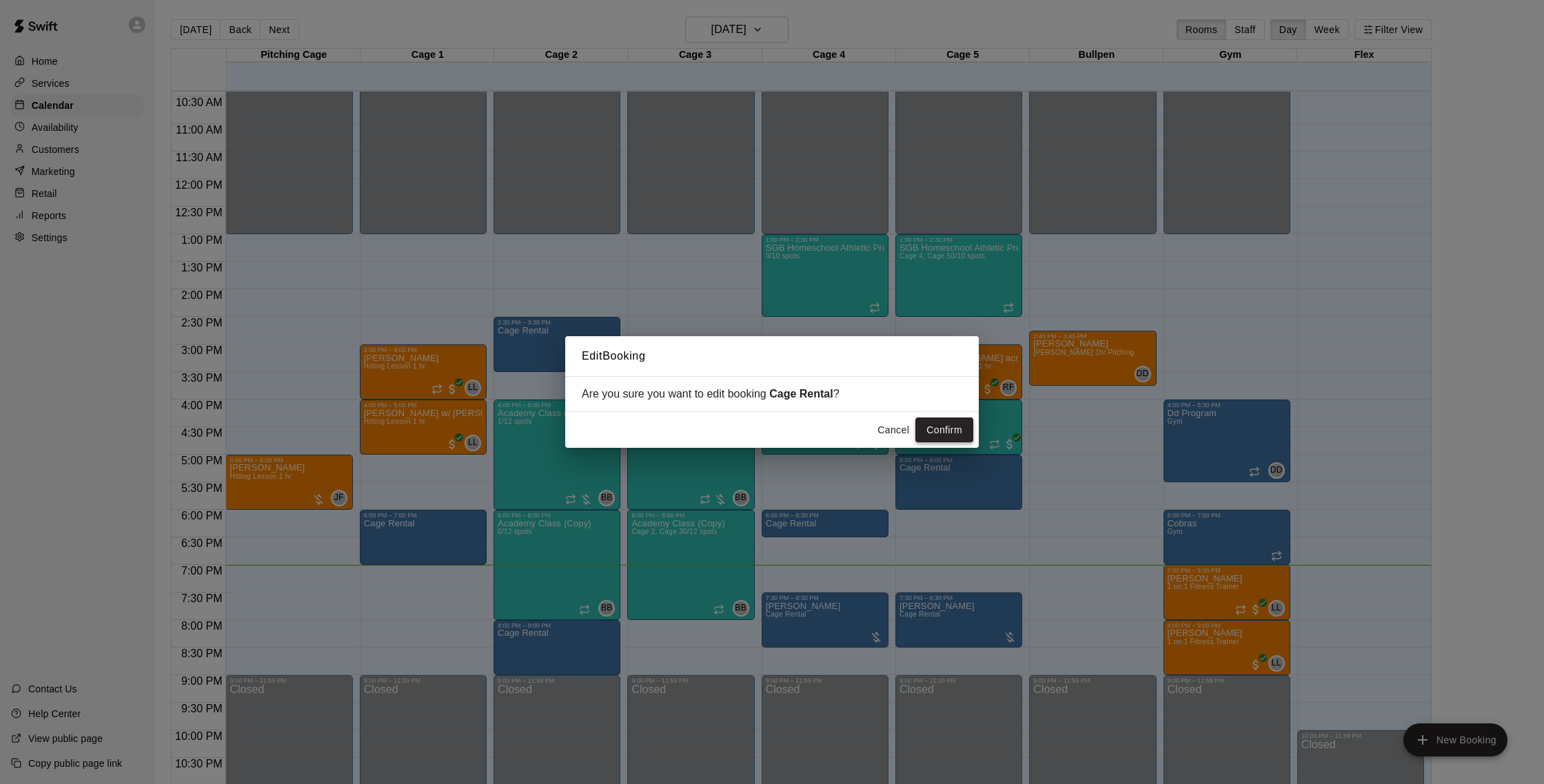
click at [946, 427] on button "Confirm" at bounding box center [944, 430] width 58 height 25
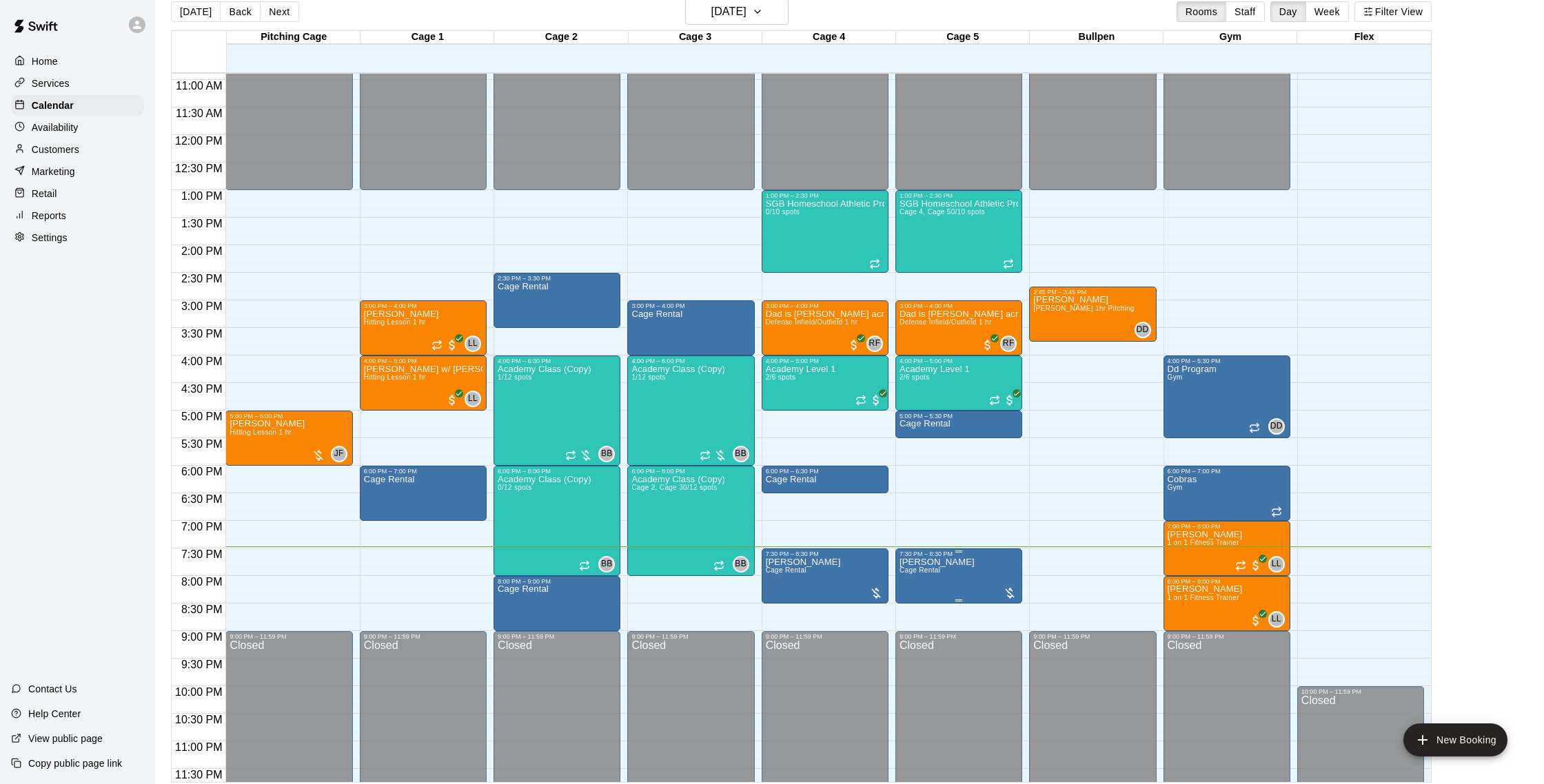
scroll to position [603, 0]
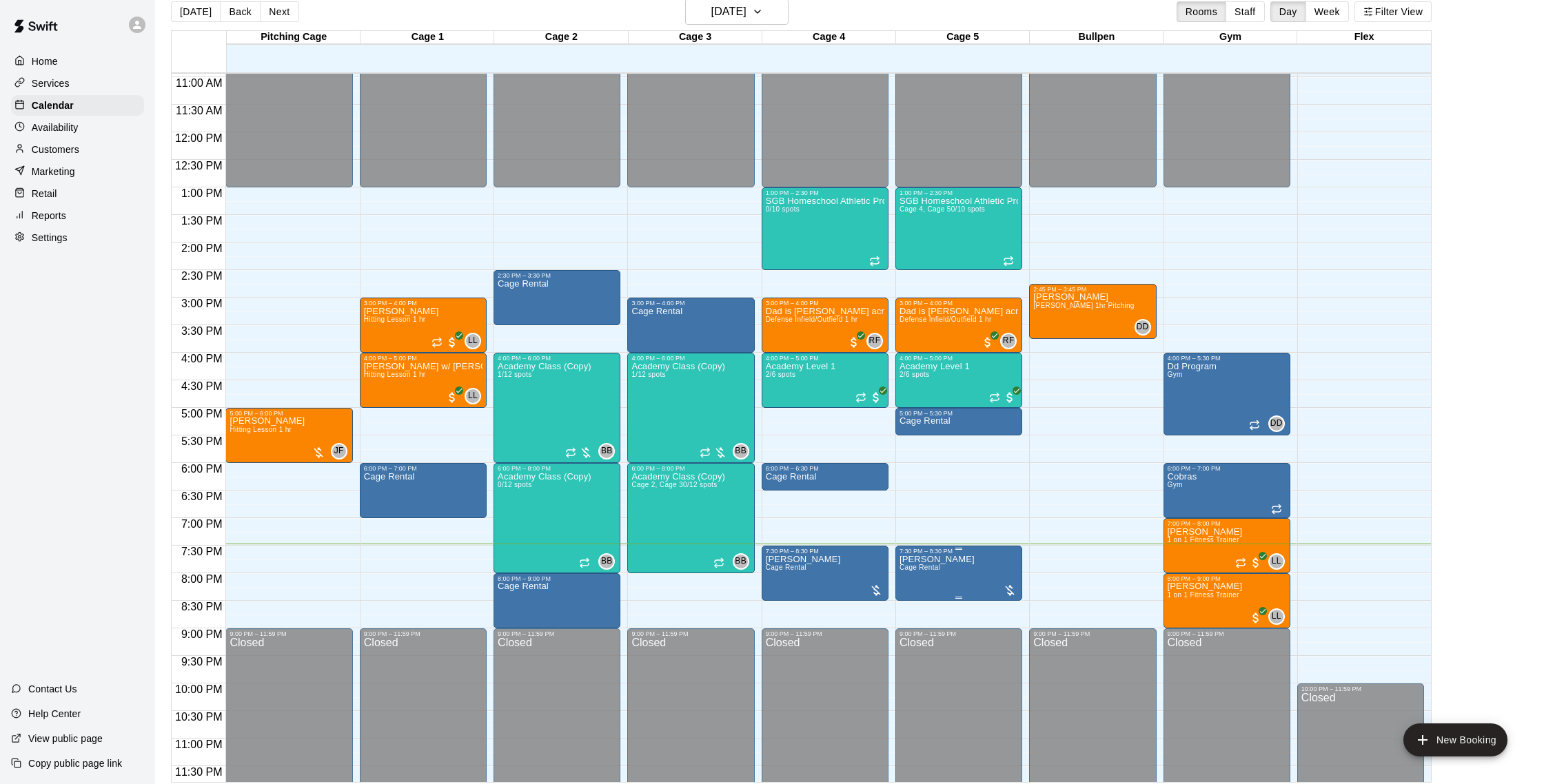
click at [952, 504] on div at bounding box center [772, 392] width 1544 height 784
click at [945, 513] on div at bounding box center [772, 392] width 1544 height 784
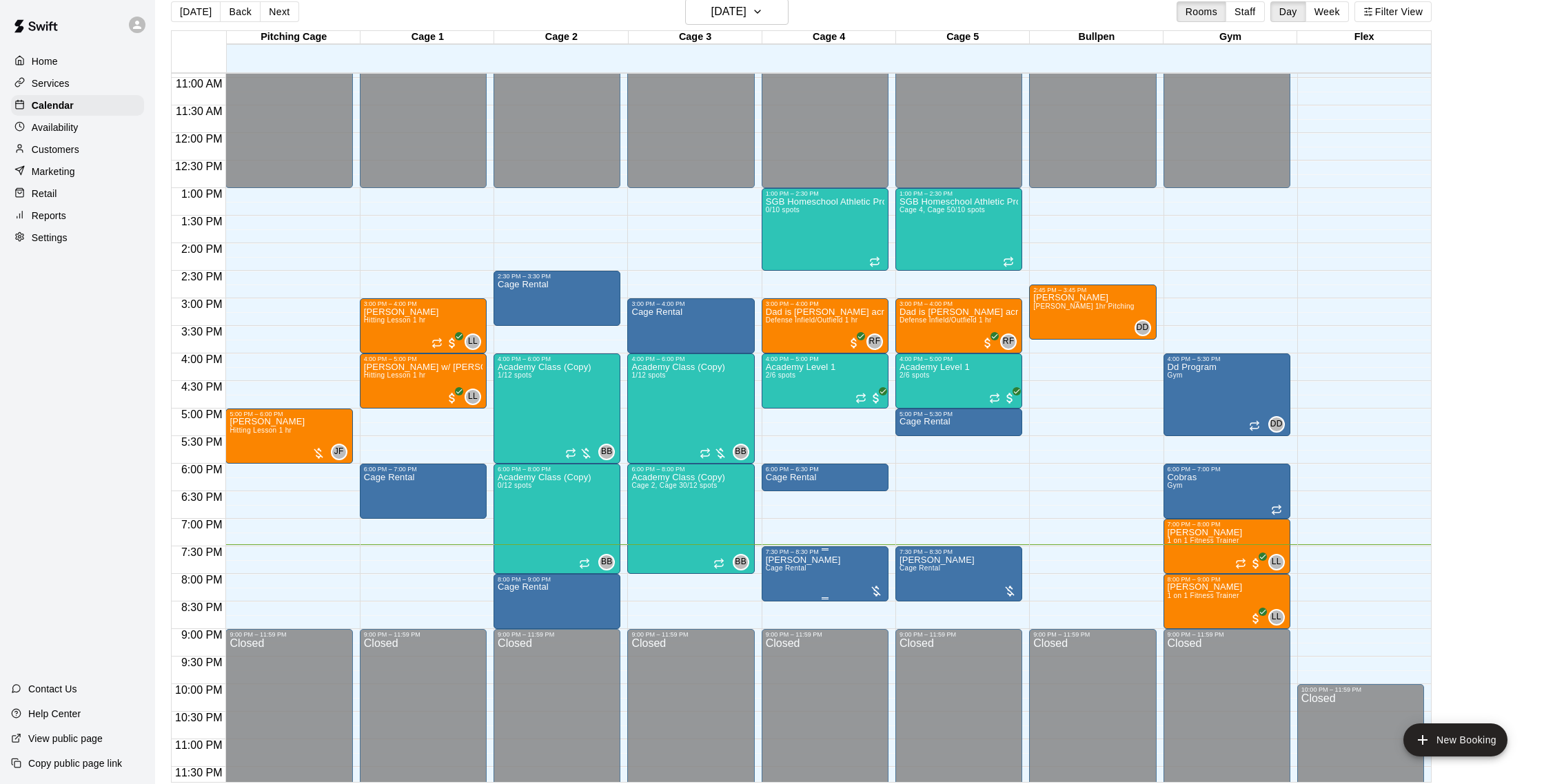
click at [780, 598] on img "edit" at bounding box center [780, 603] width 16 height 16
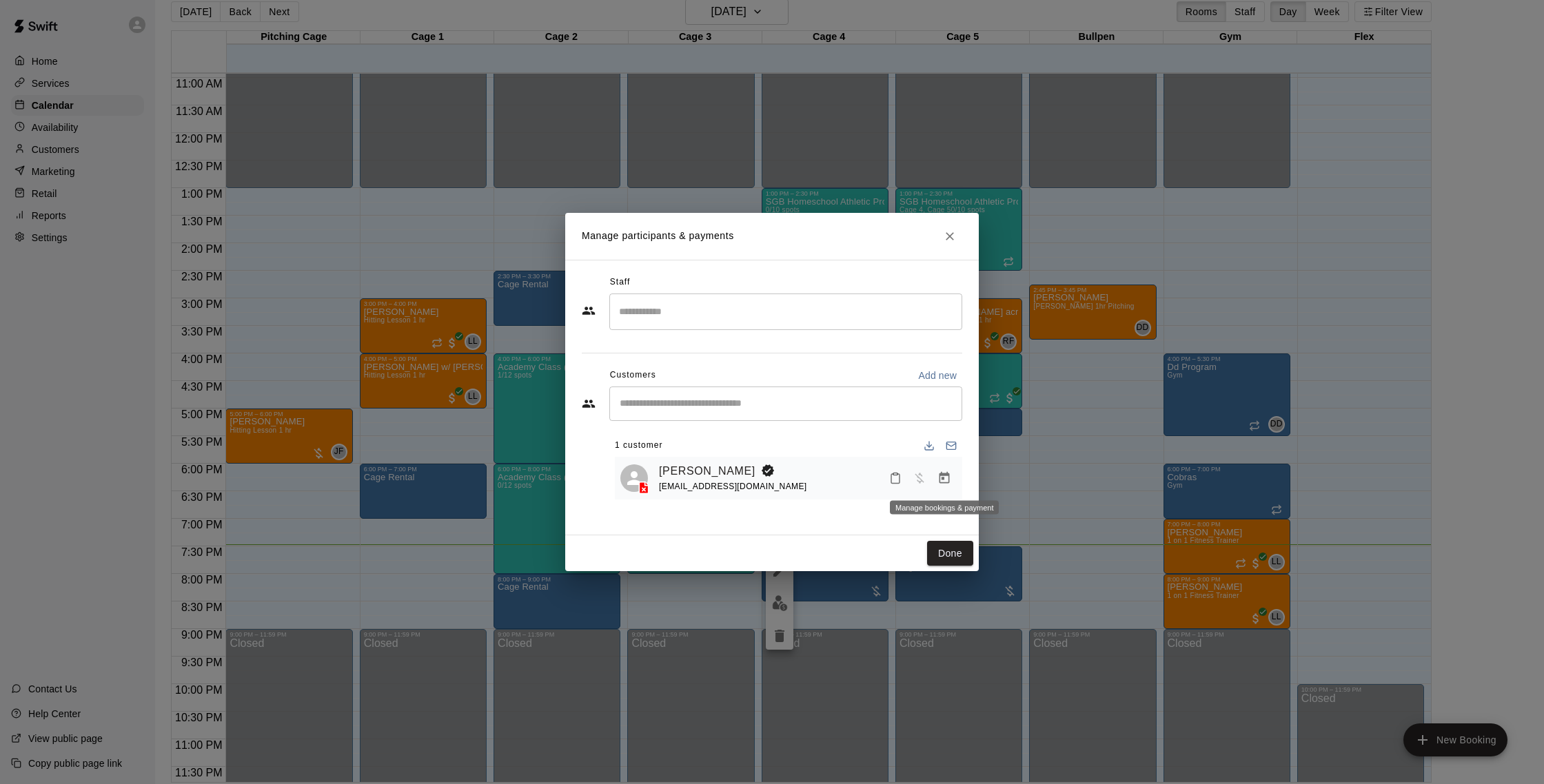
click at [941, 476] on icon "Manage bookings & payment" at bounding box center [945, 478] width 10 height 12
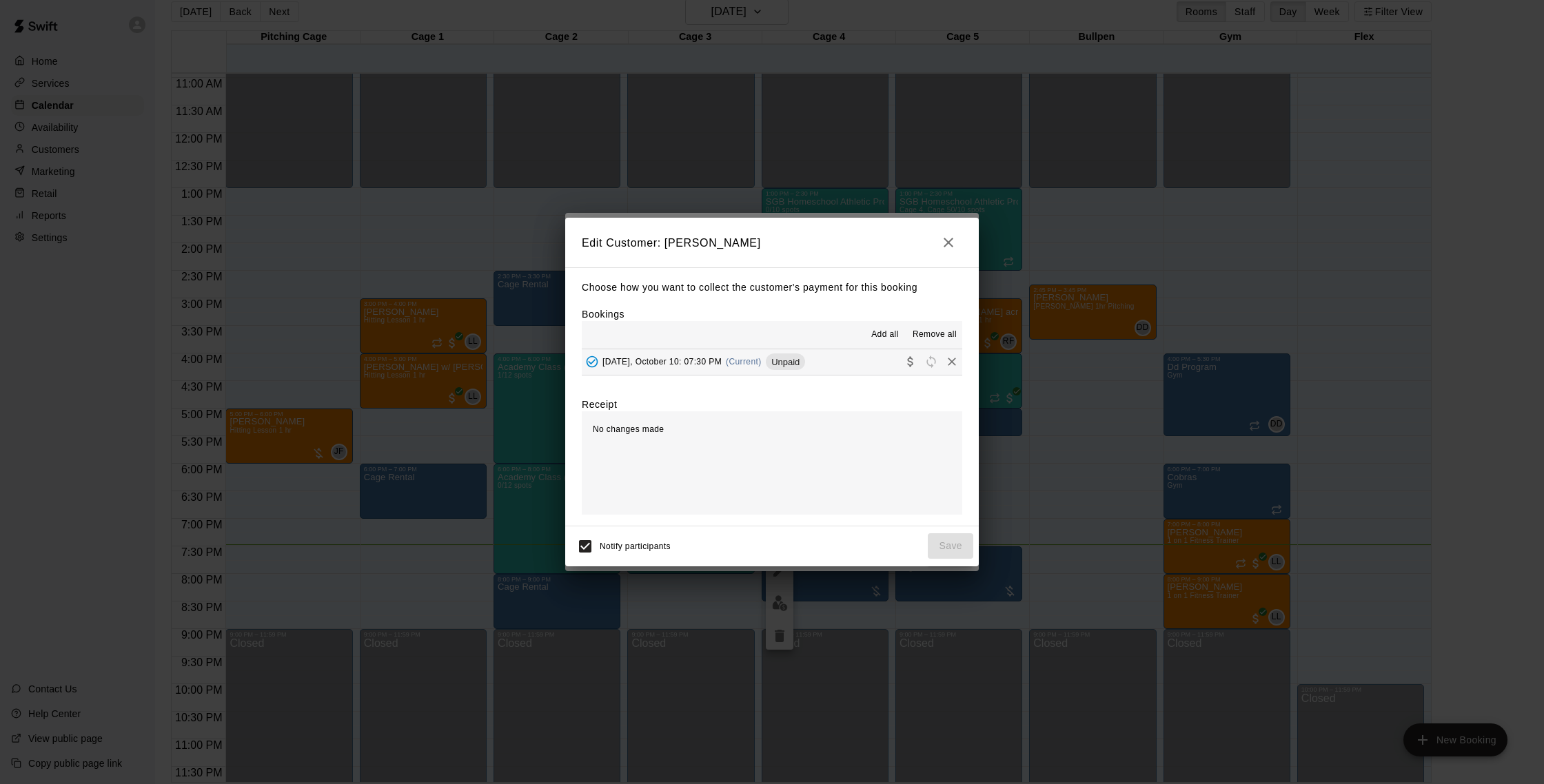
click at [829, 365] on button "[DATE], October 10: 07:30 PM (Current) Unpaid" at bounding box center [772, 362] width 381 height 25
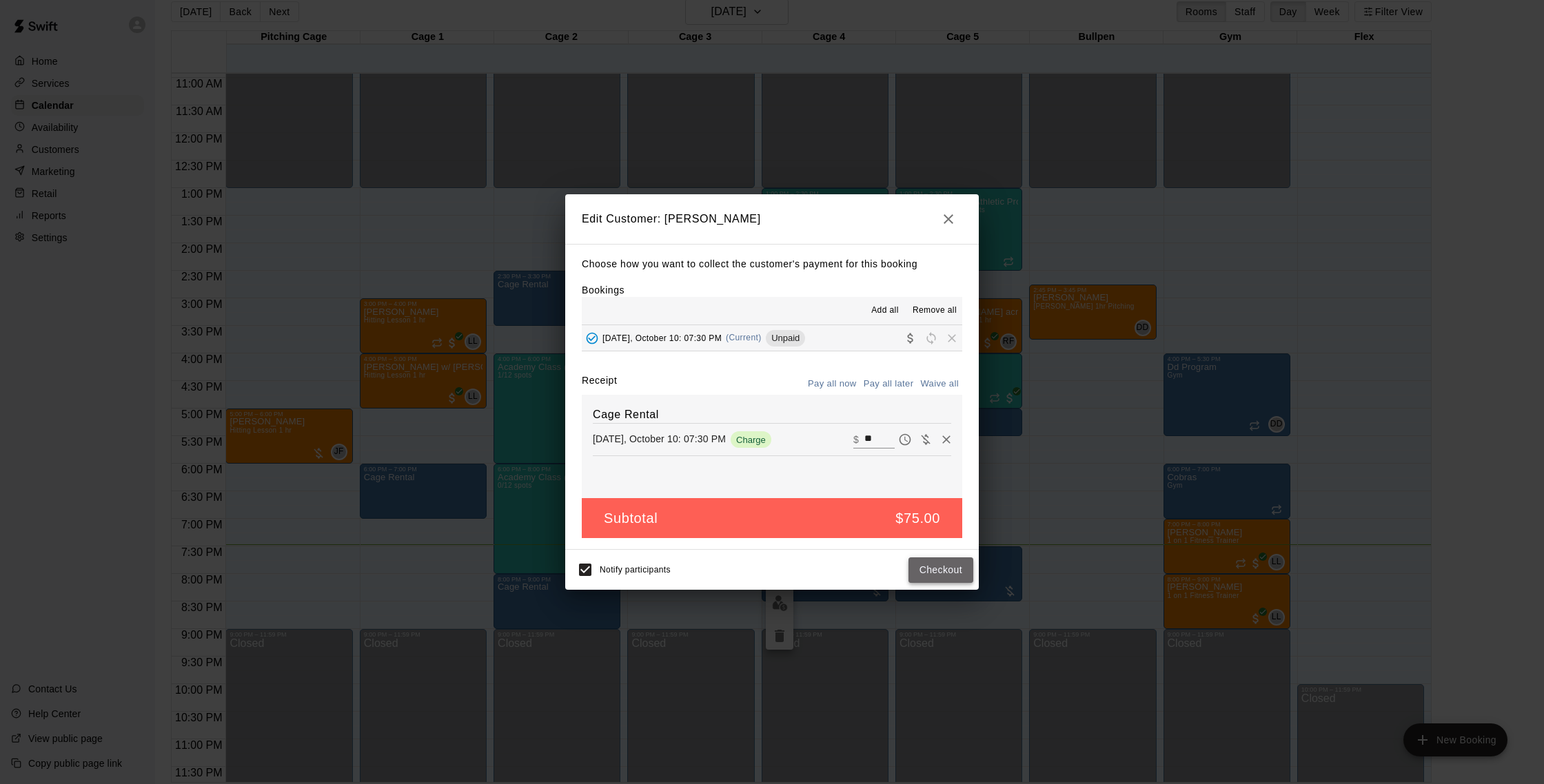
click at [947, 568] on button "Checkout" at bounding box center [941, 570] width 65 height 25
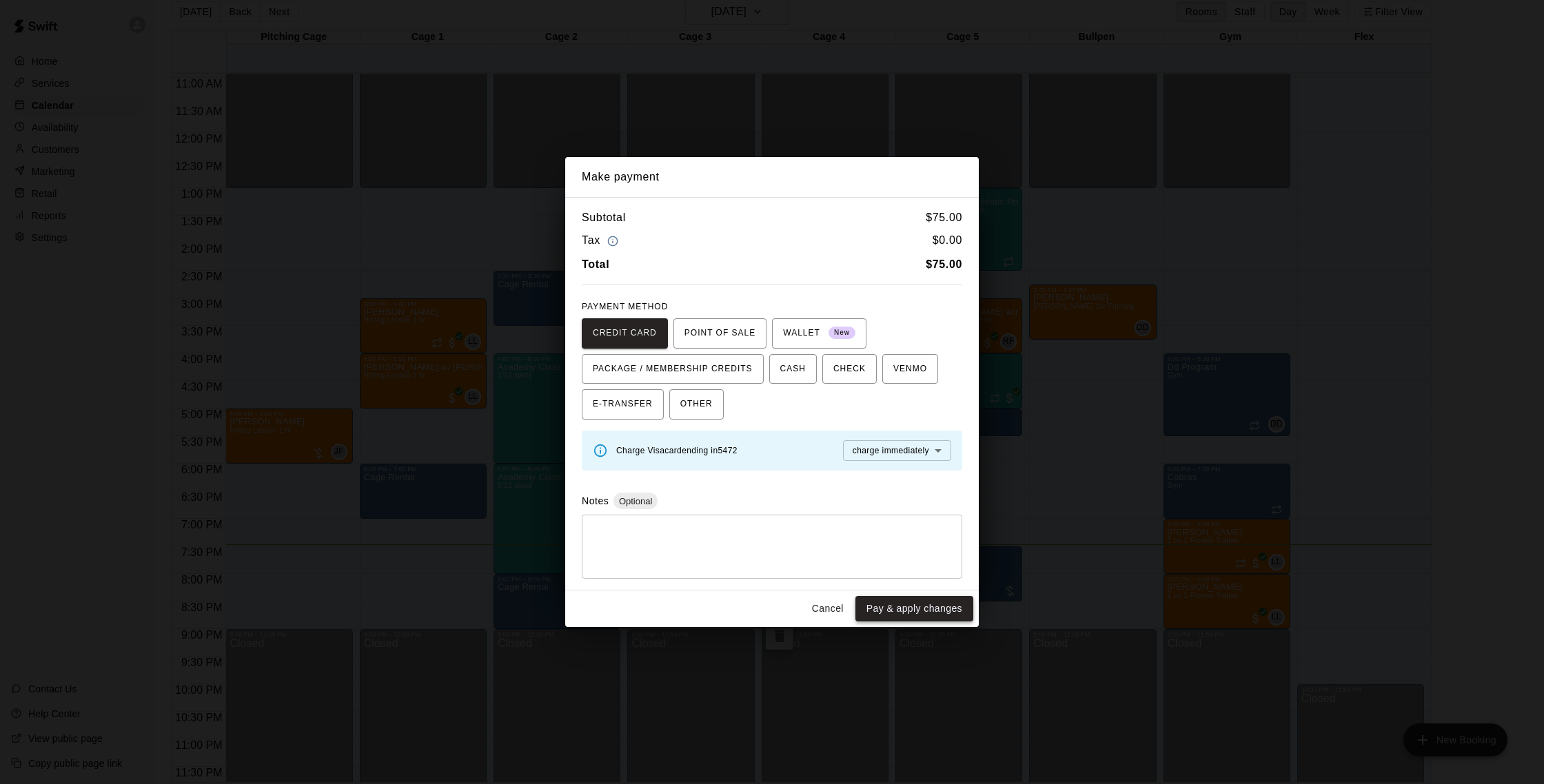
click at [926, 605] on button "Pay & apply changes" at bounding box center [915, 608] width 118 height 25
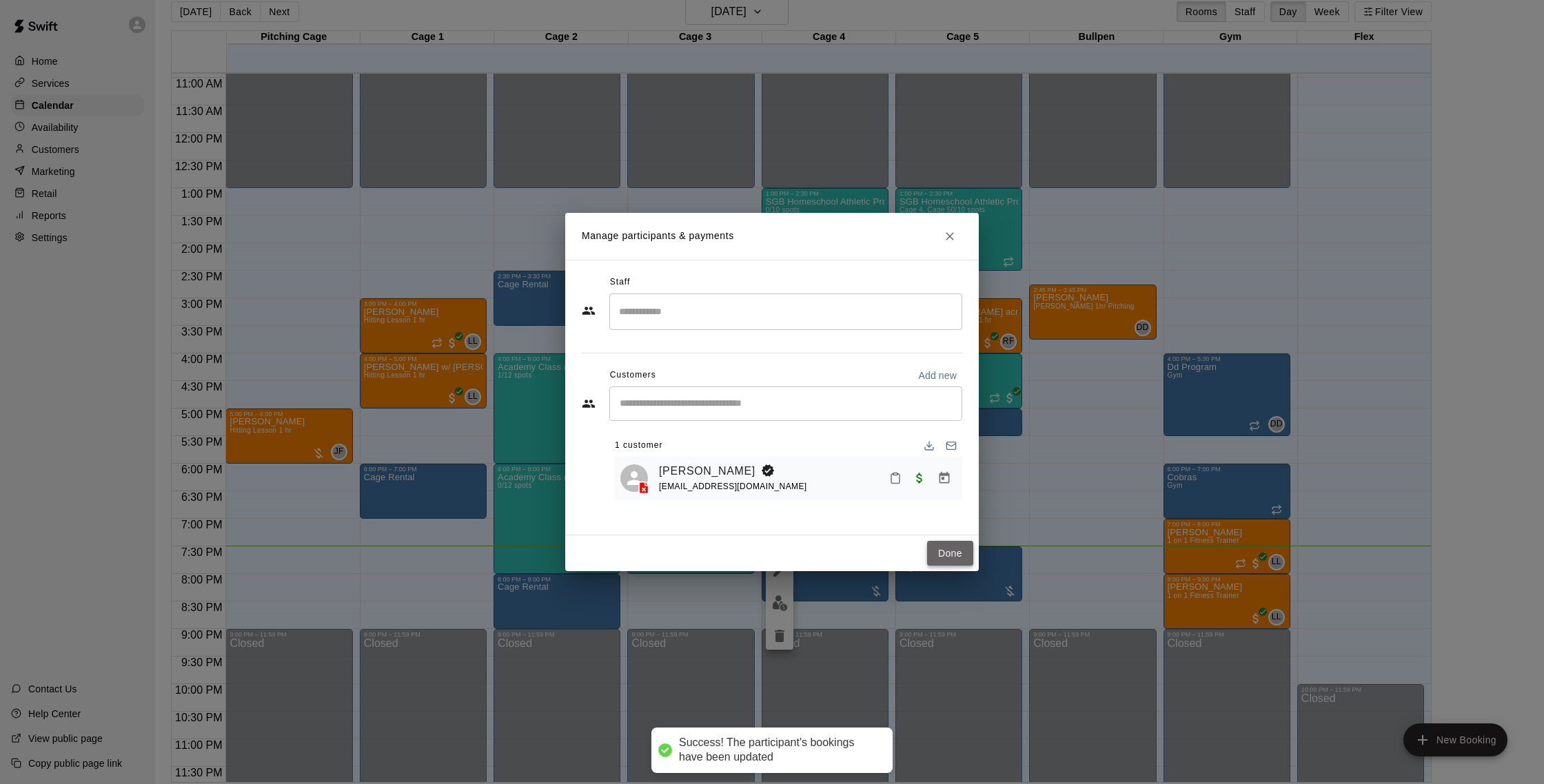
click at [952, 548] on button "Done" at bounding box center [950, 553] width 46 height 25
